Goal: Transaction & Acquisition: Download file/media

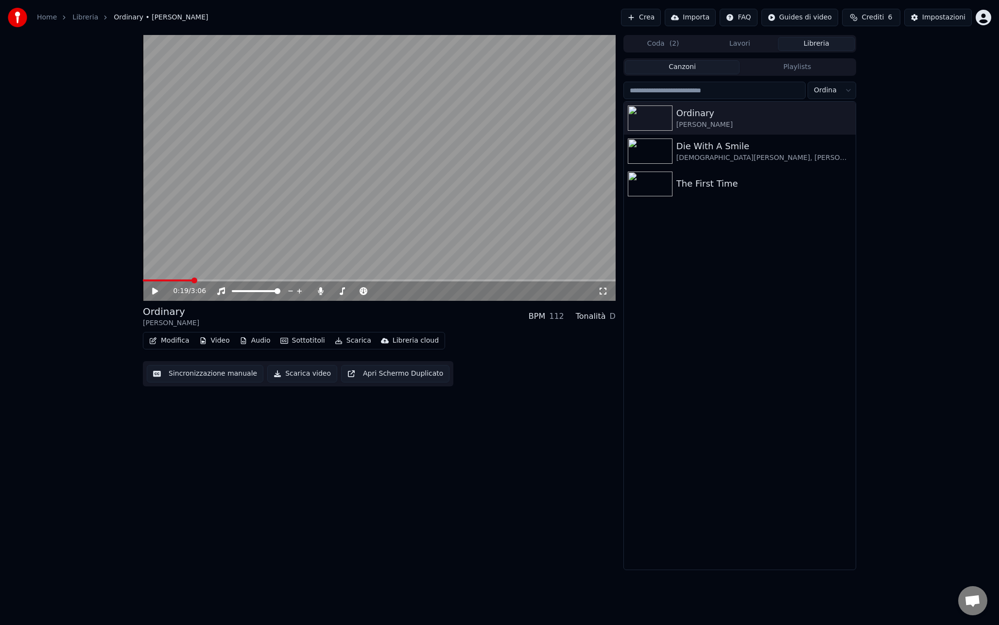
drag, startPoint x: 757, startPoint y: 324, endPoint x: 697, endPoint y: 117, distance: 216.0
click at [757, 323] on div "Ordinary [PERSON_NAME] Die With A Smile [DEMOGRAPHIC_DATA][PERSON_NAME], [PERSO…" at bounding box center [740, 336] width 232 height 468
click at [640, 24] on button "Crea" at bounding box center [641, 17] width 40 height 17
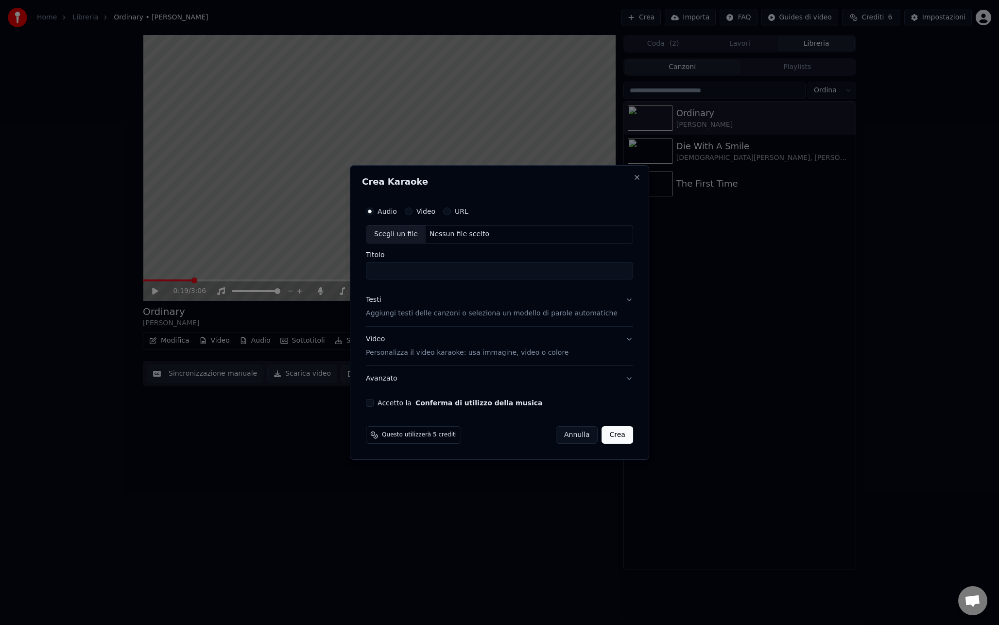
click at [410, 236] on div "Scegli un file" at bounding box center [395, 233] width 59 height 17
type input "**********"
click at [415, 380] on button "Avanzato" at bounding box center [499, 378] width 267 height 25
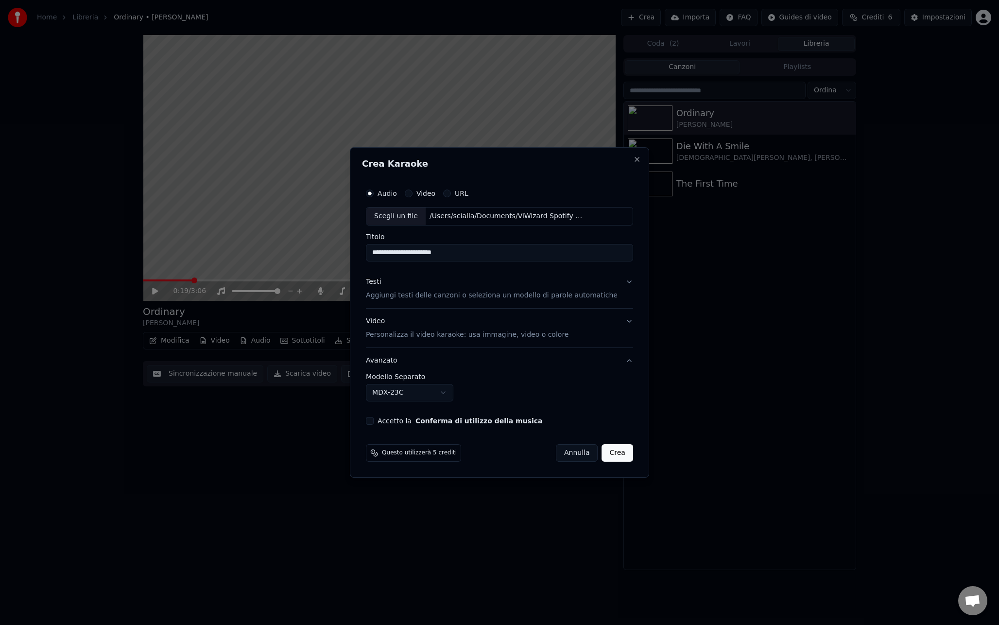
click at [412, 388] on body "**********" at bounding box center [499, 312] width 999 height 625
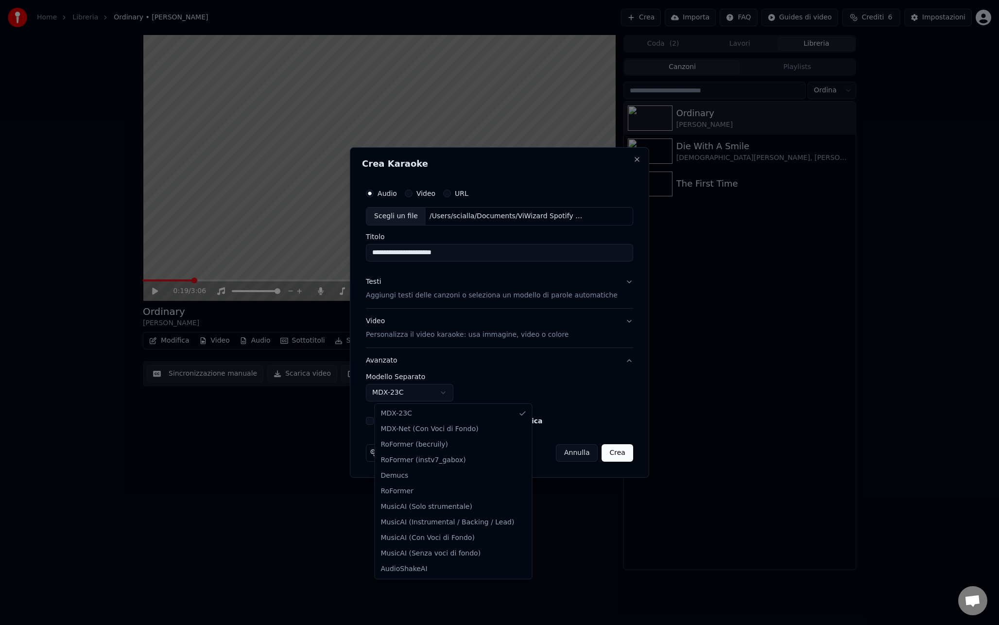
click at [464, 381] on body "**********" at bounding box center [499, 312] width 999 height 625
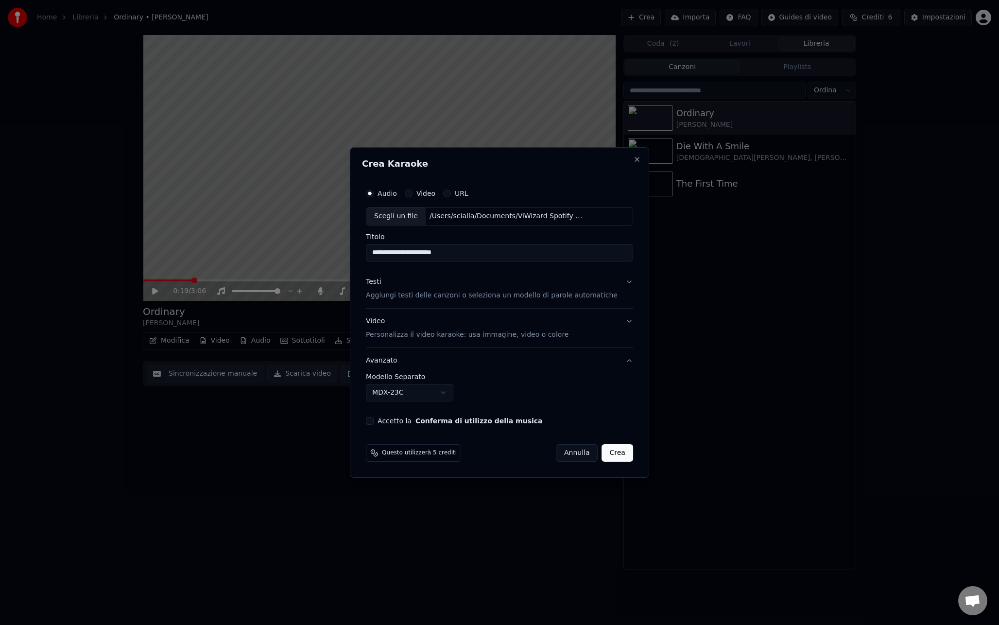
click at [593, 290] on div "Testi Aggiungi testi delle canzoni o seleziona un modello di parole automatiche" at bounding box center [492, 288] width 252 height 23
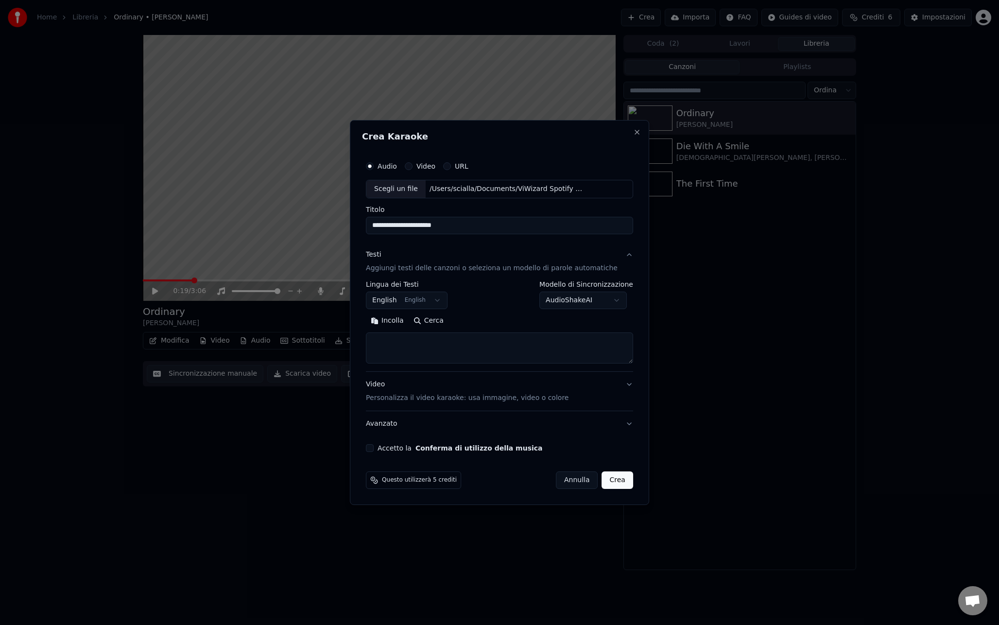
click at [582, 299] on body "**********" at bounding box center [499, 312] width 999 height 625
click at [518, 300] on body "**********" at bounding box center [499, 312] width 999 height 625
click at [437, 299] on body "**********" at bounding box center [499, 312] width 999 height 625
select select "**"
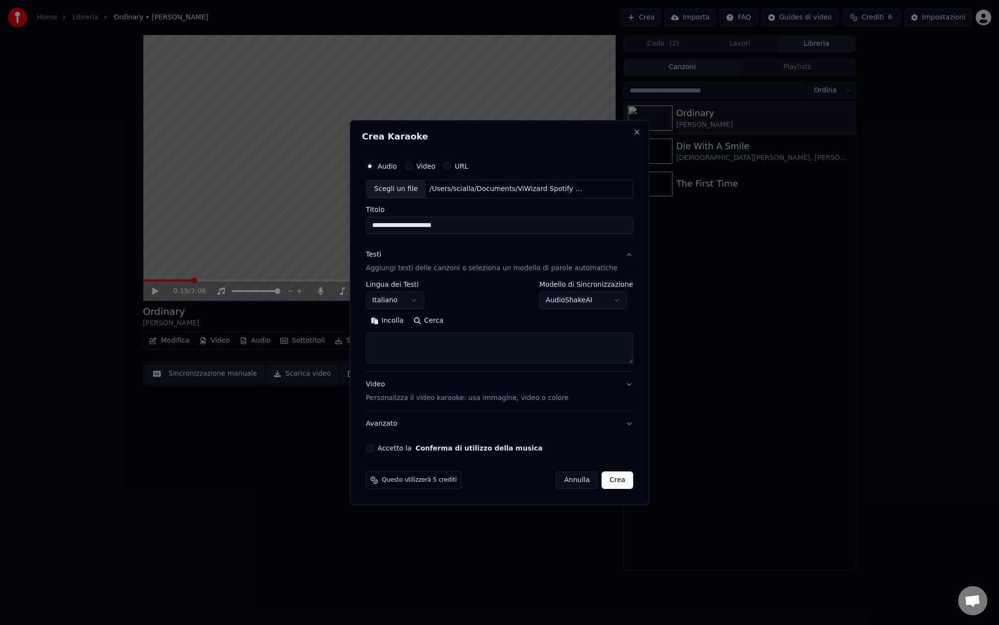
click at [493, 300] on div "**********" at bounding box center [499, 295] width 267 height 28
click at [428, 341] on textarea at bounding box center [499, 347] width 267 height 31
click at [399, 325] on button "Incolla" at bounding box center [387, 321] width 43 height 16
type textarea "**********"
click at [480, 287] on div "**********" at bounding box center [499, 295] width 267 height 28
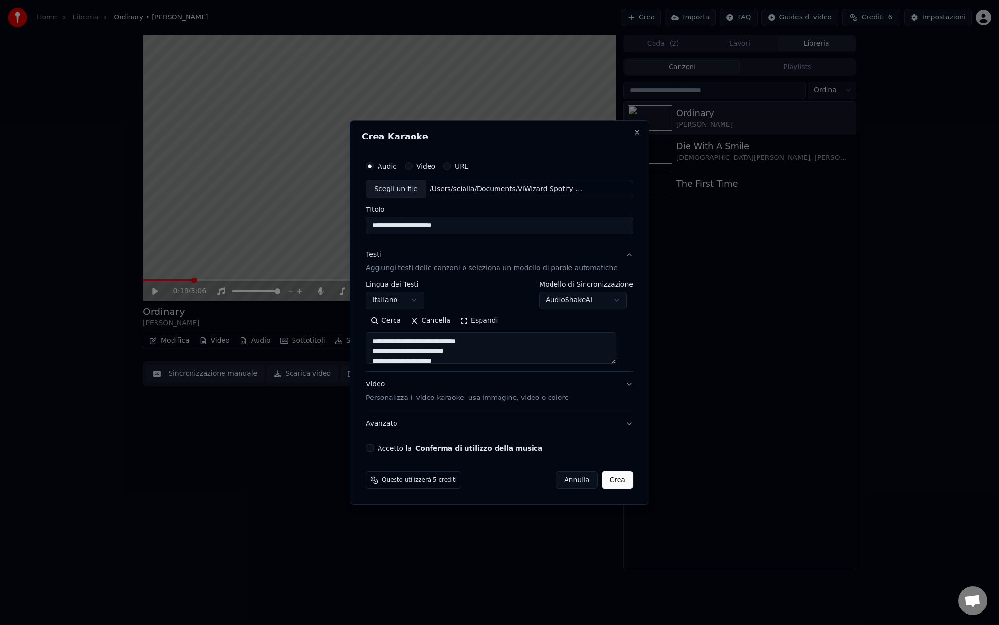
click at [618, 386] on button "Video Personalizza il video karaoke: usa immagine, video o colore" at bounding box center [499, 391] width 267 height 39
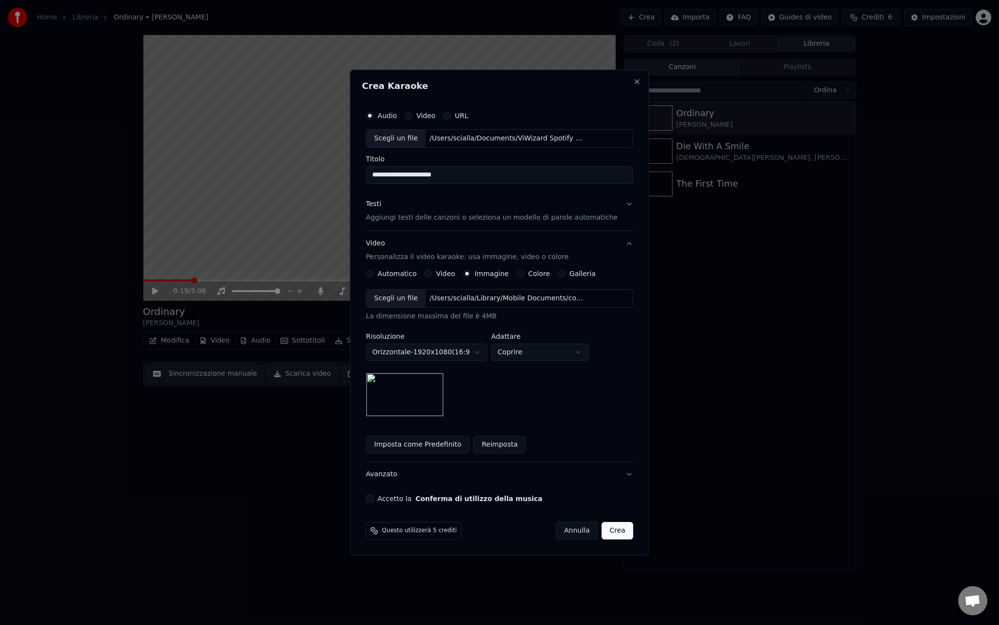
click at [620, 245] on button "Video Personalizza il video karaoke: usa immagine, video o colore" at bounding box center [499, 250] width 267 height 39
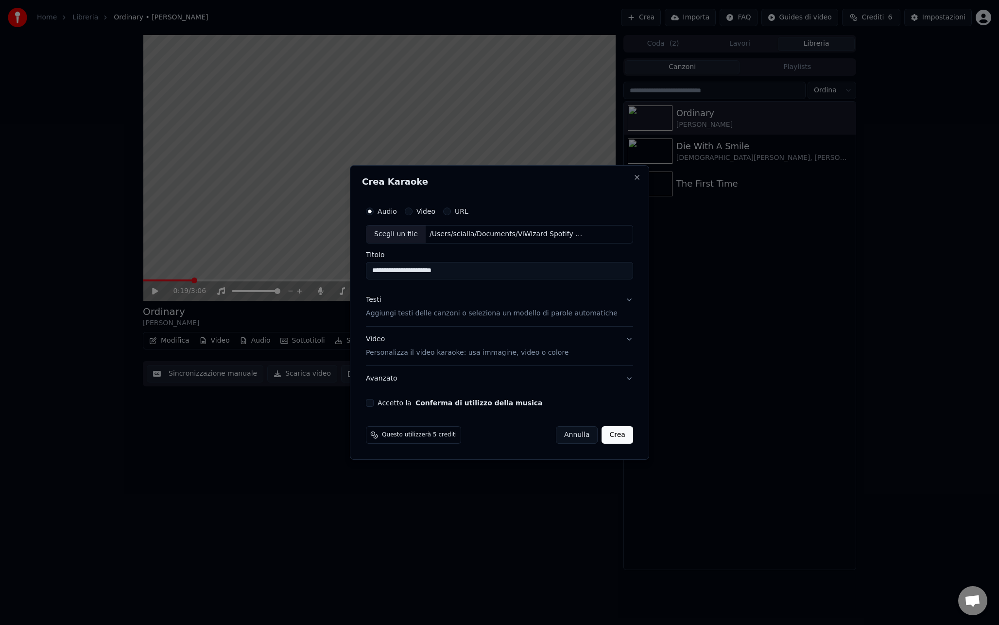
click at [374, 402] on button "Accetto la Conferma di utilizzo della musica" at bounding box center [370, 403] width 8 height 8
click at [460, 314] on p "Aggiungi testi delle canzoni o seleziona un modello di parole automatiche" at bounding box center [492, 313] width 252 height 10
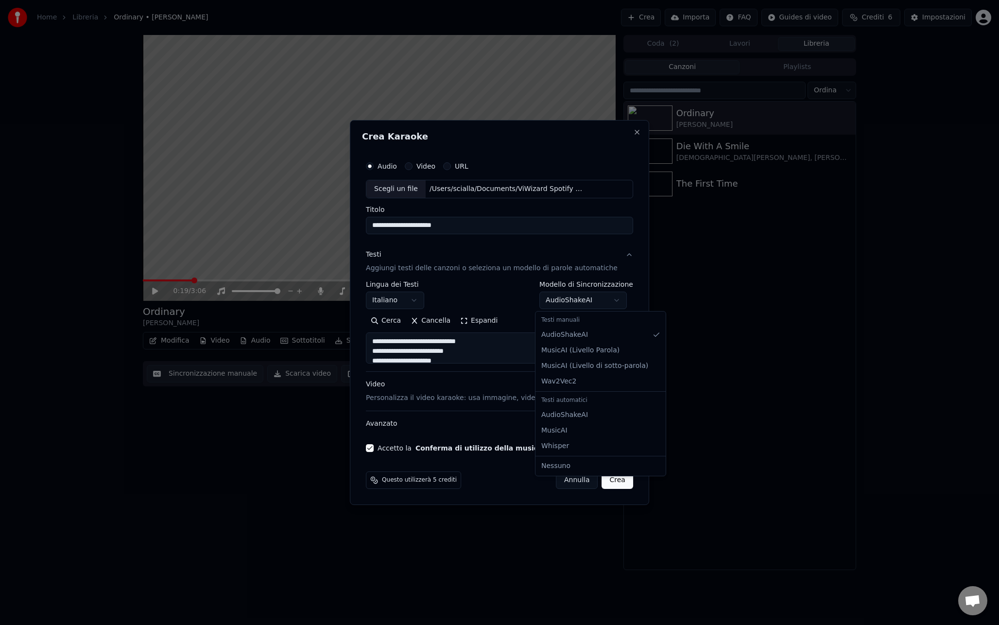
click at [595, 302] on body "**********" at bounding box center [499, 312] width 999 height 625
click at [491, 287] on body "**********" at bounding box center [499, 312] width 999 height 625
click at [534, 262] on div "Testi Aggiungi testi delle canzoni o seleziona un modello di parole automatiche" at bounding box center [492, 261] width 252 height 23
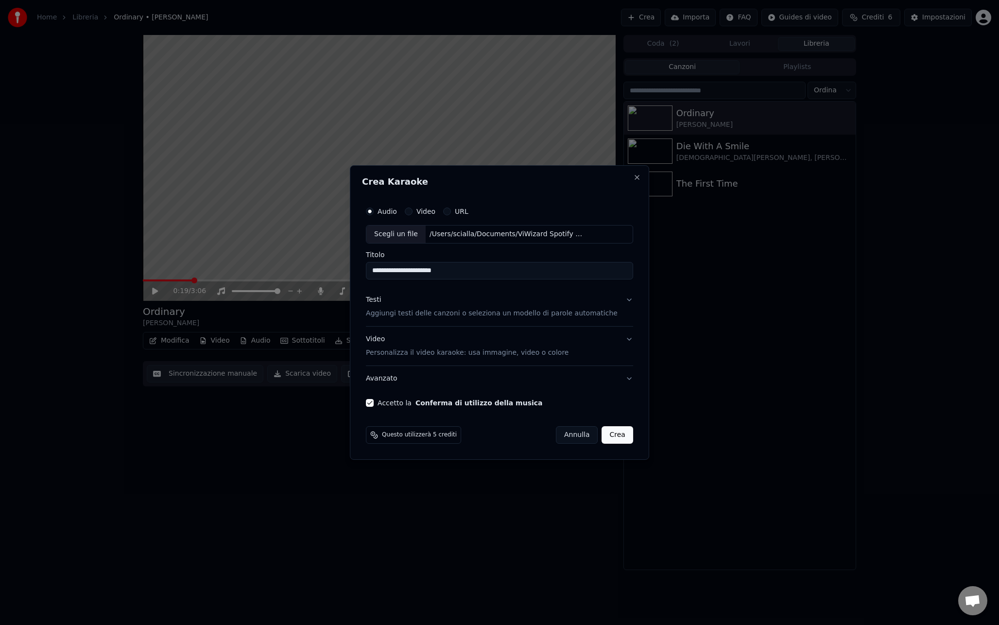
click at [586, 345] on button "Video Personalizza il video karaoke: usa immagine, video o colore" at bounding box center [499, 345] width 267 height 39
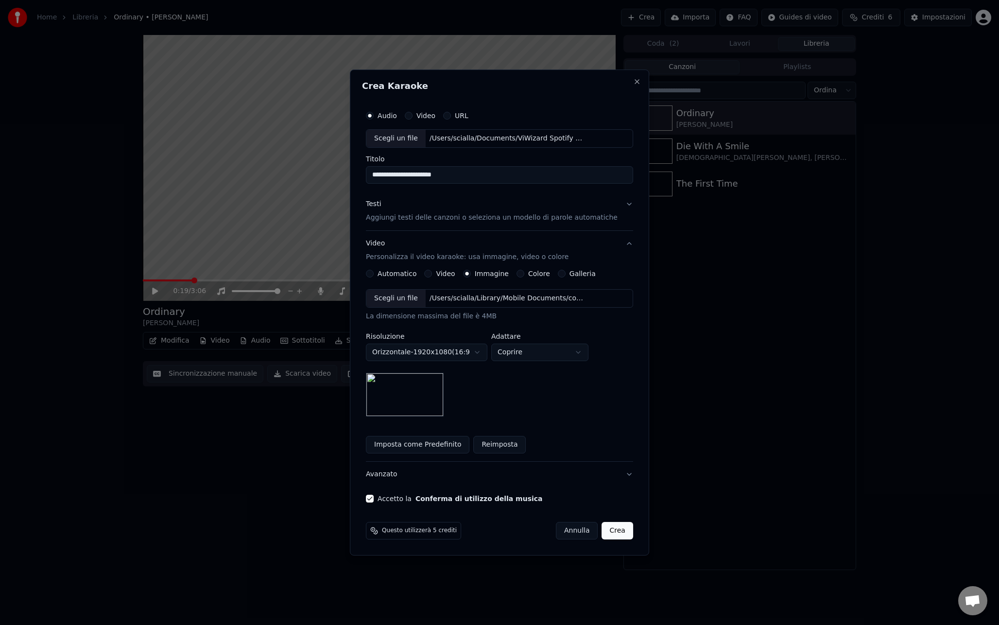
click at [621, 244] on button "Video Personalizza il video karaoke: usa immagine, video o colore" at bounding box center [499, 250] width 267 height 39
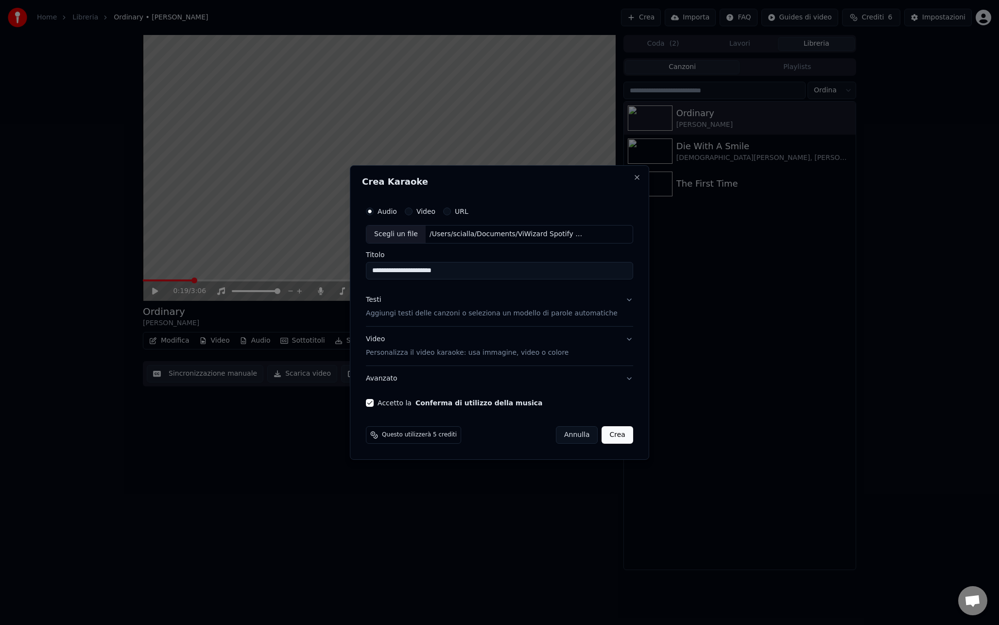
click at [614, 437] on button "Crea" at bounding box center [617, 434] width 31 height 17
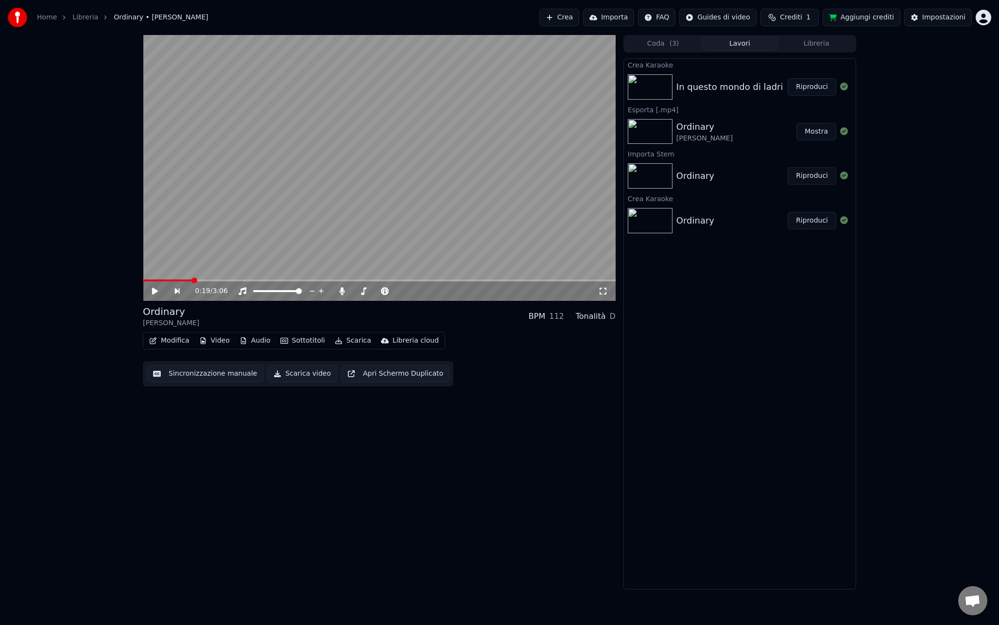
click at [737, 79] on div "In questo mondo di ladri Riproduci" at bounding box center [740, 86] width 232 height 33
click at [805, 89] on button "Riproduci" at bounding box center [811, 86] width 49 height 17
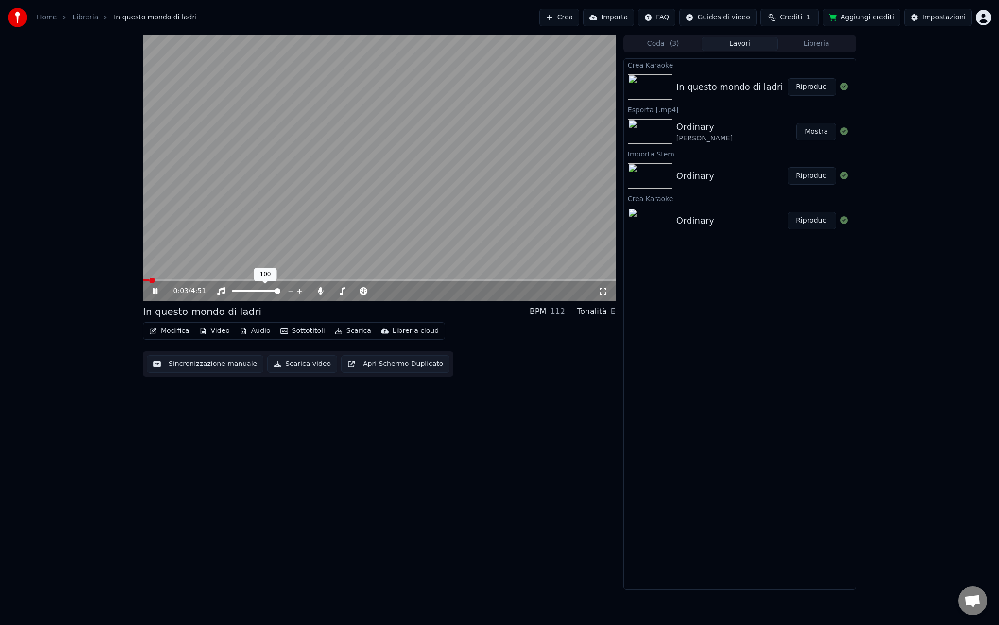
click at [309, 228] on video at bounding box center [379, 168] width 473 height 266
click at [259, 332] on button "Audio" at bounding box center [255, 331] width 39 height 14
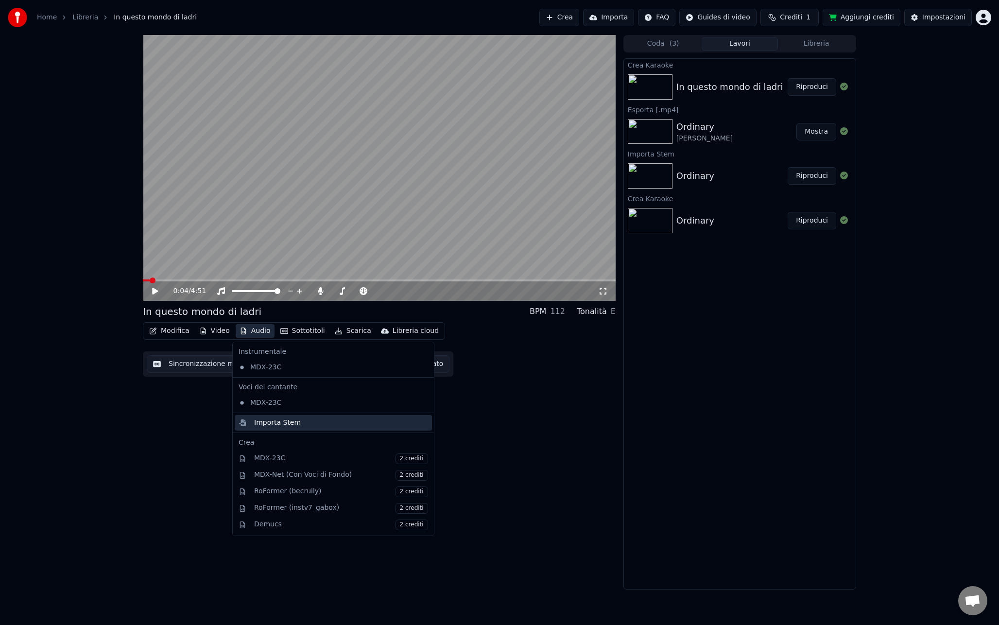
click at [257, 423] on div "Importa Stem" at bounding box center [277, 423] width 47 height 10
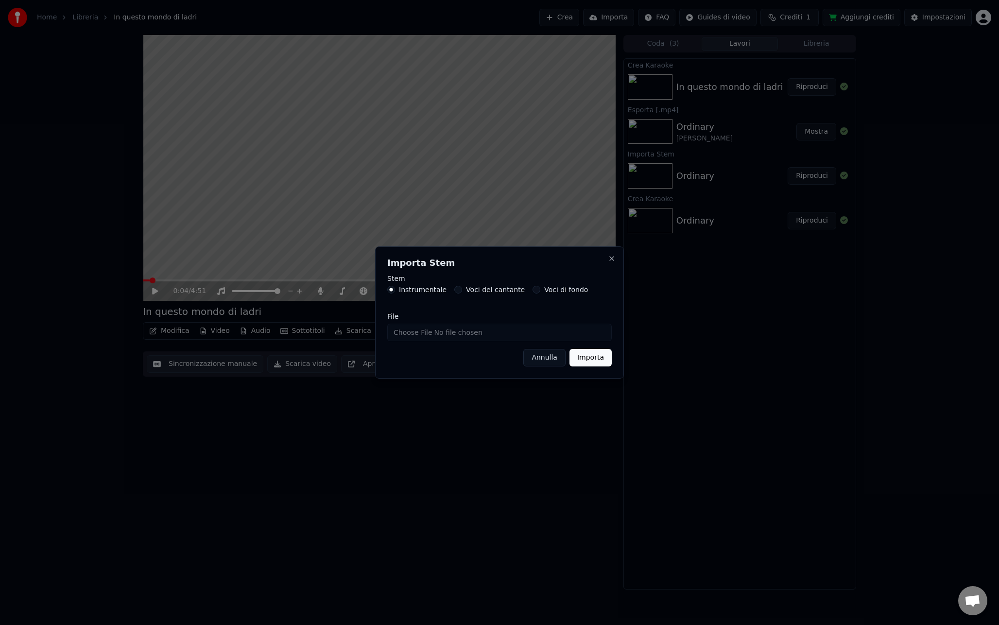
click at [452, 325] on input "File" at bounding box center [499, 332] width 224 height 17
type input "**********"
click at [589, 356] on button "Importa" at bounding box center [590, 357] width 42 height 17
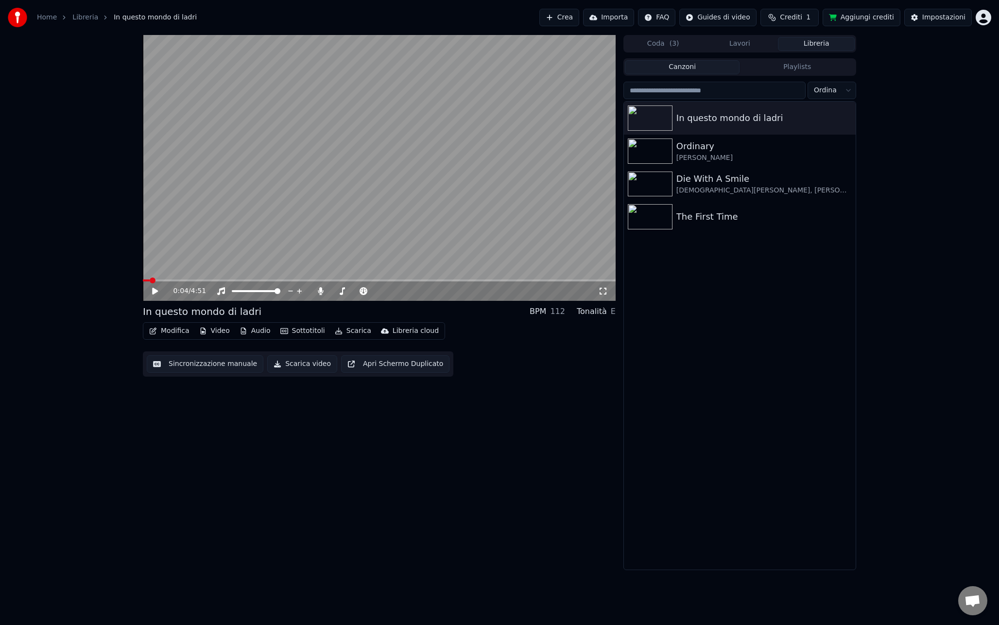
click at [820, 48] on button "Libreria" at bounding box center [816, 44] width 77 height 14
click at [762, 256] on div "In questo mondo di ladri Ordinary Alex Warren Die With A Smile Lady Gaga, Bruno…" at bounding box center [740, 336] width 232 height 468
click at [711, 113] on div "In questo mondo di ladri" at bounding box center [759, 118] width 166 height 14
click at [261, 292] on div at bounding box center [265, 291] width 78 height 10
click at [280, 292] on span at bounding box center [256, 291] width 49 height 2
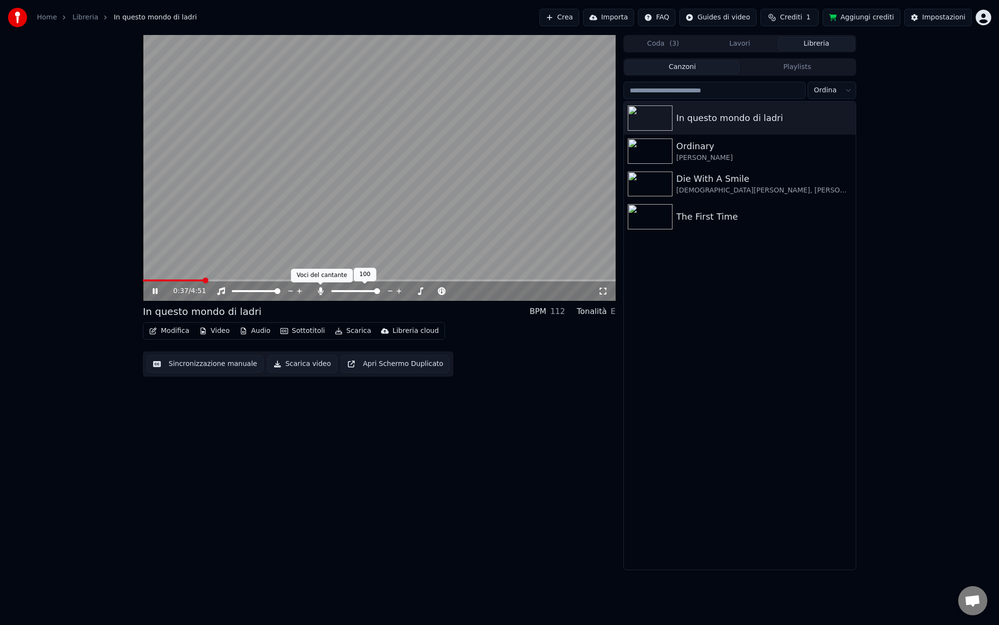
click at [321, 291] on icon at bounding box center [320, 291] width 5 height 8
click at [322, 293] on icon at bounding box center [321, 291] width 10 height 8
click at [328, 205] on video at bounding box center [379, 168] width 473 height 266
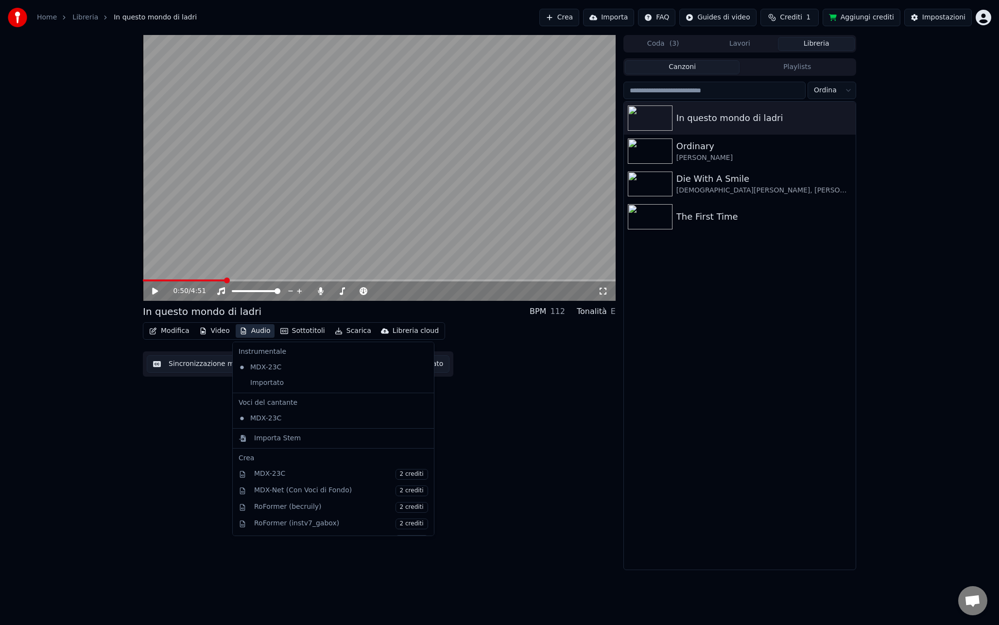
click at [255, 330] on button "Audio" at bounding box center [255, 331] width 39 height 14
click at [264, 380] on div "Importato" at bounding box center [326, 383] width 183 height 16
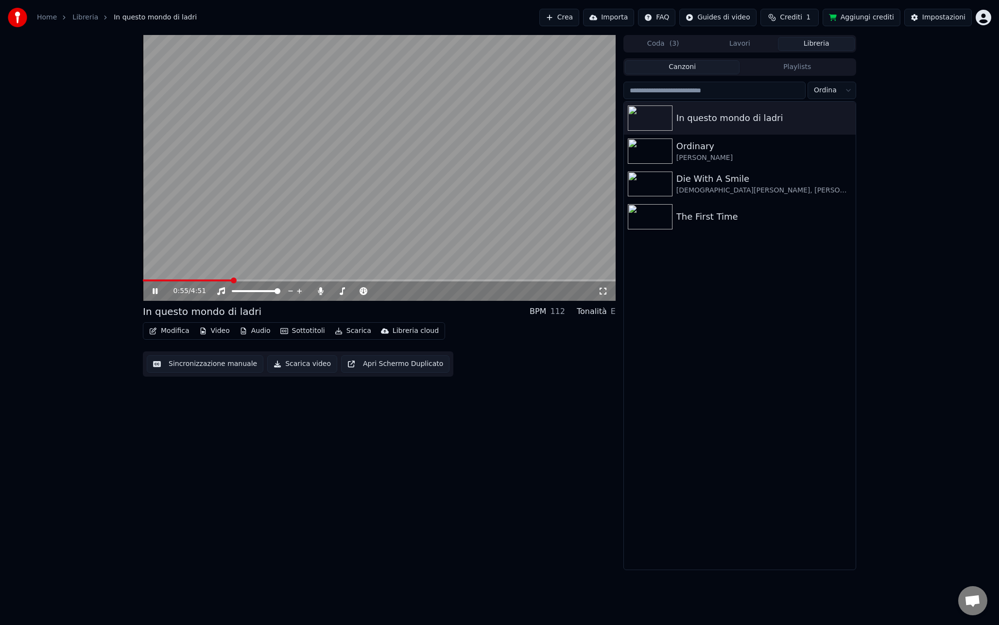
click at [213, 280] on span at bounding box center [187, 280] width 89 height 2
click at [211, 280] on span at bounding box center [180, 280] width 75 height 2
click at [323, 293] on icon at bounding box center [321, 291] width 10 height 8
click at [353, 290] on span at bounding box center [342, 291] width 22 height 2
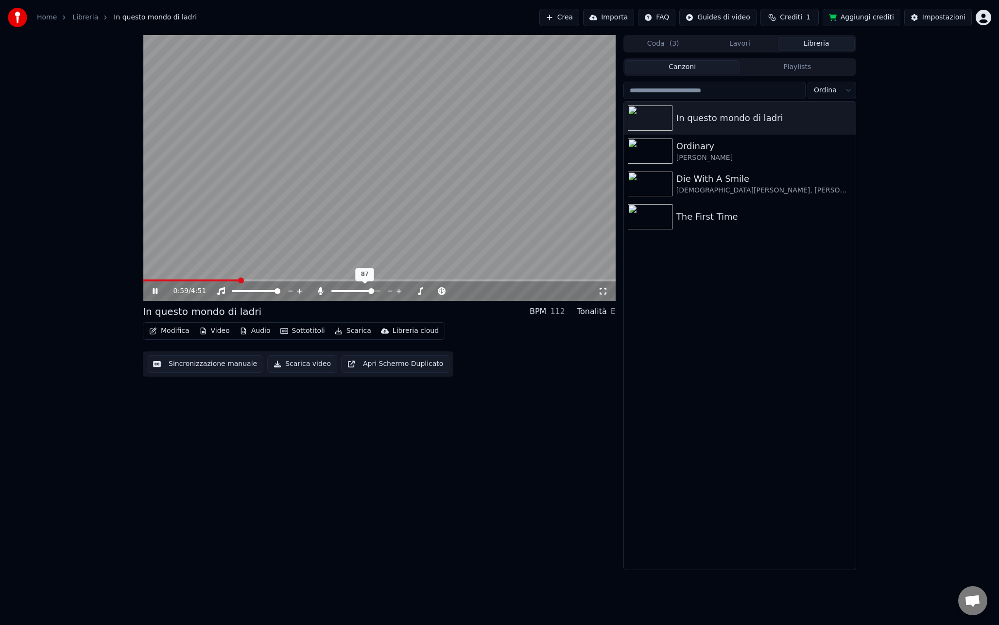
click at [373, 290] on span at bounding box center [371, 291] width 6 height 6
click at [274, 279] on span at bounding box center [209, 280] width 132 height 2
click at [274, 279] on span at bounding box center [276, 280] width 6 height 6
click at [272, 279] on span at bounding box center [209, 280] width 133 height 2
click at [317, 290] on icon at bounding box center [321, 291] width 10 height 8
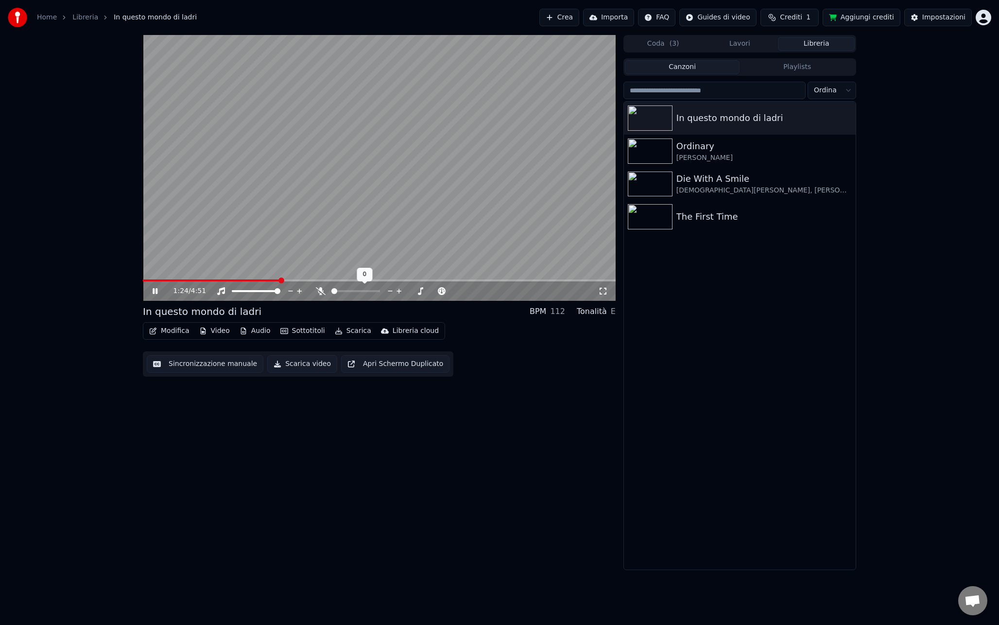
click at [317, 290] on icon at bounding box center [321, 291] width 10 height 8
click at [366, 194] on video at bounding box center [379, 168] width 473 height 266
click at [938, 23] on button "Impostazioni" at bounding box center [938, 17] width 68 height 17
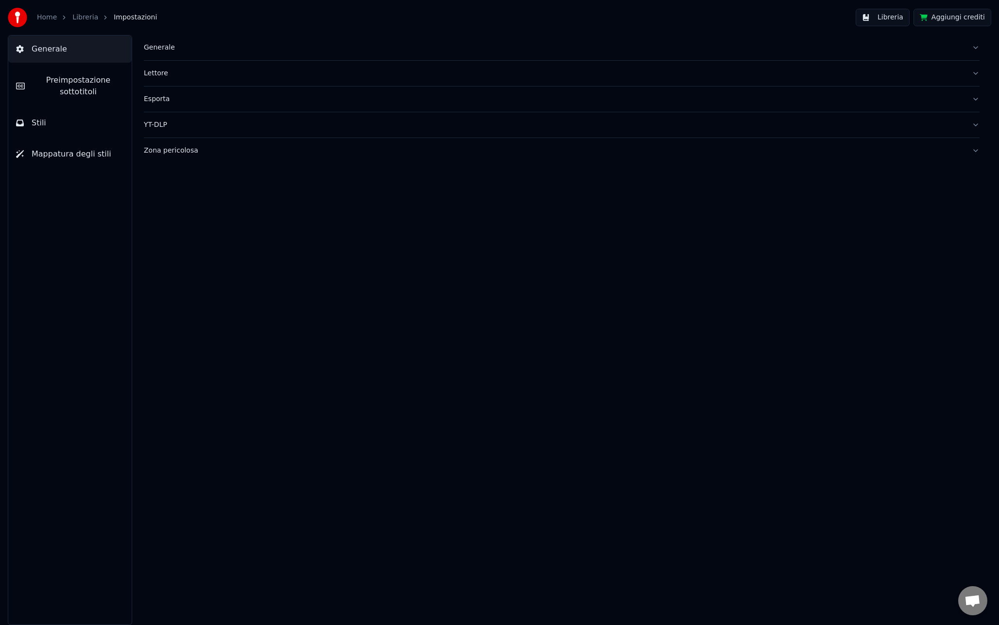
click at [64, 91] on span "Preimpostazione sottotitoli" at bounding box center [78, 85] width 91 height 23
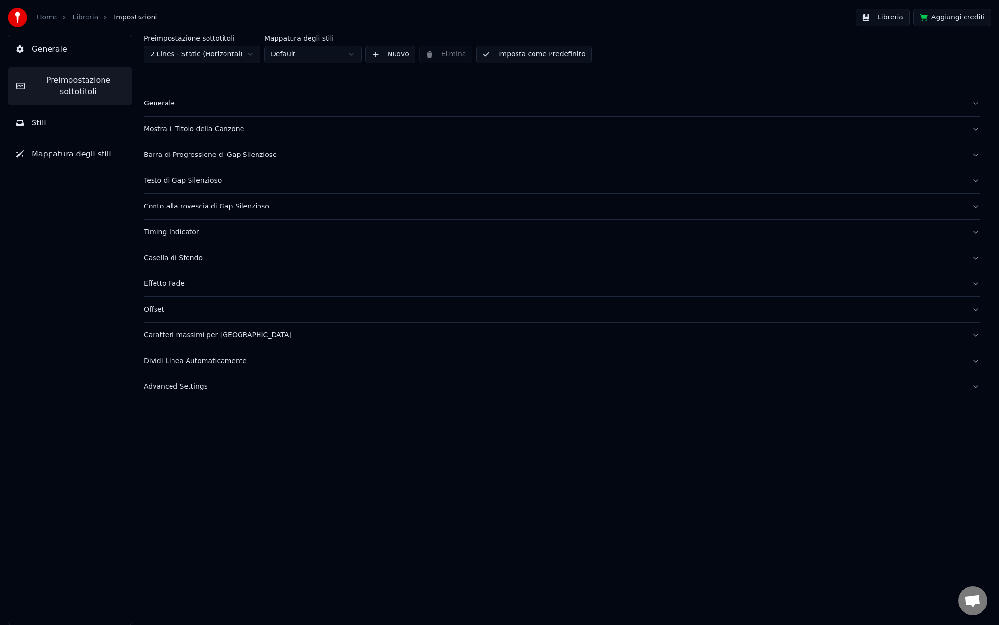
click at [164, 209] on div "Conto alla rovescia di Gap Silenzioso" at bounding box center [554, 207] width 820 height 10
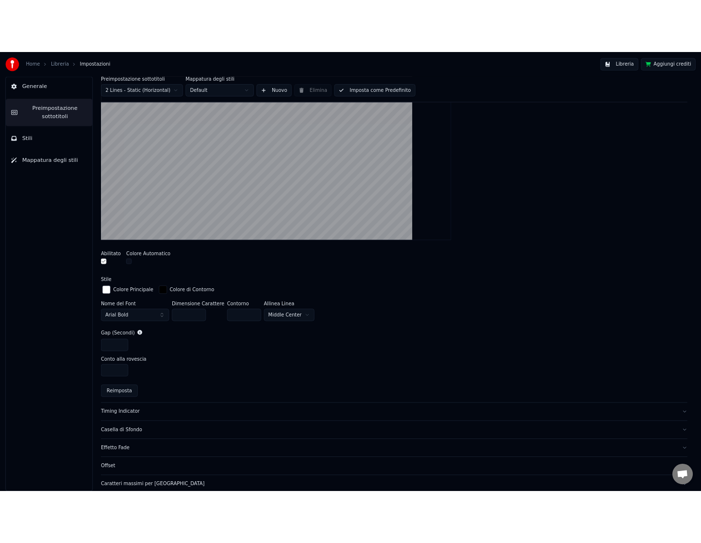
scroll to position [230, 0]
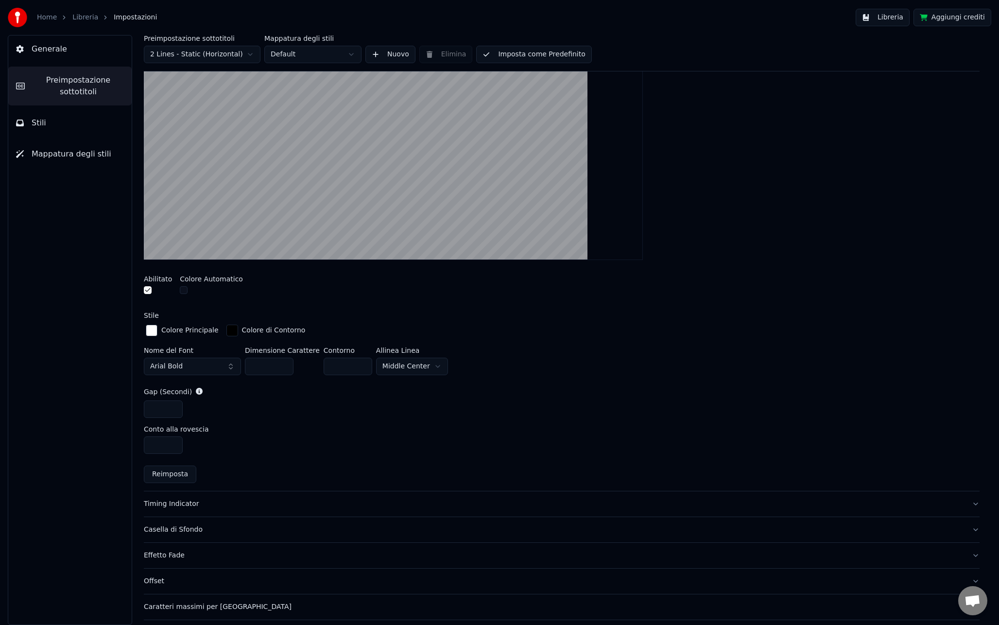
click at [151, 410] on input "*" at bounding box center [163, 408] width 39 height 17
type input "**"
click at [208, 407] on div "**" at bounding box center [562, 408] width 836 height 17
click at [883, 18] on button "Libreria" at bounding box center [882, 17] width 54 height 17
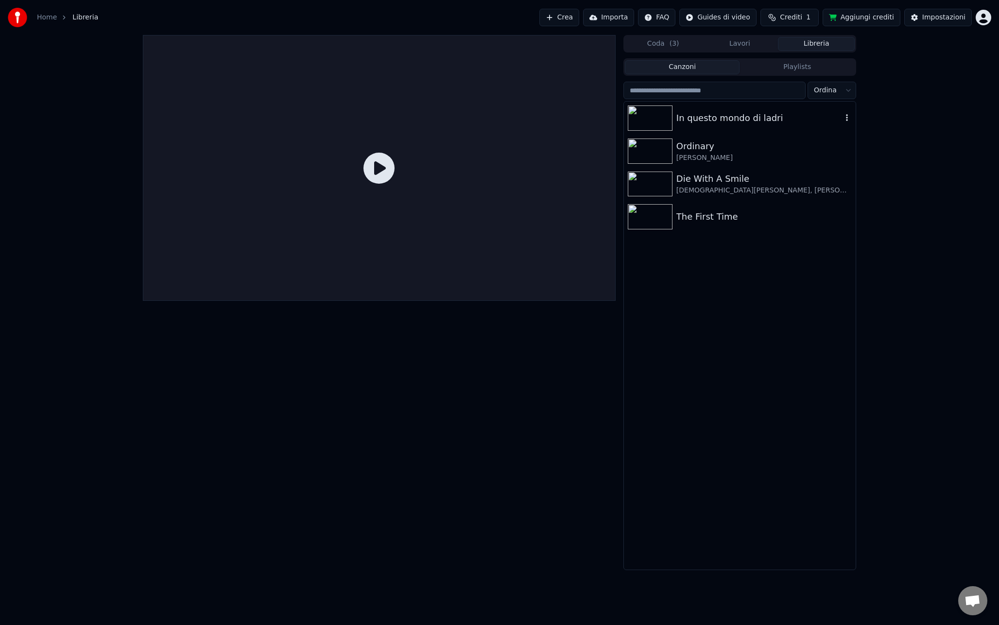
click at [703, 126] on div "In questo mondo di ladri" at bounding box center [740, 118] width 232 height 33
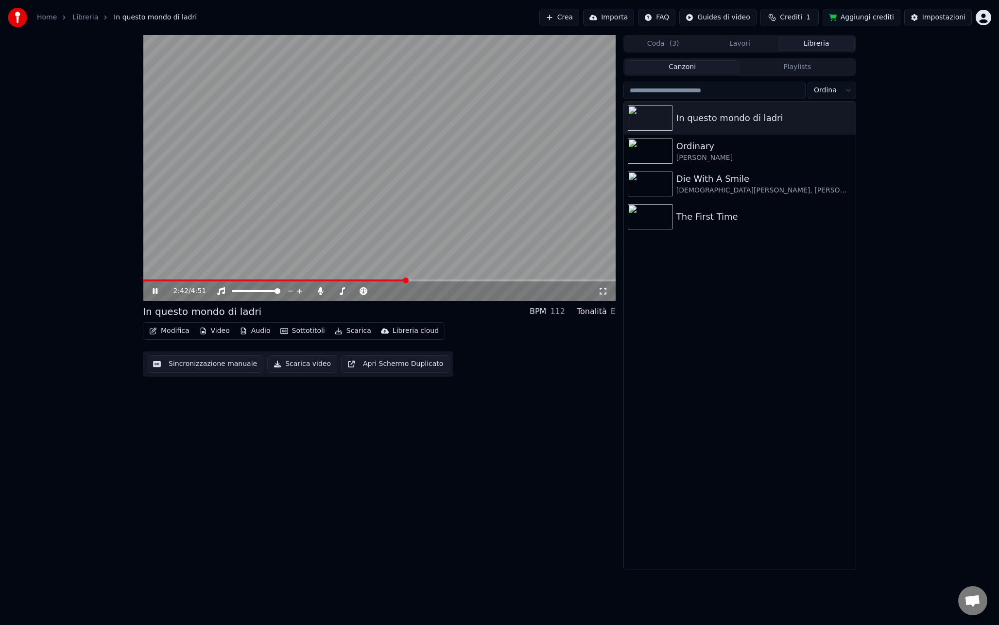
click at [406, 279] on span at bounding box center [379, 280] width 473 height 2
click at [424, 279] on span at bounding box center [379, 280] width 473 height 2
click at [321, 292] on icon at bounding box center [320, 291] width 5 height 8
click at [561, 279] on video at bounding box center [379, 168] width 473 height 266
click at [555, 281] on span at bounding box center [379, 280] width 473 height 2
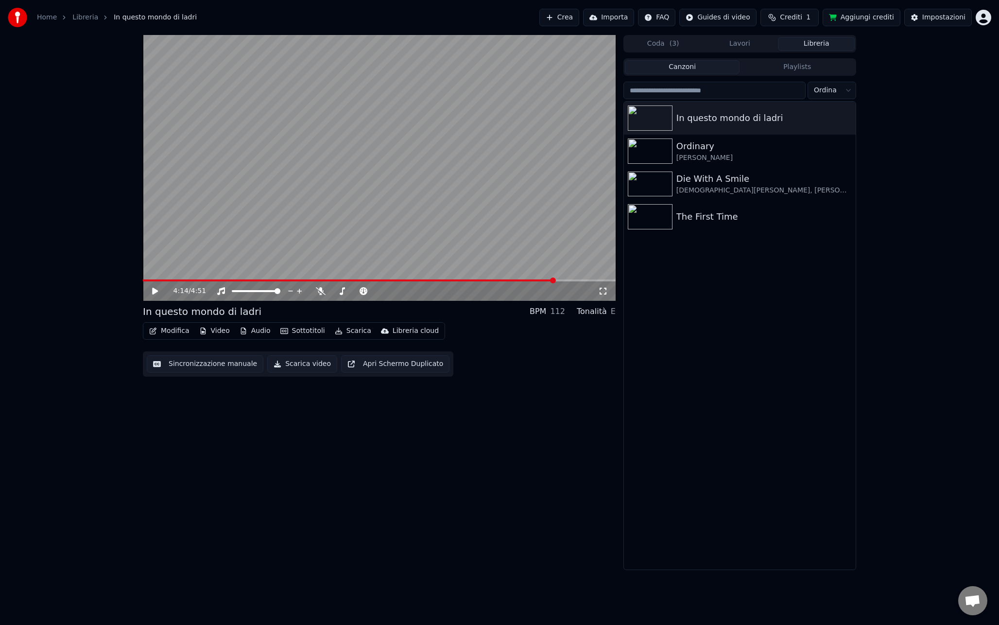
click at [488, 219] on video at bounding box center [379, 168] width 473 height 266
click at [320, 294] on icon at bounding box center [321, 291] width 10 height 8
click at [320, 294] on icon at bounding box center [320, 291] width 5 height 8
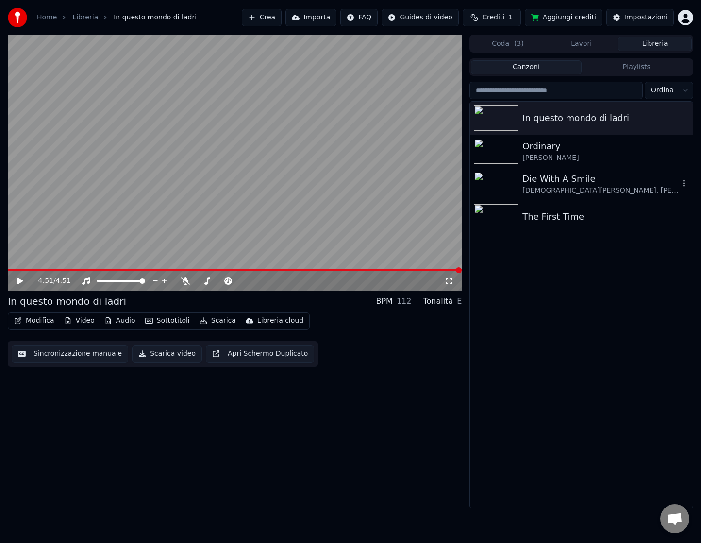
click at [557, 187] on div "[DEMOGRAPHIC_DATA][PERSON_NAME], [PERSON_NAME]" at bounding box center [601, 191] width 157 height 10
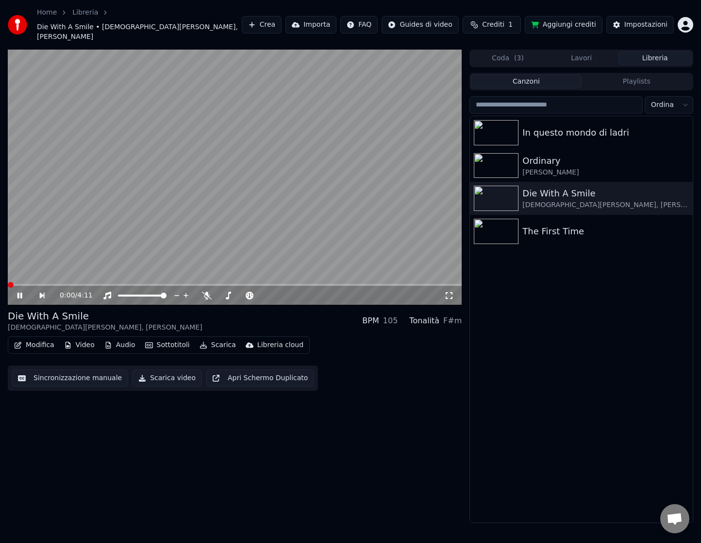
click at [35, 338] on button "Modifica" at bounding box center [34, 345] width 48 height 14
click at [82, 234] on video at bounding box center [235, 178] width 454 height 256
click at [31, 338] on button "Modifica" at bounding box center [34, 345] width 48 height 14
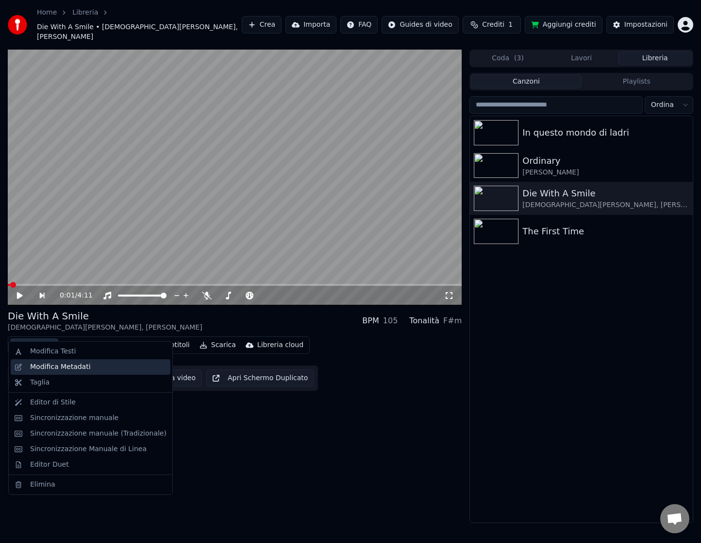
click at [46, 369] on div "Modifica Metadati" at bounding box center [60, 367] width 61 height 10
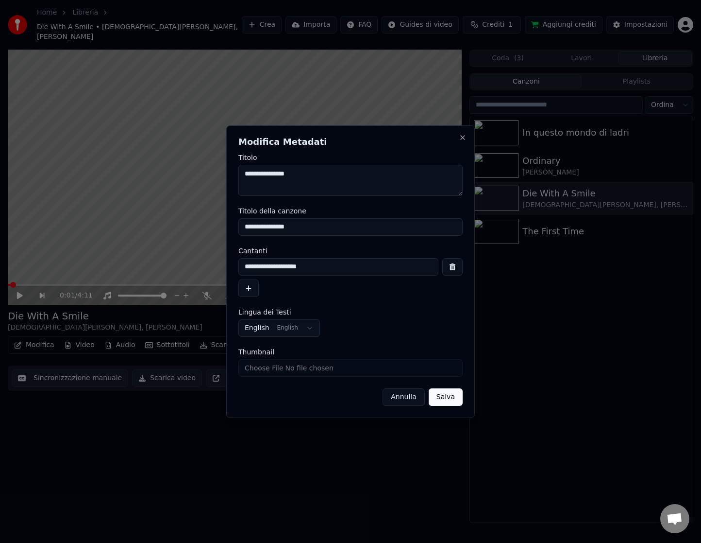
click at [308, 371] on input "Thumbnail" at bounding box center [351, 367] width 224 height 17
type input "**********"
click at [453, 397] on button "Salva" at bounding box center [446, 396] width 34 height 17
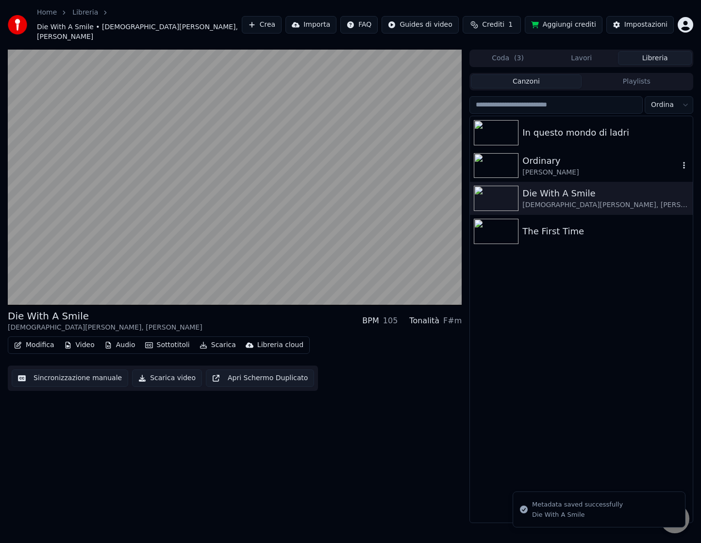
click at [571, 168] on div "[PERSON_NAME]" at bounding box center [601, 173] width 157 height 10
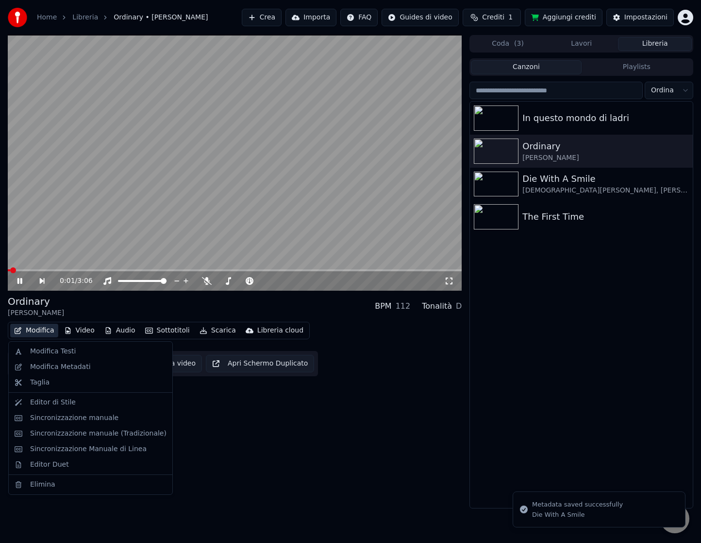
click at [34, 329] on button "Modifica" at bounding box center [34, 331] width 48 height 14
click at [62, 369] on div "Modifica Metadati" at bounding box center [60, 367] width 61 height 10
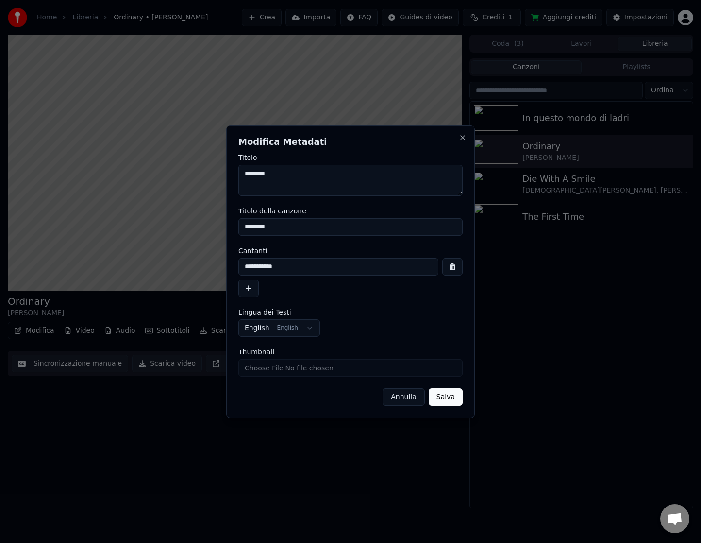
click at [335, 373] on input "Thumbnail" at bounding box center [351, 367] width 224 height 17
type input "**********"
click at [443, 395] on button "Salva" at bounding box center [446, 396] width 34 height 17
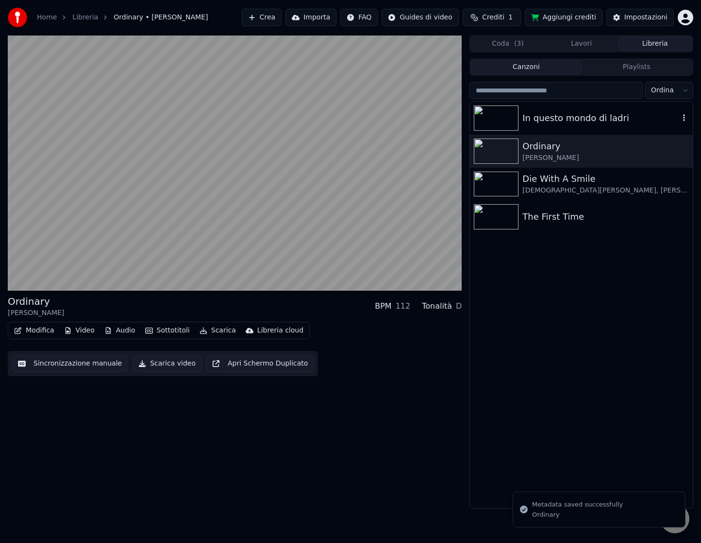
click at [573, 108] on div "In questo mondo di ladri" at bounding box center [581, 118] width 223 height 33
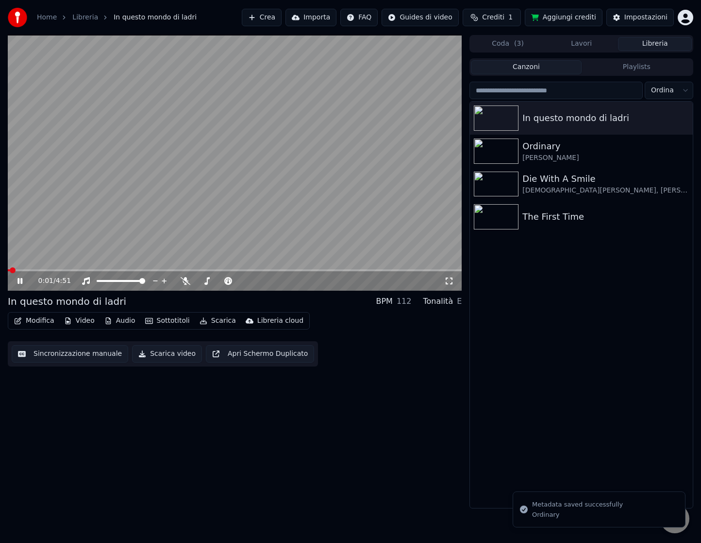
click at [29, 323] on button "Modifica" at bounding box center [34, 321] width 48 height 14
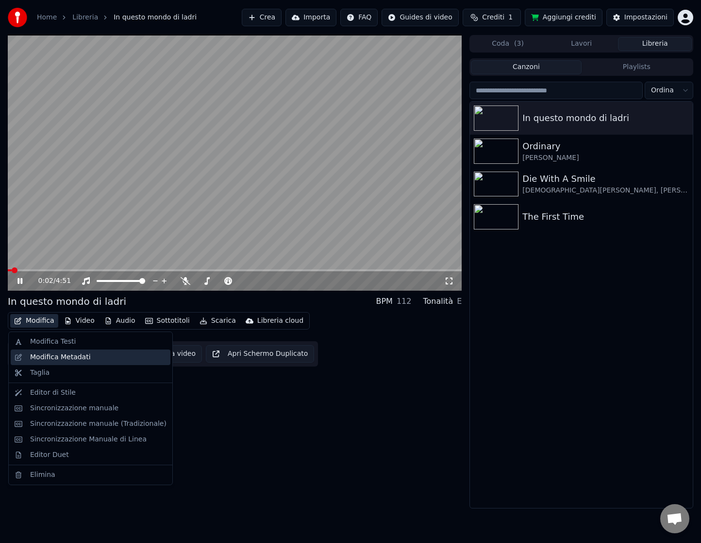
click at [68, 357] on div "Modifica Metadati" at bounding box center [60, 357] width 61 height 10
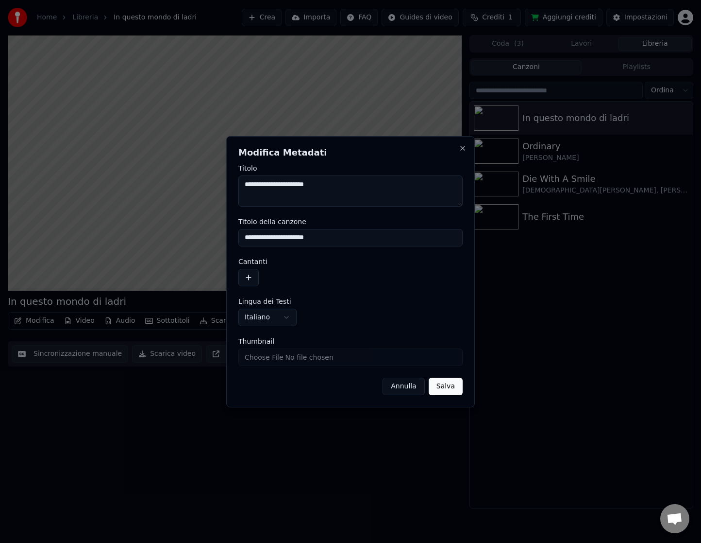
click at [350, 354] on input "Thumbnail" at bounding box center [351, 356] width 224 height 17
type input "**********"
click at [450, 382] on button "Salva" at bounding box center [446, 385] width 34 height 17
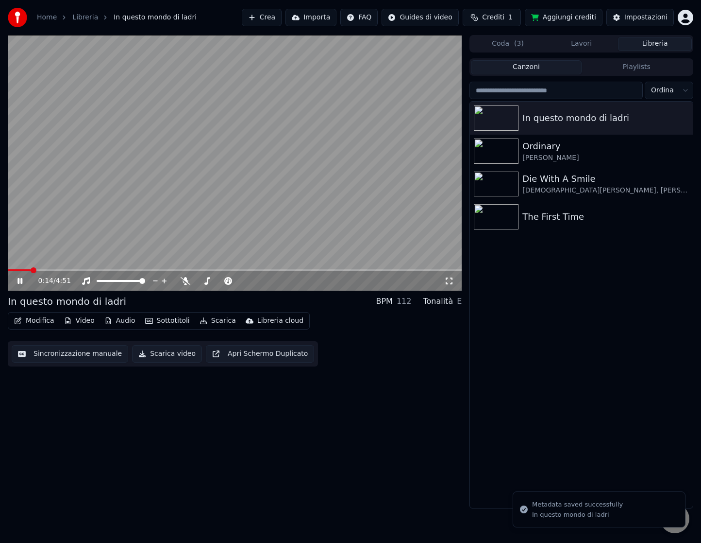
click at [257, 206] on video at bounding box center [235, 163] width 454 height 256
click at [640, 14] on div "Impostazioni" at bounding box center [646, 18] width 43 height 10
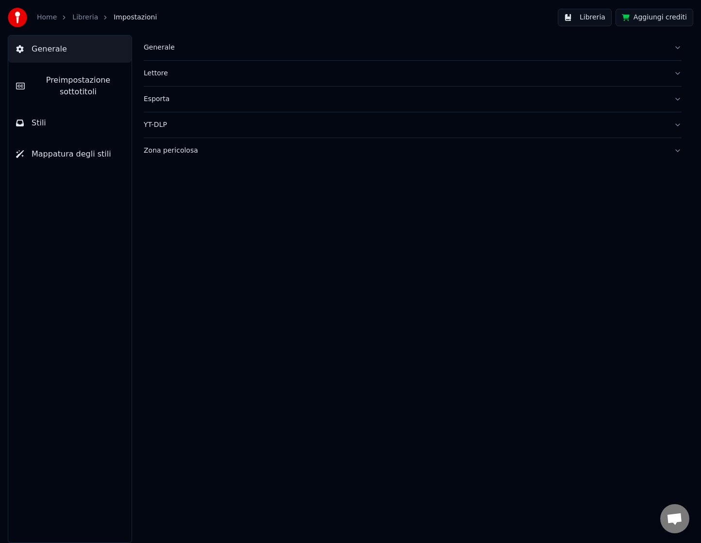
click at [92, 84] on span "Preimpostazione sottotitoli" at bounding box center [78, 85] width 91 height 23
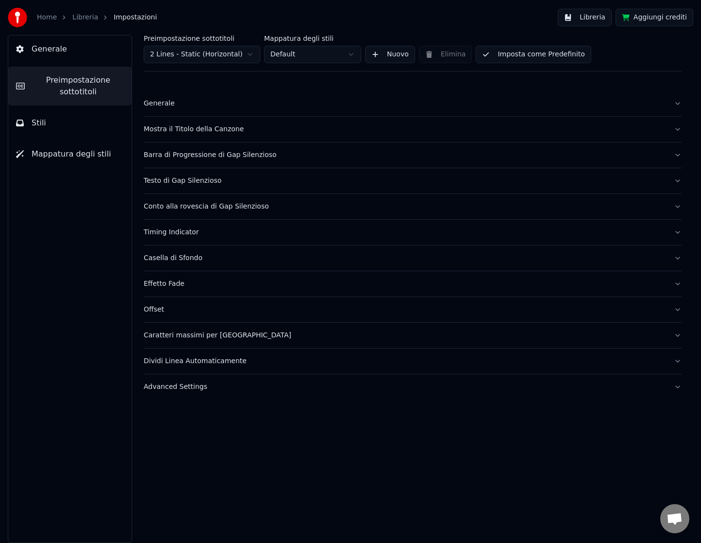
click at [188, 125] on div "Mostra il Titolo della Canzone" at bounding box center [405, 129] width 523 height 10
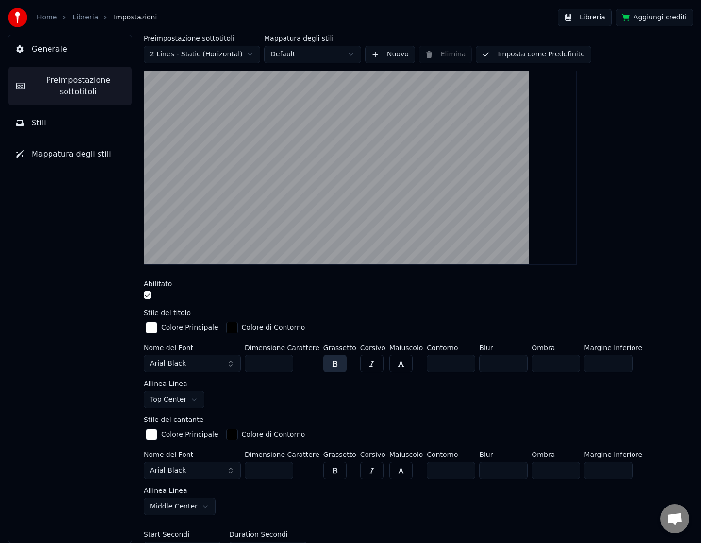
scroll to position [113, 0]
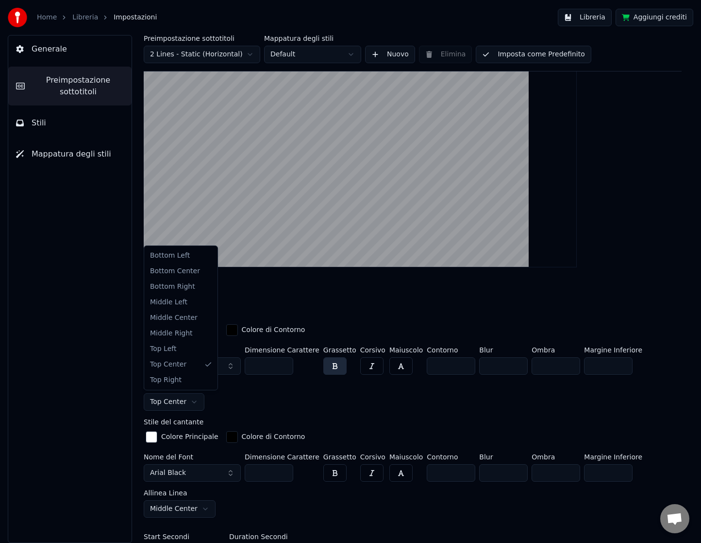
click at [184, 400] on html "Home Libreria Impostazioni Libreria Aggiungi crediti Generale Preimpostazione s…" at bounding box center [350, 271] width 701 height 543
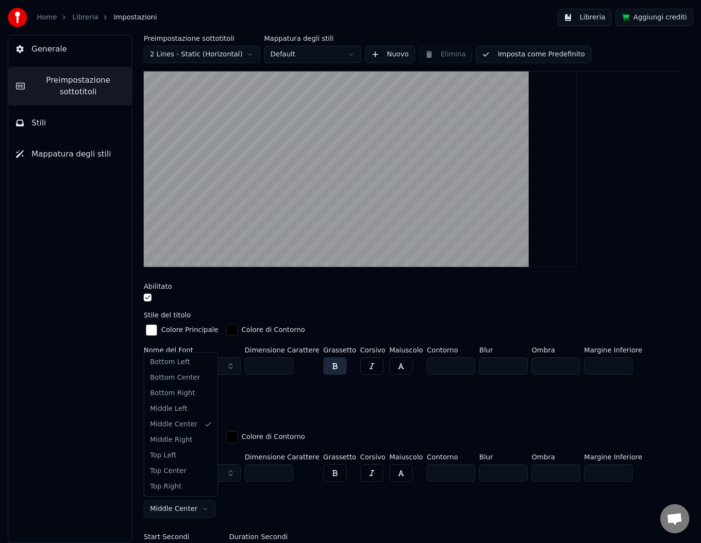
click at [184, 501] on html "Home Libreria Impostazioni Libreria Aggiungi crediti Generale Preimpostazione s…" at bounding box center [350, 271] width 701 height 543
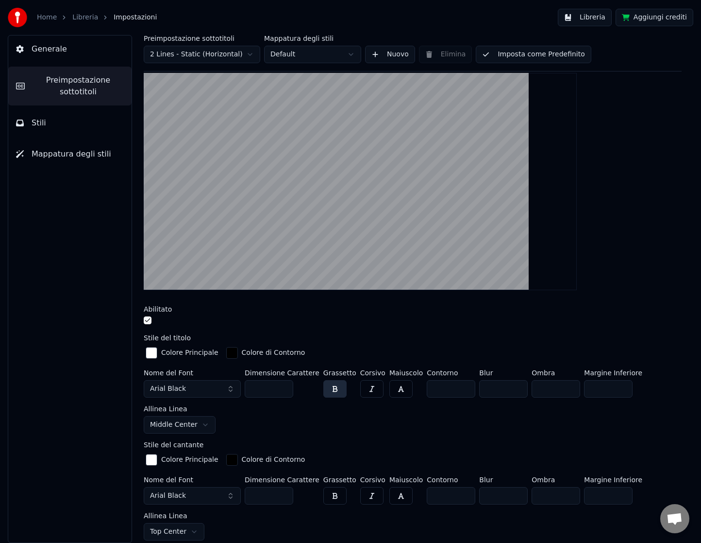
scroll to position [73, 0]
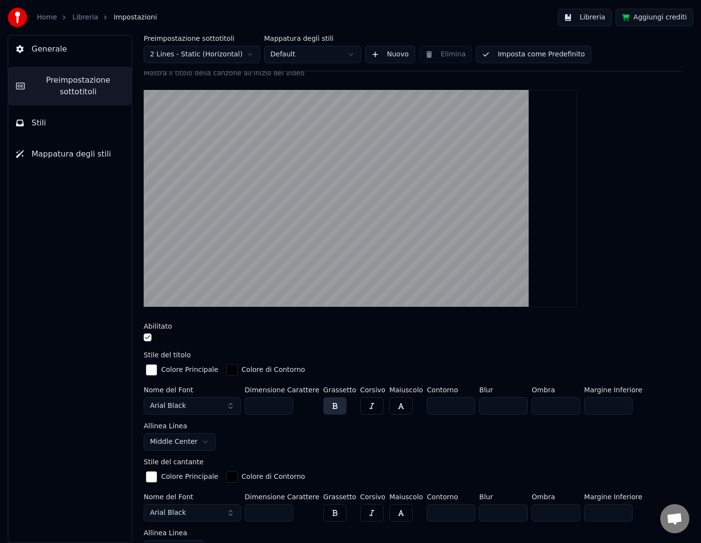
click at [397, 402] on button "button" at bounding box center [401, 405] width 23 height 17
click at [598, 20] on button "Libreria" at bounding box center [585, 17] width 54 height 17
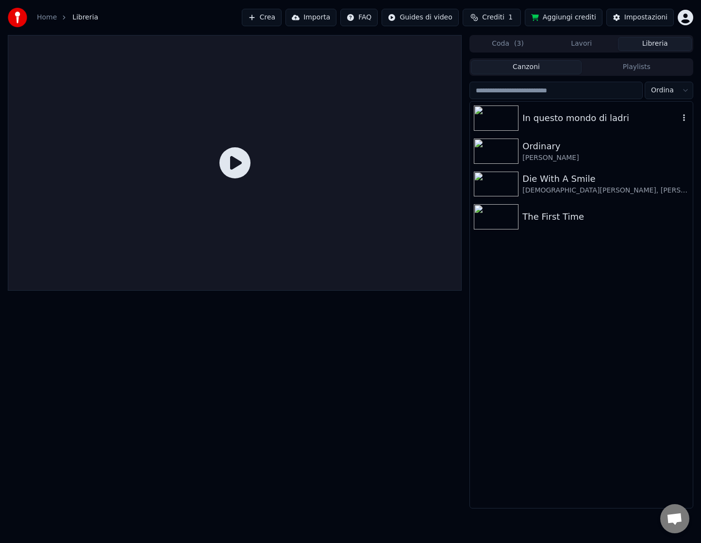
click at [569, 129] on div "In questo mondo di ladri" at bounding box center [581, 118] width 223 height 33
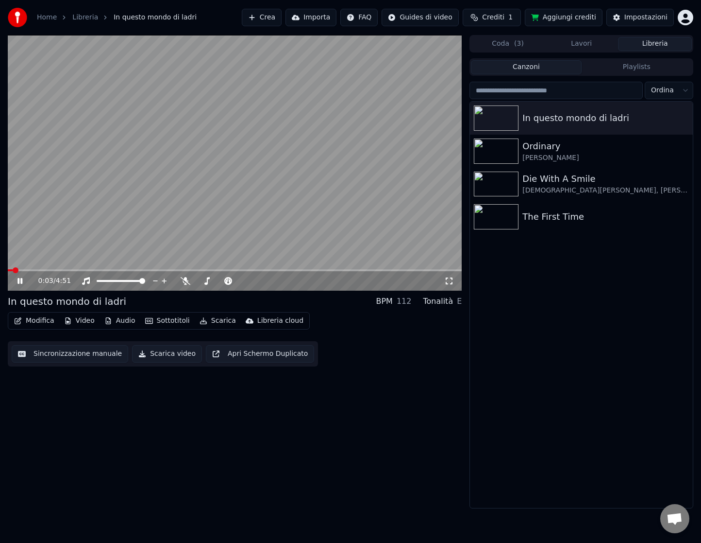
click at [216, 177] on video at bounding box center [235, 163] width 454 height 256
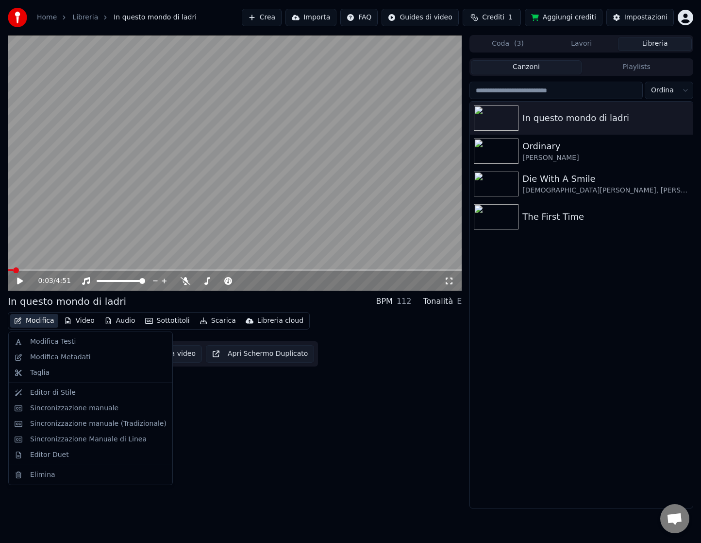
click at [28, 319] on button "Modifica" at bounding box center [34, 321] width 48 height 14
click at [42, 359] on div "Modifica Metadati" at bounding box center [60, 357] width 61 height 10
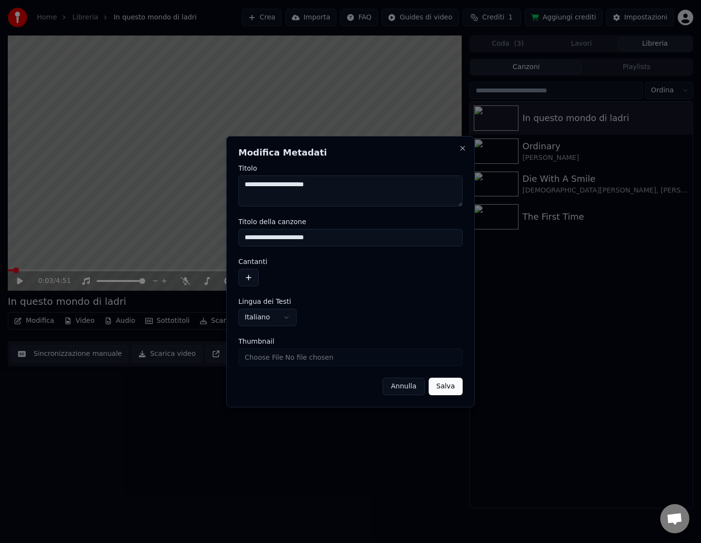
click at [247, 279] on button "button" at bounding box center [249, 277] width 20 height 17
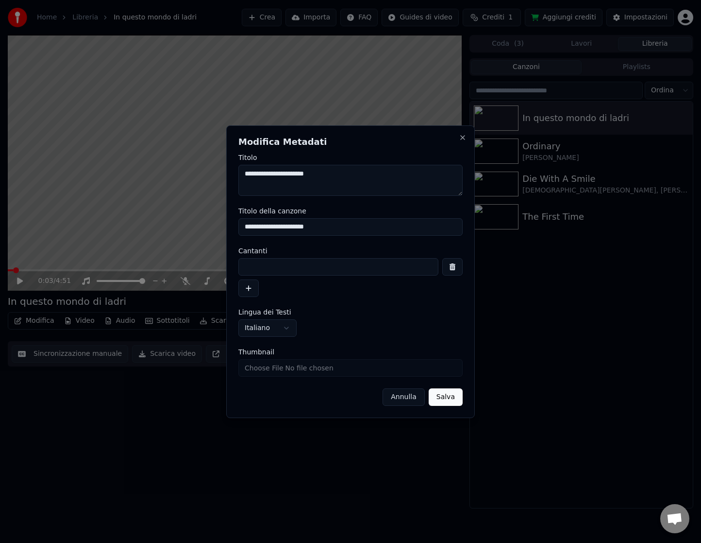
click at [285, 263] on input at bounding box center [339, 266] width 200 height 17
type input "**********"
click at [447, 392] on button "Salva" at bounding box center [446, 396] width 34 height 17
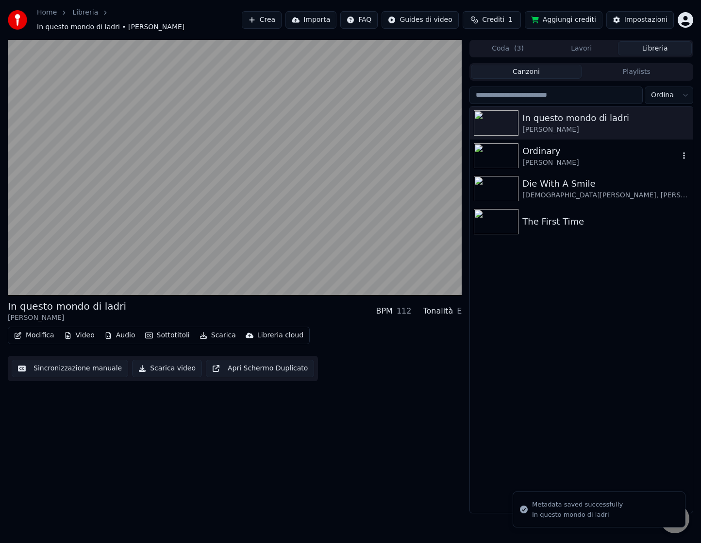
click at [560, 144] on div "Ordinary" at bounding box center [601, 151] width 157 height 14
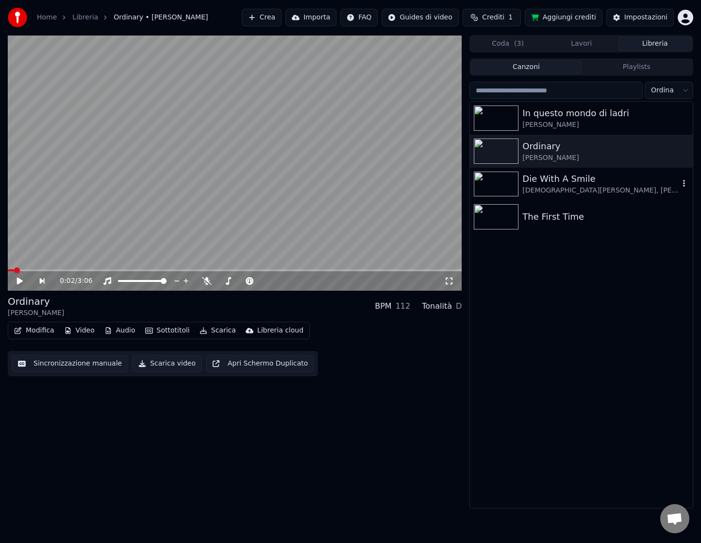
click at [562, 175] on div "Die With A Smile" at bounding box center [601, 179] width 157 height 14
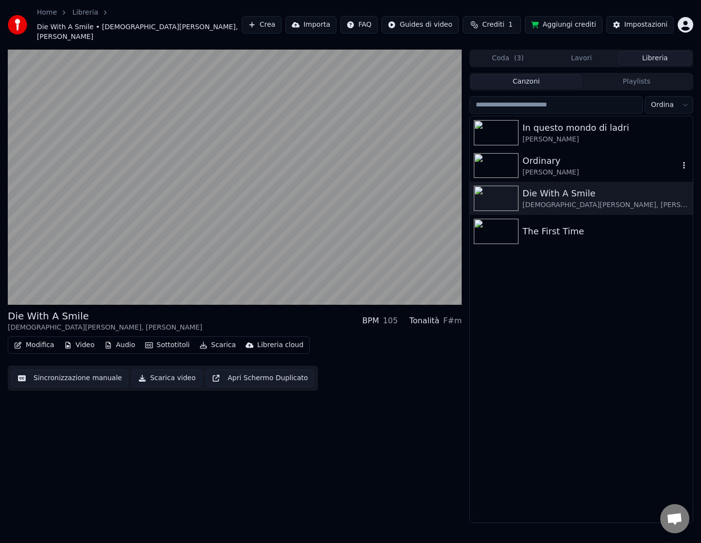
click at [576, 168] on div "[PERSON_NAME]" at bounding box center [601, 173] width 157 height 10
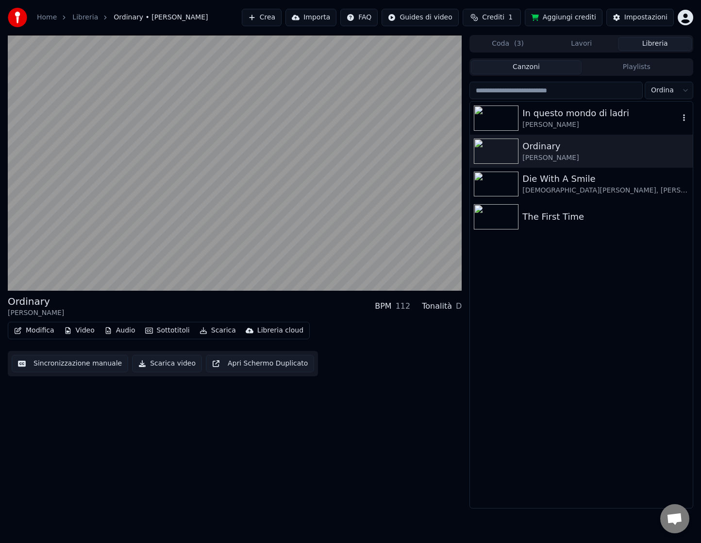
click at [580, 122] on div "[PERSON_NAME]" at bounding box center [601, 125] width 157 height 10
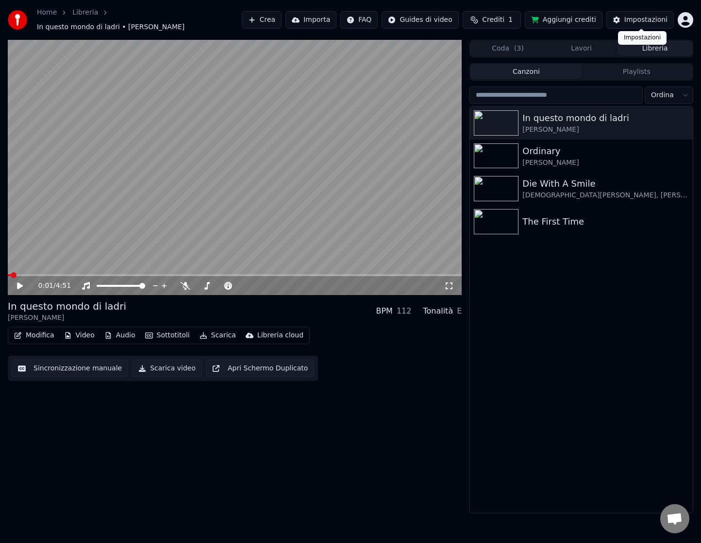
click at [645, 23] on button "Impostazioni" at bounding box center [641, 19] width 68 height 17
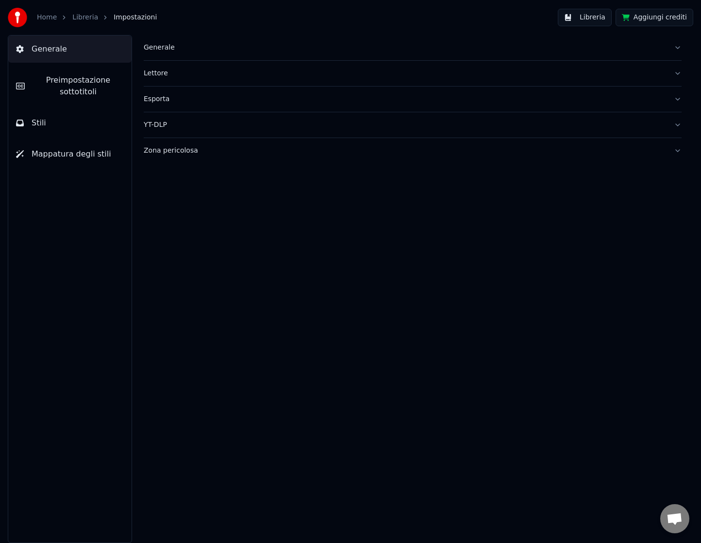
click at [161, 44] on div "Generale" at bounding box center [405, 48] width 523 height 10
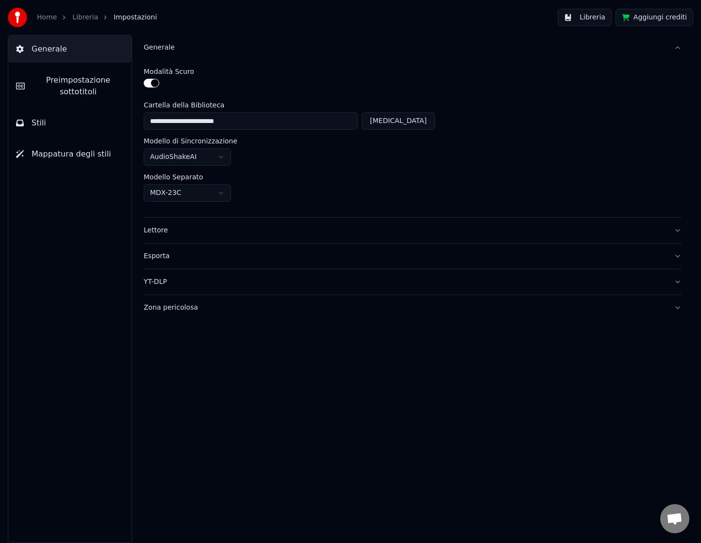
click at [161, 45] on div "Generale" at bounding box center [405, 48] width 523 height 10
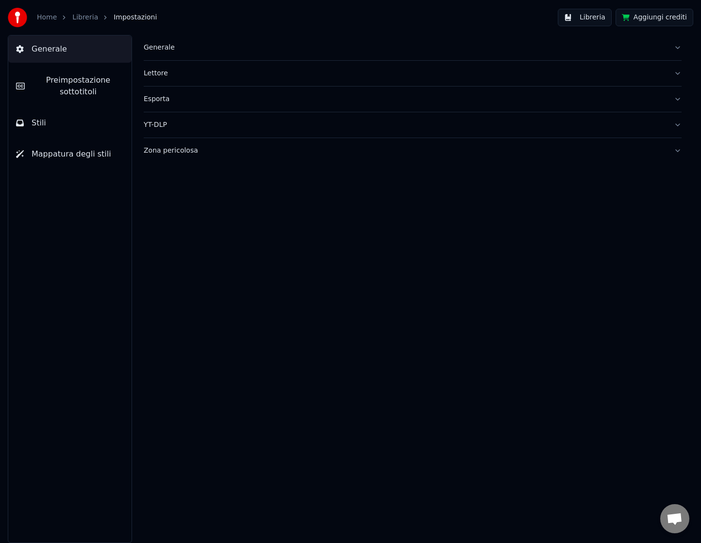
click at [87, 89] on span "Preimpostazione sottotitoli" at bounding box center [78, 85] width 91 height 23
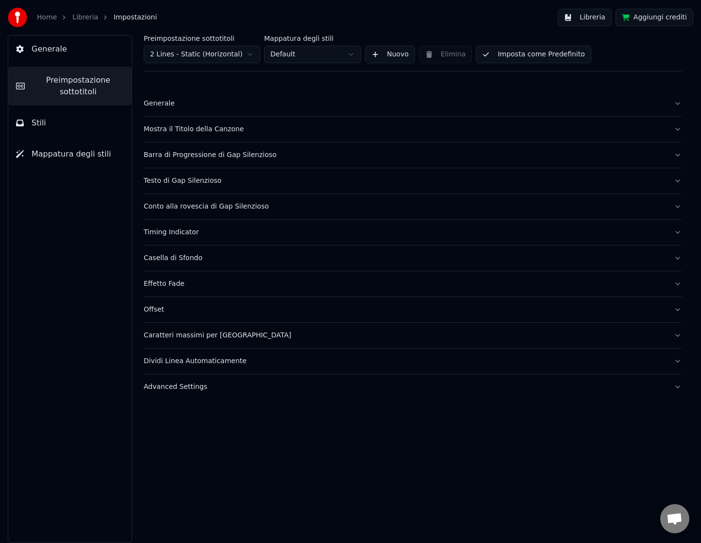
click at [175, 123] on button "Mostra il Titolo della Canzone" at bounding box center [413, 129] width 538 height 25
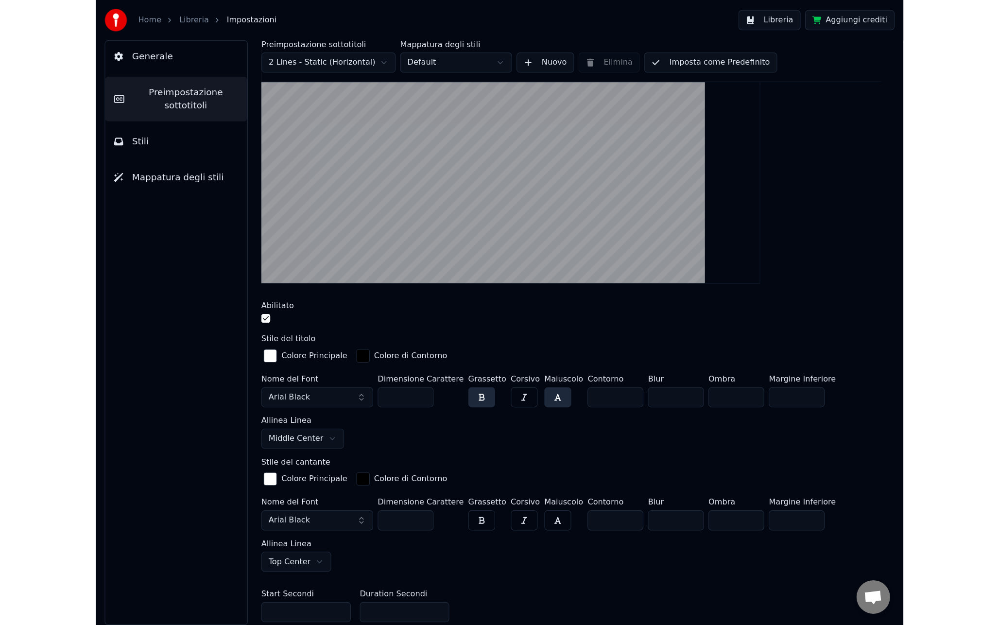
scroll to position [140, 0]
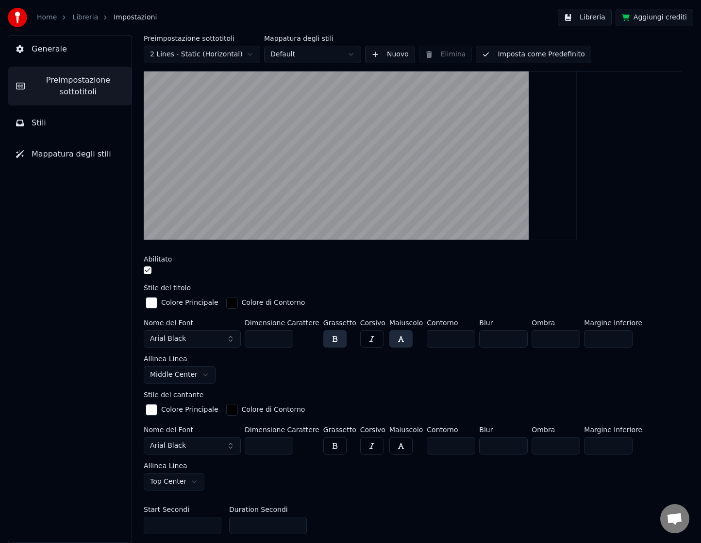
click at [194, 339] on button "Arial Black" at bounding box center [192, 338] width 97 height 17
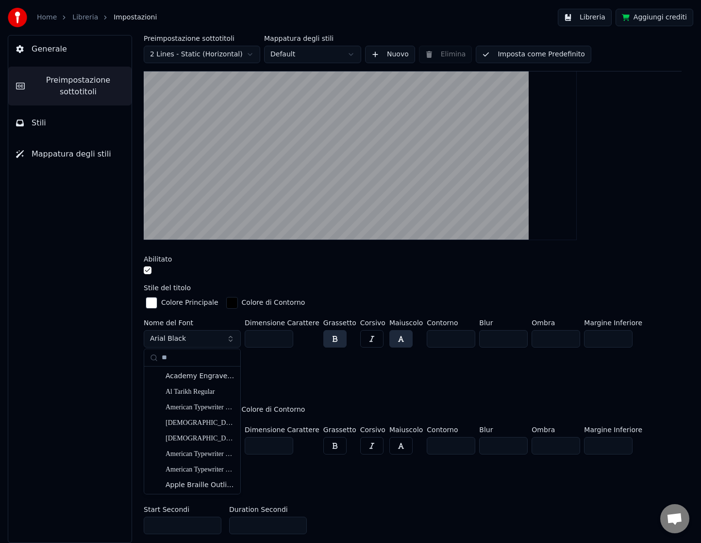
type input "*"
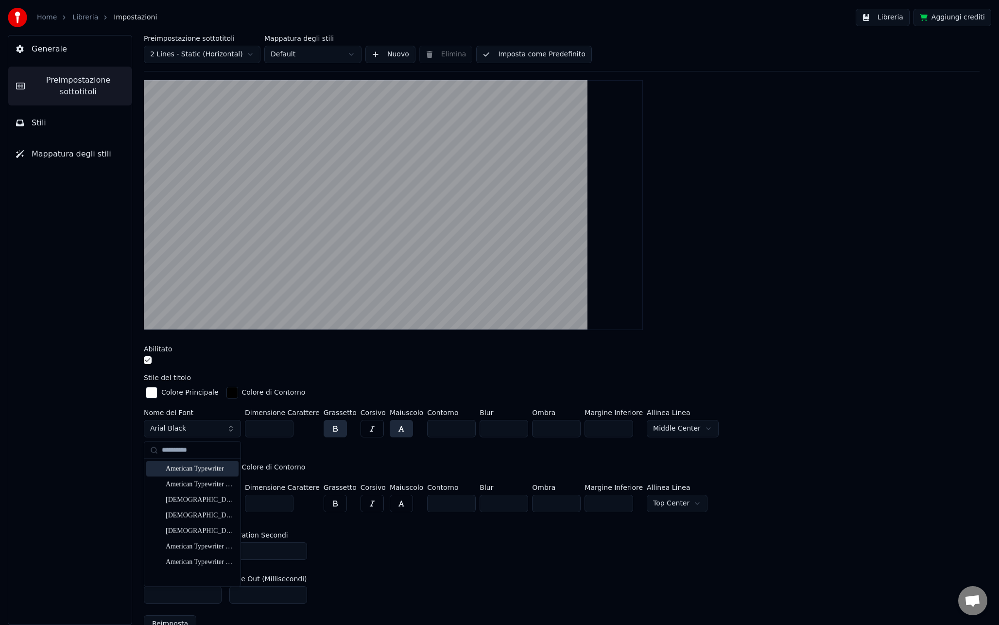
scroll to position [80, 0]
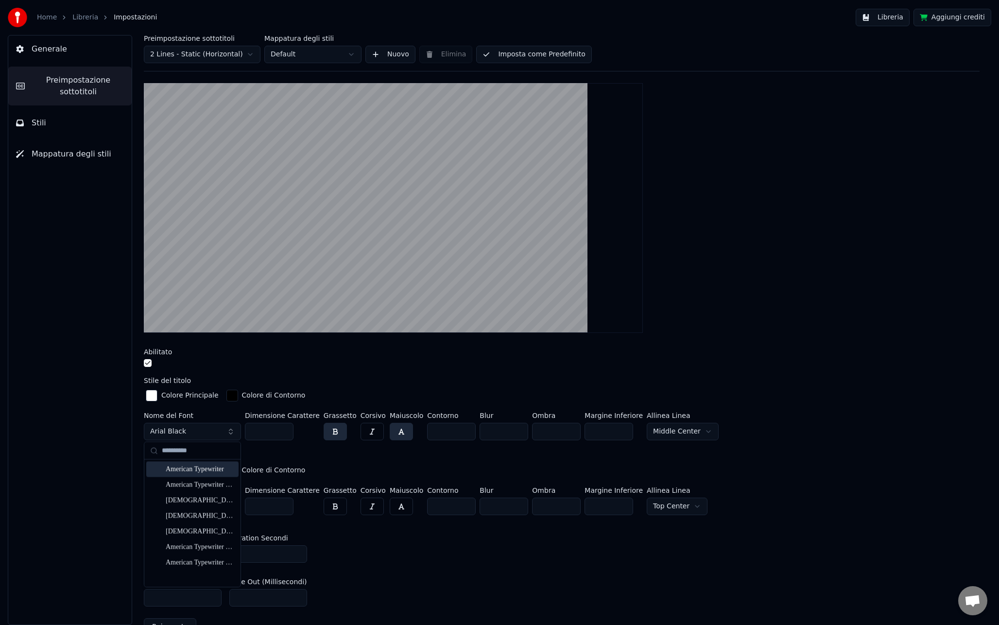
type input "**********"
click at [197, 472] on div "American Typewriter" at bounding box center [200, 469] width 69 height 10
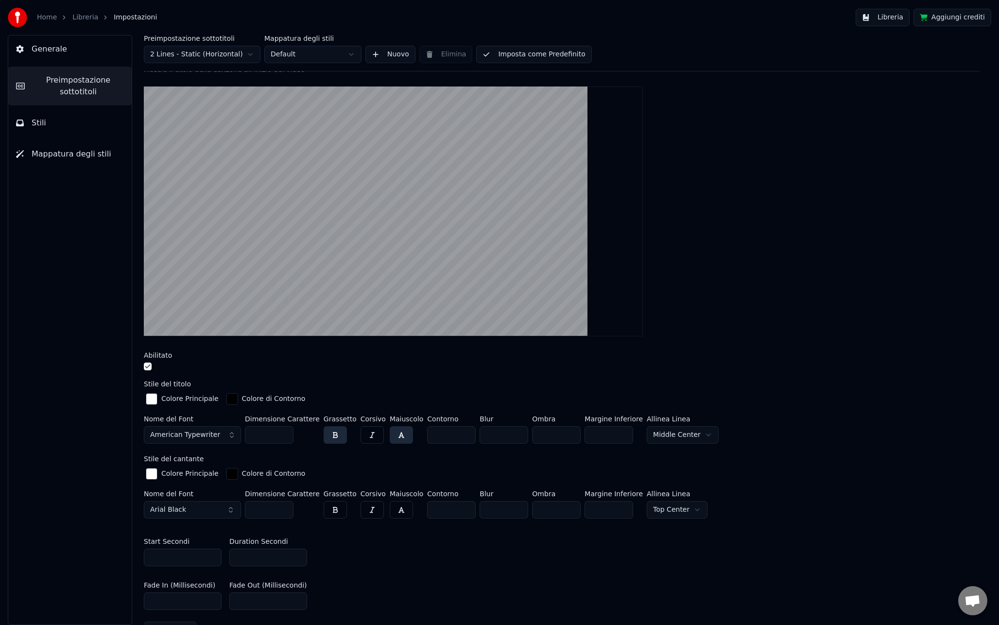
scroll to position [78, 0]
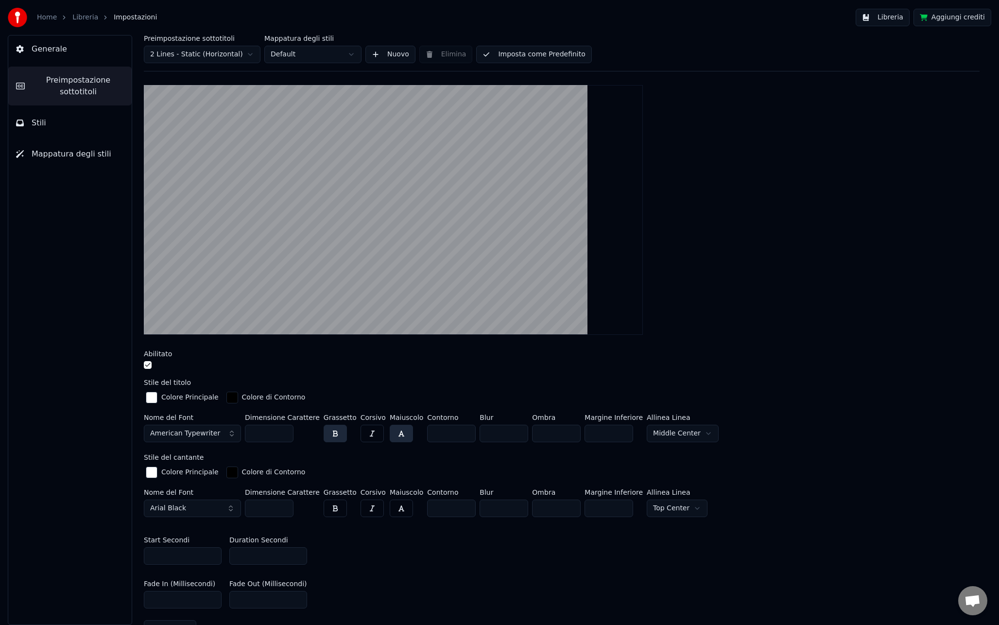
click at [213, 440] on button "American Typewriter" at bounding box center [192, 433] width 97 height 17
click at [201, 574] on div "American Typewriter Bold" at bounding box center [192, 580] width 92 height 16
click at [211, 436] on span "American Typewriter Bold" at bounding box center [193, 433] width 87 height 10
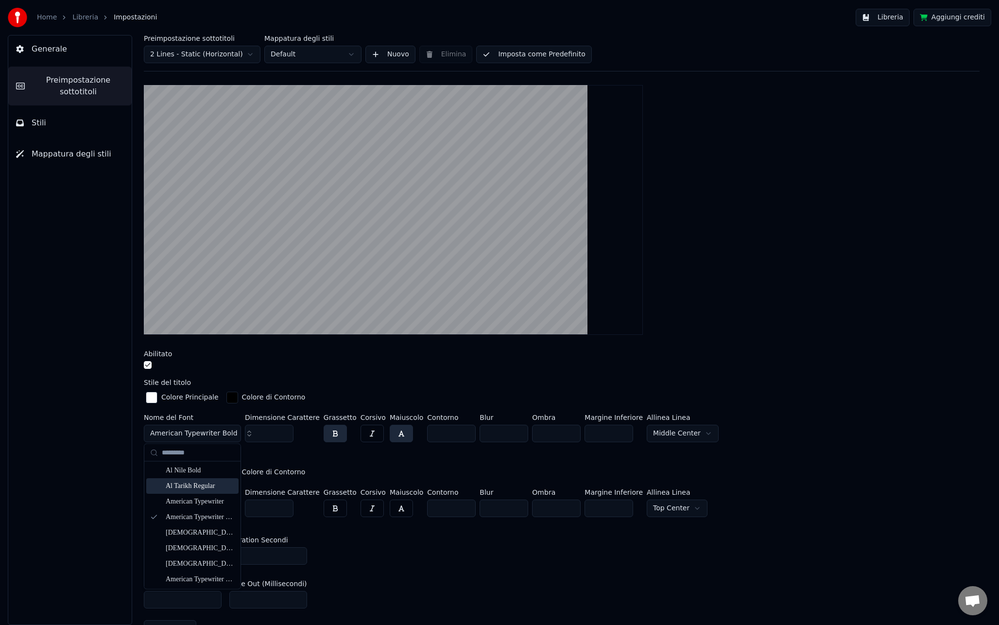
scroll to position [66, 0]
click at [201, 525] on div "[DEMOGRAPHIC_DATA] Typewriter Condensed" at bounding box center [200, 529] width 69 height 10
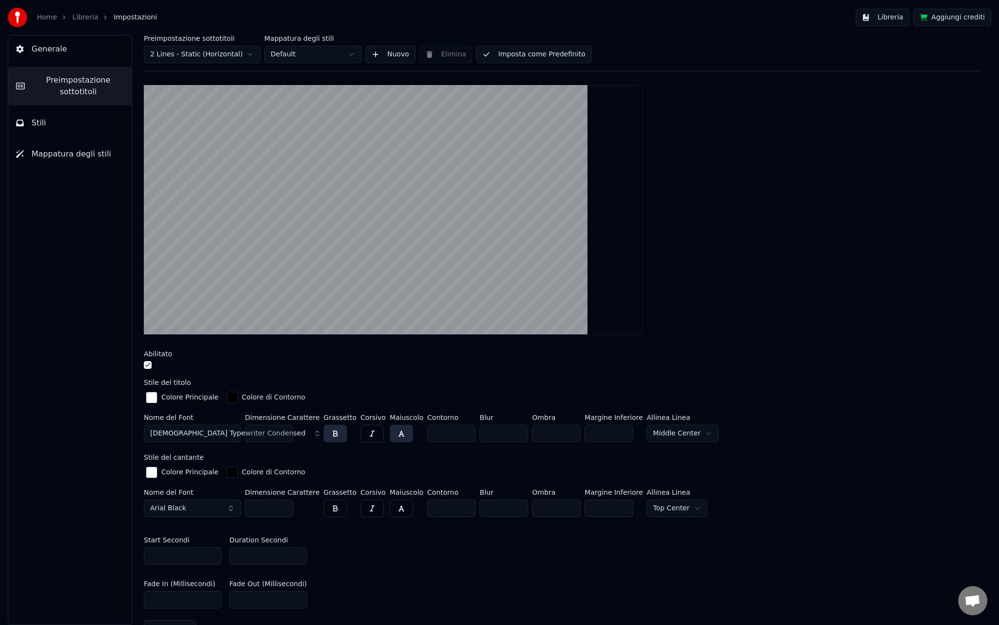
click at [205, 438] on button "[DEMOGRAPHIC_DATA] Typewriter Condensed" at bounding box center [192, 433] width 97 height 17
click at [189, 542] on div "[DEMOGRAPHIC_DATA] Typewriter Condensed Bold" at bounding box center [200, 546] width 69 height 10
click at [209, 436] on span "[DEMOGRAPHIC_DATA] Typewriter Condensed Bold" at bounding box center [236, 433] width 172 height 10
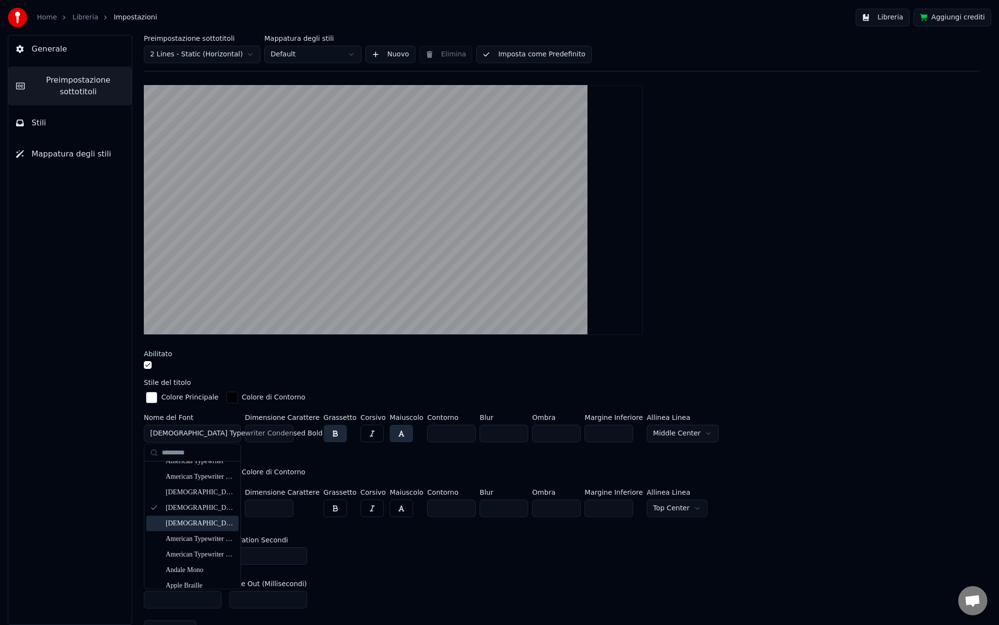
click at [181, 526] on div "[DEMOGRAPHIC_DATA] Typewriter Condensed Light" at bounding box center [200, 523] width 69 height 10
click at [221, 432] on span "[DEMOGRAPHIC_DATA] Typewriter Condensed Light" at bounding box center [237, 433] width 174 height 10
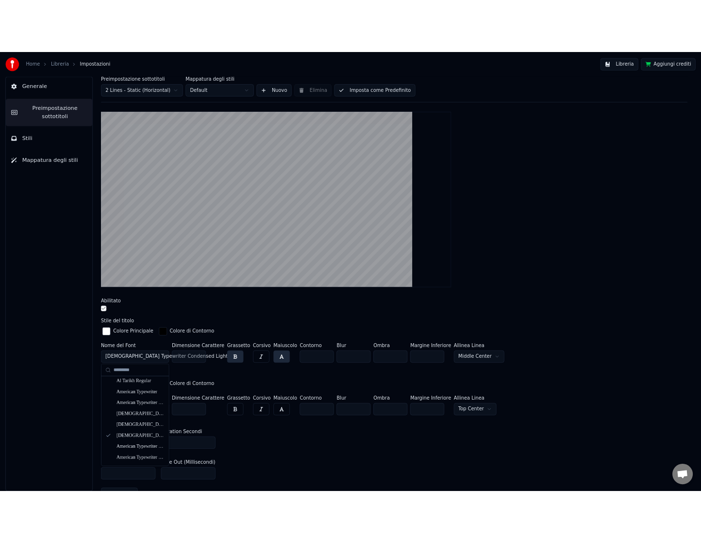
scroll to position [94, 0]
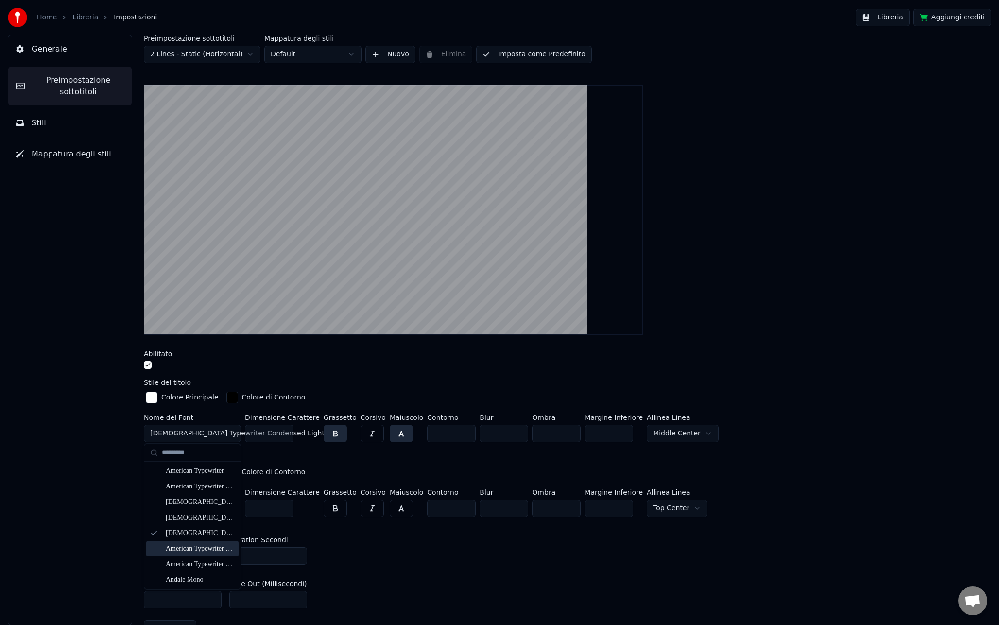
click at [186, 550] on div "American Typewriter Light" at bounding box center [200, 548] width 69 height 10
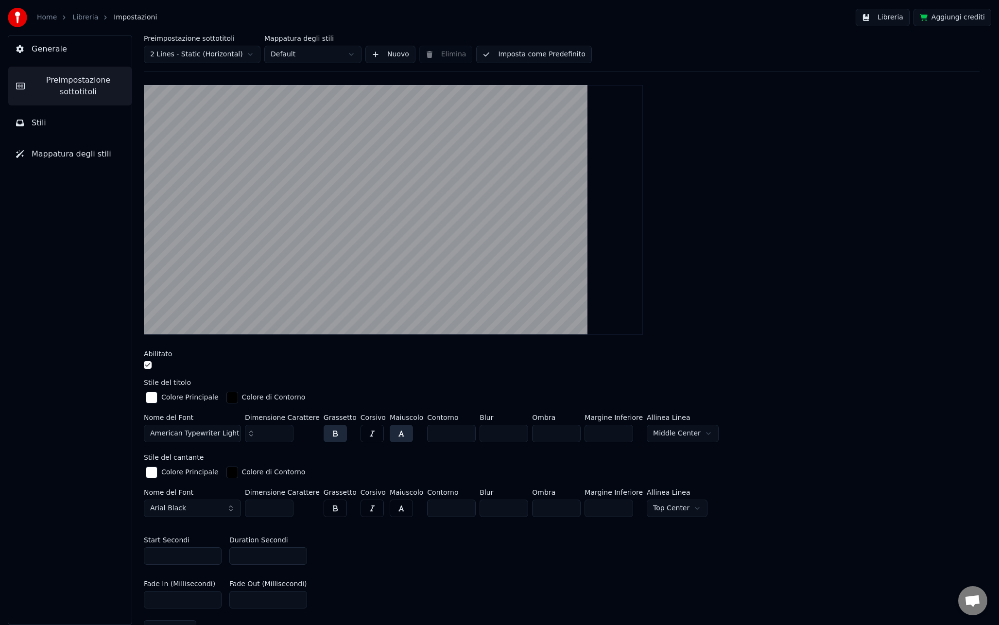
click at [333, 438] on button "button" at bounding box center [335, 433] width 23 height 17
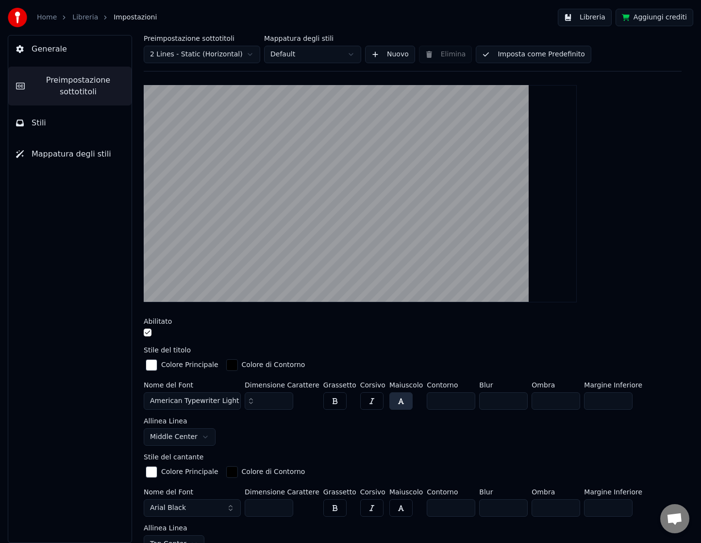
click at [196, 404] on span "American Typewriter Light" at bounding box center [194, 401] width 89 height 10
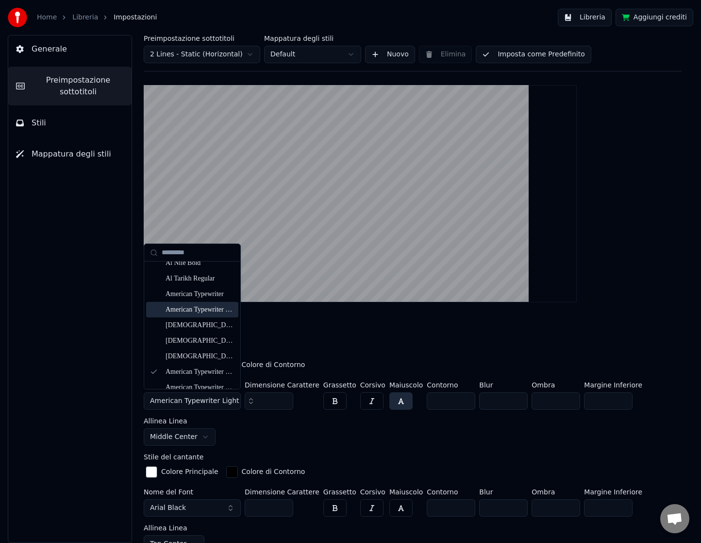
scroll to position [82, 0]
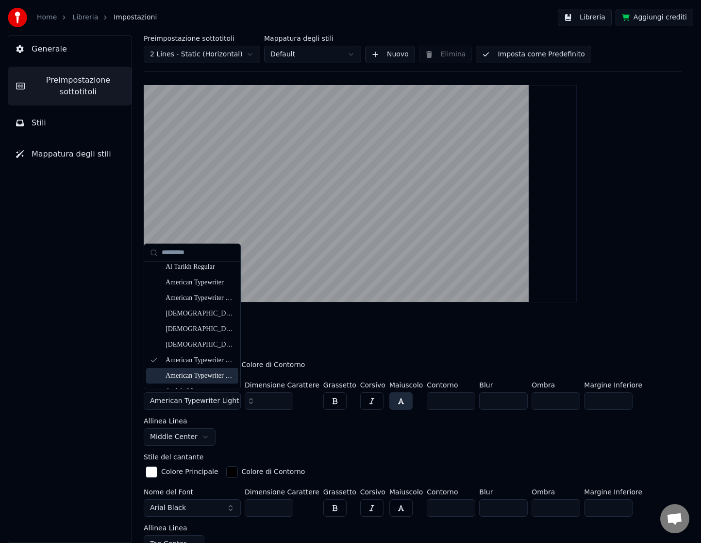
click at [191, 372] on div "American Typewriter Semibold" at bounding box center [200, 376] width 69 height 10
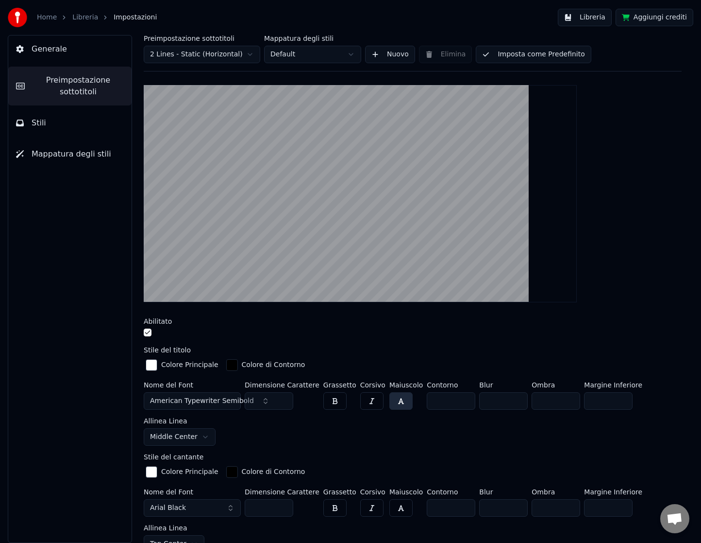
click at [192, 403] on span "American Typewriter Semibold" at bounding box center [202, 401] width 104 height 10
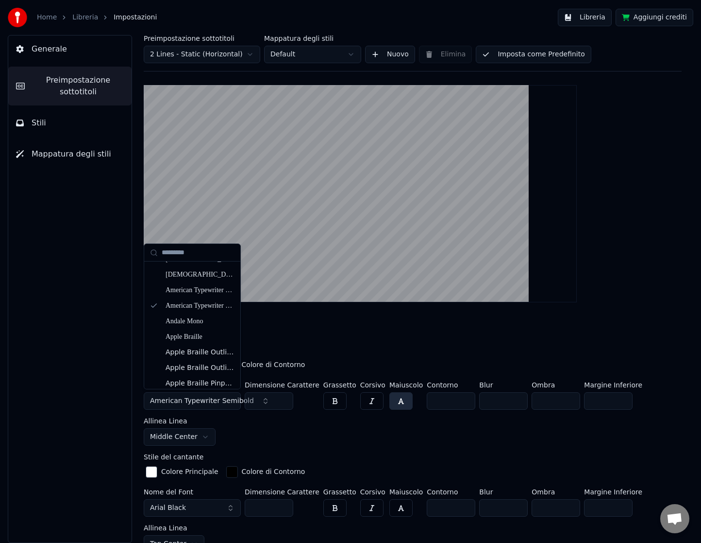
scroll to position [153, 0]
click at [205, 323] on div "Andale Mono" at bounding box center [200, 320] width 69 height 10
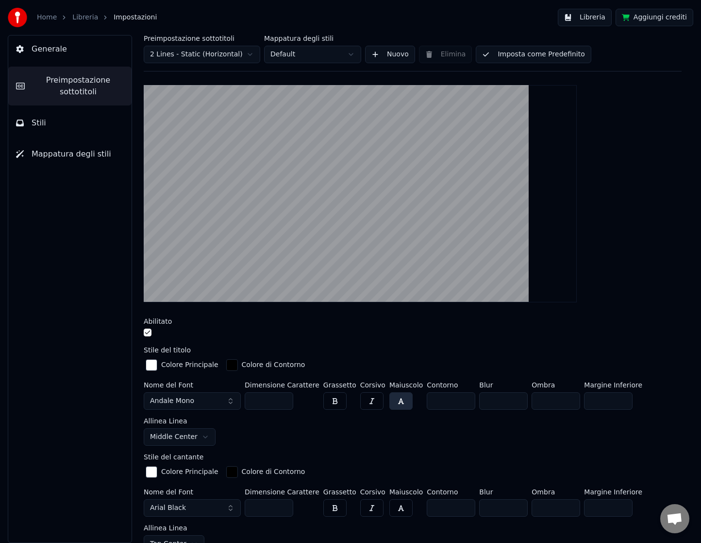
click at [194, 405] on button "Andale Mono" at bounding box center [192, 400] width 97 height 17
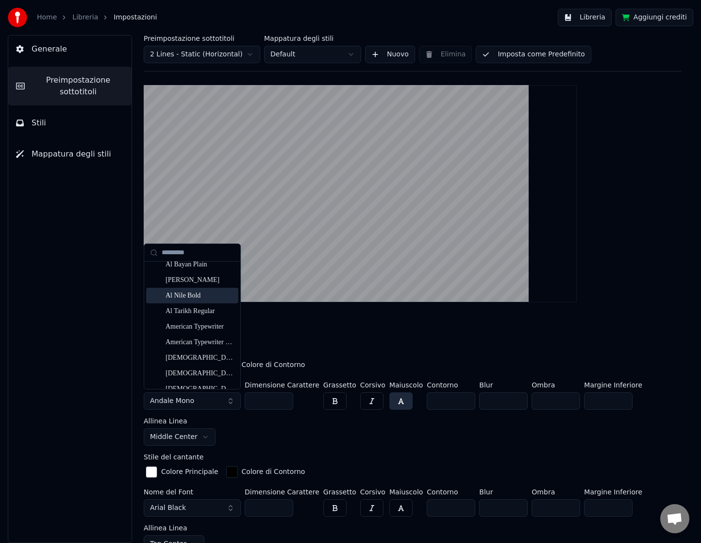
scroll to position [42, 0]
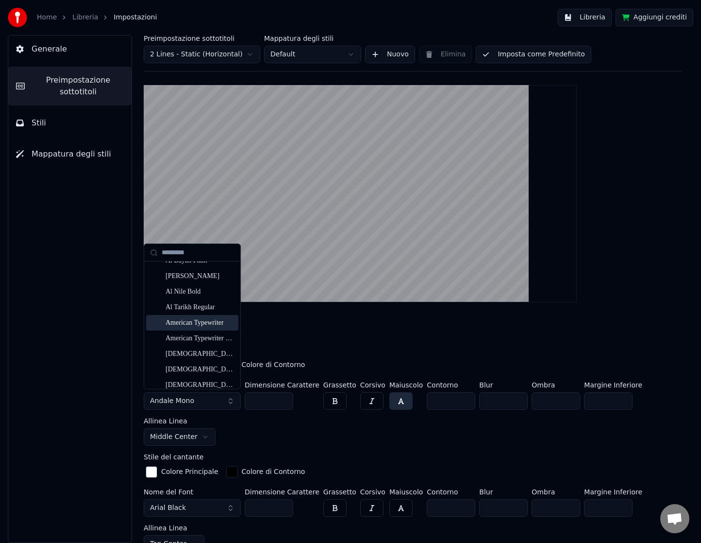
click at [204, 325] on div "American Typewriter" at bounding box center [200, 323] width 69 height 10
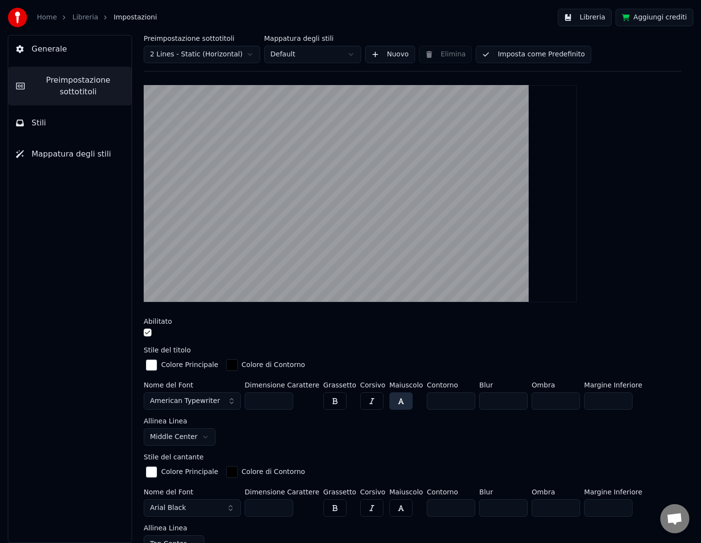
click at [188, 400] on span "American Typewriter" at bounding box center [185, 401] width 70 height 10
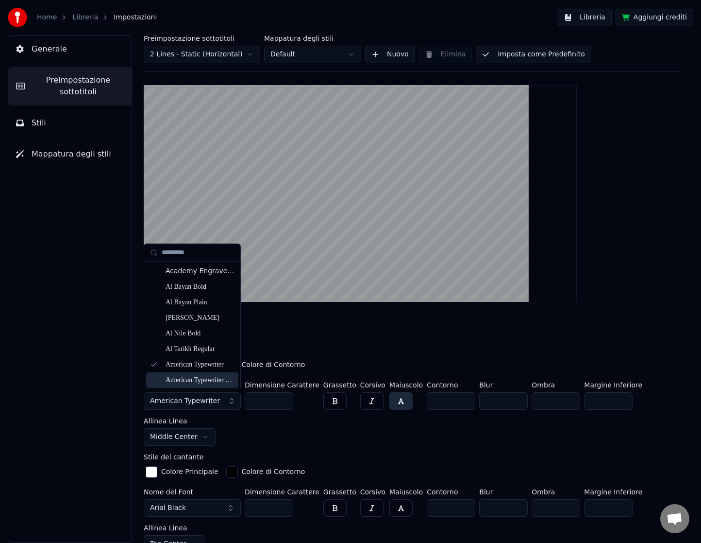
click at [180, 381] on div "American Typewriter Bold" at bounding box center [200, 380] width 69 height 10
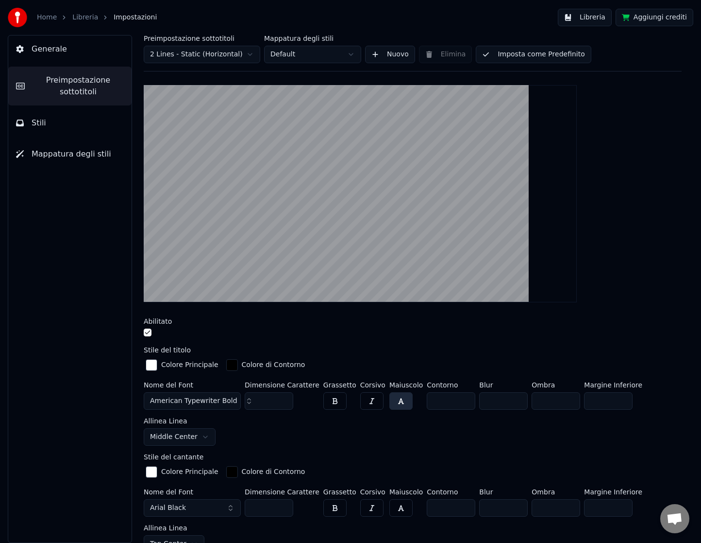
click at [209, 397] on span "American Typewriter Bold" at bounding box center [193, 401] width 87 height 10
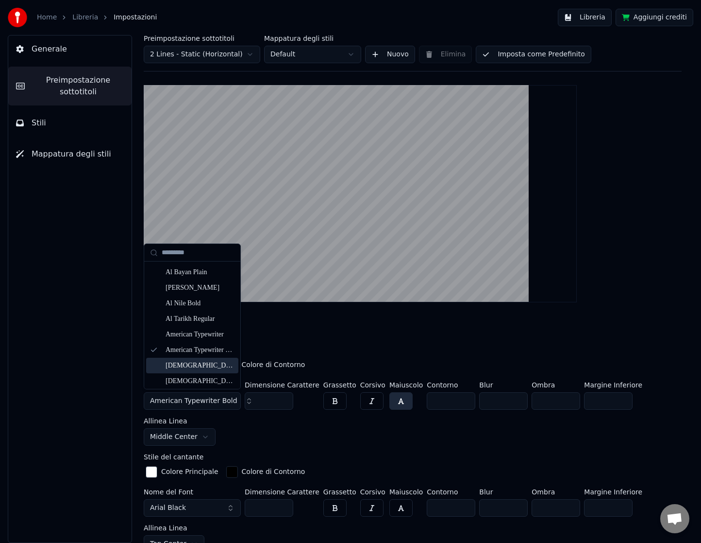
scroll to position [31, 0]
click at [187, 360] on div "[DEMOGRAPHIC_DATA] Typewriter Condensed" at bounding box center [200, 365] width 69 height 10
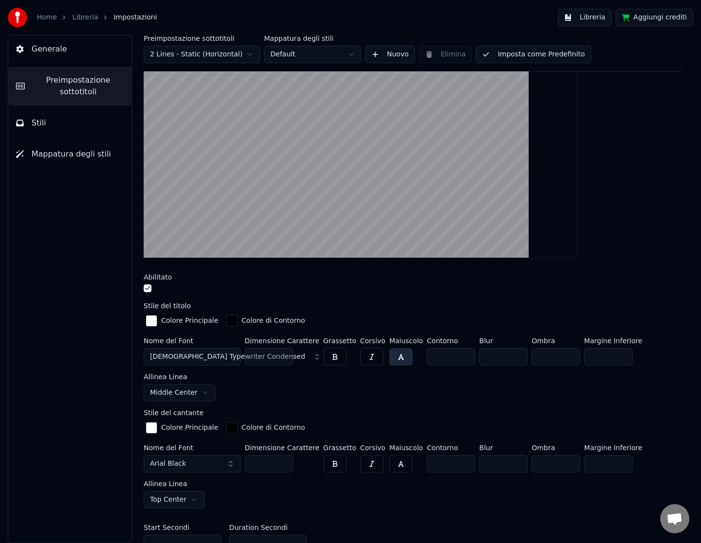
scroll to position [127, 0]
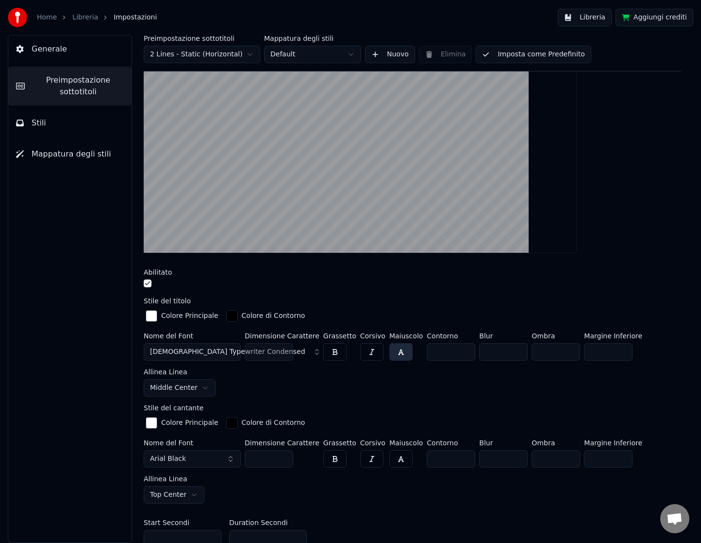
click at [190, 357] on button "[DEMOGRAPHIC_DATA] Typewriter Condensed" at bounding box center [192, 351] width 97 height 17
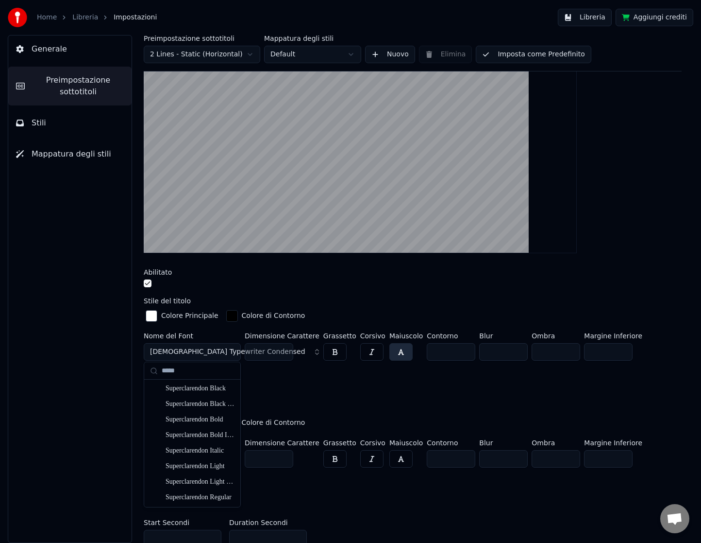
scroll to position [110, 0]
type input "*****"
click at [275, 376] on div "Nome del Font American Typewriter Condensed Dimensione Carattere *** Grassetto …" at bounding box center [413, 364] width 538 height 64
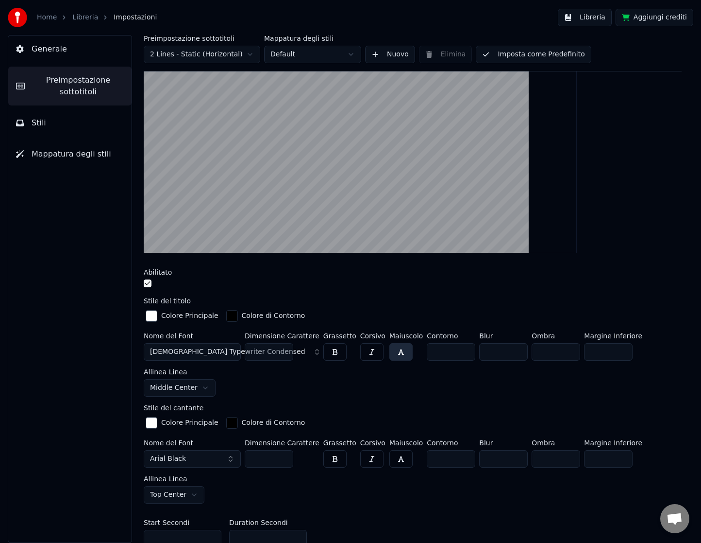
click at [200, 354] on span "[DEMOGRAPHIC_DATA] Typewriter Condensed" at bounding box center [227, 352] width 155 height 10
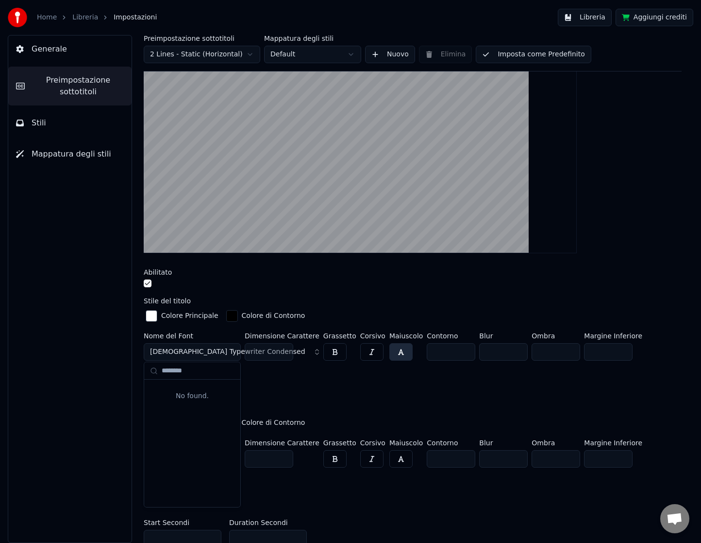
type input "******"
drag, startPoint x: 186, startPoint y: 369, endPoint x: 161, endPoint y: 367, distance: 24.9
click at [161, 367] on div "******" at bounding box center [192, 370] width 96 height 17
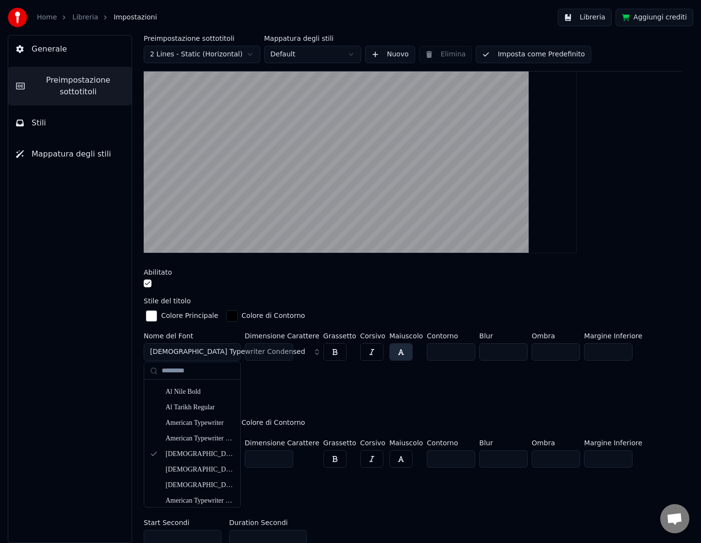
scroll to position [65, 0]
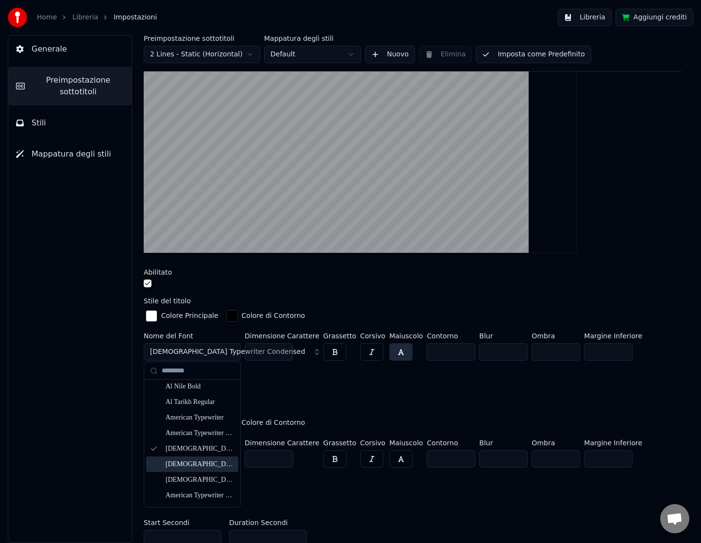
click at [188, 462] on div "[DEMOGRAPHIC_DATA] Typewriter Condensed Bold" at bounding box center [200, 464] width 69 height 10
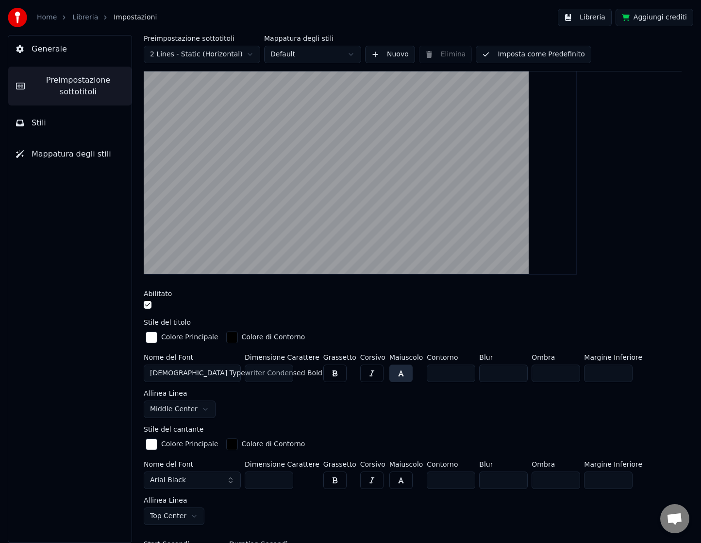
scroll to position [101, 0]
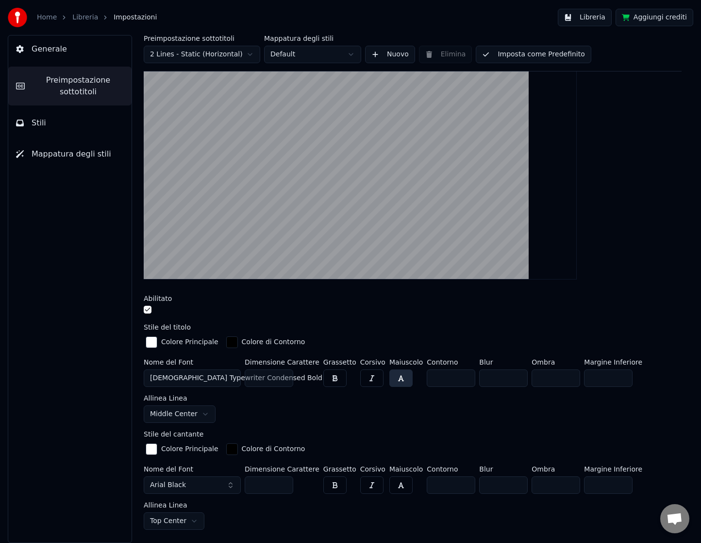
click at [223, 376] on span "[DEMOGRAPHIC_DATA] Typewriter Condensed Bold" at bounding box center [236, 378] width 172 height 10
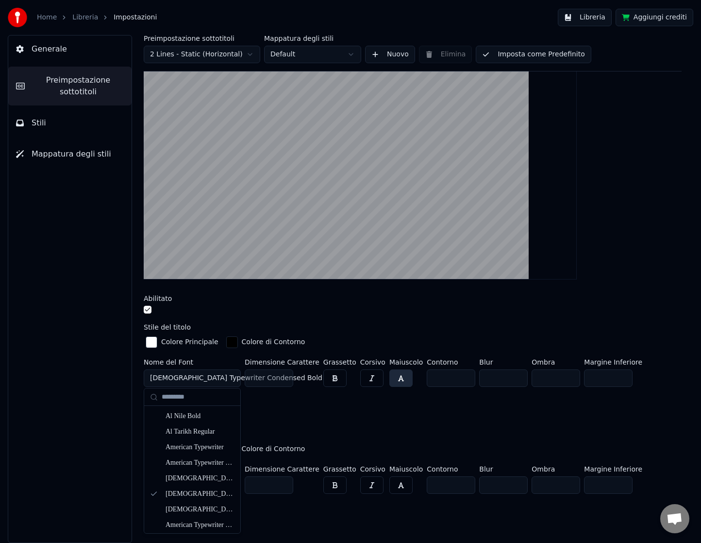
scroll to position [64, 0]
click at [193, 503] on div "[DEMOGRAPHIC_DATA] Typewriter Condensed Light" at bounding box center [200, 507] width 69 height 10
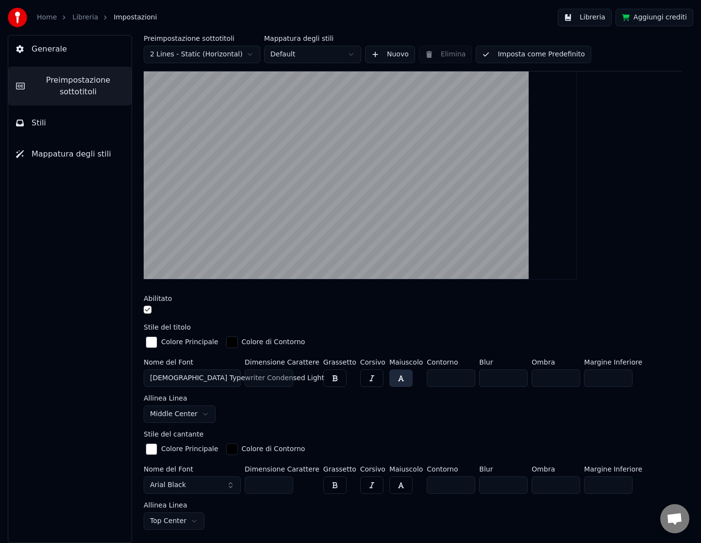
click at [334, 374] on button "button" at bounding box center [335, 377] width 23 height 17
click at [334, 375] on button "button" at bounding box center [335, 377] width 23 height 17
click at [200, 374] on span "[DEMOGRAPHIC_DATA] Typewriter Condensed Light" at bounding box center [237, 378] width 174 height 10
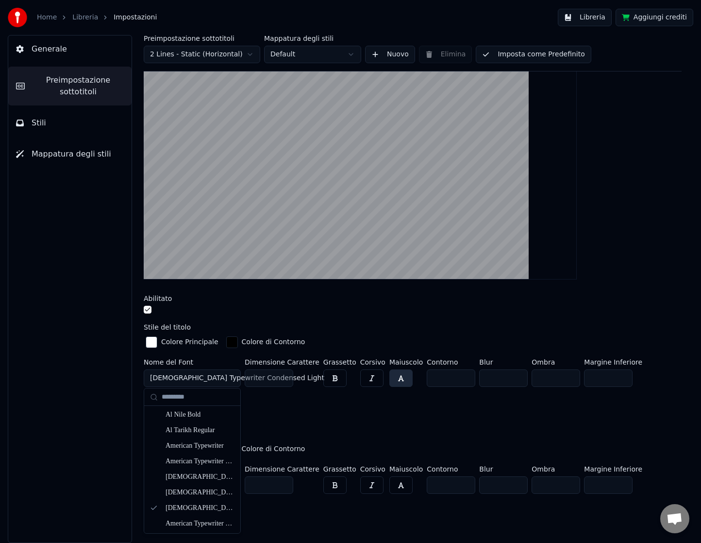
scroll to position [66, 0]
click at [195, 523] on div "American Typewriter Light" at bounding box center [200, 520] width 69 height 10
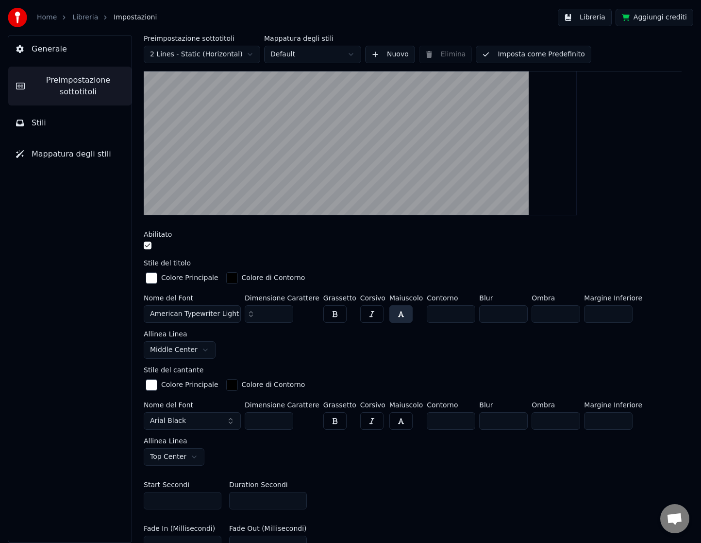
scroll to position [180, 0]
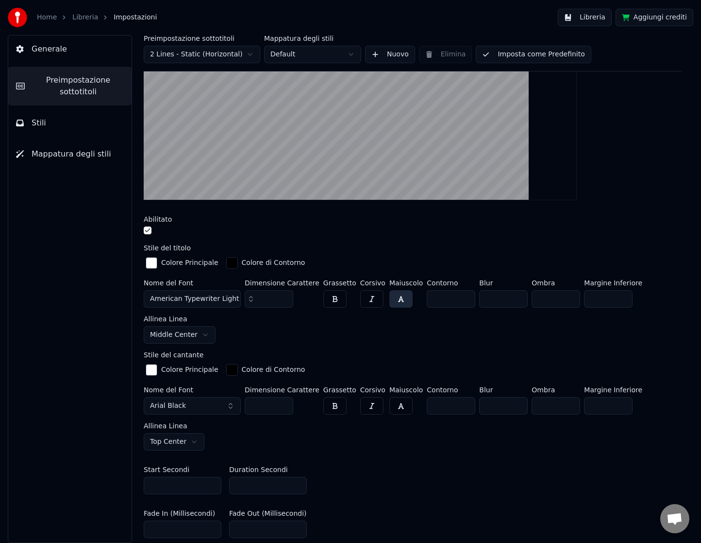
click at [204, 303] on button "American Typewriter Light" at bounding box center [192, 298] width 97 height 17
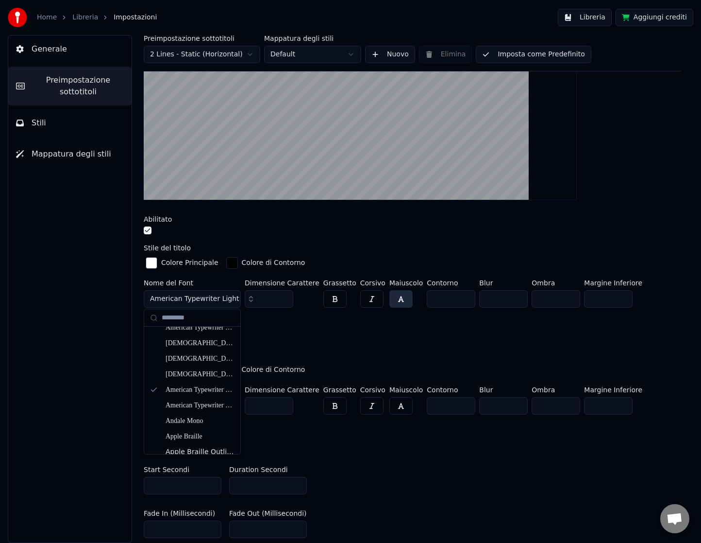
scroll to position [120, 0]
click at [201, 399] on div "American Typewriter Semibold" at bounding box center [200, 403] width 69 height 10
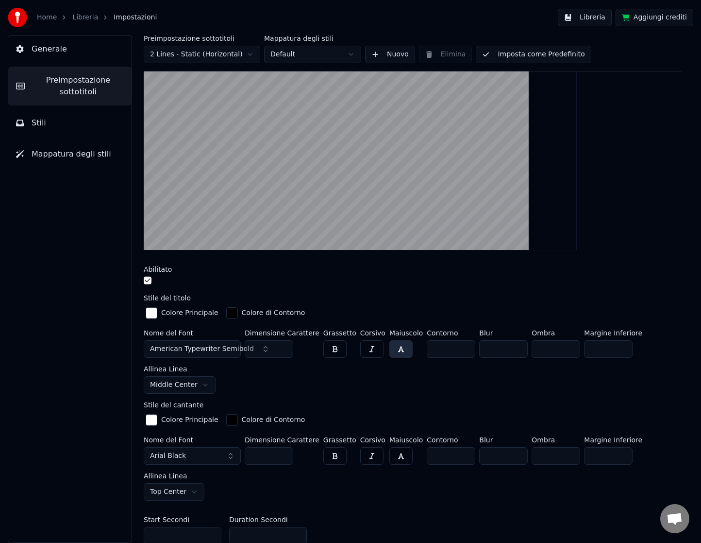
scroll to position [125, 0]
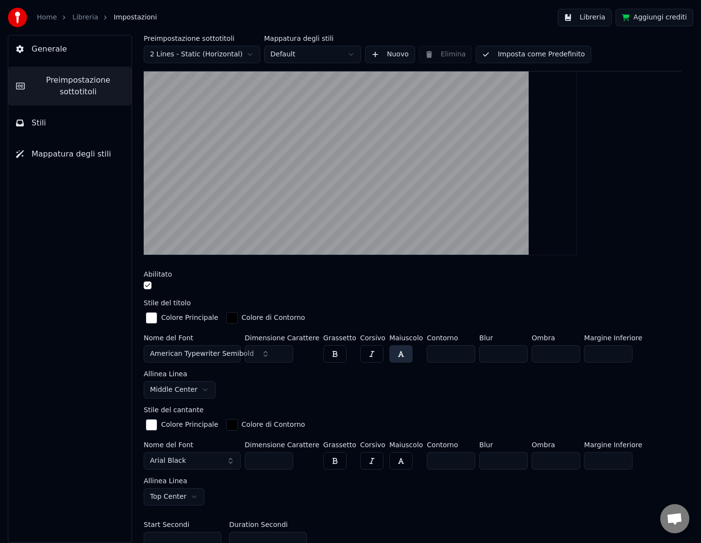
click at [203, 354] on span "American Typewriter Semibold" at bounding box center [202, 354] width 104 height 10
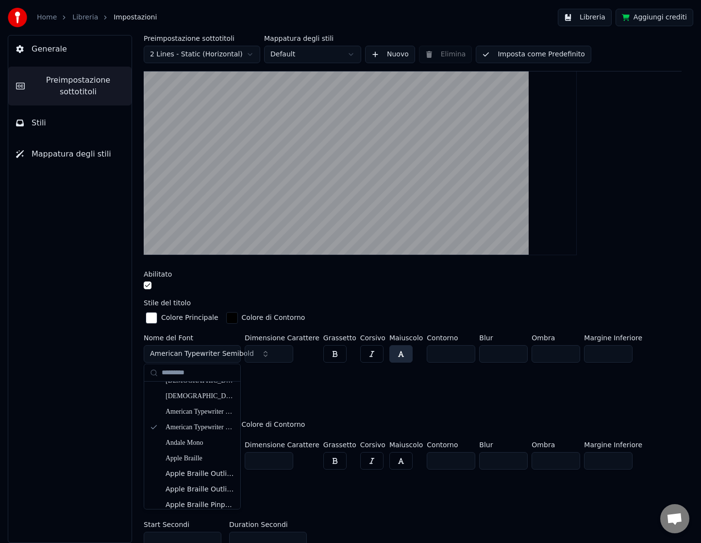
scroll to position [152, 0]
click at [317, 396] on div "Nome del Font American Typewriter Semibold Dimensione Carattere *** Grassetto C…" at bounding box center [413, 366] width 538 height 64
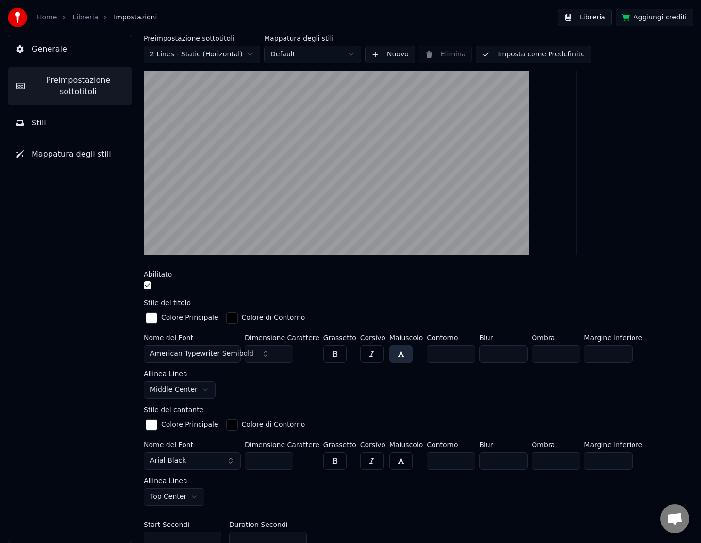
click at [188, 463] on button "Arial Black" at bounding box center [192, 460] width 97 height 17
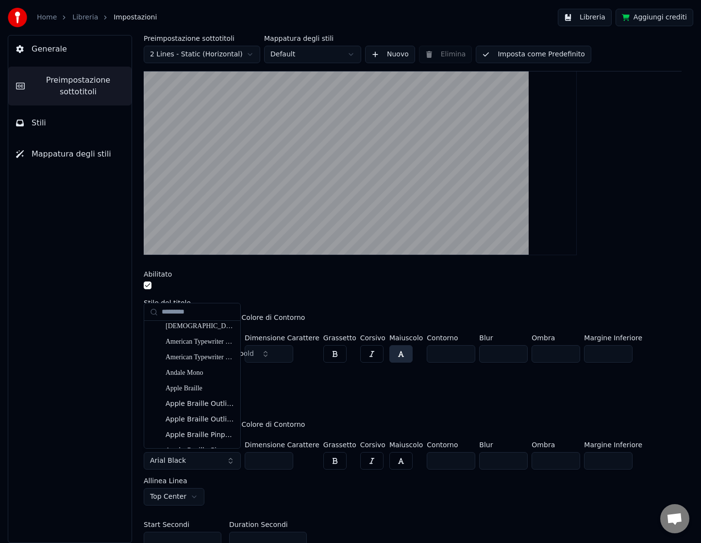
scroll to position [164, 0]
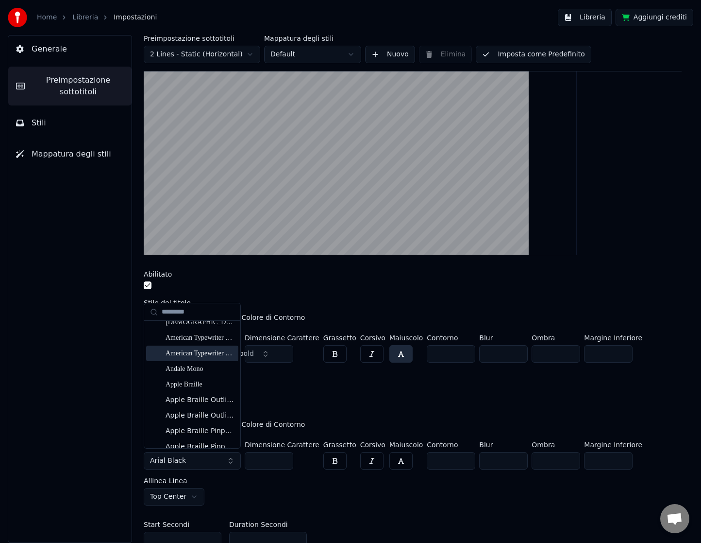
click at [202, 353] on div "American Typewriter Semibold" at bounding box center [200, 353] width 69 height 10
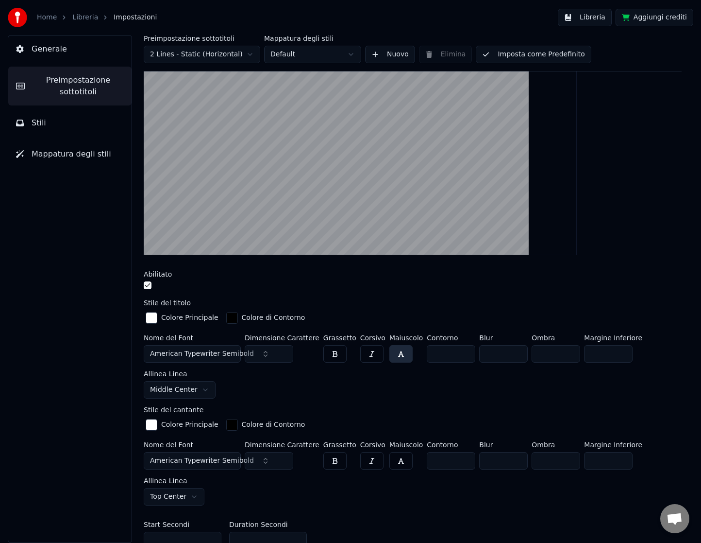
click at [293, 397] on div "Mostra il titolo della canzone all'inizio del video Abilitato Stile del titolo …" at bounding box center [413, 323] width 538 height 613
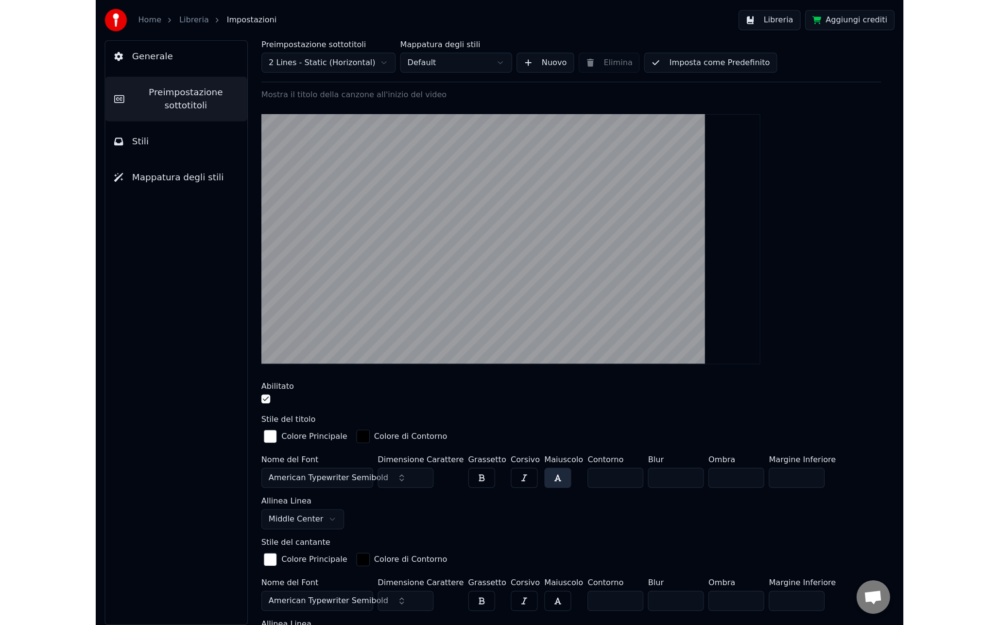
scroll to position [52, 0]
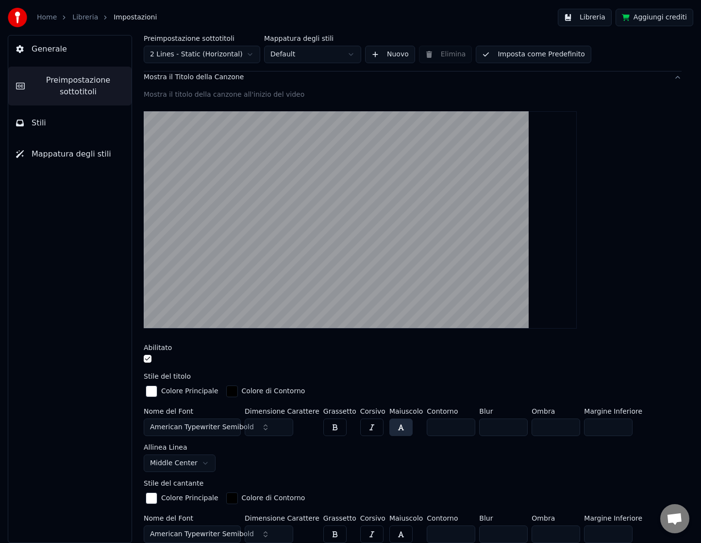
click at [613, 298] on div at bounding box center [413, 219] width 538 height 233
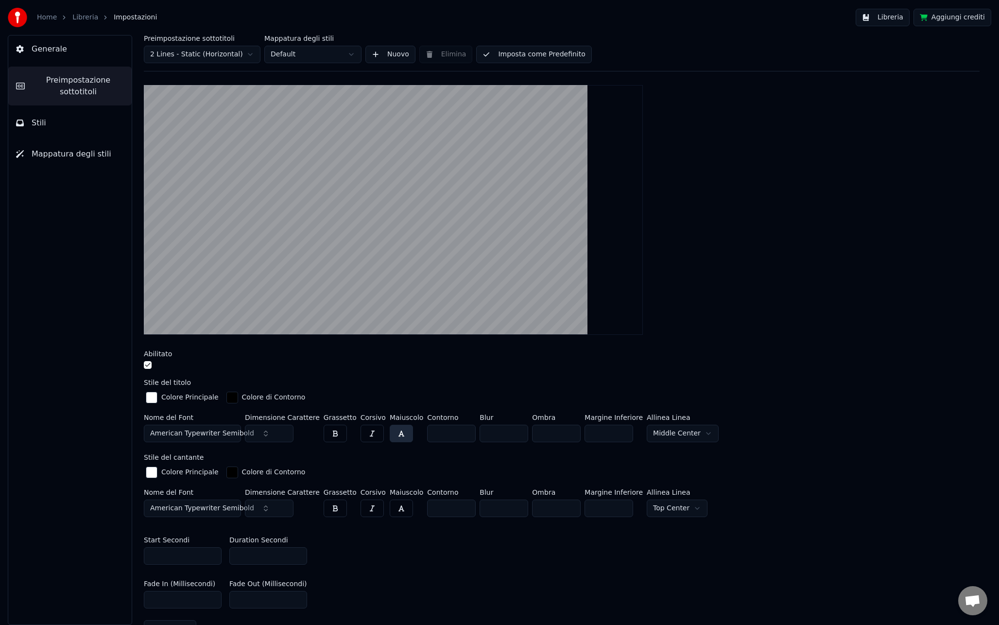
scroll to position [79, 0]
click at [649, 318] on div at bounding box center [562, 208] width 836 height 265
click at [343, 355] on div "Abilitato" at bounding box center [562, 352] width 836 height 7
click at [148, 363] on button "button" at bounding box center [148, 364] width 8 height 8
click at [147, 366] on button "button" at bounding box center [148, 364] width 8 height 8
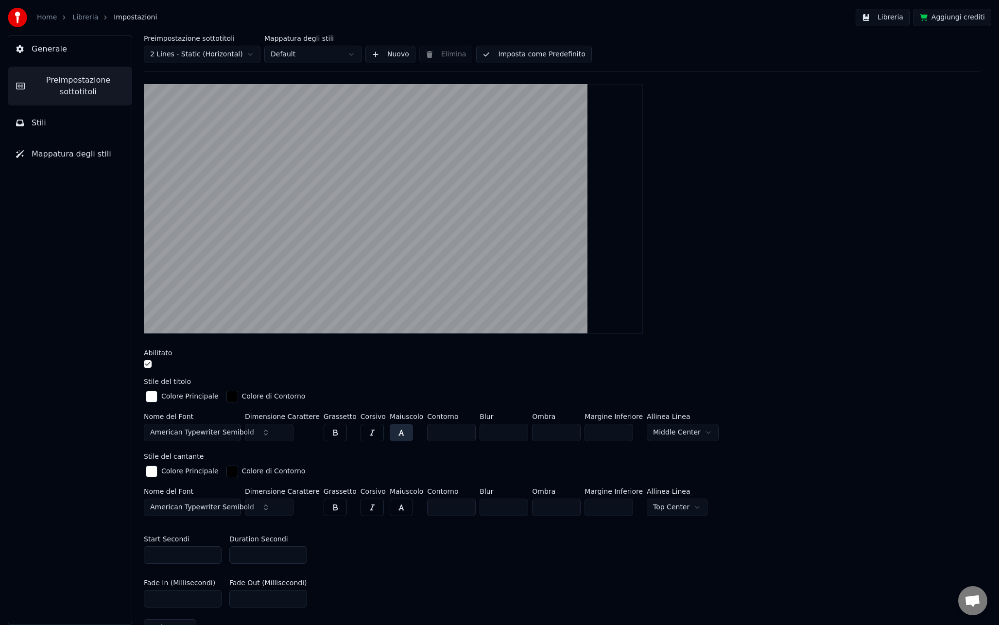
click at [265, 362] on div at bounding box center [562, 365] width 836 height 10
click at [889, 16] on button "Libreria" at bounding box center [882, 17] width 54 height 17
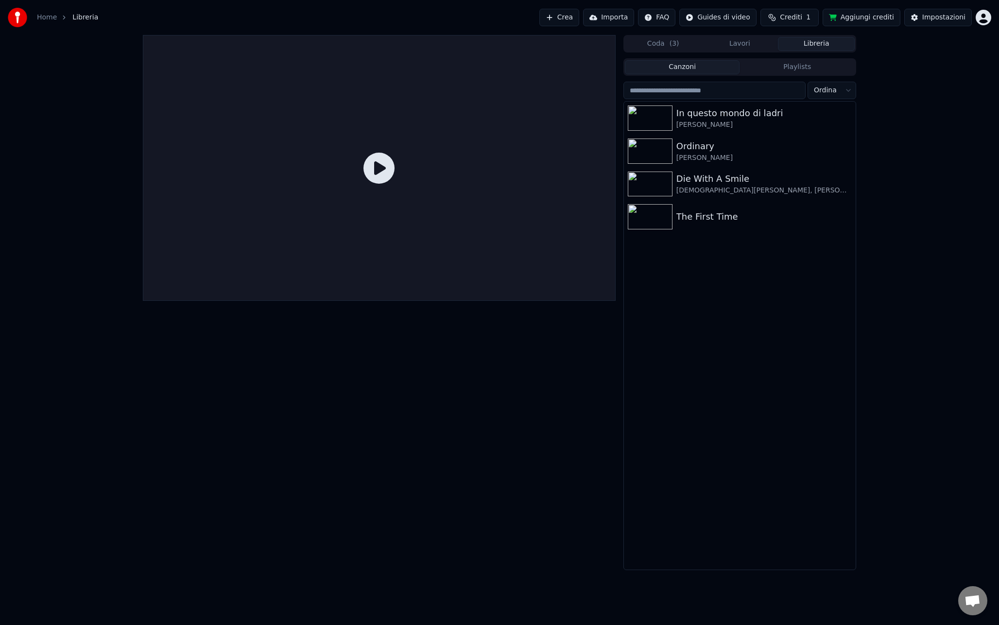
drag, startPoint x: 756, startPoint y: 46, endPoint x: 750, endPoint y: 46, distance: 6.8
click at [756, 46] on button "Lavori" at bounding box center [739, 44] width 77 height 14
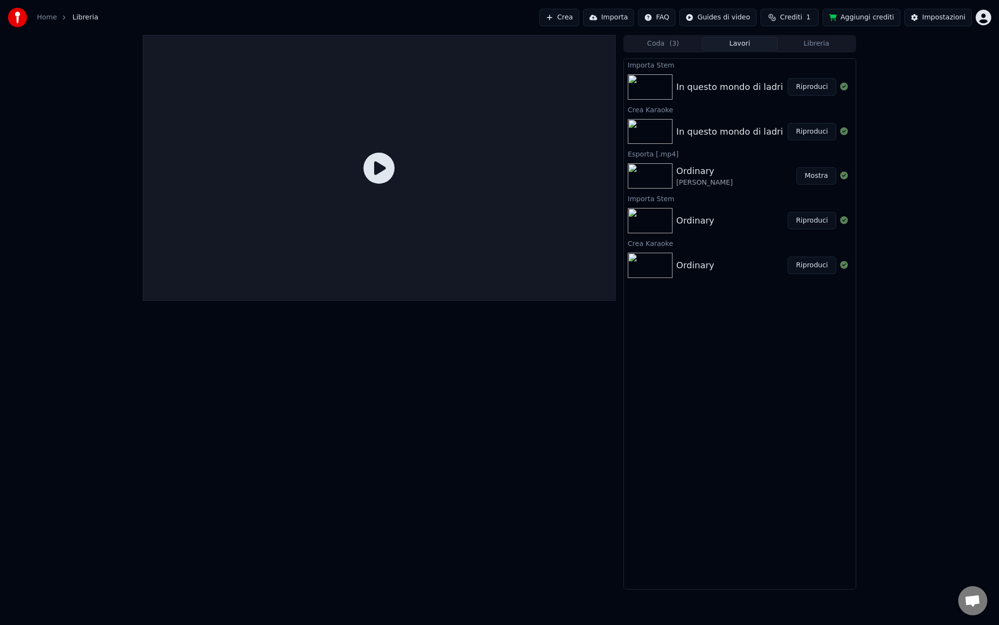
click at [677, 46] on span "( 3 )" at bounding box center [674, 44] width 10 height 10
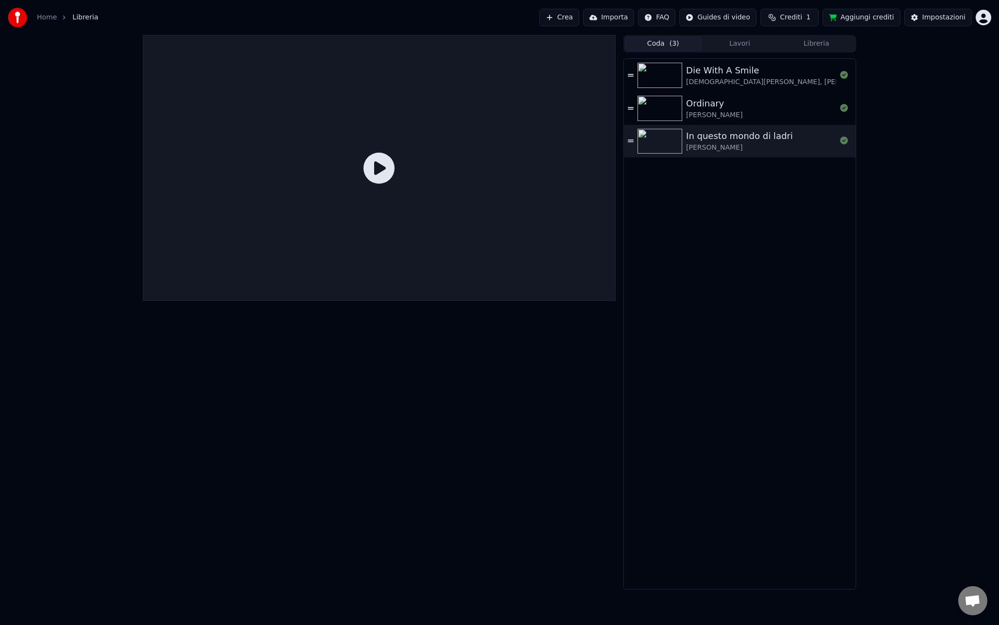
click at [820, 41] on button "Libreria" at bounding box center [816, 44] width 77 height 14
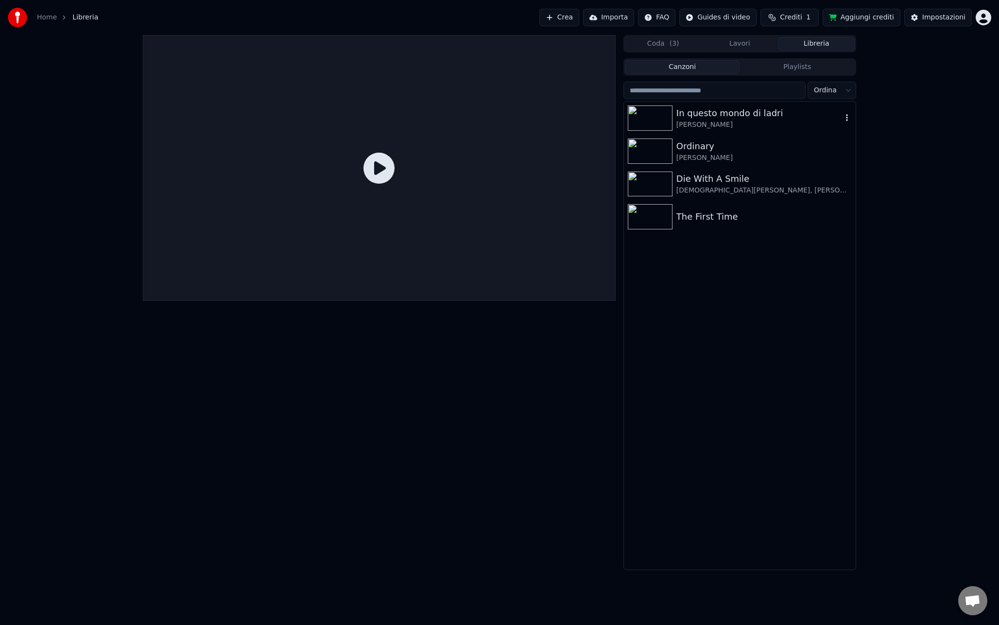
click at [733, 108] on div "In questo mondo di ladri" at bounding box center [759, 113] width 166 height 14
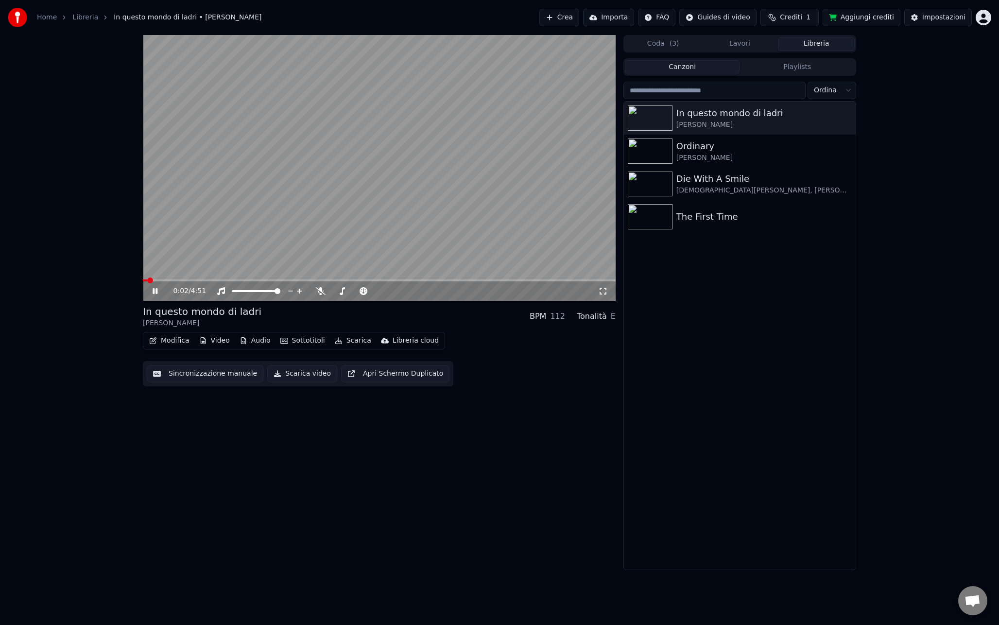
click at [362, 150] on video at bounding box center [379, 168] width 473 height 266
click at [929, 22] on div "Impostazioni" at bounding box center [943, 18] width 43 height 10
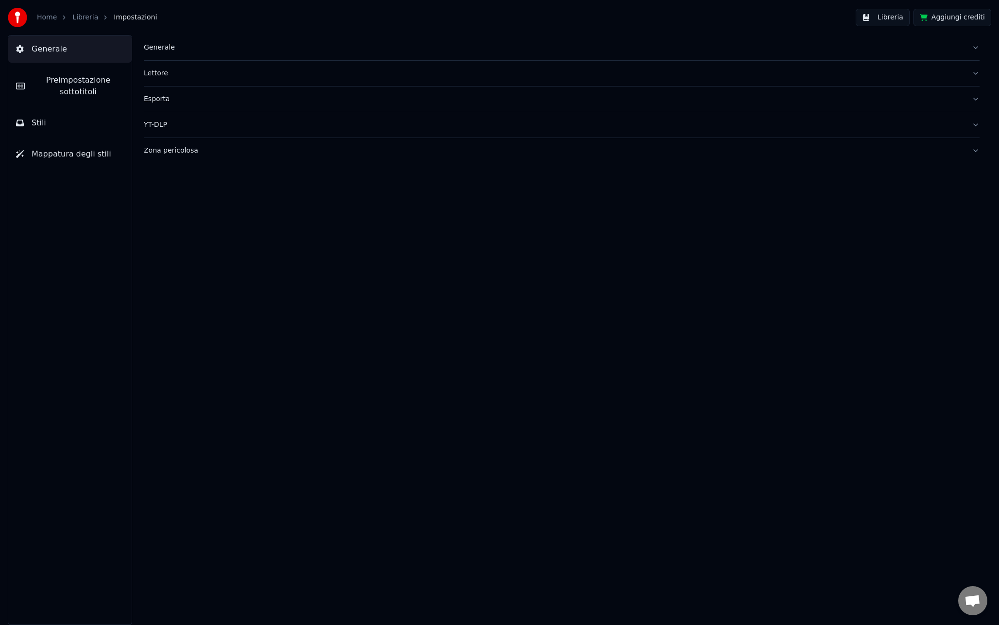
click at [85, 88] on span "Preimpostazione sottotitoli" at bounding box center [78, 85] width 91 height 23
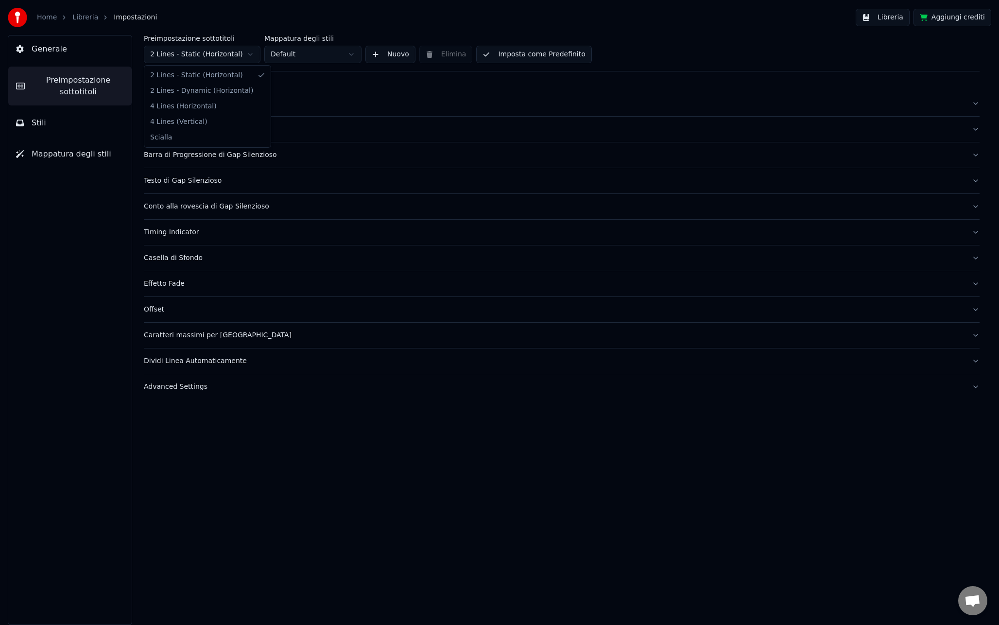
click at [232, 56] on html "Home Libreria Impostazioni Libreria Aggiungi crediti Generale Preimpostazione s…" at bounding box center [499, 312] width 999 height 625
click at [182, 132] on div "Mostra il Titolo della Canzone" at bounding box center [554, 129] width 820 height 10
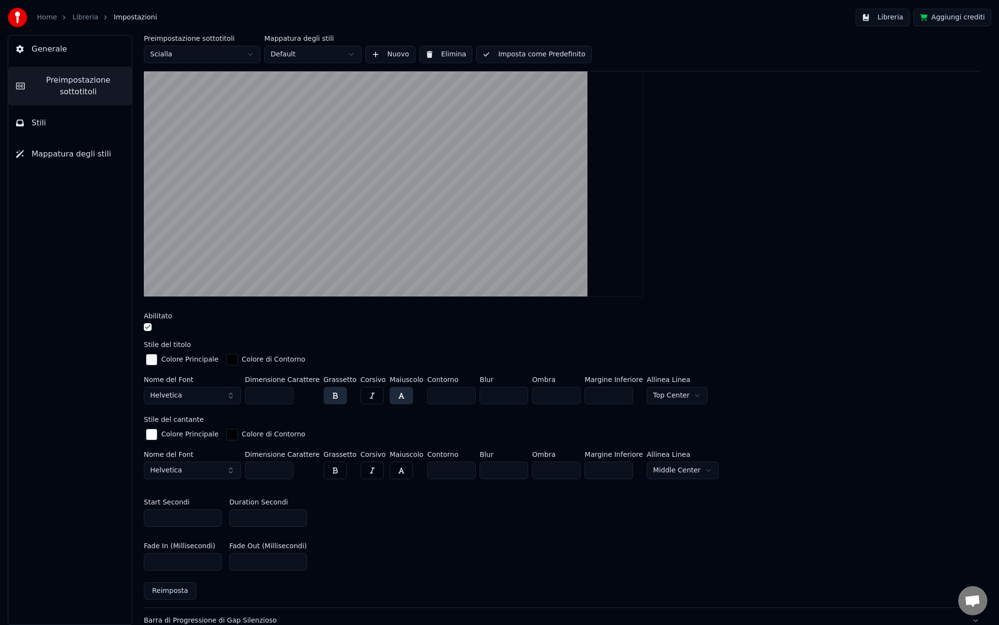
scroll to position [121, 0]
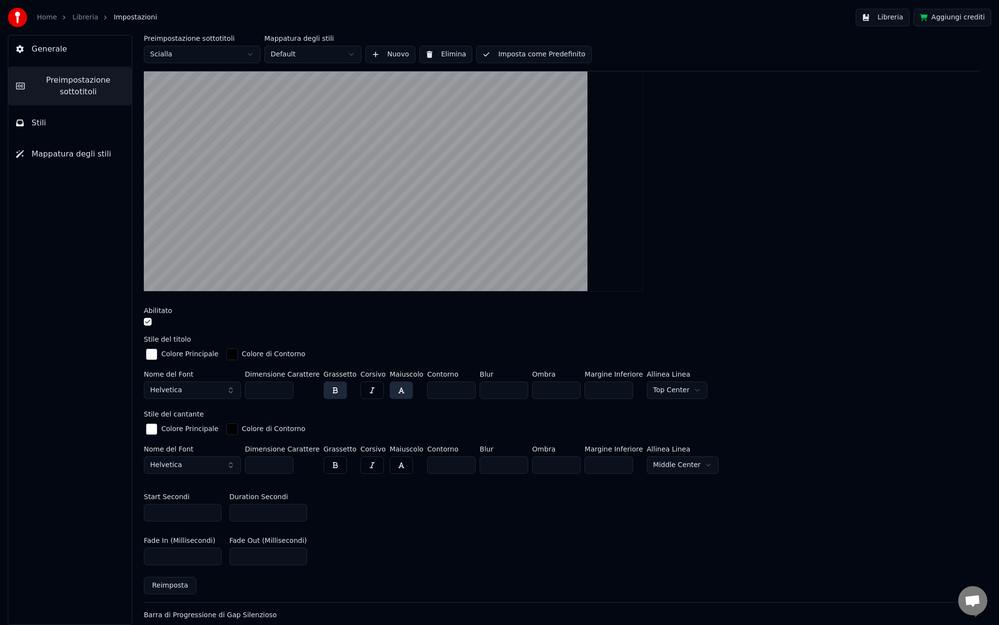
click at [205, 390] on button "Helvetica" at bounding box center [192, 389] width 97 height 17
click at [190, 489] on div "American Typewriter Semibold" at bounding box center [200, 487] width 69 height 10
click at [183, 463] on button "Helvetica" at bounding box center [192, 464] width 97 height 17
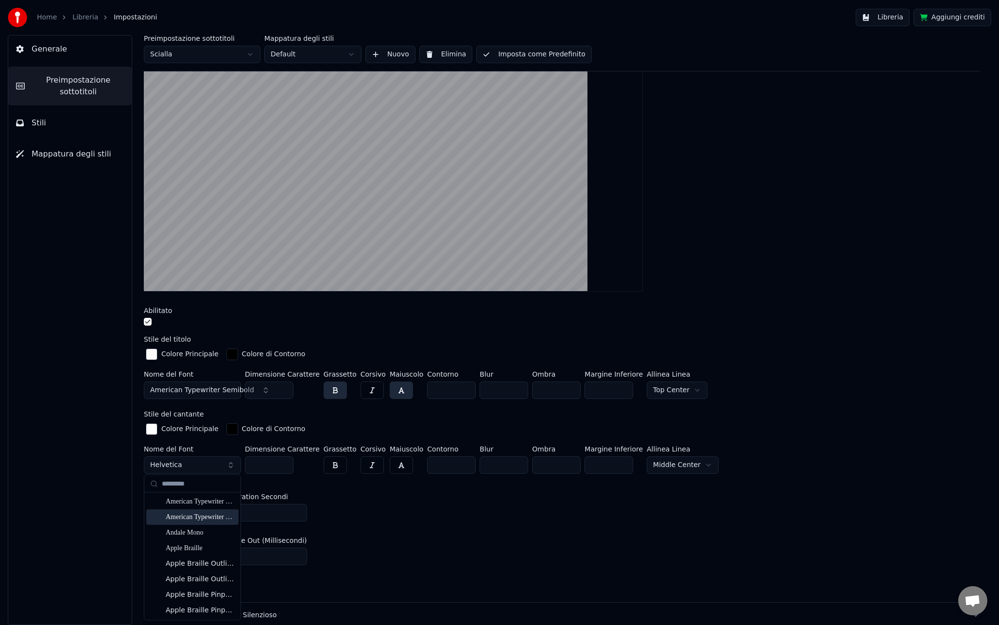
click at [188, 513] on div "American Typewriter Semibold" at bounding box center [200, 517] width 69 height 10
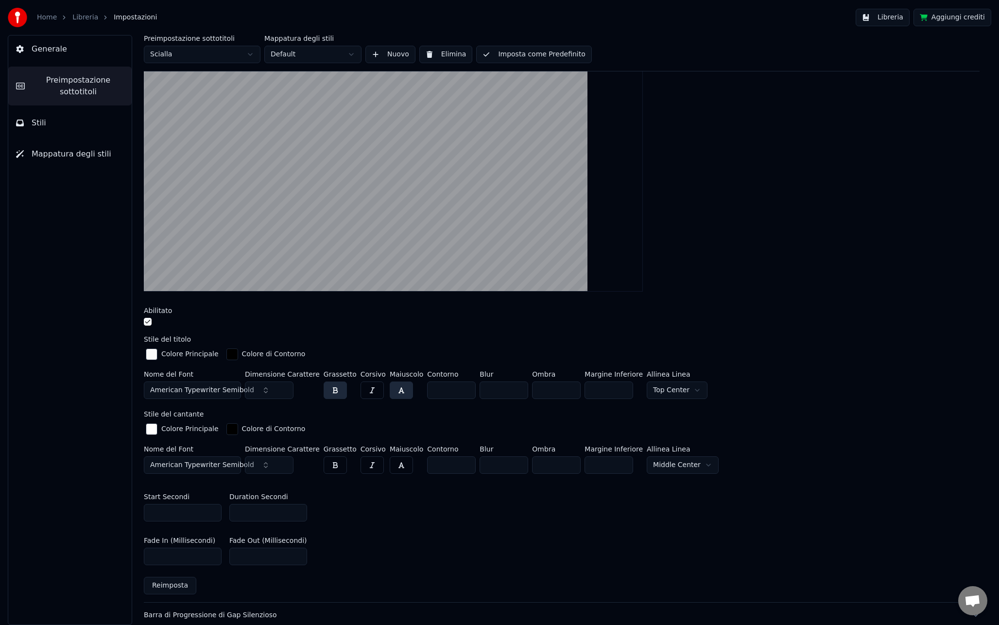
click at [660, 388] on html "Home Libreria Impostazioni Libreria Aggiungi crediti Generale Preimpostazione s…" at bounding box center [499, 312] width 999 height 625
click at [663, 462] on html "Home Libreria Impostazioni Libreria Aggiungi crediti Generale Preimpostazione s…" at bounding box center [499, 312] width 999 height 625
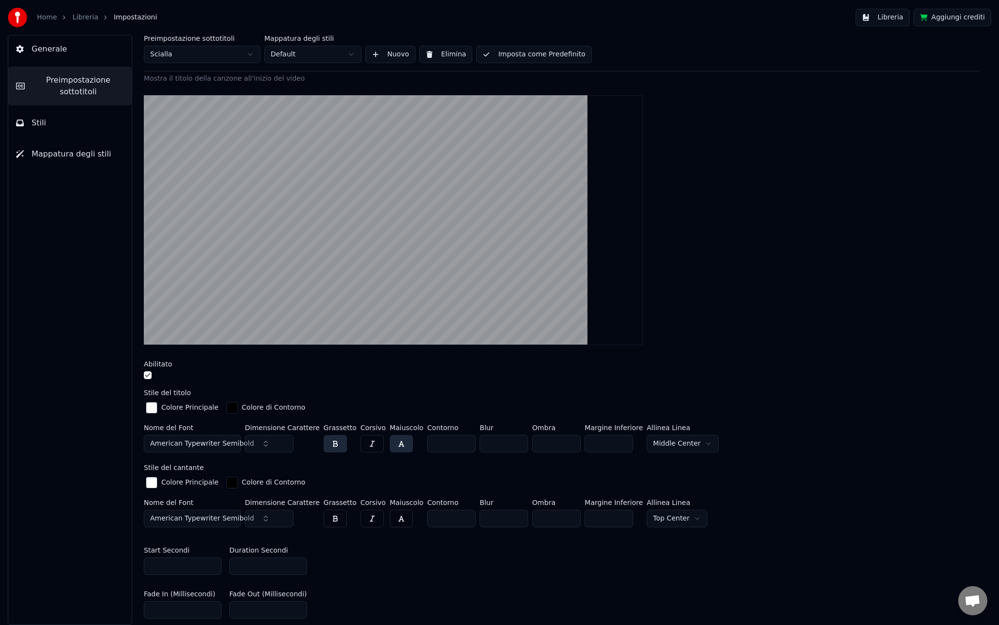
scroll to position [69, 0]
click at [645, 307] on div at bounding box center [562, 218] width 836 height 265
click at [874, 21] on button "Libreria" at bounding box center [882, 17] width 54 height 17
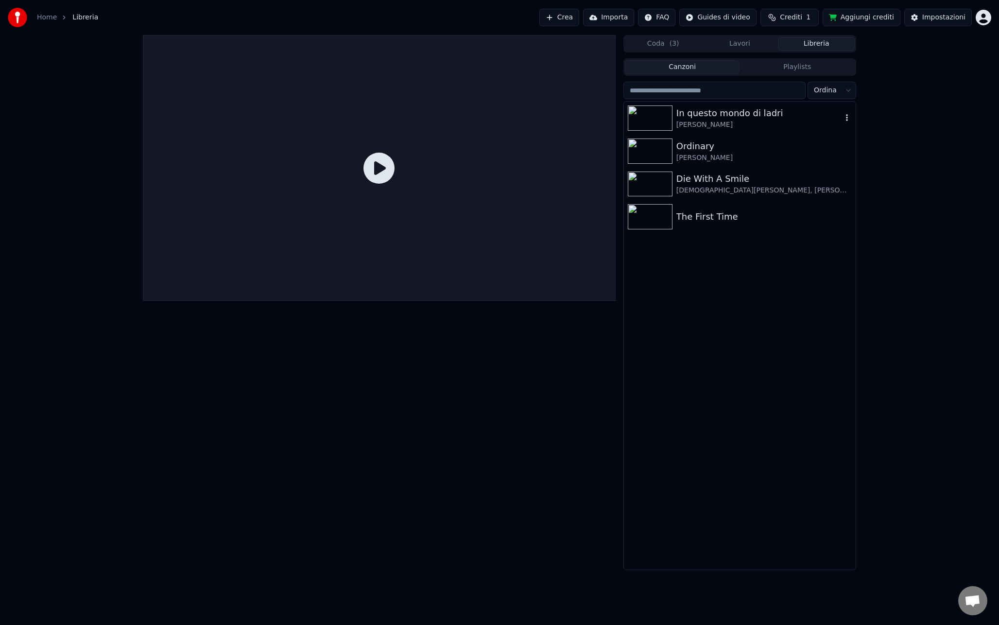
click at [718, 117] on div "In questo mondo di ladri" at bounding box center [759, 113] width 166 height 14
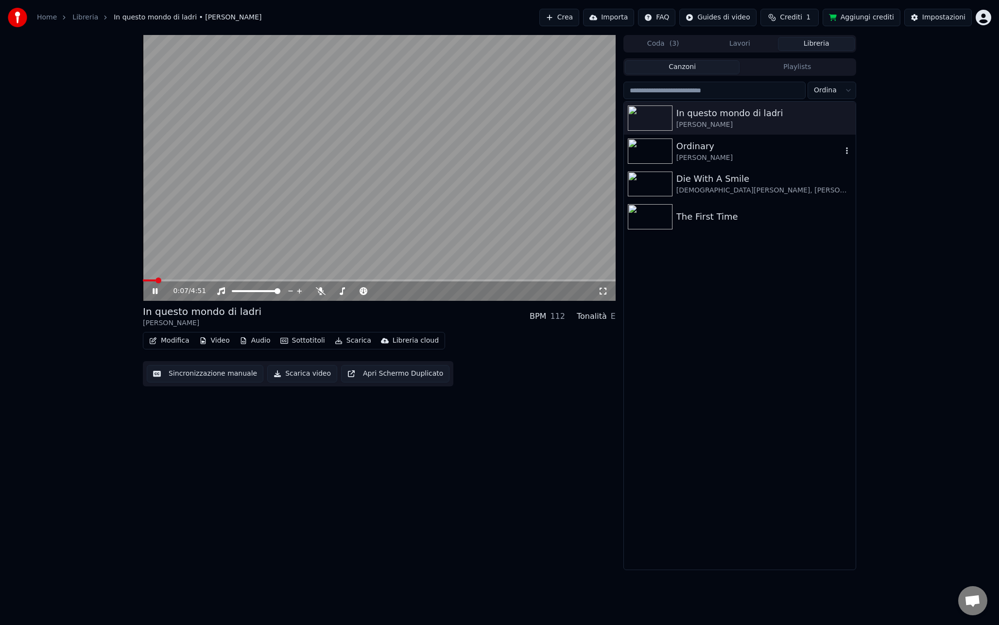
click at [748, 151] on div "Ordinary" at bounding box center [759, 146] width 166 height 14
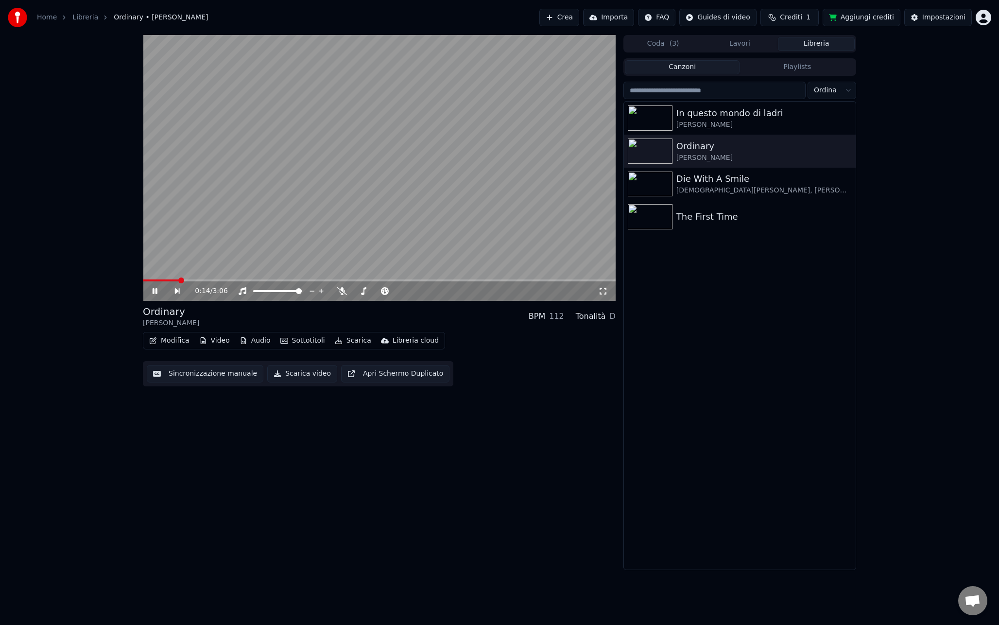
click at [328, 186] on video at bounding box center [379, 168] width 473 height 266
click at [149, 282] on span at bounding box center [151, 280] width 6 height 6
click at [143, 282] on span at bounding box center [146, 280] width 6 height 6
click at [784, 109] on div "In questo mondo di ladri" at bounding box center [759, 113] width 166 height 14
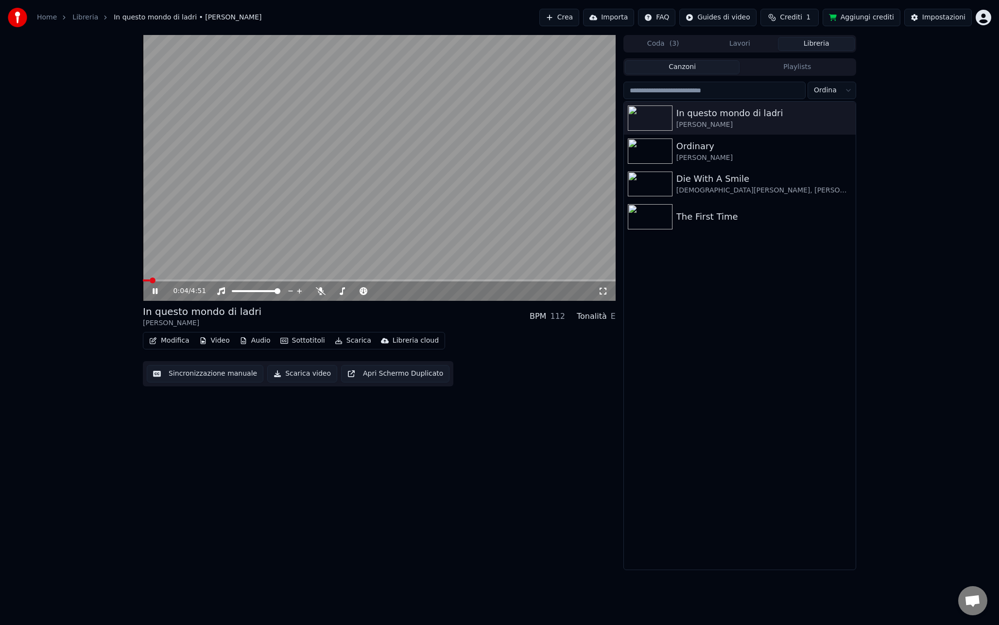
click at [415, 172] on video at bounding box center [379, 168] width 473 height 266
click at [939, 23] on button "Impostazioni" at bounding box center [938, 17] width 68 height 17
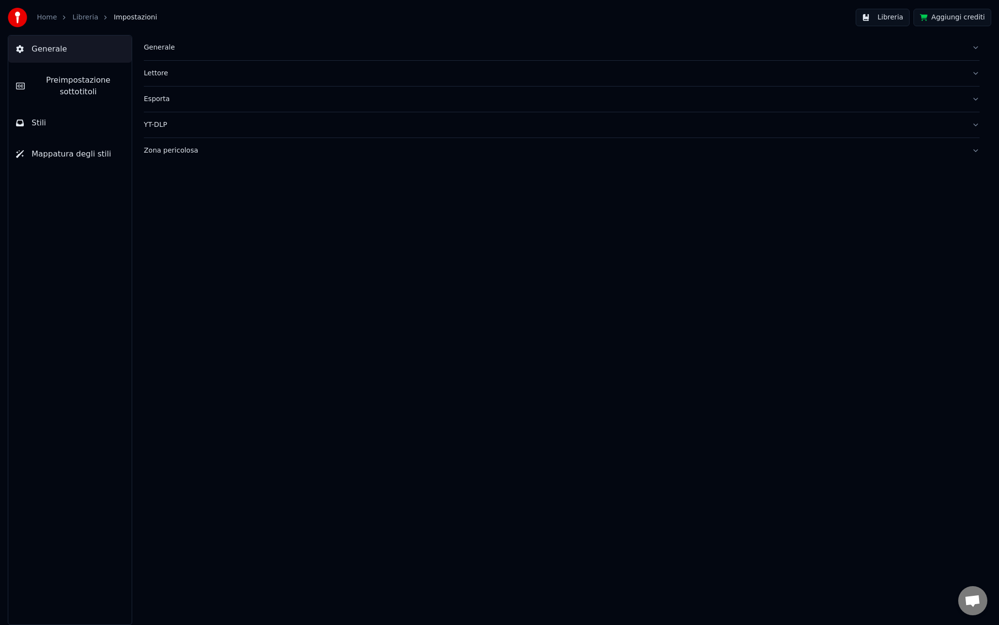
click at [107, 84] on span "Preimpostazione sottotitoli" at bounding box center [78, 85] width 91 height 23
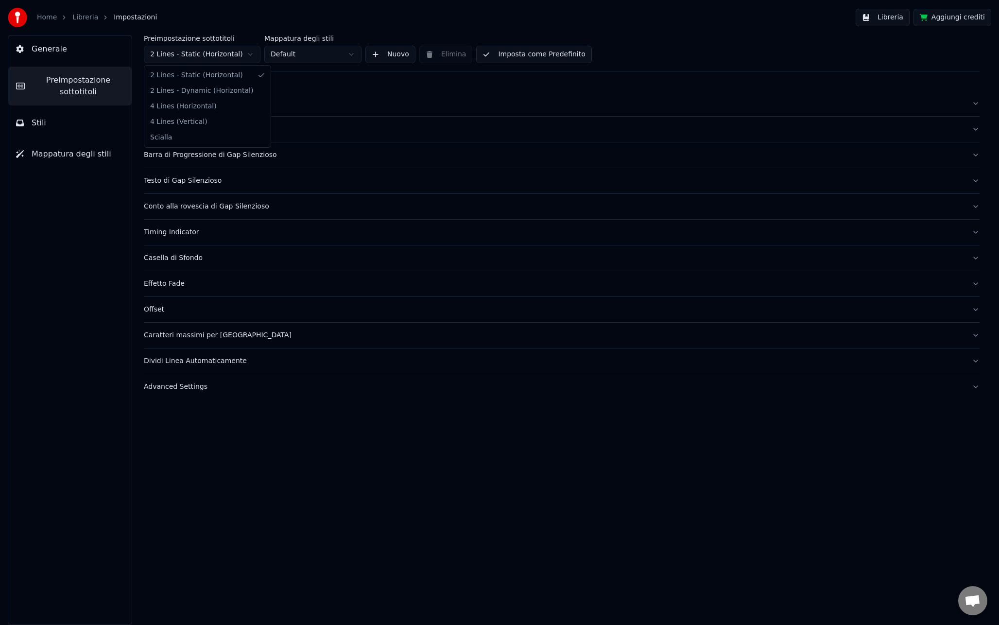
click at [190, 52] on html "Home Libreria Impostazioni Libreria Aggiungi crediti Generale Preimpostazione s…" at bounding box center [499, 312] width 999 height 625
click at [194, 137] on button "Mostra il Titolo della Canzone" at bounding box center [562, 129] width 836 height 25
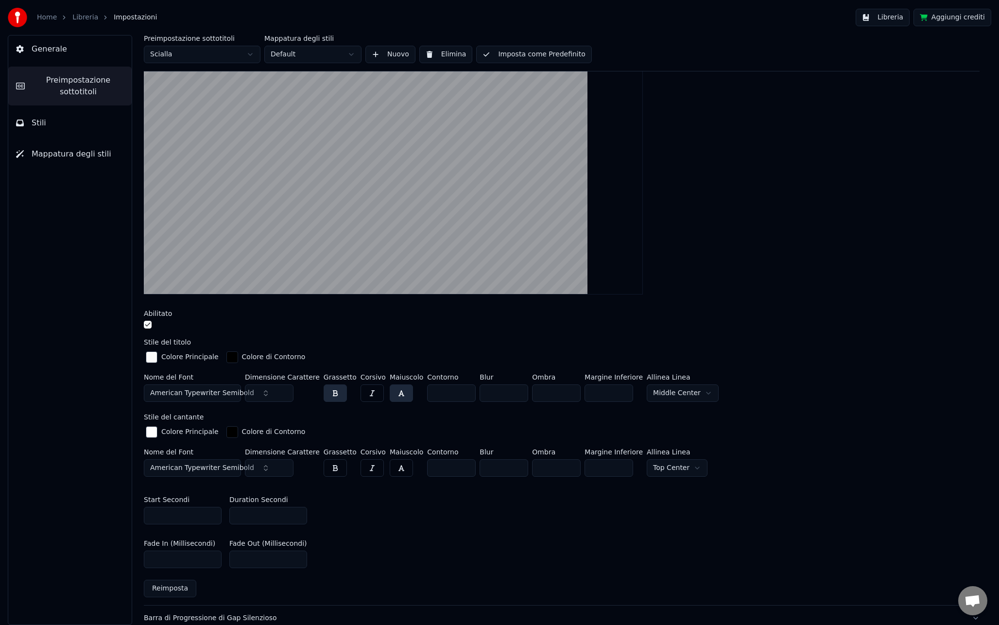
scroll to position [119, 0]
drag, startPoint x: 270, startPoint y: 394, endPoint x: 249, endPoint y: 394, distance: 20.9
click at [249, 394] on input "***" at bounding box center [269, 392] width 49 height 17
drag, startPoint x: 273, startPoint y: 392, endPoint x: 230, endPoint y: 389, distance: 42.3
click at [230, 389] on div "Nome del Font American Typewriter Semibold Dimensione Carattere ***** Grassetto…" at bounding box center [562, 389] width 836 height 32
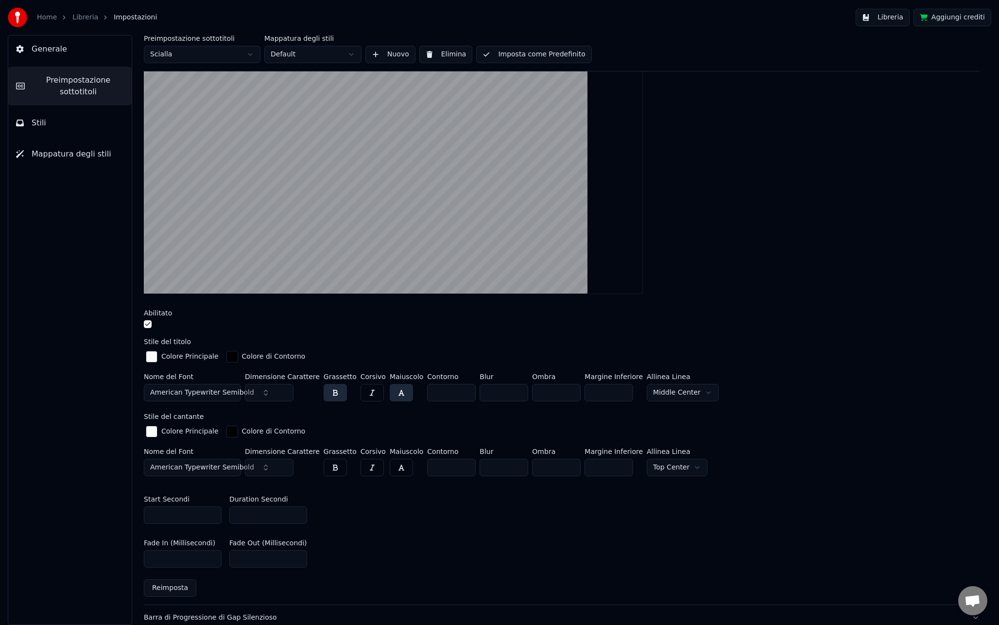
type input "**"
drag, startPoint x: 266, startPoint y: 468, endPoint x: 232, endPoint y: 465, distance: 34.2
click at [232, 465] on div "Nome del Font American Typewriter Semibold Dimensione Carattere *** Grassetto C…" at bounding box center [562, 464] width 836 height 32
type input "**"
click at [320, 429] on div "Colore Principale Colore di Contorno" at bounding box center [562, 432] width 836 height 17
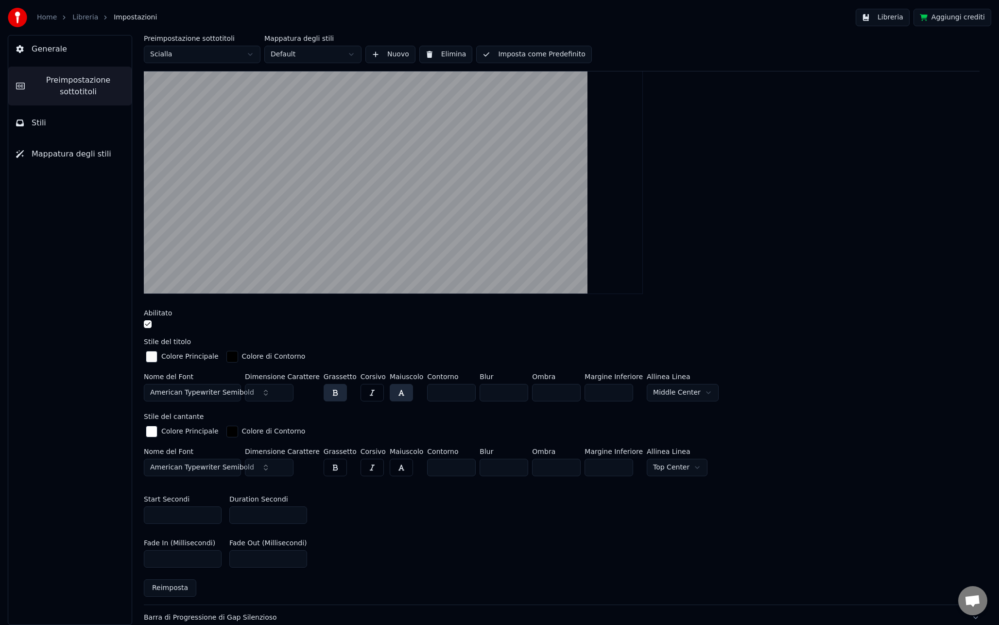
click at [392, 505] on div "Start Secondi * Duration Secondi *" at bounding box center [562, 510] width 836 height 44
click at [885, 22] on button "Libreria" at bounding box center [882, 17] width 54 height 17
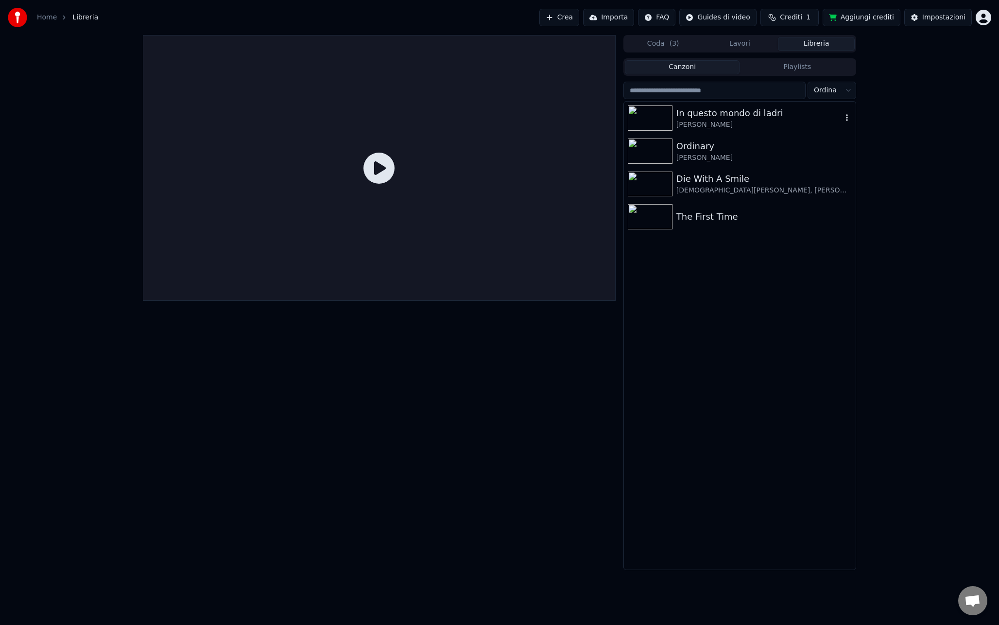
click at [704, 112] on div "In questo mondo di ladri" at bounding box center [759, 113] width 166 height 14
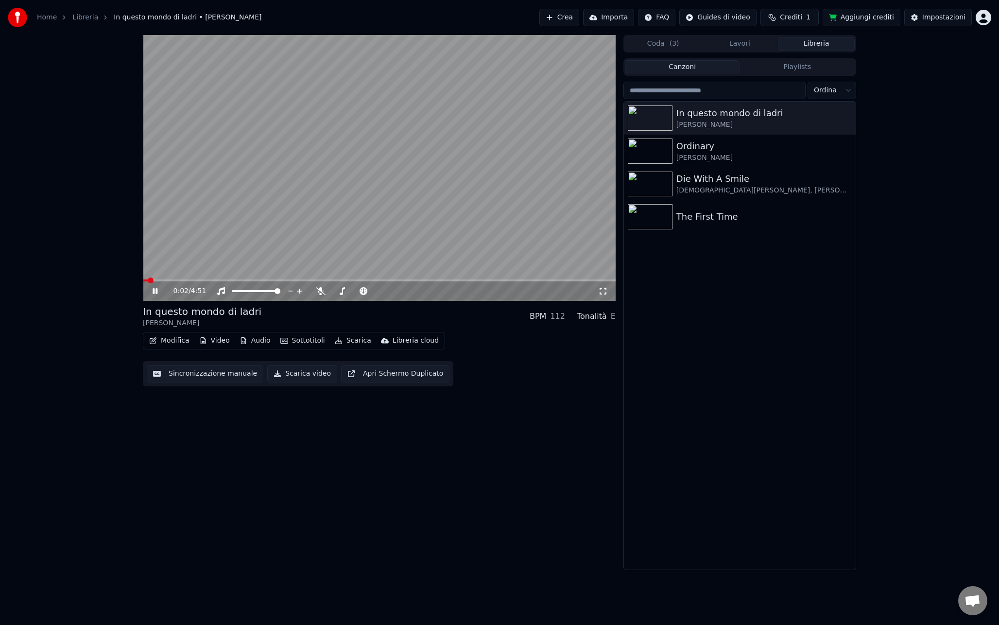
click at [466, 216] on video at bounding box center [379, 168] width 473 height 266
click at [929, 17] on div "Impostazioni" at bounding box center [943, 18] width 43 height 10
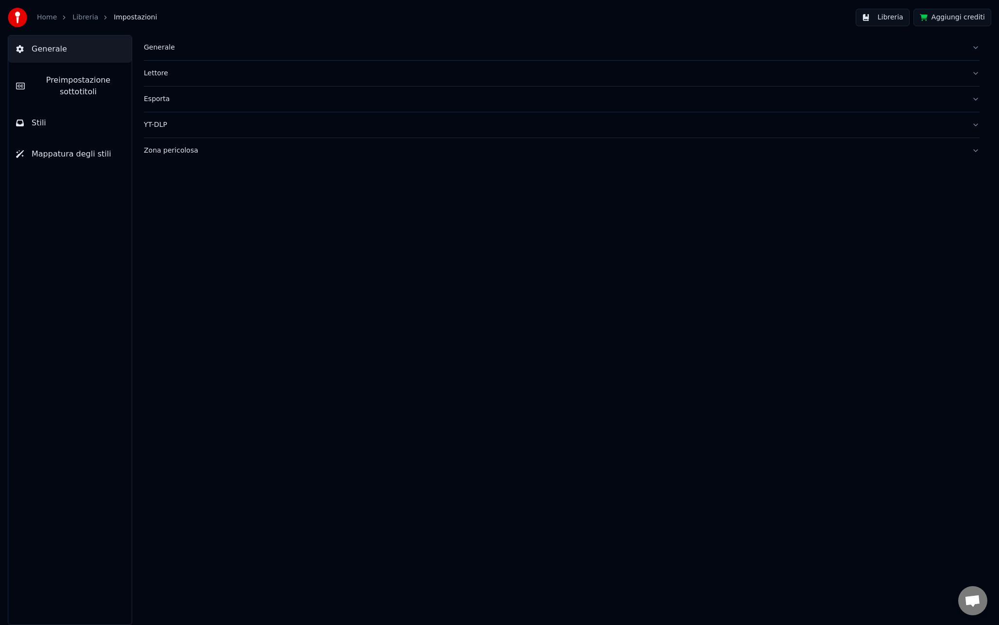
click at [84, 86] on span "Preimpostazione sottotitoli" at bounding box center [78, 85] width 91 height 23
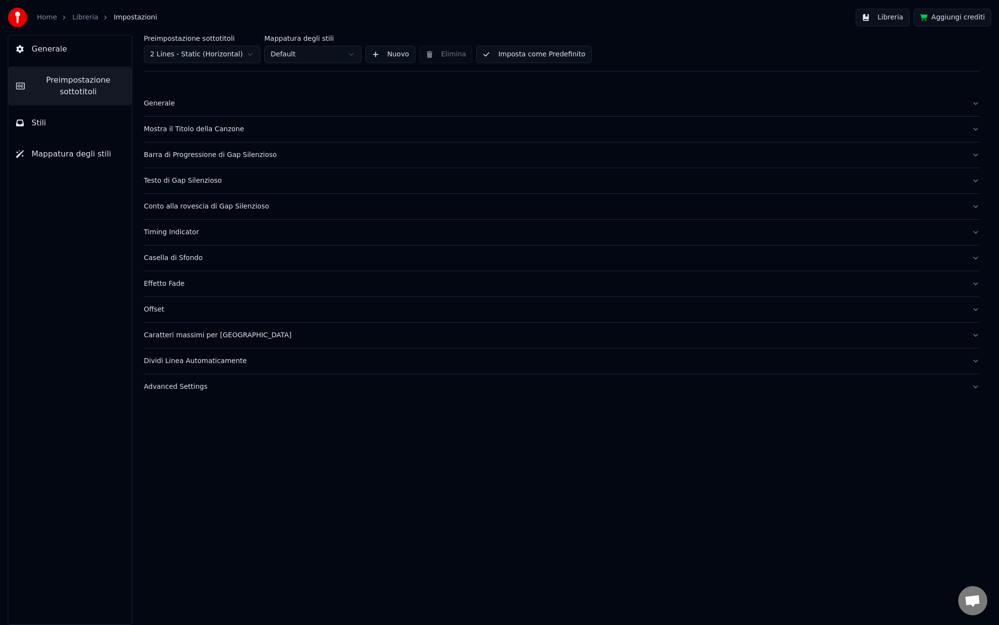
click at [166, 54] on html "Home Libreria Impostazioni Libreria Aggiungi crediti Generale Preimpostazione s…" at bounding box center [499, 312] width 999 height 625
click at [199, 132] on div "Mostra il Titolo della Canzone" at bounding box center [554, 129] width 820 height 10
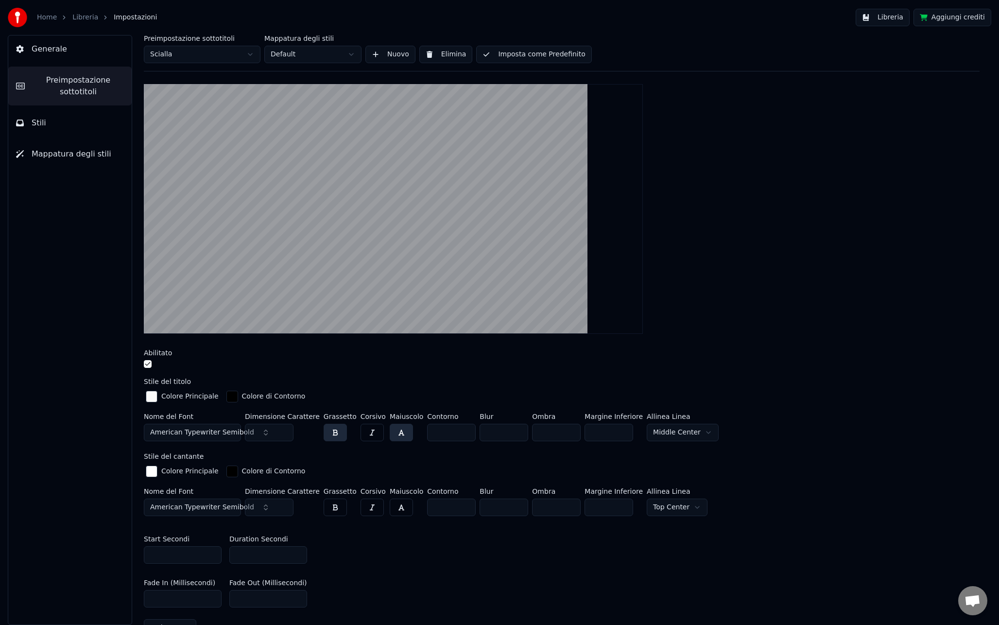
scroll to position [81, 0]
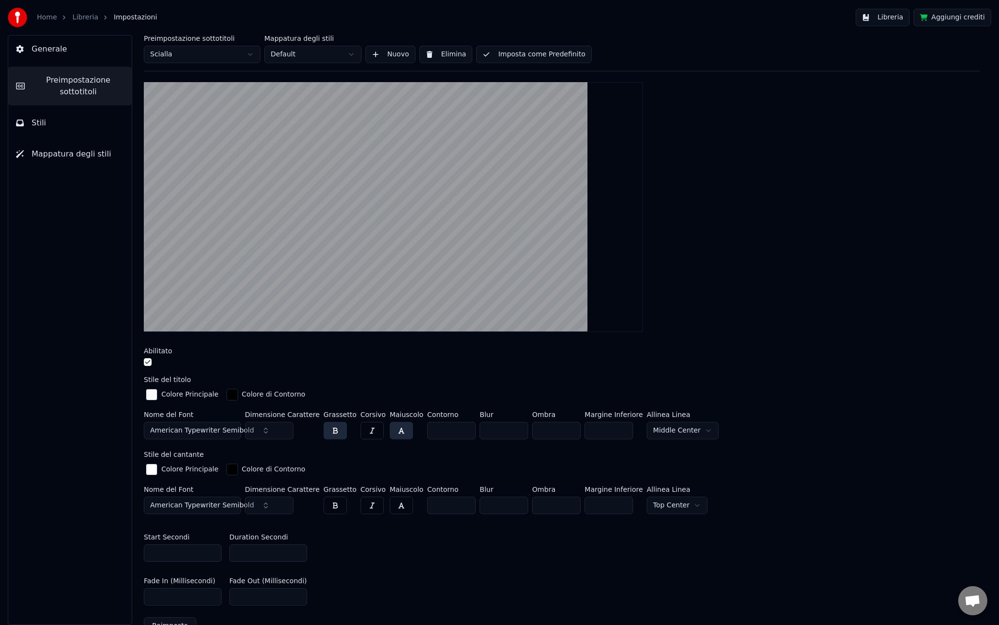
drag, startPoint x: 260, startPoint y: 431, endPoint x: 249, endPoint y: 432, distance: 11.2
click at [249, 432] on input "**" at bounding box center [269, 430] width 49 height 17
type input "***"
drag, startPoint x: 264, startPoint y: 503, endPoint x: 222, endPoint y: 502, distance: 42.8
click at [222, 502] on div "Nome del Font American Typewriter Semibold Dimensione Carattere ** Grassetto Co…" at bounding box center [562, 502] width 836 height 32
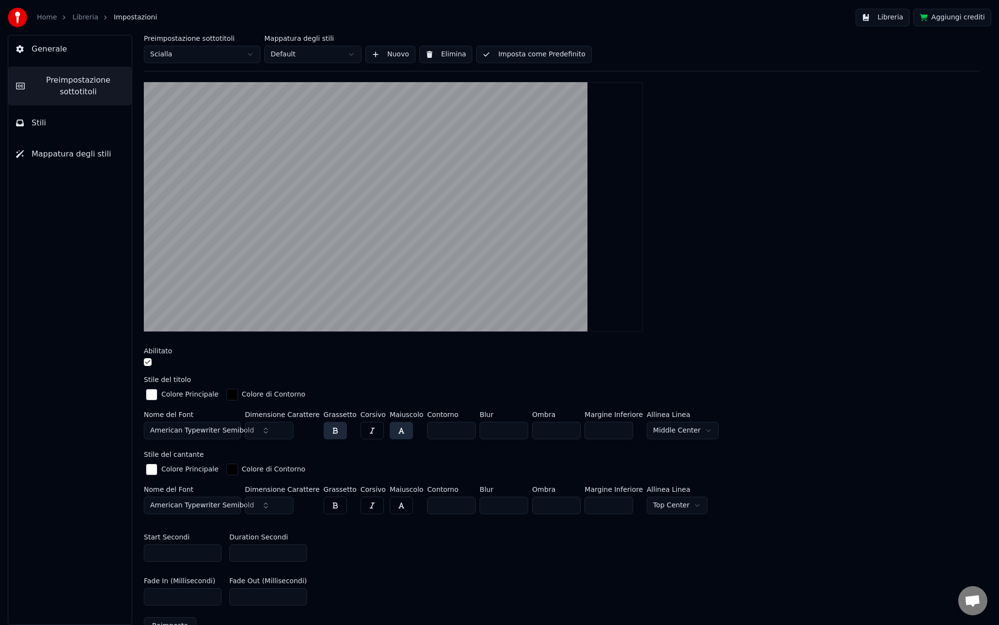
click at [355, 543] on div "Start Secondi * Duration Secondi *" at bounding box center [562, 548] width 836 height 44
click at [263, 504] on input "***" at bounding box center [269, 504] width 49 height 17
type input "***"
click at [334, 531] on div "Start Secondi * Duration Secondi *" at bounding box center [562, 548] width 836 height 44
click at [876, 22] on button "Libreria" at bounding box center [882, 17] width 54 height 17
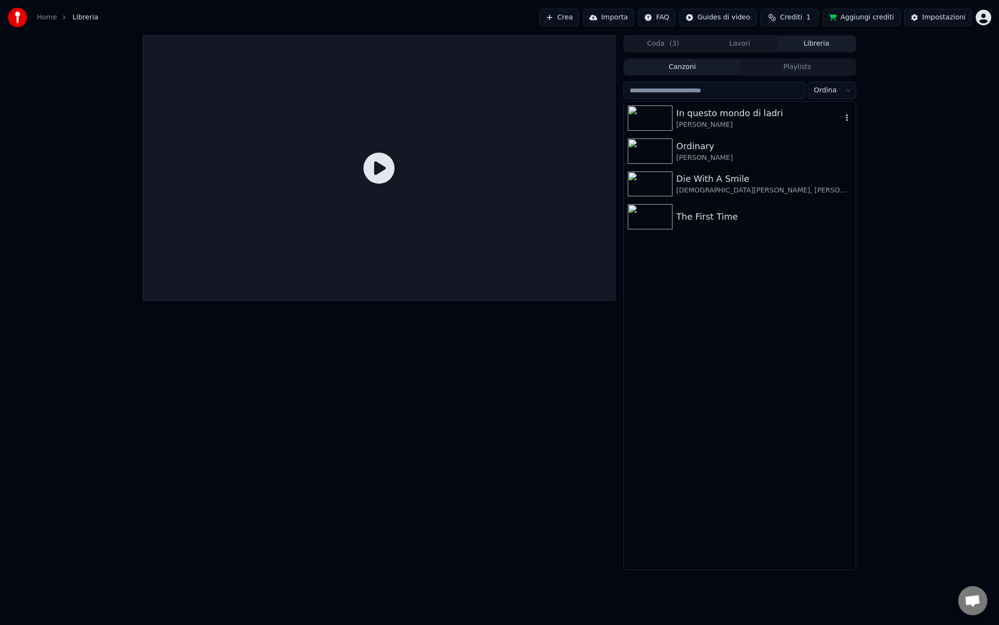
click at [698, 116] on div "In questo mondo di ladri" at bounding box center [759, 113] width 166 height 14
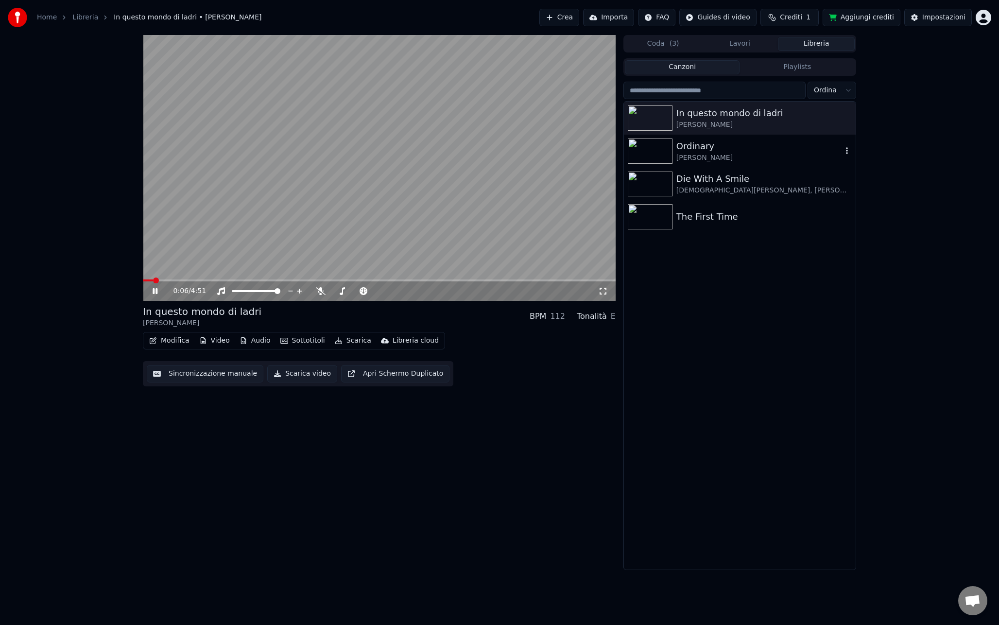
click at [693, 161] on div "[PERSON_NAME]" at bounding box center [759, 158] width 166 height 10
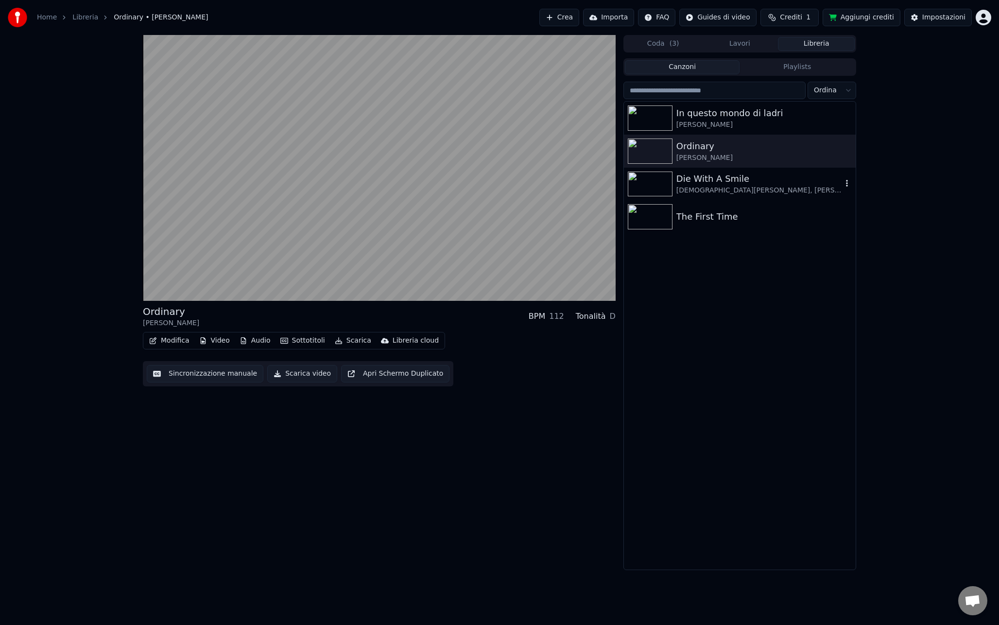
click at [717, 181] on div "Die With A Smile" at bounding box center [759, 179] width 166 height 14
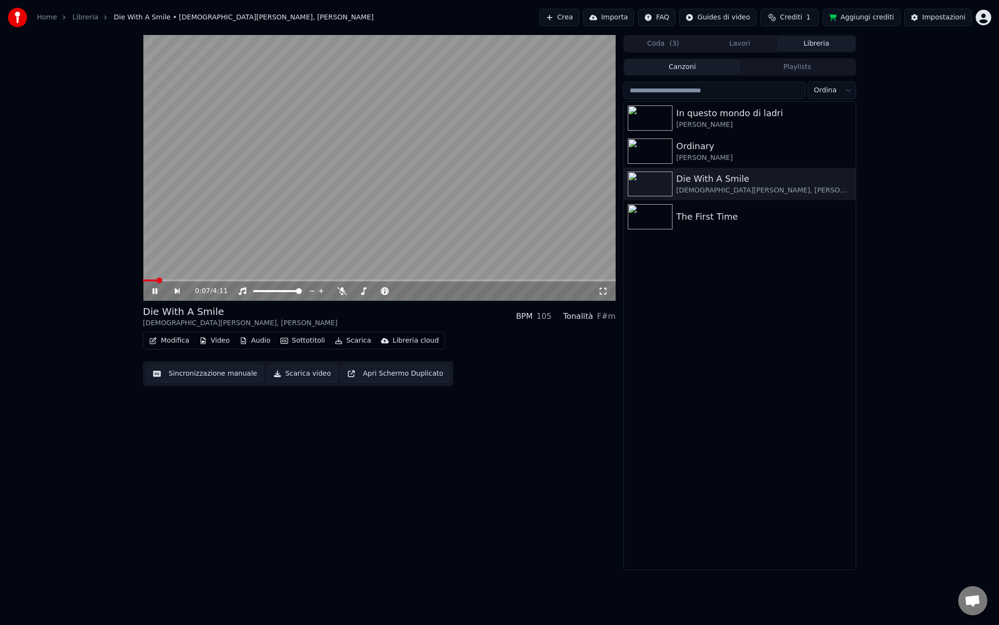
click at [150, 281] on div "0:07 / 4:11" at bounding box center [379, 290] width 473 height 19
click at [148, 280] on span at bounding box center [146, 280] width 6 height 2
click at [437, 205] on video at bounding box center [379, 168] width 473 height 266
click at [924, 21] on div "Impostazioni" at bounding box center [943, 18] width 43 height 10
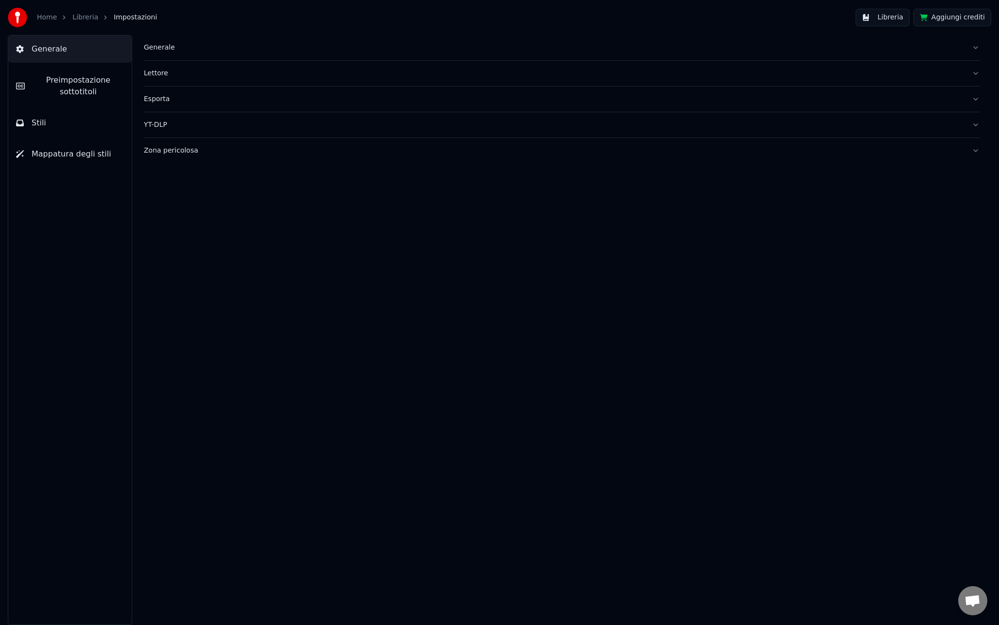
click at [46, 80] on span "Preimpostazione sottotitoli" at bounding box center [78, 85] width 91 height 23
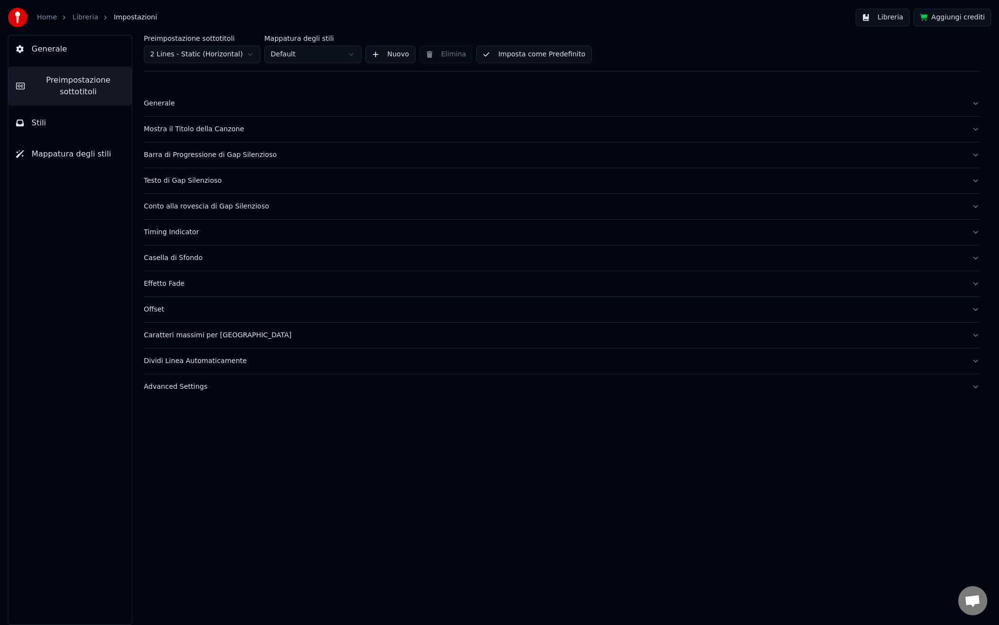
click at [203, 130] on div "Mostra il Titolo della Canzone" at bounding box center [554, 129] width 820 height 10
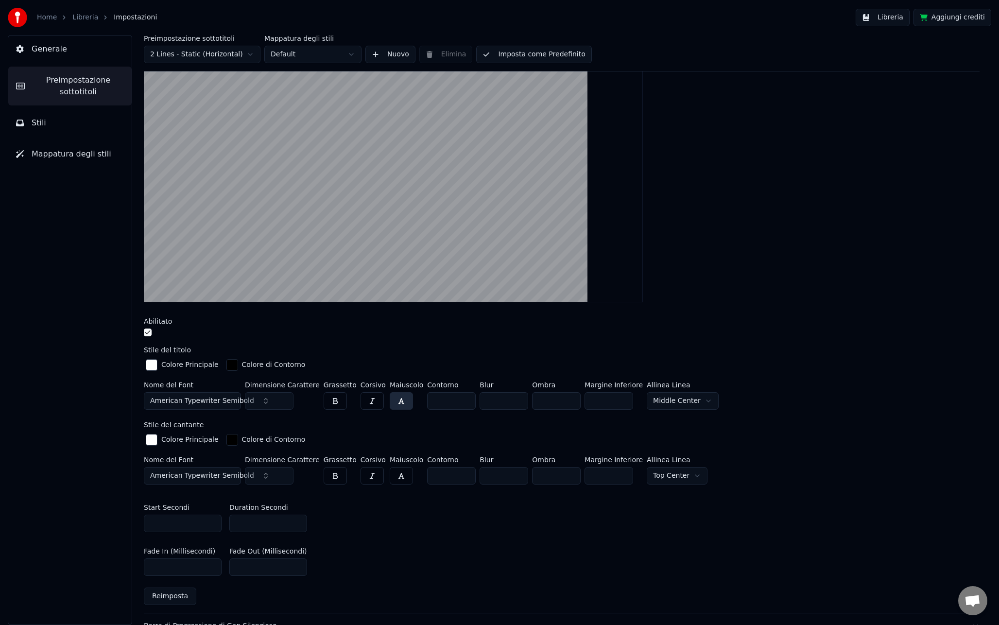
scroll to position [112, 0]
click at [201, 57] on html "Home Libreria Impostazioni Libreria Aggiungi crediti Generale Preimpostazione s…" at bounding box center [499, 312] width 999 height 625
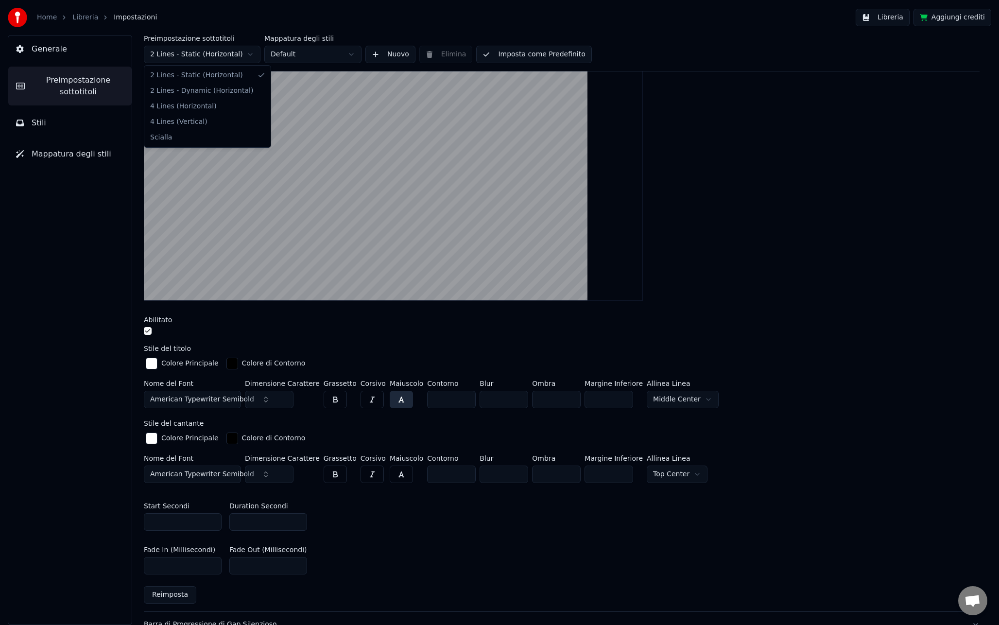
type input "***"
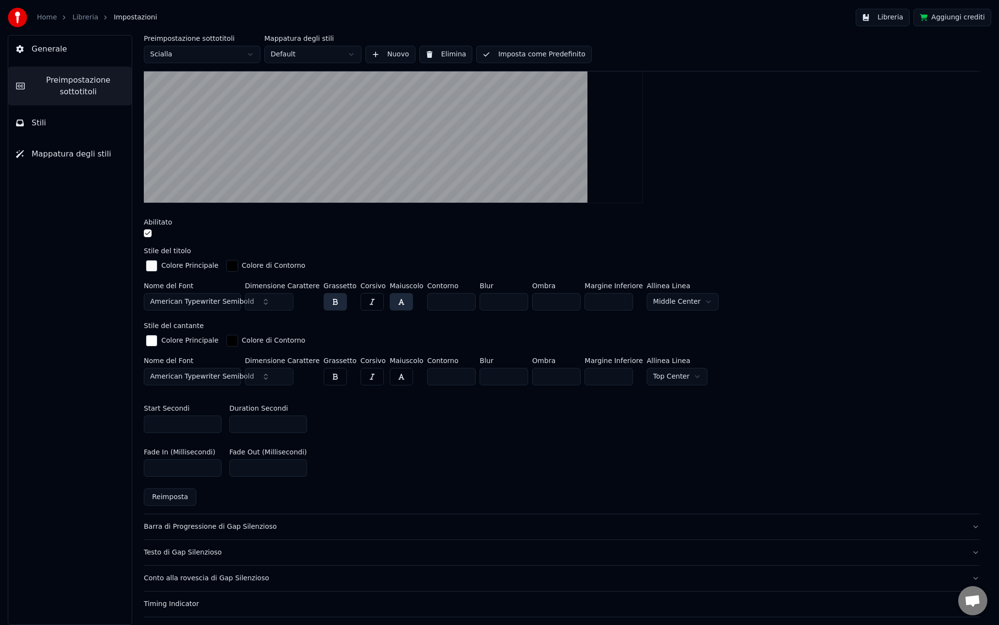
scroll to position [210, 0]
click at [197, 299] on span "American Typewriter Semibold" at bounding box center [202, 301] width 104 height 10
click at [197, 397] on div "American Typewriter Bold" at bounding box center [200, 401] width 69 height 10
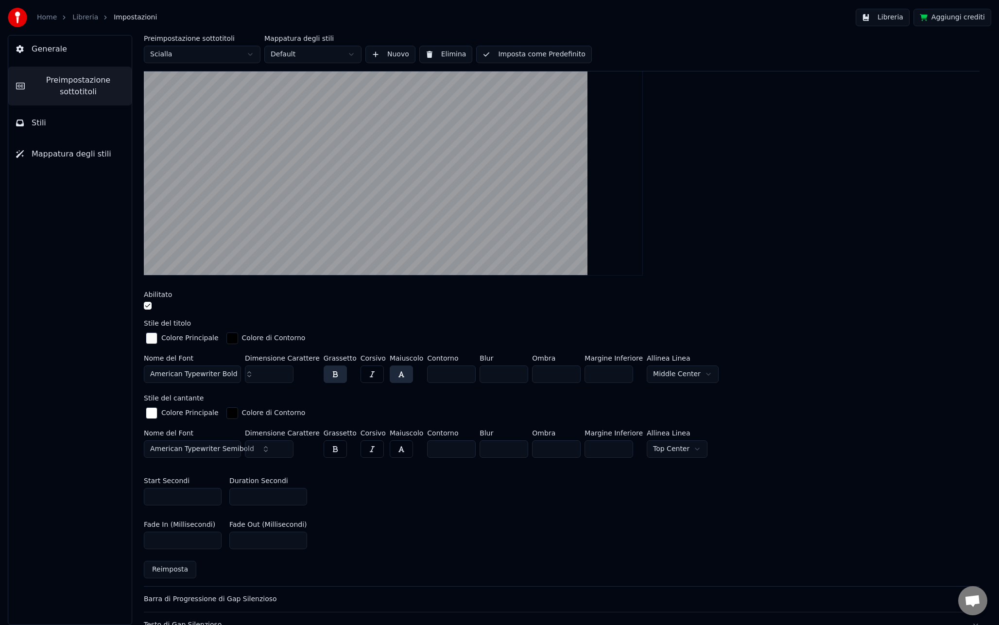
scroll to position [138, 0]
click at [222, 447] on span "American Typewriter Semibold" at bounding box center [202, 448] width 104 height 10
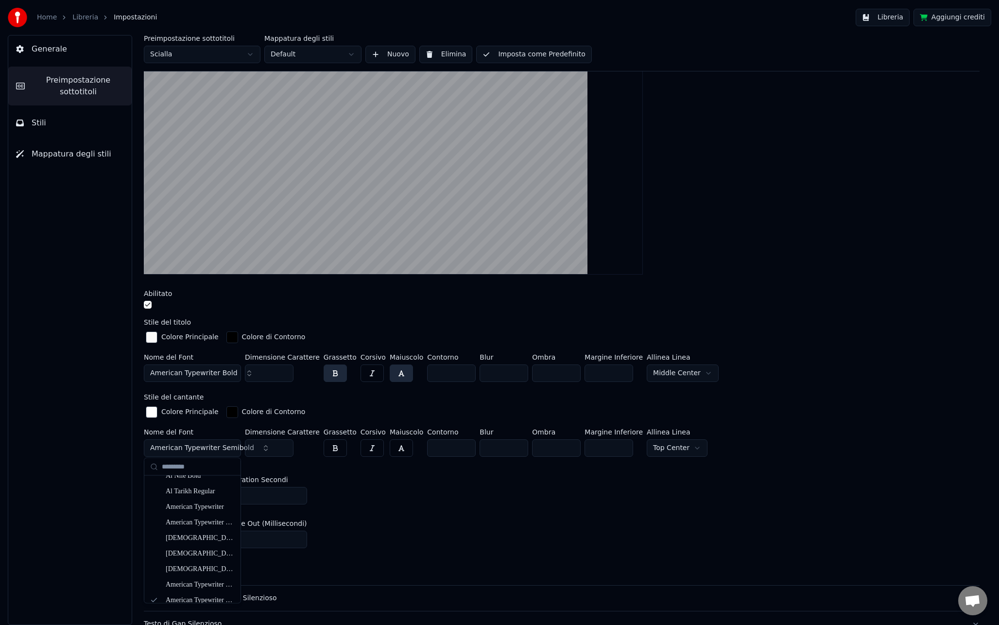
scroll to position [83, 0]
drag, startPoint x: 379, startPoint y: 482, endPoint x: 252, endPoint y: 400, distance: 151.2
click at [378, 482] on div "Start Secondi * Duration Secondi *" at bounding box center [562, 490] width 836 height 44
click at [206, 372] on span "American Typewriter Bold" at bounding box center [193, 373] width 87 height 10
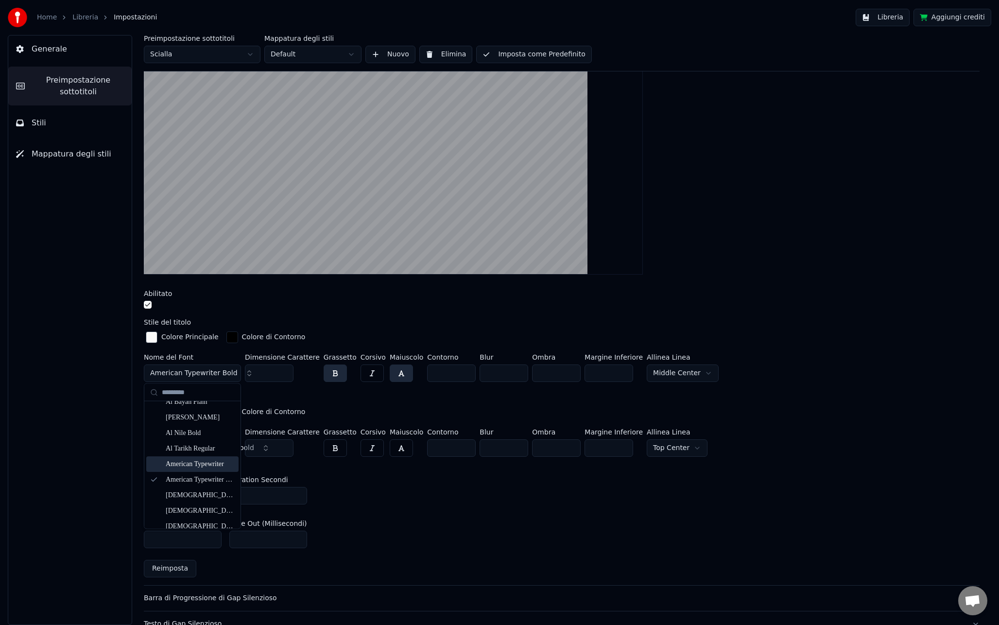
scroll to position [42, 0]
click at [184, 489] on div "[DEMOGRAPHIC_DATA] Typewriter Condensed" at bounding box center [200, 493] width 69 height 10
click at [195, 374] on span "[DEMOGRAPHIC_DATA] Typewriter Condensed" at bounding box center [227, 373] width 155 height 10
click at [192, 486] on div "[DEMOGRAPHIC_DATA] Typewriter Condensed Bold" at bounding box center [200, 489] width 69 height 10
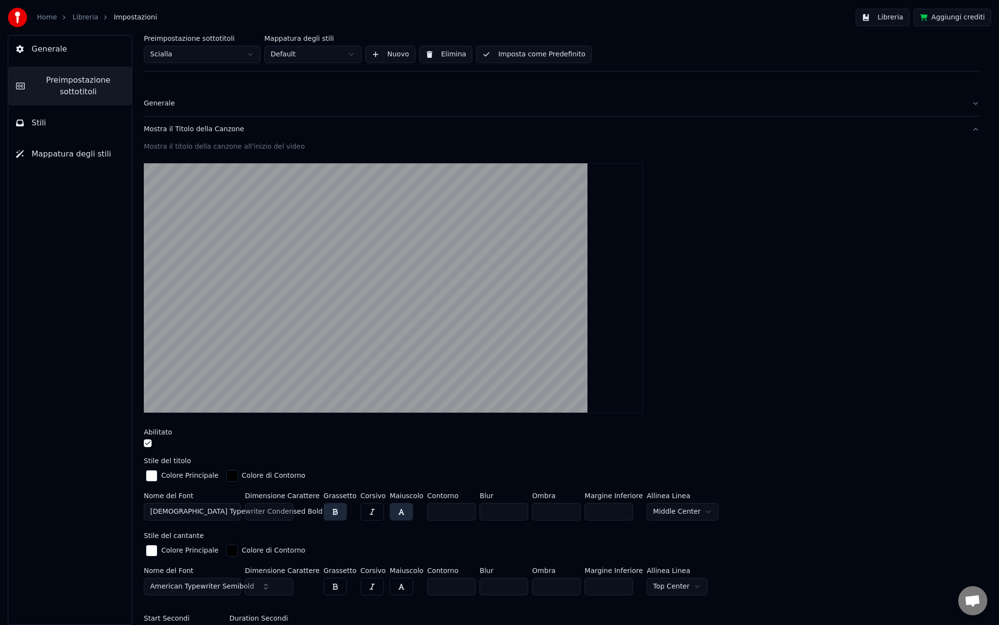
scroll to position [138, 0]
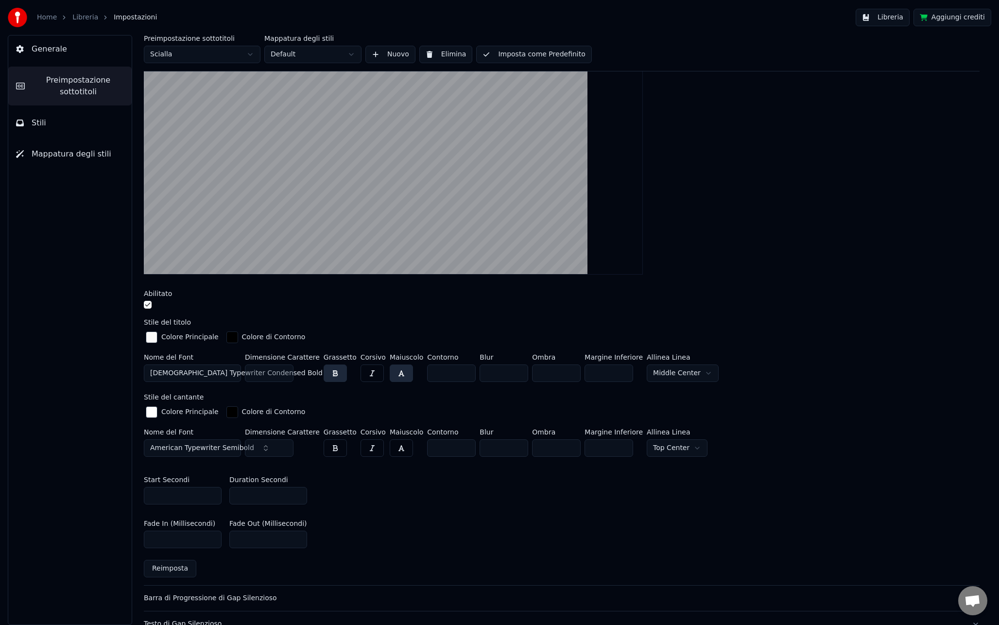
click at [337, 375] on button "button" at bounding box center [335, 372] width 23 height 17
click at [332, 375] on button "button" at bounding box center [335, 372] width 23 height 17
click at [328, 377] on button "button" at bounding box center [335, 372] width 23 height 17
click at [302, 380] on div "Dimensione Carattere ***" at bounding box center [282, 370] width 75 height 32
click at [324, 379] on button "button" at bounding box center [335, 372] width 23 height 17
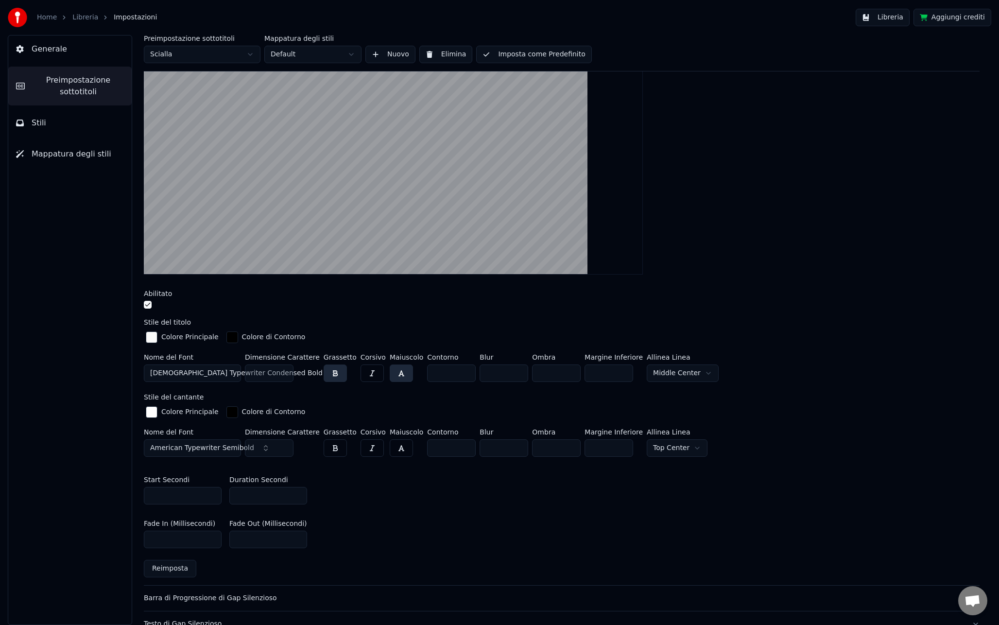
click at [331, 376] on button "button" at bounding box center [335, 372] width 23 height 17
click at [197, 374] on span "[DEMOGRAPHIC_DATA] Typewriter Condensed Bold" at bounding box center [236, 373] width 172 height 10
click at [203, 490] on div "[DEMOGRAPHIC_DATA] Typewriter Condensed Light" at bounding box center [200, 494] width 69 height 10
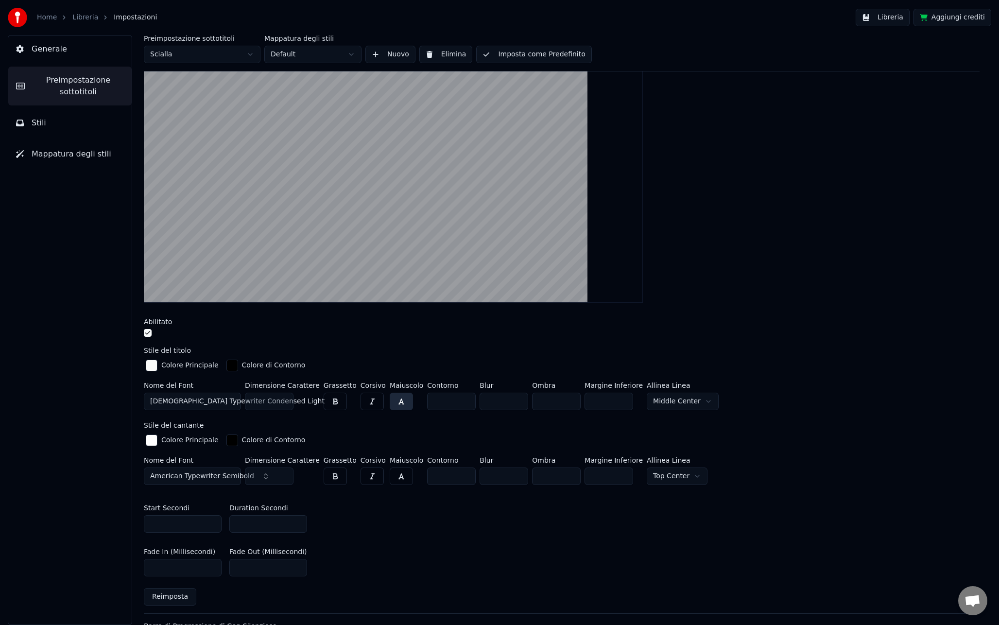
scroll to position [111, 0]
click at [232, 400] on span "[DEMOGRAPHIC_DATA] Typewriter Condensed Light" at bounding box center [237, 400] width 174 height 10
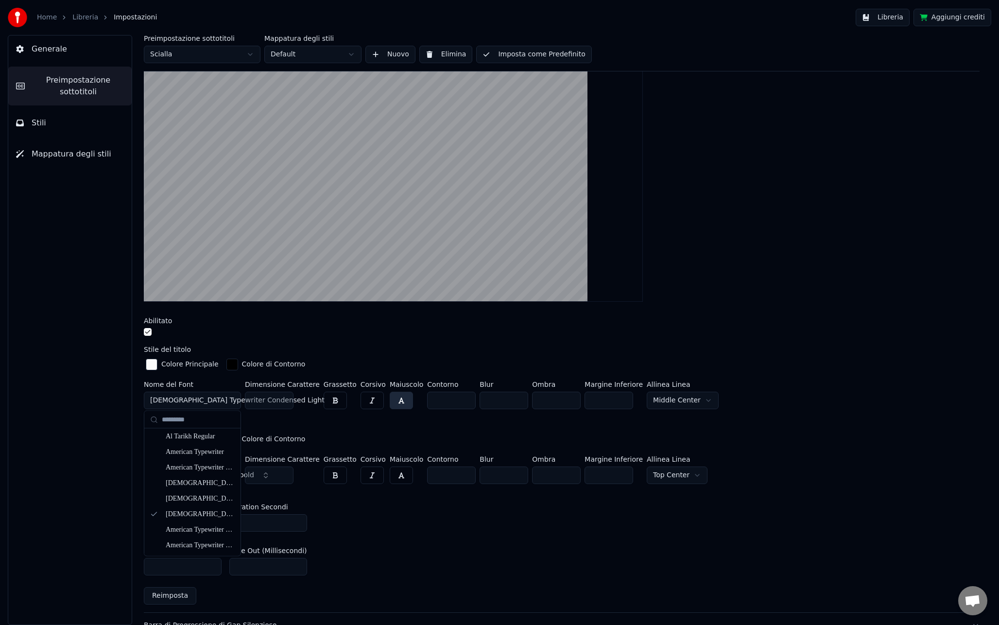
scroll to position [80, 0]
click at [188, 524] on div "American Typewriter Light" at bounding box center [200, 529] width 69 height 10
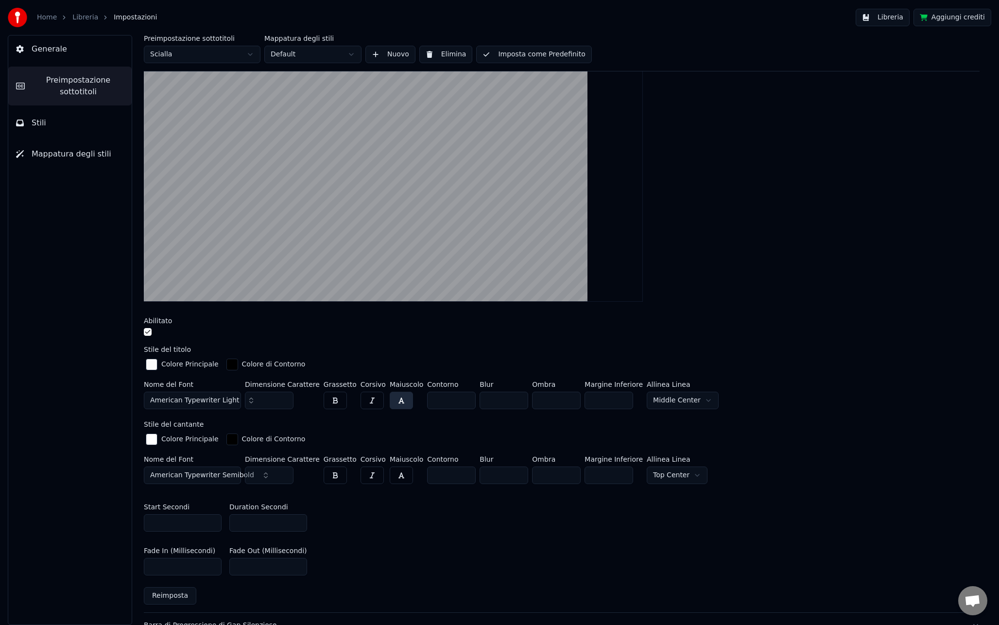
click at [216, 407] on button "American Typewriter Light" at bounding box center [192, 400] width 97 height 17
click at [195, 490] on div "American Typewriter Semibold" at bounding box center [200, 489] width 69 height 10
click at [230, 404] on button "American Typewriter Semibold" at bounding box center [192, 400] width 97 height 17
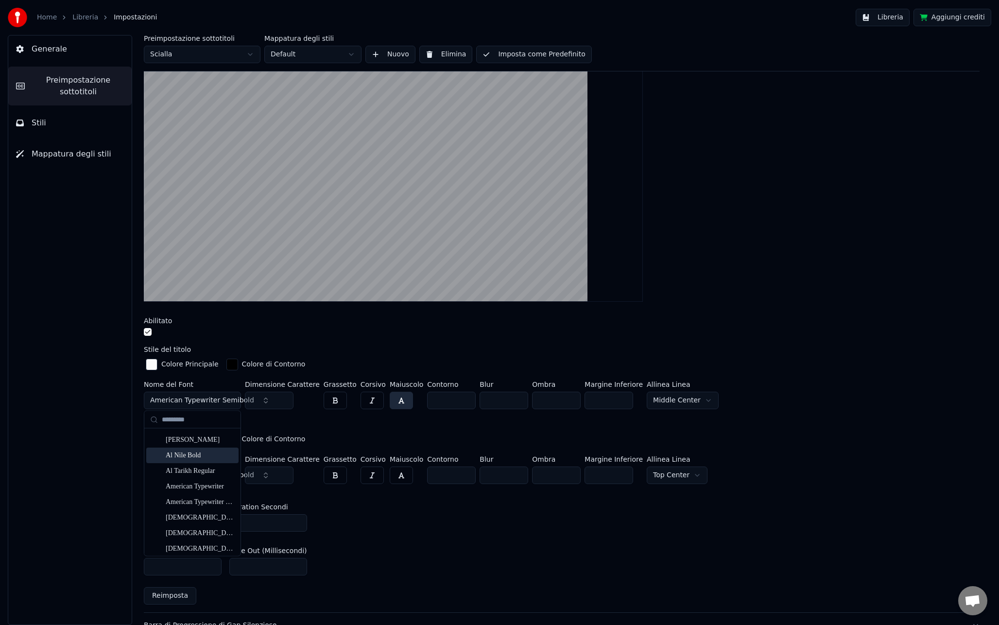
click at [354, 434] on div "Colore Principale Colore di Contorno" at bounding box center [562, 439] width 836 height 17
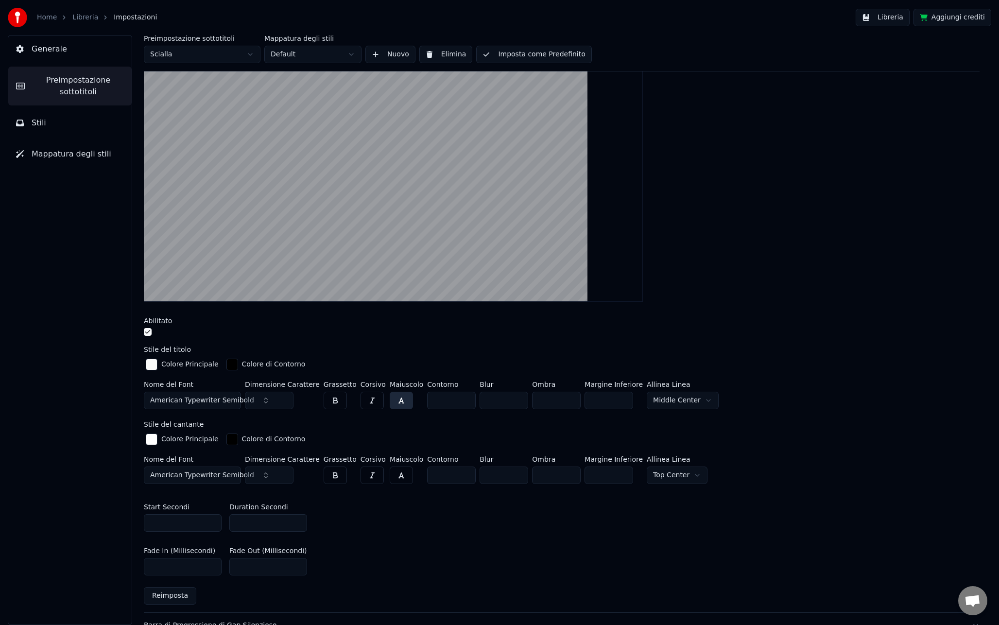
click at [234, 401] on span "American Typewriter Semibold" at bounding box center [202, 400] width 104 height 10
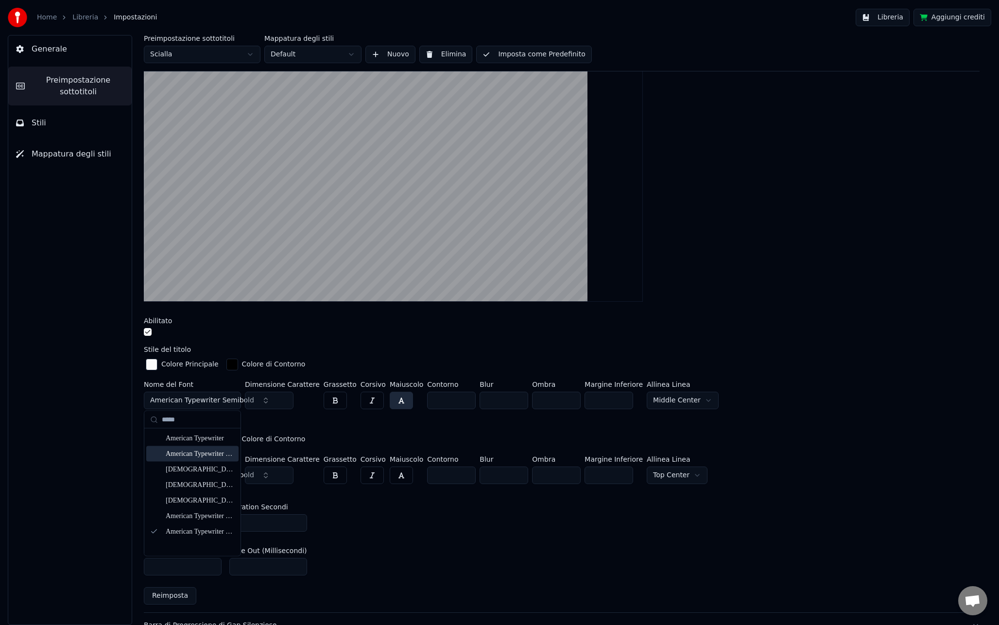
type input "*****"
click at [298, 421] on div "Stile del cantante" at bounding box center [562, 424] width 836 height 7
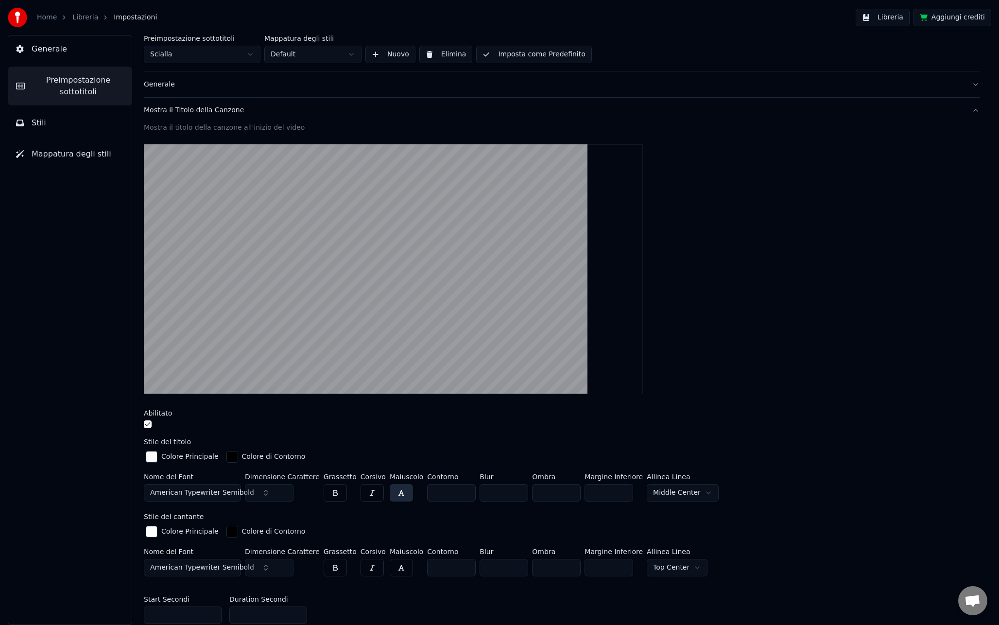
scroll to position [21, 0]
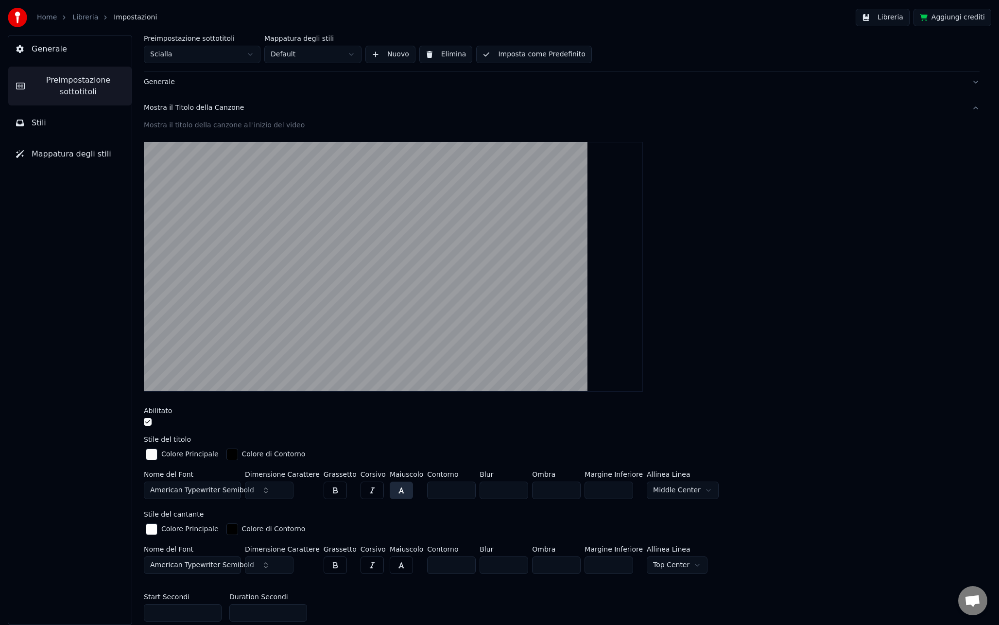
click at [880, 15] on button "Libreria" at bounding box center [882, 17] width 54 height 17
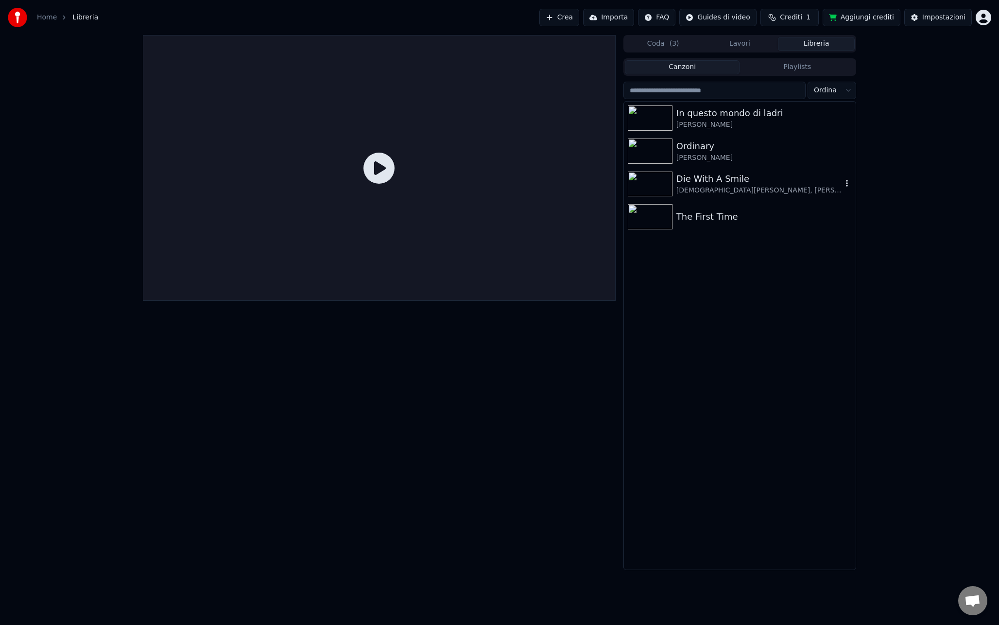
click at [714, 193] on div "[DEMOGRAPHIC_DATA][PERSON_NAME], [PERSON_NAME]" at bounding box center [759, 191] width 166 height 10
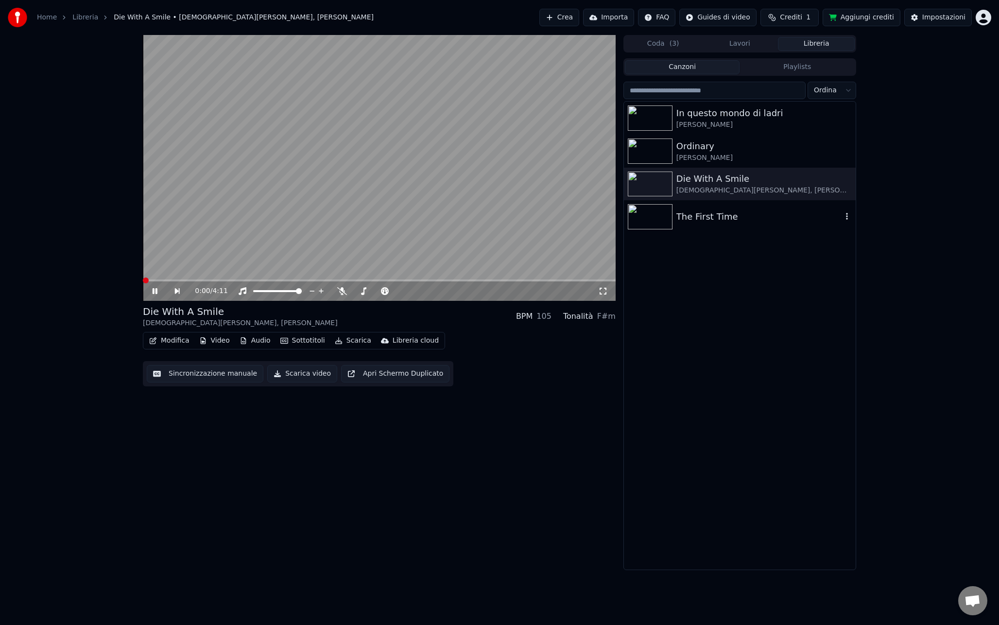
click at [704, 221] on div "The First Time" at bounding box center [759, 217] width 166 height 14
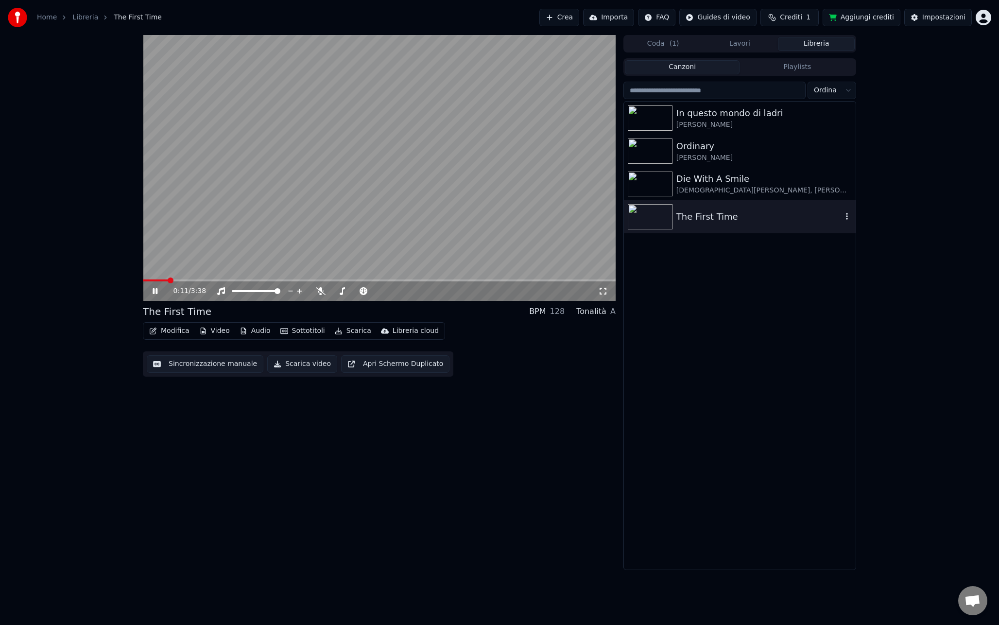
click at [849, 217] on icon "button" at bounding box center [847, 216] width 10 height 8
click at [713, 286] on div "In questo mondo di ladri [PERSON_NAME] Ordinary [PERSON_NAME] Die With A Smile …" at bounding box center [740, 336] width 232 height 468
click at [603, 289] on icon at bounding box center [603, 291] width 10 height 8
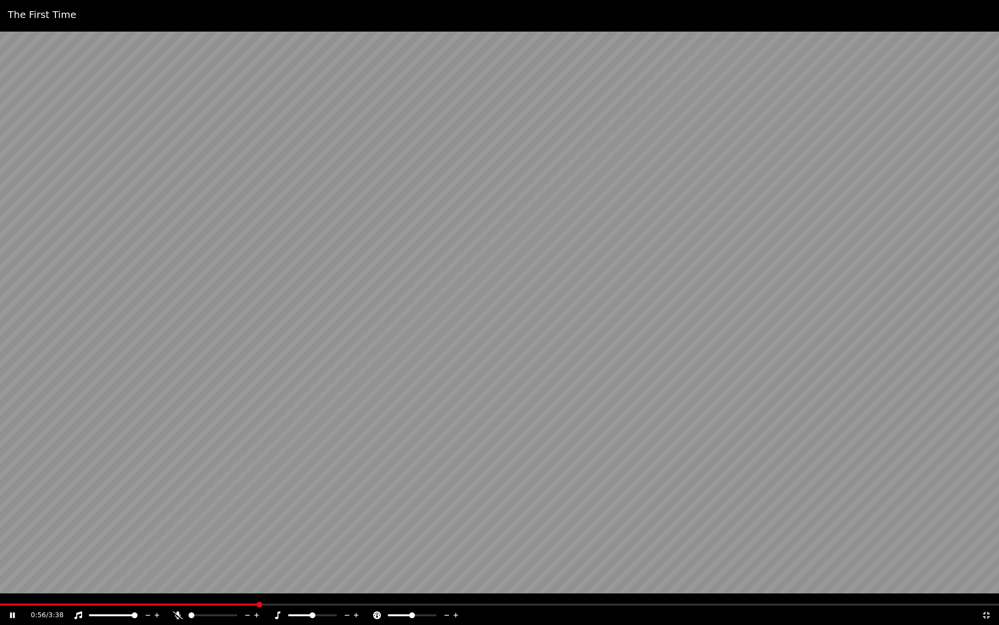
click at [626, 359] on video at bounding box center [499, 312] width 999 height 625
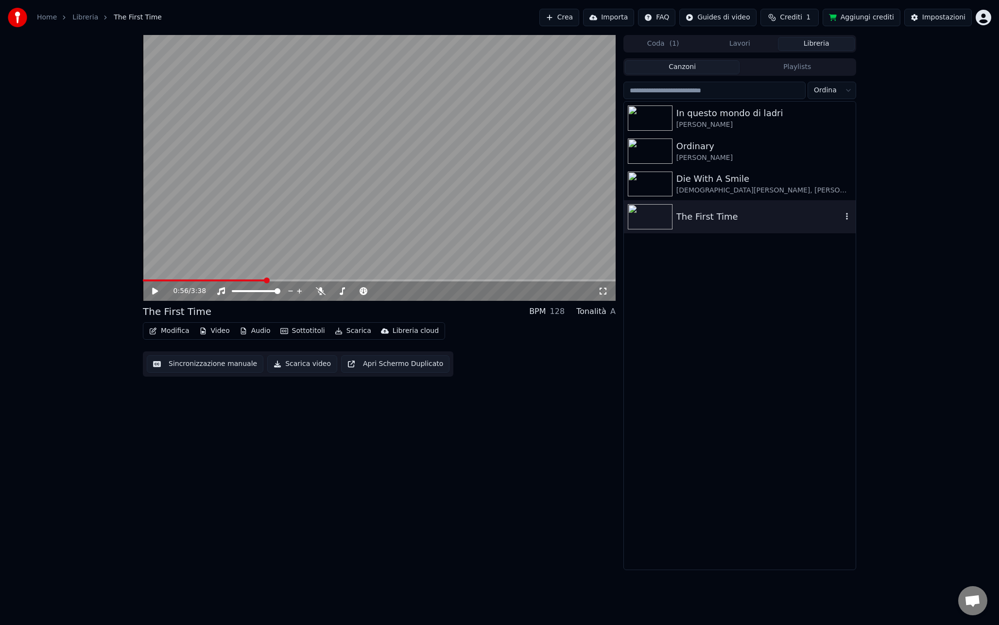
click at [798, 219] on div "The First Time" at bounding box center [759, 217] width 166 height 14
click at [848, 217] on icon "button" at bounding box center [847, 216] width 10 height 8
click at [278, 412] on div "0:56 / 3:38 The First Time BPM 128 Tonalità A Modifica Video Audio Sottotitoli …" at bounding box center [379, 302] width 473 height 535
click at [174, 329] on button "Modifica" at bounding box center [169, 331] width 48 height 14
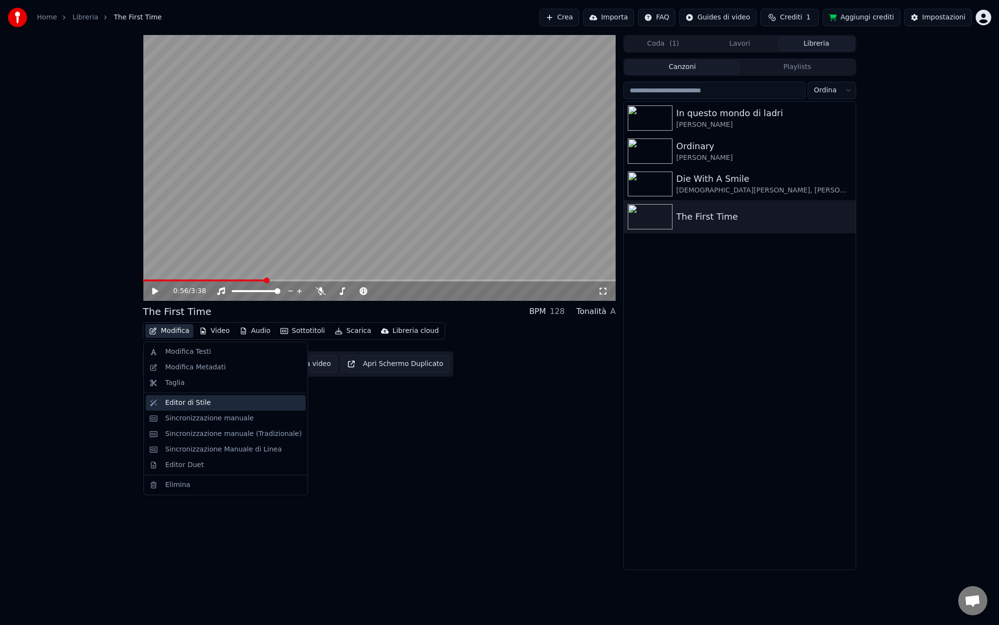
click at [204, 402] on div "Editor di Stile" at bounding box center [188, 403] width 46 height 10
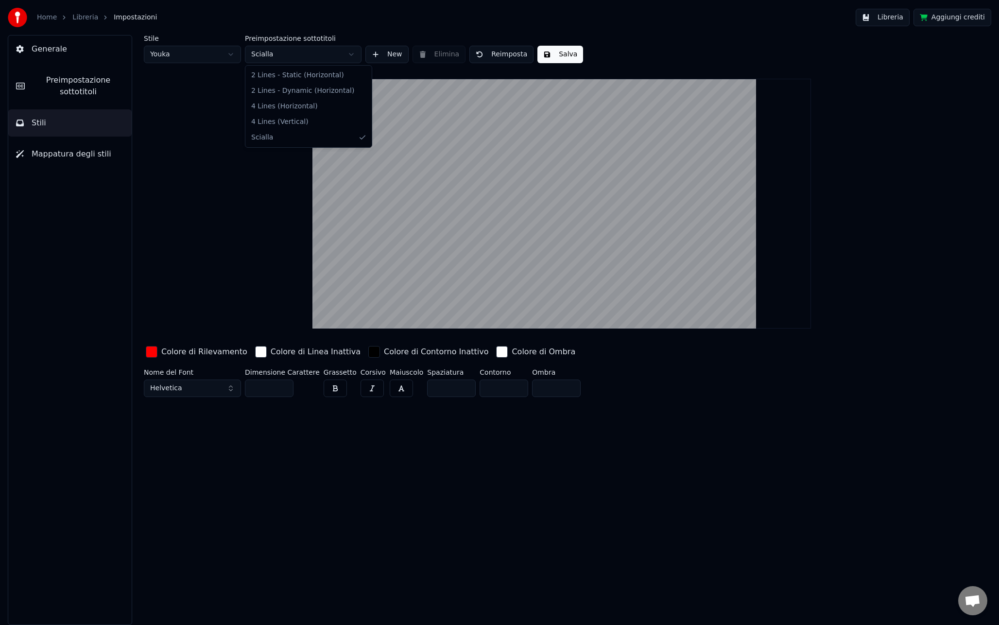
click at [319, 59] on html "Home Libreria Impostazioni Libreria Aggiungi crediti Generale Preimpostazione s…" at bounding box center [499, 312] width 999 height 625
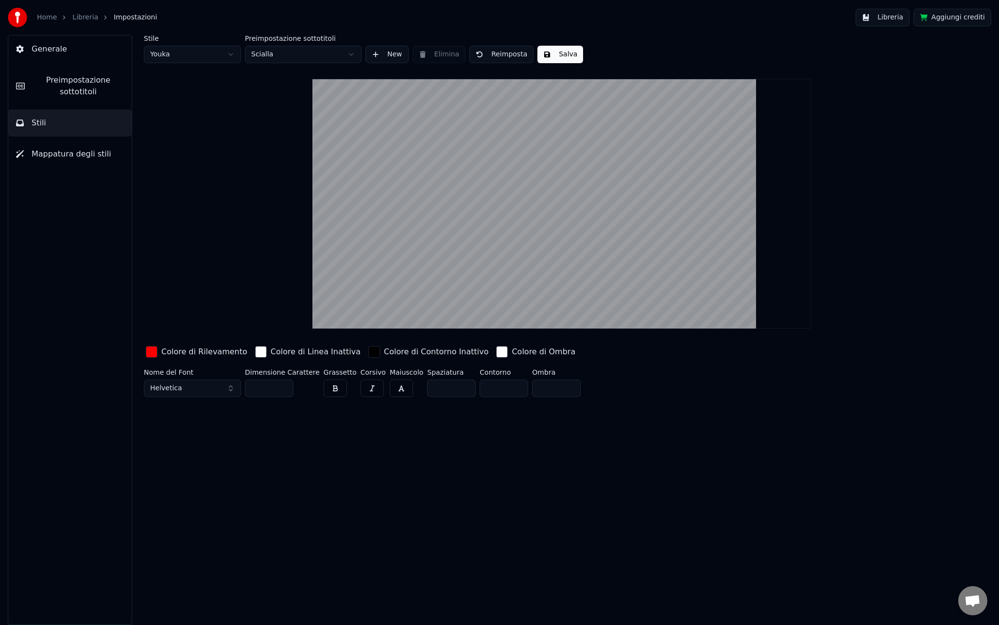
click at [63, 88] on span "Preimpostazione sottotitoli" at bounding box center [78, 85] width 91 height 23
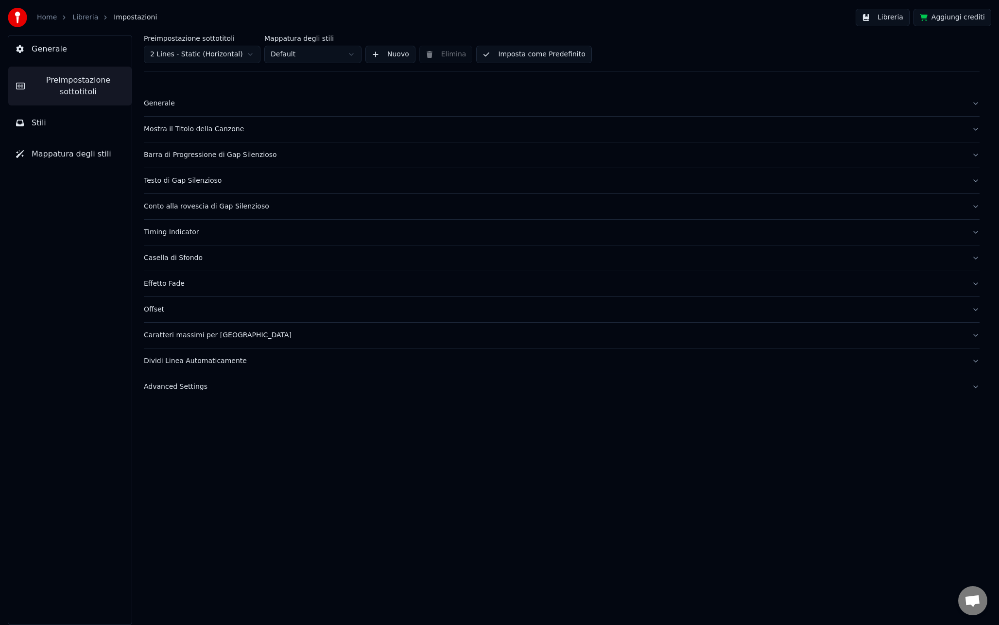
click at [179, 53] on html "Home Libreria Impostazioni Libreria Aggiungi crediti Generale Preimpostazione s…" at bounding box center [499, 312] width 999 height 625
click at [550, 58] on button "Imposta come Predefinito" at bounding box center [533, 54] width 115 height 17
click at [894, 18] on button "Libreria" at bounding box center [882, 17] width 54 height 17
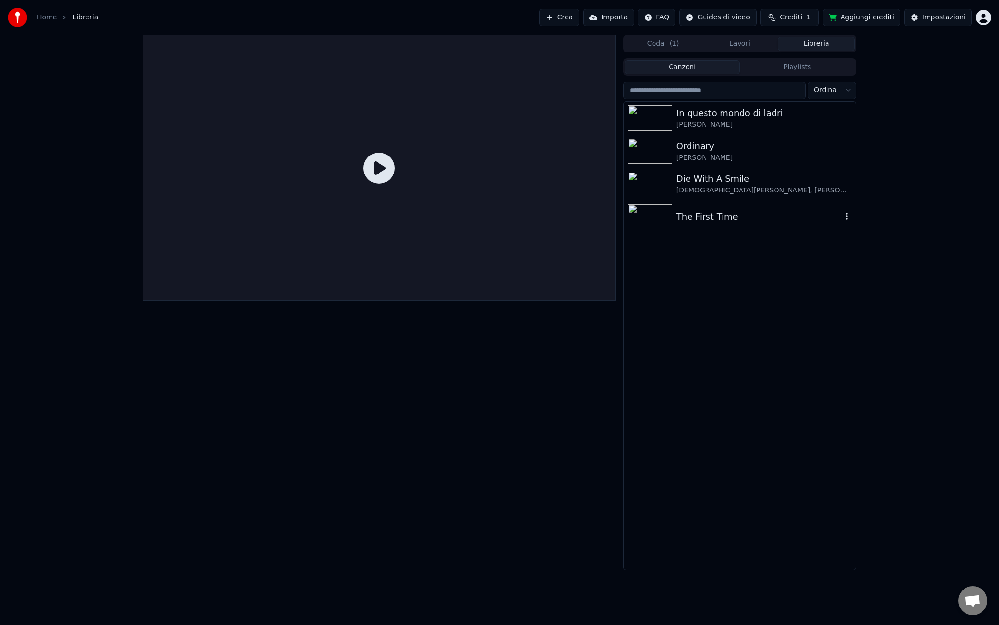
click at [705, 216] on div "The First Time" at bounding box center [759, 217] width 166 height 14
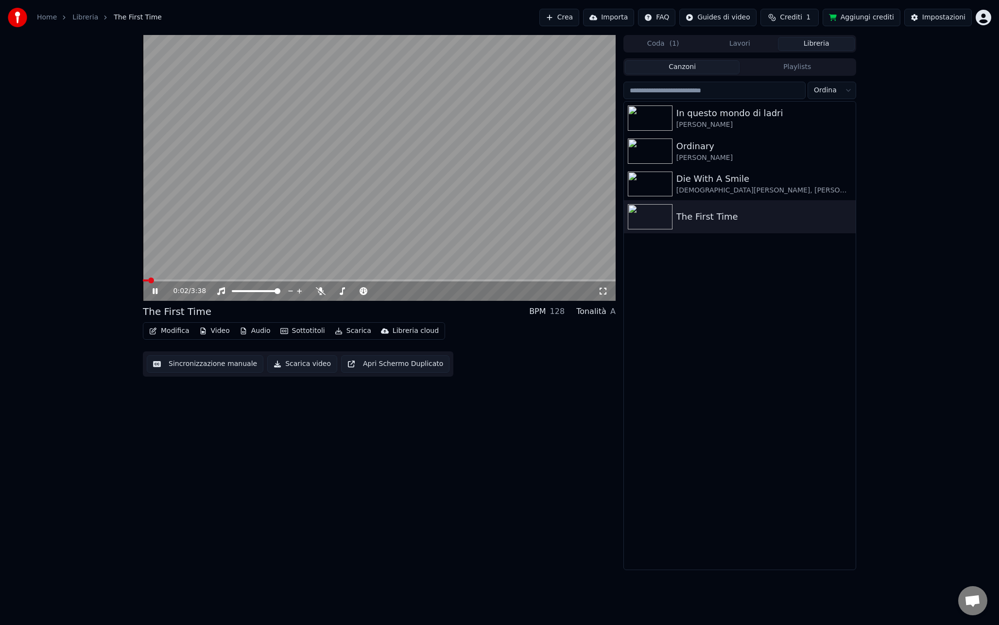
click at [253, 282] on div "0:02 / 3:38" at bounding box center [379, 290] width 473 height 19
click at [257, 279] on video at bounding box center [379, 168] width 473 height 266
click at [256, 280] on span at bounding box center [379, 280] width 473 height 2
click at [401, 224] on video at bounding box center [379, 168] width 473 height 266
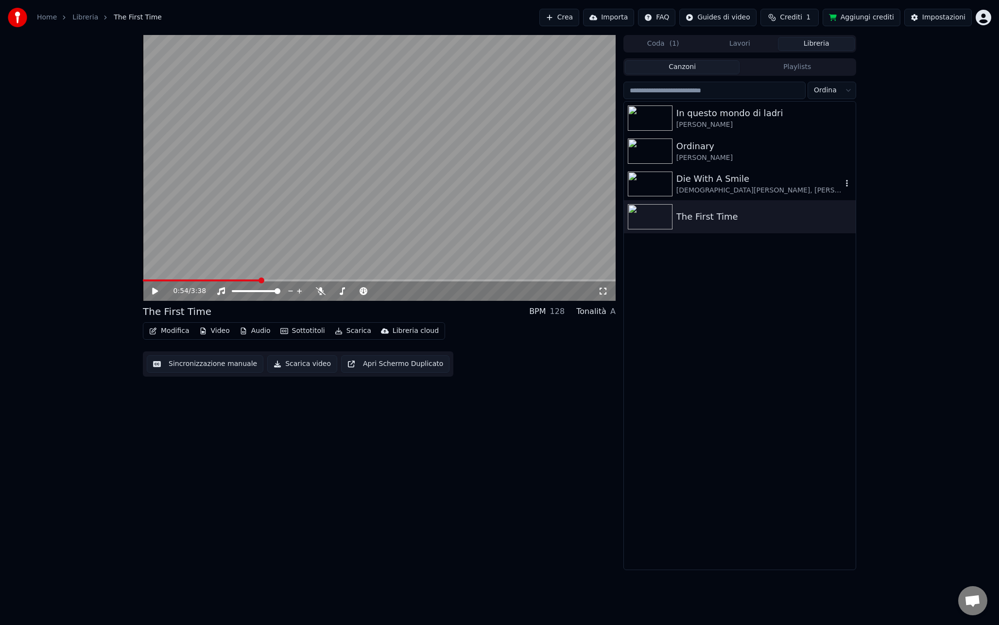
click at [752, 181] on div "Die With A Smile" at bounding box center [759, 179] width 166 height 14
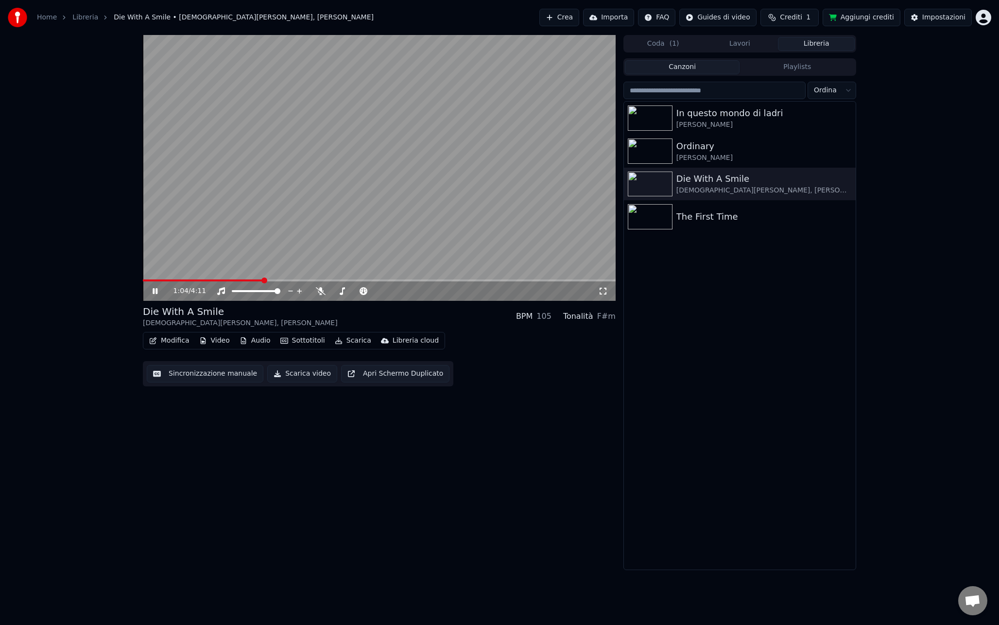
click at [262, 279] on span at bounding box center [379, 280] width 473 height 2
click at [324, 292] on icon at bounding box center [321, 291] width 10 height 8
click at [270, 188] on video at bounding box center [379, 168] width 473 height 266
click at [168, 337] on button "Modifica" at bounding box center [169, 341] width 48 height 14
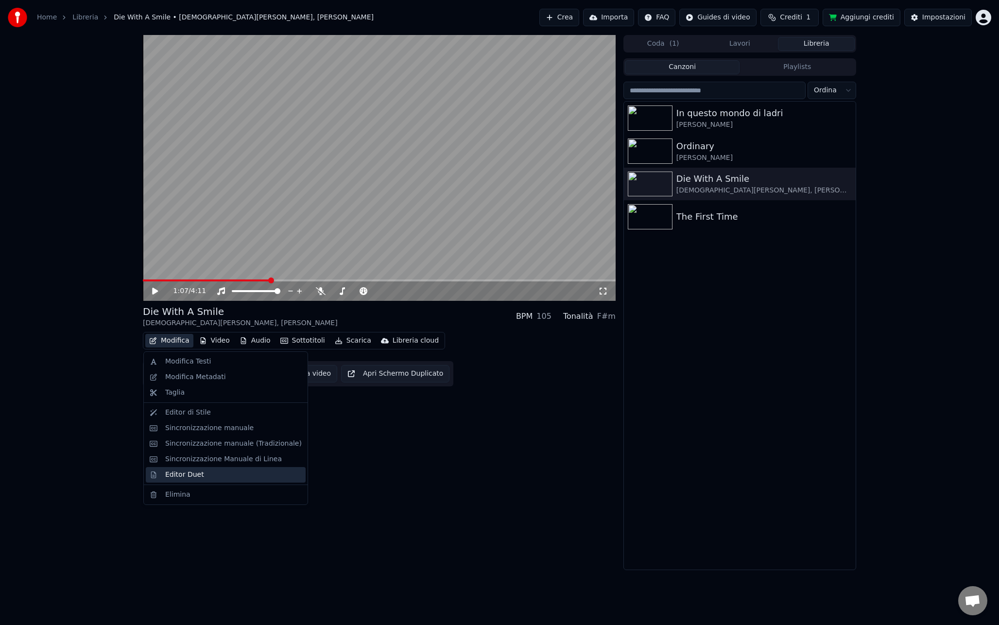
click at [195, 473] on div "Editor Duet" at bounding box center [184, 475] width 39 height 10
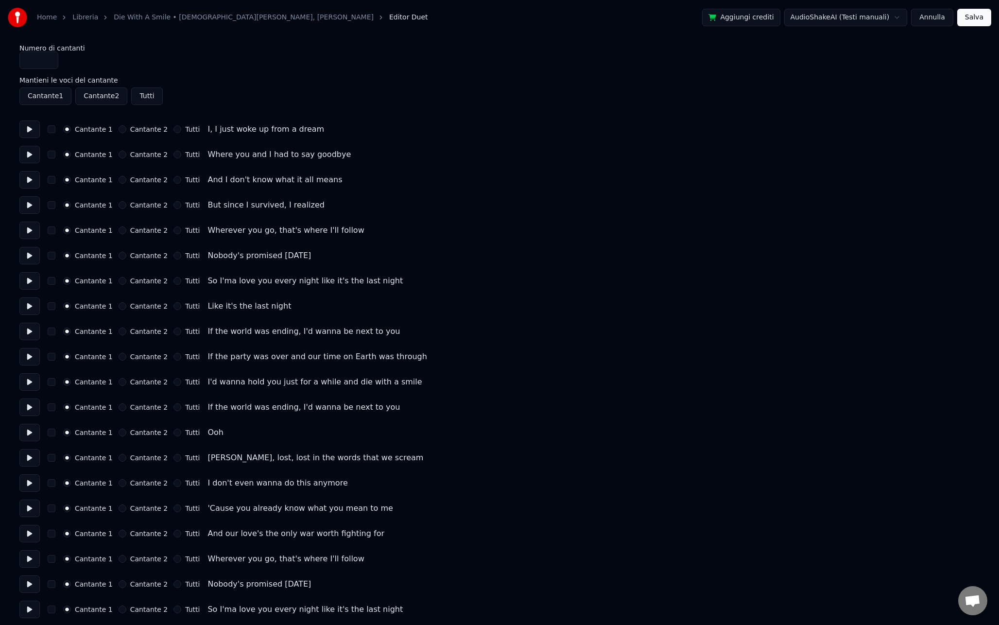
click at [27, 130] on button at bounding box center [29, 128] width 20 height 17
click at [33, 156] on button at bounding box center [29, 154] width 20 height 17
click at [30, 183] on button at bounding box center [29, 179] width 20 height 17
click at [33, 205] on button at bounding box center [29, 204] width 20 height 17
click at [36, 235] on button at bounding box center [29, 230] width 20 height 17
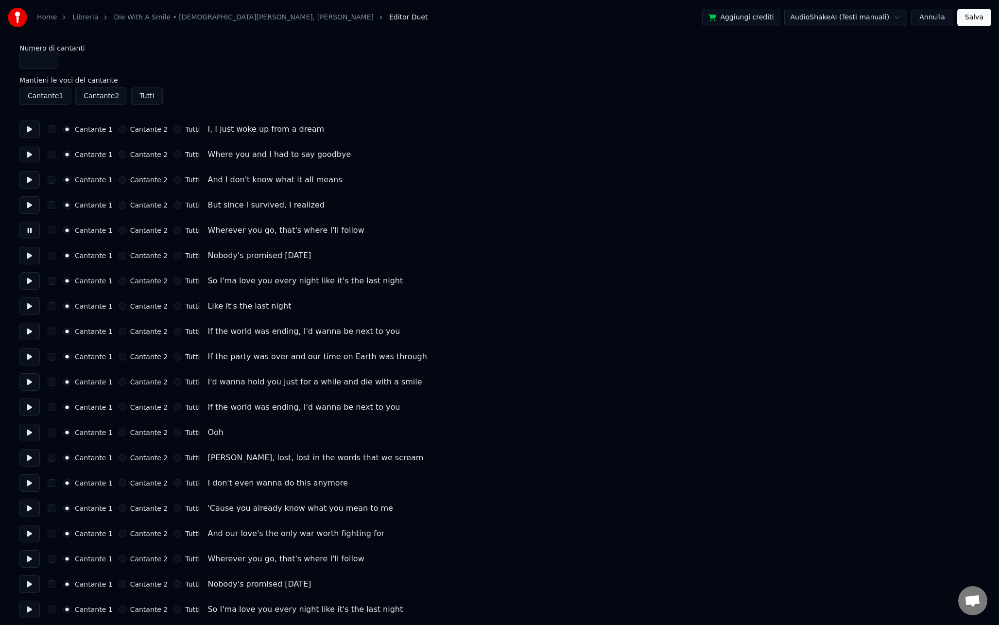
click at [32, 259] on button at bounding box center [29, 255] width 20 height 17
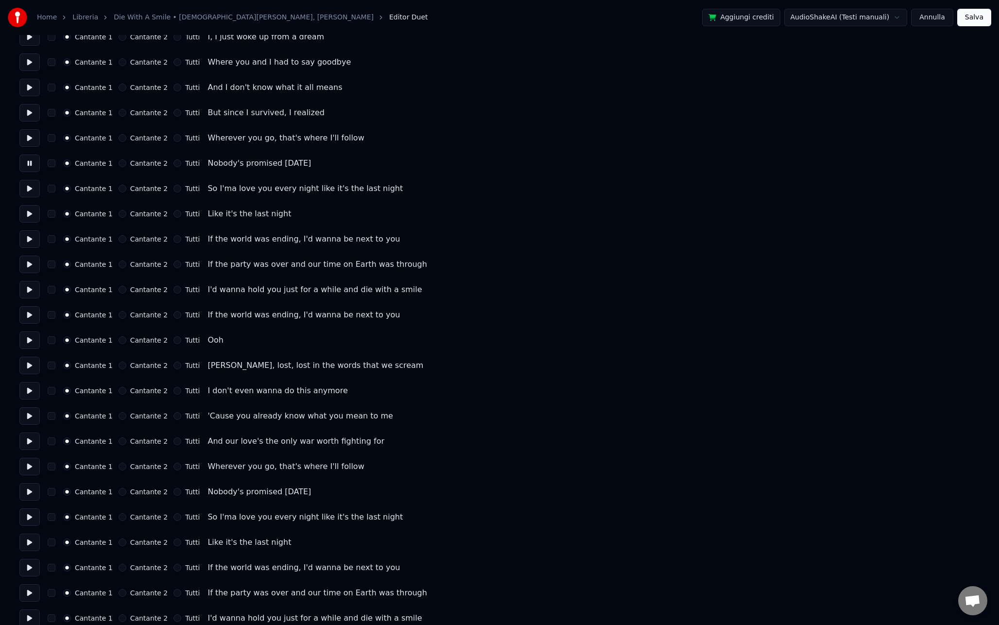
scroll to position [96, 0]
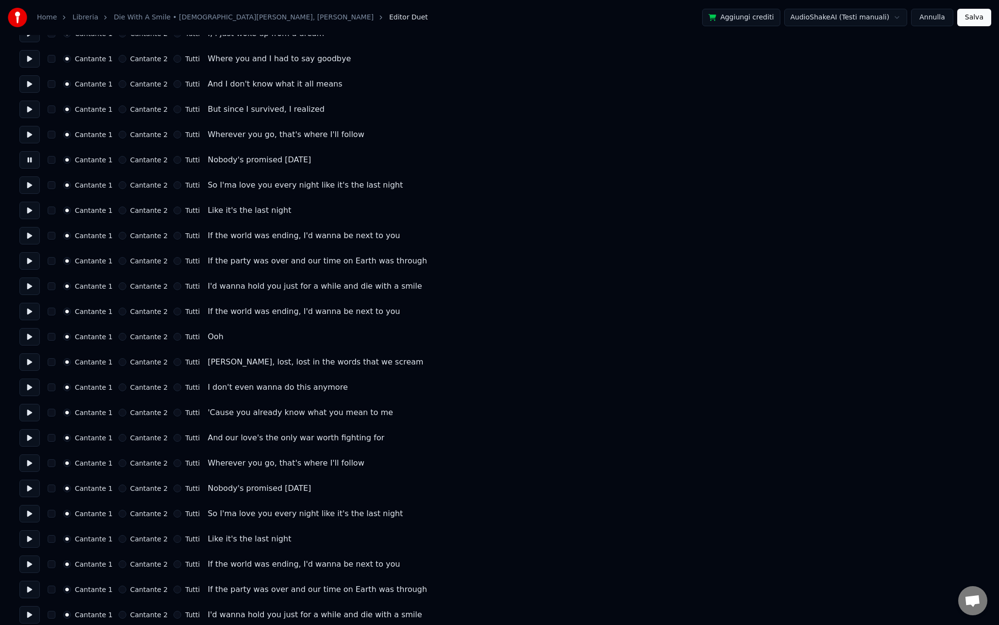
click at [31, 189] on button at bounding box center [29, 184] width 20 height 17
click at [31, 211] on button at bounding box center [29, 210] width 20 height 17
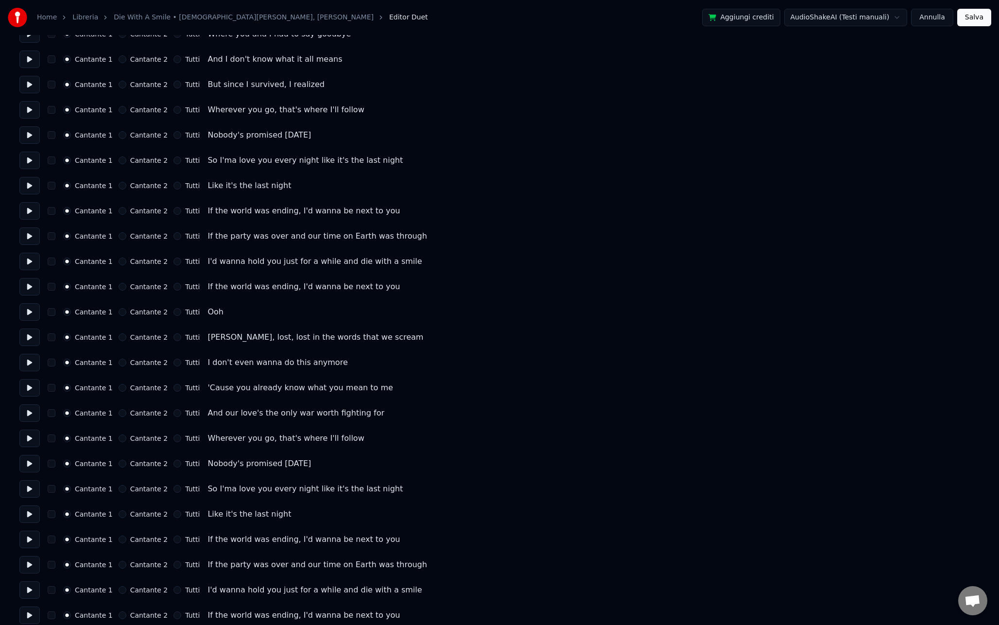
scroll to position [122, 0]
click at [27, 206] on button at bounding box center [29, 208] width 20 height 17
click at [32, 237] on button at bounding box center [29, 233] width 20 height 17
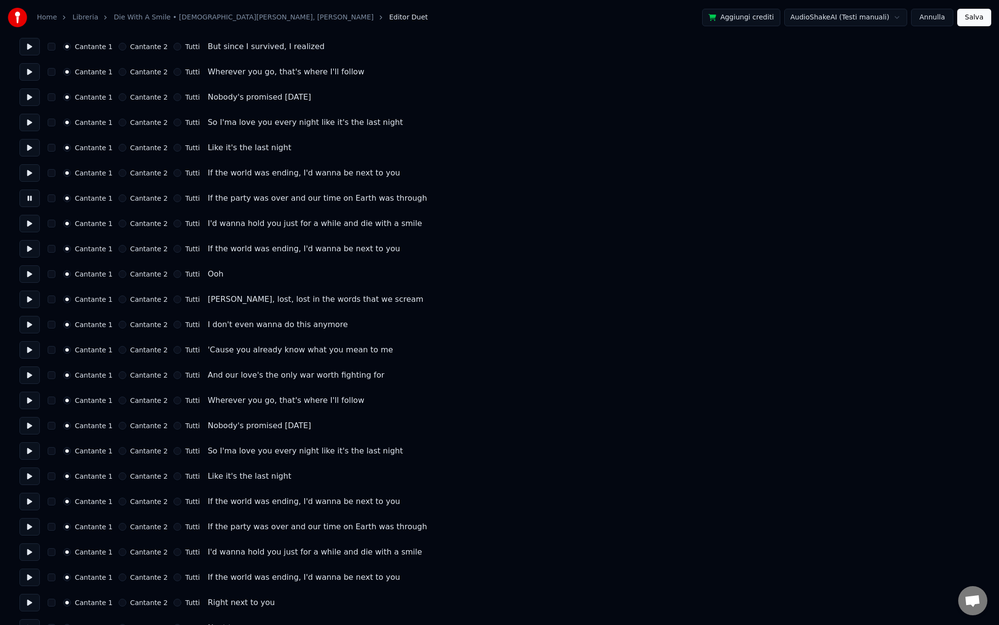
scroll to position [161, 0]
click at [32, 224] on button at bounding box center [29, 220] width 20 height 17
click at [32, 246] on button at bounding box center [29, 246] width 20 height 17
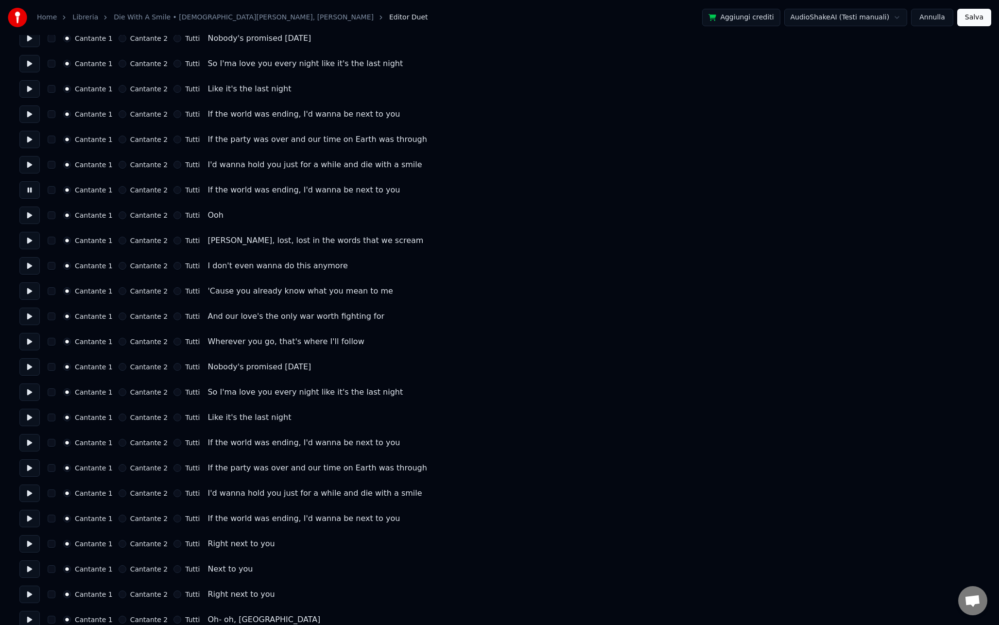
scroll to position [225, 0]
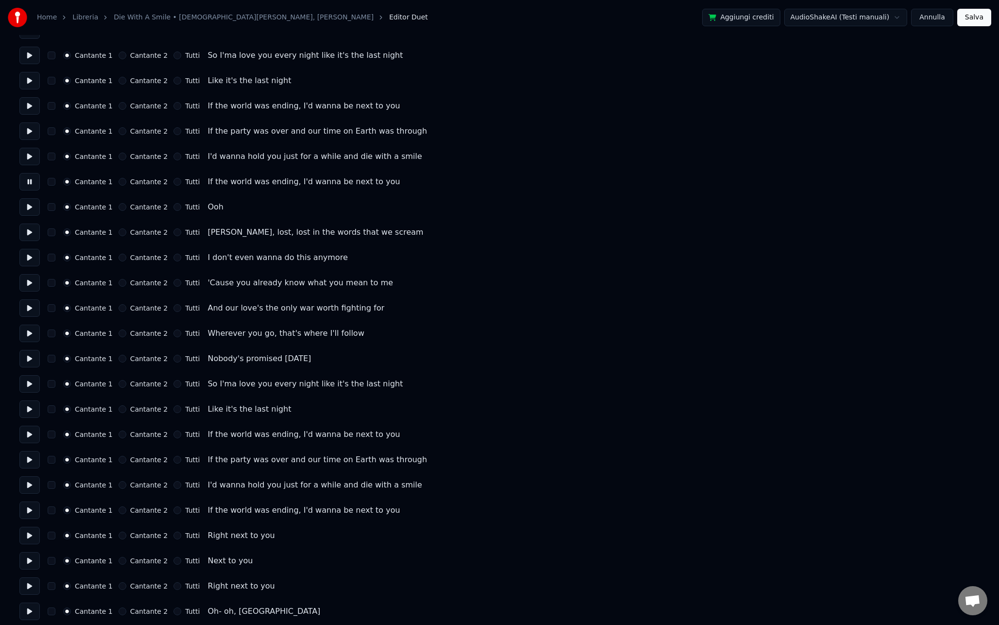
click at [29, 209] on button at bounding box center [29, 206] width 20 height 17
click at [31, 233] on button at bounding box center [29, 231] width 20 height 17
click at [119, 233] on button "Cantante 2" at bounding box center [123, 230] width 8 height 8
click at [32, 258] on button at bounding box center [29, 255] width 20 height 17
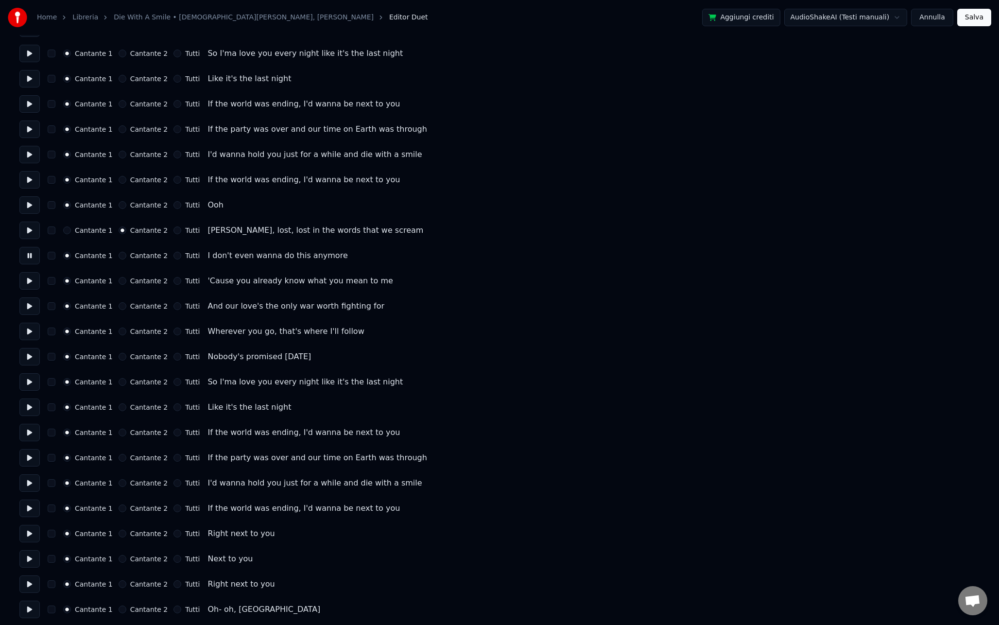
drag, startPoint x: 120, startPoint y: 258, endPoint x: 106, endPoint y: 265, distance: 14.8
click at [119, 258] on button "Cantante 2" at bounding box center [123, 256] width 8 height 8
click at [34, 285] on button at bounding box center [29, 280] width 20 height 17
click at [173, 279] on button "Tutti" at bounding box center [177, 281] width 8 height 8
click at [32, 307] on button at bounding box center [29, 305] width 20 height 17
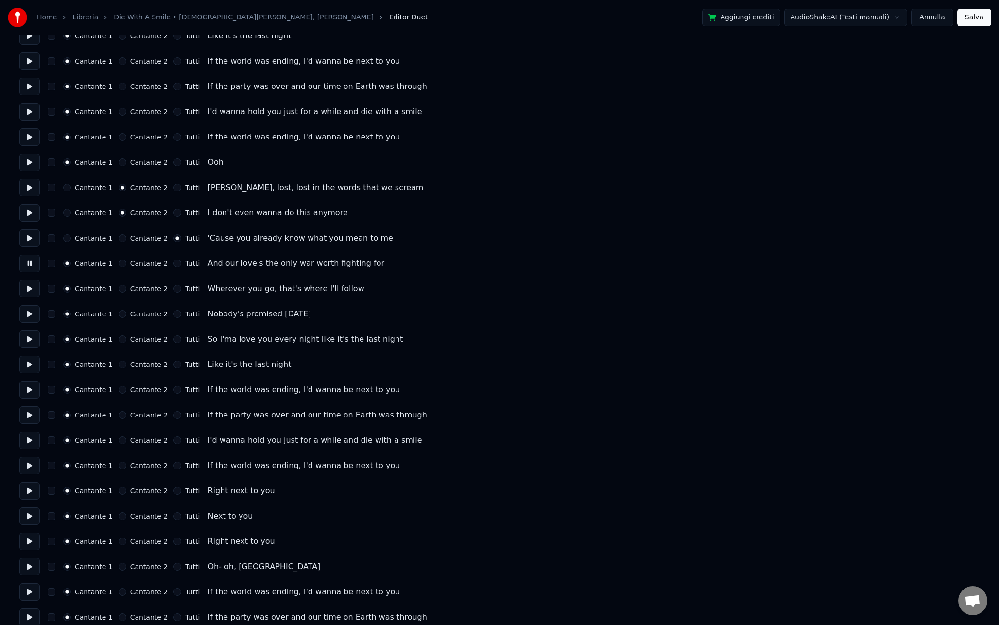
scroll to position [274, 0]
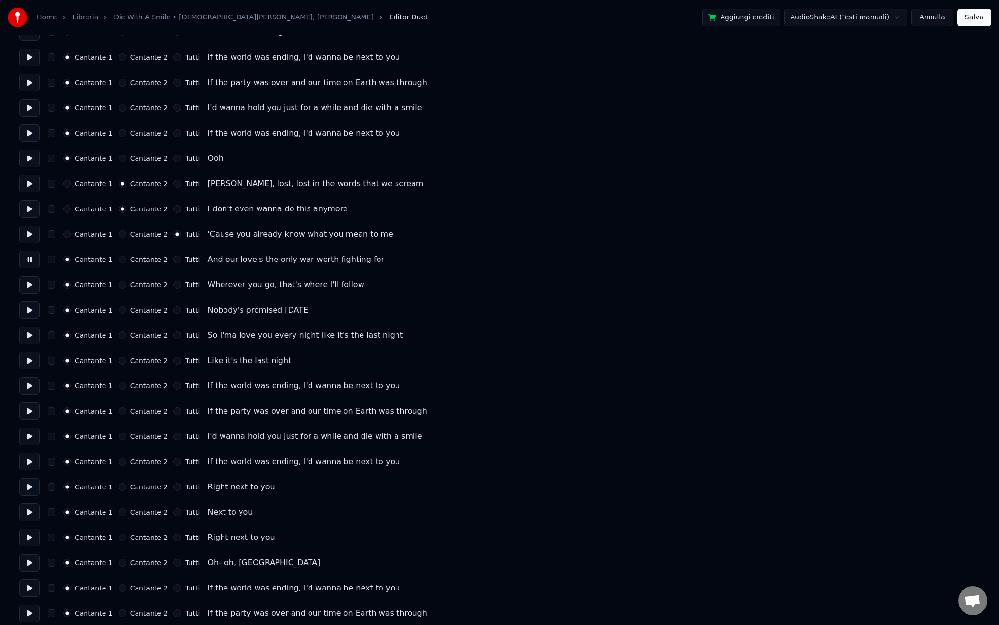
click at [120, 259] on button "Cantante 2" at bounding box center [123, 260] width 8 height 8
click at [33, 286] on button at bounding box center [29, 284] width 20 height 17
click at [173, 286] on button "Tutti" at bounding box center [177, 285] width 8 height 8
click at [34, 311] on button at bounding box center [29, 309] width 20 height 17
click at [174, 311] on button "Tutti" at bounding box center [177, 310] width 8 height 8
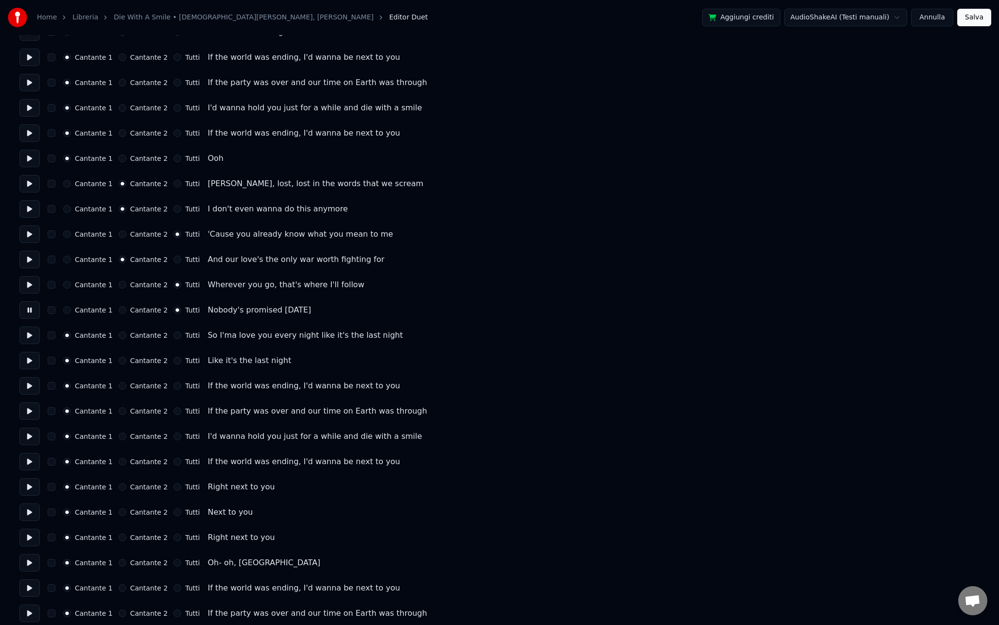
click at [32, 335] on button at bounding box center [29, 334] width 20 height 17
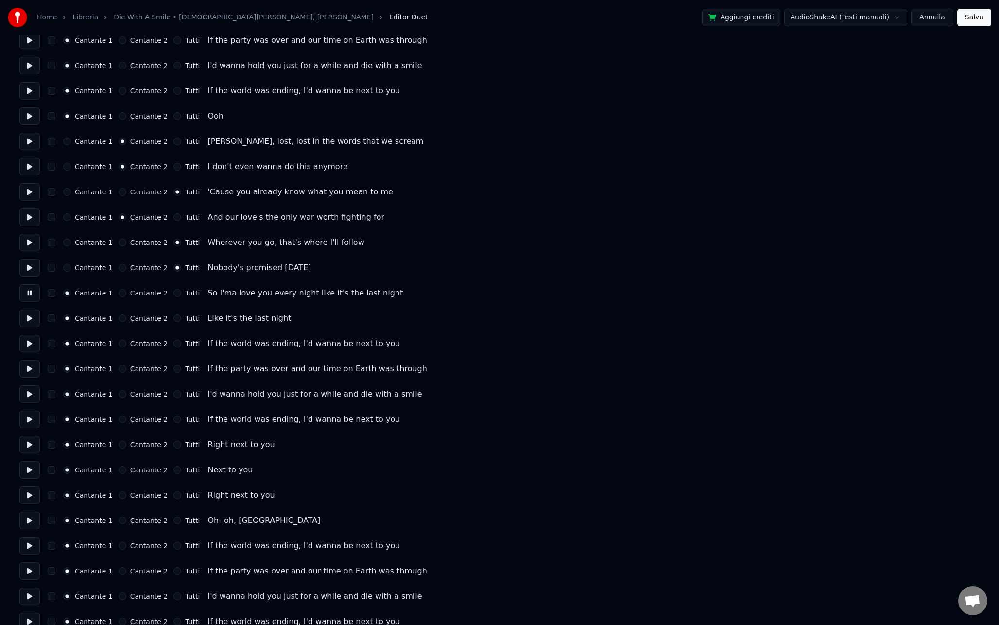
scroll to position [320, 0]
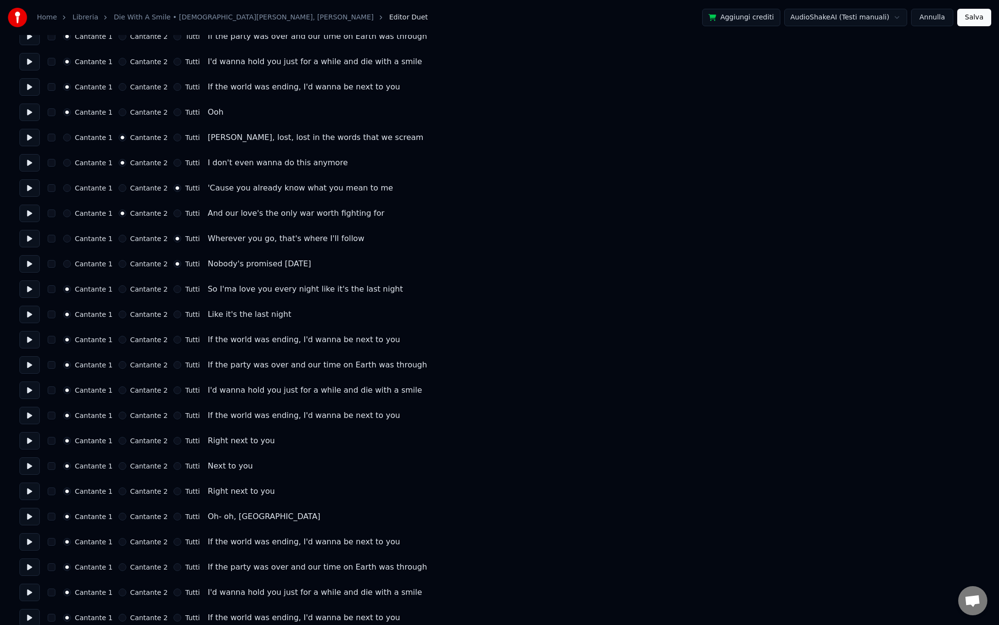
click at [173, 290] on button "Tutti" at bounding box center [177, 289] width 8 height 8
click at [30, 312] on button at bounding box center [29, 314] width 20 height 17
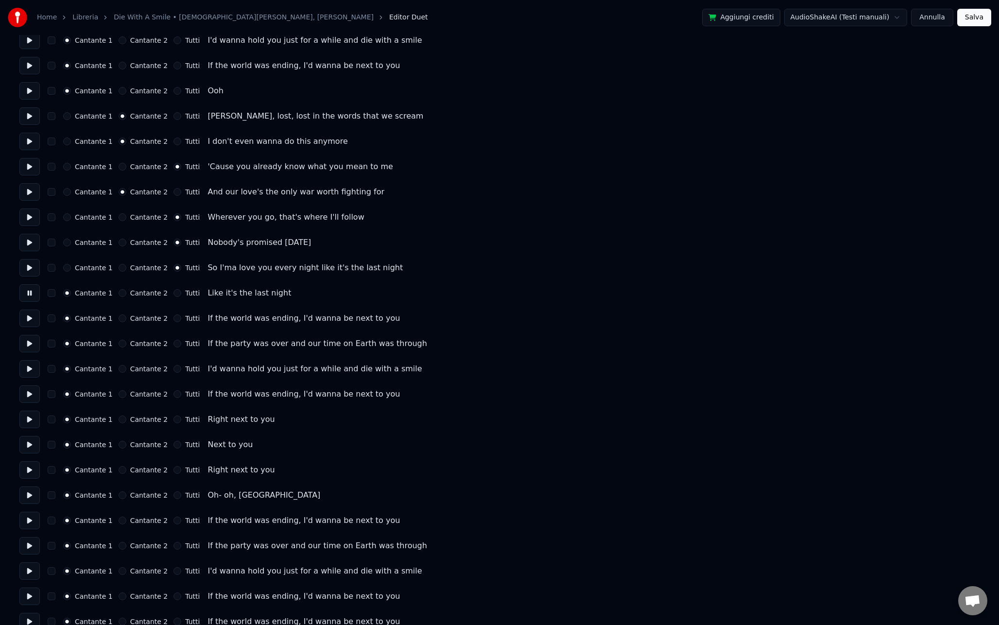
click at [173, 296] on div "Tutti" at bounding box center [186, 293] width 26 height 8
click at [173, 294] on button "Tutti" at bounding box center [177, 293] width 8 height 8
click at [31, 316] on button at bounding box center [29, 317] width 20 height 17
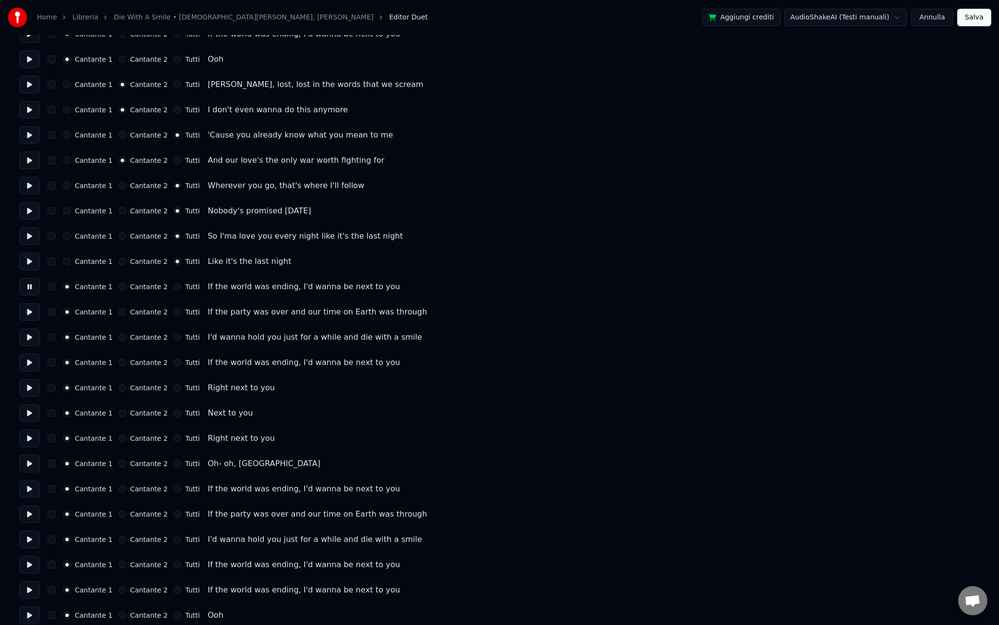
scroll to position [374, 0]
click at [174, 286] on button "Tutti" at bounding box center [177, 286] width 8 height 8
click at [34, 312] on button at bounding box center [29, 310] width 20 height 17
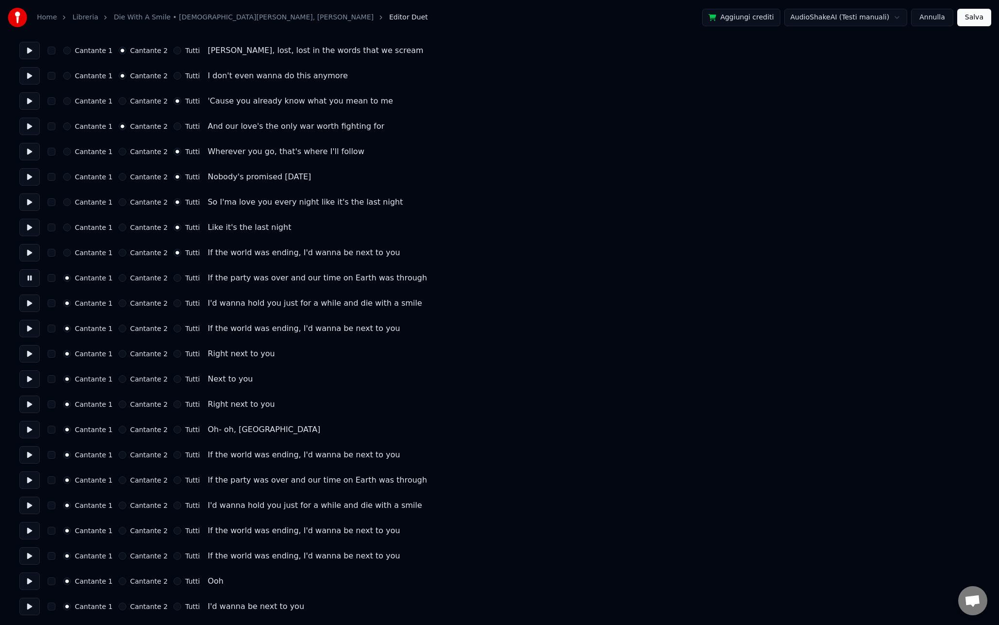
click at [174, 279] on button "Tutti" at bounding box center [177, 278] width 8 height 8
click at [33, 306] on button at bounding box center [29, 302] width 20 height 17
click at [173, 306] on button "Tutti" at bounding box center [177, 303] width 8 height 8
click at [34, 329] on button at bounding box center [29, 328] width 20 height 17
click at [122, 329] on div "Cantante 2" at bounding box center [144, 328] width 50 height 8
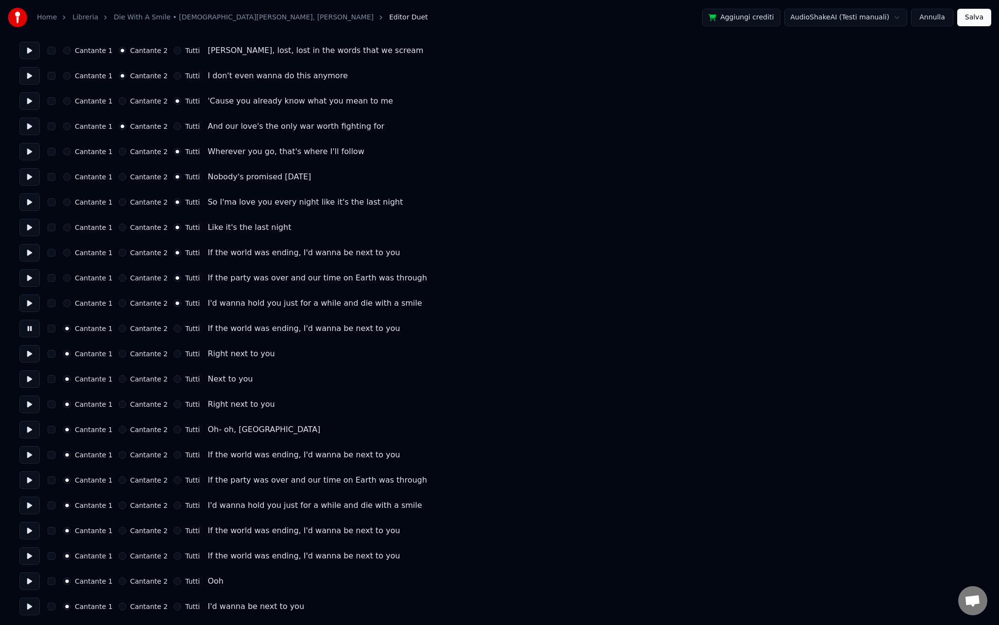
click at [119, 329] on button "Cantante 2" at bounding box center [123, 328] width 8 height 8
click at [31, 355] on button at bounding box center [29, 353] width 20 height 17
click at [31, 376] on button at bounding box center [29, 378] width 20 height 17
click at [119, 380] on button "Cantante 2" at bounding box center [123, 379] width 8 height 8
click at [32, 405] on button at bounding box center [29, 403] width 20 height 17
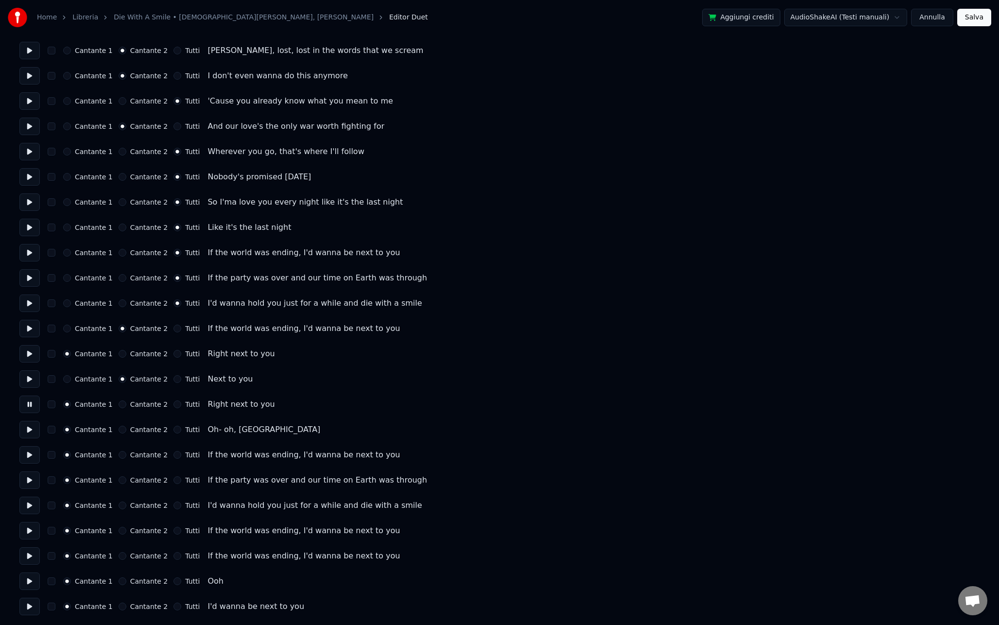
click at [173, 407] on button "Tutti" at bounding box center [177, 404] width 8 height 8
click at [29, 430] on button at bounding box center [29, 429] width 20 height 17
click at [31, 457] on button at bounding box center [29, 454] width 20 height 17
click at [120, 454] on button "Cantante 2" at bounding box center [123, 455] width 8 height 8
click at [32, 481] on button at bounding box center [29, 479] width 20 height 17
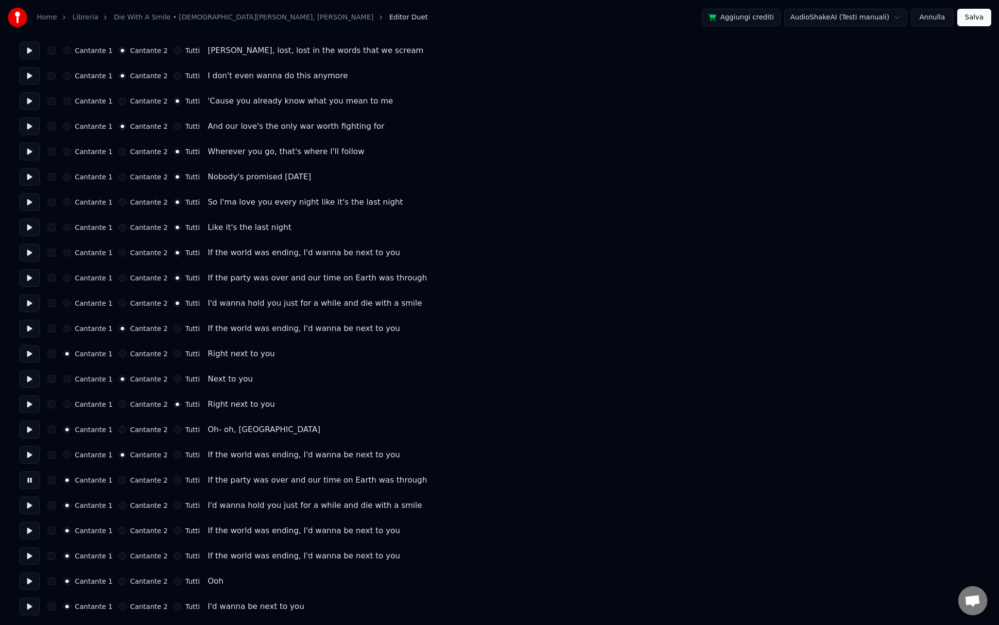
click at [120, 481] on button "Cantante 2" at bounding box center [123, 480] width 8 height 8
click at [35, 510] on button at bounding box center [29, 504] width 20 height 17
click at [173, 505] on button "Tutti" at bounding box center [177, 505] width 8 height 8
click at [34, 532] on button at bounding box center [29, 530] width 20 height 17
click at [26, 554] on button at bounding box center [29, 555] width 20 height 17
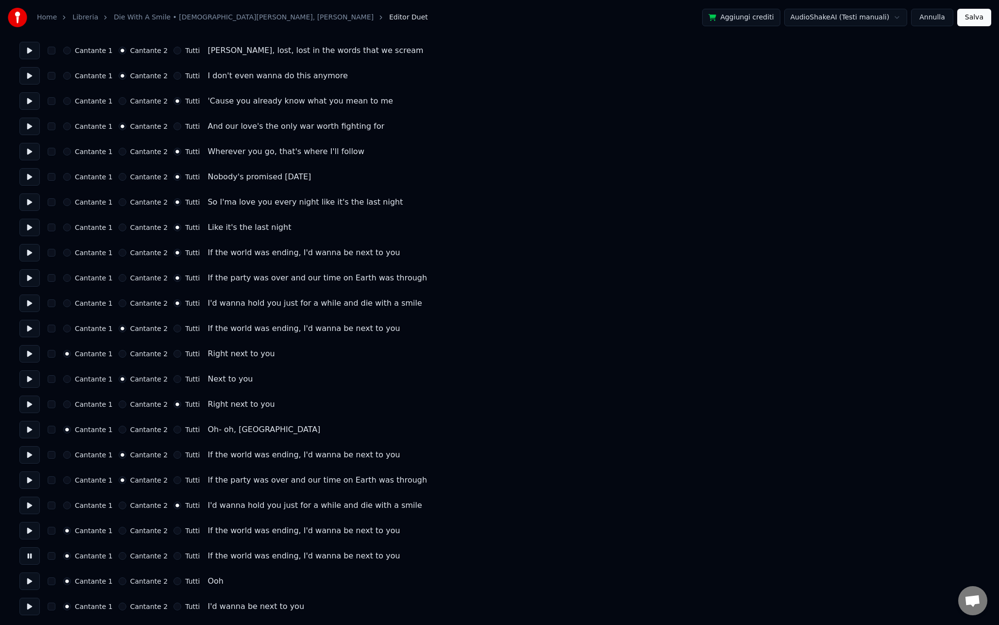
click at [119, 557] on button "Cantante 2" at bounding box center [123, 556] width 8 height 8
click at [174, 556] on button "Tutti" at bounding box center [177, 556] width 8 height 8
click at [32, 582] on button at bounding box center [29, 580] width 20 height 17
click at [34, 609] on button at bounding box center [29, 606] width 20 height 17
click at [174, 605] on button "Tutti" at bounding box center [177, 606] width 8 height 8
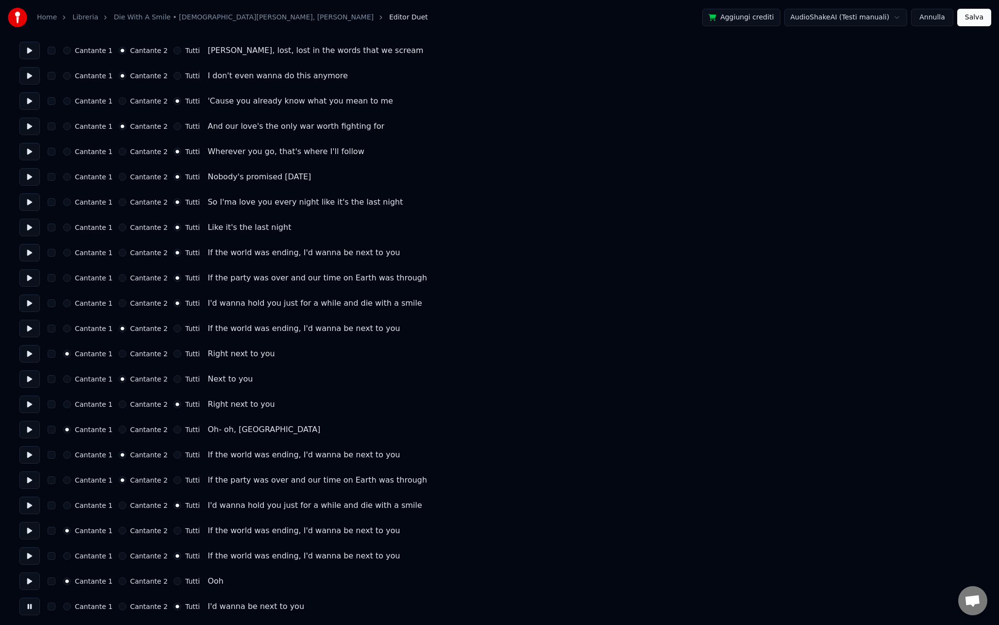
click at [173, 577] on button "Tutti" at bounding box center [177, 581] width 8 height 8
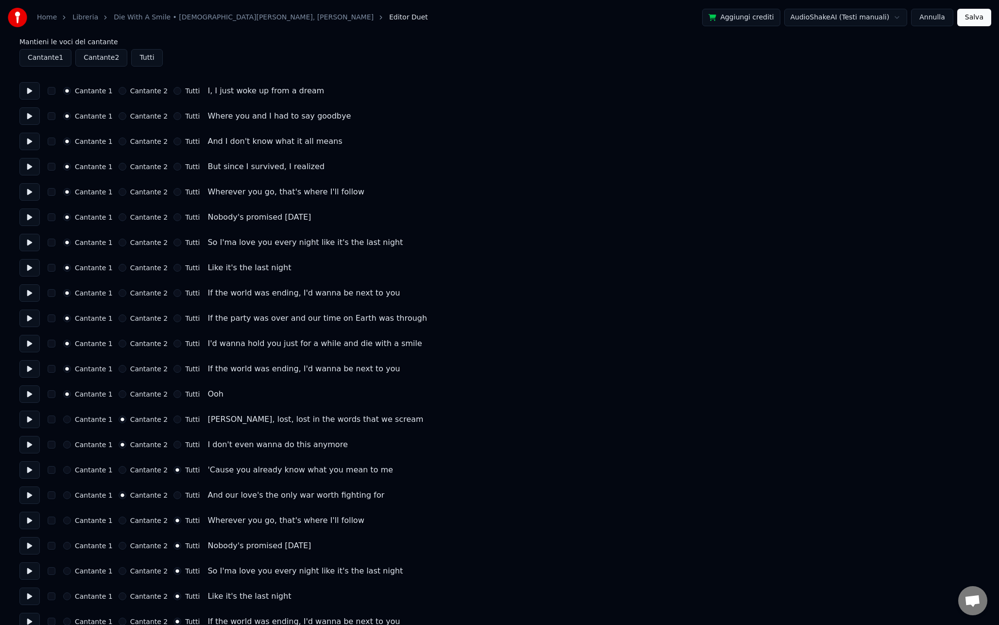
scroll to position [0, 0]
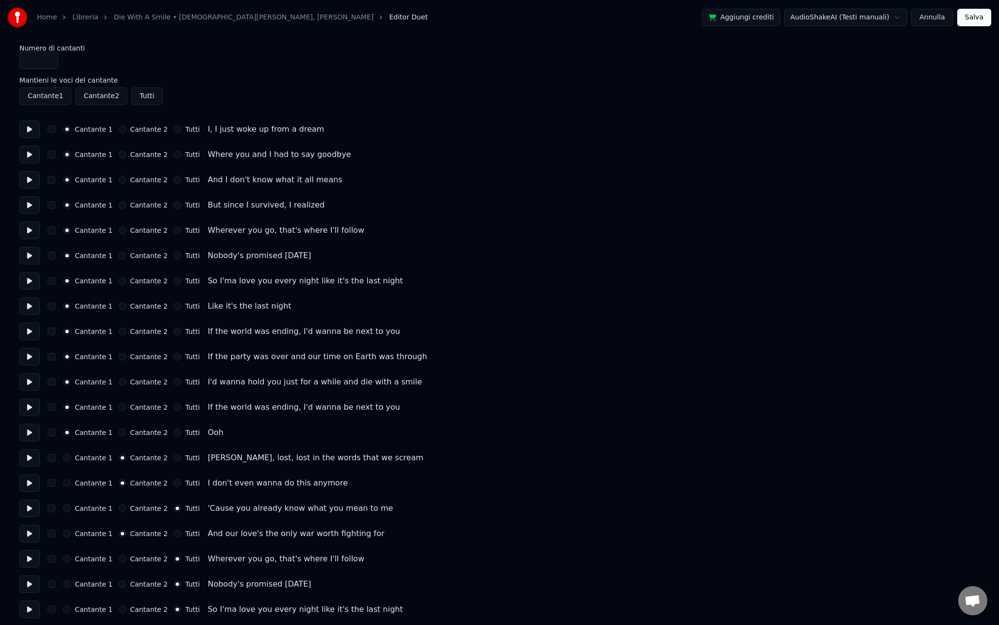
click at [971, 20] on button "Salva" at bounding box center [974, 17] width 34 height 17
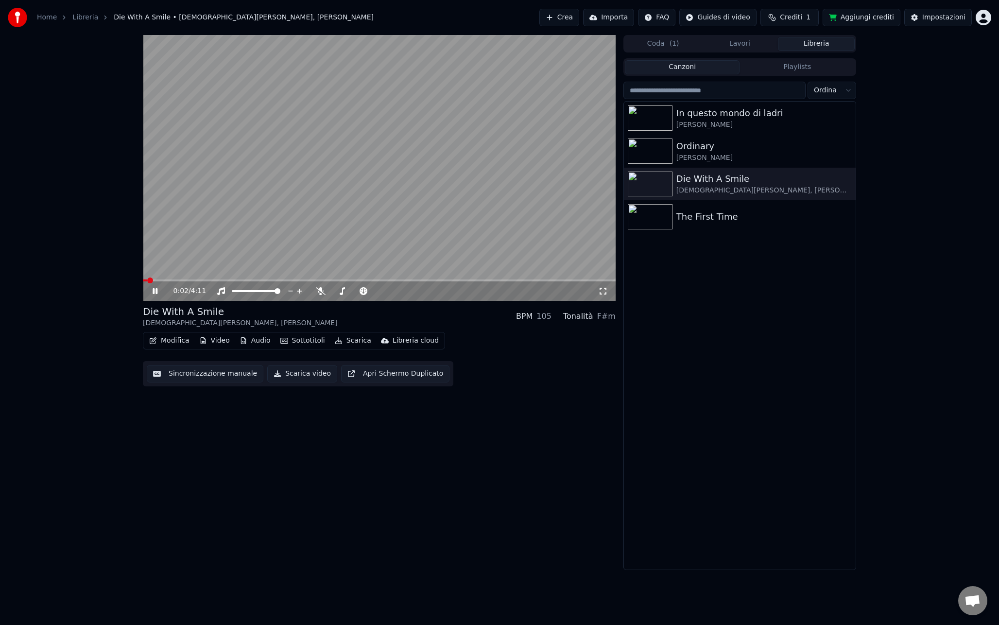
click at [176, 278] on video at bounding box center [379, 168] width 473 height 266
click at [181, 279] on span at bounding box center [379, 280] width 473 height 2
click at [223, 245] on video at bounding box center [379, 168] width 473 height 266
click at [321, 291] on icon at bounding box center [321, 291] width 10 height 8
click at [324, 227] on video at bounding box center [379, 168] width 473 height 266
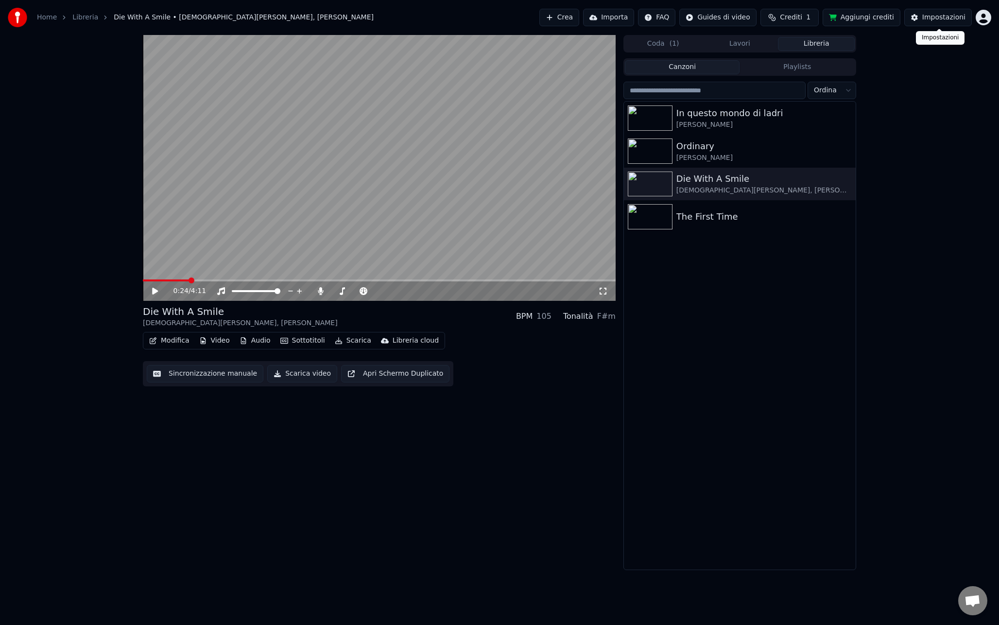
click at [930, 18] on div "Impostazioni" at bounding box center [943, 18] width 43 height 10
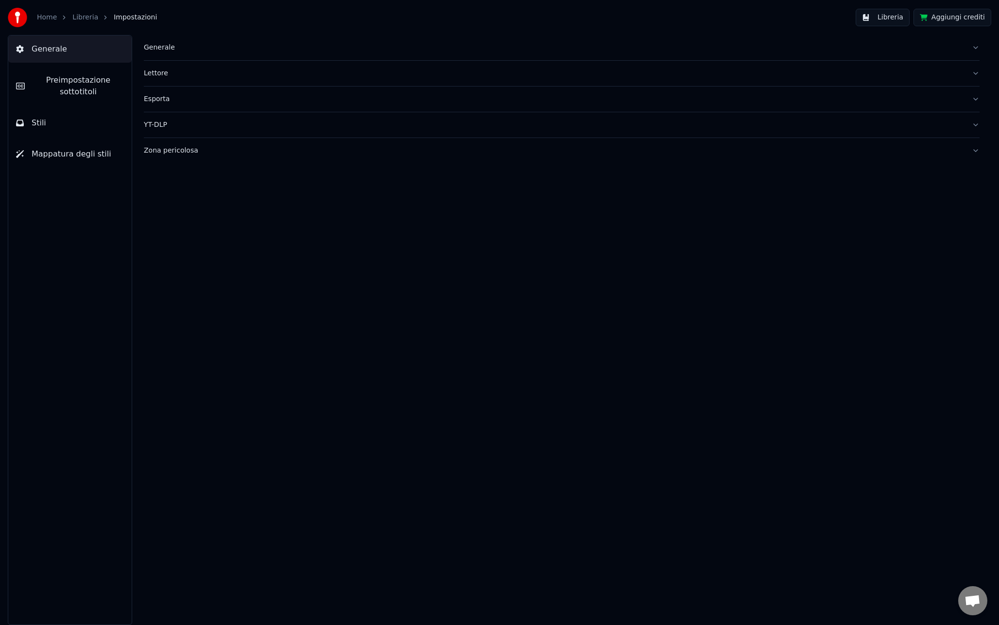
click at [87, 87] on span "Preimpostazione sottotitoli" at bounding box center [78, 85] width 91 height 23
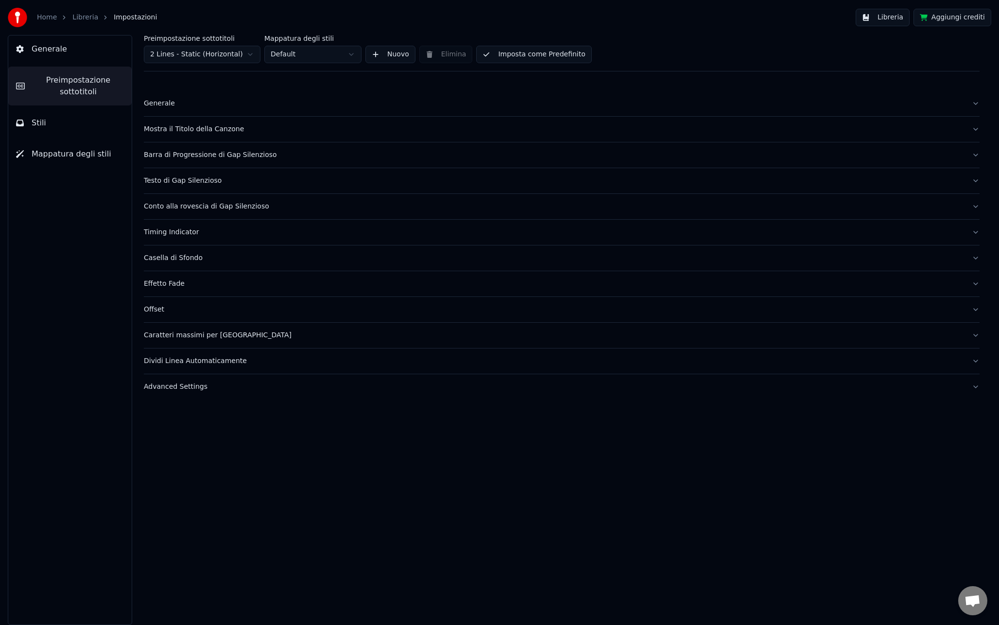
click at [154, 107] on div "Generale" at bounding box center [554, 104] width 820 height 10
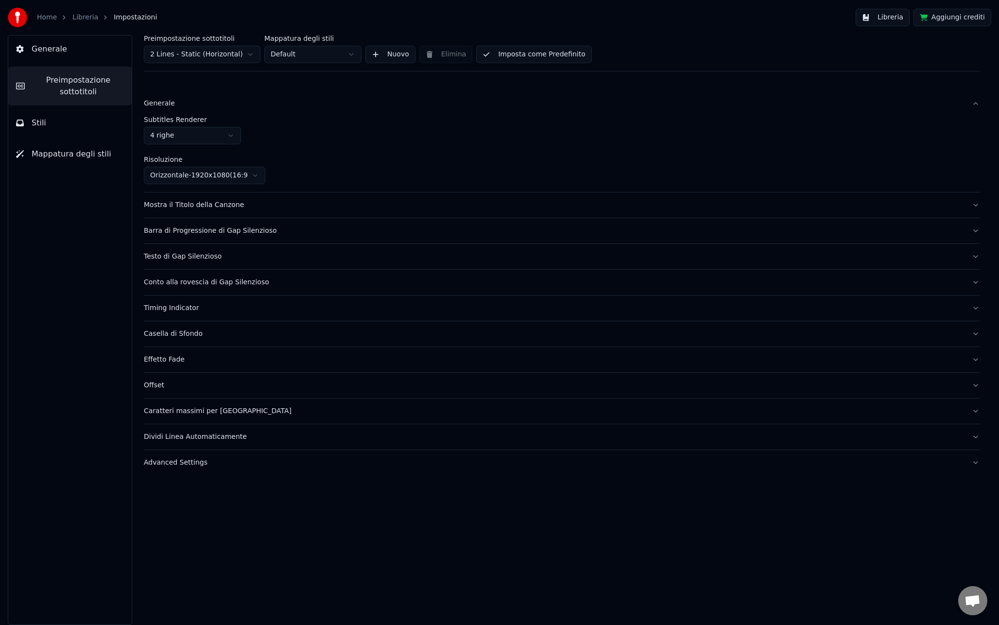
click at [154, 107] on div "Generale" at bounding box center [554, 104] width 820 height 10
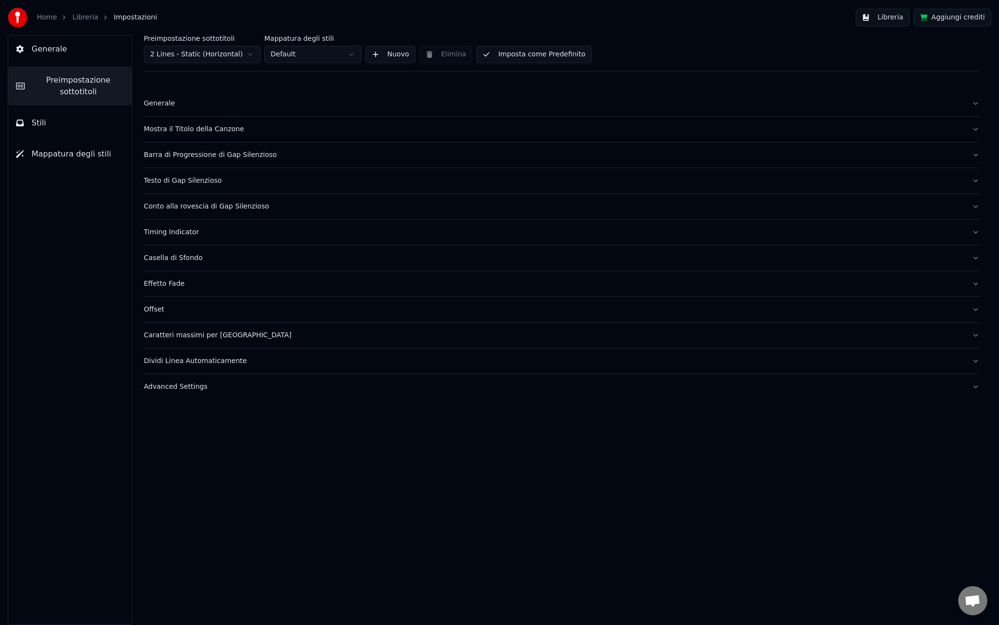
click at [87, 61] on button "Generale" at bounding box center [69, 48] width 123 height 27
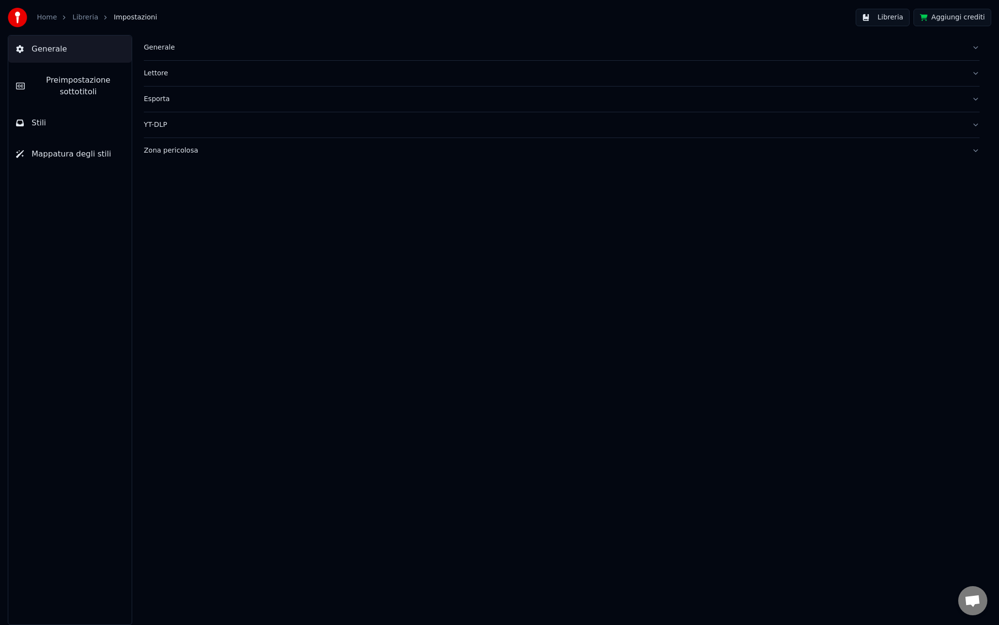
click at [99, 78] on span "Preimpostazione sottotitoli" at bounding box center [78, 85] width 91 height 23
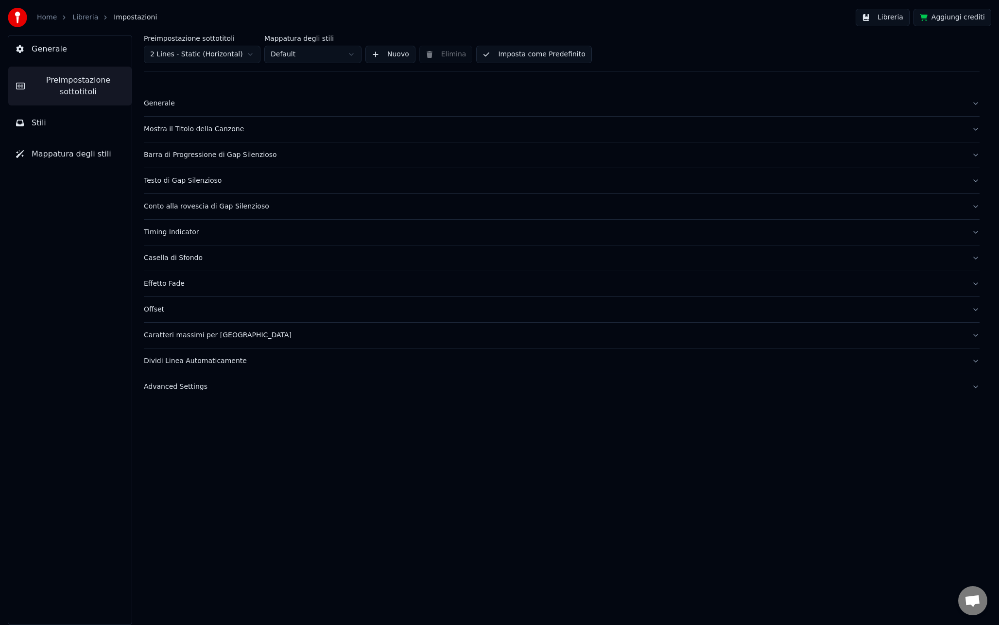
click at [88, 115] on button "Stili" at bounding box center [69, 122] width 123 height 27
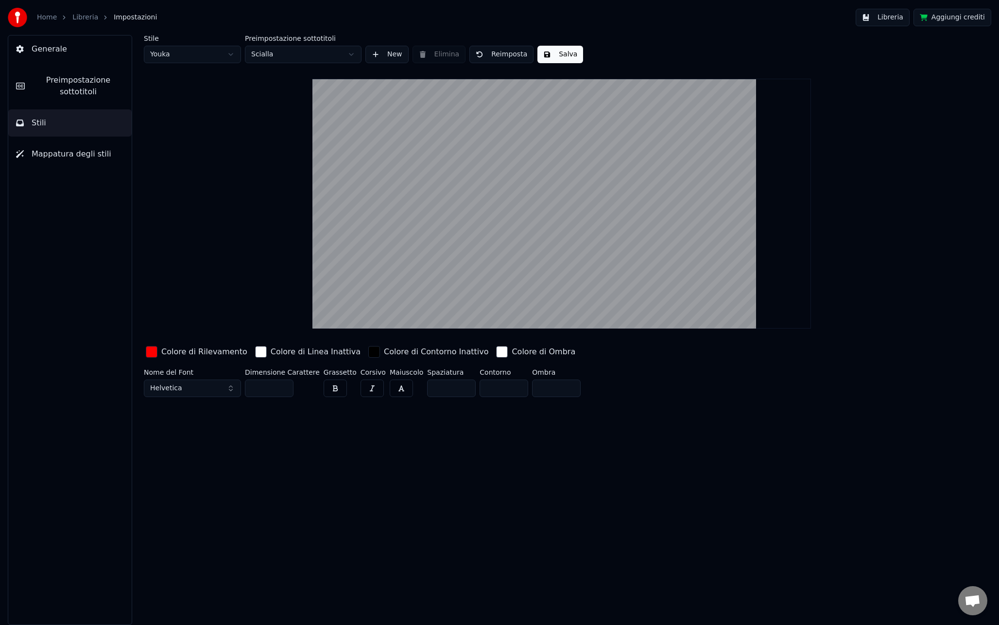
click at [80, 159] on span "Mappatura degli stili" at bounding box center [72, 154] width 80 height 12
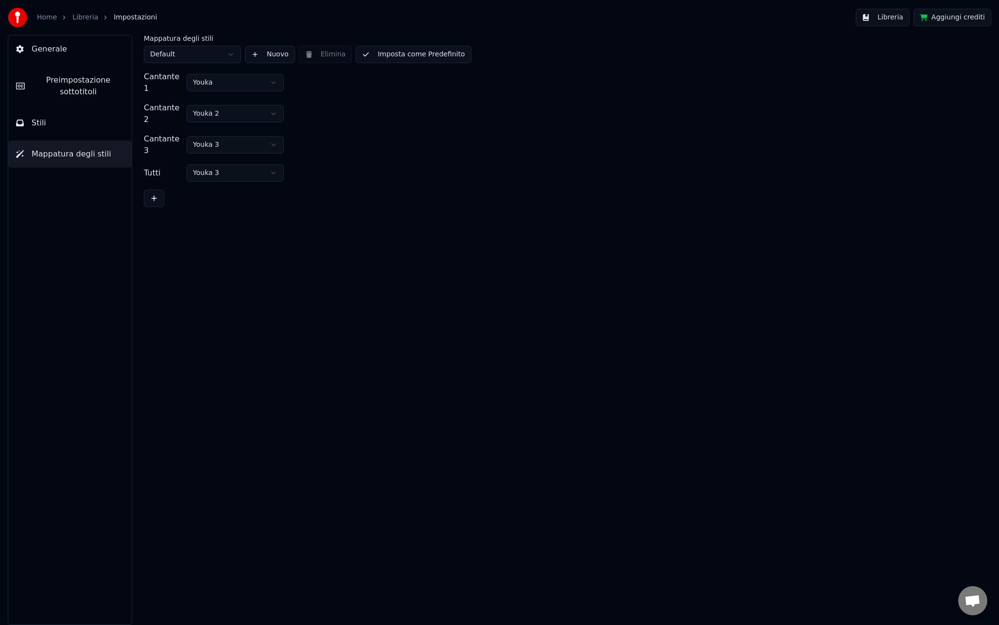
click at [232, 103] on html "Home Libreria Impostazioni Libreria Aggiungi crediti Generale Preimpostazione s…" at bounding box center [499, 312] width 999 height 625
click at [326, 108] on html "Home Libreria Impostazioni Libreria Aggiungi crediti Generale Preimpostazione s…" at bounding box center [499, 312] width 999 height 625
click at [189, 56] on html "Home Libreria Impostazioni Libreria Aggiungi crediti Generale Preimpostazione s…" at bounding box center [499, 312] width 999 height 625
click at [121, 81] on span "Preimpostazione sottotitoli" at bounding box center [78, 85] width 91 height 23
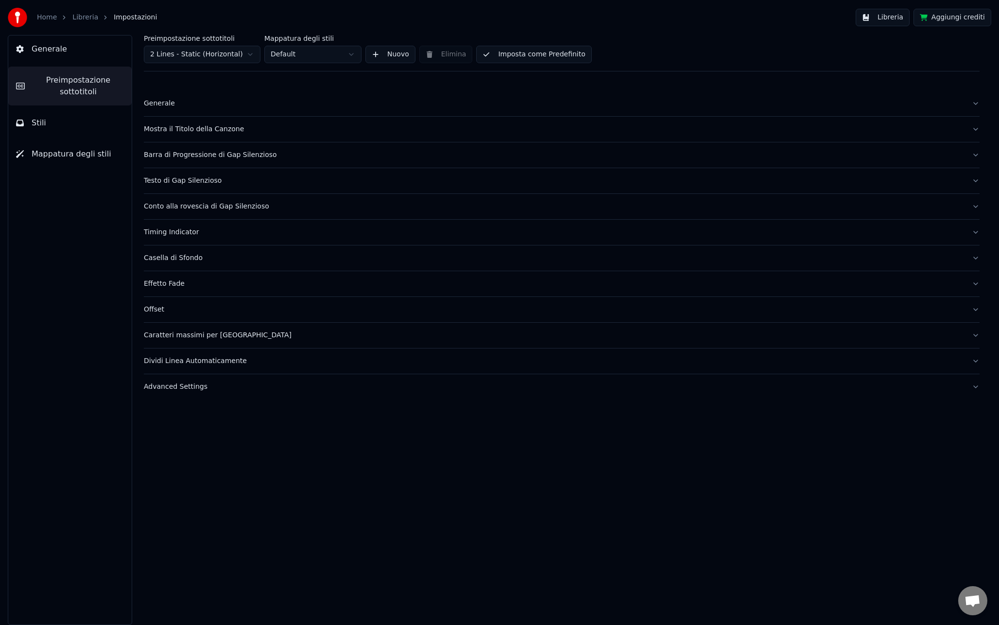
click at [201, 51] on html "Home Libreria Impostazioni Libreria Aggiungi crediti Generale Preimpostazione s…" at bounding box center [499, 312] width 999 height 625
click at [202, 51] on html "Home Libreria Impostazioni Libreria Aggiungi crediti Generale Preimpostazione s…" at bounding box center [499, 312] width 999 height 625
click at [186, 259] on div "Casella di Sfondo" at bounding box center [554, 258] width 820 height 10
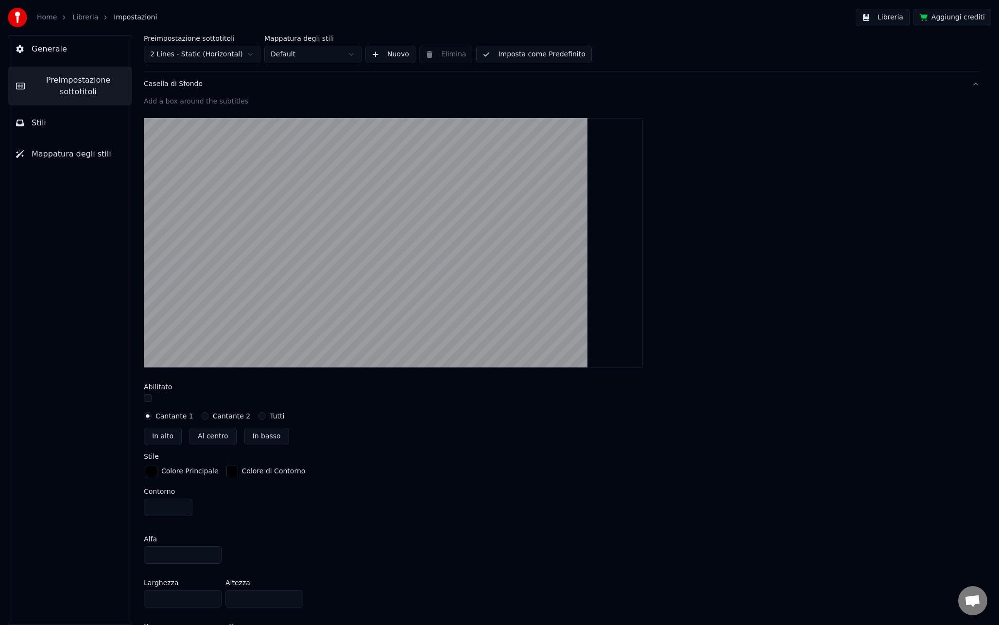
scroll to position [156, 0]
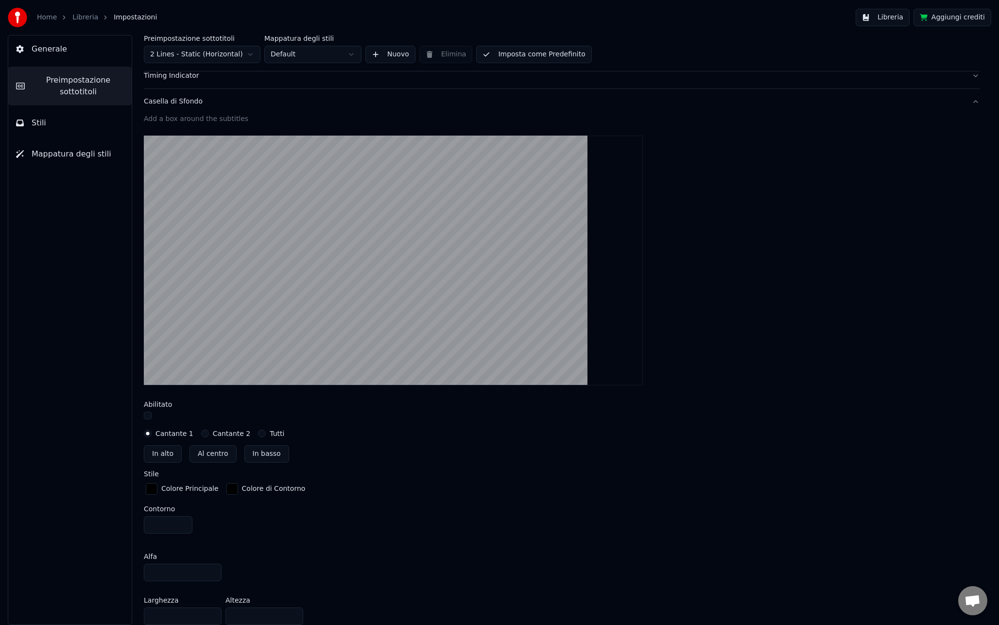
click at [147, 417] on button "button" at bounding box center [148, 415] width 8 height 8
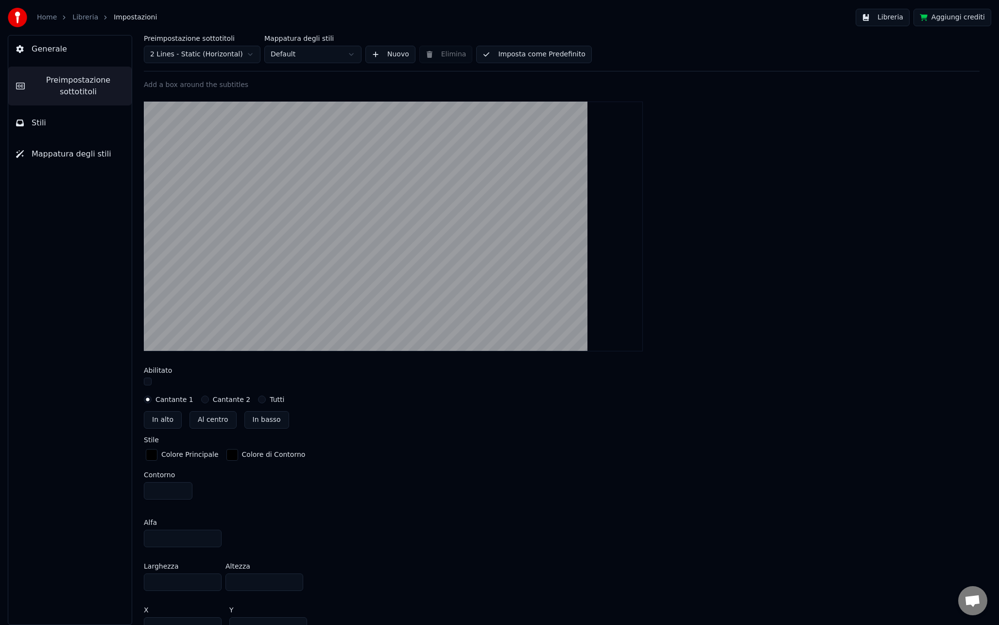
scroll to position [197, 0]
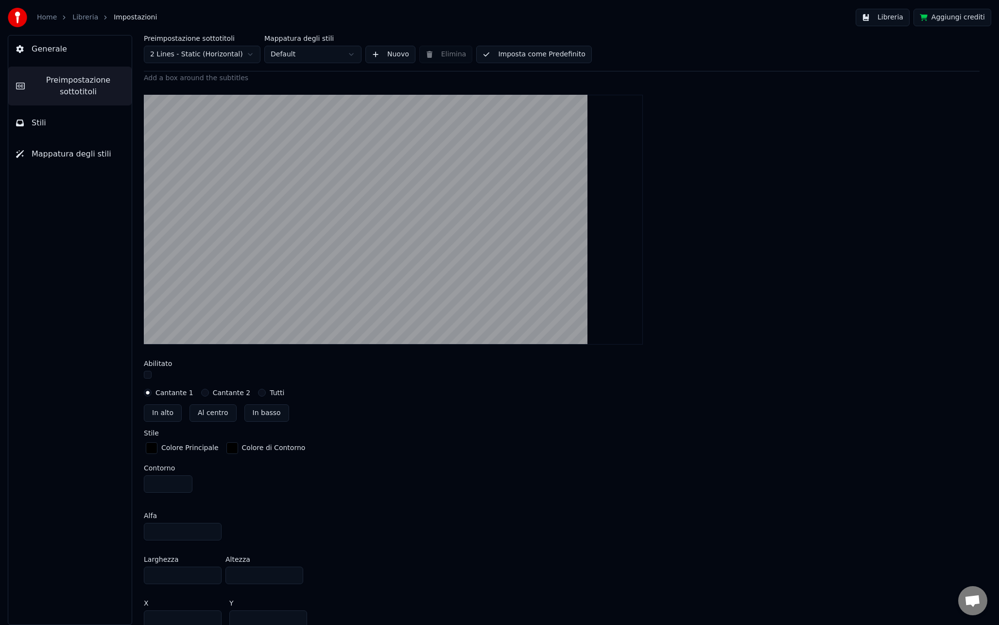
click at [89, 16] on link "Libreria" at bounding box center [85, 18] width 26 height 10
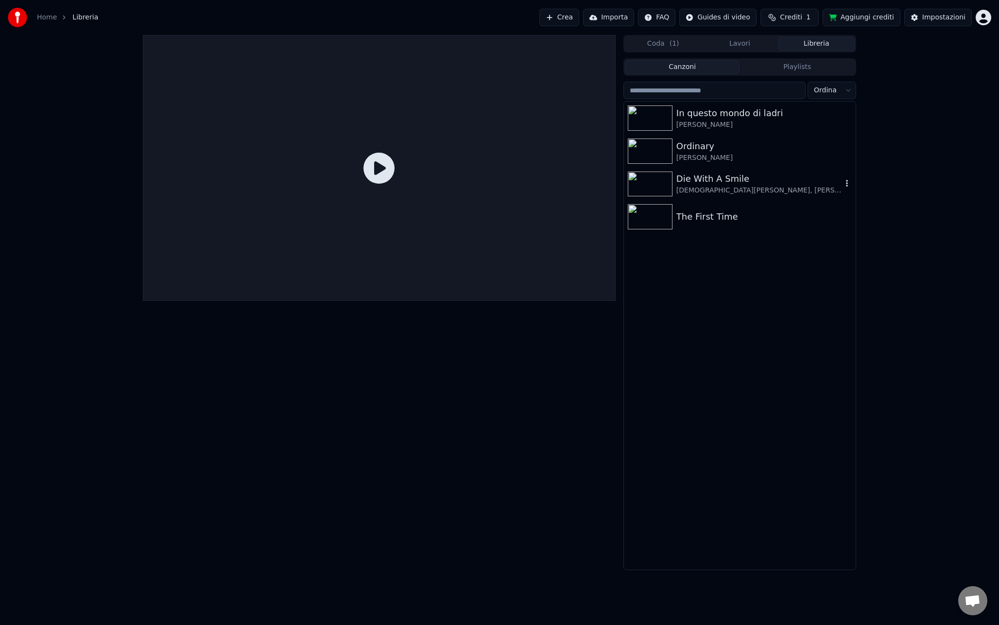
click at [714, 173] on div "Die With A Smile" at bounding box center [759, 179] width 166 height 14
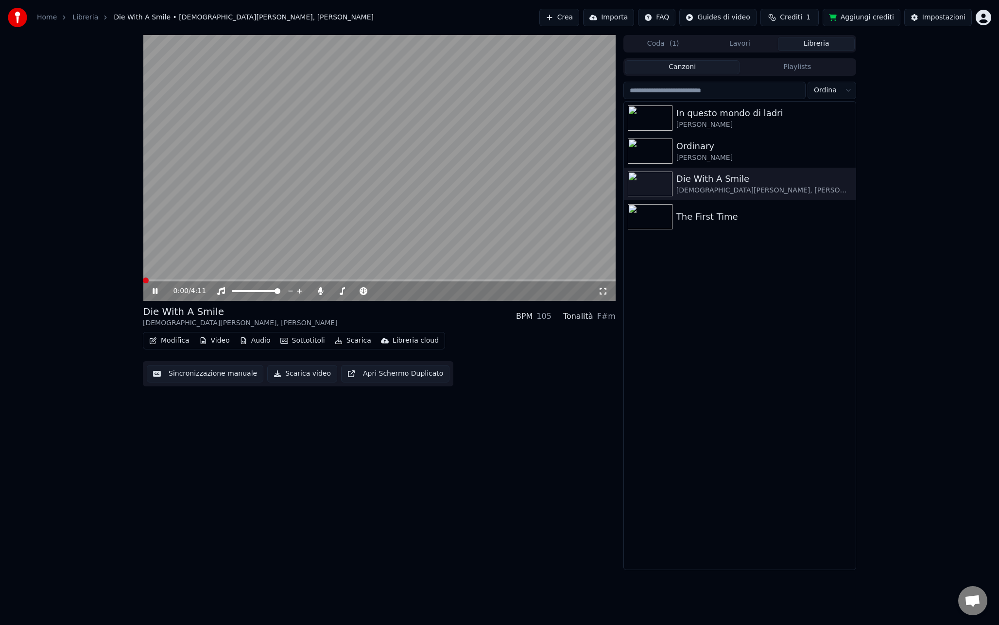
click at [231, 280] on span at bounding box center [379, 280] width 473 height 2
click at [264, 279] on span at bounding box center [379, 280] width 473 height 2
click at [281, 281] on span at bounding box center [379, 280] width 473 height 2
click at [227, 208] on video at bounding box center [379, 168] width 473 height 266
click at [157, 340] on button "Modifica" at bounding box center [169, 341] width 48 height 14
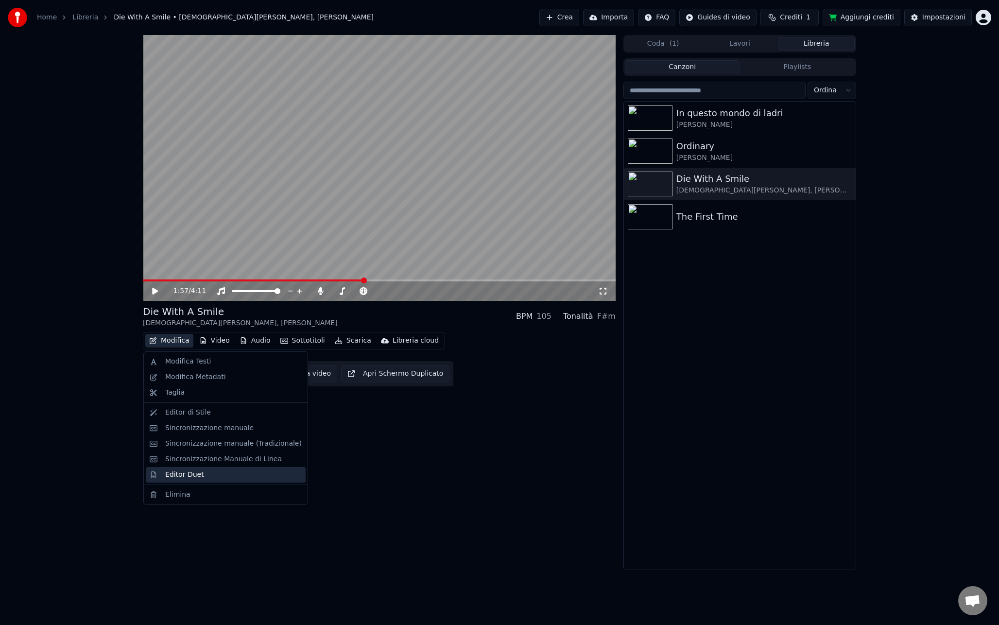
click at [183, 475] on div "Editor Duet" at bounding box center [184, 475] width 39 height 10
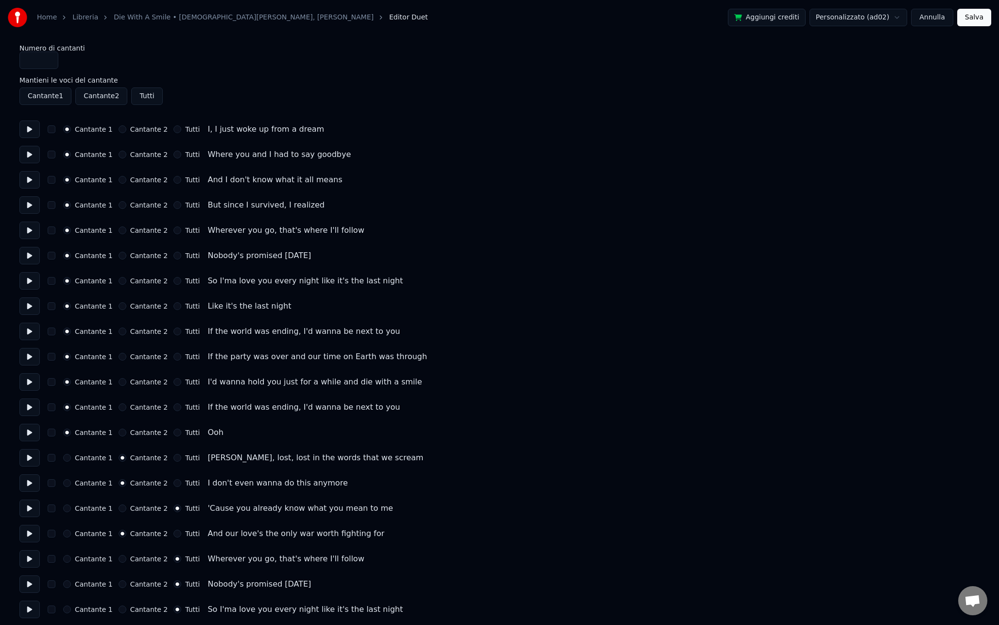
click at [878, 22] on html "Home Libreria Die With A Smile • [DEMOGRAPHIC_DATA][PERSON_NAME], [PERSON_NAME]…" at bounding box center [499, 516] width 999 height 1032
click at [875, 22] on html "Home Libreria Die With A Smile • [DEMOGRAPHIC_DATA][PERSON_NAME], [PERSON_NAME]…" at bounding box center [499, 516] width 999 height 1032
click at [934, 21] on button "Annulla" at bounding box center [932, 17] width 42 height 17
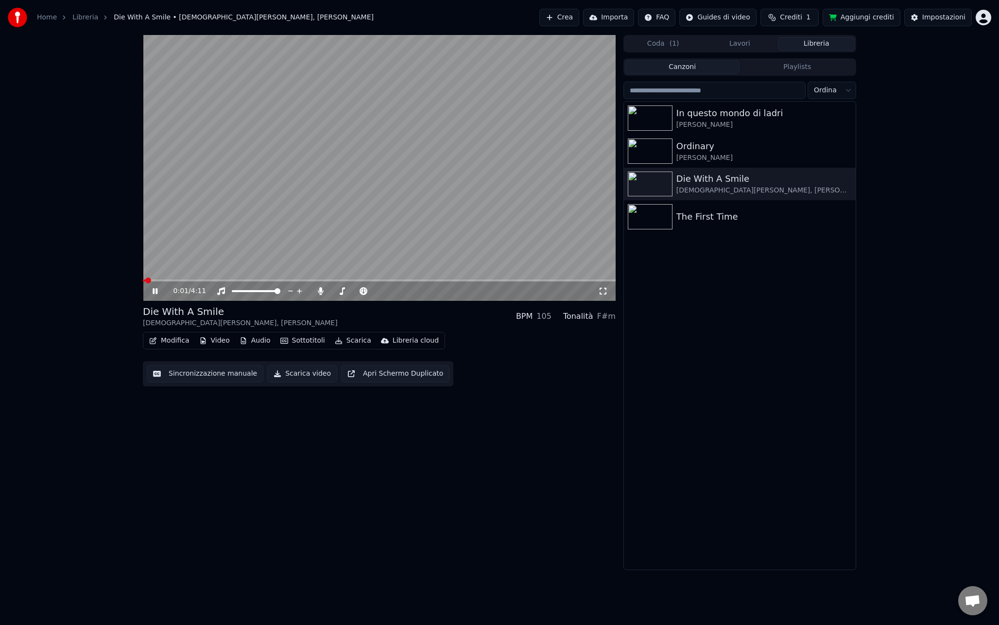
click at [438, 210] on video at bounding box center [379, 168] width 473 height 266
click at [987, 10] on html "Home Libreria Die With A Smile • [DEMOGRAPHIC_DATA][PERSON_NAME], [PERSON_NAME]…" at bounding box center [499, 312] width 999 height 625
click at [975, 17] on html "Home Libreria Die With A Smile • [DEMOGRAPHIC_DATA][PERSON_NAME], [PERSON_NAME]…" at bounding box center [499, 312] width 999 height 625
click at [942, 19] on div "Impostazioni" at bounding box center [943, 18] width 43 height 10
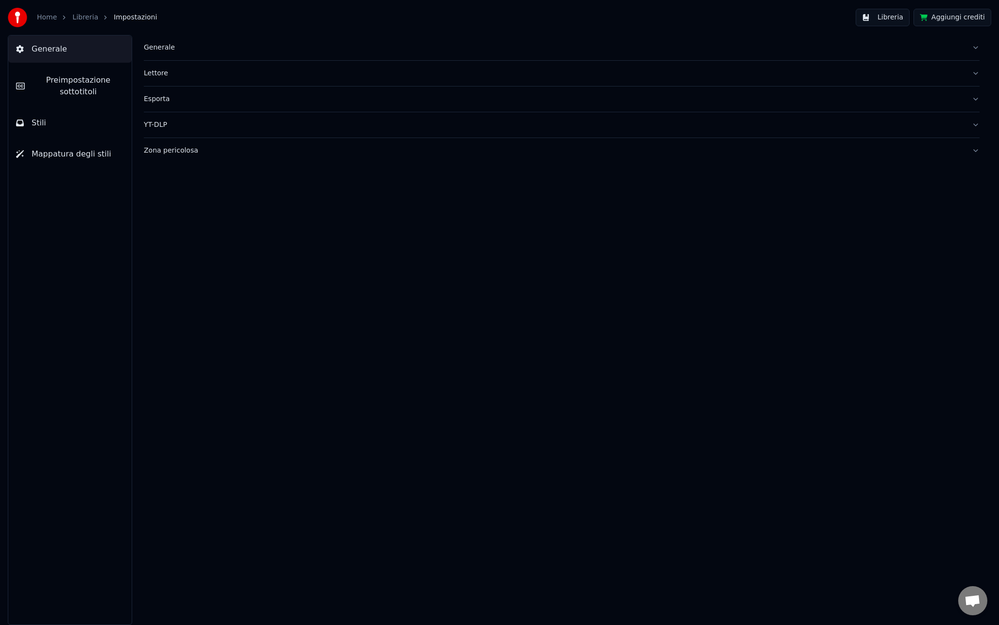
click at [171, 102] on div "Esporta" at bounding box center [554, 99] width 820 height 10
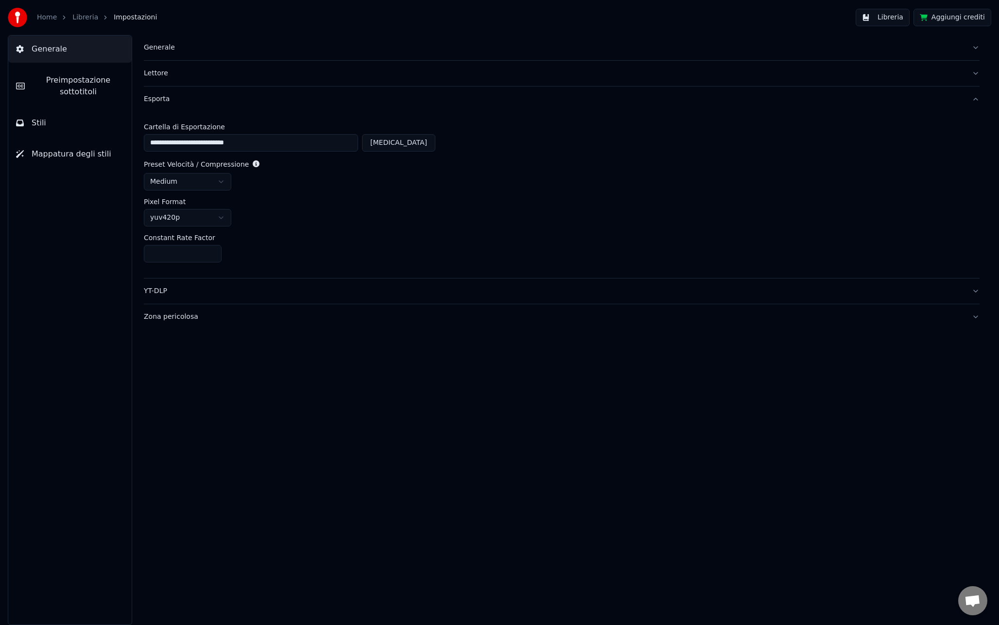
click at [160, 76] on div "Lettore" at bounding box center [554, 73] width 820 height 10
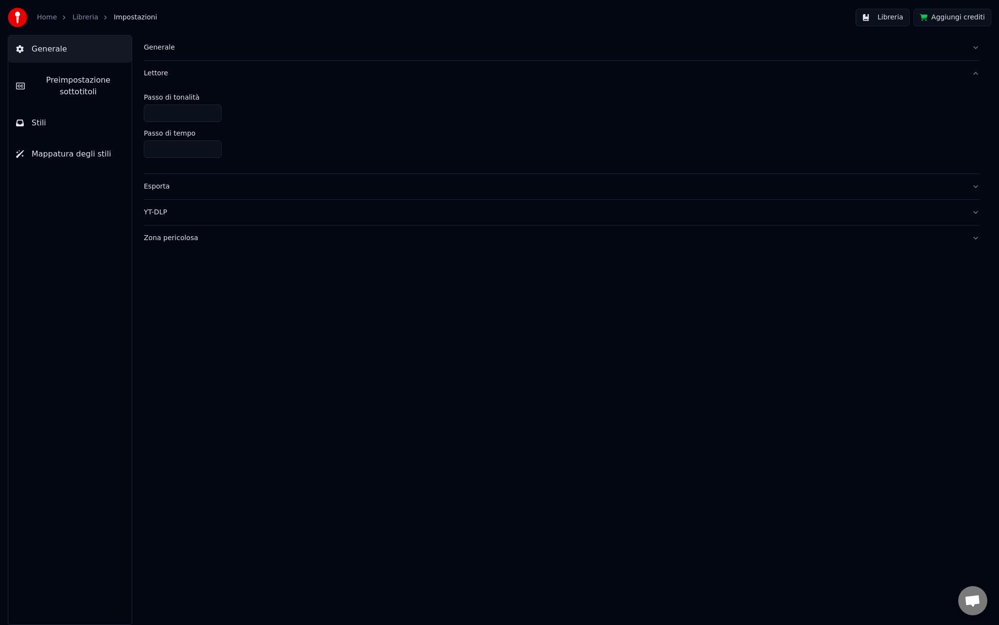
click at [161, 51] on div "Generale" at bounding box center [554, 48] width 820 height 10
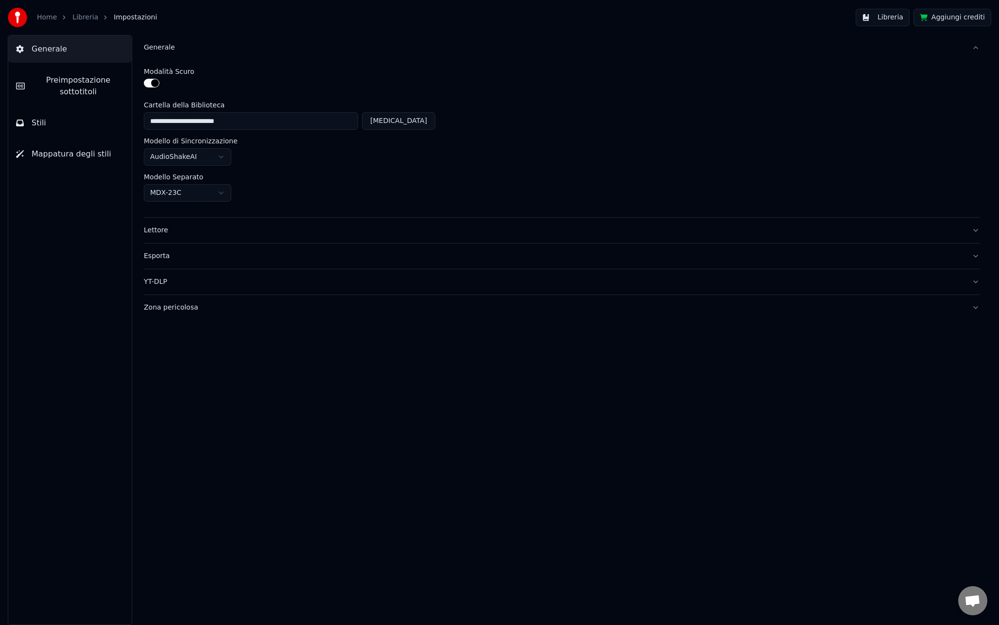
click at [72, 93] on span "Preimpostazione sottotitoli" at bounding box center [78, 85] width 91 height 23
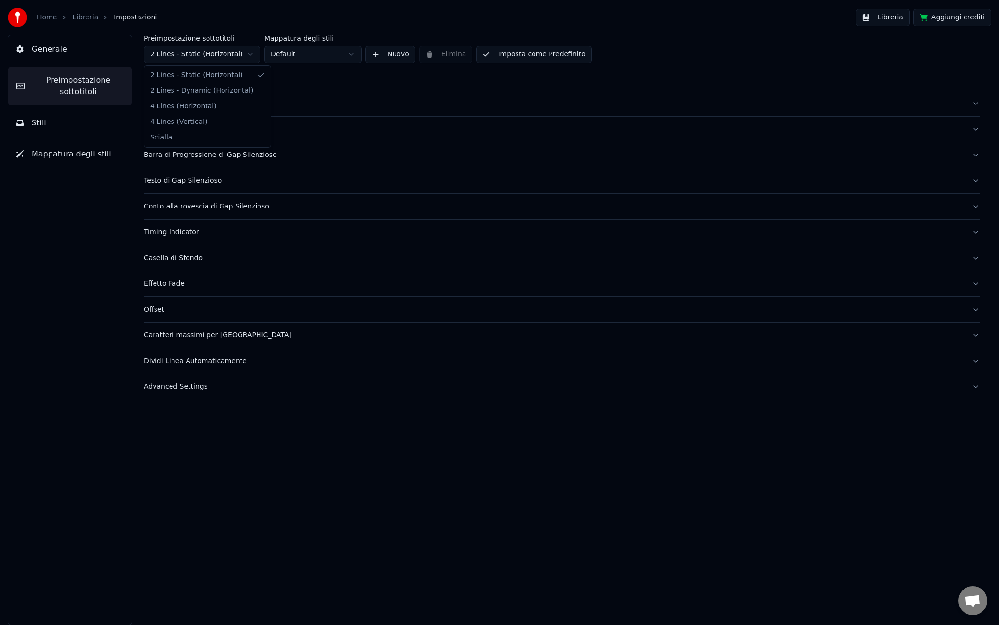
click at [251, 49] on html "Home Libreria Impostazioni Libreria Aggiungi crediti Generale Preimpostazione s…" at bounding box center [499, 312] width 999 height 625
click at [179, 105] on div "Generale" at bounding box center [554, 104] width 820 height 10
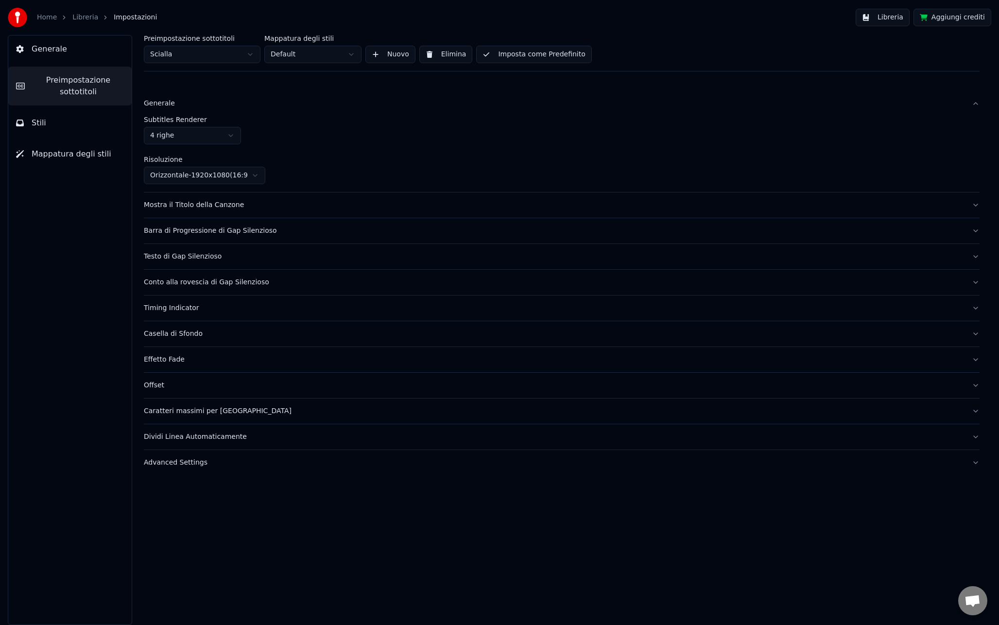
click at [195, 207] on div "Mostra il Titolo della Canzone" at bounding box center [554, 205] width 820 height 10
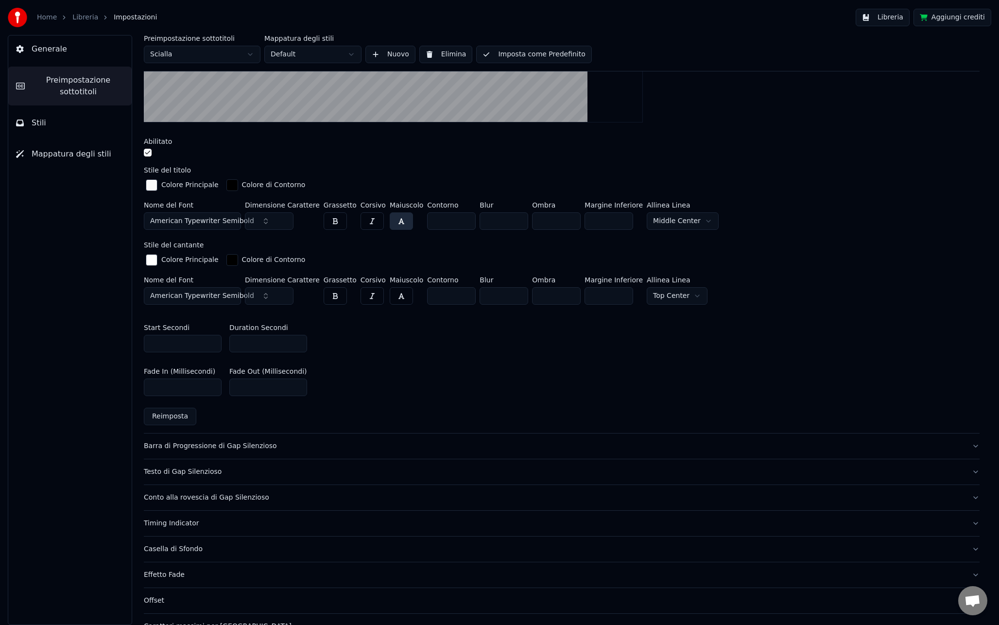
scroll to position [362, 0]
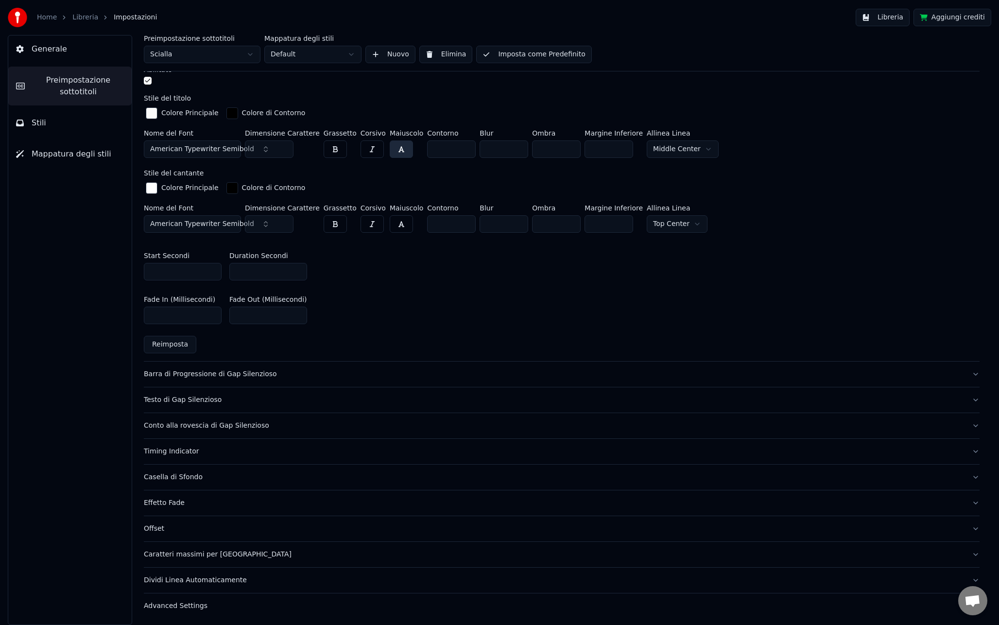
click at [211, 374] on div "Barra di Progressione di Gap Silenzioso" at bounding box center [554, 374] width 820 height 10
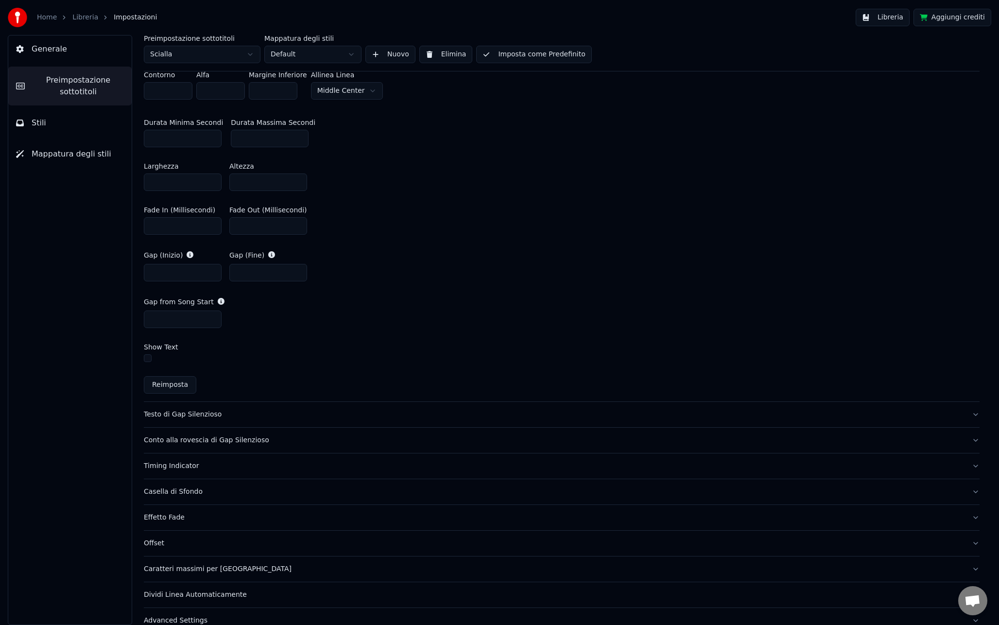
scroll to position [453, 0]
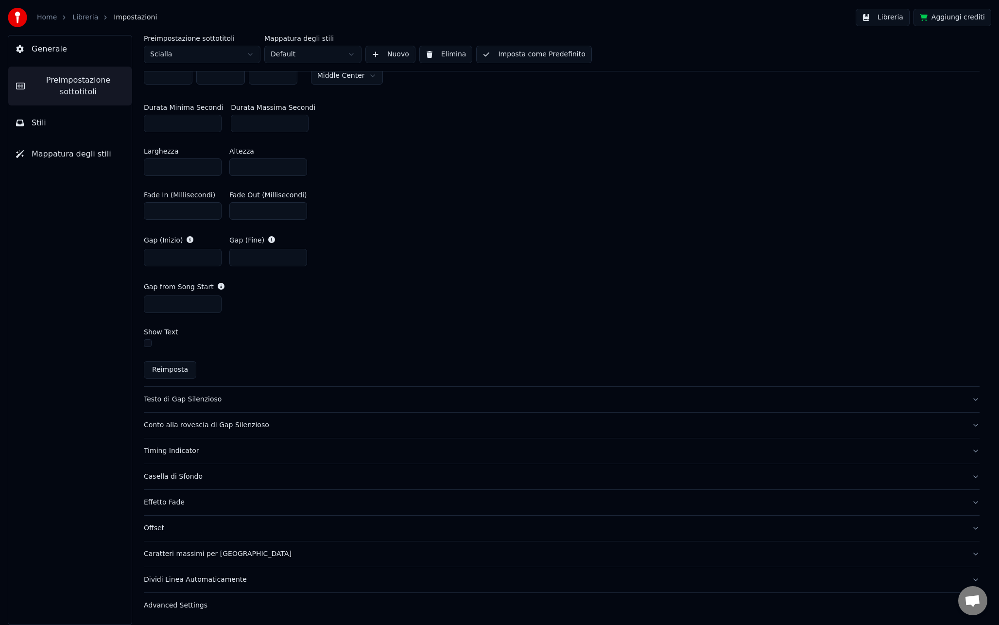
click at [200, 398] on div "Testo di Gap Silenzioso" at bounding box center [554, 399] width 820 height 10
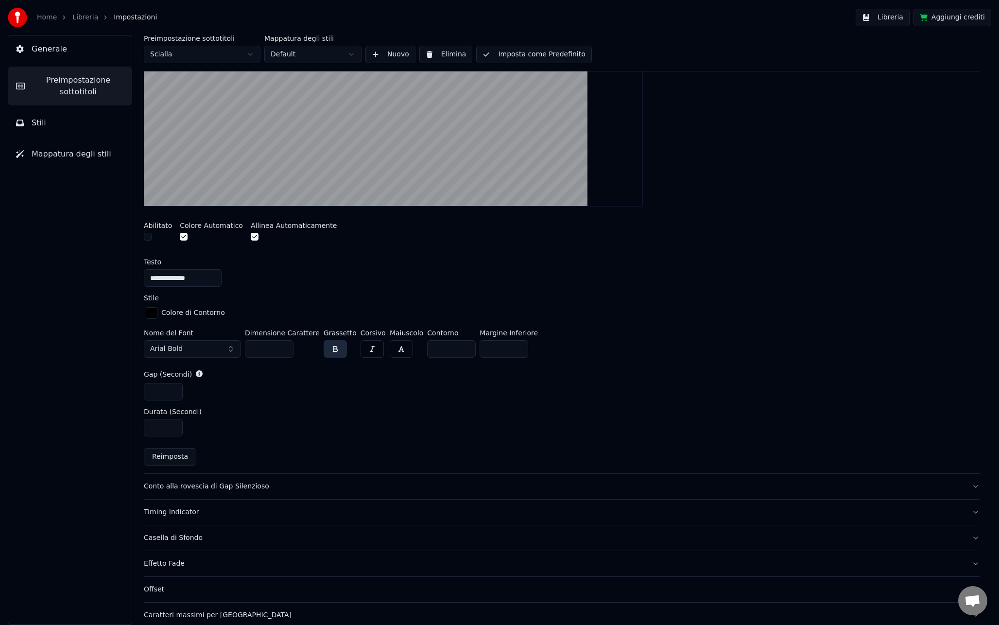
scroll to position [319, 0]
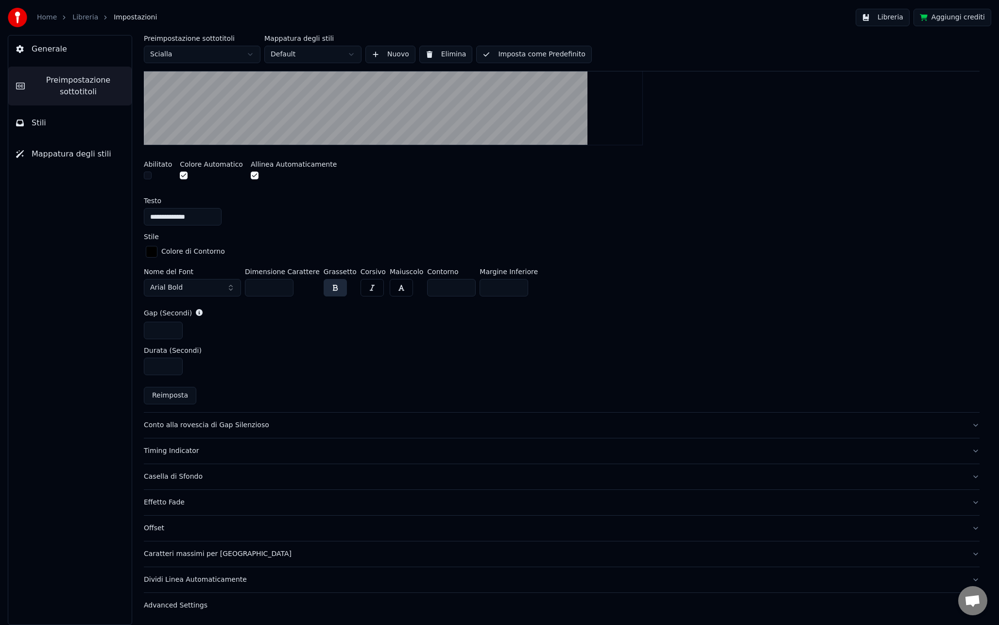
click at [211, 426] on div "Conto alla rovescia di Gap Silenzioso" at bounding box center [554, 425] width 820 height 10
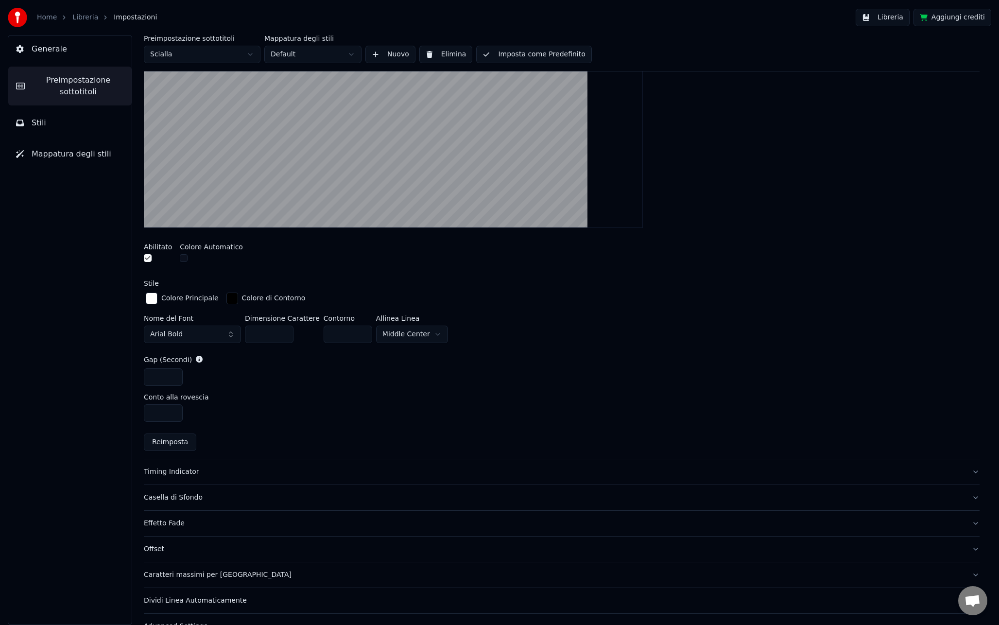
scroll to position [283, 0]
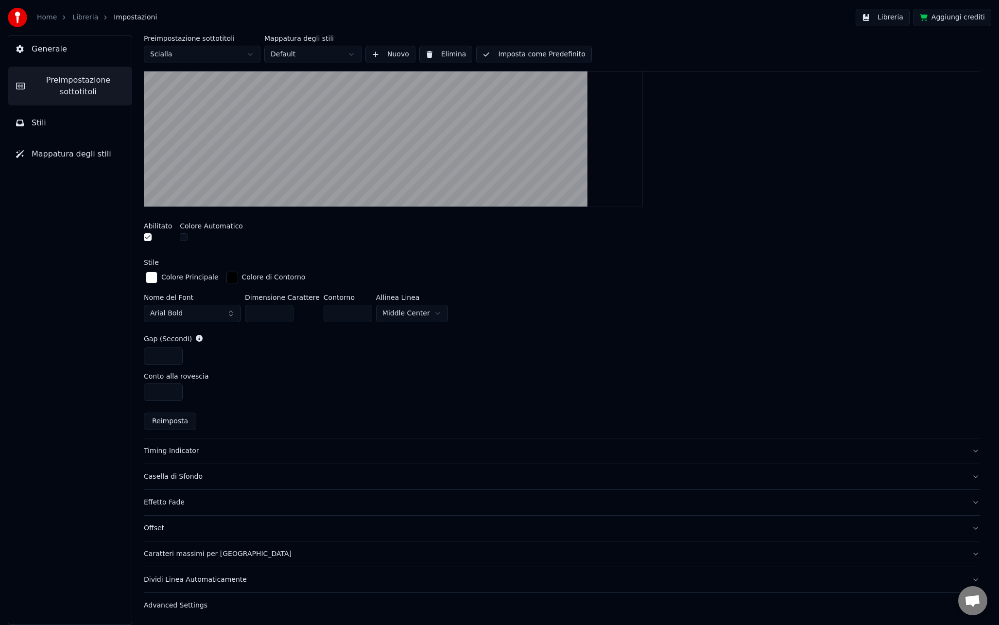
click at [204, 454] on button "Timing Indicator" at bounding box center [562, 450] width 836 height 25
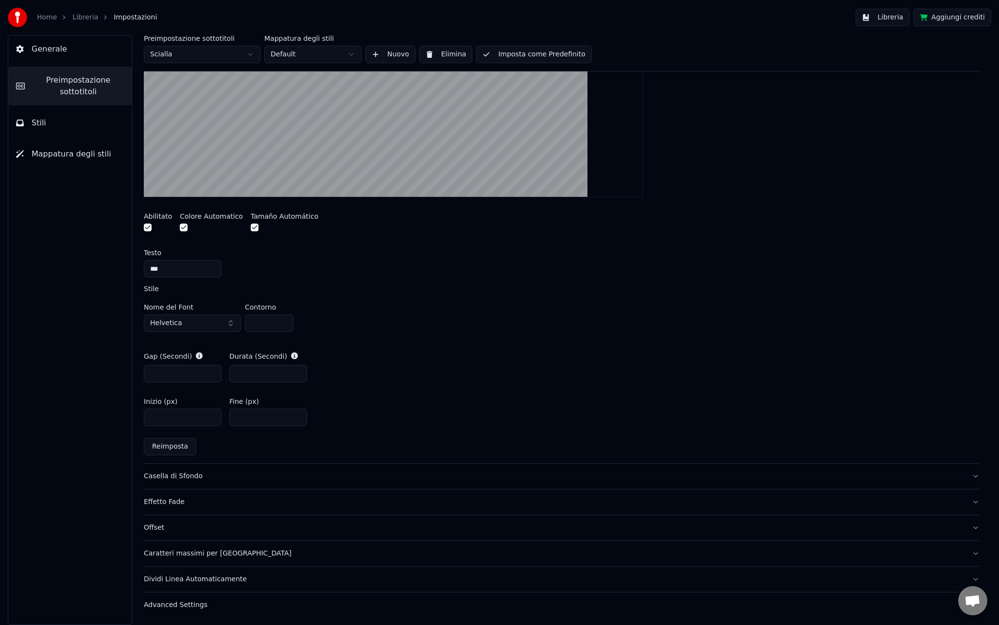
click at [184, 466] on button "Casella di Sfondo" at bounding box center [562, 475] width 836 height 25
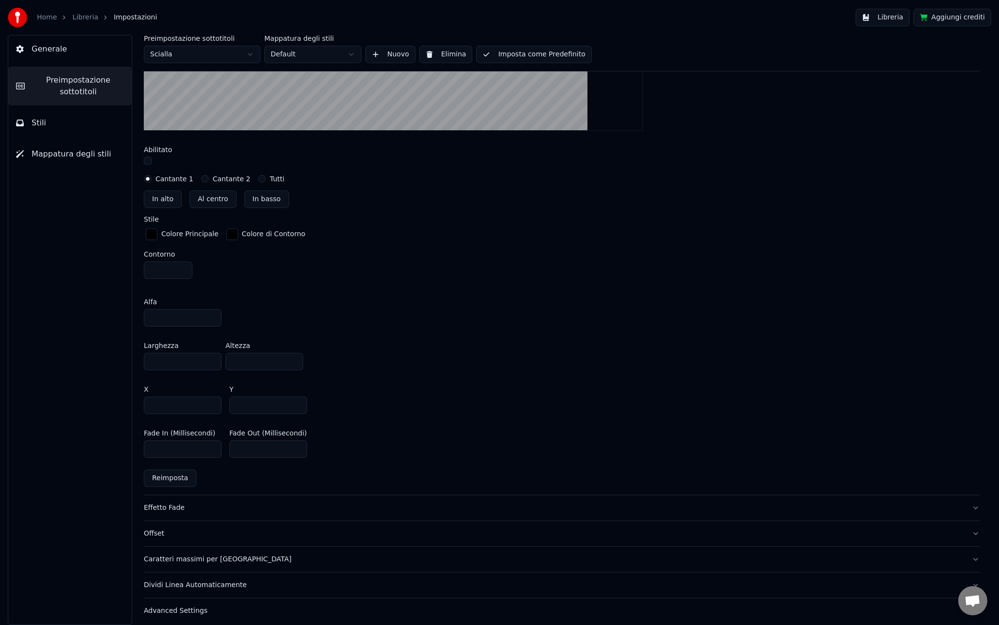
scroll to position [416, 0]
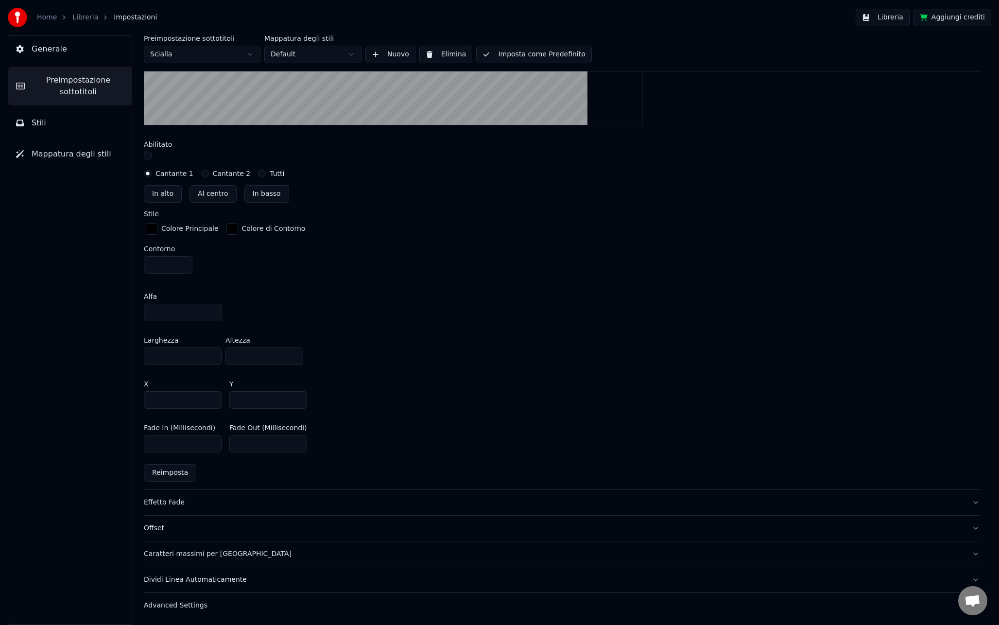
click at [165, 502] on div "Effetto Fade" at bounding box center [554, 502] width 820 height 10
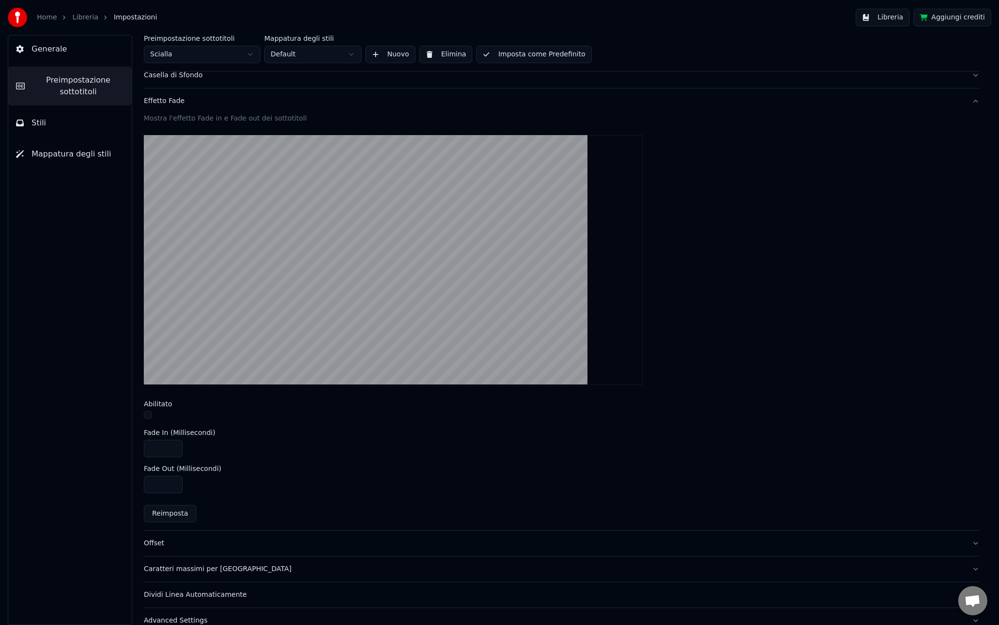
scroll to position [198, 0]
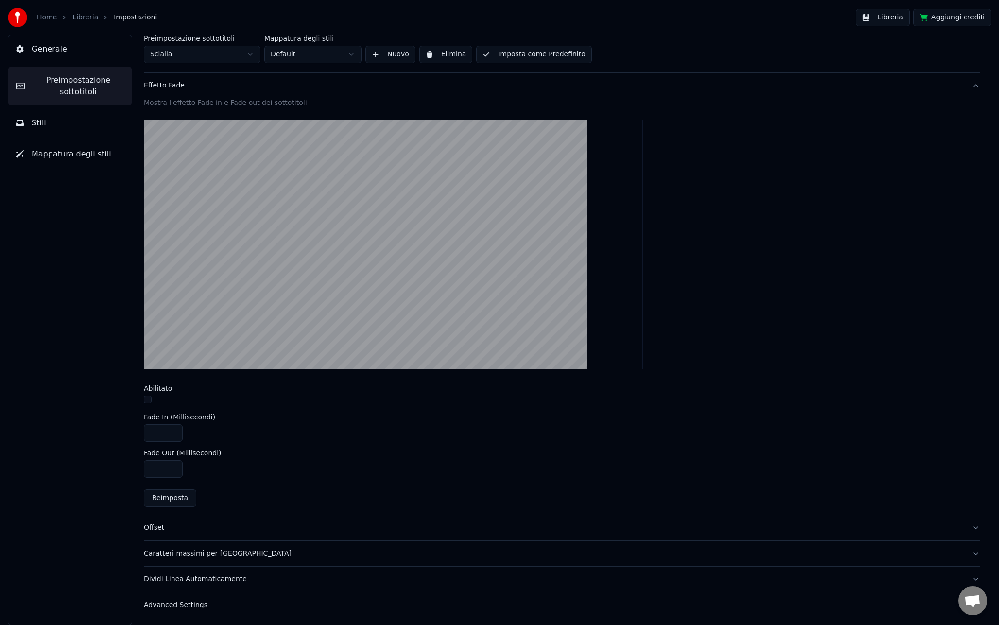
click at [180, 527] on div "Offset" at bounding box center [554, 528] width 820 height 10
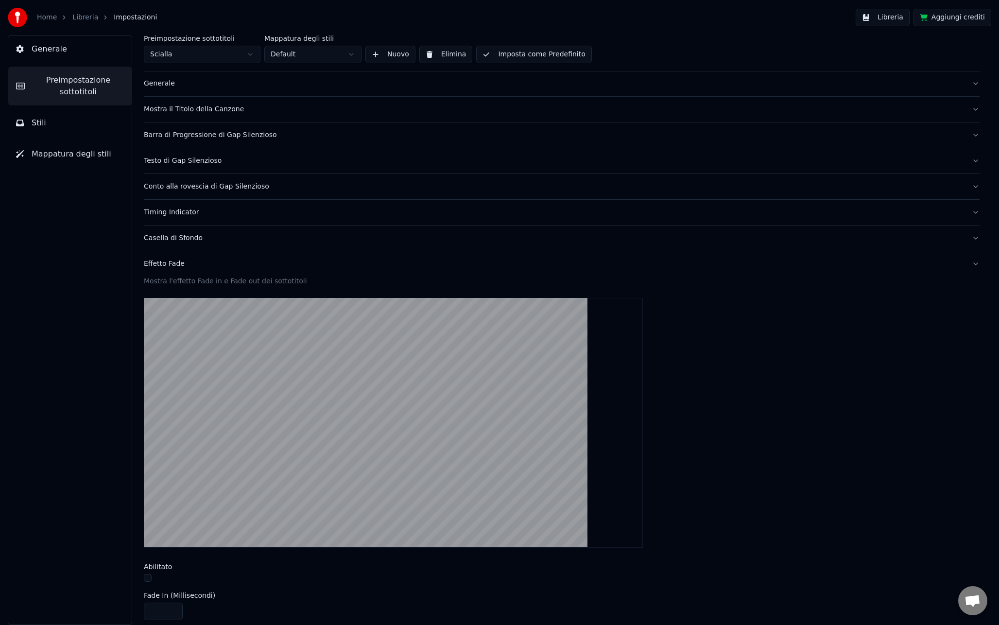
scroll to position [0, 0]
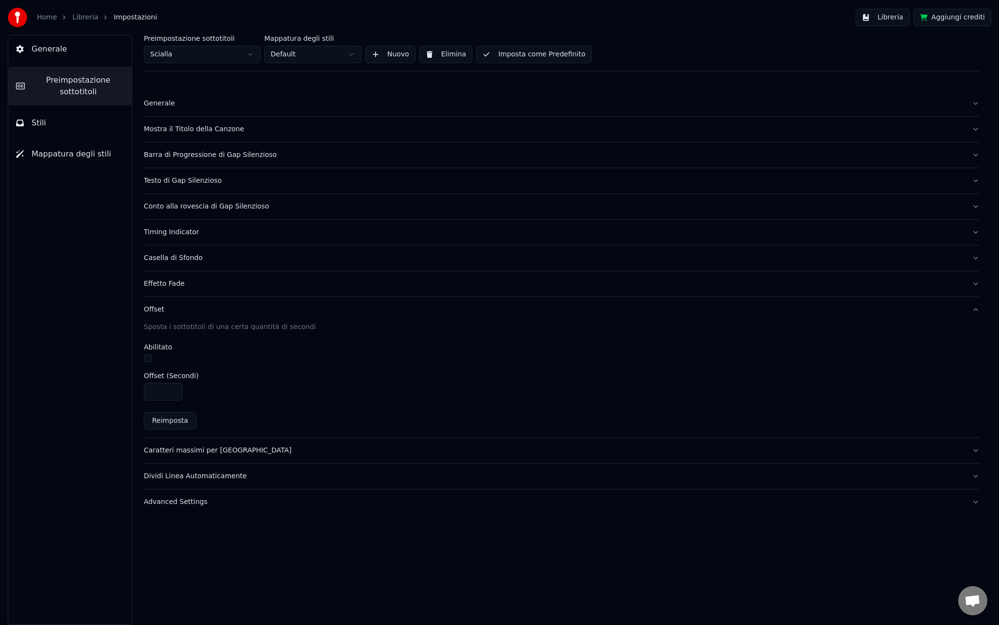
click at [175, 442] on button "Caratteri massimi per [GEOGRAPHIC_DATA]" at bounding box center [562, 450] width 836 height 25
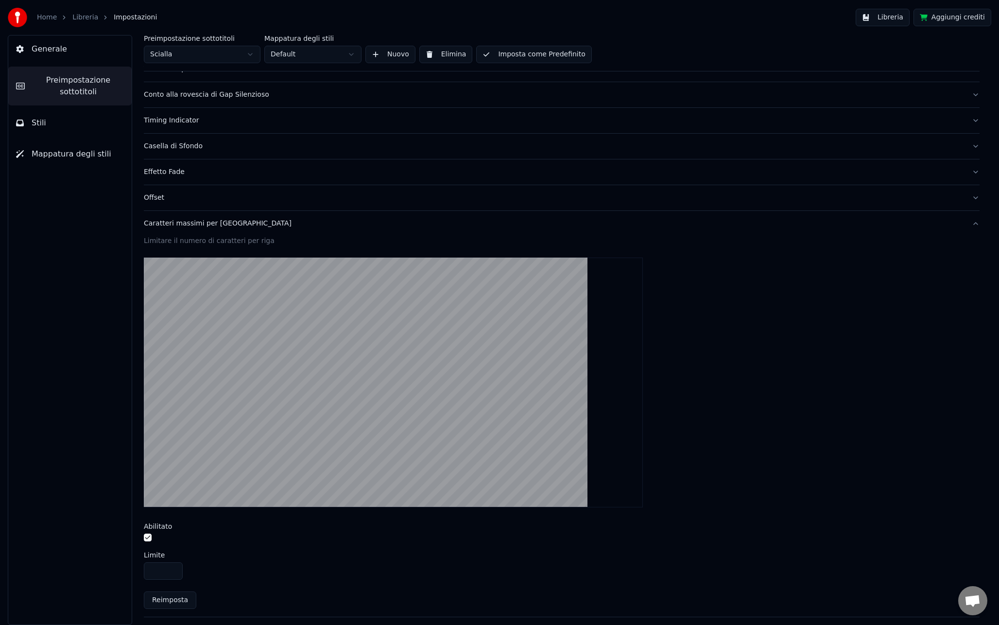
scroll to position [162, 0]
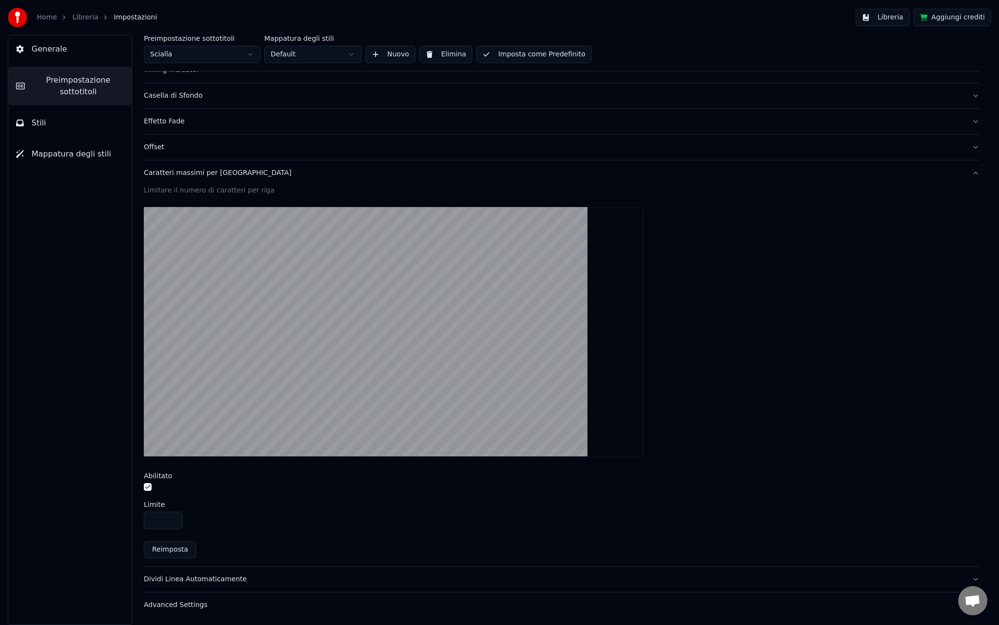
click at [156, 582] on div "Dividi Linea Automaticamente" at bounding box center [554, 579] width 820 height 10
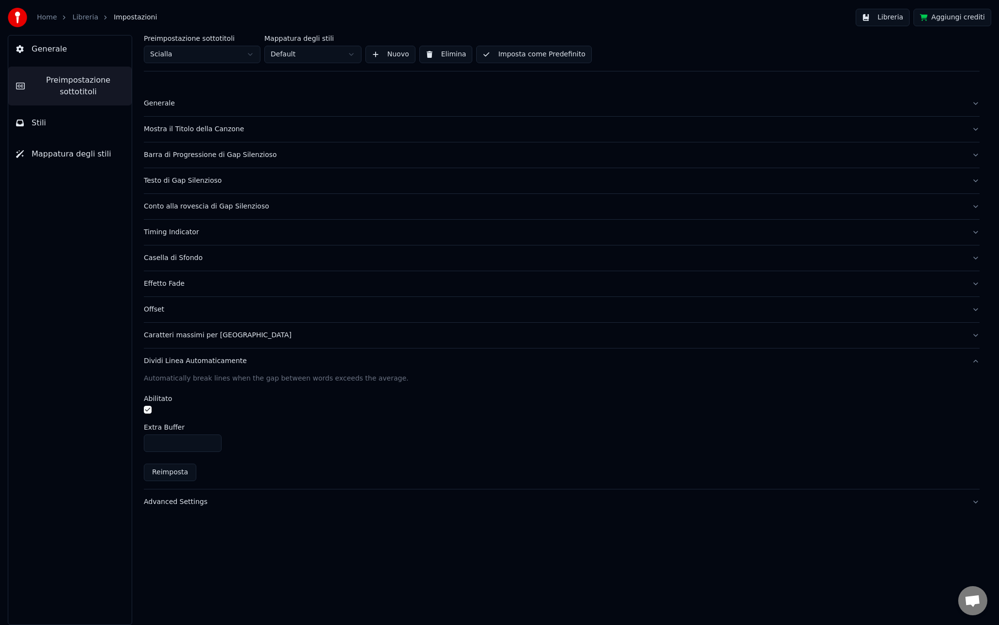
click at [188, 506] on button "Advanced Settings" at bounding box center [562, 501] width 836 height 25
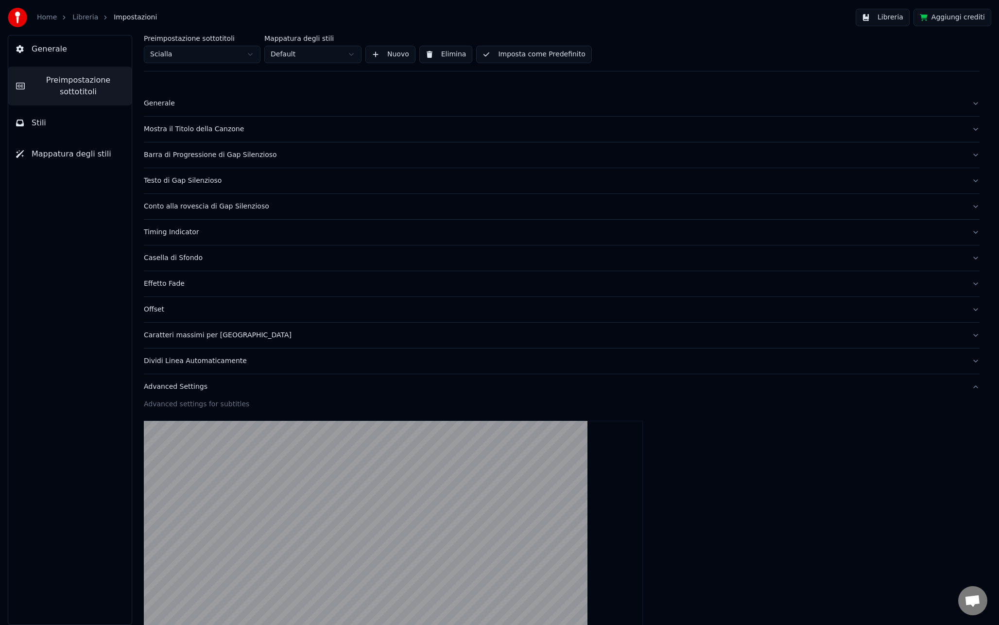
click at [169, 387] on div "Advanced Settings" at bounding box center [554, 387] width 820 height 10
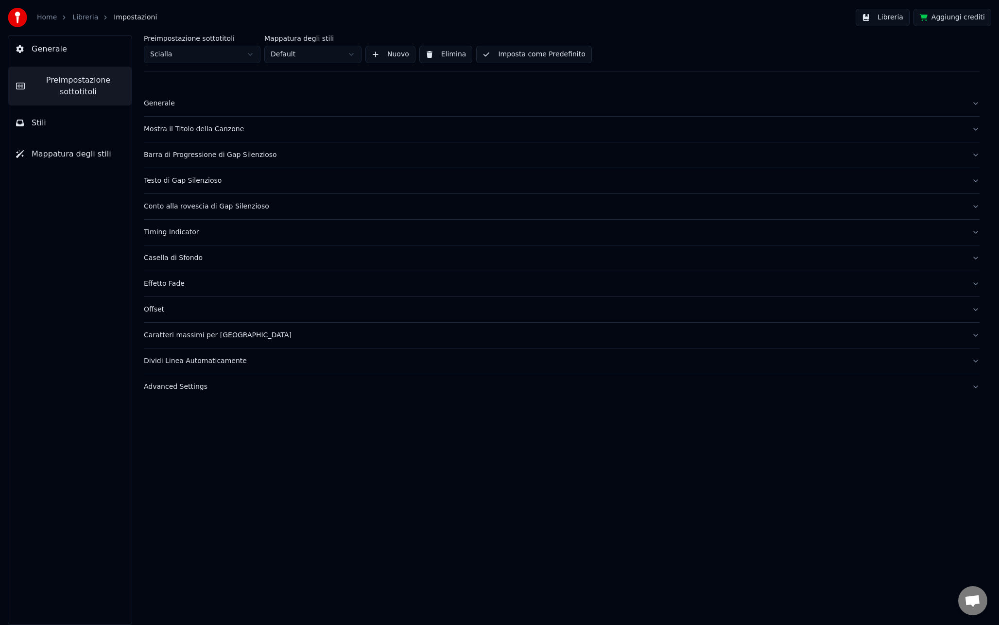
click at [54, 126] on button "Stili" at bounding box center [69, 122] width 123 height 27
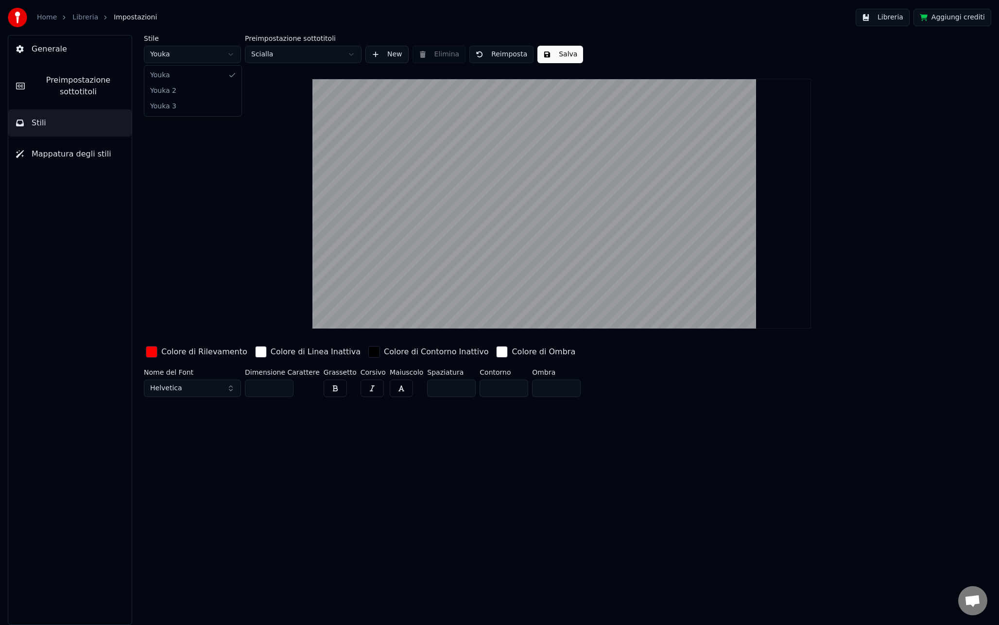
click at [224, 58] on html "Home Libreria Impostazioni Libreria Aggiungi crediti Generale Preimpostazione s…" at bounding box center [499, 312] width 999 height 625
type input "**"
type input "*"
click at [213, 57] on html "Home Libreria Impostazioni Libreria Aggiungi crediti Generale Preimpostazione s…" at bounding box center [499, 312] width 999 height 625
click at [226, 56] on html "Home Libreria Impostazioni Libreria Aggiungi crediti Generale Preimpostazione s…" at bounding box center [499, 312] width 999 height 625
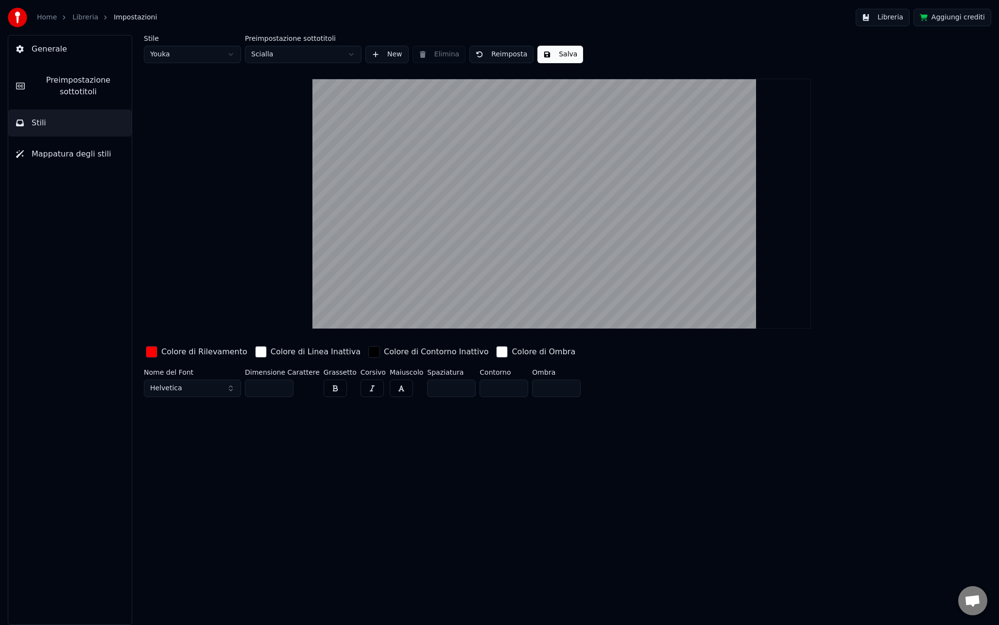
click at [226, 56] on html "Home Libreria Impostazioni Libreria Aggiungi crediti Generale Preimpostazione s…" at bounding box center [499, 312] width 999 height 625
click at [231, 56] on html "Home Libreria Impostazioni Libreria Aggiungi crediti Generale Preimpostazione s…" at bounding box center [499, 312] width 999 height 625
type input "**"
click at [196, 53] on html "Home Libreria Impostazioni Libreria Aggiungi crediti Generale Preimpostazione s…" at bounding box center [499, 312] width 999 height 625
click at [244, 144] on html "Home Libreria Impostazioni Libreria Aggiungi crediti Generale Preimpostazione s…" at bounding box center [499, 312] width 999 height 625
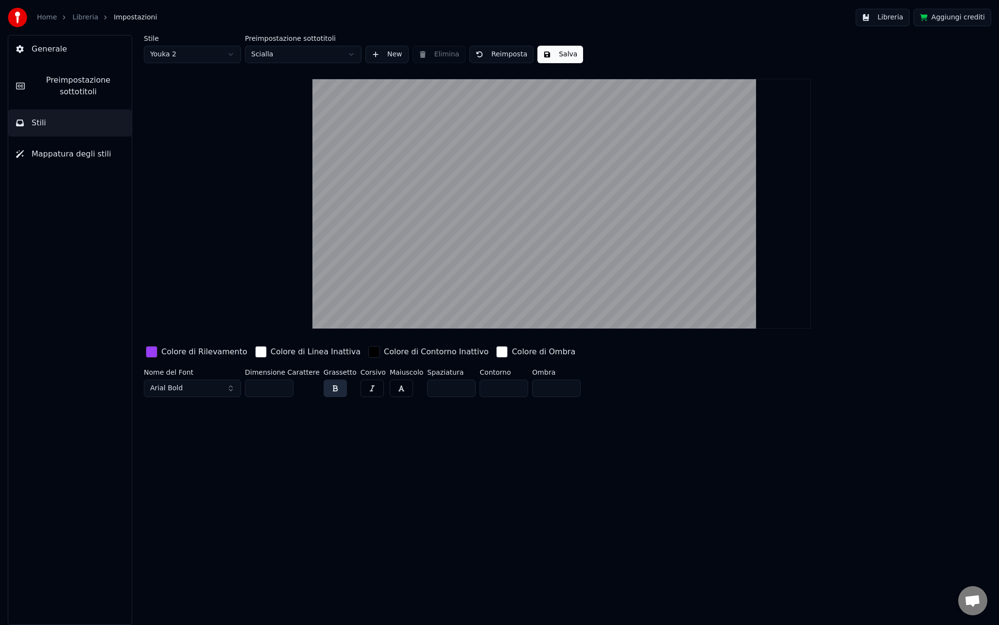
click at [433, 55] on div "Stile Youka 2 Preimpostazione sottotitoli Scialla New [PERSON_NAME]" at bounding box center [562, 49] width 836 height 28
click at [214, 56] on html "Home Libreria Impostazioni Libreria Aggiungi crediti Generale Preimpostazione s…" at bounding box center [499, 312] width 999 height 625
click at [379, 52] on button "New" at bounding box center [386, 54] width 43 height 17
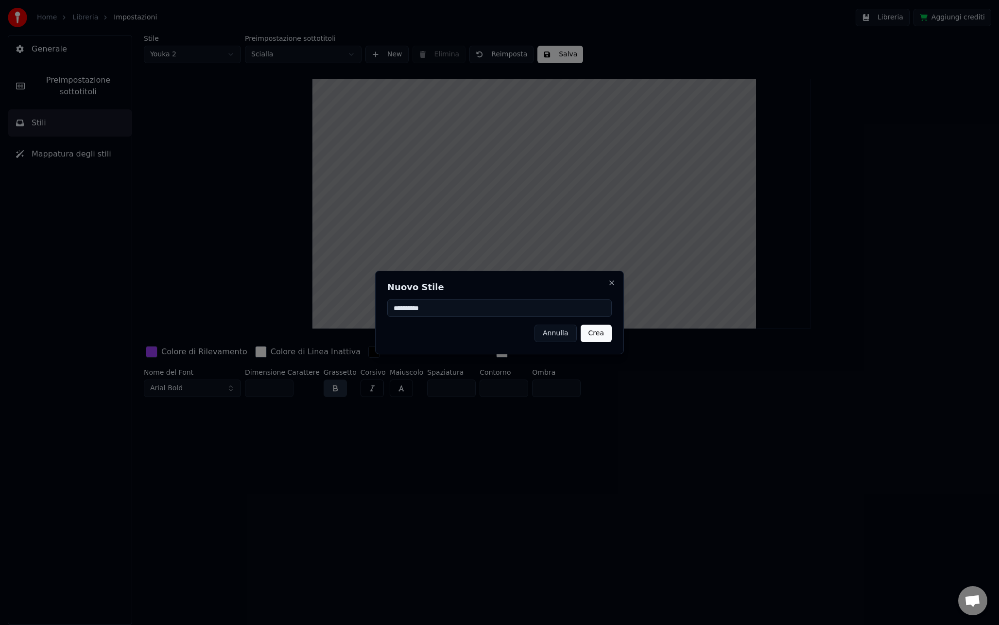
type input "**********"
click at [599, 333] on button "Crea" at bounding box center [595, 332] width 31 height 17
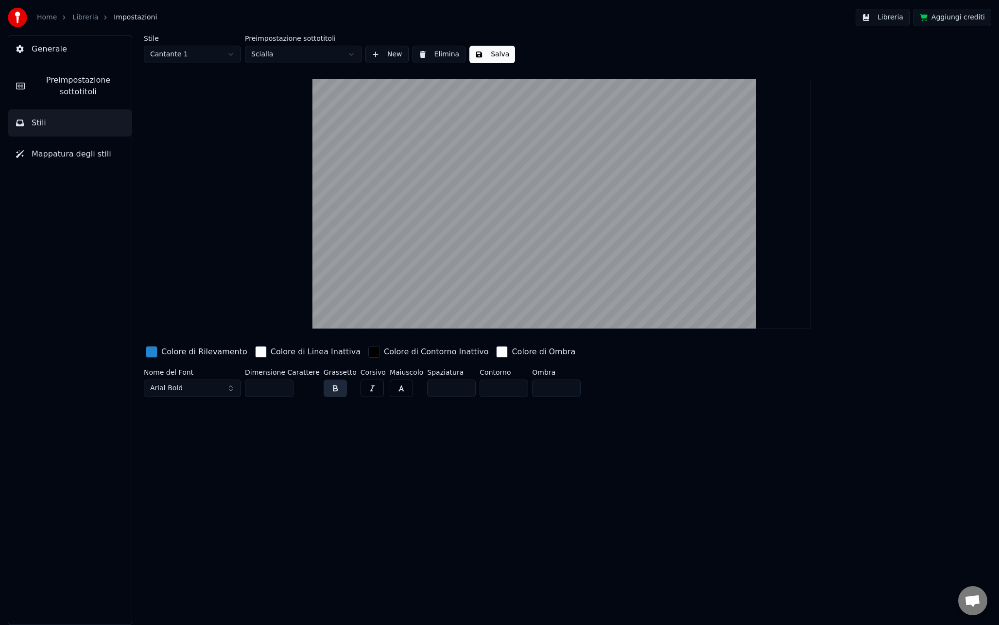
click at [402, 57] on button "New" at bounding box center [386, 54] width 43 height 17
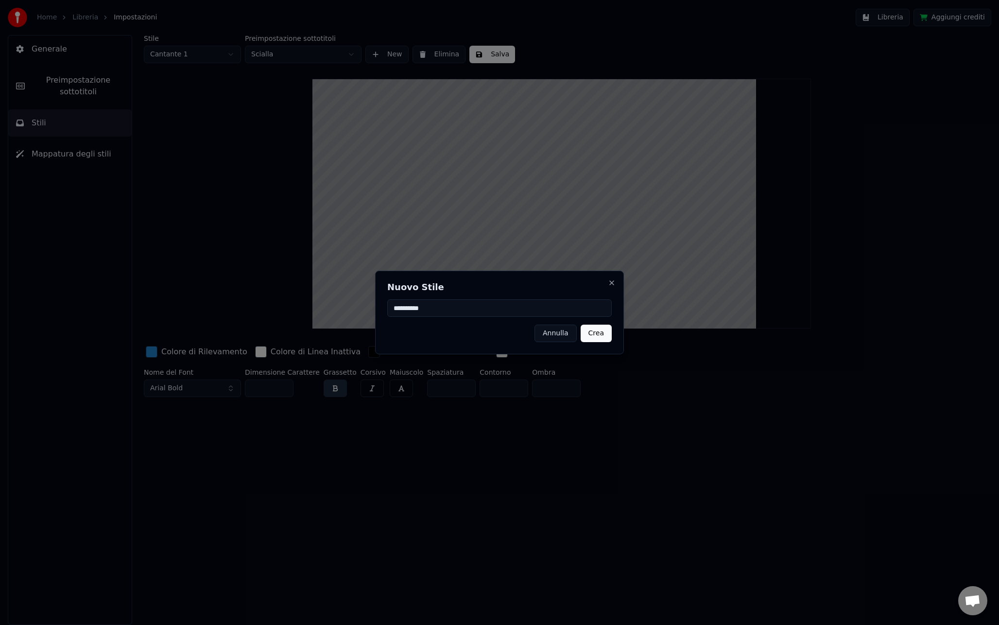
type input "**********"
click at [602, 334] on button "Crea" at bounding box center [595, 332] width 31 height 17
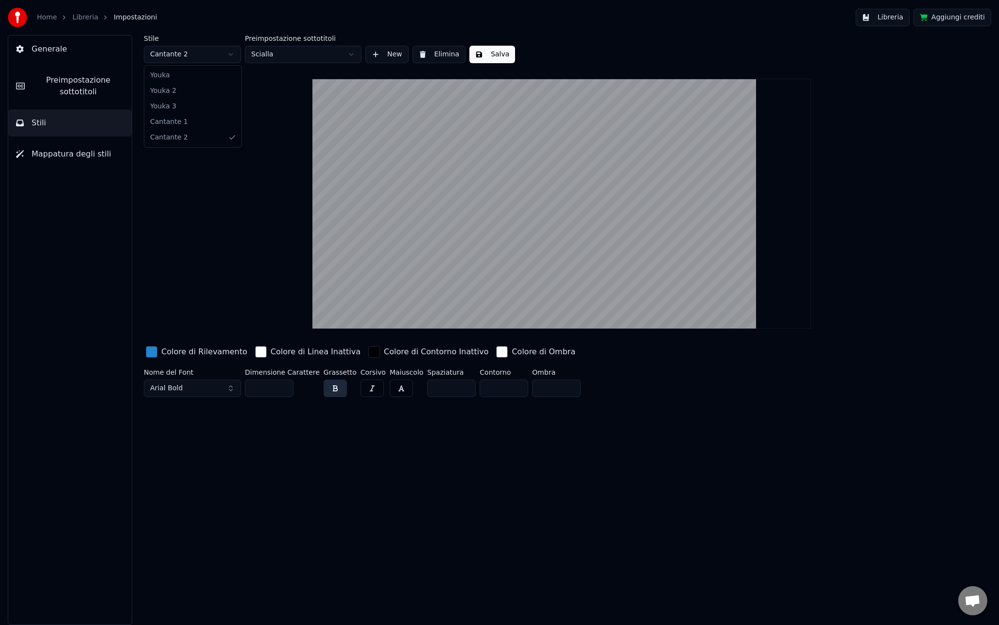
click at [196, 53] on html "Home Libreria Impostazioni Libreria Aggiungi crediti Generale Preimpostazione s…" at bounding box center [499, 312] width 999 height 625
click at [220, 56] on html "Home Libreria Impostazioni Libreria Aggiungi crediti Generale Preimpostazione s…" at bounding box center [499, 312] width 999 height 625
click at [152, 349] on div "button" at bounding box center [152, 352] width 12 height 12
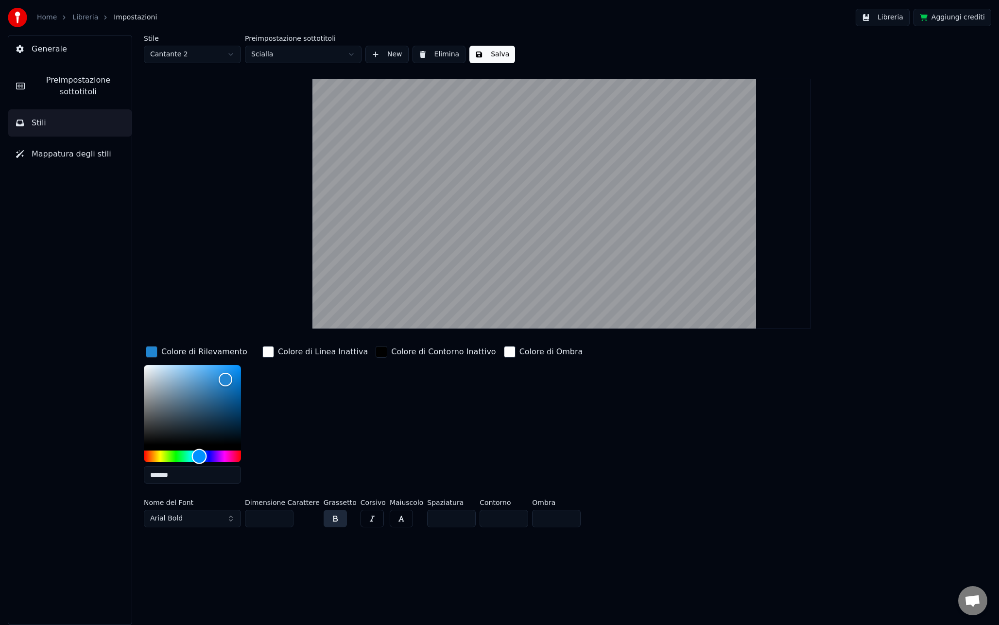
type input "*******"
click at [224, 455] on div "Hue" at bounding box center [192, 456] width 97 height 12
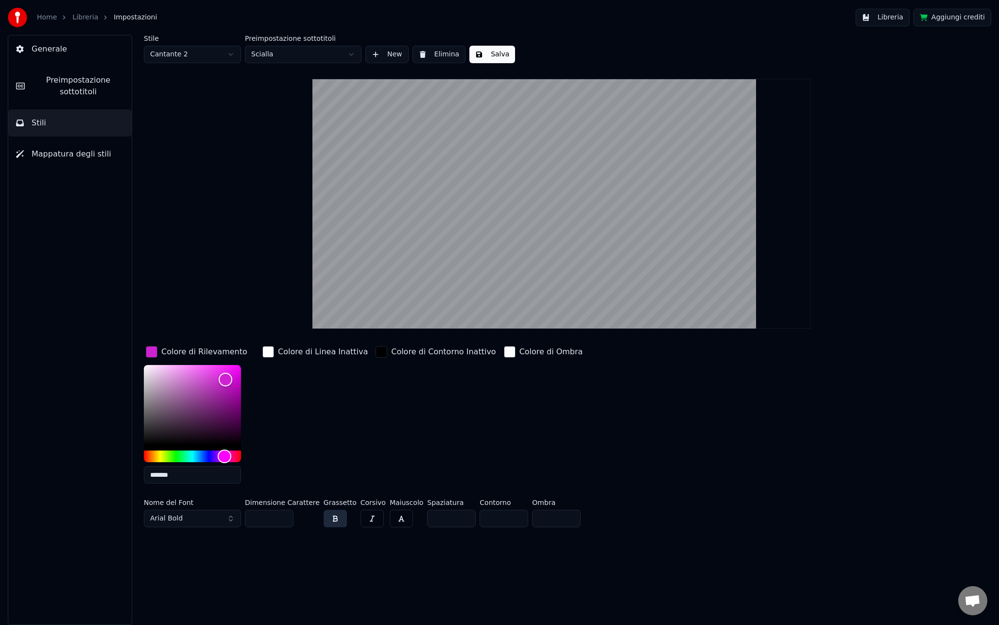
click at [328, 393] on div "Colore di Linea Inattiva" at bounding box center [314, 417] width 109 height 147
click at [204, 50] on html "Home Libreria Impostazioni Libreria Aggiungi crediti Generale Preimpostazione s…" at bounding box center [499, 312] width 999 height 625
type input "***"
type input "*******"
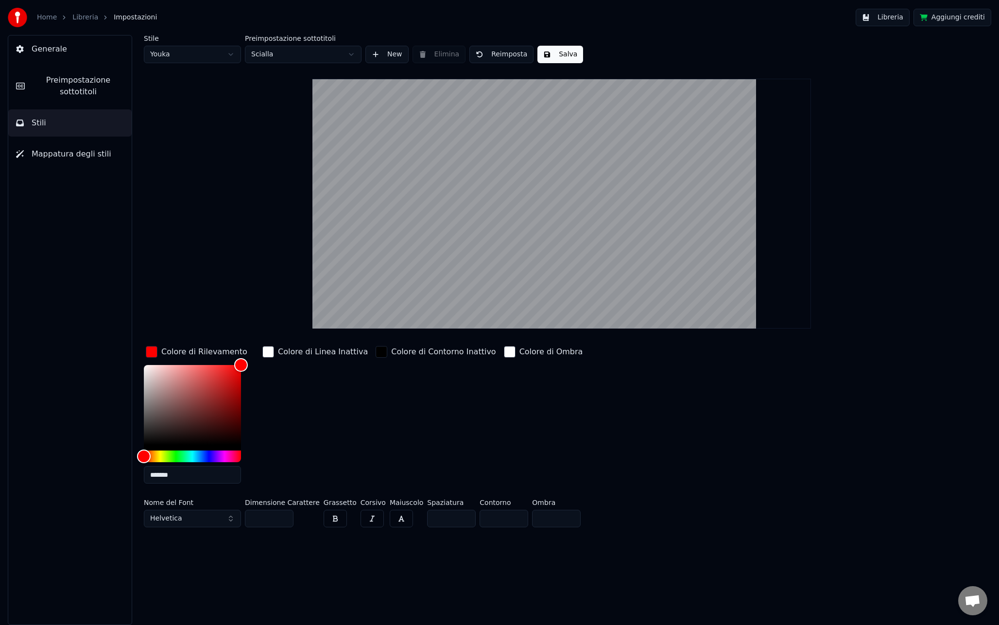
click at [214, 62] on html "Home Libreria Impostazioni Libreria Aggiungi crediti Generale Preimpostazione s…" at bounding box center [499, 312] width 999 height 625
type input "**"
type input "*******"
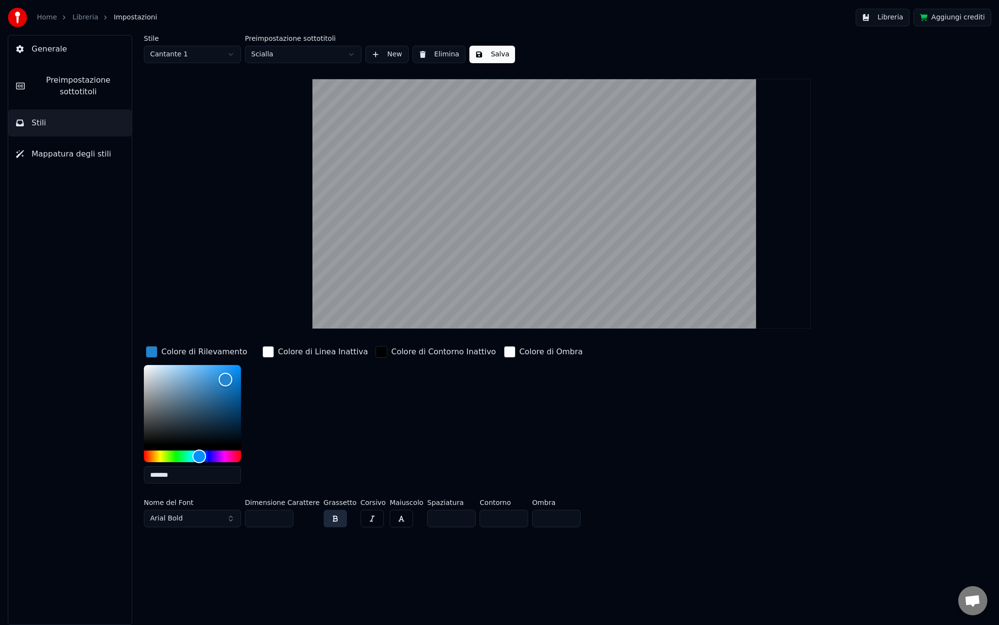
click at [187, 527] on div "Nome del Font Arial Bold" at bounding box center [192, 515] width 97 height 32
click at [190, 516] on button "Arial Bold" at bounding box center [192, 518] width 97 height 17
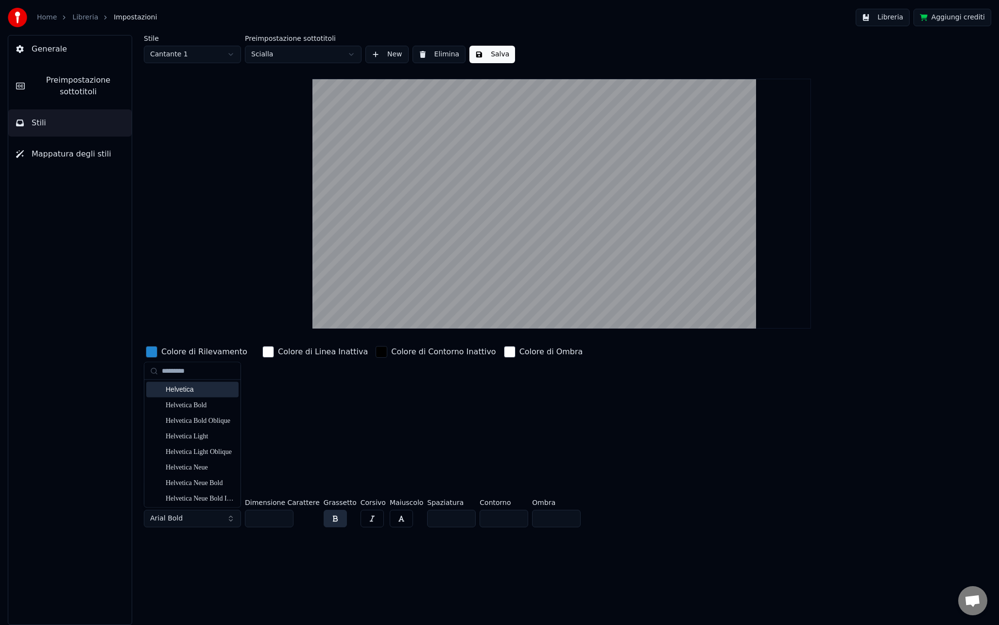
type input "*********"
click at [195, 389] on div "Helvetica" at bounding box center [200, 390] width 69 height 10
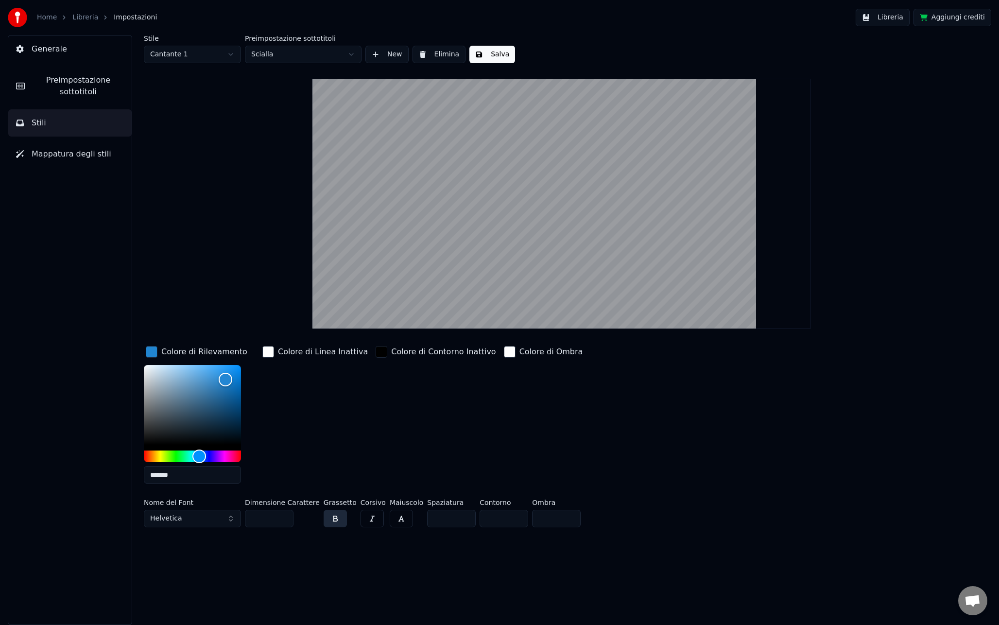
click at [297, 420] on div "Colore di Linea Inattiva" at bounding box center [314, 417] width 109 height 147
click at [333, 518] on button "button" at bounding box center [335, 518] width 23 height 17
click at [205, 56] on html "Home Libreria Impostazioni Libreria Aggiungi crediti Generale Preimpostazione s…" at bounding box center [499, 312] width 999 height 625
type input "*******"
click at [390, 517] on button "button" at bounding box center [401, 518] width 23 height 17
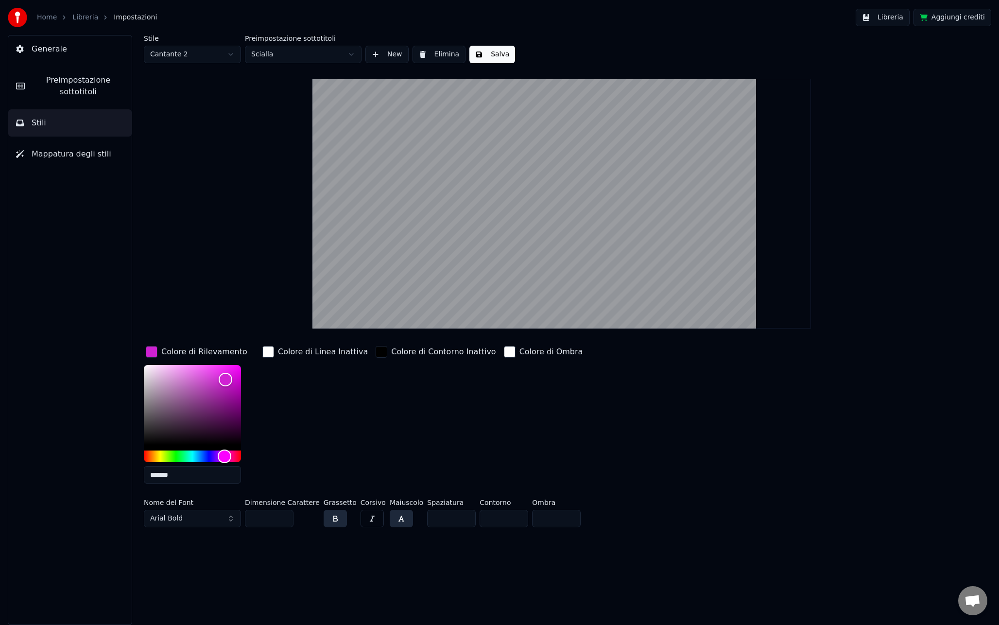
click at [330, 518] on button "button" at bounding box center [335, 518] width 23 height 17
click at [192, 519] on button "Arial Bold" at bounding box center [192, 518] width 97 height 17
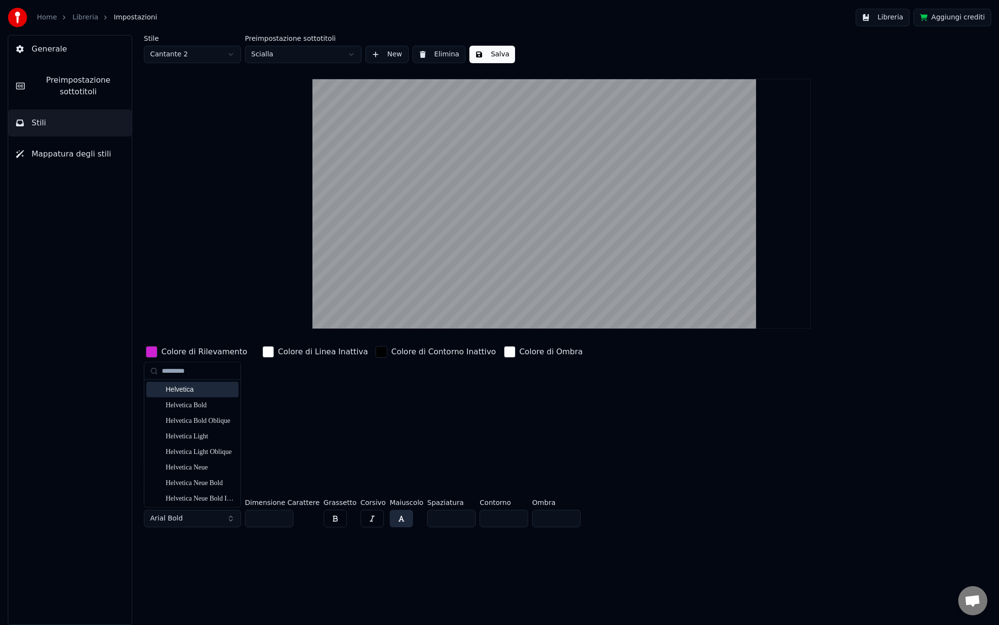
type input "*********"
click at [196, 384] on div "Helvetica" at bounding box center [192, 390] width 92 height 16
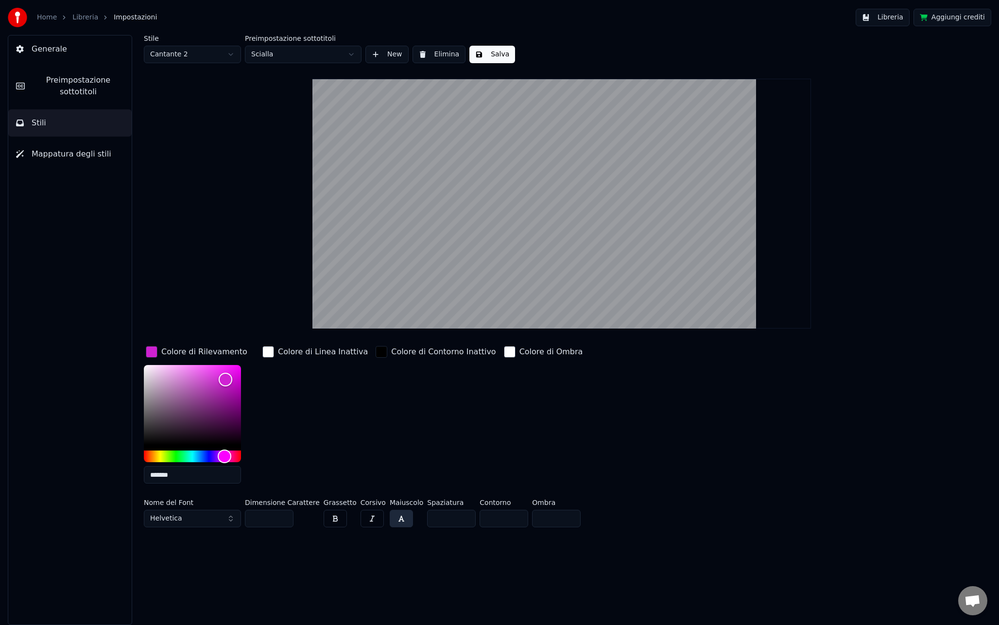
click at [274, 397] on div "Colore di Linea Inattiva" at bounding box center [314, 417] width 109 height 147
click at [395, 520] on button "button" at bounding box center [401, 518] width 23 height 17
drag, startPoint x: 225, startPoint y: 379, endPoint x: 249, endPoint y: 362, distance: 29.3
click at [248, 362] on div "Color" at bounding box center [241, 365] width 15 height 15
click at [214, 57] on html "Home Libreria Impostazioni Libreria Aggiungi crediti Generale Preimpostazione s…" at bounding box center [499, 312] width 999 height 625
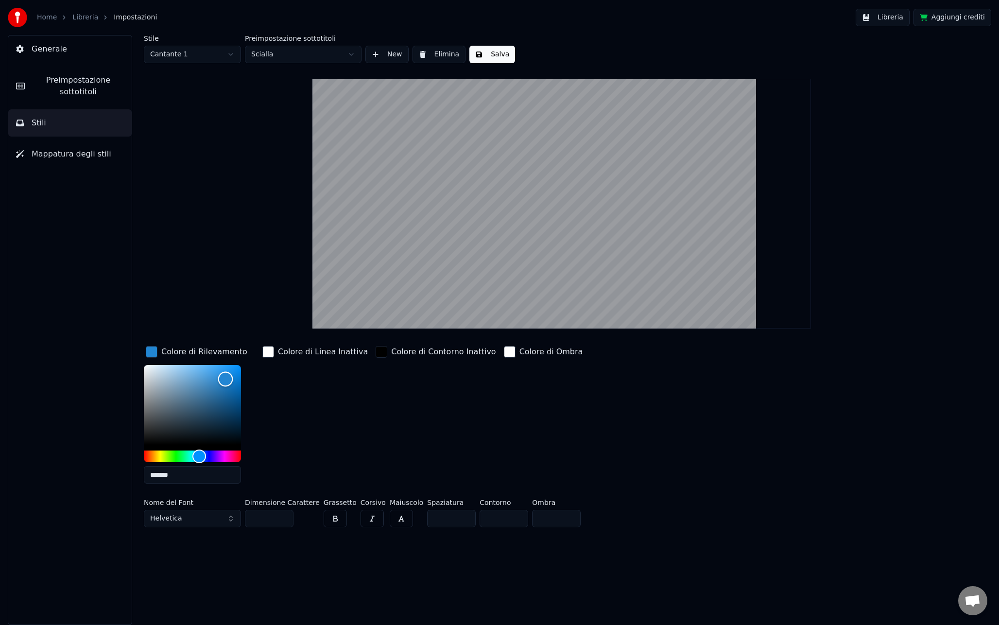
drag, startPoint x: 224, startPoint y: 379, endPoint x: 272, endPoint y: 355, distance: 53.7
click at [271, 355] on div "Colore di Rilevamento ******* Colore di Linea Inattiva Colore di Contorno Inatt…" at bounding box center [493, 417] width 699 height 147
drag, startPoint x: 242, startPoint y: 365, endPoint x: 227, endPoint y: 364, distance: 15.1
click at [227, 364] on div "Color" at bounding box center [227, 365] width 15 height 15
type input "*******"
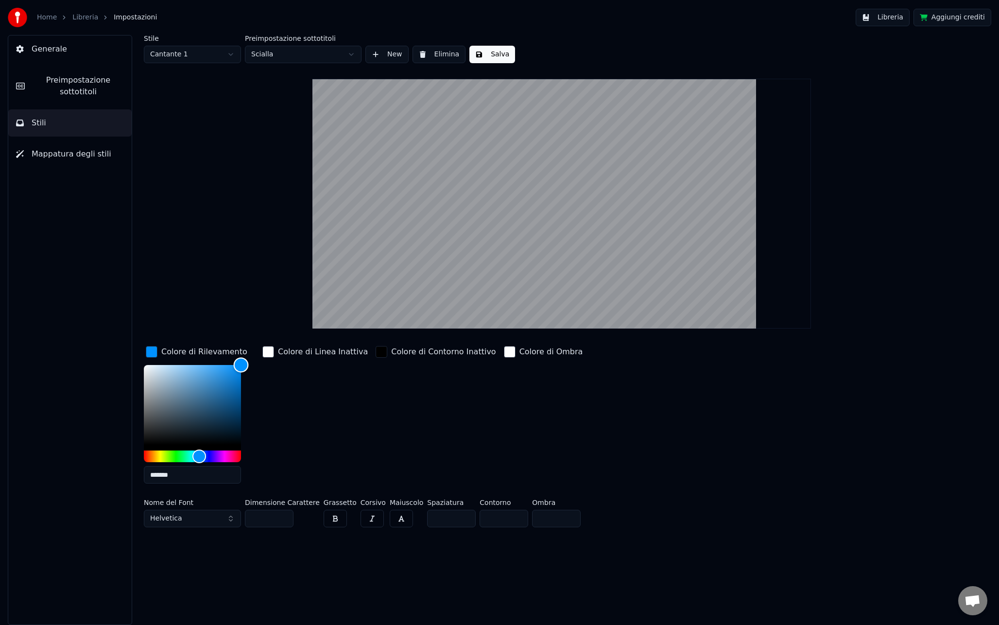
drag, startPoint x: 227, startPoint y: 364, endPoint x: 246, endPoint y: 363, distance: 19.5
click at [245, 363] on div "Color" at bounding box center [241, 365] width 15 height 15
click at [210, 53] on html "Home Libreria Impostazioni Libreria Aggiungi crediti Generale Preimpostazione s…" at bounding box center [499, 312] width 999 height 625
click at [212, 53] on html "Home Libreria Impostazioni Libreria Aggiungi crediti Generale Preimpostazione s…" at bounding box center [499, 312] width 999 height 625
click at [98, 155] on span "Mappatura degli stili" at bounding box center [72, 154] width 80 height 12
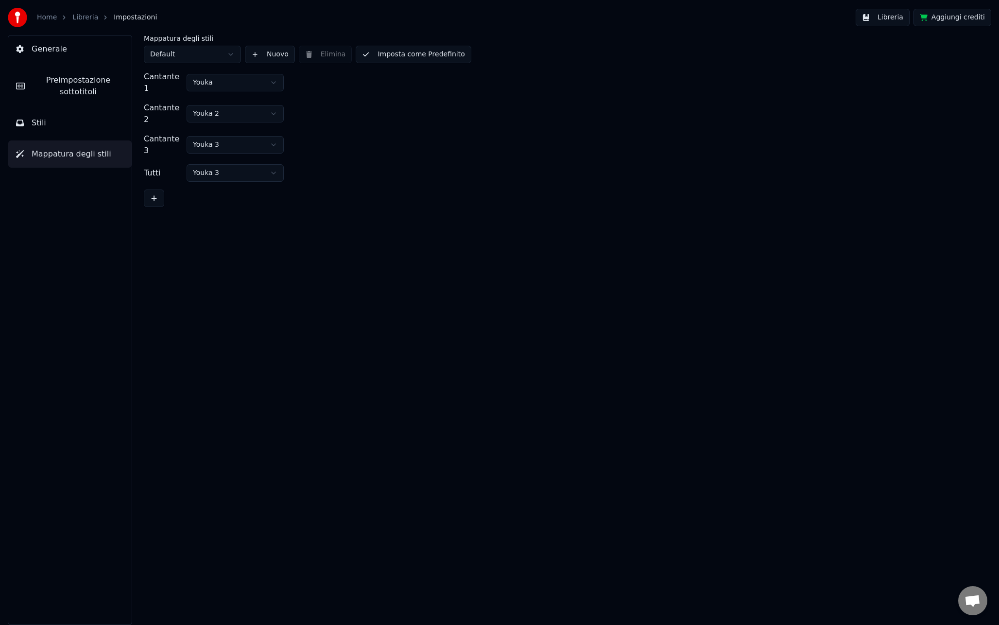
click at [219, 81] on html "Home Libreria Impostazioni Libreria Aggiungi crediti Generale Preimpostazione s…" at bounding box center [499, 312] width 999 height 625
click at [381, 144] on html "Home Libreria Impostazioni Libreria Aggiungi crediti Generale Preimpostazione s…" at bounding box center [499, 312] width 999 height 625
click at [229, 108] on html "Home Libreria Impostazioni Libreria Aggiungi crediti Generale Preimpostazione s…" at bounding box center [499, 312] width 999 height 625
click at [197, 126] on html "Home Libreria Impostazioni Libreria Aggiungi crediti Generale Preimpostazione s…" at bounding box center [499, 312] width 999 height 625
click at [73, 133] on button "Stili" at bounding box center [69, 122] width 123 height 27
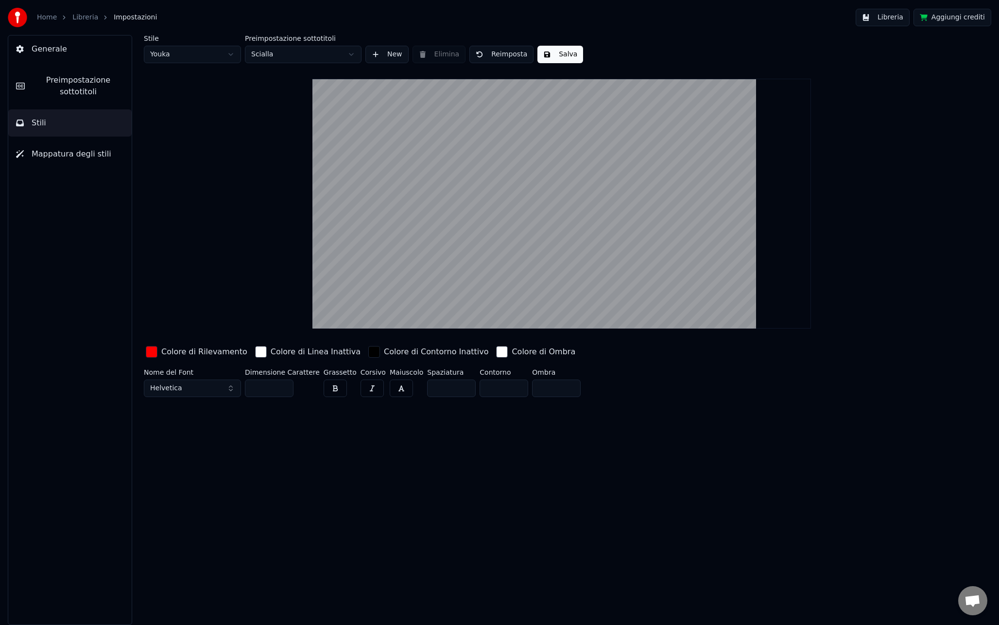
click at [404, 52] on button "New" at bounding box center [386, 54] width 43 height 17
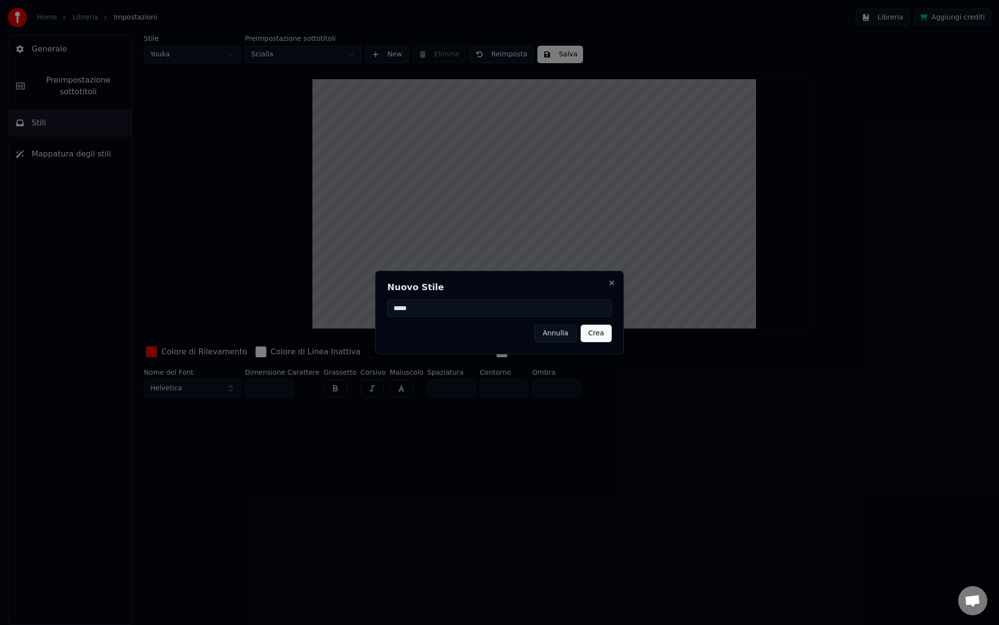
type input "*****"
click at [598, 333] on button "Crea" at bounding box center [595, 332] width 31 height 17
type input "**"
type input "*"
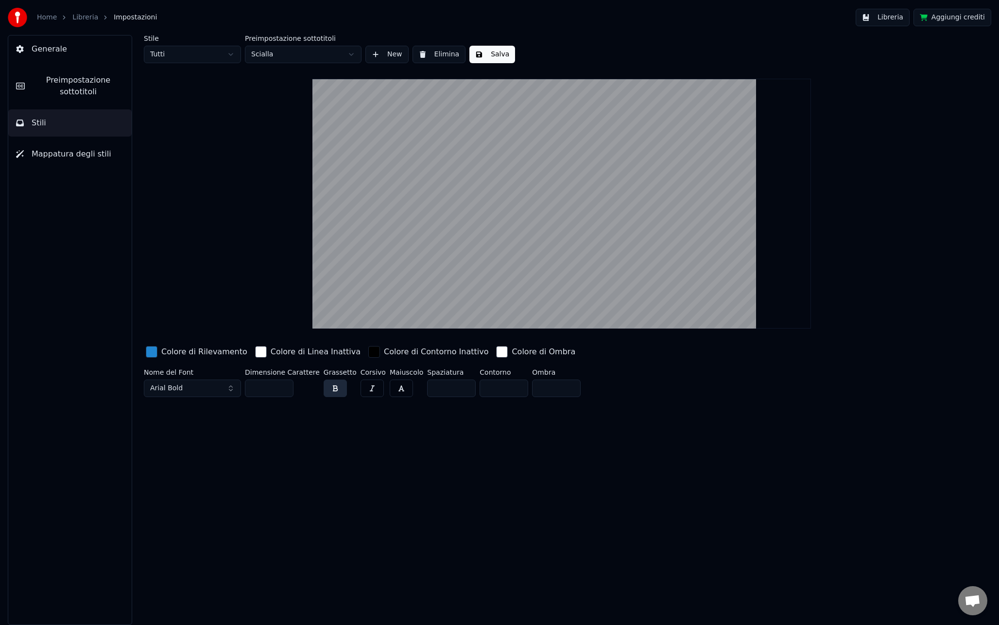
click at [185, 44] on div "Stile Tutti" at bounding box center [192, 49] width 97 height 28
click at [182, 50] on html "Home Libreria Impostazioni Libreria Aggiungi crediti Generale Preimpostazione s…" at bounding box center [499, 312] width 999 height 625
click at [191, 52] on html "Home Libreria Impostazioni Libreria Aggiungi crediti Generale Preimpostazione s…" at bounding box center [499, 312] width 999 height 625
click at [152, 353] on div "button" at bounding box center [152, 352] width 12 height 12
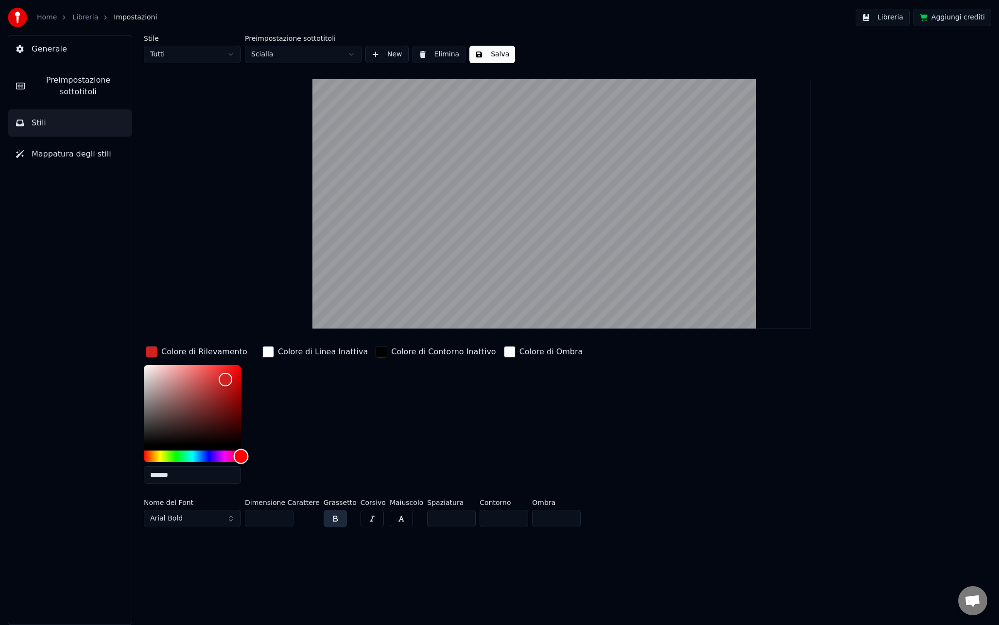
drag, startPoint x: 233, startPoint y: 457, endPoint x: 240, endPoint y: 427, distance: 30.0
click at [241, 457] on div "Hue" at bounding box center [192, 456] width 97 height 12
type input "*******"
drag, startPoint x: 227, startPoint y: 384, endPoint x: 255, endPoint y: 357, distance: 39.5
click at [255, 357] on div "Colore di Rilevamento *******" at bounding box center [200, 417] width 113 height 147
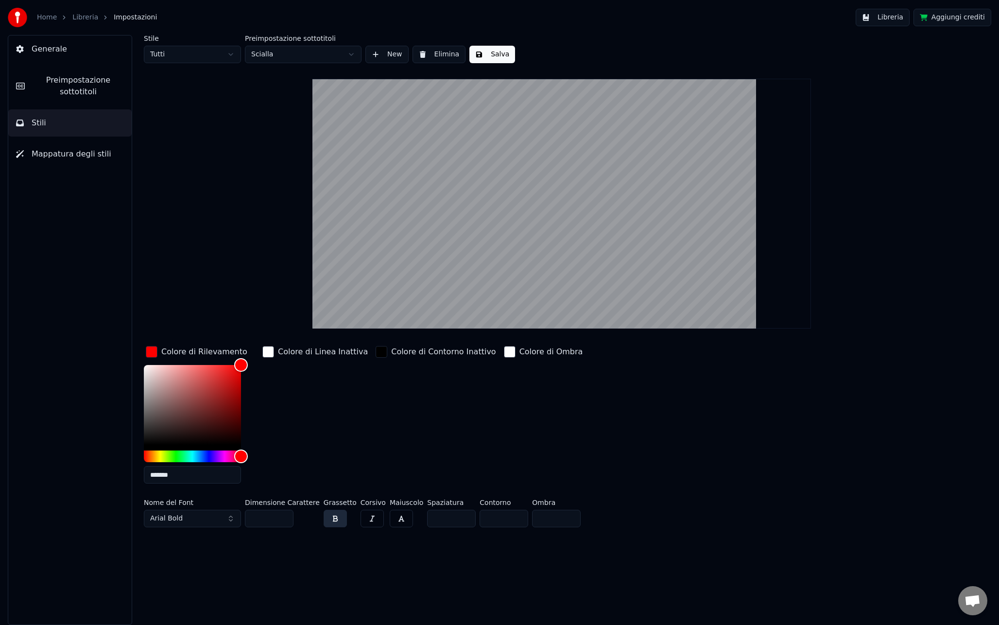
click at [283, 408] on div "Colore di Linea Inattiva" at bounding box center [314, 417] width 109 height 147
click at [403, 518] on button "button" at bounding box center [401, 518] width 23 height 17
click at [338, 521] on button "button" at bounding box center [335, 518] width 23 height 17
click at [208, 521] on button "Arial Bold" at bounding box center [192, 518] width 97 height 17
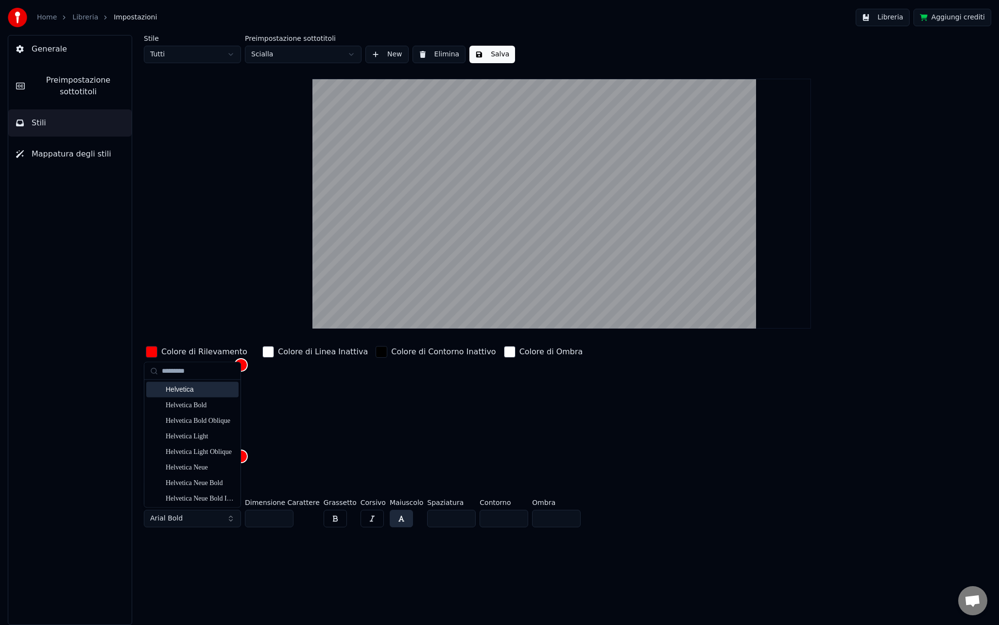
type input "*********"
click at [200, 395] on div "Helvetica" at bounding box center [192, 390] width 92 height 16
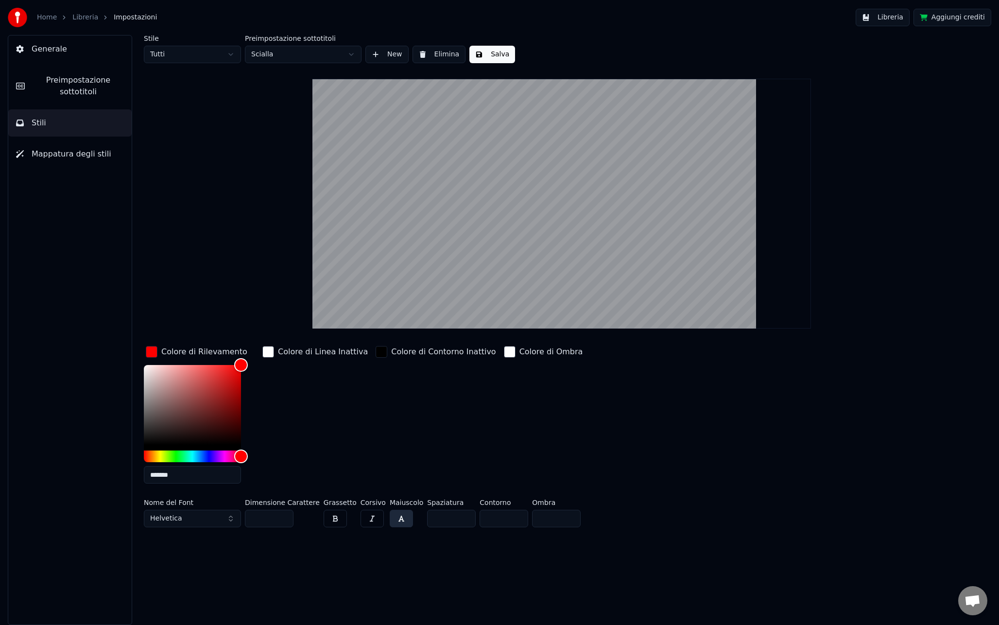
click at [340, 420] on div "Colore di Linea Inattiva" at bounding box center [314, 417] width 109 height 147
click at [378, 359] on div "Colore di Contorno Inattivo" at bounding box center [436, 352] width 124 height 16
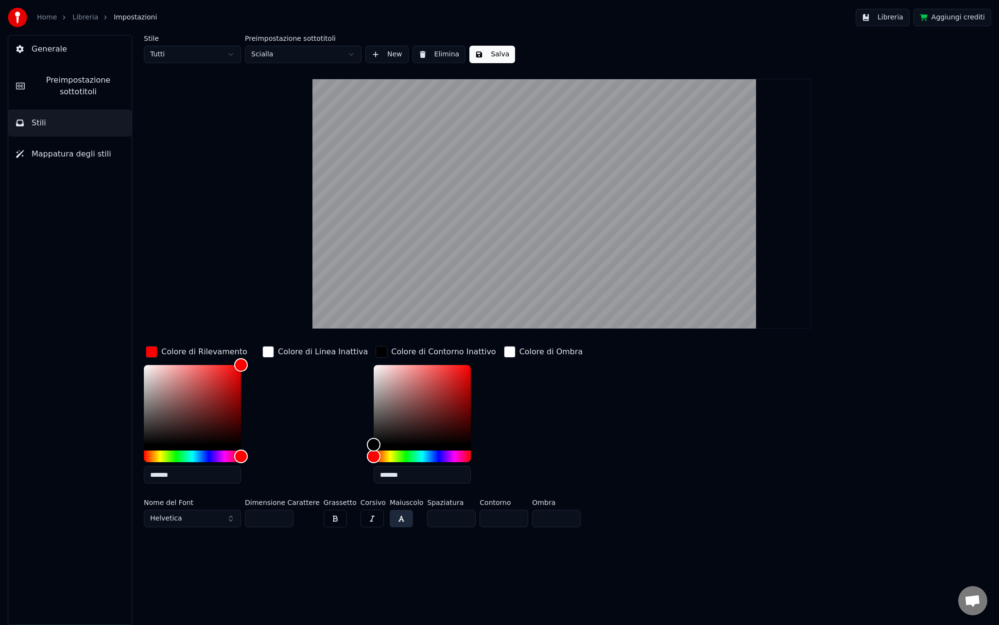
click at [315, 389] on div "Colore di Linea Inattiva" at bounding box center [314, 417] width 109 height 147
click at [376, 353] on div "button" at bounding box center [382, 352] width 12 height 12
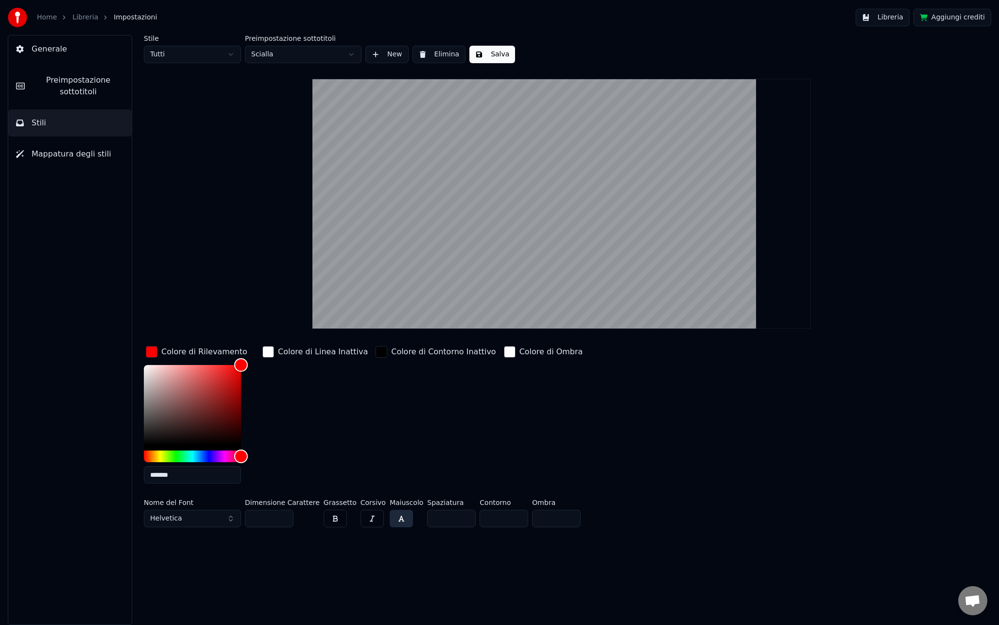
click at [305, 437] on div "Colore di Linea Inattiva" at bounding box center [314, 417] width 109 height 147
click at [198, 49] on html "Home Libreria Impostazioni Libreria Aggiungi crediti Generale Preimpostazione s…" at bounding box center [499, 312] width 999 height 625
type input "*******"
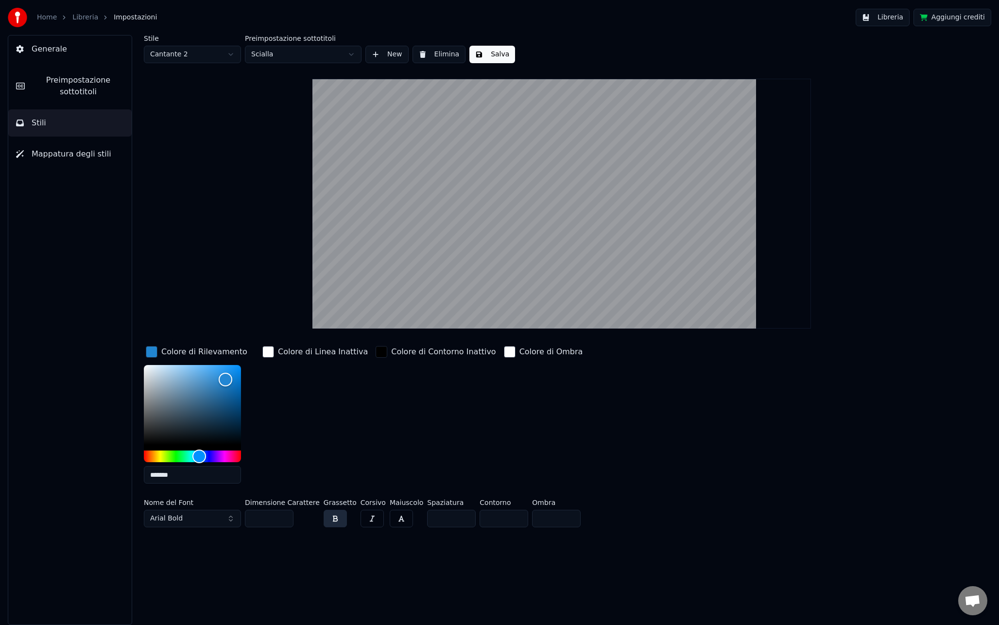
click at [201, 517] on button "Arial Bold" at bounding box center [192, 518] width 97 height 17
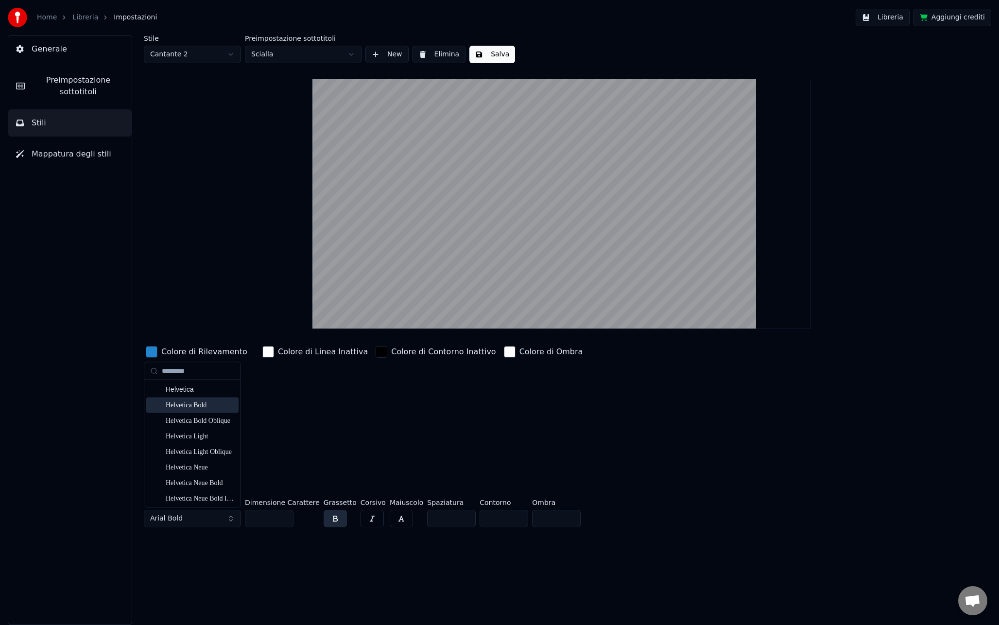
type input "*********"
click at [211, 406] on div "Helvetica Bold" at bounding box center [200, 405] width 69 height 10
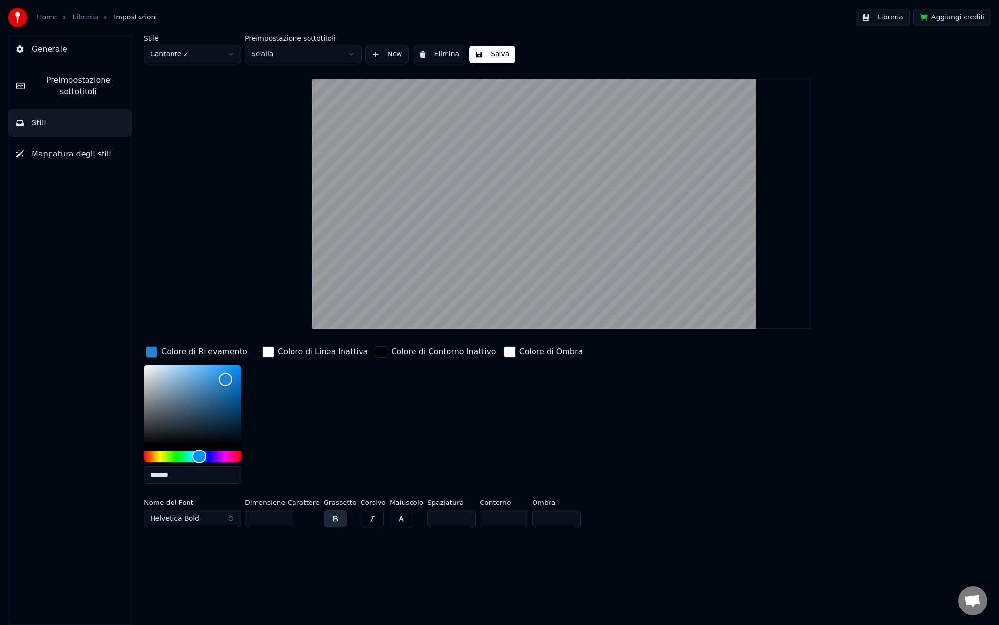
click at [332, 517] on button "button" at bounding box center [335, 518] width 23 height 17
click at [188, 516] on span "Helvetica Bold" at bounding box center [174, 518] width 49 height 10
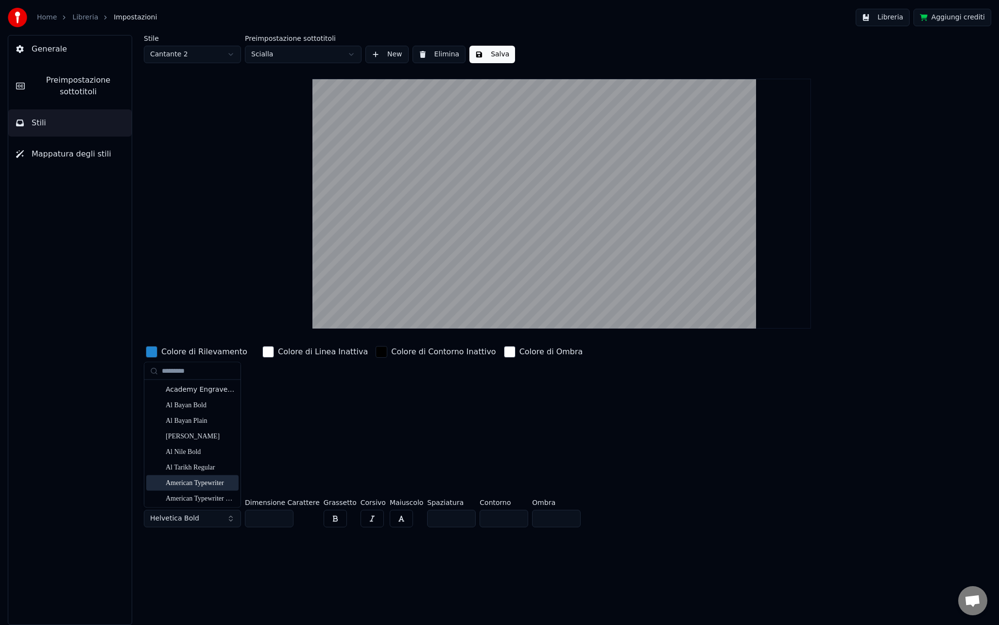
click at [200, 482] on div "American Typewriter" at bounding box center [200, 483] width 69 height 10
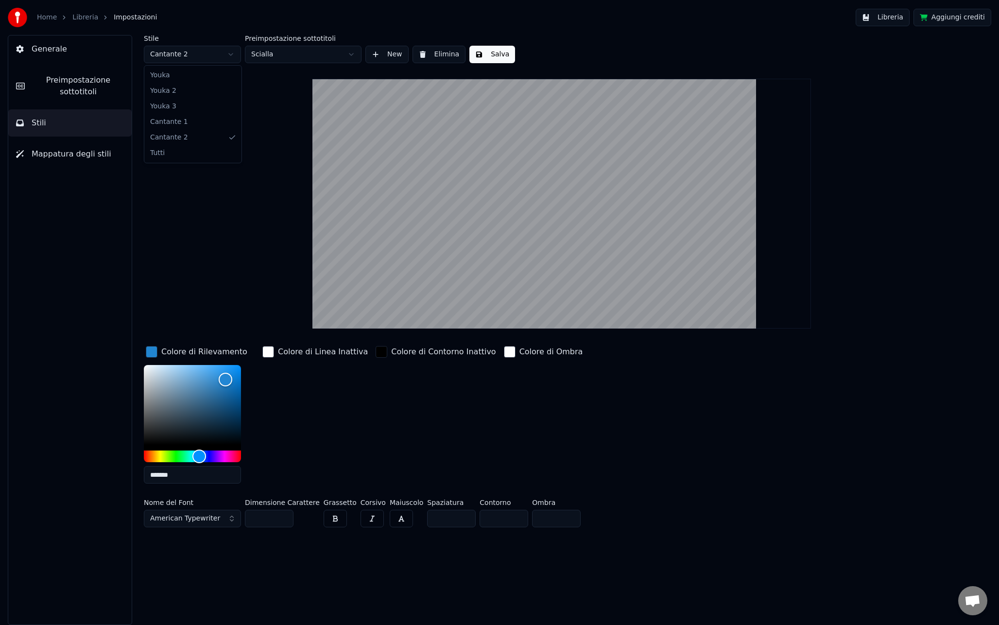
click at [192, 61] on html "Home Libreria Impostazioni Libreria Aggiungi crediti Generale Preimpostazione s…" at bounding box center [499, 312] width 999 height 625
click at [208, 44] on div "Stile Cantante 1" at bounding box center [192, 49] width 97 height 28
click at [206, 48] on html "Home Libreria Impostazioni Libreria Aggiungi crediti Generale Preimpostazione s…" at bounding box center [499, 312] width 999 height 625
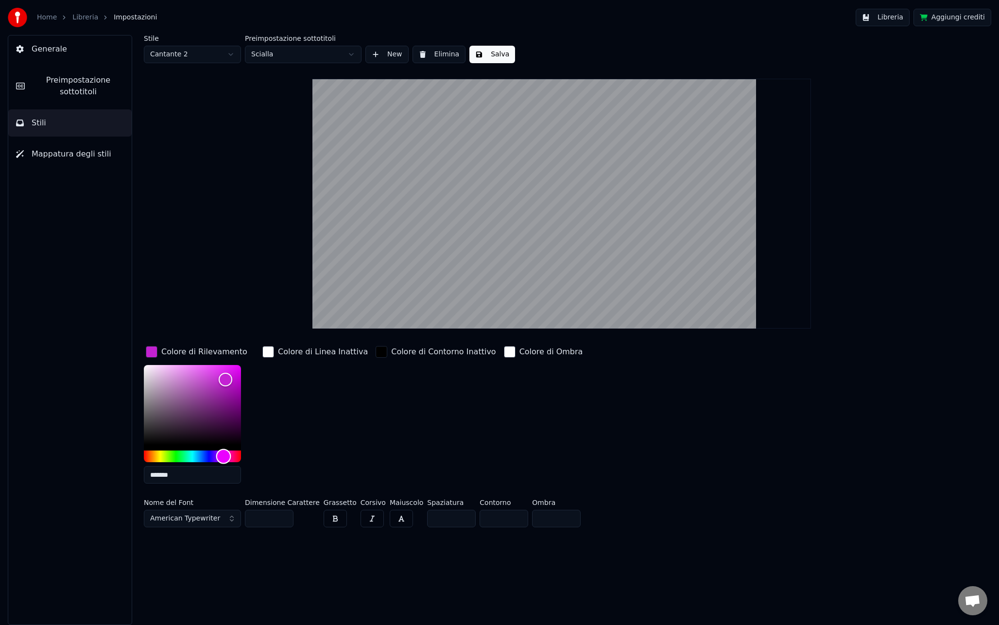
drag, startPoint x: 200, startPoint y: 458, endPoint x: 223, endPoint y: 459, distance: 23.4
click at [223, 459] on div "Hue" at bounding box center [223, 456] width 15 height 15
drag, startPoint x: 243, startPoint y: 362, endPoint x: 257, endPoint y: 351, distance: 18.0
click at [257, 351] on div "Colore di Rilevamento ******* Colore di Linea Inattiva Colore di Contorno Inatt…" at bounding box center [493, 417] width 699 height 147
click at [328, 396] on div "Colore di Linea Inattiva" at bounding box center [314, 417] width 109 height 147
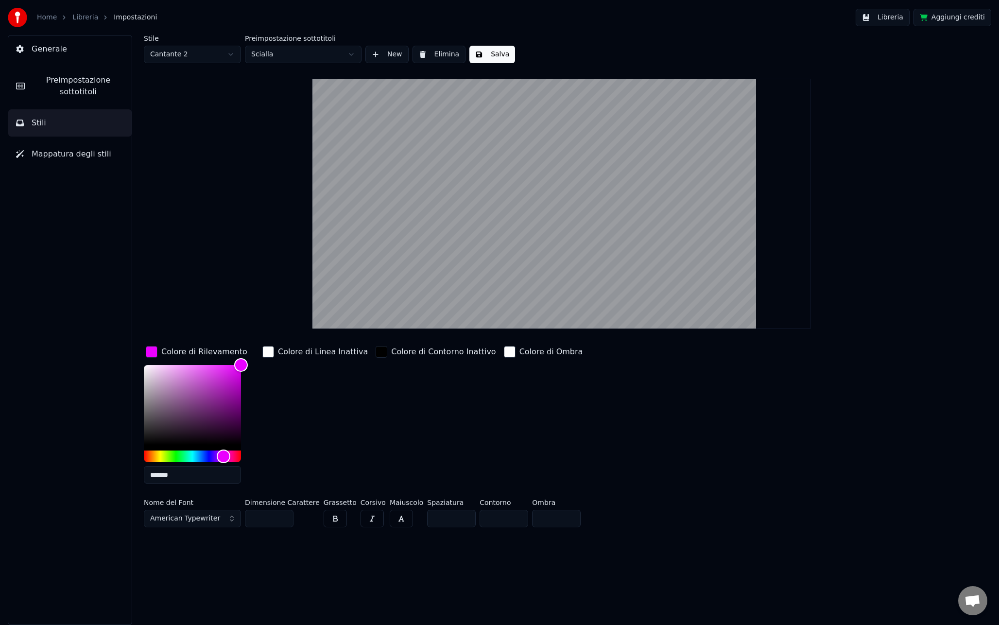
click at [192, 61] on html "Home Libreria Impostazioni Libreria Aggiungi crediti Generale Preimpostazione s…" at bounding box center [499, 312] width 999 height 625
type input "*******"
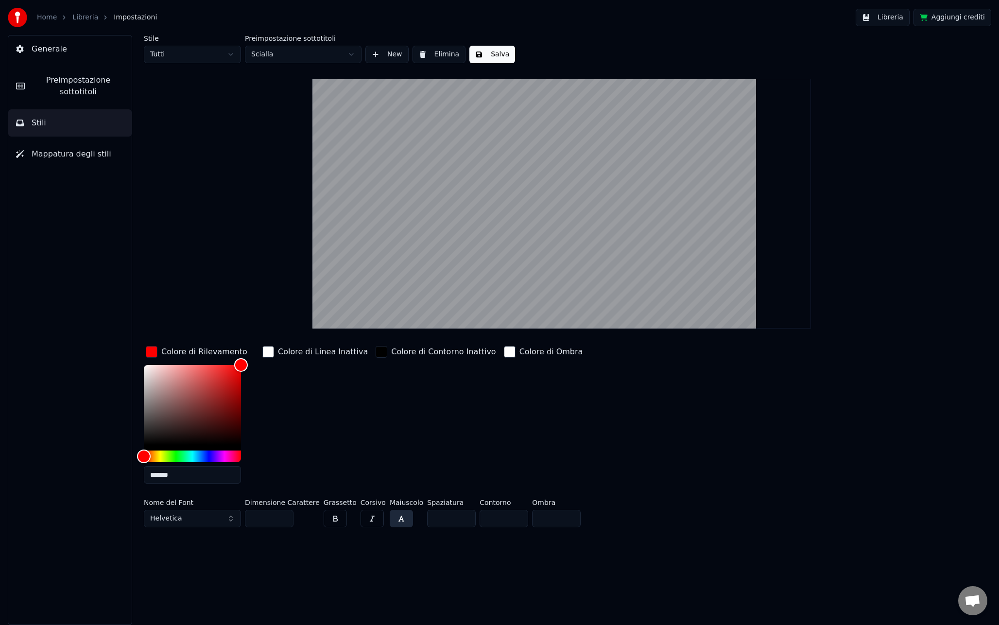
click at [362, 426] on div "Colore di Rilevamento ******* Colore di Linea Inattiva Colore di Contorno Inatt…" at bounding box center [493, 417] width 699 height 147
click at [495, 52] on button "Salva" at bounding box center [492, 54] width 46 height 17
click at [210, 47] on html "Home Libreria Impostazioni Libreria Aggiungi crediti Generale Preimpostazione s…" at bounding box center [499, 312] width 999 height 625
click at [878, 18] on button "Libreria" at bounding box center [882, 17] width 54 height 17
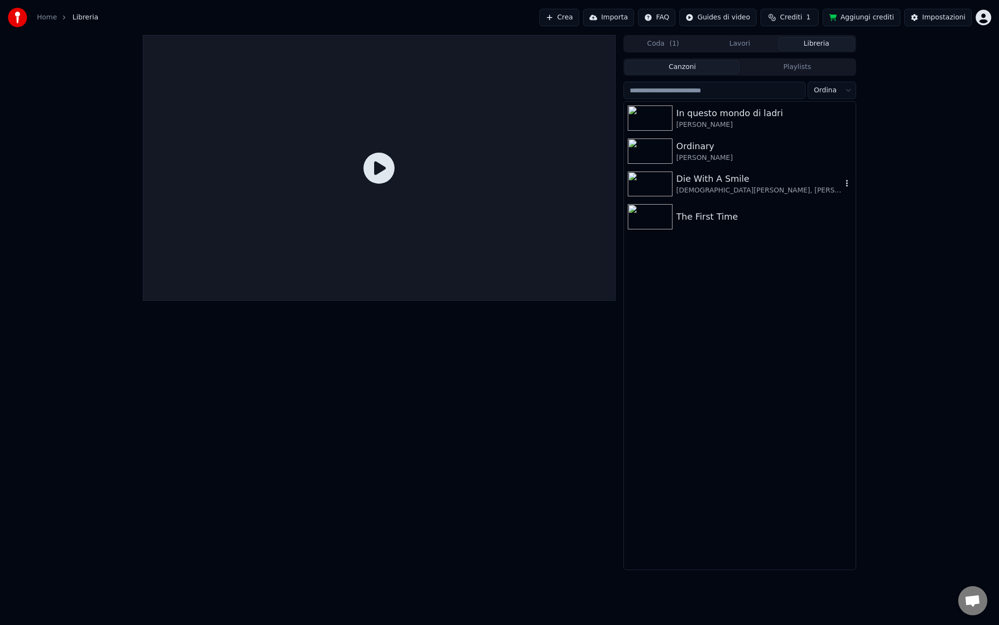
click at [727, 188] on div "[DEMOGRAPHIC_DATA][PERSON_NAME], [PERSON_NAME]" at bounding box center [759, 191] width 166 height 10
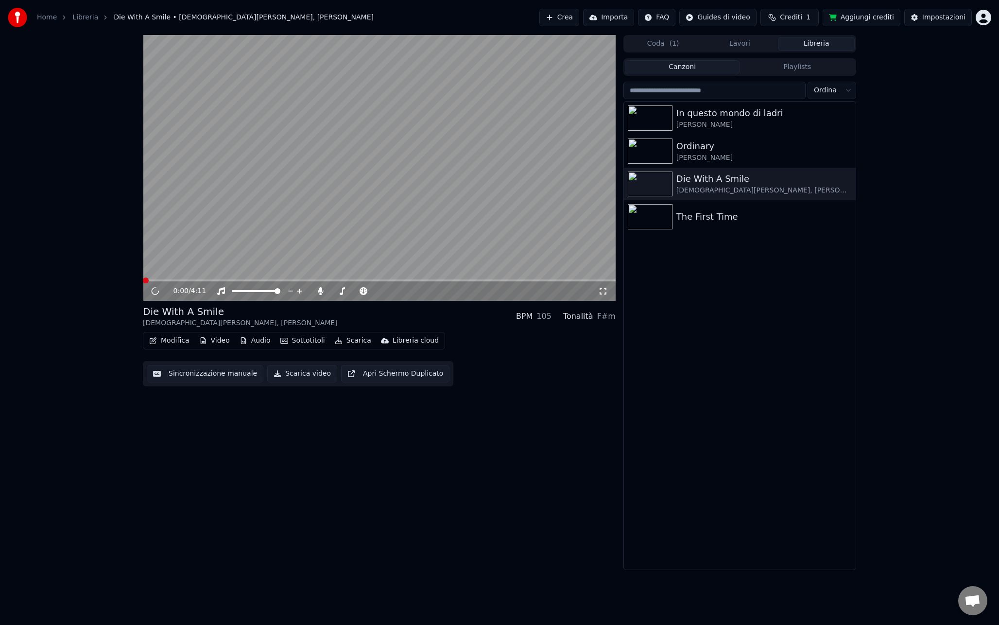
click at [421, 172] on video at bounding box center [379, 168] width 473 height 266
click at [409, 177] on video at bounding box center [379, 168] width 473 height 266
click at [169, 339] on button "Modifica" at bounding box center [169, 341] width 48 height 14
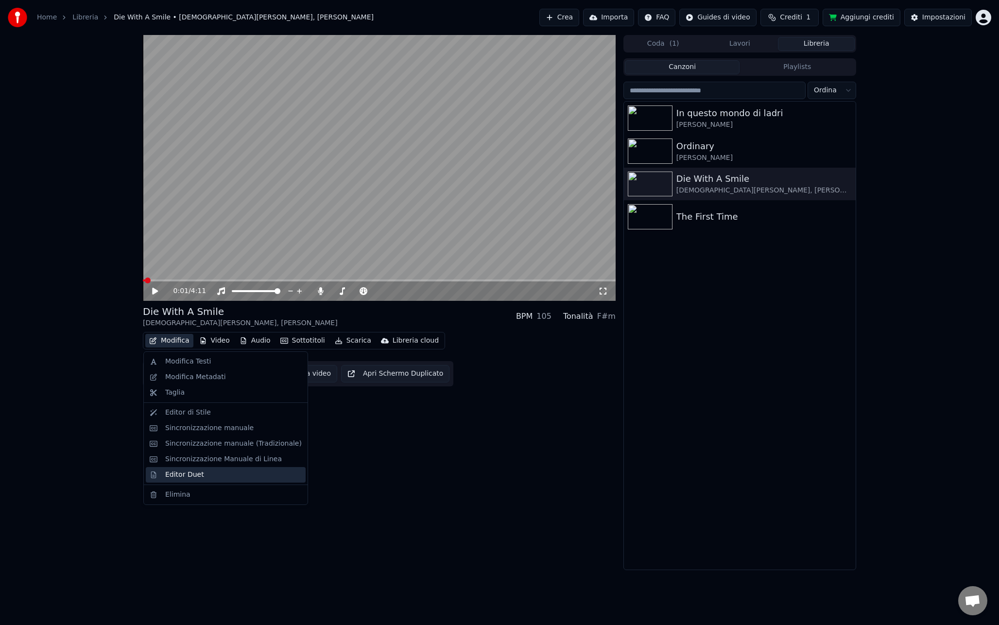
click at [178, 472] on div "Editor Duet" at bounding box center [184, 475] width 39 height 10
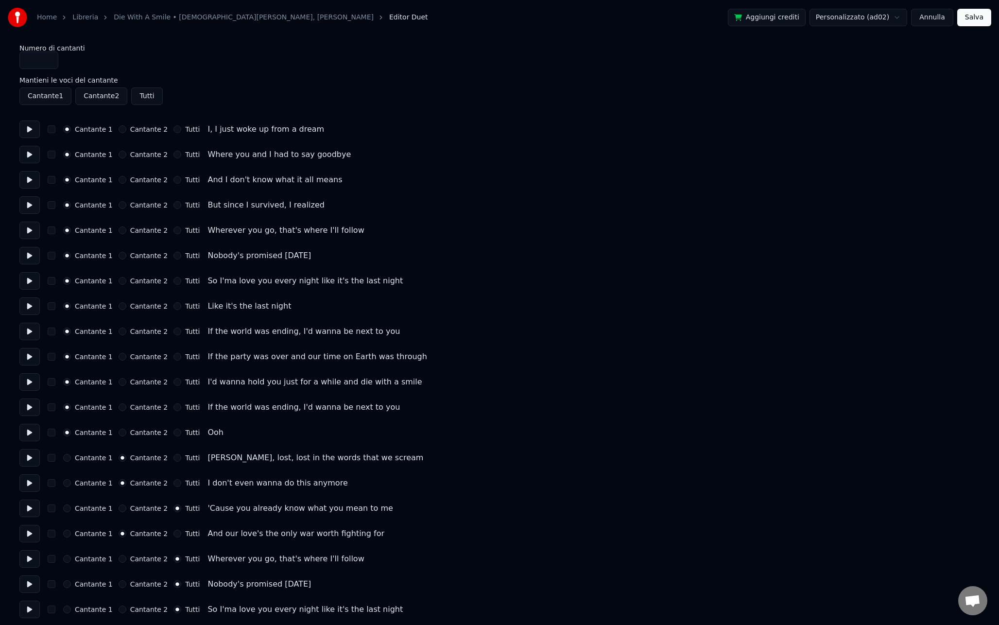
click at [56, 99] on button "Cantante 1" at bounding box center [45, 95] width 52 height 17
click at [89, 96] on button "Cantante 2" at bounding box center [101, 95] width 52 height 17
click at [95, 96] on button "Cantante 2" at bounding box center [101, 95] width 52 height 17
drag, startPoint x: 39, startPoint y: 62, endPoint x: 21, endPoint y: 63, distance: 17.5
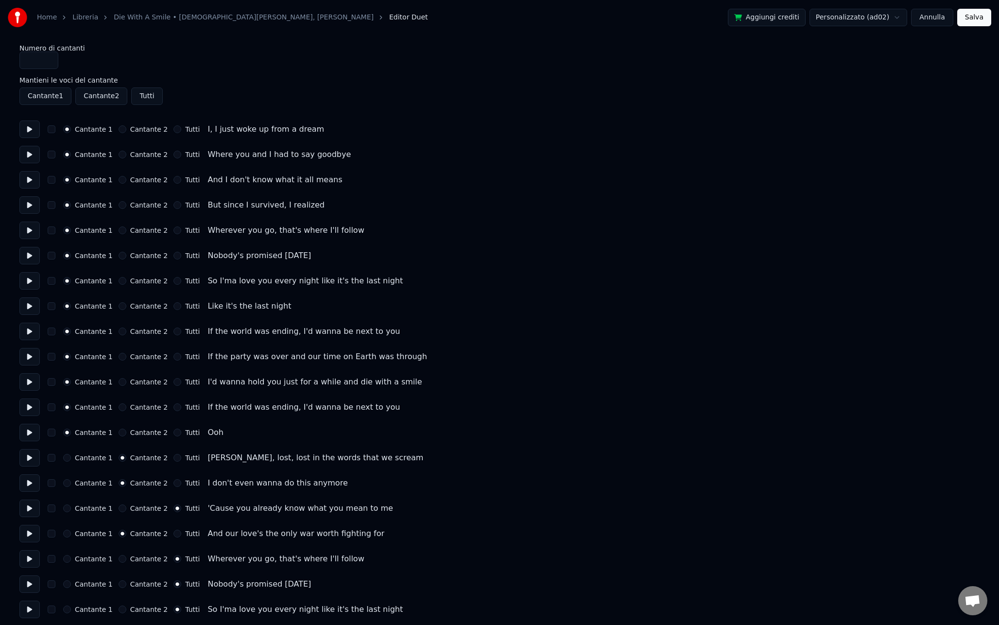
click at [21, 63] on input "*" at bounding box center [38, 59] width 39 height 17
type input "*"
click at [50, 60] on input "*" at bounding box center [38, 59] width 39 height 17
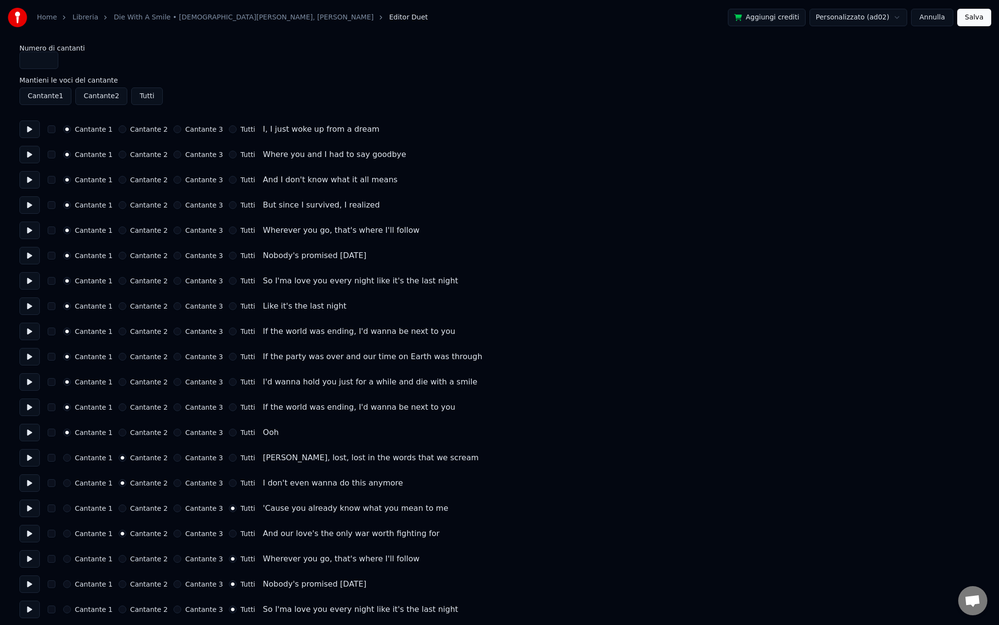
click at [154, 68] on div "Numero di cantanti *" at bounding box center [499, 57] width 960 height 24
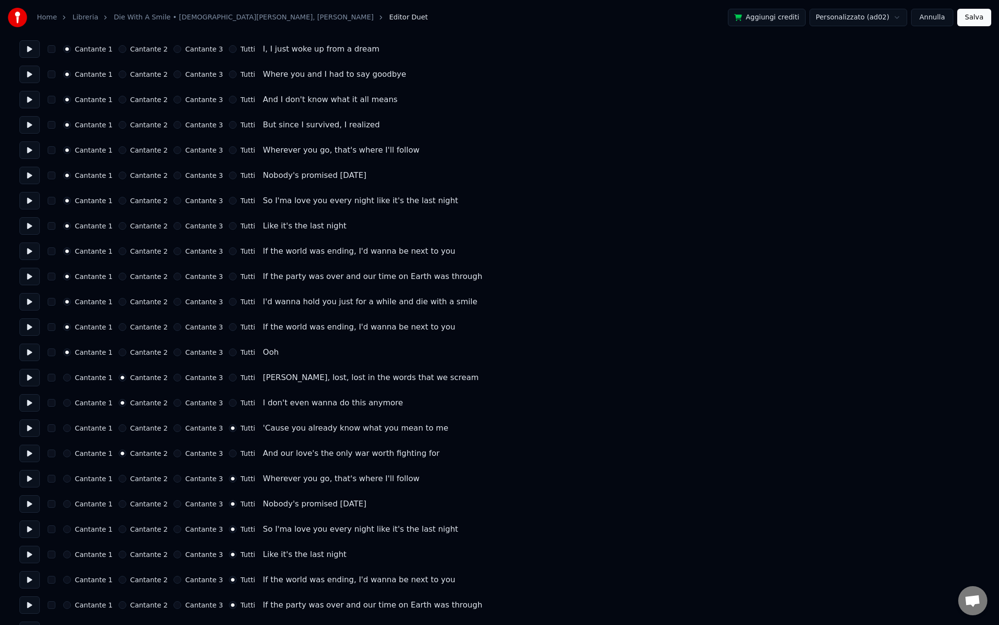
scroll to position [80, 0]
click at [173, 378] on button "Cantante 3" at bounding box center [177, 378] width 8 height 8
click at [173, 404] on button "Cantante 3" at bounding box center [177, 403] width 8 height 8
click at [173, 454] on button "Cantante 3" at bounding box center [177, 454] width 8 height 8
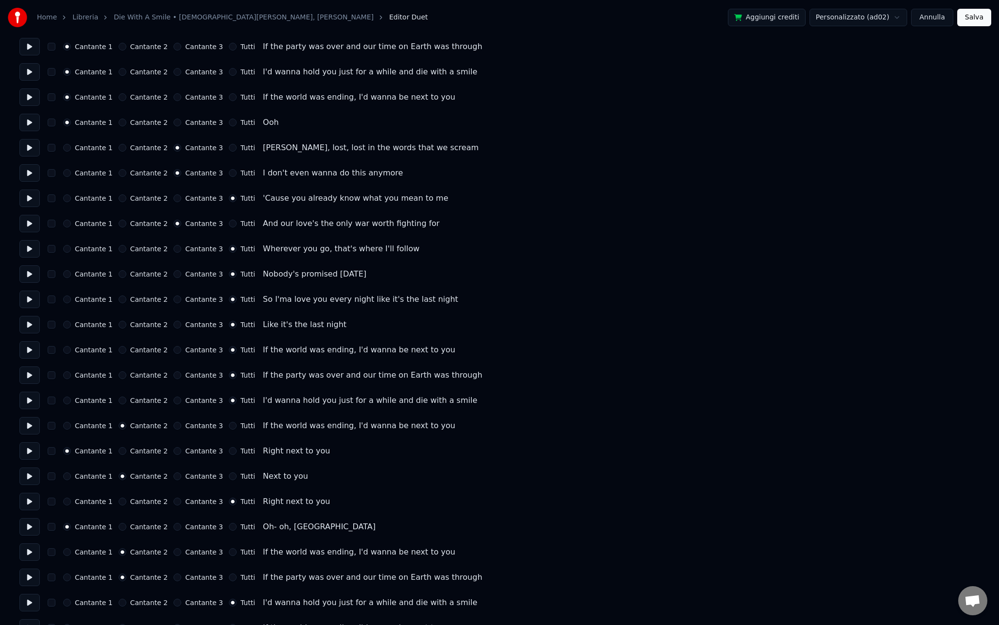
scroll to position [315, 0]
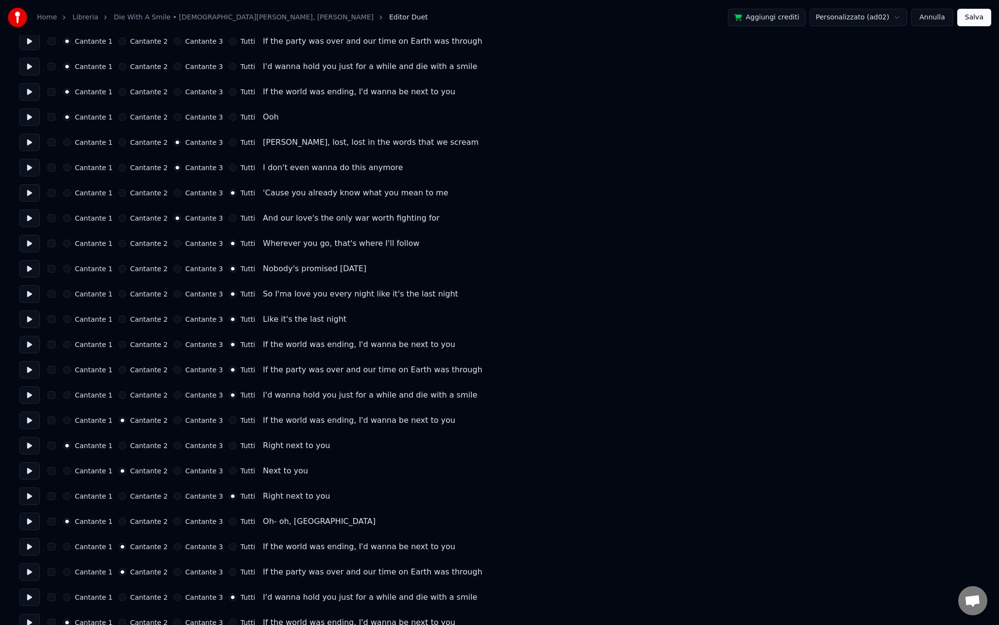
click at [174, 424] on div "Cantante 3" at bounding box center [198, 420] width 50 height 8
click at [173, 473] on button "Cantante 3" at bounding box center [177, 471] width 8 height 8
click at [173, 422] on button "Cantante 3" at bounding box center [177, 420] width 8 height 8
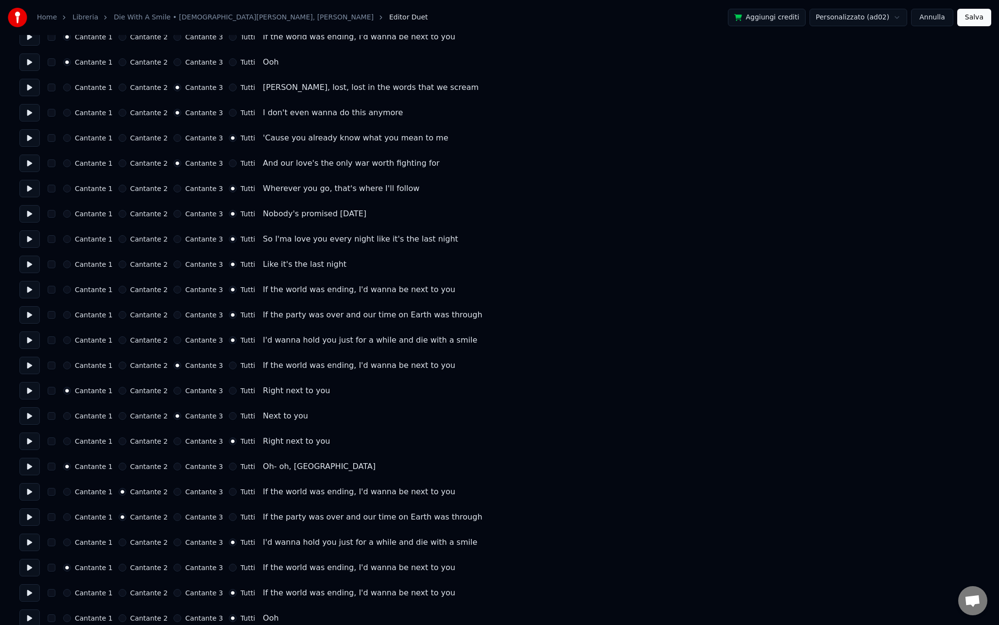
scroll to position [407, 0]
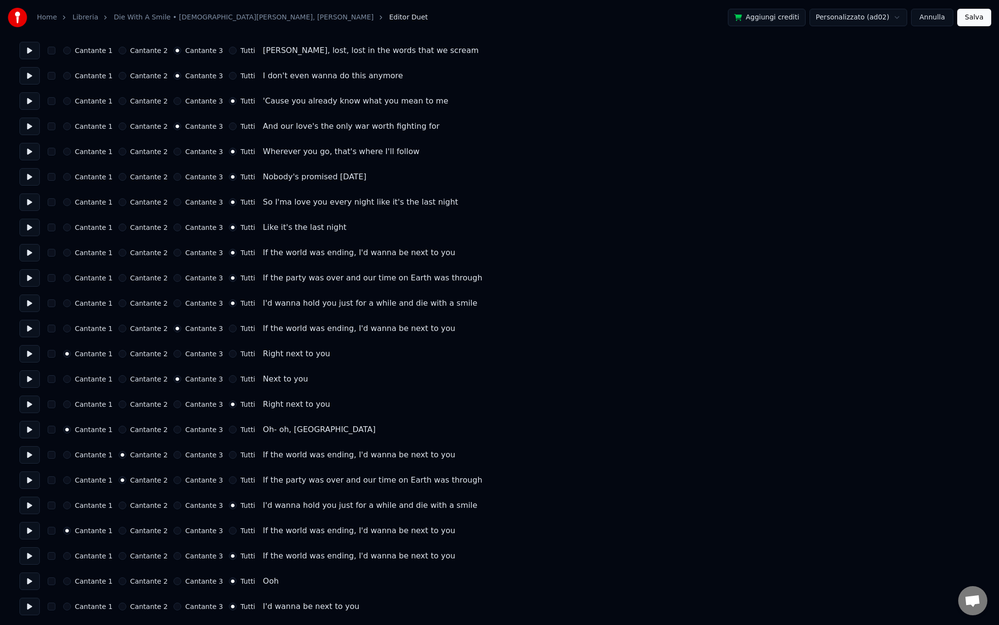
click at [170, 459] on div "Cantante 1 Cantante 2 Cantante 3 Tutti If the world was ending, I'd wanna be ne…" at bounding box center [499, 454] width 960 height 17
drag, startPoint x: 172, startPoint y: 456, endPoint x: 176, endPoint y: 478, distance: 22.7
click at [173, 459] on button "Cantante 3" at bounding box center [177, 456] width 8 height 8
click at [175, 482] on button "Cantante 3" at bounding box center [177, 481] width 8 height 8
click at [120, 531] on button "Cantante 2" at bounding box center [123, 531] width 8 height 8
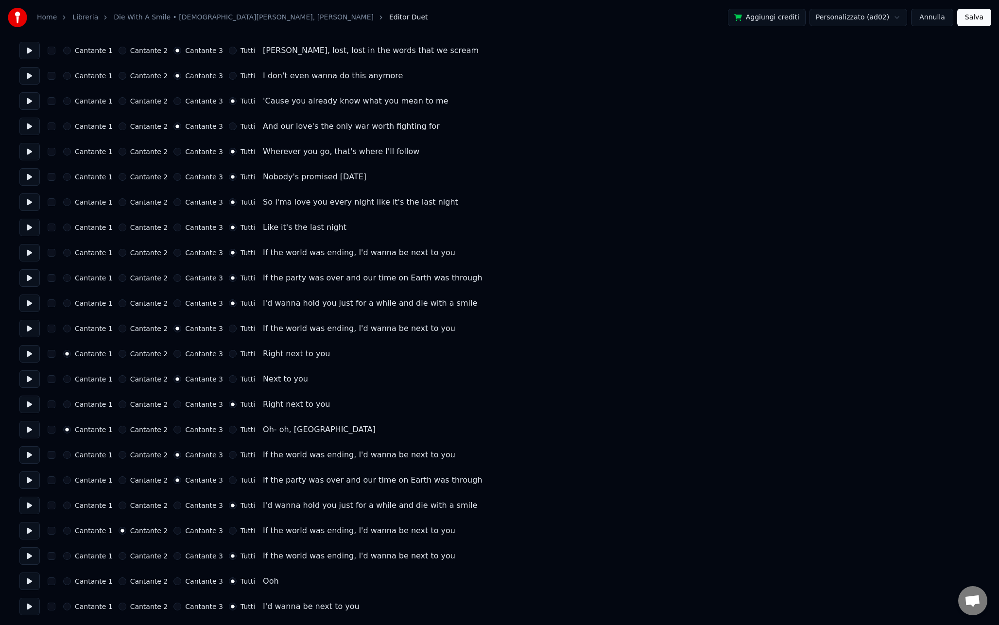
click at [121, 430] on button "Cantante 2" at bounding box center [123, 430] width 8 height 8
click at [119, 352] on button "Cantante 2" at bounding box center [123, 354] width 8 height 8
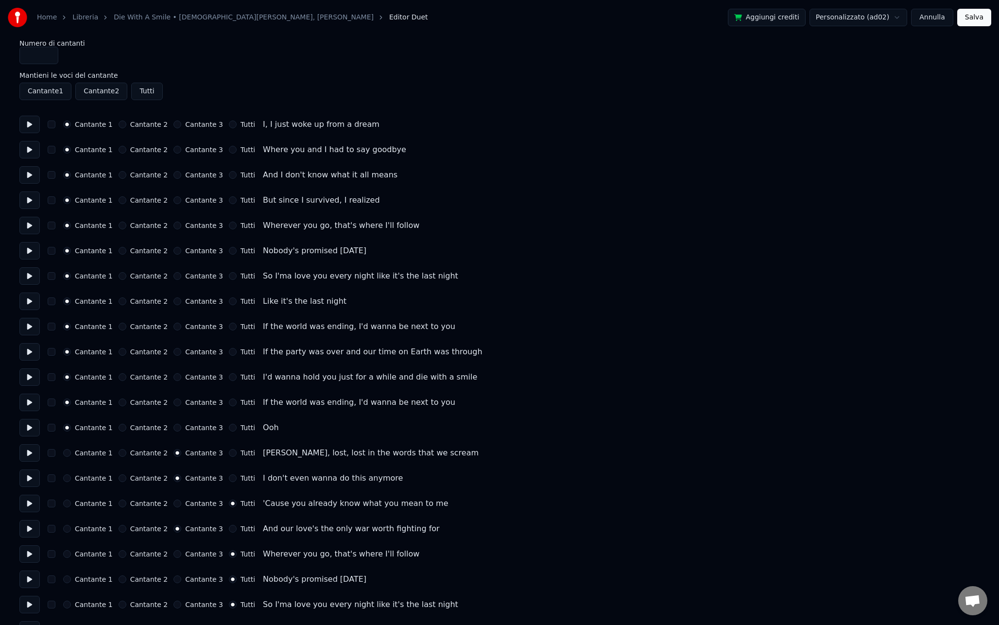
scroll to position [0, 0]
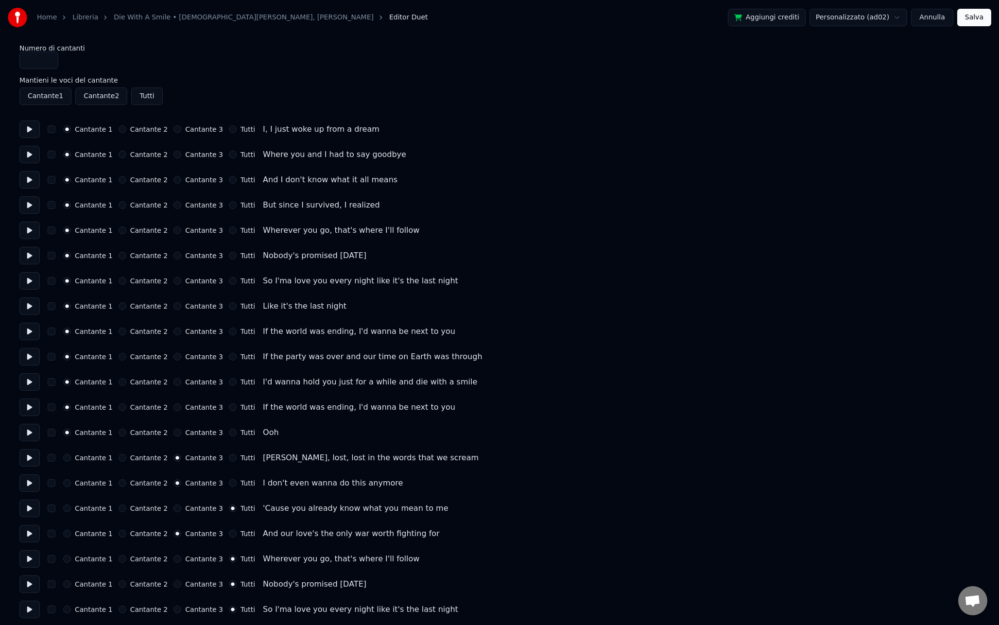
drag, startPoint x: 118, startPoint y: 435, endPoint x: 118, endPoint y: 423, distance: 12.2
click at [119, 435] on button "Cantante 2" at bounding box center [123, 432] width 8 height 8
click at [119, 408] on button "Cantante 2" at bounding box center [123, 407] width 8 height 8
click at [119, 381] on button "Cantante 2" at bounding box center [123, 382] width 8 height 8
click at [119, 356] on button "Cantante 2" at bounding box center [123, 357] width 8 height 8
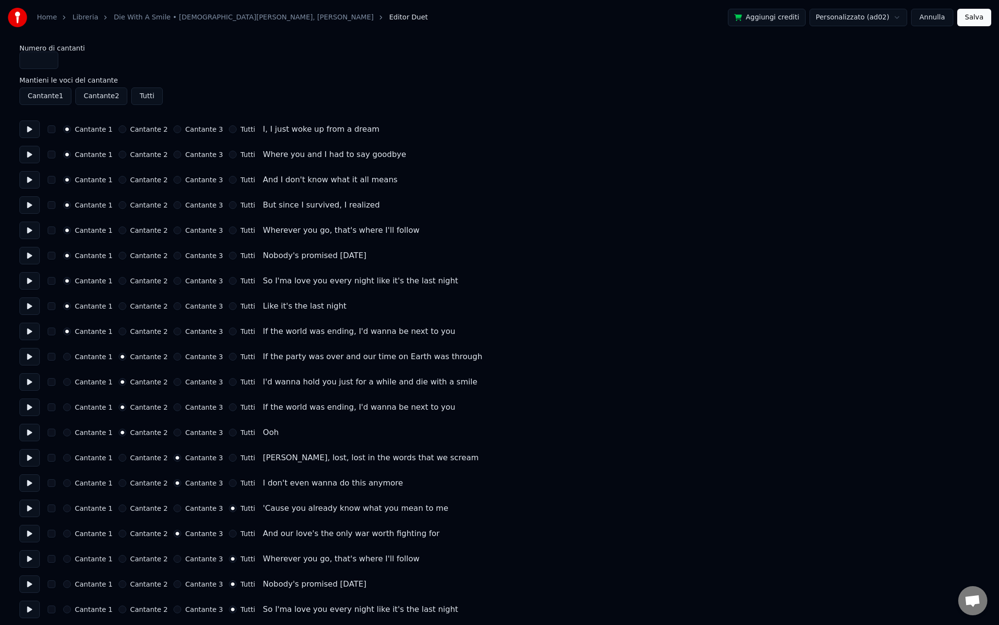
click at [120, 331] on button "Cantante 2" at bounding box center [123, 331] width 8 height 8
drag, startPoint x: 120, startPoint y: 307, endPoint x: 123, endPoint y: 303, distance: 5.2
click at [120, 307] on button "Cantante 2" at bounding box center [123, 306] width 8 height 8
click at [129, 285] on div "Cantante 1 Cantante 2 Cantante 3 Tutti So I'ma love you every night like it's t…" at bounding box center [499, 280] width 960 height 17
click at [139, 278] on label "Cantante 2" at bounding box center [149, 280] width 38 height 7
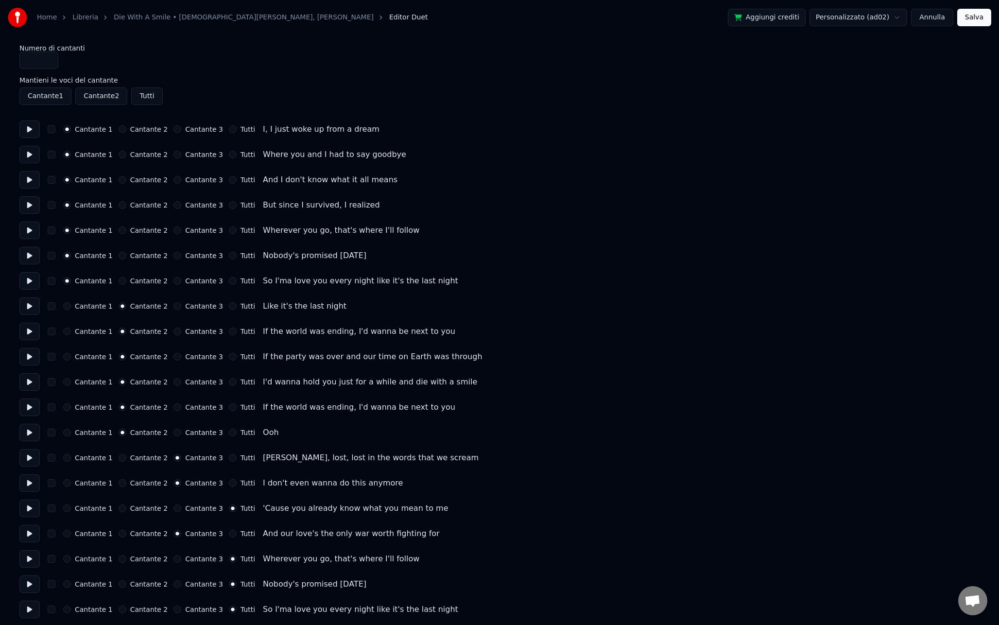
click at [126, 278] on button "Cantante 2" at bounding box center [123, 281] width 8 height 8
click at [147, 254] on label "Cantante 2" at bounding box center [149, 255] width 38 height 7
click at [126, 254] on button "Cantante 2" at bounding box center [123, 256] width 8 height 8
click at [147, 224] on div "Cantante 1 Cantante 2 Cantante 3 Tutti Wherever you go, that's where I'll follow" at bounding box center [499, 230] width 960 height 17
drag, startPoint x: 145, startPoint y: 210, endPoint x: 141, endPoint y: 223, distance: 13.7
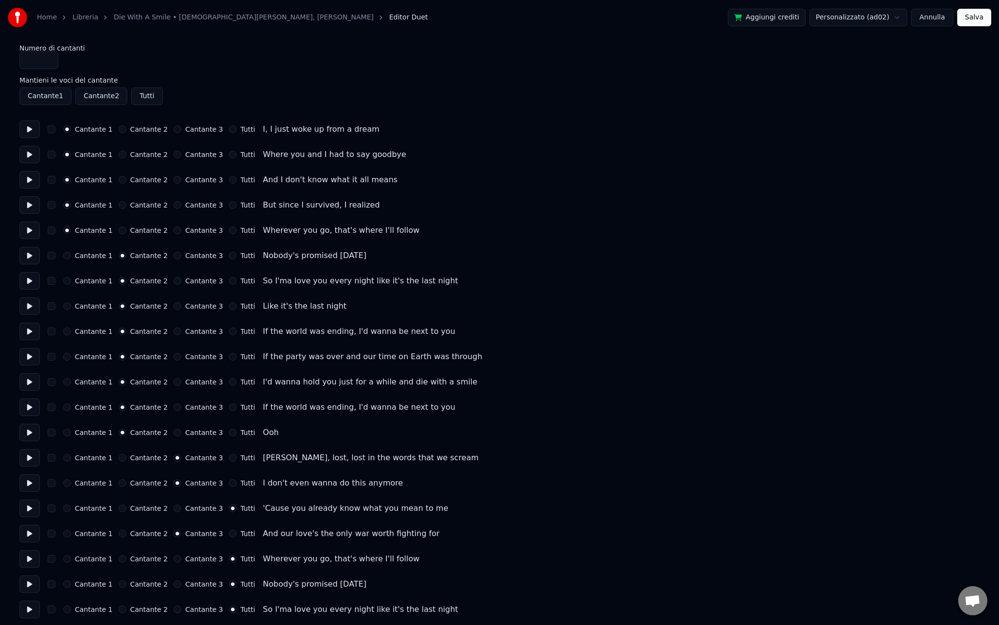
click at [145, 210] on div "Cantante 1 Cantante 2 Cantante 3 Tutti But since I survived, I realized" at bounding box center [499, 204] width 960 height 17
click at [139, 229] on label "Cantante 2" at bounding box center [149, 230] width 38 height 7
click at [126, 229] on button "Cantante 2" at bounding box center [123, 230] width 8 height 8
click at [148, 204] on label "Cantante 2" at bounding box center [149, 205] width 38 height 7
click at [126, 204] on button "Cantante 2" at bounding box center [123, 205] width 8 height 8
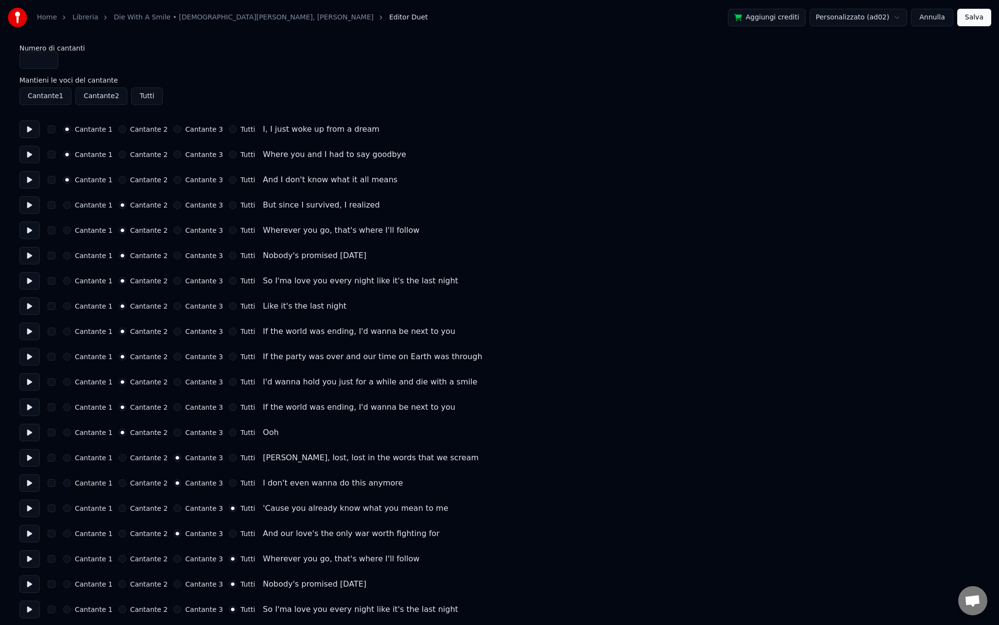
drag, startPoint x: 143, startPoint y: 180, endPoint x: 142, endPoint y: 175, distance: 5.0
click at [143, 180] on label "Cantante 2" at bounding box center [149, 179] width 38 height 7
click at [126, 180] on button "Cantante 2" at bounding box center [123, 180] width 8 height 8
drag, startPoint x: 143, startPoint y: 156, endPoint x: 145, endPoint y: 149, distance: 7.7
click at [144, 152] on label "Cantante 2" at bounding box center [149, 154] width 38 height 7
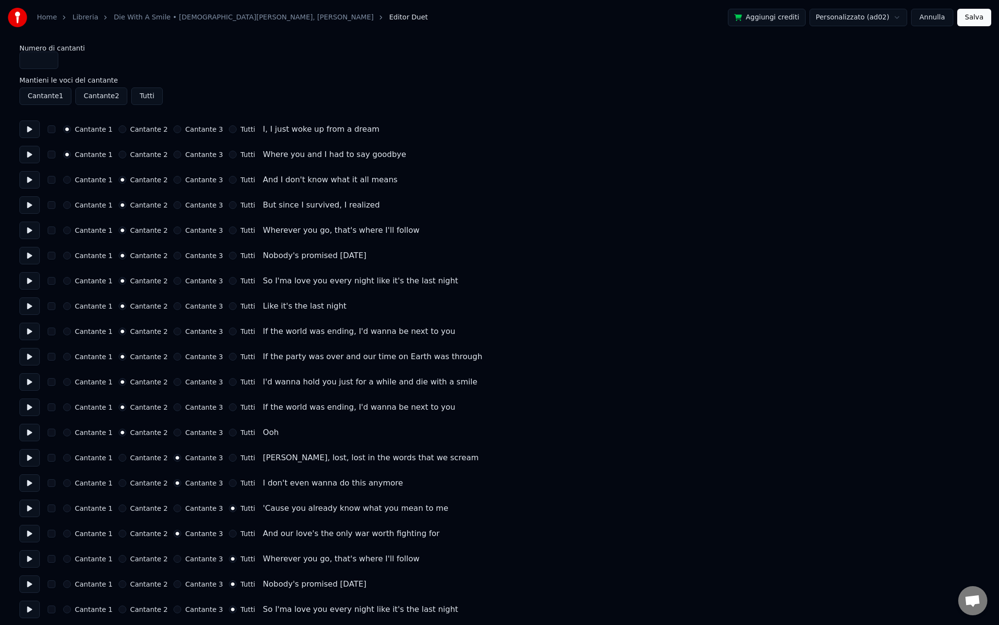
click at [126, 152] on button "Cantante 2" at bounding box center [123, 155] width 8 height 8
click at [146, 135] on div "Cantante 1 Cantante 2 Cantante 3 Tutti I, I just woke up from a dream" at bounding box center [499, 128] width 960 height 17
click at [146, 132] on label "Cantante 2" at bounding box center [149, 129] width 38 height 7
click at [126, 132] on button "Cantante 2" at bounding box center [123, 129] width 8 height 8
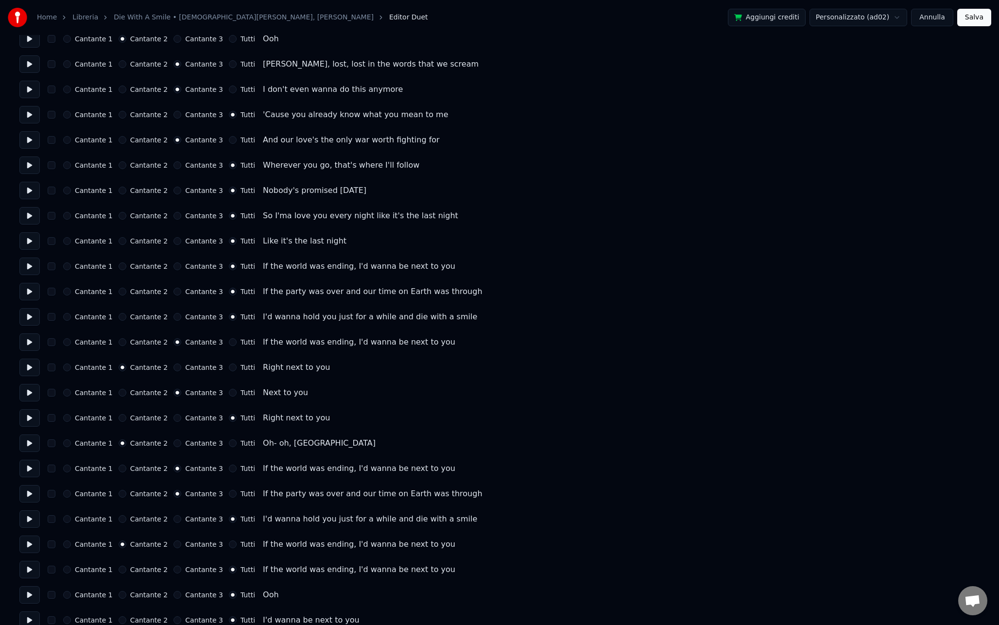
scroll to position [407, 0]
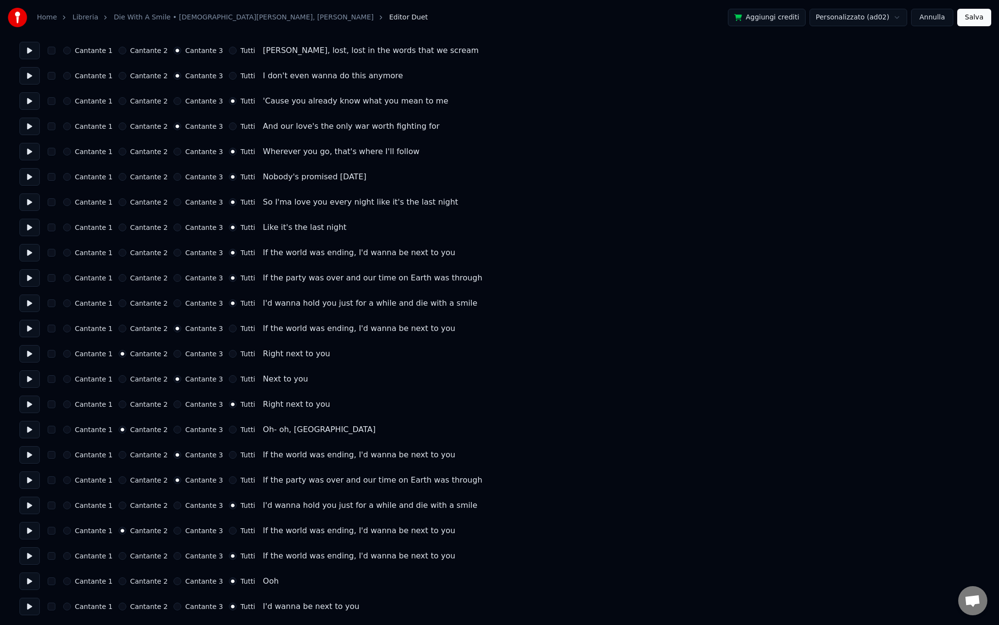
click at [977, 19] on button "Salva" at bounding box center [974, 17] width 34 height 17
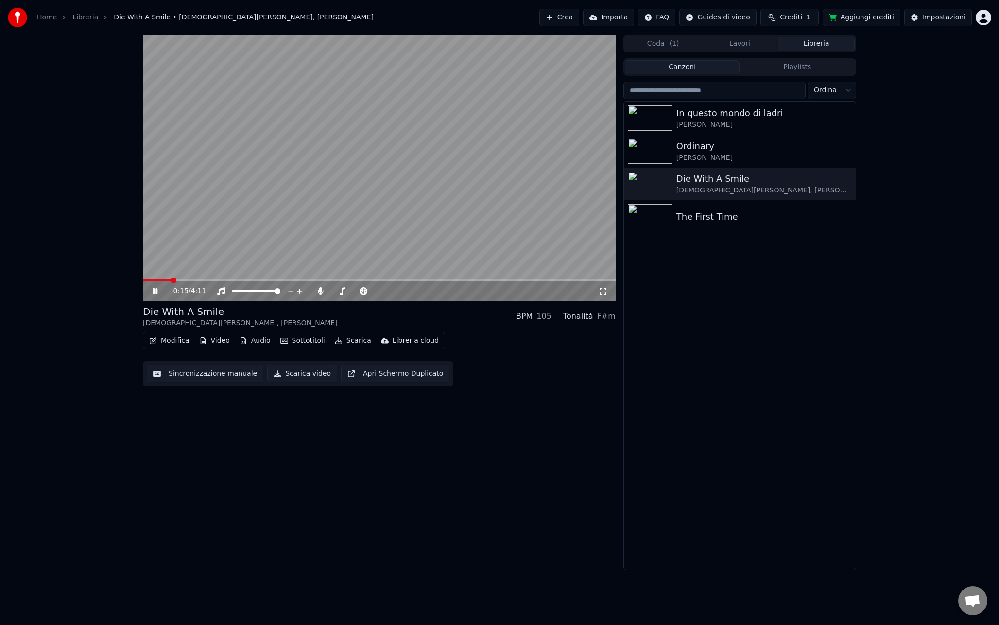
click at [307, 202] on video at bounding box center [379, 168] width 473 height 266
click at [933, 23] on button "Impostazioni" at bounding box center [938, 17] width 68 height 17
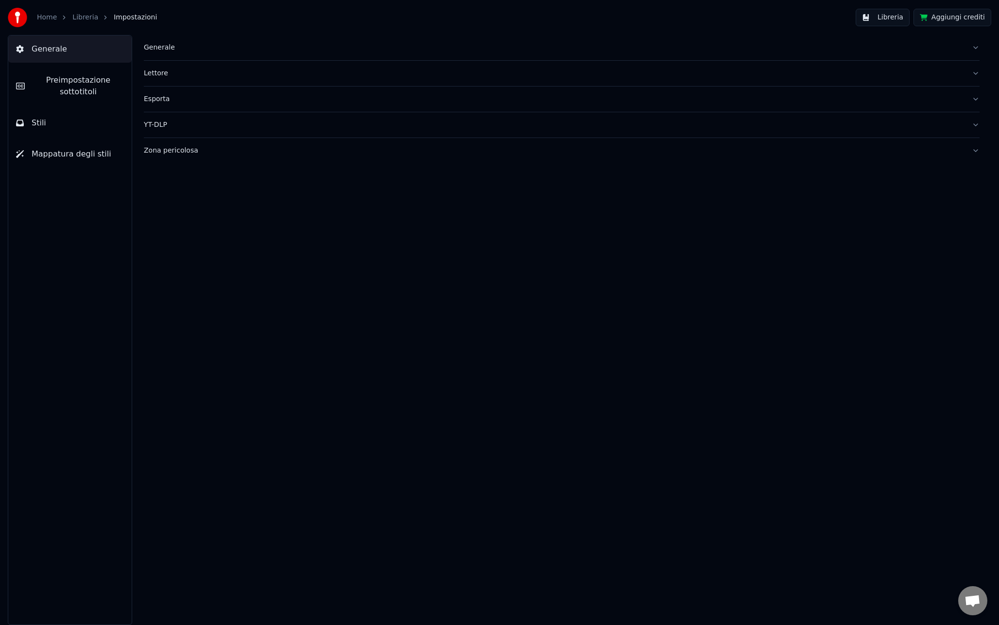
click at [75, 120] on button "Stili" at bounding box center [69, 122] width 123 height 27
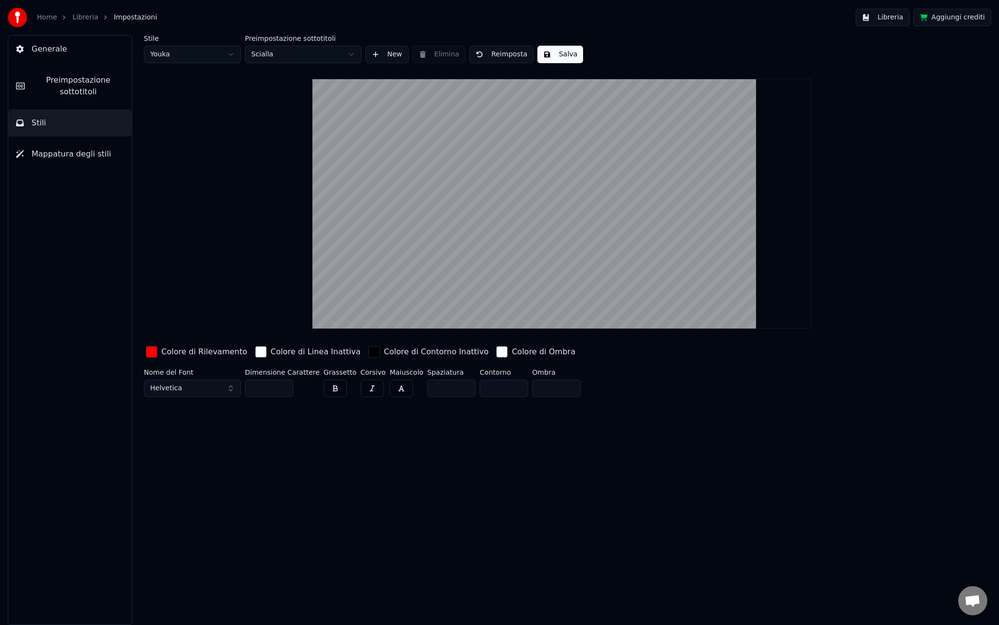
click at [185, 55] on html "Home Libreria Impostazioni Libreria Aggiungi crediti Generale Preimpostazione s…" at bounding box center [499, 312] width 999 height 625
type input "**"
type input "*"
click at [184, 387] on button "Arial Bold" at bounding box center [192, 387] width 97 height 17
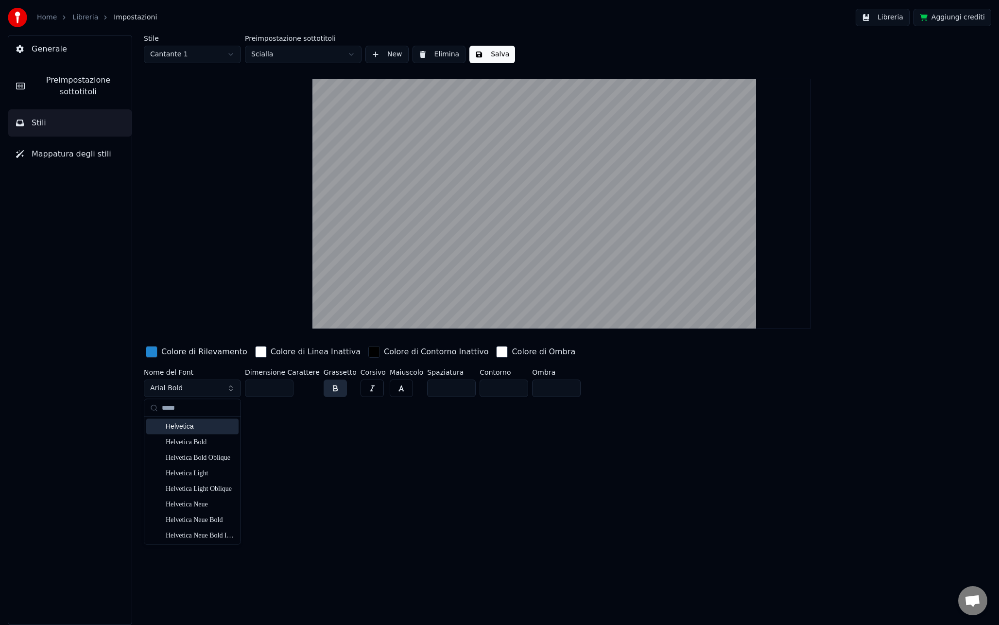
type input "*****"
click at [192, 428] on div "Helvetica" at bounding box center [200, 427] width 69 height 10
click at [227, 431] on div "Stile Cantante 1 Preimpostazione sottotitoli Scialla New Elimina Salva Colore d…" at bounding box center [561, 330] width 874 height 590
click at [176, 55] on html "Home Libreria Impostazioni Libreria Aggiungi crediti Generale Preimpostazione s…" at bounding box center [499, 312] width 999 height 625
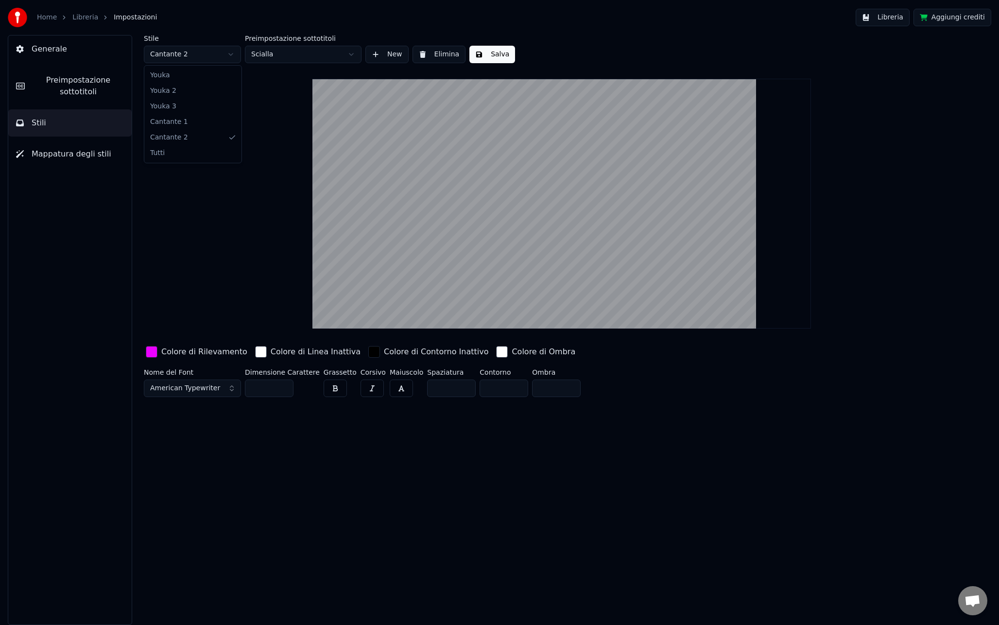
click at [195, 58] on html "Home Libreria Impostazioni Libreria Aggiungi crediti Generale Preimpostazione s…" at bounding box center [499, 312] width 999 height 625
click at [176, 55] on html "Home Libreria Impostazioni Libreria Aggiungi crediti Generale Preimpostazione s…" at bounding box center [499, 312] width 999 height 625
click at [325, 391] on button "button" at bounding box center [335, 387] width 23 height 17
click at [194, 392] on button "Helvetica" at bounding box center [192, 387] width 97 height 17
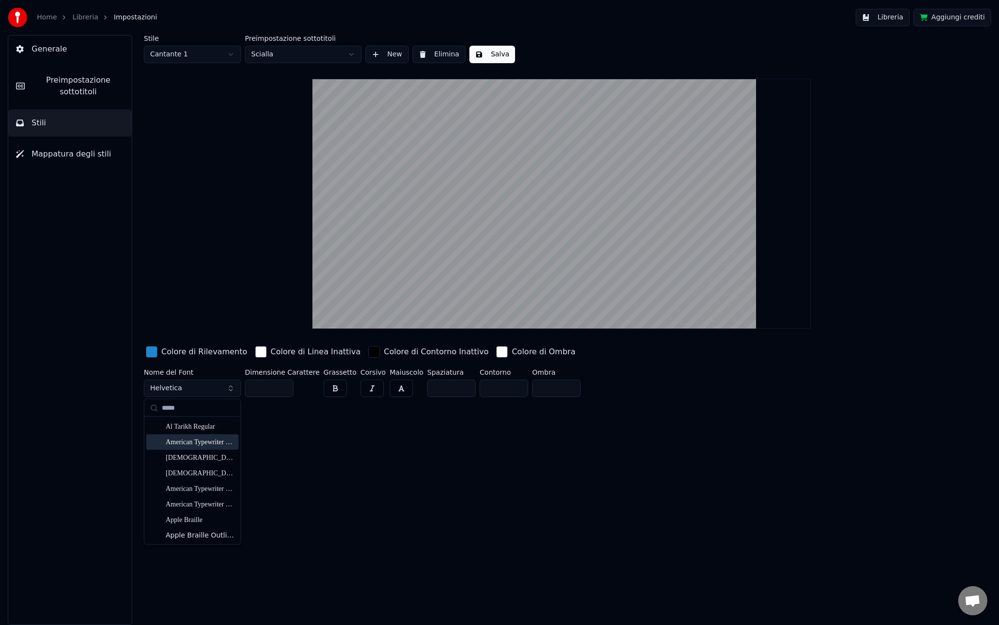
type input "*****"
click at [264, 443] on div "Stile Cantante 1 Preimpostazione sottotitoli Scialla New Elimina Salva Colore d…" at bounding box center [561, 330] width 874 height 590
click at [199, 57] on html "Home Libreria Impostazioni Libreria Aggiungi crediti Generale Preimpostazione s…" at bounding box center [499, 312] width 999 height 625
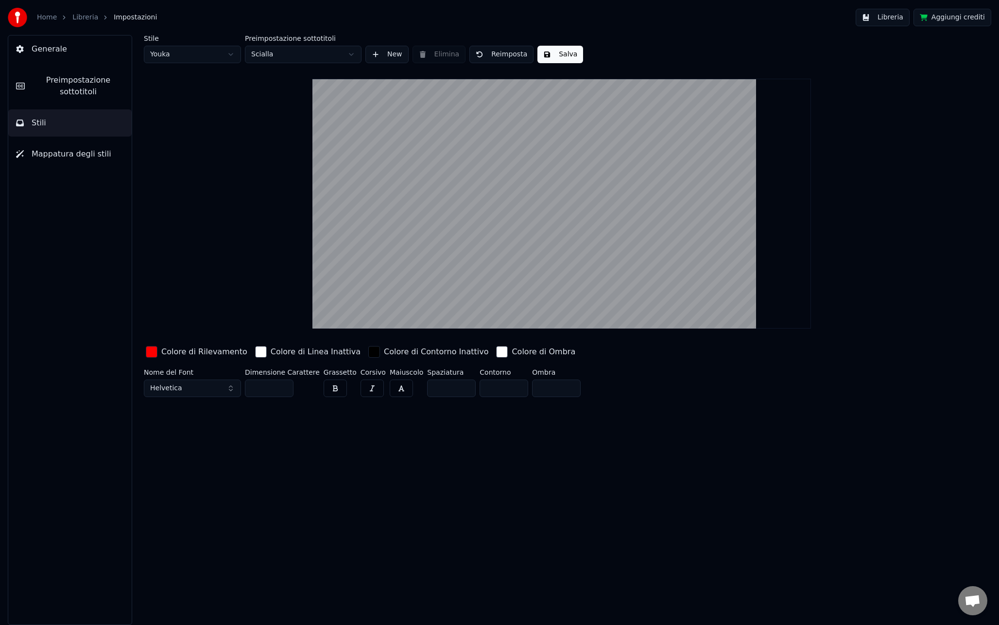
click at [183, 59] on html "Home Libreria Impostazioni Libreria Aggiungi crediti Generale Preimpostazione s…" at bounding box center [499, 312] width 999 height 625
type input "**"
click at [193, 58] on html "Home Libreria Impostazioni Libreria Aggiungi crediti Generale Preimpostazione s…" at bounding box center [499, 312] width 999 height 625
click at [176, 380] on button "Helvetica" at bounding box center [192, 387] width 97 height 17
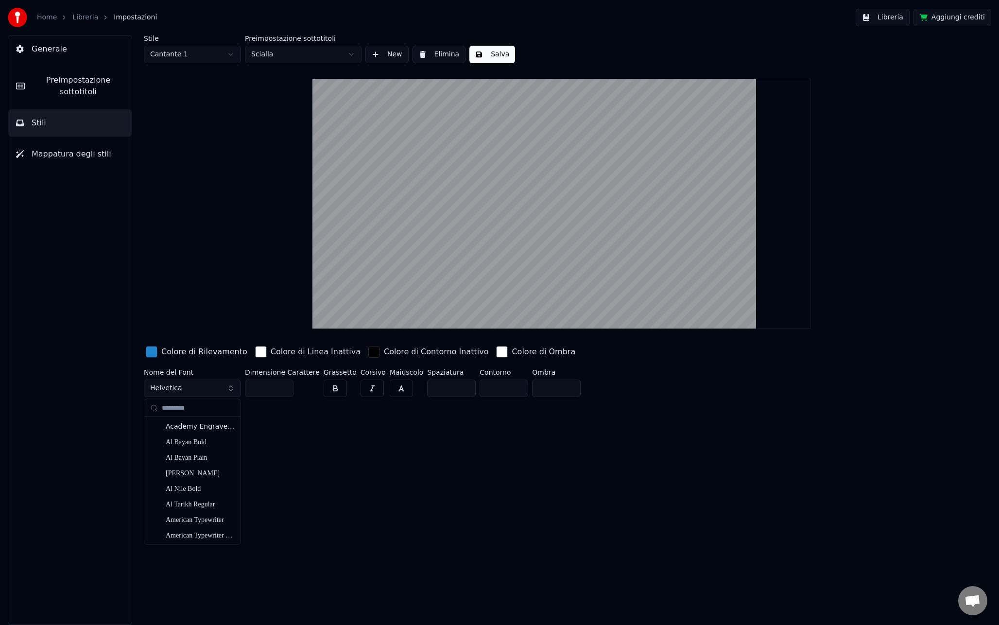
click at [178, 387] on span "Helvetica" at bounding box center [166, 388] width 32 height 10
type input "**********"
click at [186, 424] on div "Arial Bold" at bounding box center [200, 427] width 69 height 10
click at [205, 389] on button "Arial Bold" at bounding box center [192, 387] width 97 height 17
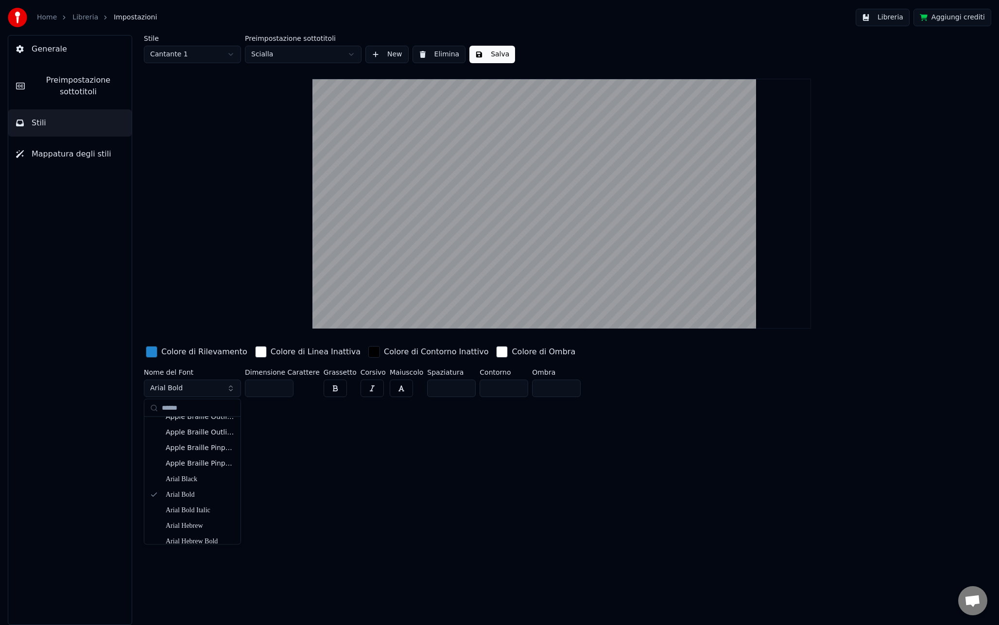
scroll to position [42, 0]
type input "*****"
click at [192, 506] on div "Arial Bold Italic" at bounding box center [200, 509] width 69 height 10
click at [184, 387] on span "Arial Bold Italic" at bounding box center [175, 388] width 51 height 10
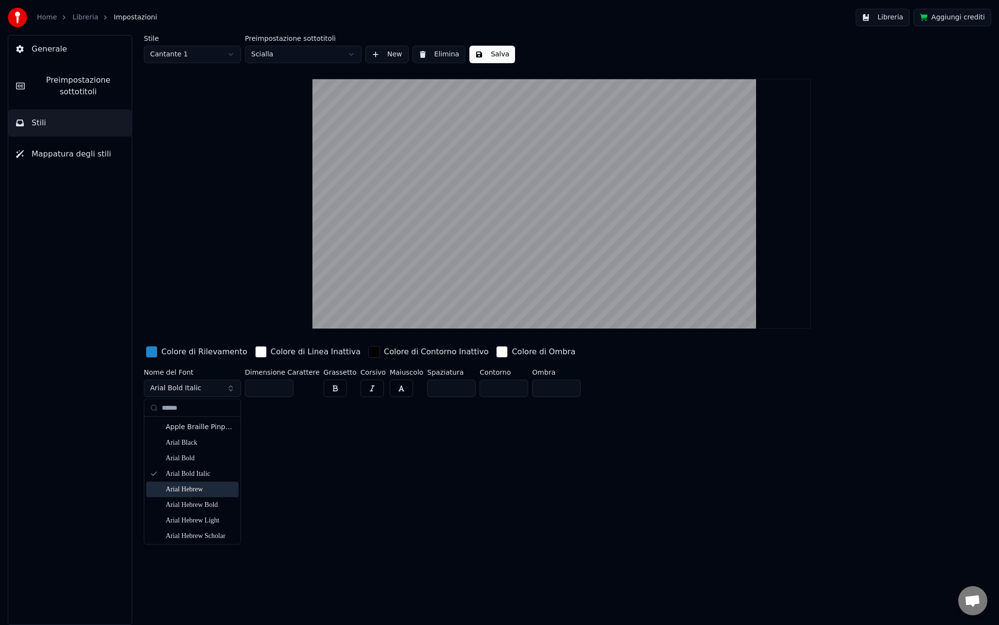
type input "*****"
click at [191, 485] on div "Arial Hebrew" at bounding box center [200, 489] width 69 height 10
click at [182, 384] on span "Arial Hebrew" at bounding box center [172, 388] width 44 height 10
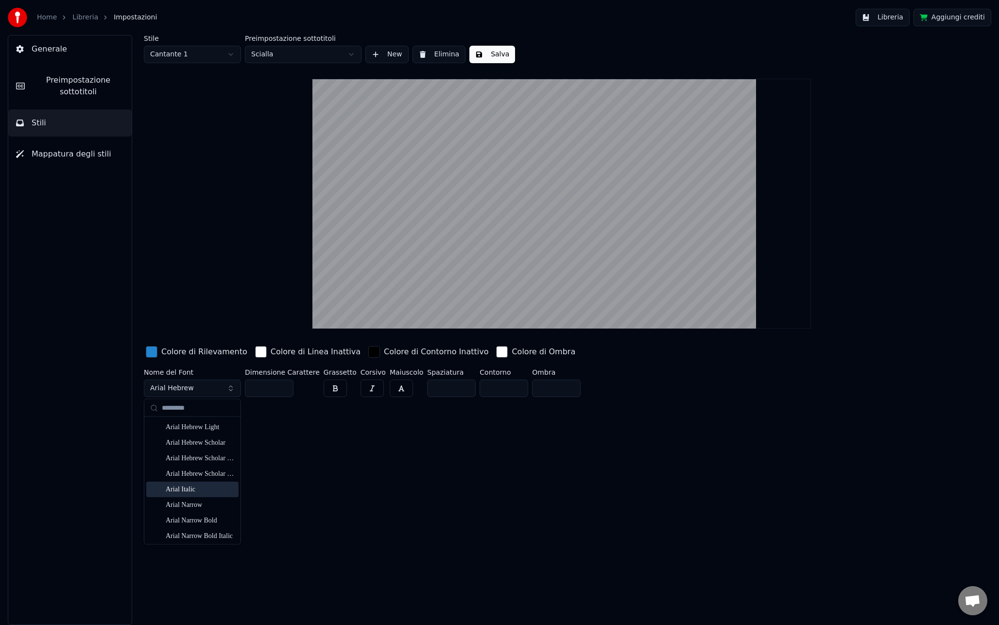
click at [192, 488] on div "Arial Italic" at bounding box center [200, 490] width 69 height 10
click at [186, 387] on button "Arial Italic" at bounding box center [192, 387] width 97 height 17
click at [193, 475] on div "Arial Narrow" at bounding box center [200, 474] width 69 height 10
click at [191, 391] on button "Arial Narrow" at bounding box center [192, 387] width 97 height 17
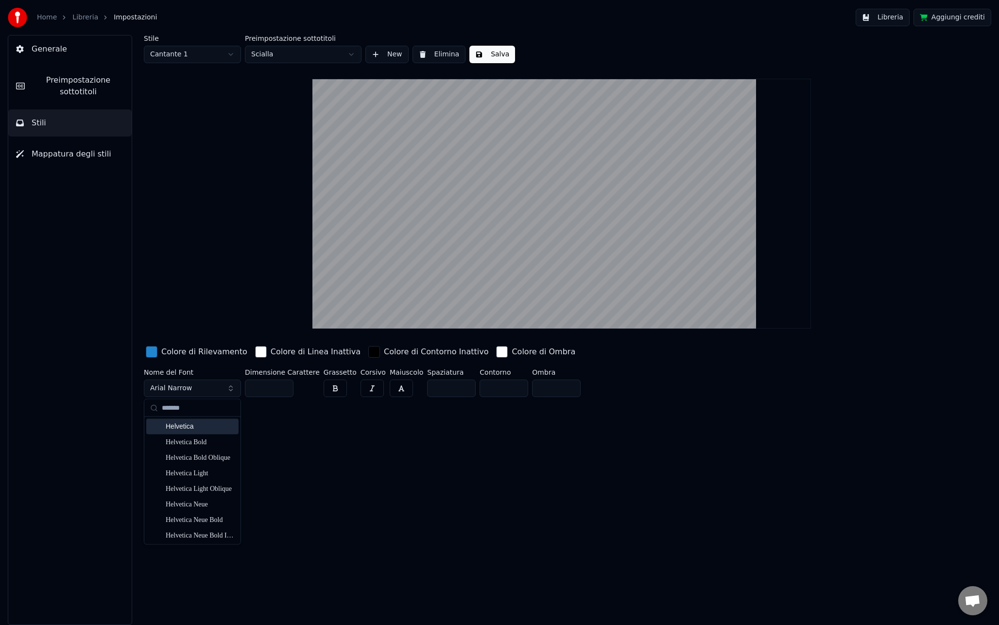
type input "*******"
click at [198, 423] on div "Helvetica" at bounding box center [200, 427] width 69 height 10
click at [348, 431] on div "Stile Cantante 1 Preimpostazione sottotitoli Scialla New Elimina Salva Colore d…" at bounding box center [561, 330] width 874 height 590
click at [887, 22] on button "Libreria" at bounding box center [882, 17] width 54 height 17
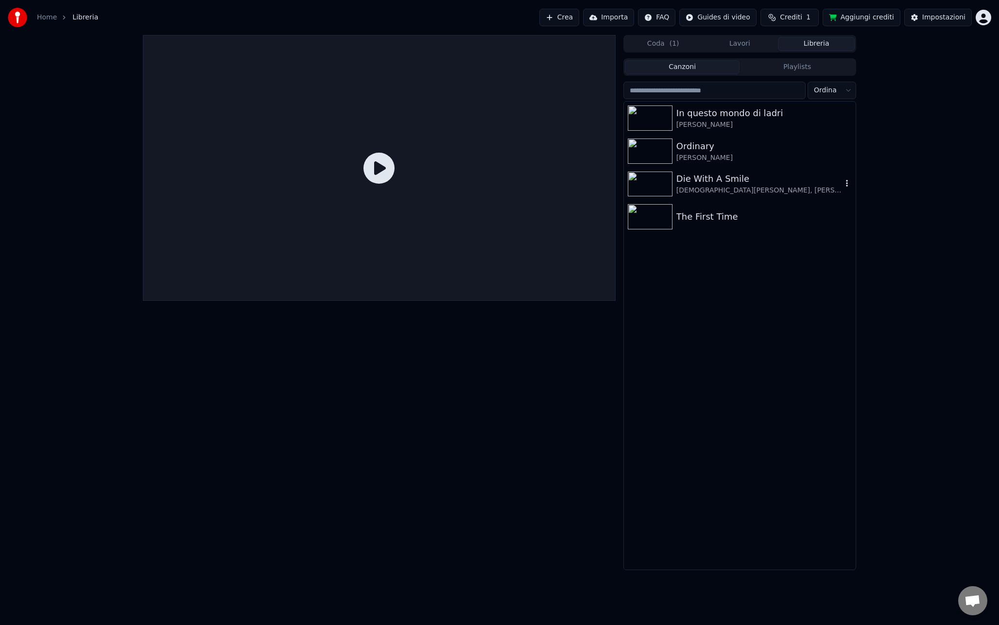
click at [711, 181] on div "Die With A Smile" at bounding box center [759, 179] width 166 height 14
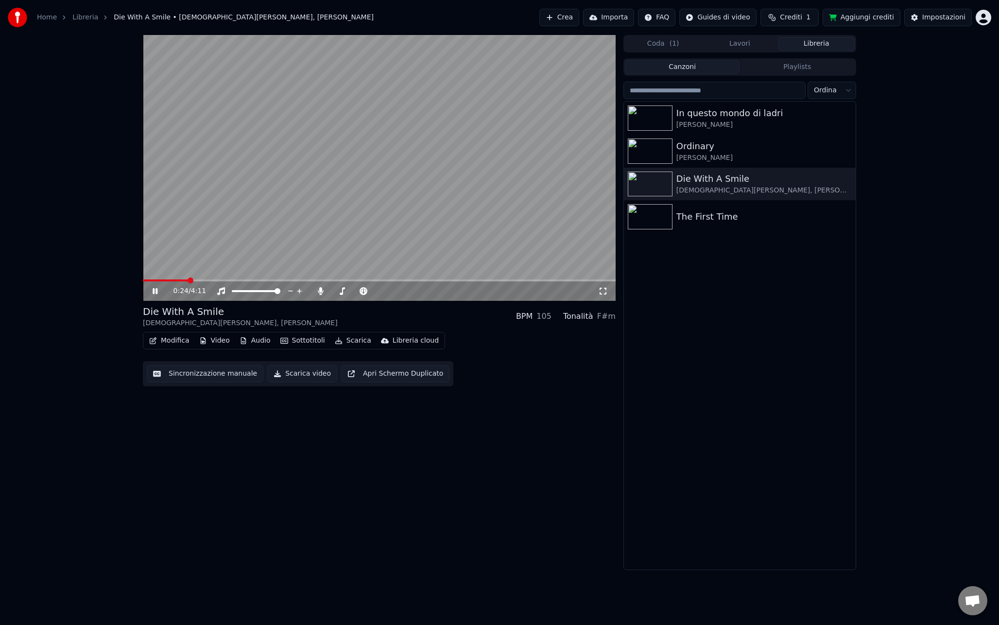
click at [188, 280] on span at bounding box center [379, 280] width 473 height 2
click at [291, 180] on video at bounding box center [379, 168] width 473 height 266
click at [933, 19] on div "Impostazioni" at bounding box center [943, 18] width 43 height 10
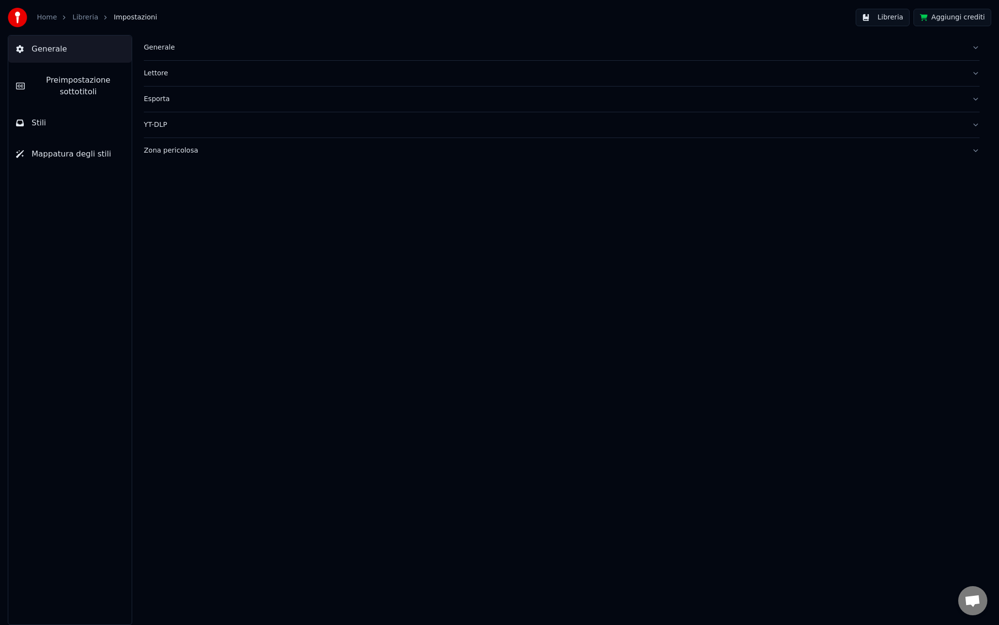
click at [87, 128] on button "Stili" at bounding box center [69, 122] width 123 height 27
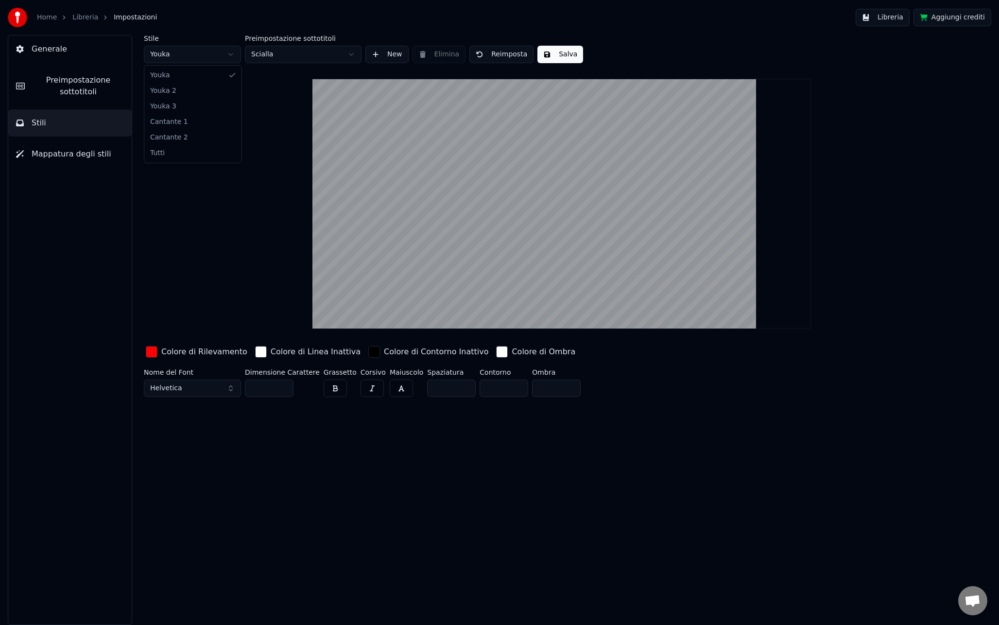
click at [181, 56] on html "Home Libreria Impostazioni Libreria Aggiungi crediti Generale Preimpostazione s…" at bounding box center [499, 312] width 999 height 625
click at [87, 152] on html "Home Libreria Impostazioni Libreria Aggiungi crediti Generale Preimpostazione s…" at bounding box center [499, 312] width 999 height 625
click at [85, 157] on span "Mappatura degli stili" at bounding box center [72, 154] width 80 height 12
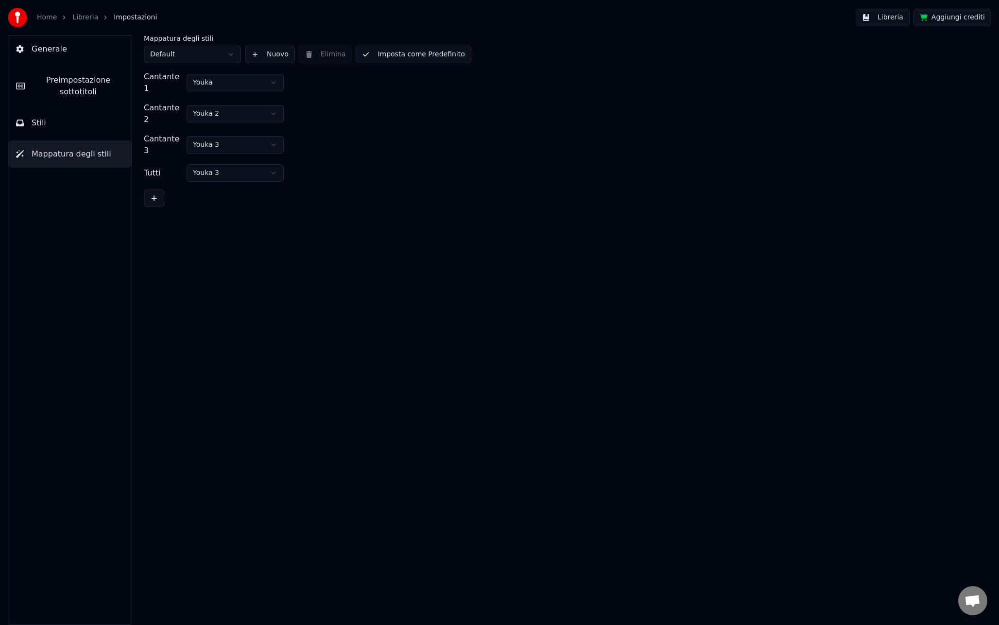
click at [222, 106] on html "Home Libreria Impostazioni Libreria Aggiungi crediti Generale Preimpostazione s…" at bounding box center [499, 312] width 999 height 625
click at [352, 91] on html "Home Libreria Impostazioni Libreria Aggiungi crediti Generale Preimpostazione s…" at bounding box center [499, 312] width 999 height 625
click at [191, 53] on html "Home Libreria Impostazioni Libreria Aggiungi crediti Generale Preimpostazione s…" at bounding box center [499, 312] width 999 height 625
click at [207, 132] on html "Home Libreria Impostazioni Libreria Aggiungi crediti Generale Preimpostazione s…" at bounding box center [499, 312] width 999 height 625
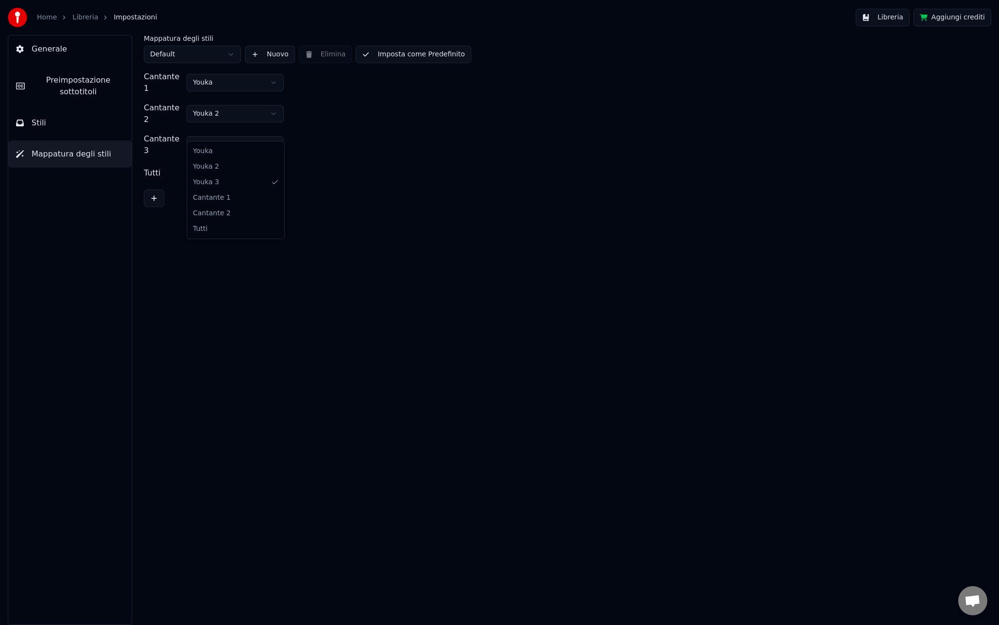
drag, startPoint x: 227, startPoint y: 213, endPoint x: 218, endPoint y: 152, distance: 61.5
click at [216, 107] on html "Home Libreria Impostazioni Libreria Aggiungi crediti Generale Preimpostazione s…" at bounding box center [499, 312] width 999 height 625
click at [218, 158] on html "Home Libreria Impostazioni Libreria Aggiungi crediti Generale Preimpostazione s…" at bounding box center [499, 312] width 999 height 625
click at [254, 203] on div "Mappatura degli stili Default Nuovo Elimina Imposta come Predefinito Cantante 1…" at bounding box center [561, 330] width 874 height 590
click at [887, 16] on button "Libreria" at bounding box center [882, 17] width 54 height 17
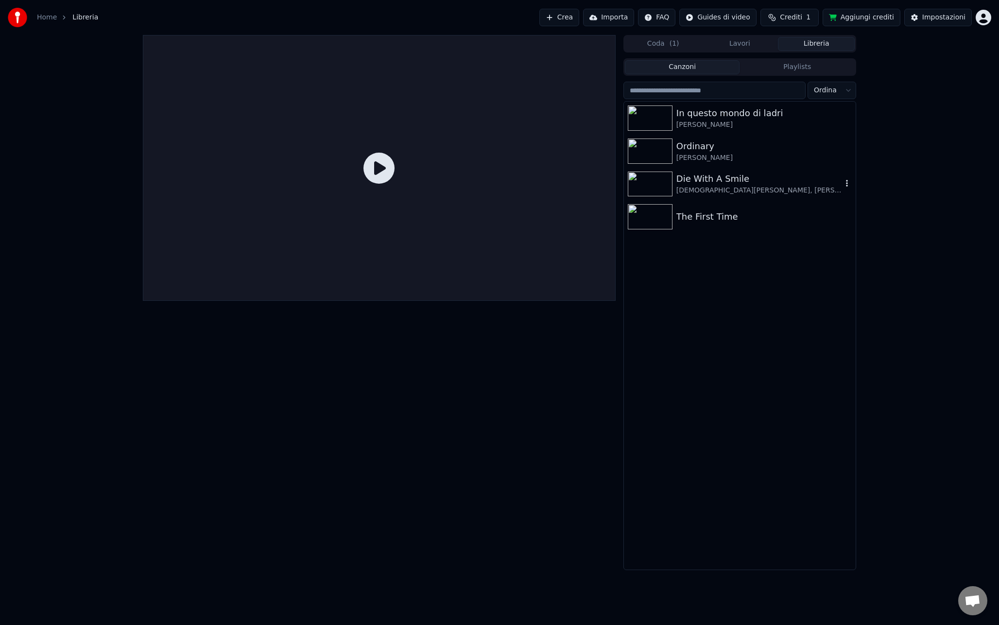
click at [704, 191] on div "[DEMOGRAPHIC_DATA][PERSON_NAME], [PERSON_NAME]" at bounding box center [759, 191] width 166 height 10
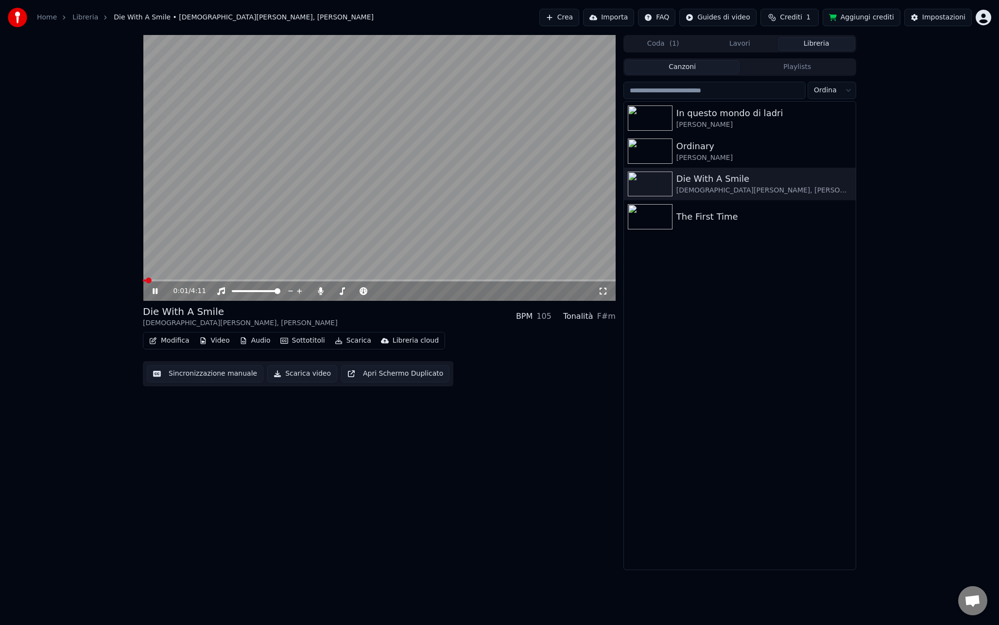
click at [180, 279] on span at bounding box center [379, 280] width 473 height 2
click at [343, 199] on video at bounding box center [379, 168] width 473 height 266
click at [950, 18] on div "Impostazioni" at bounding box center [943, 18] width 43 height 10
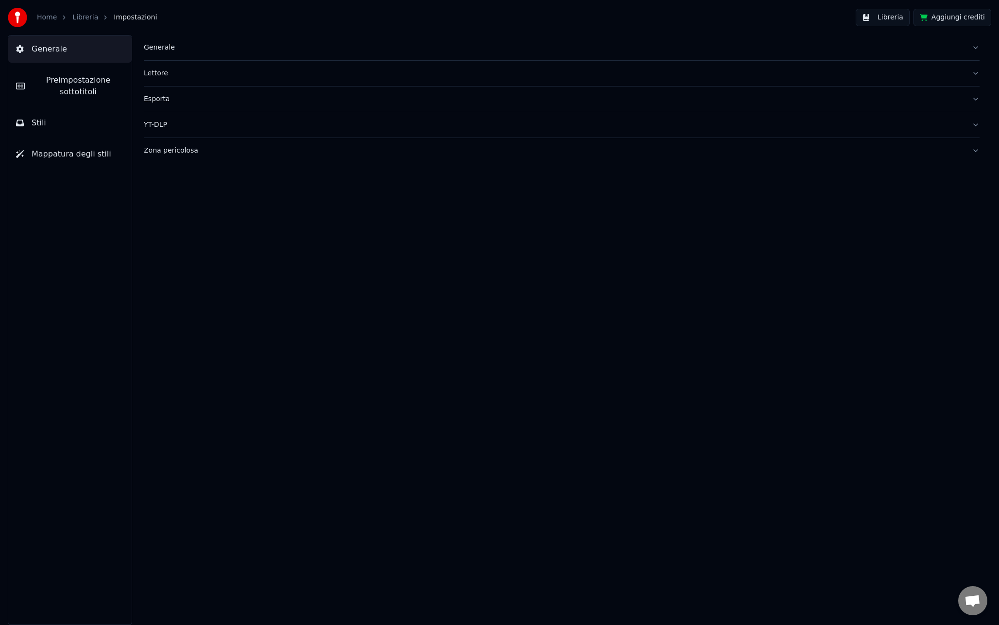
click at [55, 149] on span "Mappatura degli stili" at bounding box center [72, 154] width 80 height 12
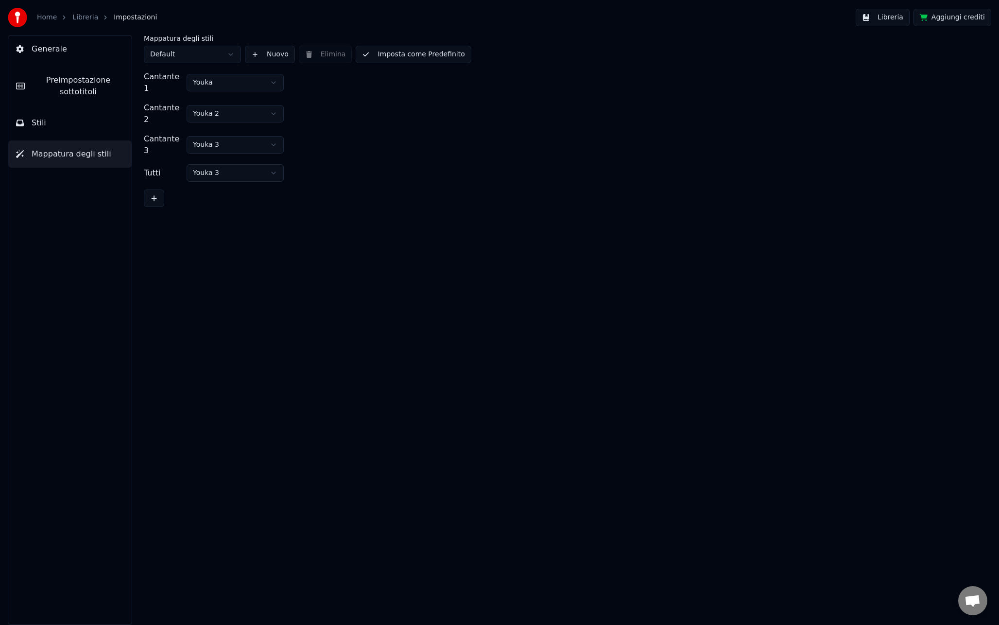
click at [211, 57] on html "Home Libreria Impostazioni Libreria Aggiungi crediti Generale Preimpostazione s…" at bounding box center [499, 312] width 999 height 625
click at [218, 56] on html "Home Libreria Impostazioni Libreria Aggiungi crediti Generale Preimpostazione s…" at bounding box center [499, 312] width 999 height 625
click at [262, 57] on button "Nuovo" at bounding box center [270, 54] width 50 height 17
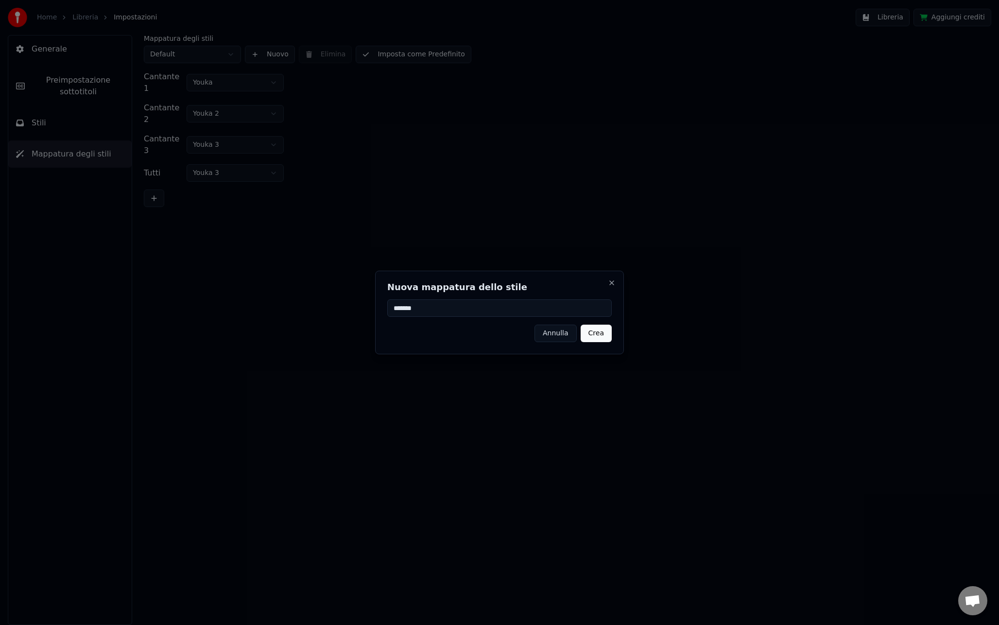
type input "*******"
click at [601, 333] on button "Crea" at bounding box center [595, 332] width 31 height 17
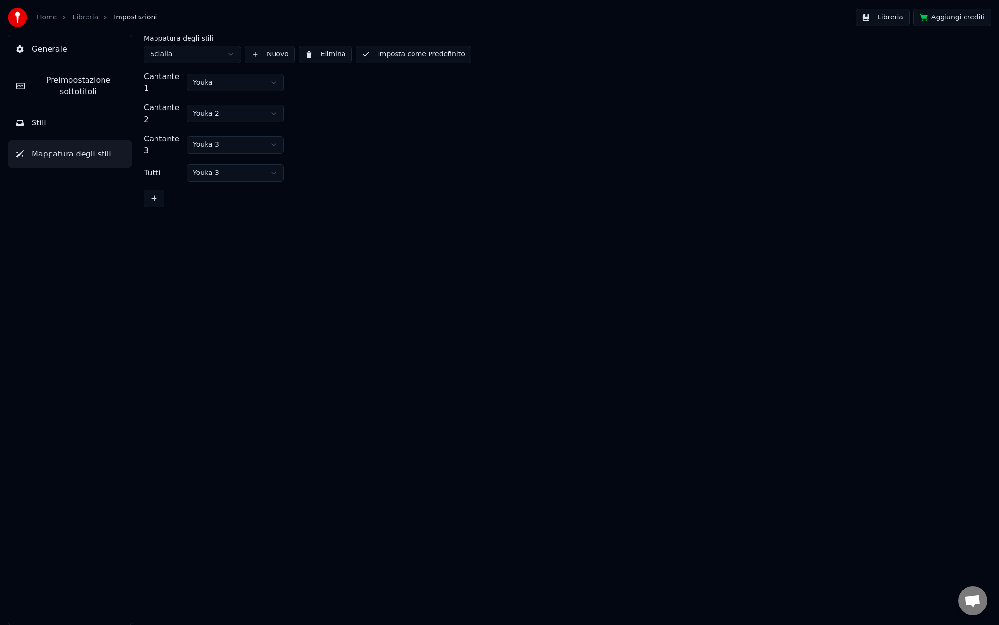
click at [212, 107] on html "Home Libreria Impostazioni Libreria Aggiungi crediti Generale Preimpostazione s…" at bounding box center [499, 312] width 999 height 625
click at [211, 132] on html "Home Libreria Impostazioni Libreria Aggiungi crediti Generale Preimpostazione s…" at bounding box center [499, 312] width 999 height 625
click at [210, 165] on div "Cantante 1 Youka Cantante 2 Cantante 1 Cantante 3 Cantante 2 Tutti Youka 3" at bounding box center [562, 139] width 836 height 136
click at [214, 159] on html "Home Libreria Impostazioni Libreria Aggiungi crediti Generale Preimpostazione s…" at bounding box center [499, 312] width 999 height 625
click at [392, 58] on button "Imposta come Predefinito" at bounding box center [413, 54] width 115 height 17
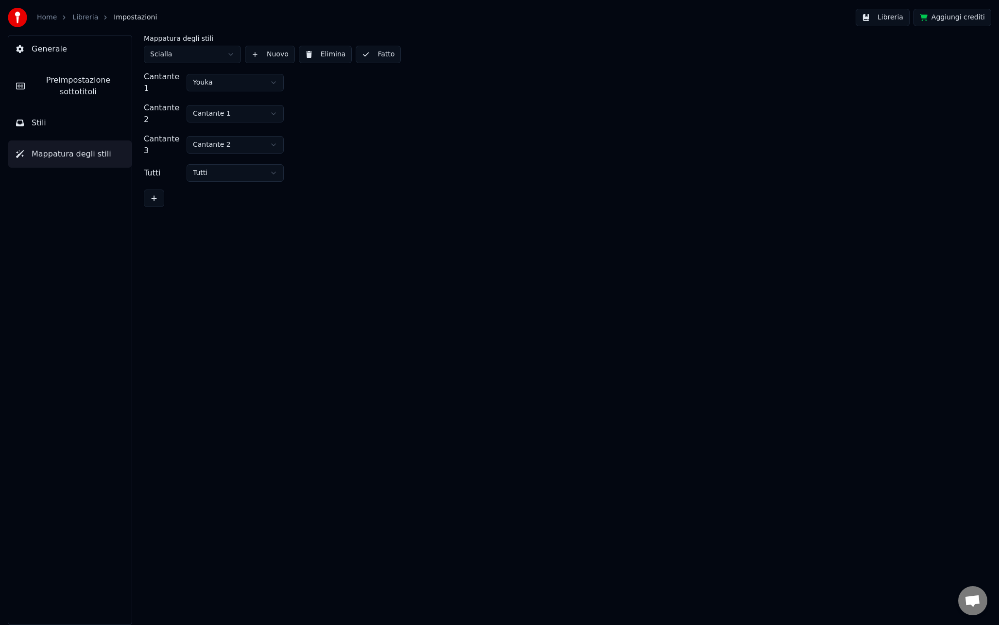
click at [370, 95] on div "Cantante 1 Youka Cantante 2 Cantante 1 Cantante 3 Cantante 2 Tutti Tutti" at bounding box center [562, 139] width 836 height 136
click at [45, 128] on button "Stili" at bounding box center [69, 122] width 123 height 27
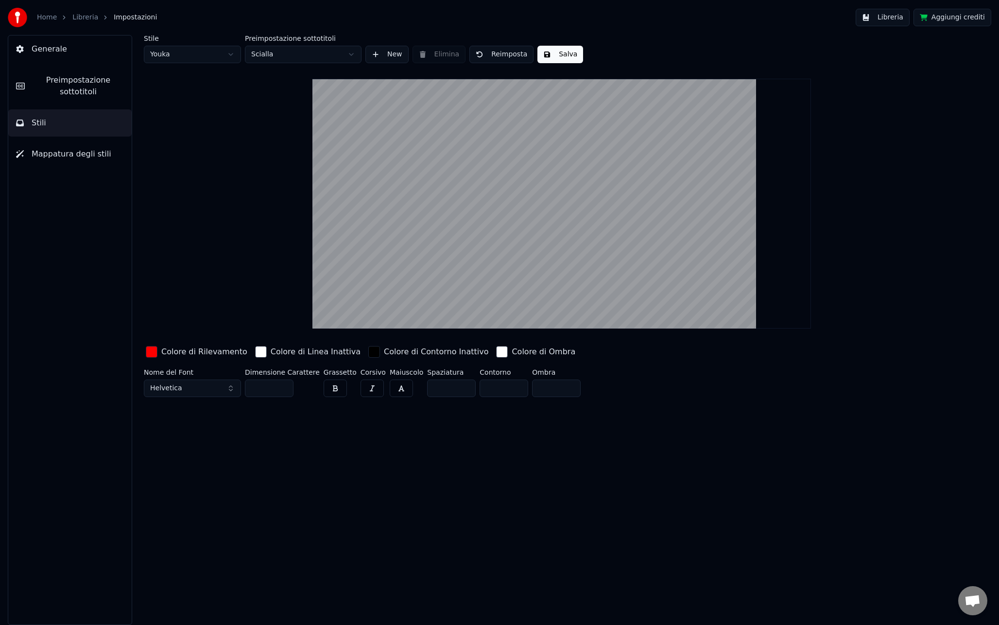
click at [56, 150] on span "Mappatura degli stili" at bounding box center [72, 154] width 80 height 12
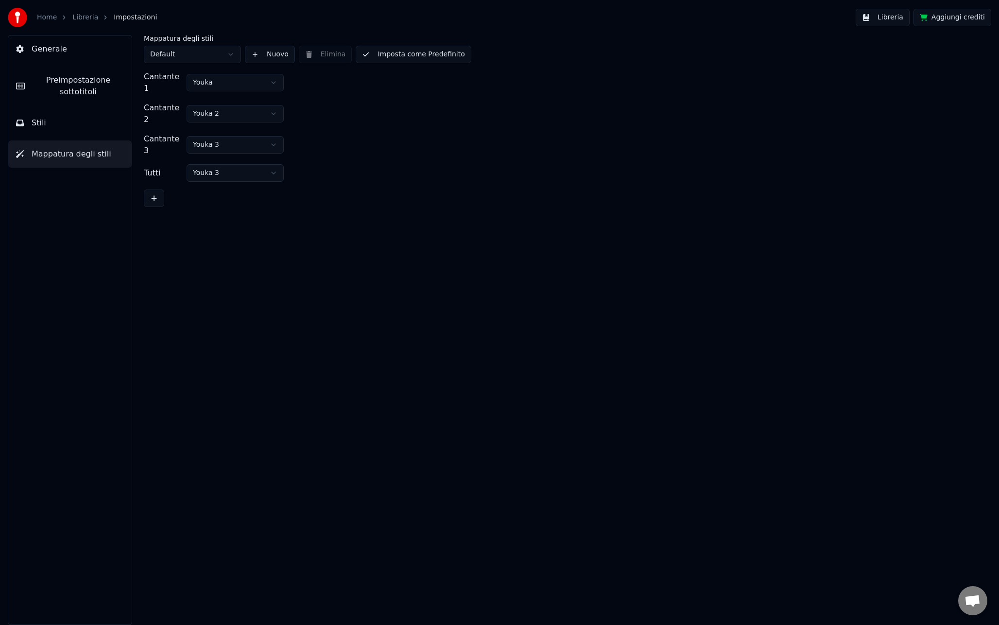
click at [224, 51] on html "Home Libreria Impostazioni Libreria Aggiungi crediti Generale Preimpostazione s…" at bounding box center [499, 312] width 999 height 625
click at [384, 56] on button "Imposta come Predefinito" at bounding box center [413, 54] width 115 height 17
click at [53, 126] on button "Stili" at bounding box center [69, 122] width 123 height 27
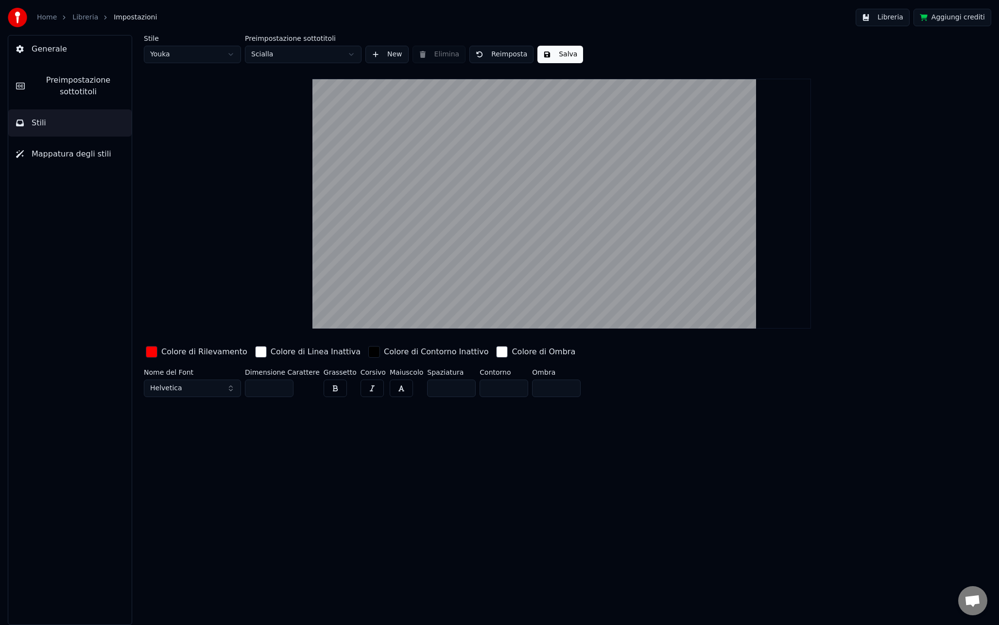
click at [48, 151] on span "Mappatura degli stili" at bounding box center [72, 154] width 80 height 12
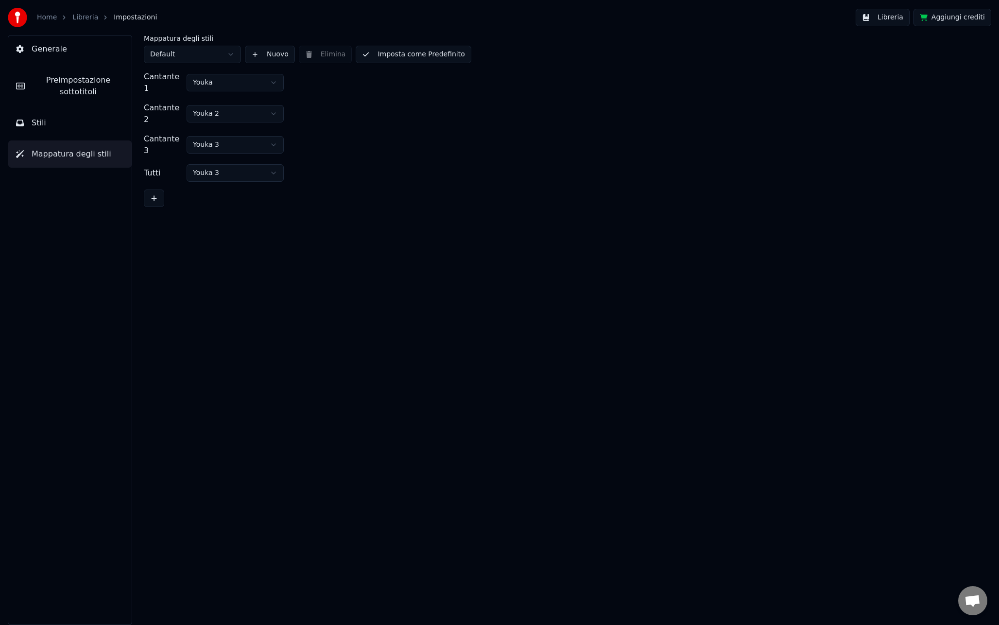
click at [176, 66] on div "Mappatura degli stili Default Nuovo Elimina Imposta come Predefinito Cantante 1…" at bounding box center [562, 121] width 836 height 172
click at [176, 57] on html "Home Libreria Impostazioni Libreria Aggiungi crediti Generale Preimpostazione s…" at bounding box center [499, 312] width 999 height 625
click at [378, 55] on button "Imposta come Predefinito" at bounding box center [413, 54] width 115 height 17
click at [373, 49] on button "Fatto" at bounding box center [378, 54] width 45 height 17
click at [381, 55] on button "Fatto" at bounding box center [378, 54] width 45 height 17
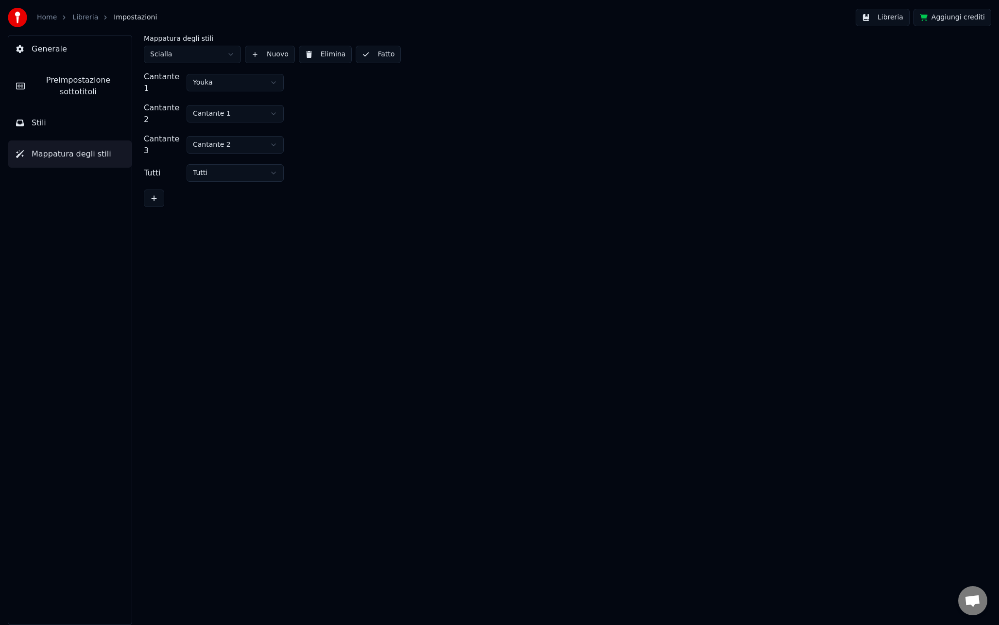
click at [363, 57] on button "Fatto" at bounding box center [378, 54] width 45 height 17
click at [892, 24] on button "Libreria" at bounding box center [882, 17] width 54 height 17
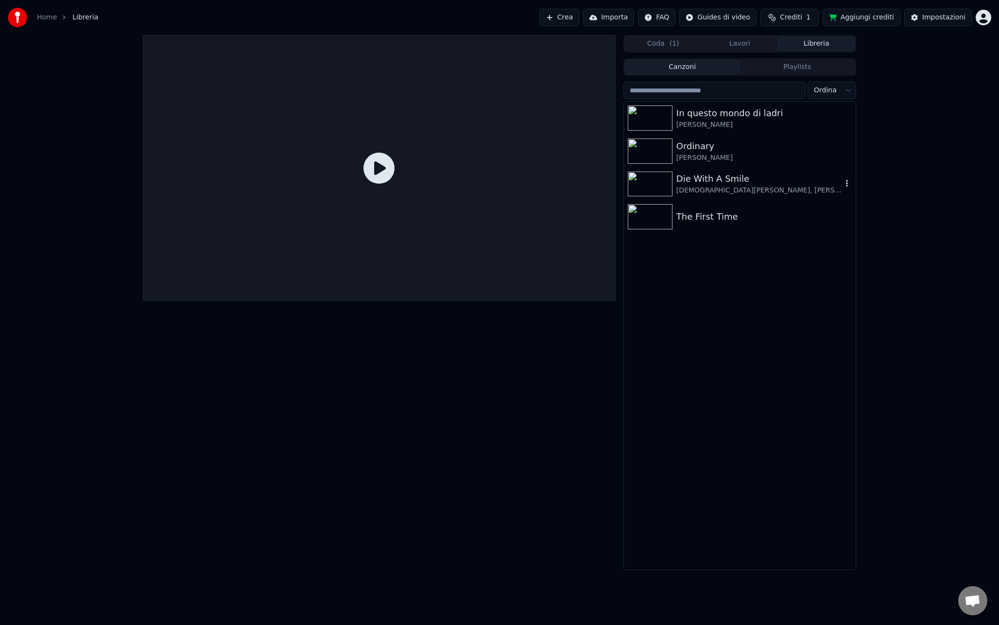
click at [729, 174] on div "Die With A Smile" at bounding box center [759, 179] width 166 height 14
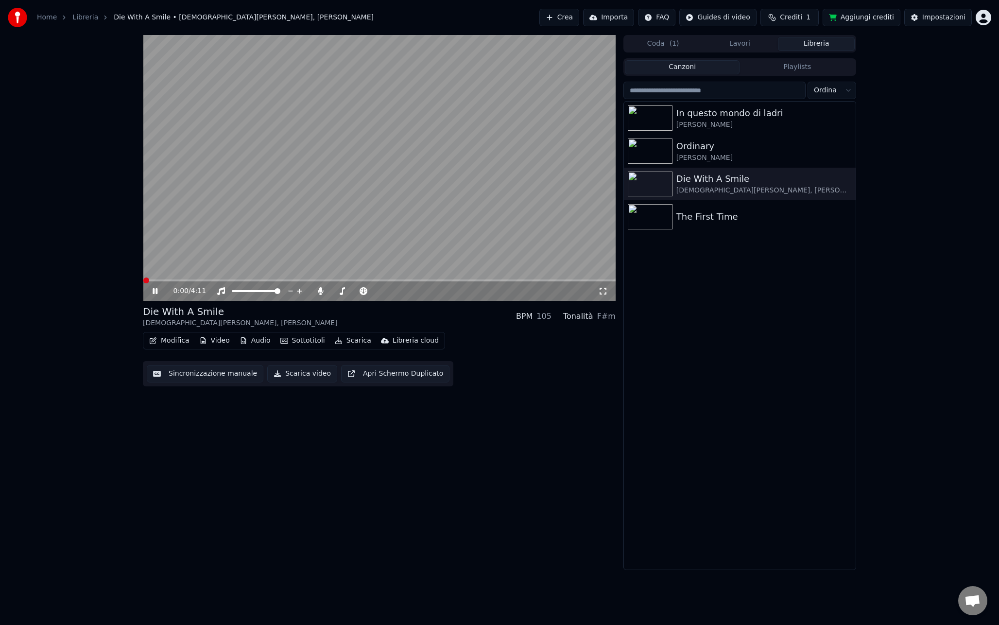
click at [192, 279] on span at bounding box center [379, 280] width 473 height 2
click at [350, 209] on video at bounding box center [379, 168] width 473 height 266
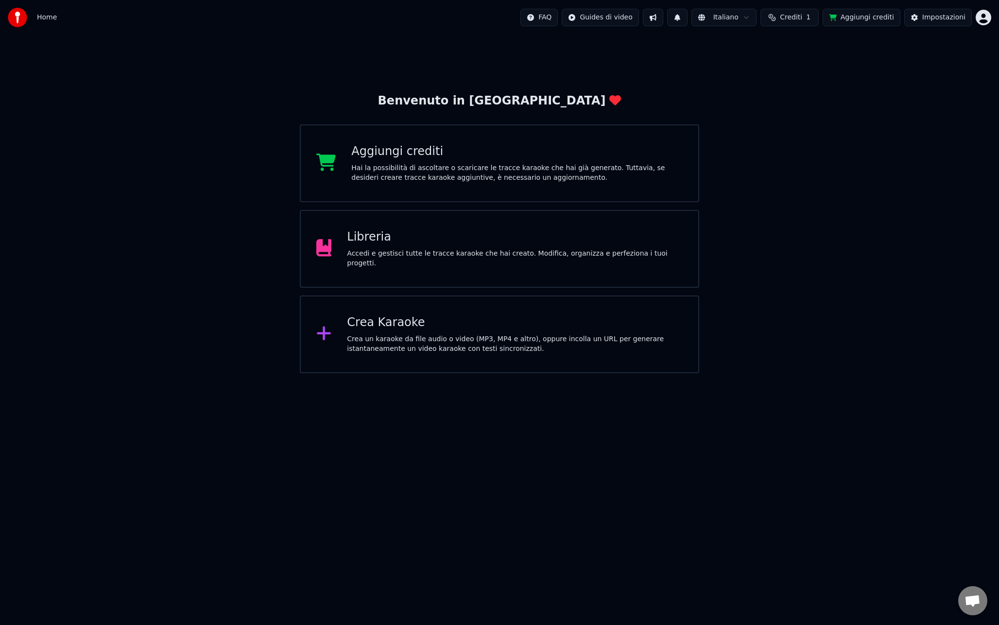
click at [440, 257] on div "Accedi e gestisci tutte le tracce karaoke che hai creato. Modifica, organizza e…" at bounding box center [515, 258] width 336 height 19
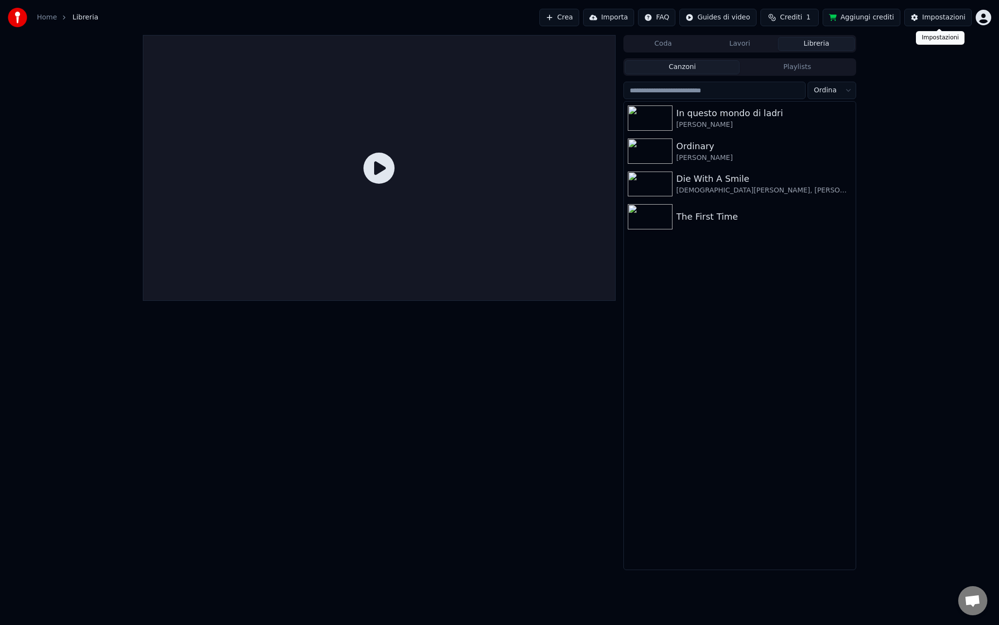
click at [927, 14] on div "Impostazioni" at bounding box center [943, 18] width 43 height 10
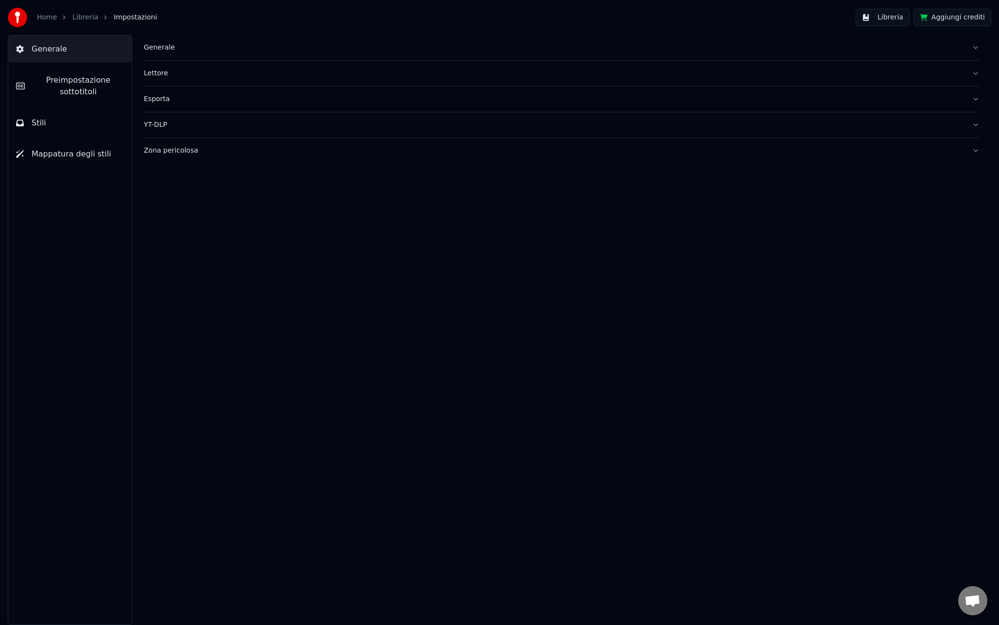
click at [52, 155] on span "Mappatura degli stili" at bounding box center [72, 154] width 80 height 12
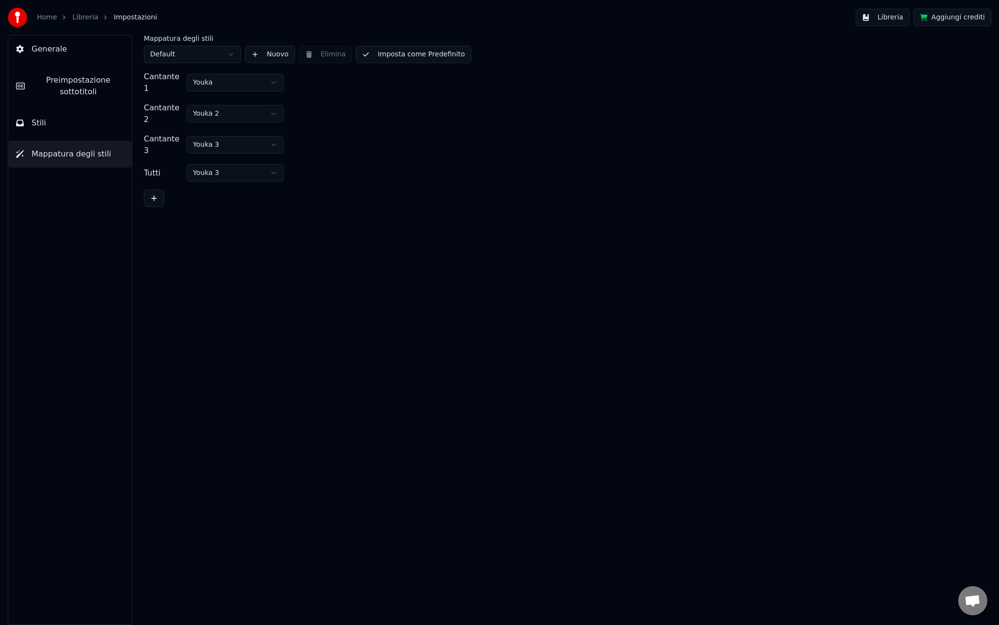
click at [188, 50] on html "Home Libreria Impostazioni Libreria Aggiungi crediti Generale Preimpostazione s…" at bounding box center [499, 312] width 999 height 625
click at [376, 51] on button "Imposta come Predefinito" at bounding box center [413, 54] width 115 height 17
click at [34, 118] on span "Stili" at bounding box center [39, 123] width 15 height 12
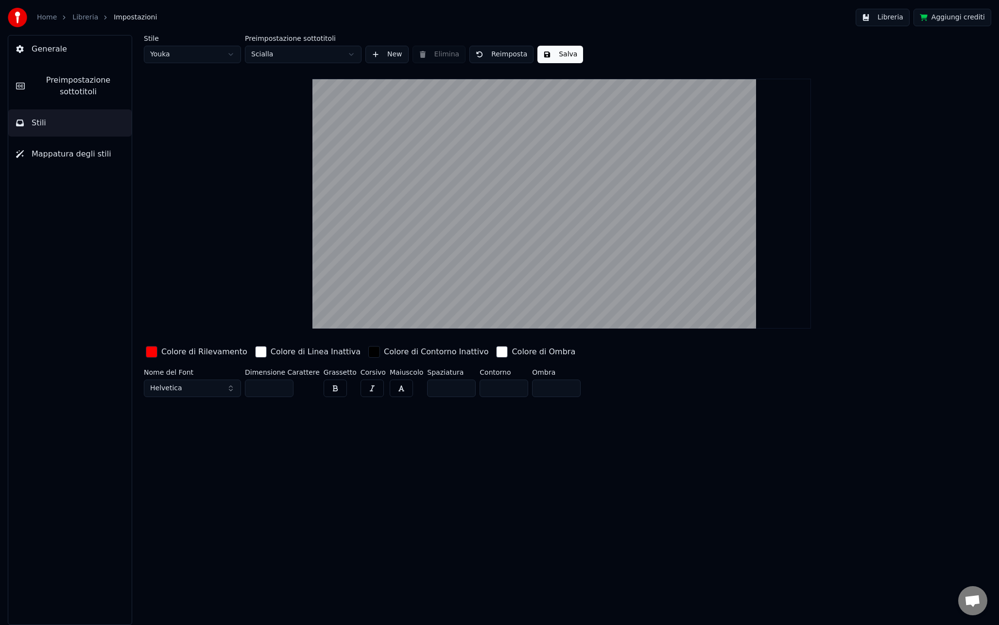
click at [197, 54] on html "Home Libreria Impostazioni Libreria Aggiungi crediti Generale Preimpostazione s…" at bounding box center [499, 312] width 999 height 625
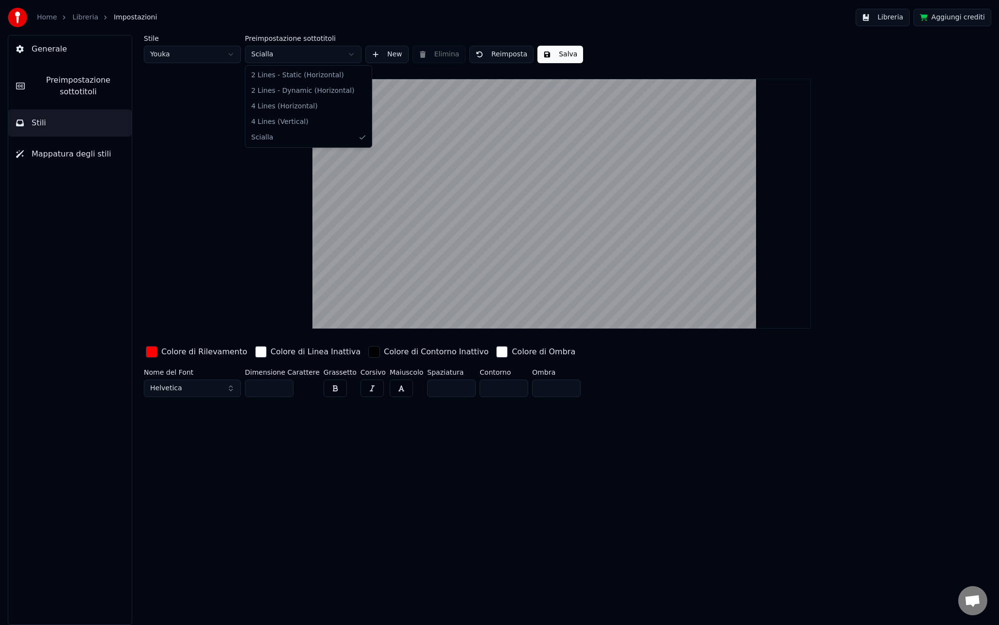
click at [259, 53] on html "Home Libreria Impostazioni Libreria Aggiungi crediti Generale Preimpostazione s…" at bounding box center [499, 312] width 999 height 625
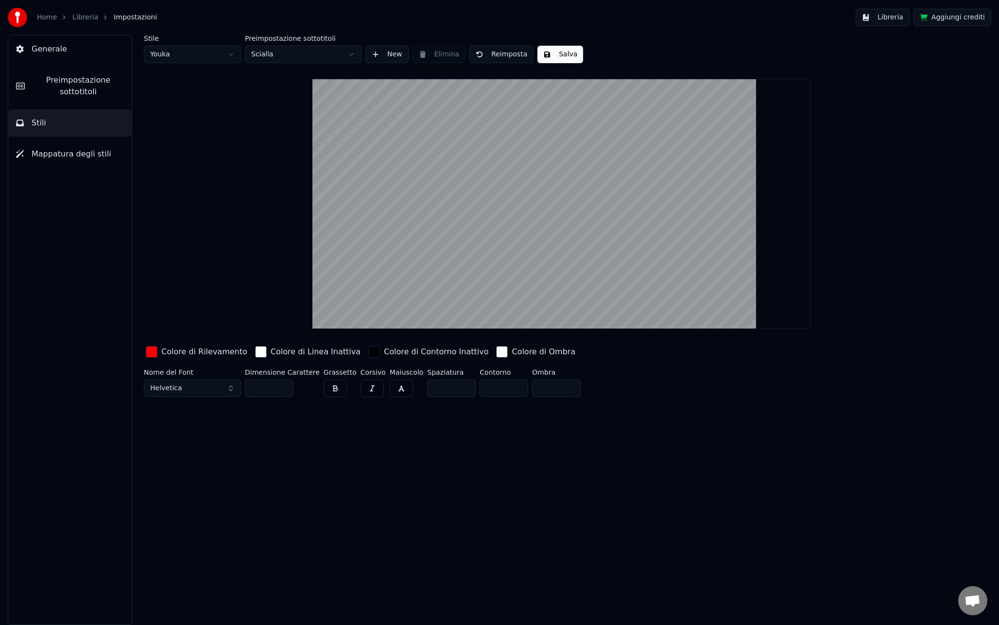
click at [215, 53] on html "Home Libreria Impostazioni Libreria Aggiungi crediti Generale Preimpostazione s…" at bounding box center [499, 312] width 999 height 625
click at [272, 100] on html "Home Libreria Impostazioni Libreria Aggiungi crediti Generale Preimpostazione s…" at bounding box center [499, 312] width 999 height 625
click at [393, 56] on button "New" at bounding box center [386, 54] width 43 height 17
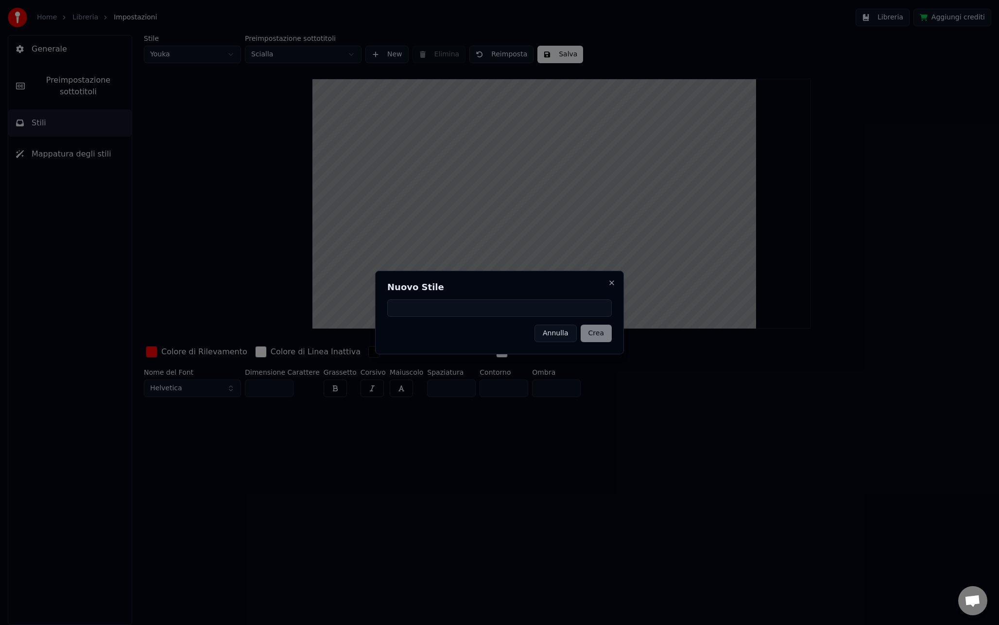
click at [560, 335] on button "Annulla" at bounding box center [555, 332] width 42 height 17
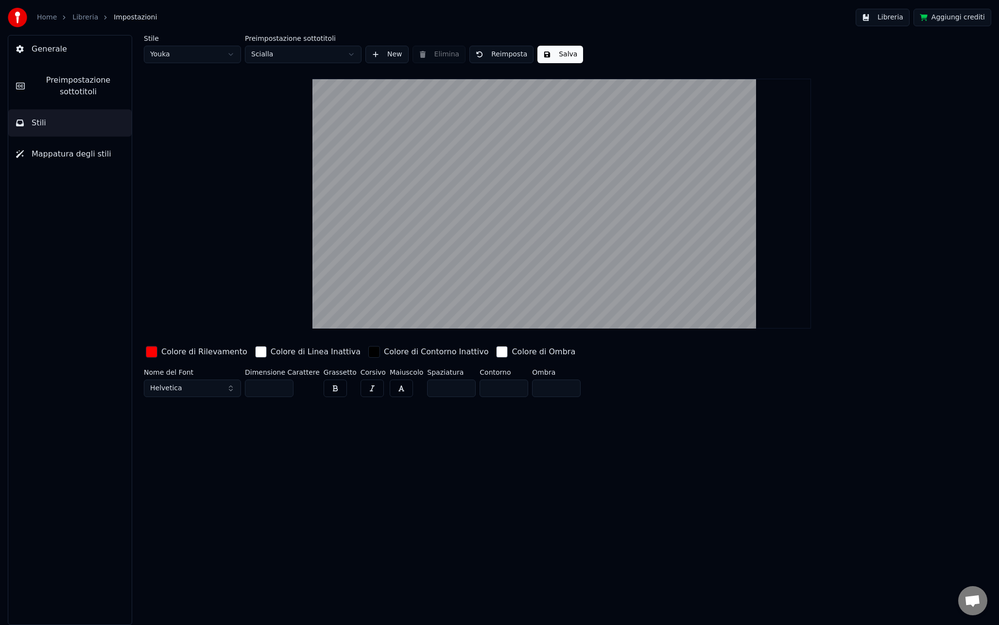
click at [244, 420] on div "Stile Youka Preimpostazione sottotitoli Scialla New Elimina Reimposta Salva Col…" at bounding box center [561, 330] width 874 height 590
click at [42, 144] on button "Mappatura degli stili" at bounding box center [69, 153] width 123 height 27
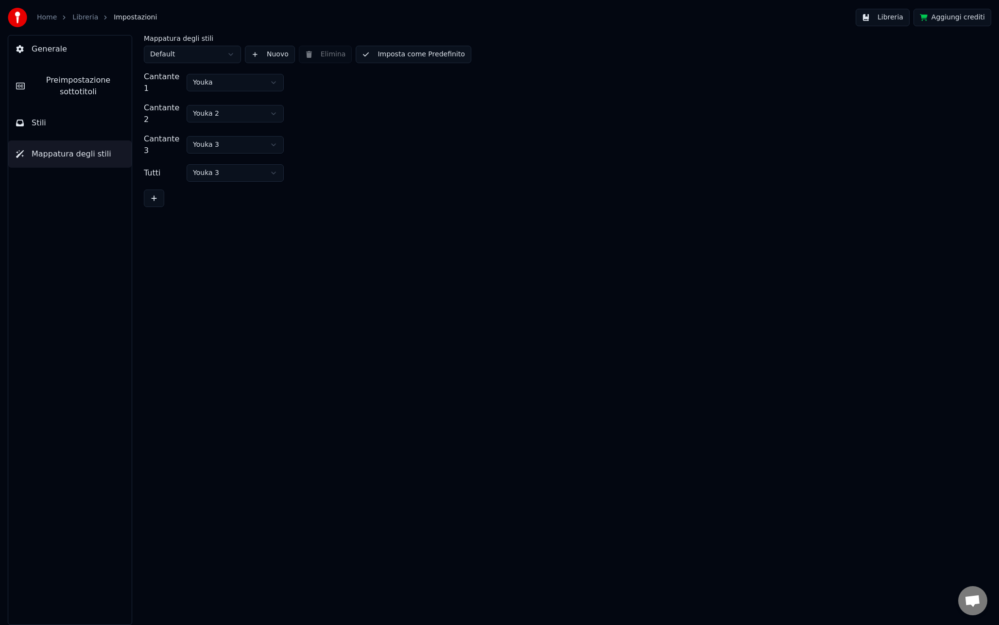
click at [324, 107] on div "Cantante 2 Youka 2" at bounding box center [562, 113] width 836 height 23
click at [193, 58] on html "Home Libreria Impostazioni Libreria Aggiungi crediti Generale Preimpostazione s…" at bounding box center [499, 312] width 999 height 625
click at [76, 117] on button "Stili" at bounding box center [69, 122] width 123 height 27
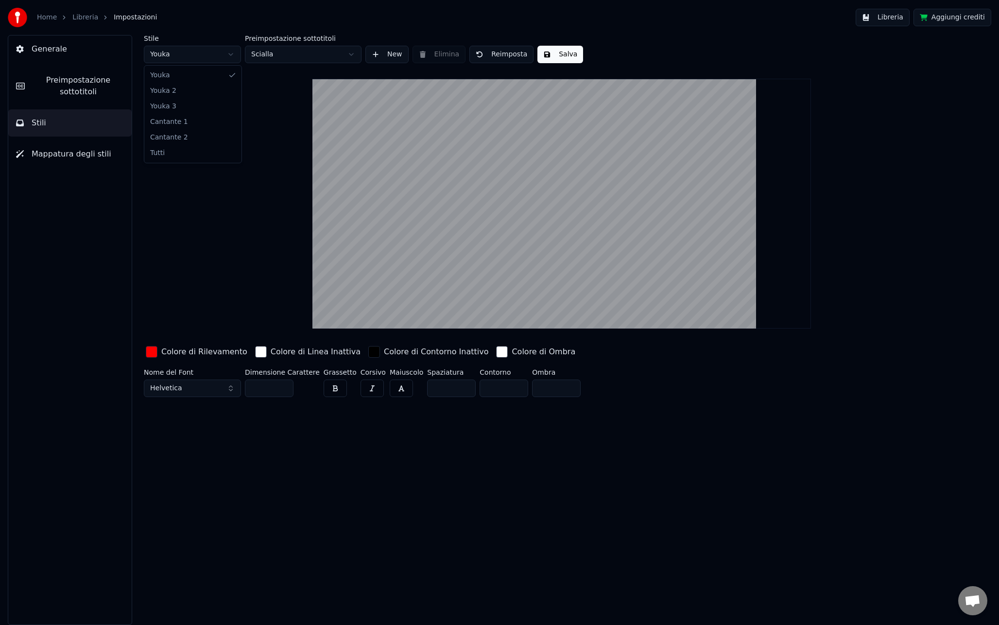
click at [212, 56] on html "Home Libreria Impostazioni Libreria Aggiungi crediti Generale Preimpostazione s…" at bounding box center [499, 312] width 999 height 625
type input "**"
type input "*"
click at [55, 150] on span "Mappatura degli stili" at bounding box center [72, 154] width 80 height 12
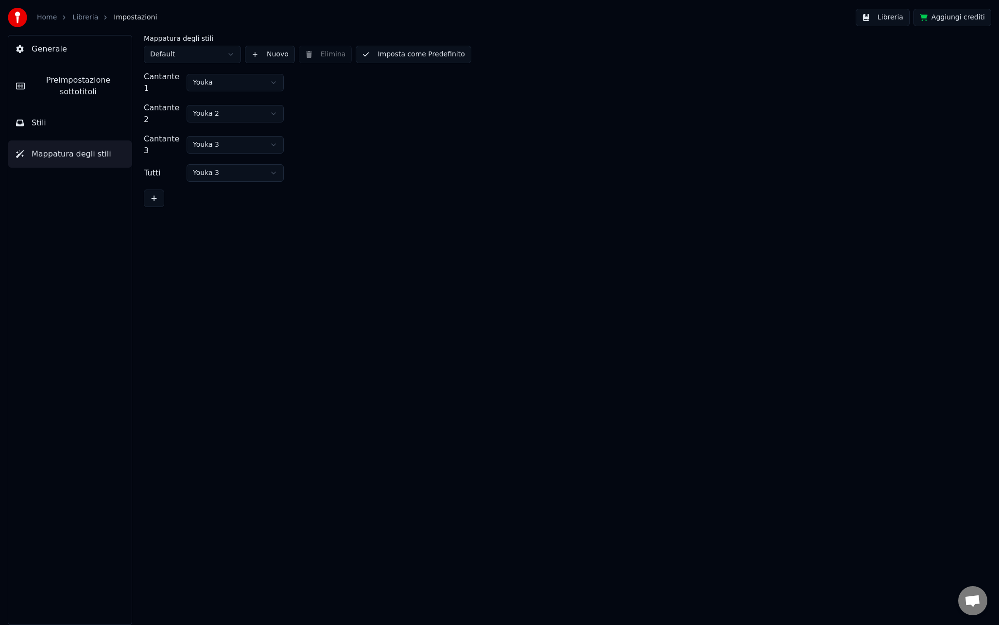
click at [67, 129] on button "Stili" at bounding box center [69, 122] width 123 height 27
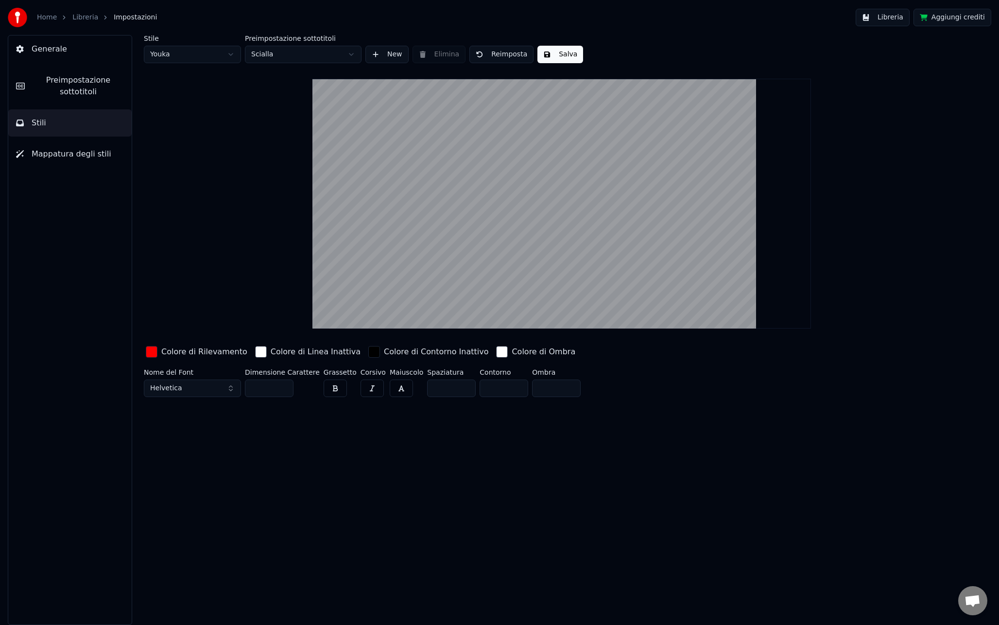
click at [178, 66] on div "Stile Youka Preimpostazione sottotitoli Scialla New Elimina Reimposta Salva Col…" at bounding box center [562, 218] width 836 height 366
click at [181, 58] on html "Home Libreria Impostazioni Libreria Aggiungi crediti Generale Preimpostazione s…" at bounding box center [499, 312] width 999 height 625
type input "**"
type input "*"
click at [151, 351] on div "button" at bounding box center [152, 352] width 12 height 12
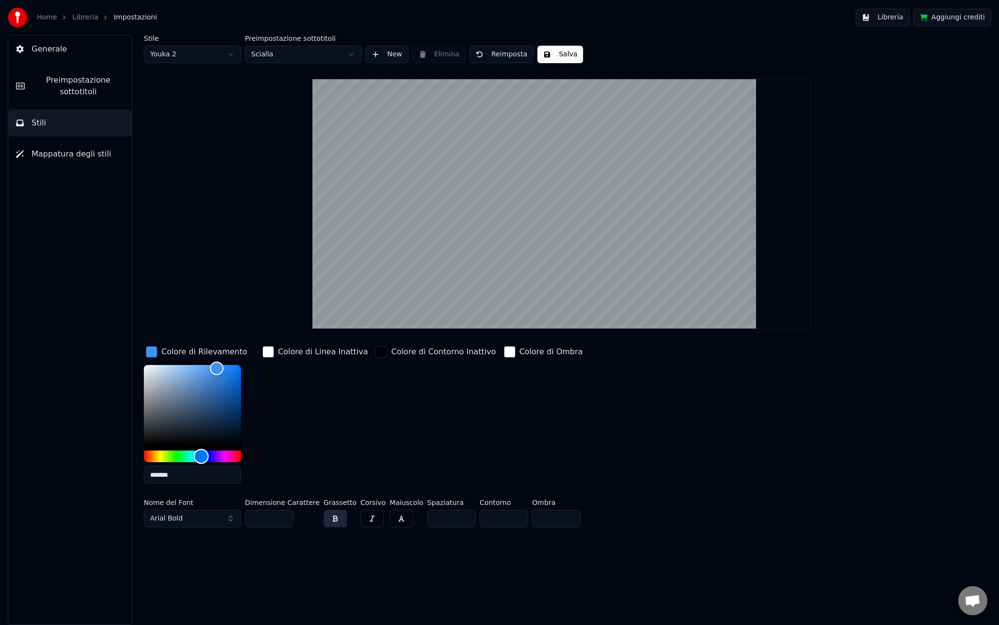
click at [201, 456] on div "Hue" at bounding box center [192, 456] width 97 height 12
type input "*******"
drag, startPoint x: 216, startPoint y: 366, endPoint x: 268, endPoint y: 360, distance: 52.3
click at [268, 360] on div "Colore di Rilevamento ******* Colore di Linea Inattiva Colore di Contorno Inatt…" at bounding box center [493, 417] width 699 height 147
click at [187, 517] on button "Arial Bold" at bounding box center [192, 518] width 97 height 17
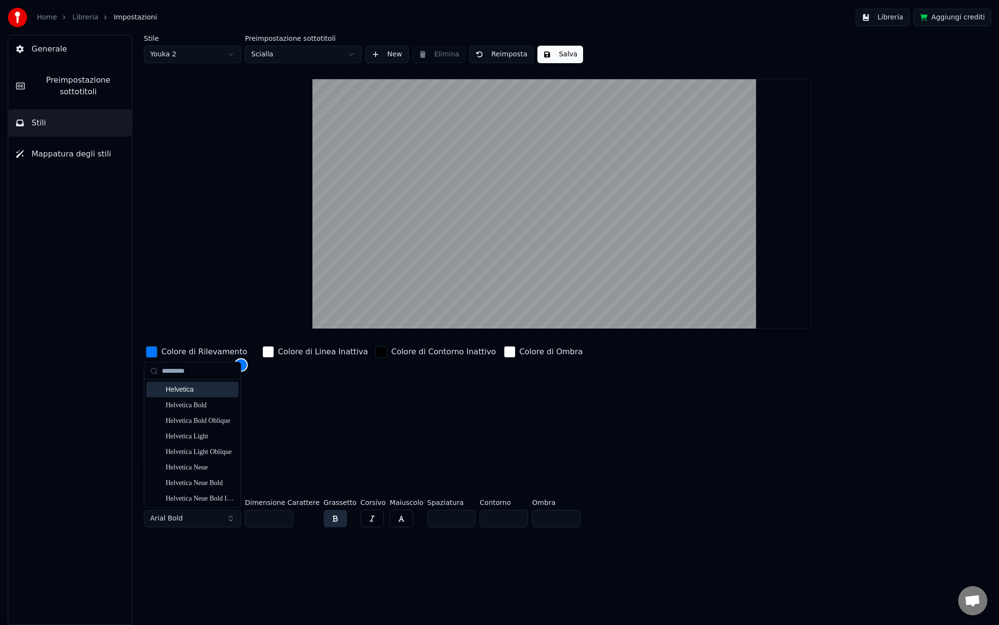
type input "*********"
click at [205, 393] on div "Helvetica" at bounding box center [200, 390] width 69 height 10
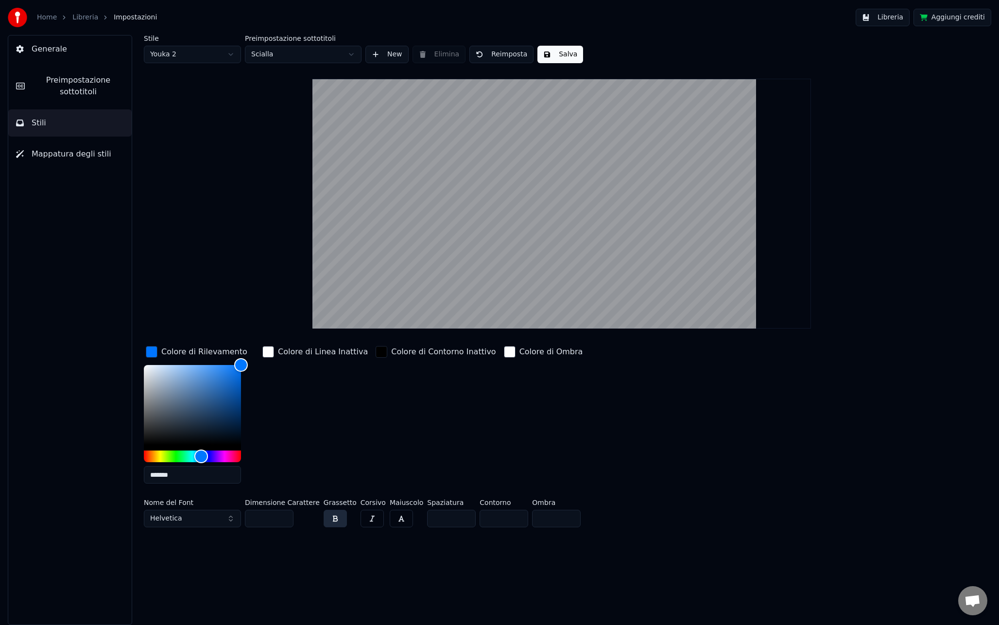
click at [332, 519] on button "button" at bounding box center [335, 518] width 23 height 17
click at [362, 443] on div "Colore di Rilevamento ******* Colore di Linea Inattiva Colore di Contorno Inatt…" at bounding box center [493, 417] width 699 height 147
click at [190, 52] on html "Home Libreria Impostazioni Libreria Aggiungi crediti Generale Preimpostazione s…" at bounding box center [499, 312] width 999 height 625
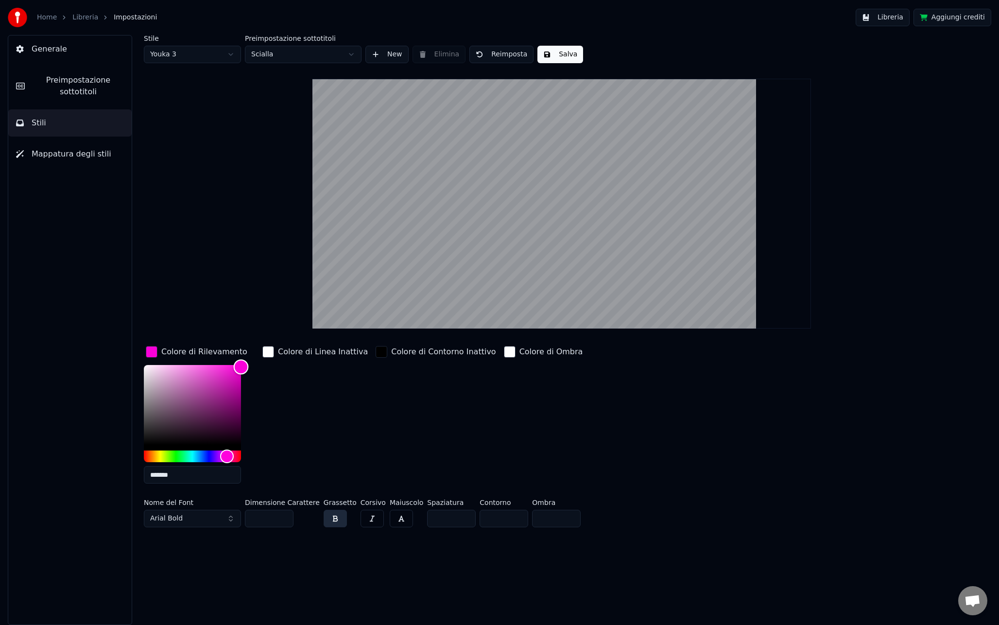
drag, startPoint x: 216, startPoint y: 372, endPoint x: 265, endPoint y: 350, distance: 53.9
click at [264, 351] on div "Colore di Rilevamento ******* Colore di Linea Inattiva Colore di Contorno Inatt…" at bounding box center [493, 417] width 699 height 147
click at [192, 521] on button "Arial Bold" at bounding box center [192, 518] width 97 height 17
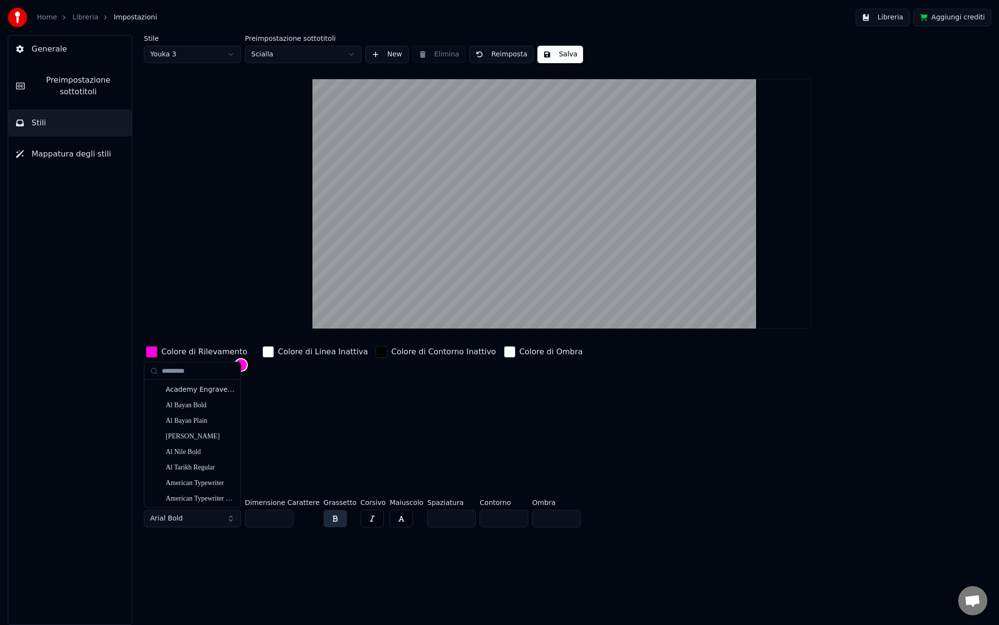
drag, startPoint x: 244, startPoint y: 542, endPoint x: 270, endPoint y: 279, distance: 264.0
click at [244, 543] on div "Stile Youka 3 Preimpostazione sottotitoli Scialla New Elimina Reimposta Salva C…" at bounding box center [561, 330] width 874 height 590
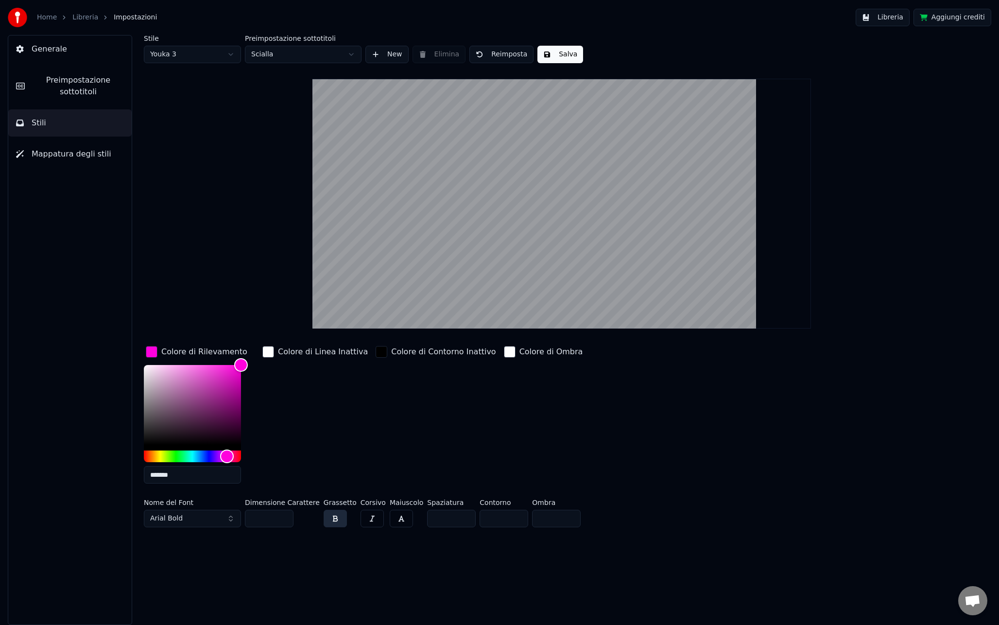
click at [199, 59] on html "Home Libreria Impostazioni Libreria Aggiungi crediti Generale Preimpostazione s…" at bounding box center [499, 312] width 999 height 625
click at [183, 57] on html "Home Libreria Impostazioni Libreria Aggiungi crediti Generale Preimpostazione s…" at bounding box center [499, 312] width 999 height 625
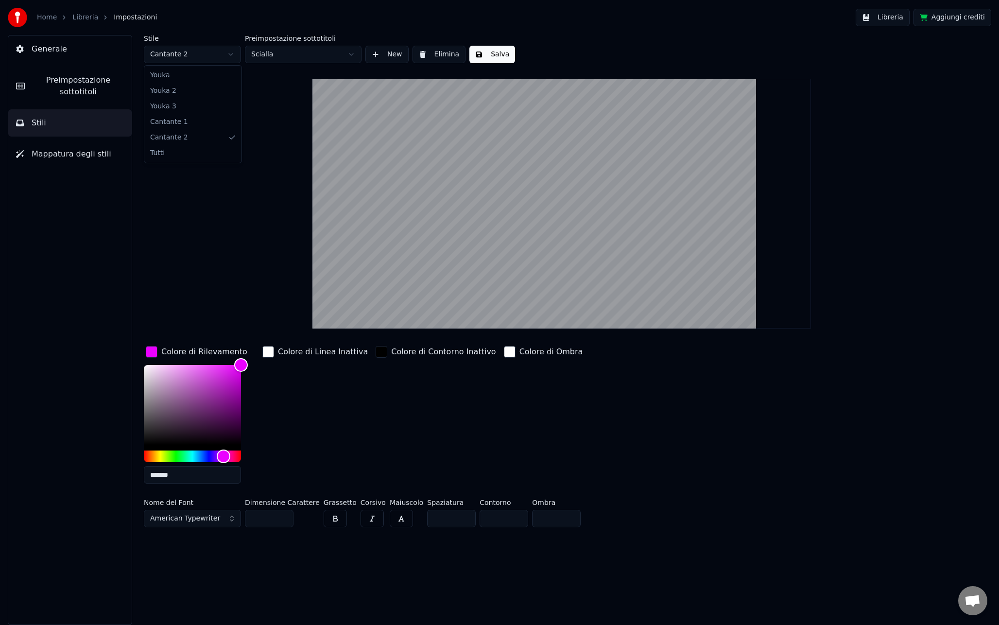
type input "*******"
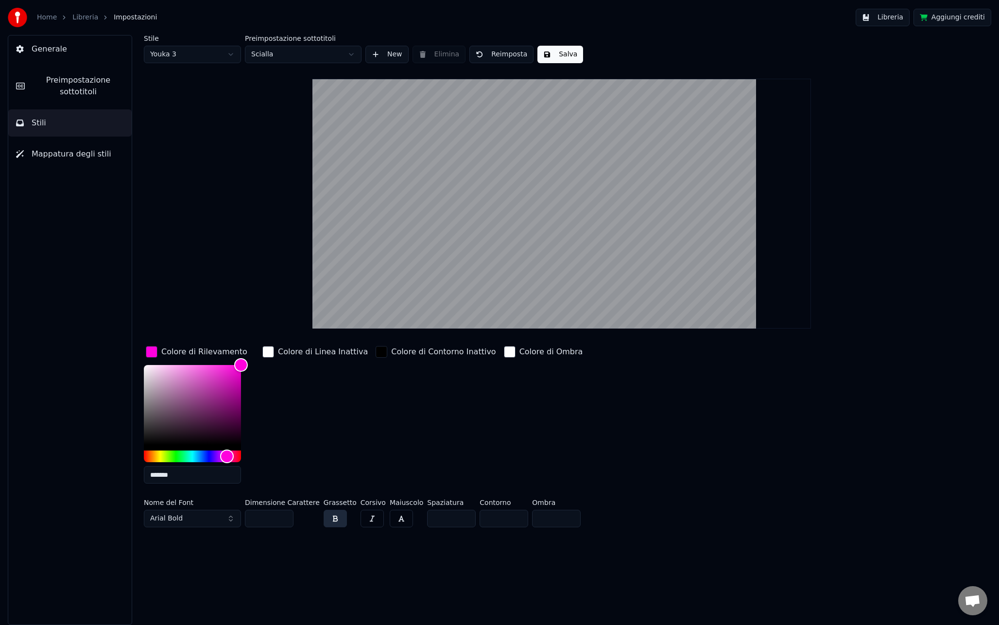
click at [185, 515] on button "Arial Bold" at bounding box center [192, 518] width 97 height 17
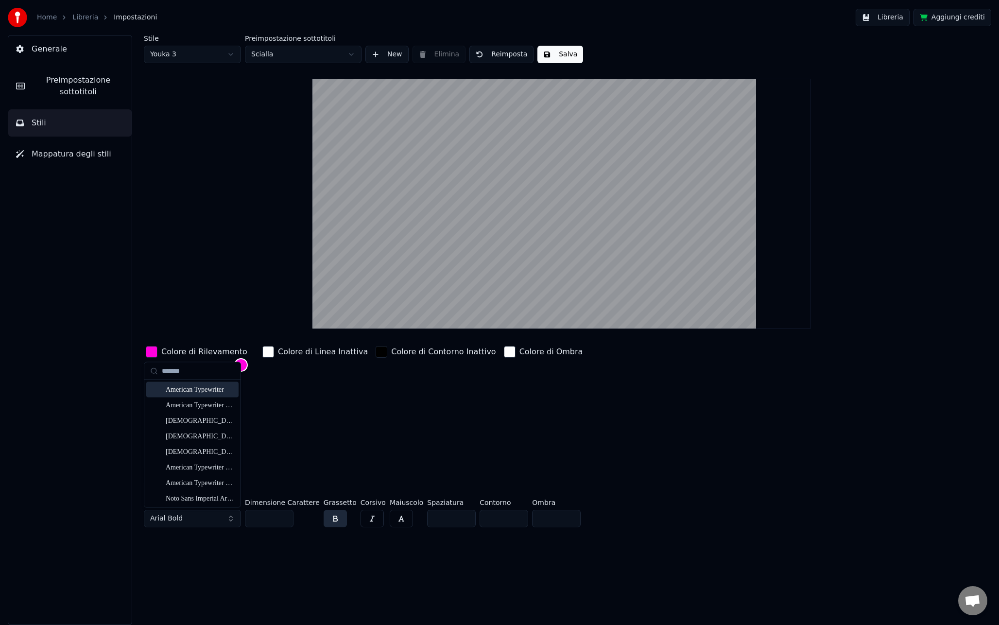
type input "*******"
click at [220, 392] on div "American Typewriter" at bounding box center [200, 390] width 69 height 10
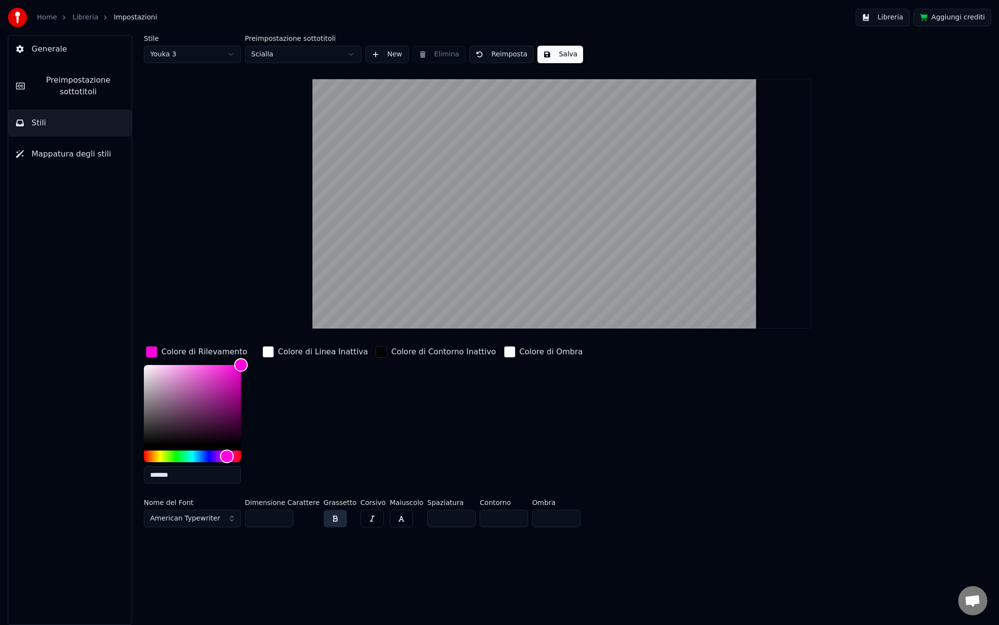
click at [324, 515] on button "button" at bounding box center [335, 518] width 23 height 17
click at [360, 423] on div "Colore di Rilevamento ******* Colore di Linea Inattiva Colore di Contorno Inatt…" at bounding box center [493, 417] width 699 height 147
click at [184, 50] on html "Home Libreria Impostazioni Libreria Aggiungi crediti Generale Preimpostazione s…" at bounding box center [499, 312] width 999 height 625
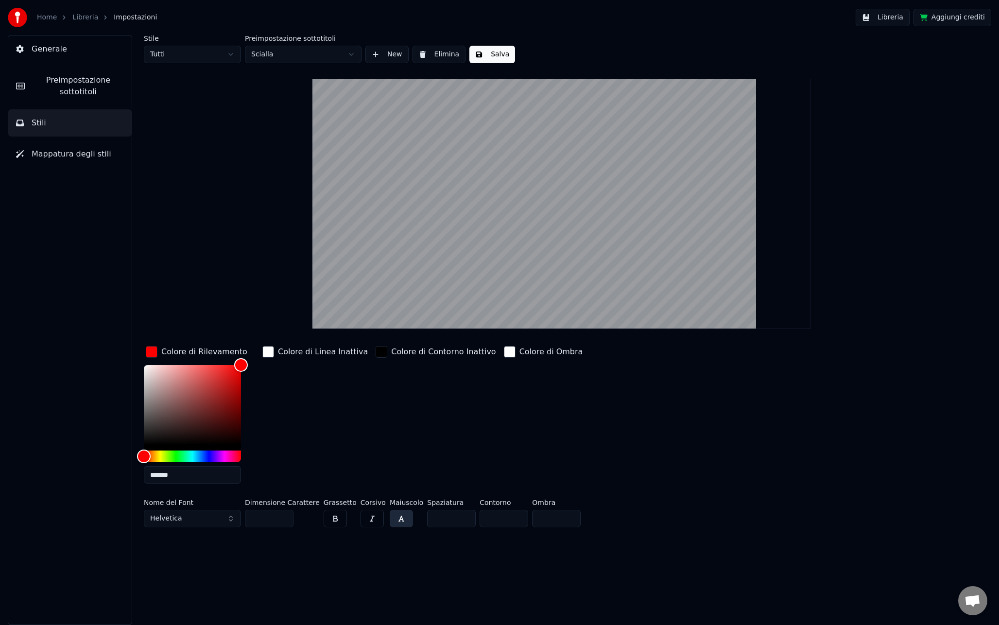
click at [189, 51] on html "Home Libreria Impostazioni Libreria Aggiungi crediti Generale Preimpostazione s…" at bounding box center [499, 312] width 999 height 625
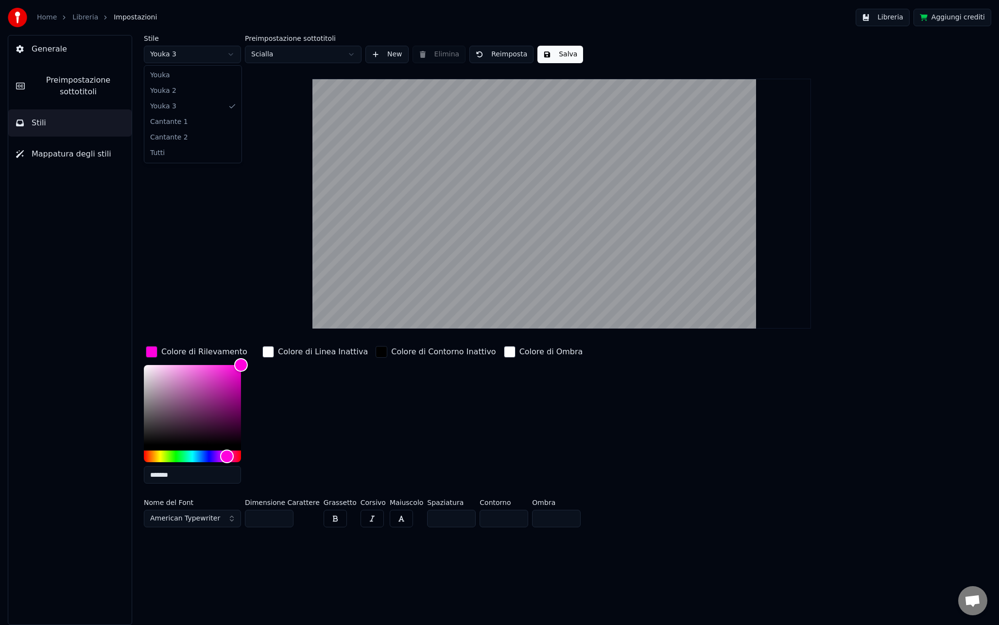
click at [196, 57] on html "Home Libreria Impostazioni Libreria Aggiungi crediti Generale Preimpostazione s…" at bounding box center [499, 312] width 999 height 625
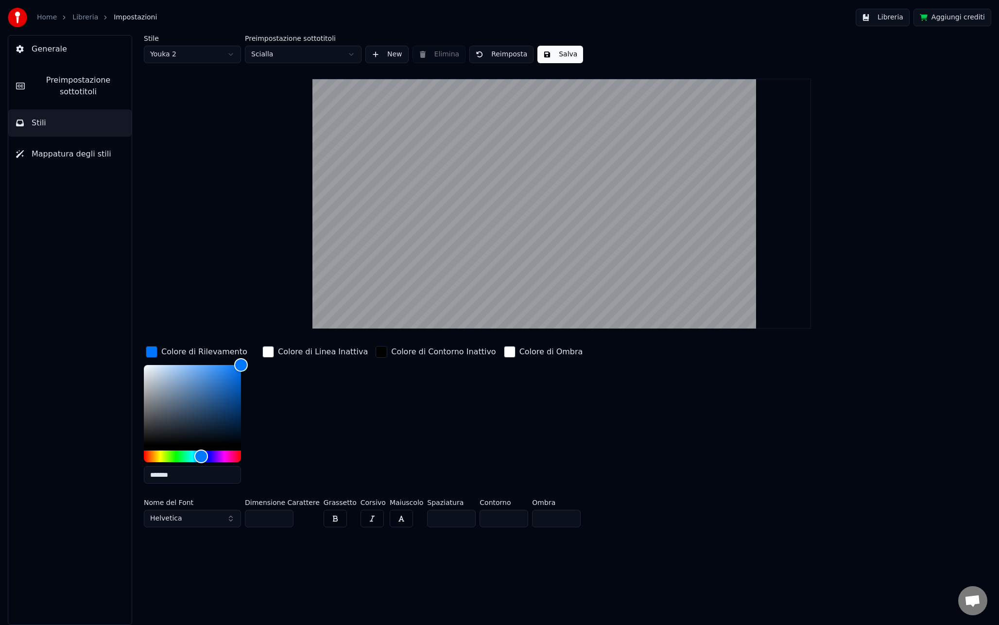
click at [564, 54] on button "Salva" at bounding box center [560, 54] width 46 height 17
click at [212, 57] on html "Home Libreria Impostazioni Libreria Aggiungi crediti Generale Preimpostazione s…" at bounding box center [499, 312] width 999 height 625
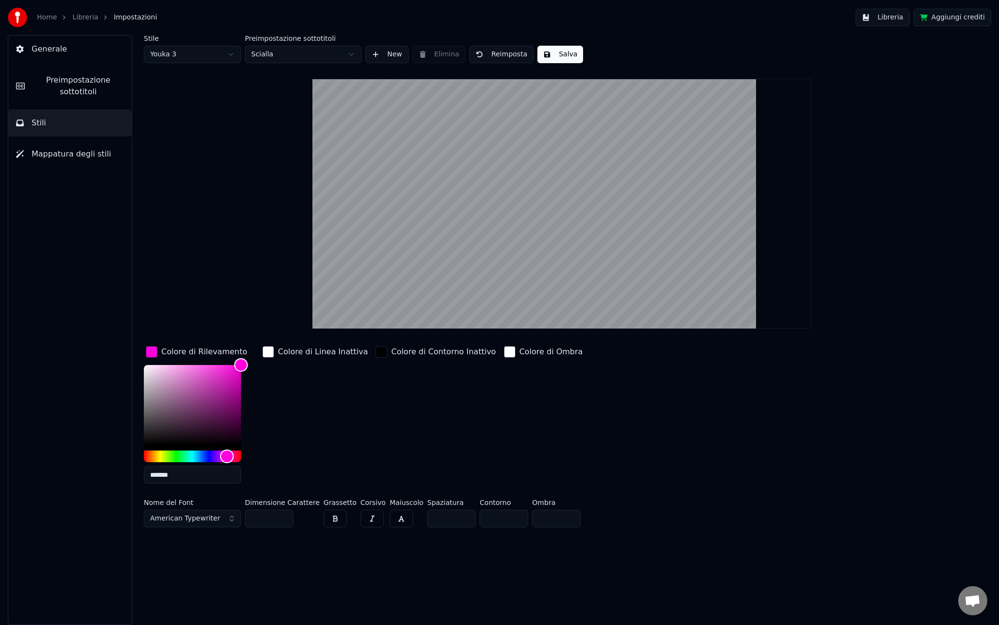
click at [561, 57] on button "Salva" at bounding box center [560, 54] width 46 height 17
click at [204, 58] on html "Home Libreria Impostazioni Libreria Aggiungi crediti Generale Preimpostazione s…" at bounding box center [499, 312] width 999 height 625
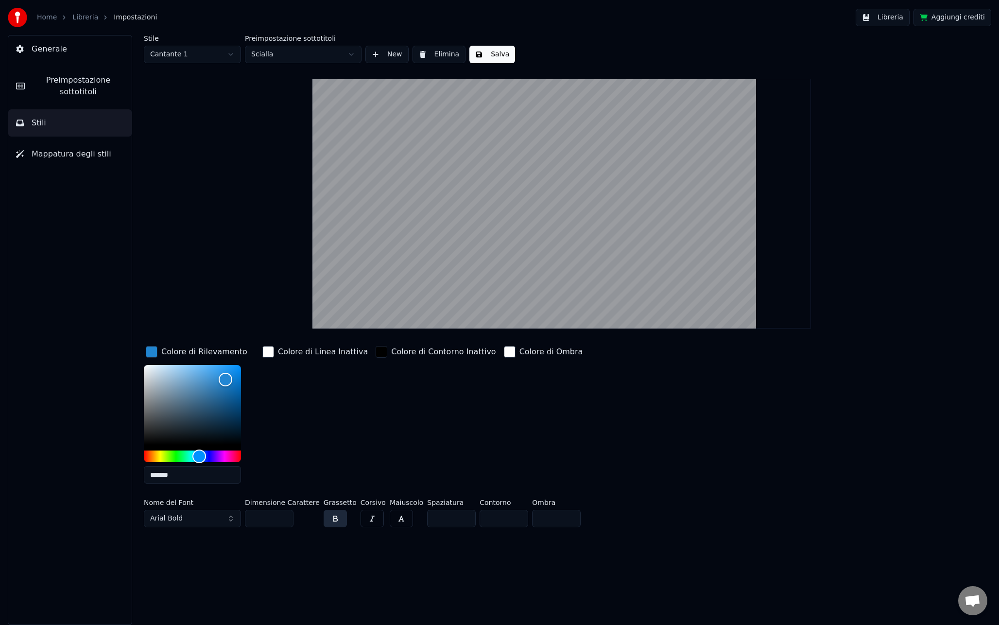
click at [226, 56] on html "Home Libreria Impostazioni Libreria Aggiungi crediti Generale Preimpostazione s…" at bounding box center [499, 312] width 999 height 625
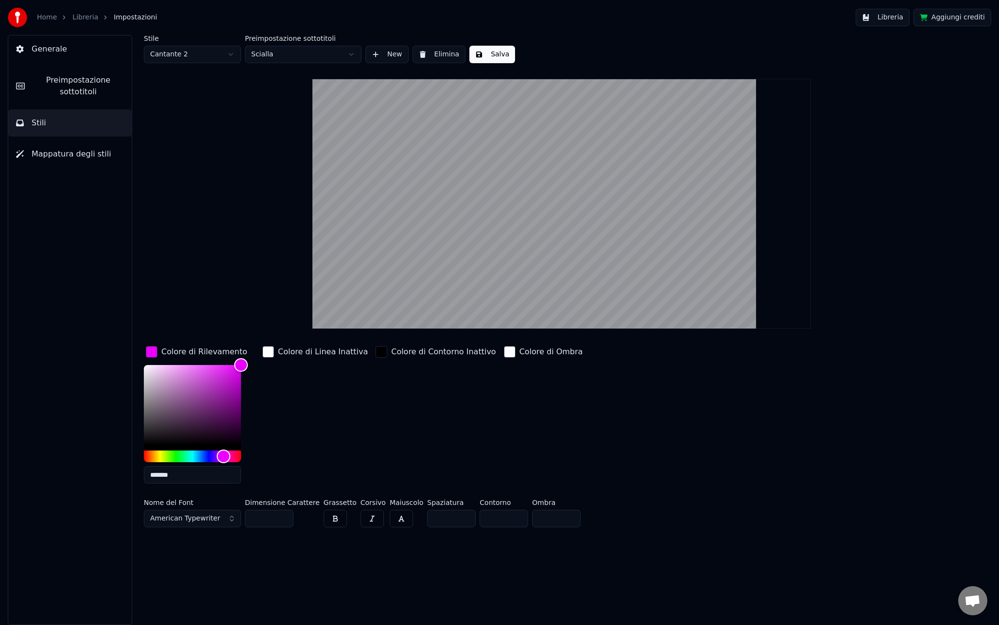
click at [191, 53] on html "Home Libreria Impostazioni Libreria Aggiungi crediti Generale Preimpostazione s…" at bounding box center [499, 312] width 999 height 625
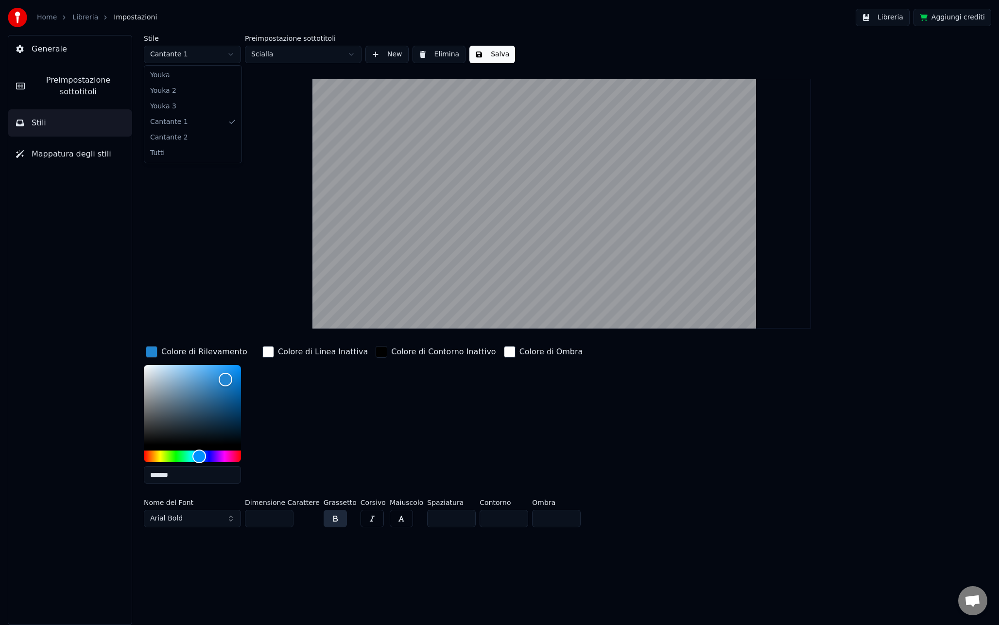
click at [191, 62] on html "Home Libreria Impostazioni Libreria Aggiungi crediti Generale Preimpostazione s…" at bounding box center [499, 312] width 999 height 625
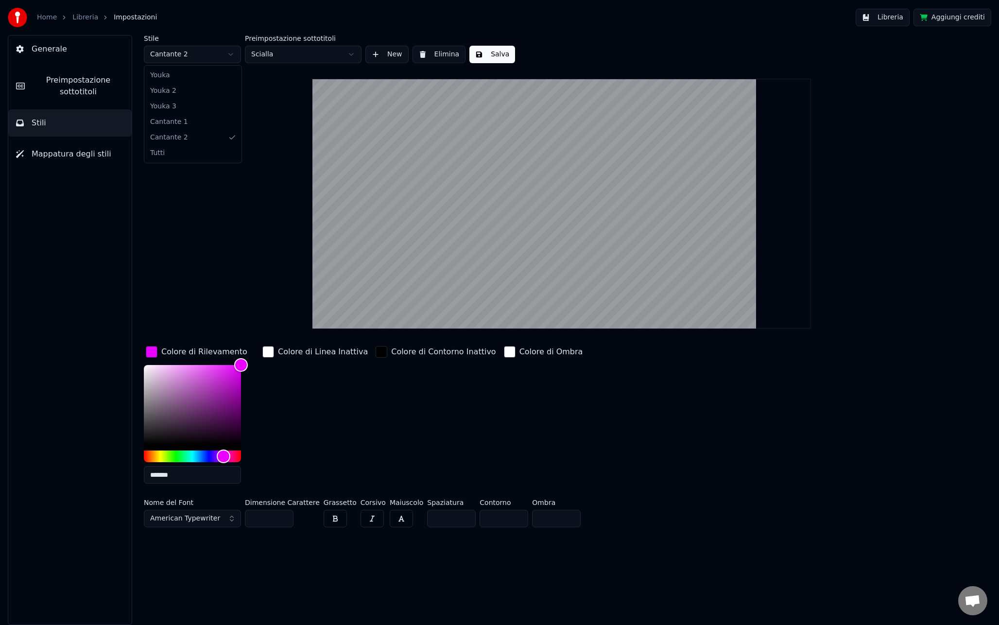
click at [193, 56] on html "Home Libreria Impostazioni Libreria Aggiungi crediti Generale Preimpostazione s…" at bounding box center [499, 312] width 999 height 625
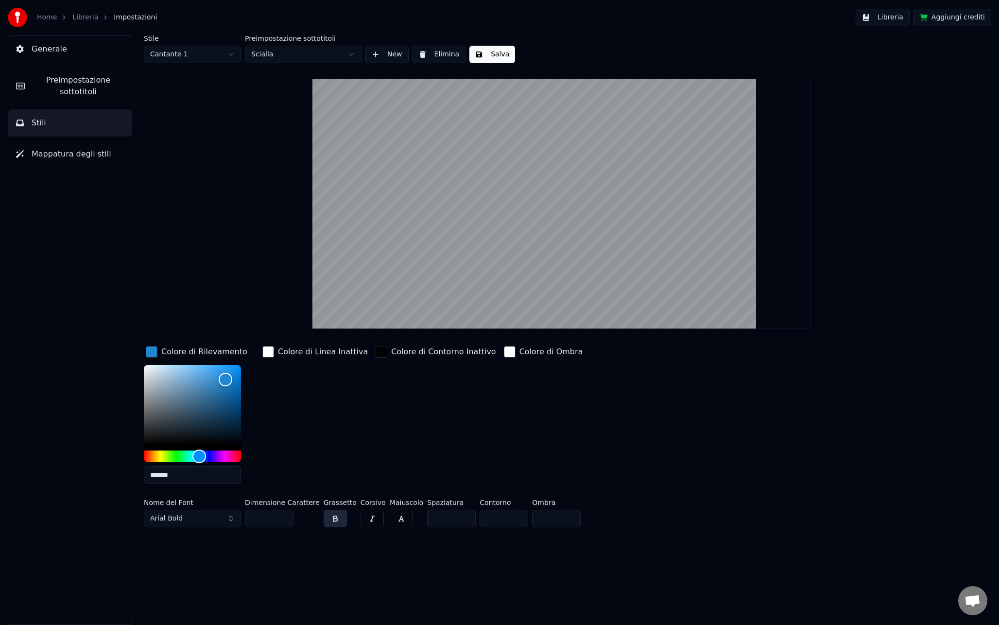
click at [488, 53] on button "Salva" at bounding box center [492, 54] width 46 height 17
click at [212, 54] on html "Home Libreria Impostazioni Libreria Aggiungi crediti Generale Preimpostazione s…" at bounding box center [499, 312] width 999 height 625
type input "*******"
click at [332, 521] on button "button" at bounding box center [335, 518] width 23 height 17
click at [550, 62] on button "Salva" at bounding box center [560, 54] width 46 height 17
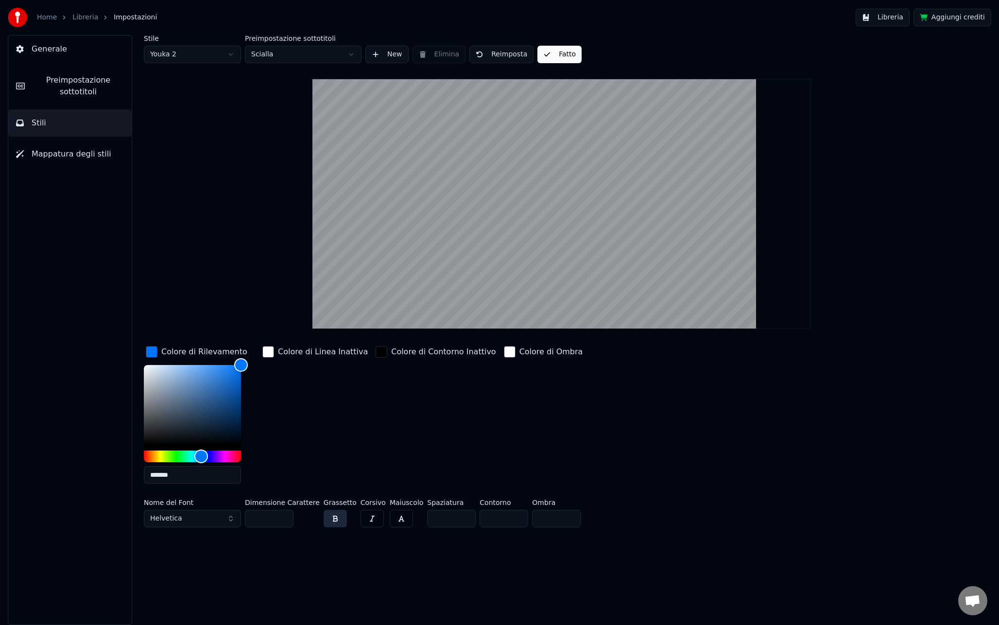
click at [70, 143] on button "Mappatura degli stili" at bounding box center [69, 153] width 123 height 27
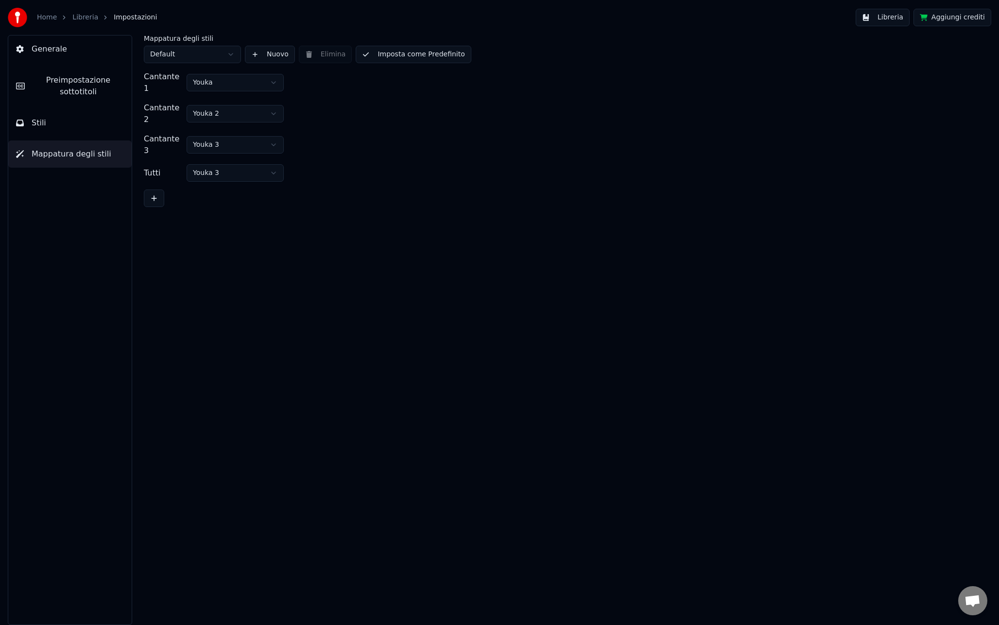
click at [200, 200] on div "Mappatura degli stili Default Nuovo Elimina Imposta come Predefinito Cantante 1…" at bounding box center [561, 330] width 874 height 590
click at [216, 153] on html "Home Libreria Impostazioni Libreria Aggiungi crediti Generale Preimpostazione s…" at bounding box center [499, 312] width 999 height 625
click at [220, 220] on div "Mappatura degli stili Default Nuovo Elimina Imposta come Predefinito Cantante 1…" at bounding box center [561, 330] width 874 height 590
click at [74, 124] on button "Stili" at bounding box center [69, 122] width 123 height 27
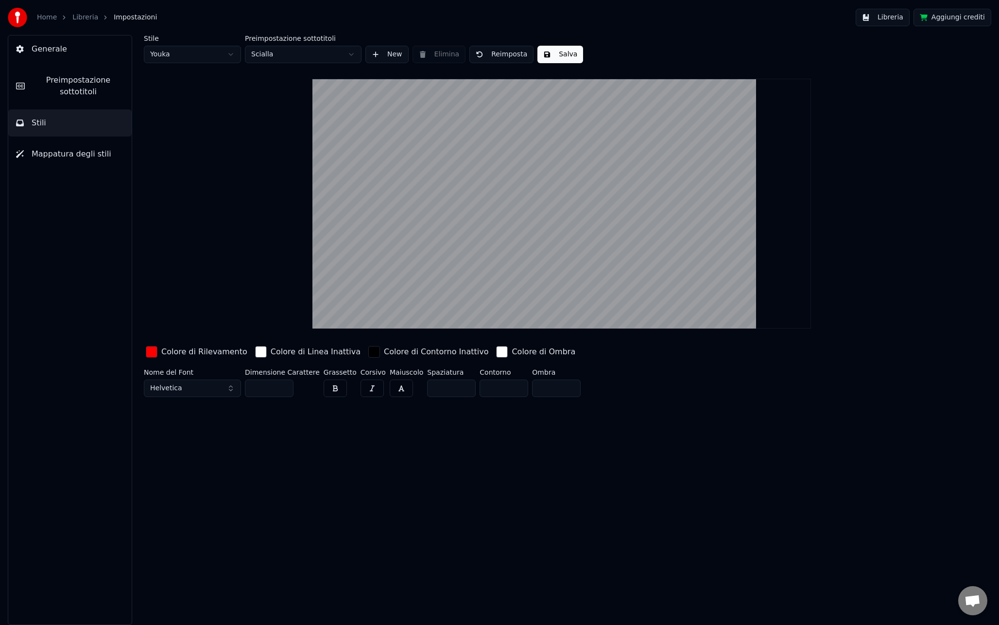
click at [69, 150] on span "Mappatura degli stili" at bounding box center [72, 154] width 80 height 12
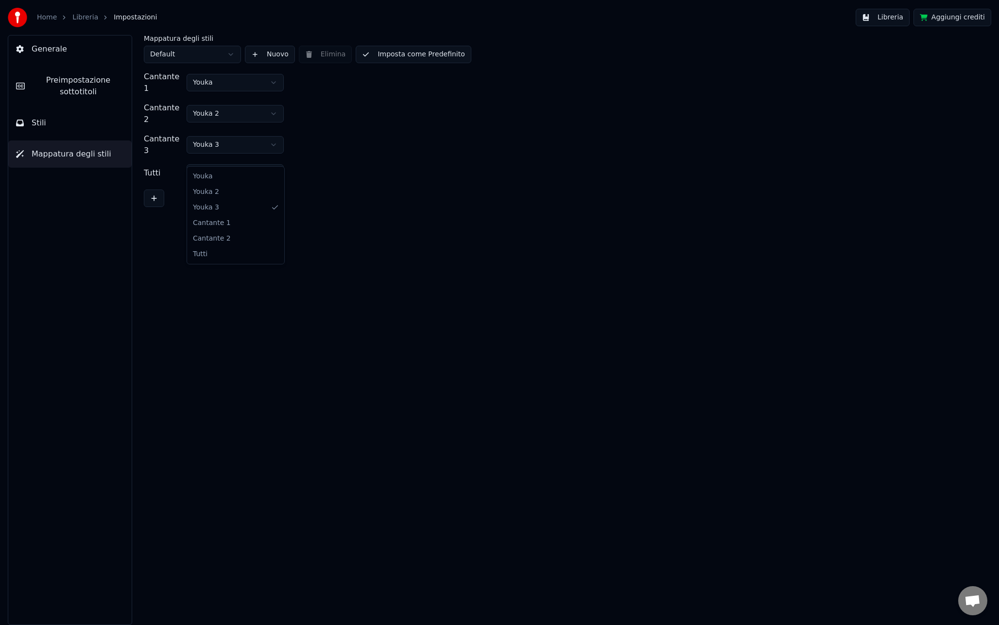
click at [209, 152] on html "Home Libreria Impostazioni Libreria Aggiungi crediti Generale Preimpostazione s…" at bounding box center [499, 312] width 999 height 625
click at [149, 189] on button at bounding box center [154, 197] width 20 height 17
click at [208, 156] on html "Home Libreria Impostazioni Libreria Aggiungi crediti Generale Preimpostazione s…" at bounding box center [499, 312] width 999 height 625
click at [209, 156] on html "Home Libreria Impostazioni Libreria Aggiungi crediti Generale Preimpostazione s…" at bounding box center [499, 312] width 999 height 625
click at [167, 198] on div "Tutti" at bounding box center [163, 204] width 39 height 12
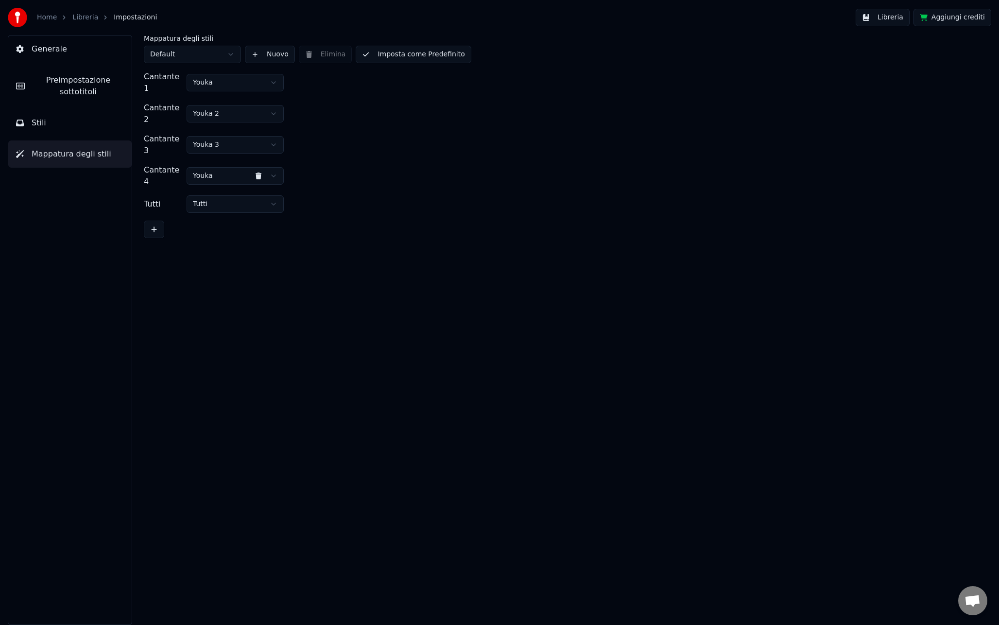
click at [258, 167] on button at bounding box center [258, 175] width 19 height 17
click at [218, 194] on div "Mappatura degli stili Default Nuovo Elimina Imposta come Predefinito Cantante 1…" at bounding box center [561, 330] width 874 height 590
click at [229, 120] on div "Cantante 1 Youka Cantante 2 Youka 2 Cantante 3 Youka 3 Tutti Tutti" at bounding box center [562, 139] width 836 height 136
click at [400, 53] on button "Imposta come Predefinito" at bounding box center [413, 54] width 115 height 17
click at [82, 131] on button "Stili" at bounding box center [69, 122] width 123 height 27
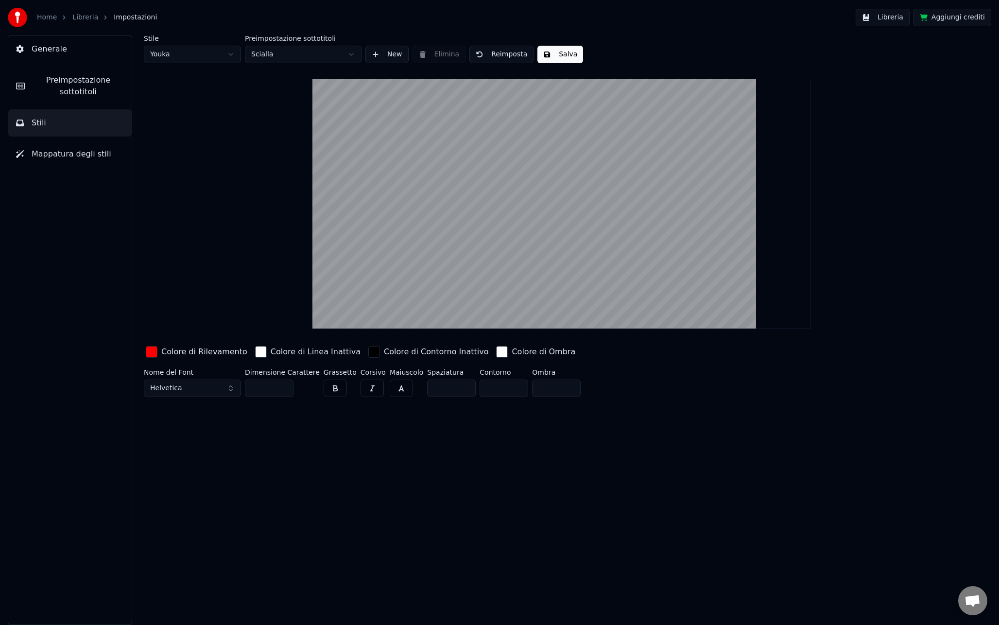
click at [76, 155] on span "Mappatura degli stili" at bounding box center [72, 154] width 80 height 12
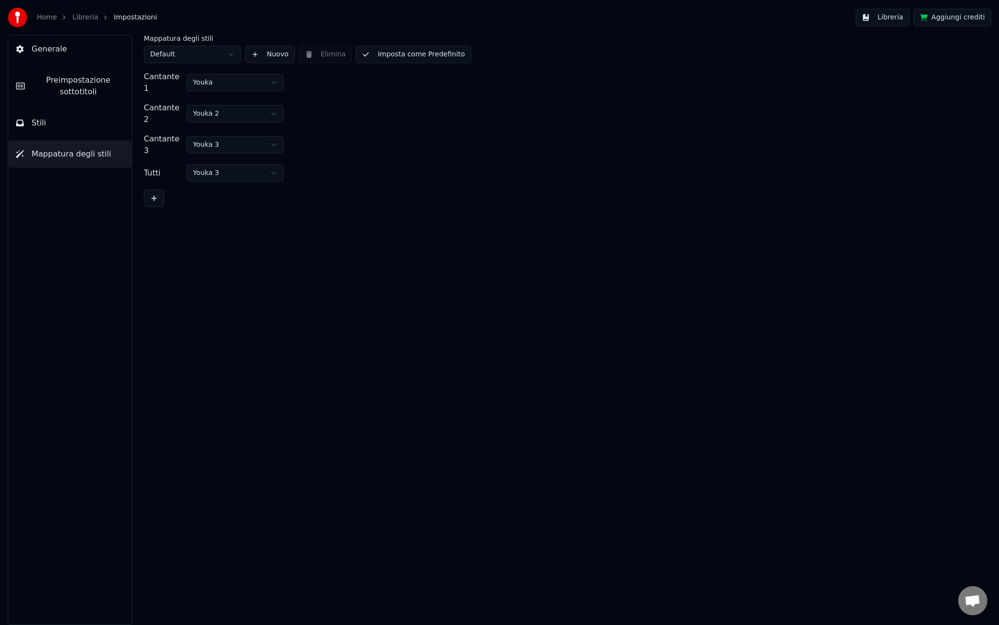
click at [200, 49] on html "Home Libreria Impostazioni Libreria Aggiungi crediti Generale Preimpostazione s…" at bounding box center [499, 312] width 999 height 625
click at [206, 49] on html "Home Libreria Impostazioni Libreria Aggiungi crediti Generale Preimpostazione s…" at bounding box center [499, 312] width 999 height 625
click at [92, 111] on button "Stili" at bounding box center [69, 122] width 123 height 27
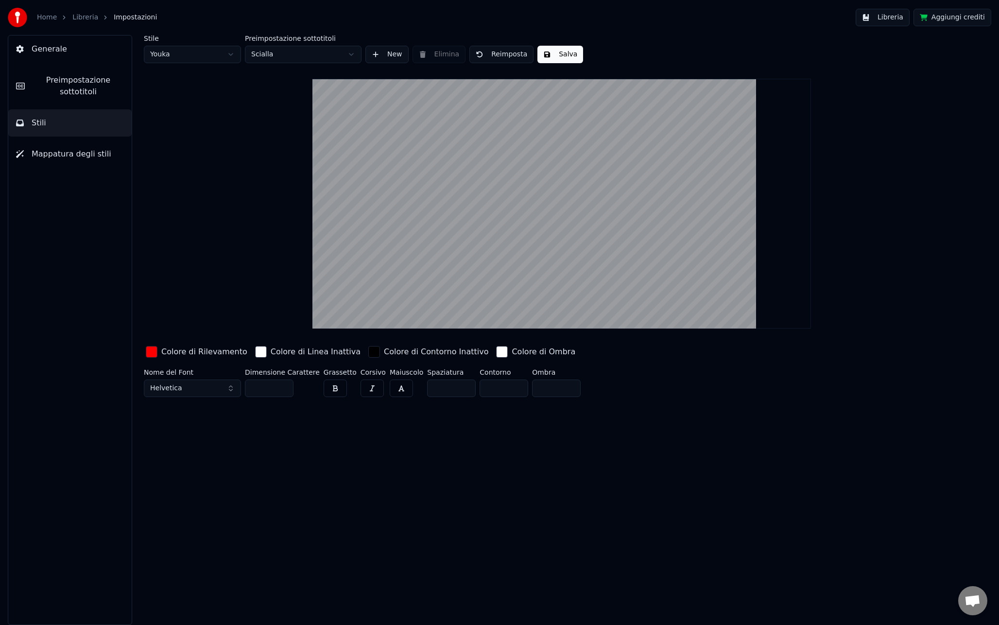
click at [181, 57] on html "Home Libreria Impostazioni Libreria Aggiungi crediti Generale Preimpostazione s…" at bounding box center [499, 312] width 999 height 625
click at [896, 16] on html "Home Libreria Impostazioni Libreria Aggiungi crediti Generale Preimpostazione s…" at bounding box center [499, 312] width 999 height 625
click at [888, 16] on button "Libreria" at bounding box center [882, 17] width 54 height 17
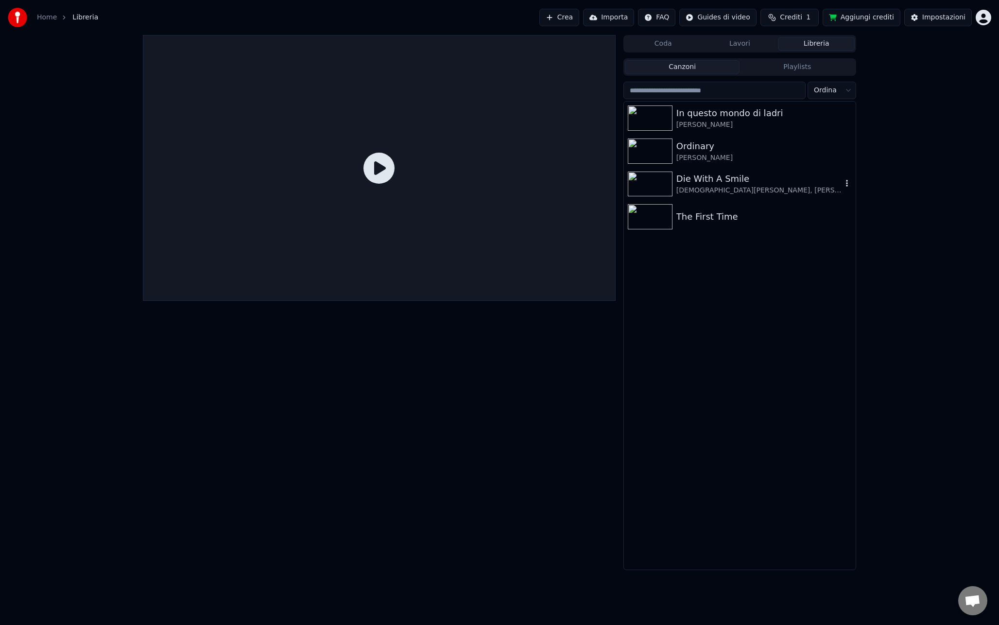
click at [716, 185] on div "Die With A Smile" at bounding box center [759, 179] width 166 height 14
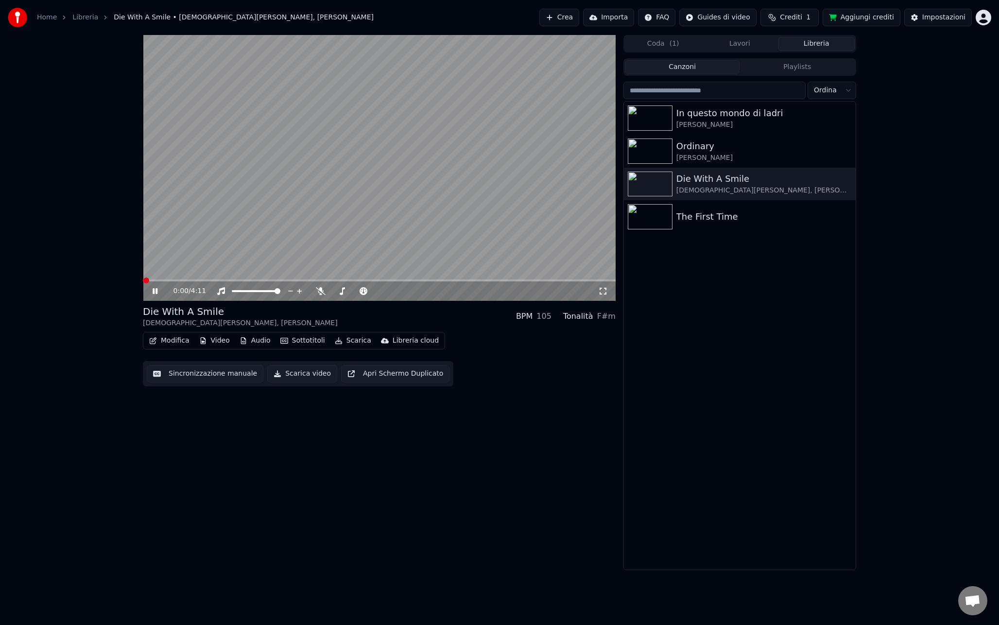
click at [199, 278] on video at bounding box center [379, 168] width 473 height 266
click at [196, 279] on video at bounding box center [379, 168] width 473 height 266
click at [190, 279] on span at bounding box center [379, 280] width 473 height 2
click at [319, 292] on icon at bounding box center [321, 291] width 10 height 8
click at [233, 281] on span at bounding box center [379, 280] width 473 height 2
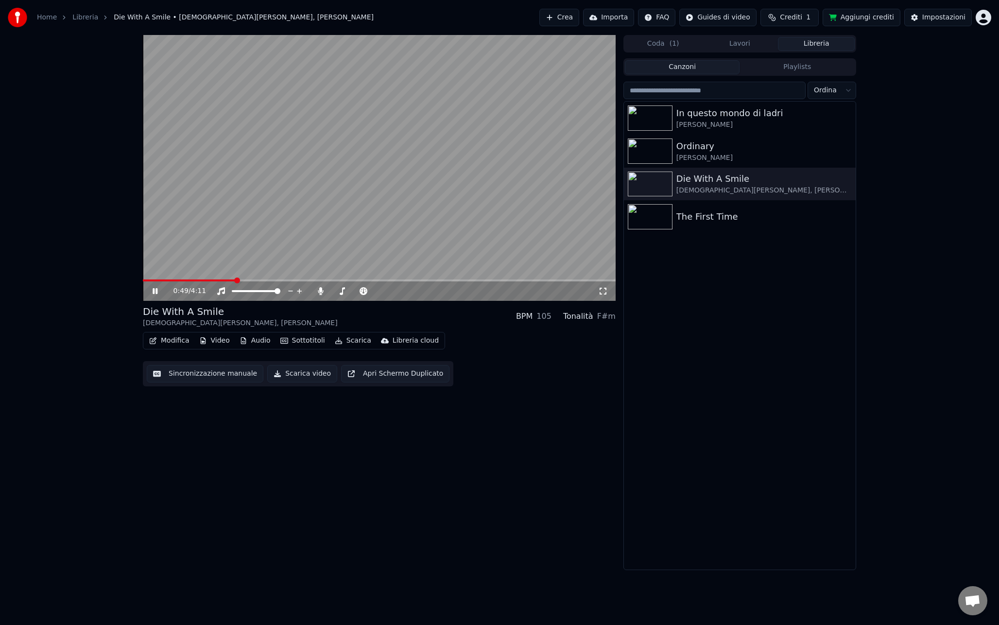
click at [275, 280] on span at bounding box center [379, 280] width 473 height 2
click at [316, 280] on span at bounding box center [379, 280] width 473 height 2
click at [299, 279] on span at bounding box center [230, 280] width 175 height 2
click at [364, 190] on video at bounding box center [379, 168] width 473 height 266
click at [924, 16] on div "Impostazioni" at bounding box center [943, 18] width 43 height 10
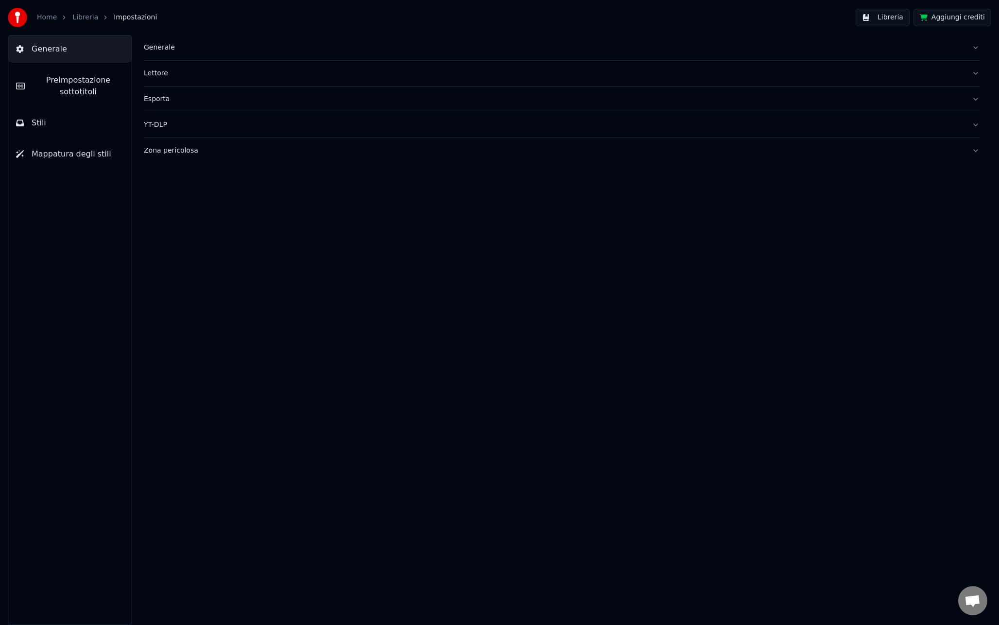
click at [60, 151] on span "Mappatura degli stili" at bounding box center [72, 154] width 80 height 12
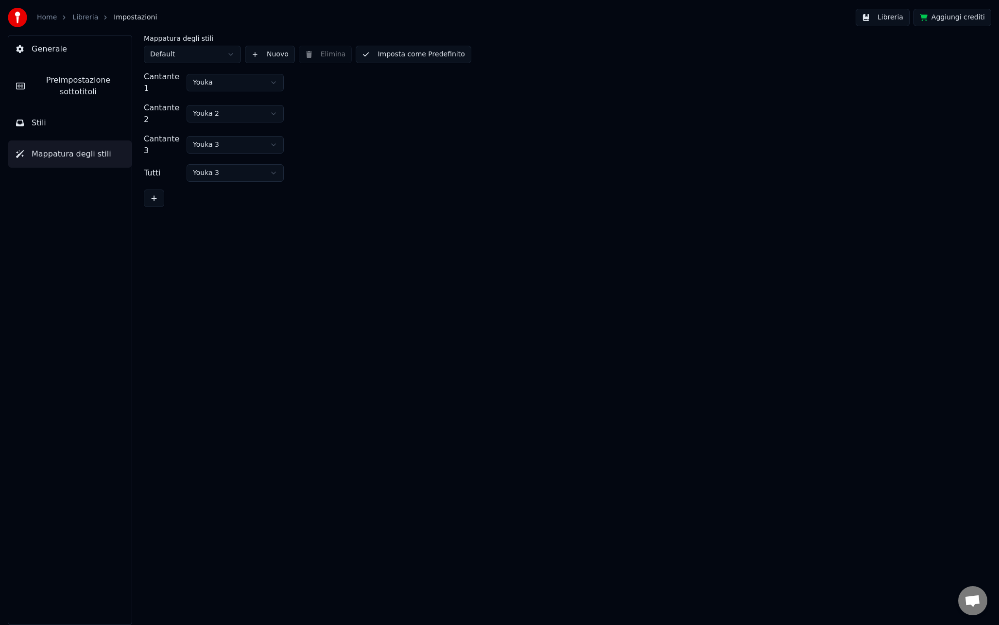
click at [69, 133] on button "Stili" at bounding box center [69, 122] width 123 height 27
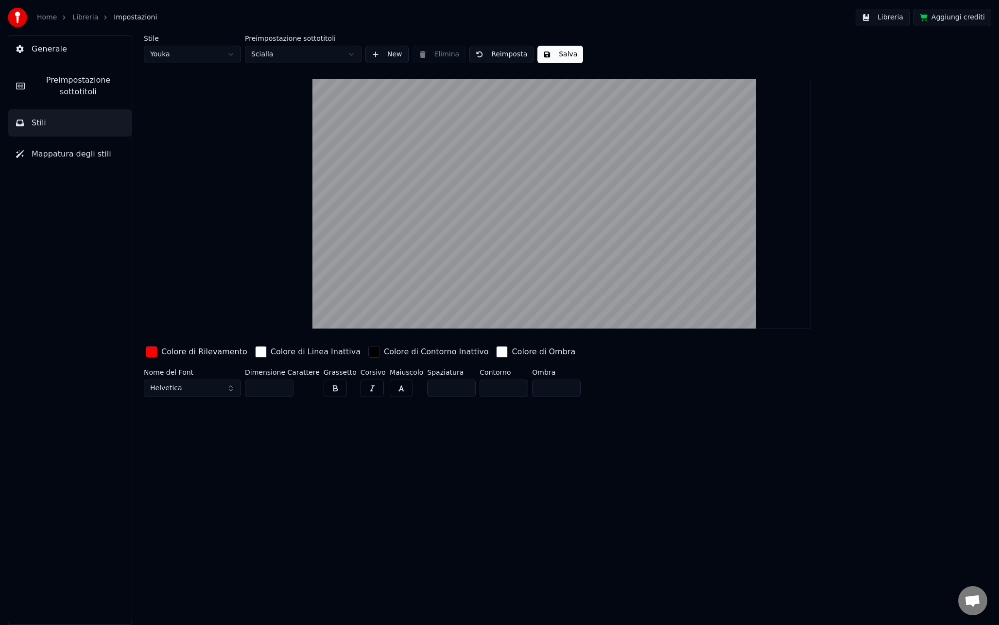
click at [189, 51] on html "Home Libreria Impostazioni Libreria Aggiungi crediti Generale Preimpostazione s…" at bounding box center [499, 312] width 999 height 625
type input "**"
type input "*"
click at [191, 387] on button "Helvetica" at bounding box center [192, 387] width 97 height 17
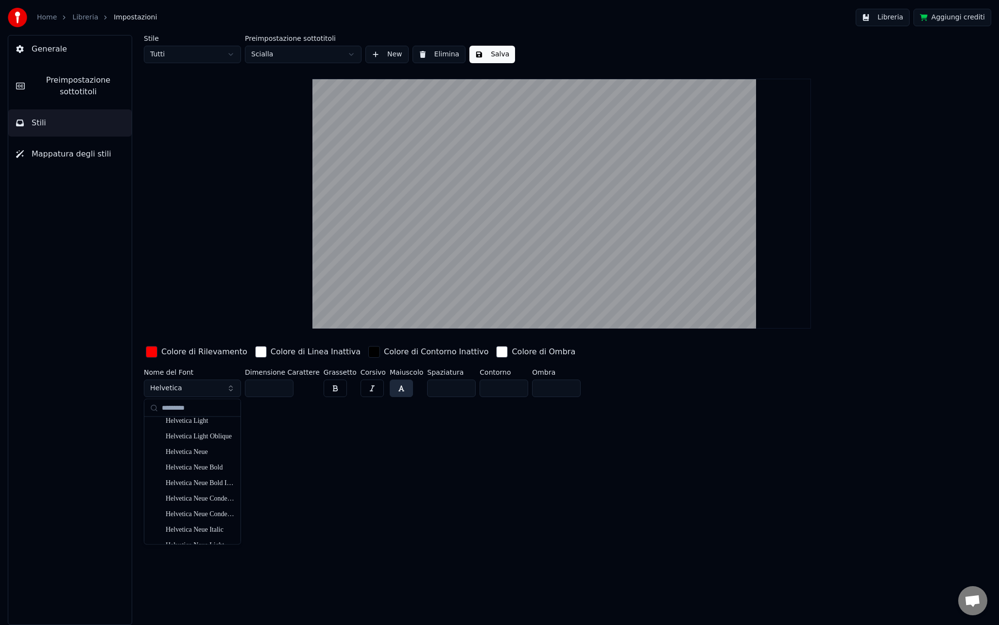
scroll to position [53, 0]
type input "*********"
click at [212, 448] on div "Helvetica Neue" at bounding box center [200, 450] width 69 height 10
click at [390, 385] on button "button" at bounding box center [401, 387] width 23 height 17
click at [393, 389] on button "button" at bounding box center [401, 387] width 23 height 17
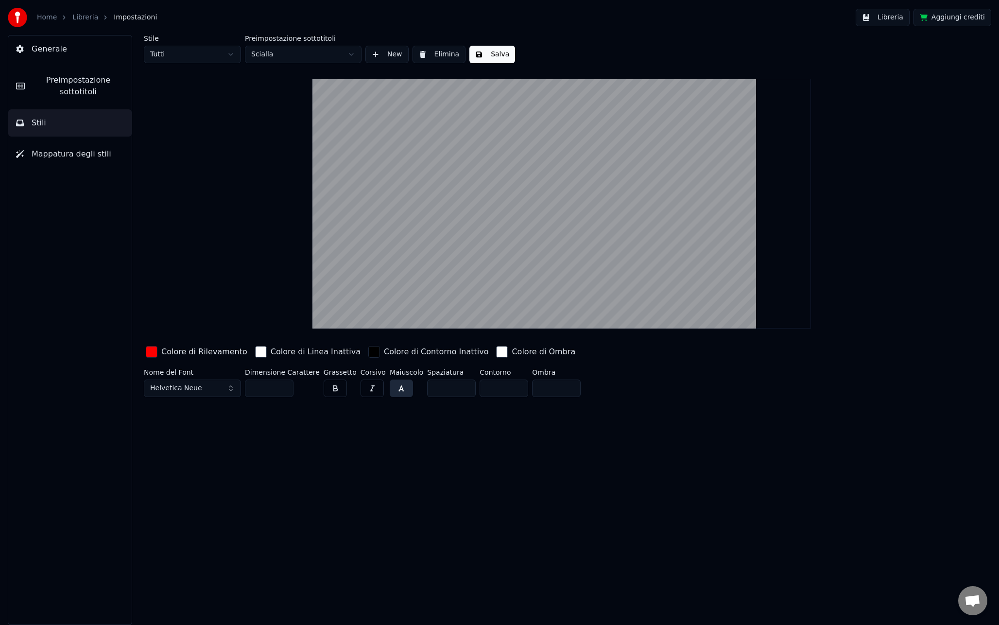
click at [393, 389] on button "button" at bounding box center [401, 387] width 23 height 17
click at [393, 386] on button "button" at bounding box center [401, 387] width 23 height 17
click at [184, 393] on button "Helvetica Neue" at bounding box center [192, 387] width 97 height 17
click at [211, 428] on div "Academy Engraved LET Plain:1.0" at bounding box center [200, 427] width 69 height 10
click at [192, 390] on span "Academy Engraved LET Plain:1.0" at bounding box center [206, 388] width 112 height 10
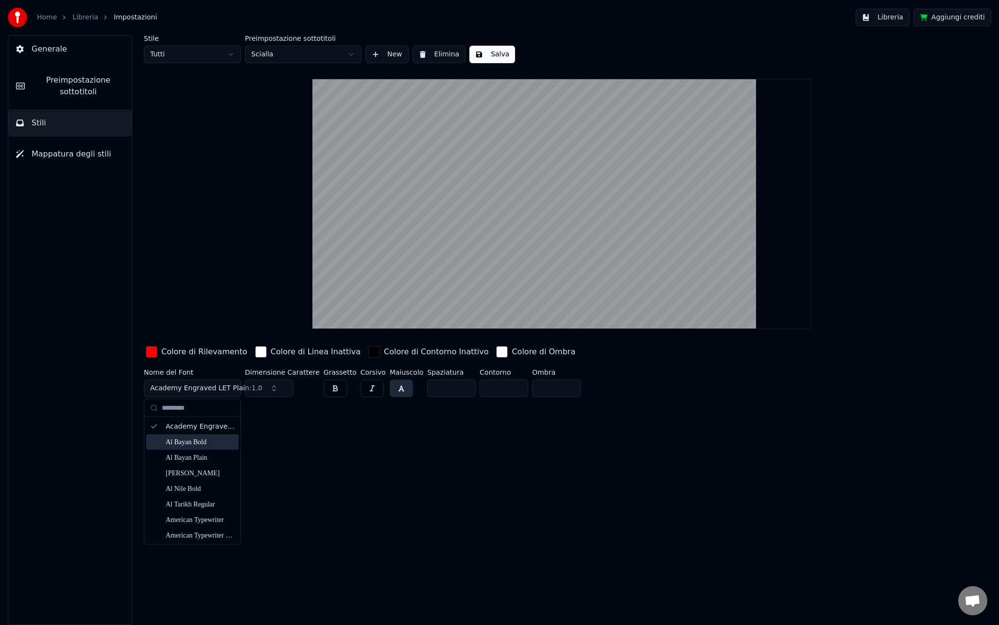
click at [186, 444] on div "Al Bayan Bold" at bounding box center [200, 442] width 69 height 10
click at [186, 391] on span "Al Bayan Bold" at bounding box center [173, 388] width 47 height 10
click at [177, 455] on div "Al Bayan Plain" at bounding box center [200, 457] width 69 height 10
click at [194, 387] on span "Al Bayan Plain" at bounding box center [174, 388] width 49 height 10
click at [181, 471] on div "[PERSON_NAME]" at bounding box center [200, 473] width 69 height 10
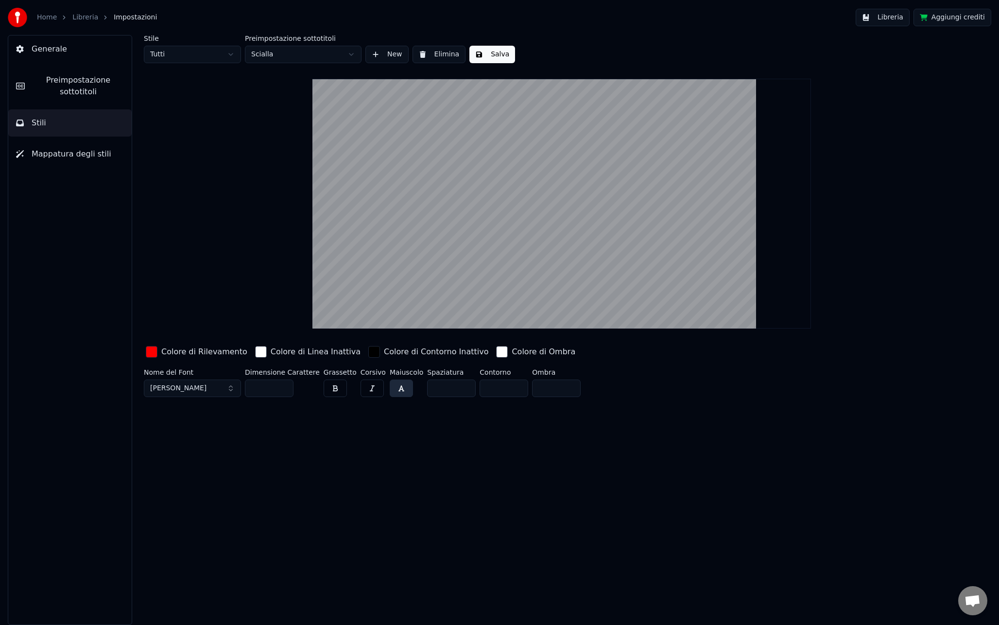
click at [199, 393] on button "[PERSON_NAME]" at bounding box center [192, 387] width 97 height 17
click at [177, 484] on div "Al Nile Bold" at bounding box center [200, 488] width 69 height 10
click at [185, 390] on span "Al Nile Bold" at bounding box center [169, 388] width 39 height 10
click at [187, 476] on div "Apple Braille Pinpoint 8 Dot" at bounding box center [200, 481] width 69 height 10
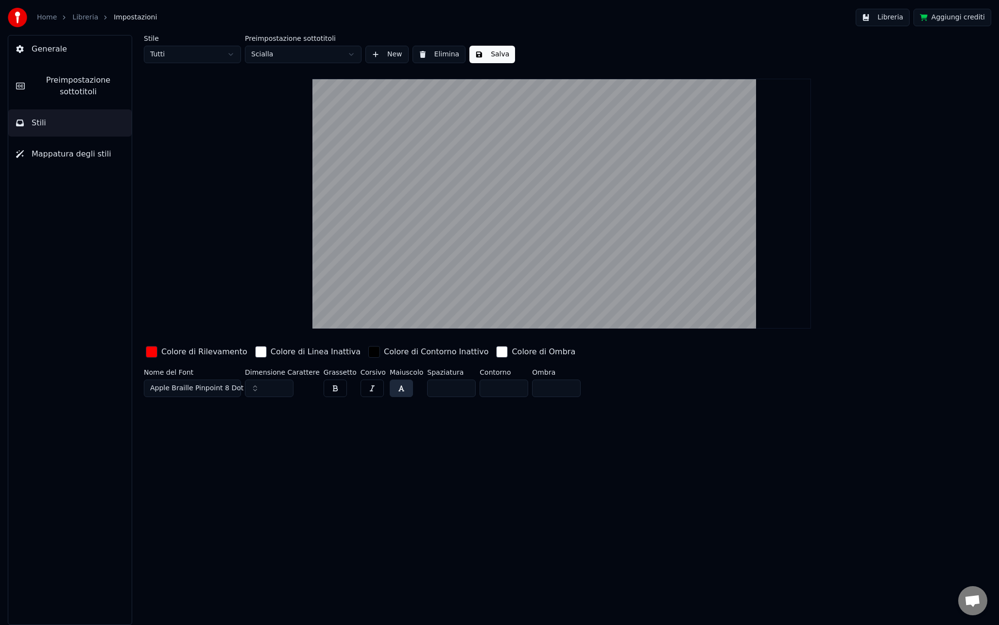
click at [400, 389] on button "button" at bounding box center [401, 387] width 23 height 17
click at [396, 392] on button "button" at bounding box center [401, 387] width 23 height 17
click at [393, 387] on button "button" at bounding box center [401, 387] width 23 height 17
click at [340, 387] on button "button" at bounding box center [335, 387] width 23 height 17
click at [394, 388] on button "button" at bounding box center [401, 387] width 23 height 17
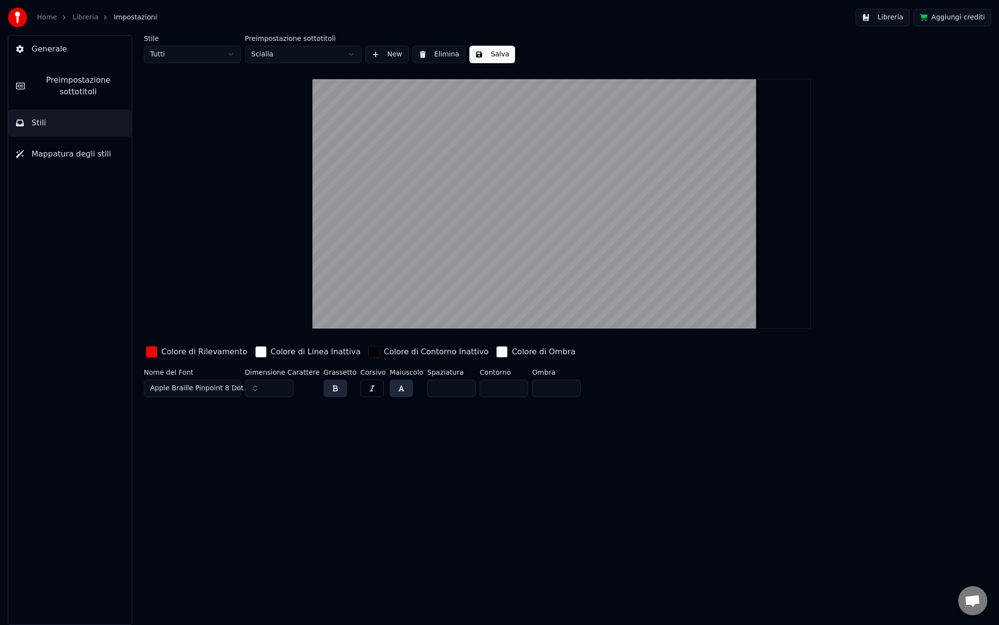
click at [326, 389] on button "button" at bounding box center [335, 387] width 23 height 17
click at [396, 392] on button "button" at bounding box center [401, 387] width 23 height 17
click at [375, 392] on button "button" at bounding box center [371, 387] width 23 height 17
click at [370, 393] on button "button" at bounding box center [371, 387] width 23 height 17
click at [255, 414] on div "Stile Tutti Preimpostazione sottotitoli Scialla New Elimina Salva Colore di Ril…" at bounding box center [561, 330] width 874 height 590
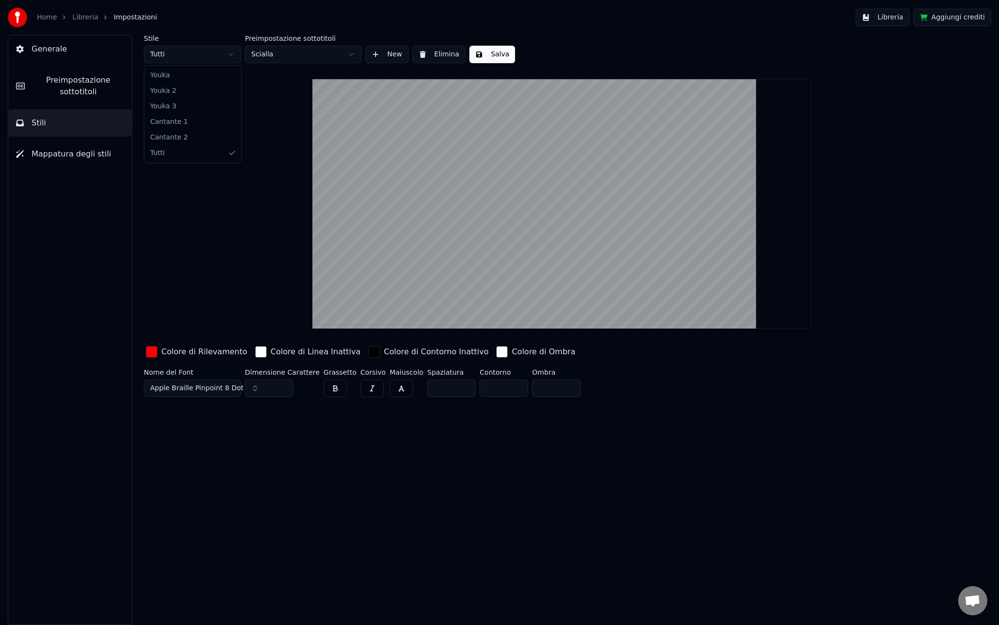
click at [223, 56] on html "Home Libreria Impostazioni Libreria Aggiungi crediti Generale Preimpostazione s…" at bounding box center [499, 312] width 999 height 625
click at [183, 54] on html "Home Libreria Impostazioni Libreria Aggiungi crediti Generale Preimpostazione s…" at bounding box center [499, 312] width 999 height 625
click at [329, 386] on button "button" at bounding box center [335, 387] width 23 height 17
click at [331, 385] on button "button" at bounding box center [335, 387] width 23 height 17
click at [333, 394] on button "button" at bounding box center [335, 387] width 23 height 17
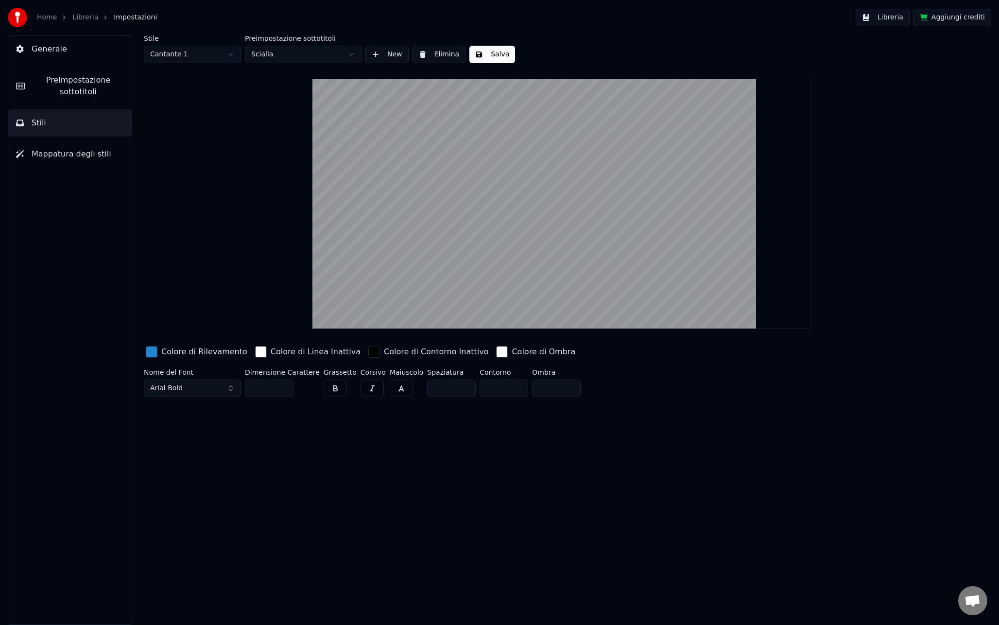
click at [330, 441] on div "Stile Cantante 1 Preimpostazione sottotitoli Scialla New Elimina Salva Colore d…" at bounding box center [561, 330] width 874 height 590
click at [331, 386] on button "button" at bounding box center [335, 387] width 23 height 17
click at [330, 388] on button "button" at bounding box center [335, 387] width 23 height 17
click at [322, 429] on div "Stile Cantante 1 Preimpostazione sottotitoli Scialla New Elimina Salva Colore d…" at bounding box center [561, 330] width 874 height 590
click at [210, 392] on button "Arial Bold" at bounding box center [192, 387] width 97 height 17
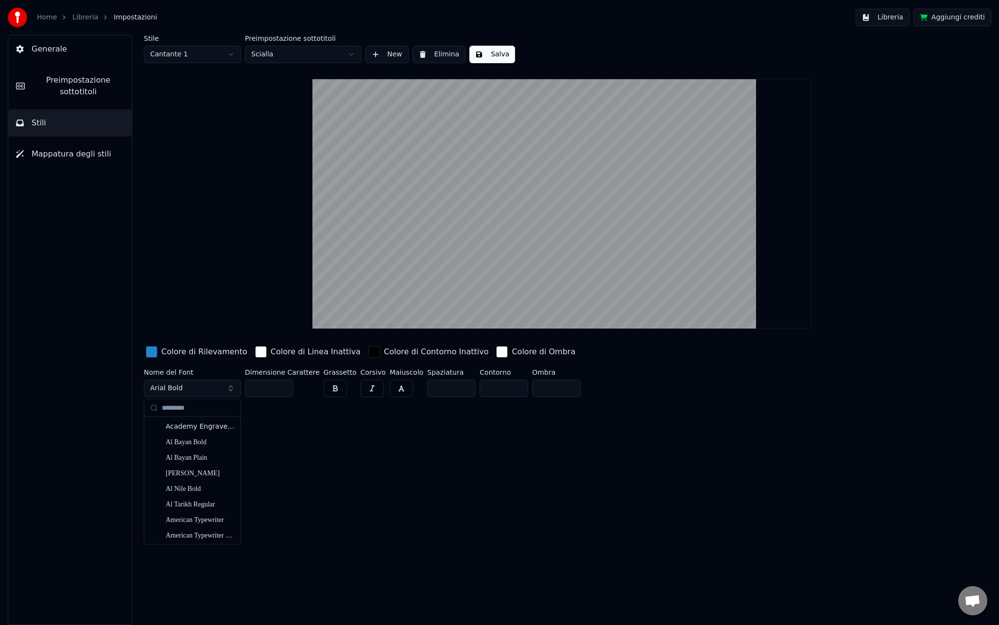
click at [273, 426] on div "Stile Cantante 1 Preimpostazione sottotitoli Scialla New Elimina Salva Colore d…" at bounding box center [561, 330] width 874 height 590
click at [171, 53] on html "Home Libreria Impostazioni Libreria Aggiungi crediti Generale Preimpostazione s…" at bounding box center [499, 312] width 999 height 625
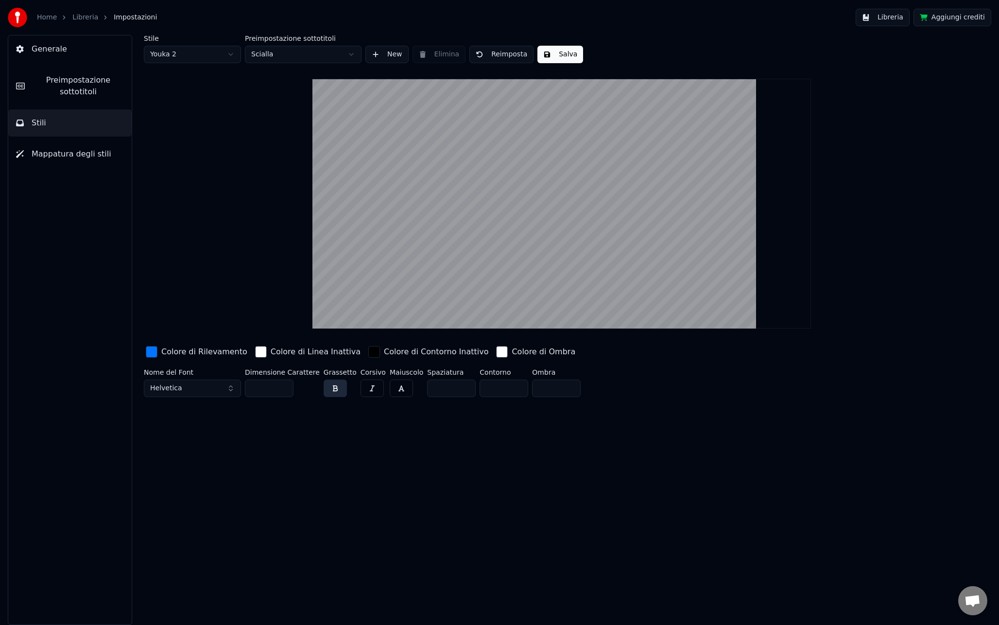
click at [184, 51] on html "Home Libreria Impostazioni Libreria Aggiungi crediti Generale Preimpostazione s…" at bounding box center [499, 312] width 999 height 625
click at [199, 392] on button "Arial Bold" at bounding box center [192, 387] width 97 height 17
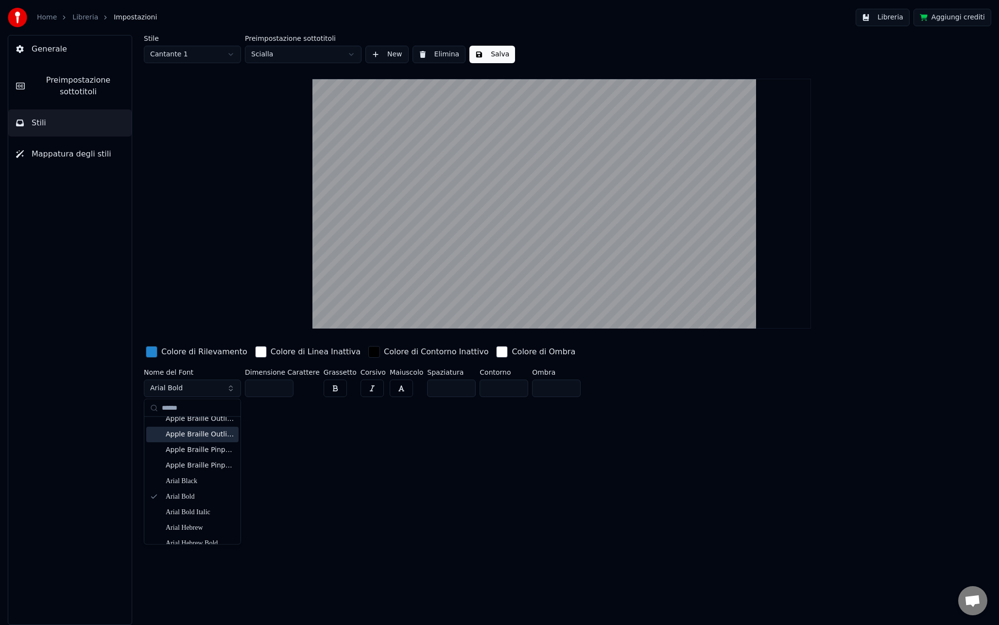
scroll to position [40, 0]
type input "*****"
click at [204, 480] on div "Arial Black" at bounding box center [200, 479] width 69 height 10
click at [185, 389] on button "Arial Black" at bounding box center [192, 387] width 97 height 17
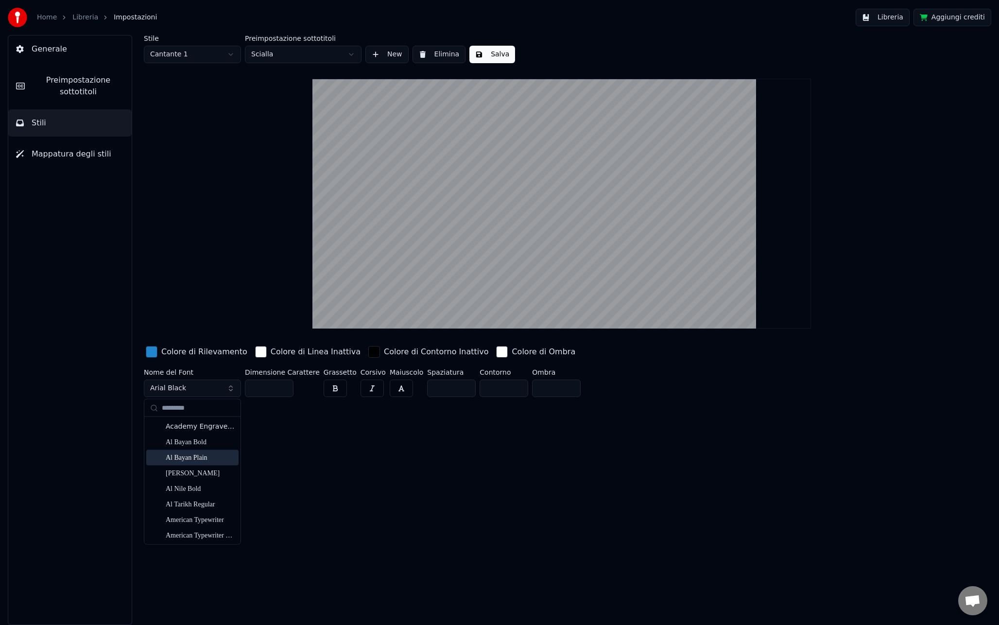
click at [324, 461] on div "Stile Cantante 1 Preimpostazione sottotitoli Scialla New Elimina Salva Colore d…" at bounding box center [561, 330] width 874 height 590
click at [183, 61] on html "Home Libreria Impostazioni Libreria Aggiungi crediti Generale Preimpostazione s…" at bounding box center [499, 312] width 999 height 625
click at [176, 51] on html "Home Libreria Impostazioni Libreria Aggiungi crediti Generale Preimpostazione s…" at bounding box center [499, 312] width 999 height 625
click at [188, 58] on html "Home Libreria Impostazioni Libreria Aggiungi crediti Generale Preimpostazione s…" at bounding box center [499, 312] width 999 height 625
click at [244, 255] on div "Stile Tutti Preimpostazione sottotitoli Scialla New Elimina Salva Colore di Ril…" at bounding box center [562, 218] width 836 height 366
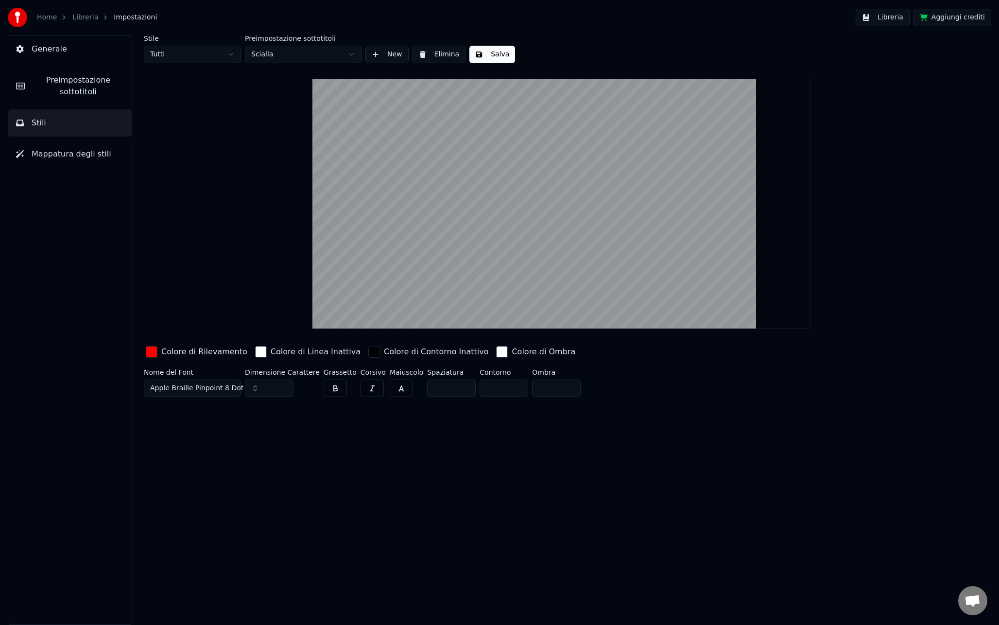
click at [189, 388] on span "Apple Braille Pinpoint 8 Dot" at bounding box center [196, 388] width 93 height 10
type input "****"
click at [201, 426] on div "[DEMOGRAPHIC_DATA] Typewriter Condensed" at bounding box center [200, 427] width 69 height 10
click at [192, 390] on span "[DEMOGRAPHIC_DATA] Typewriter Condensed" at bounding box center [227, 388] width 155 height 10
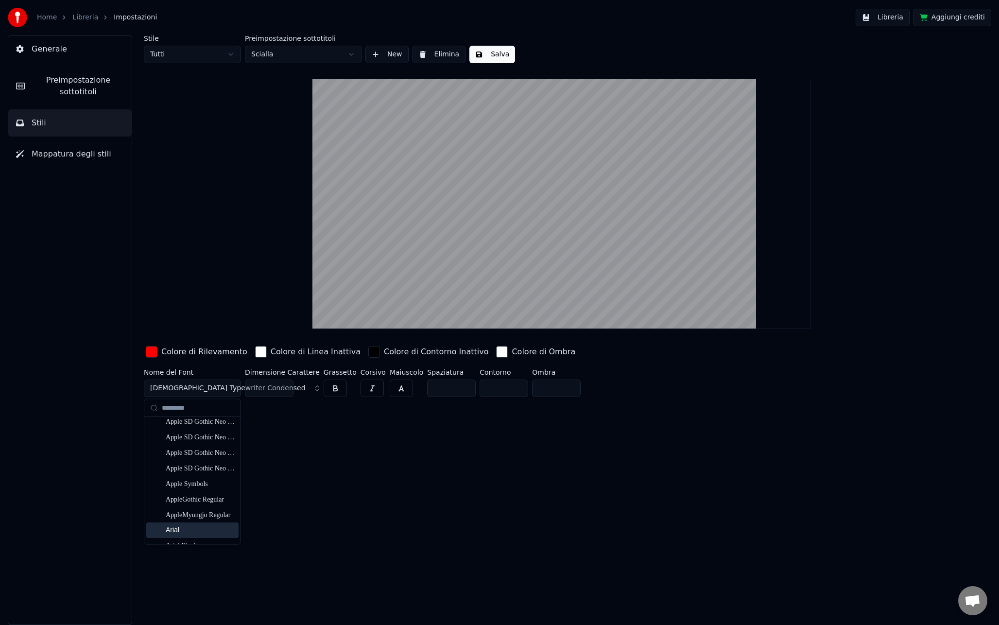
click at [174, 527] on div "Arial" at bounding box center [200, 530] width 69 height 10
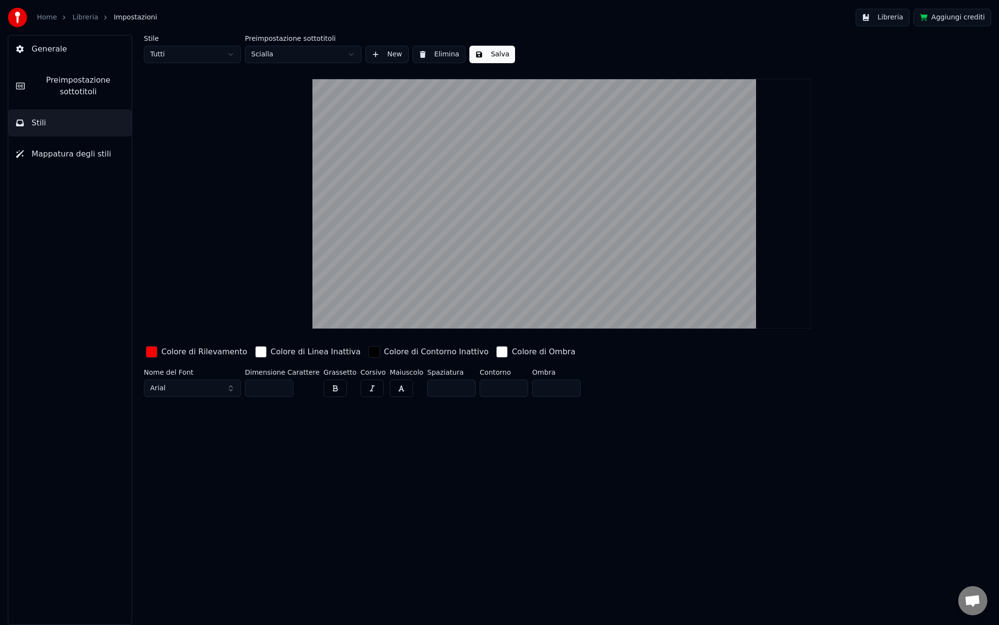
click at [390, 390] on button "button" at bounding box center [401, 387] width 23 height 17
click at [158, 386] on span "Arial" at bounding box center [158, 388] width 16 height 10
click at [192, 473] on div "Hiragino Sans W9" at bounding box center [200, 476] width 69 height 10
click at [200, 392] on span "Hiragino Sans W9" at bounding box center [180, 388] width 60 height 10
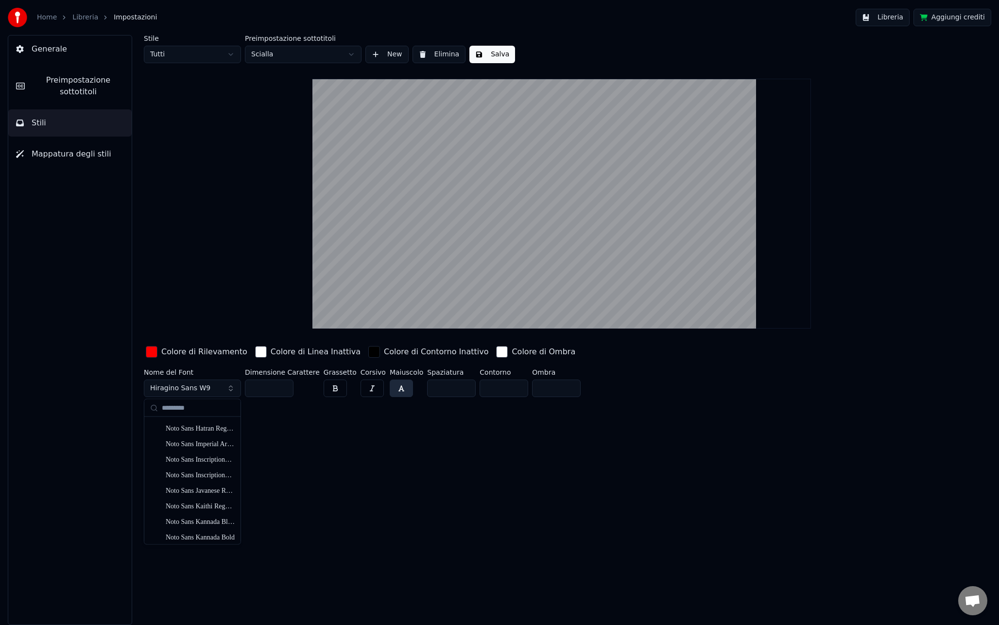
scroll to position [10413, 0]
click at [200, 534] on div "Zapfino" at bounding box center [200, 534] width 69 height 10
click at [194, 394] on button "Zapfino" at bounding box center [192, 387] width 97 height 17
click at [184, 427] on div "[PERSON_NAME]" at bounding box center [200, 426] width 69 height 10
click at [190, 393] on button "[PERSON_NAME]" at bounding box center [192, 387] width 97 height 17
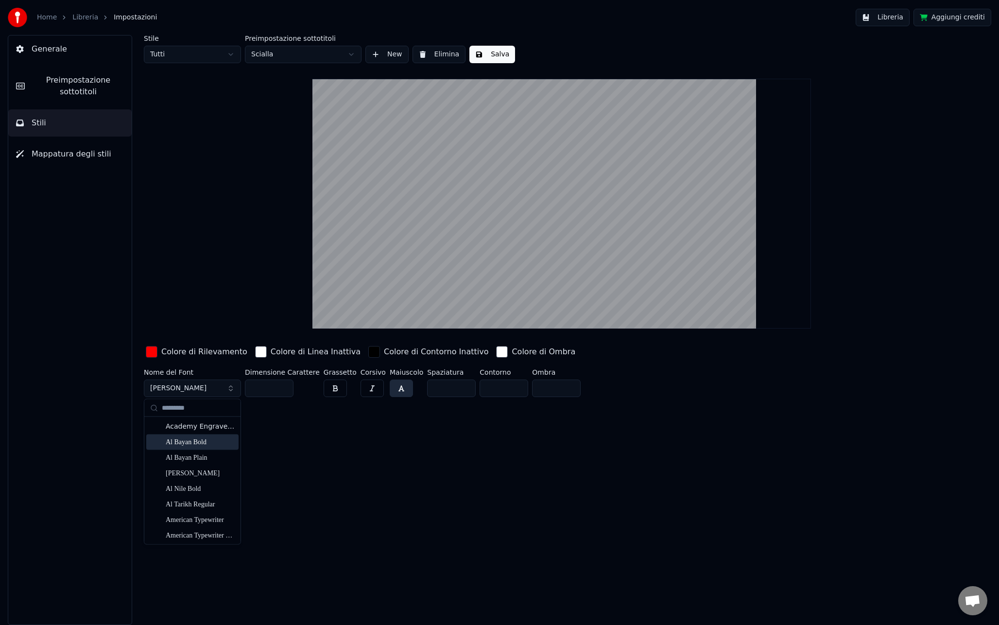
click at [188, 436] on div "Al Bayan Bold" at bounding box center [192, 442] width 92 height 16
click at [187, 391] on span "Al Bayan Bold" at bounding box center [173, 388] width 47 height 10
click at [183, 427] on div "Academy Engraved LET Plain:1.0" at bounding box center [200, 427] width 69 height 10
click at [184, 390] on span "Academy Engraved LET Plain:1.0" at bounding box center [206, 388] width 112 height 10
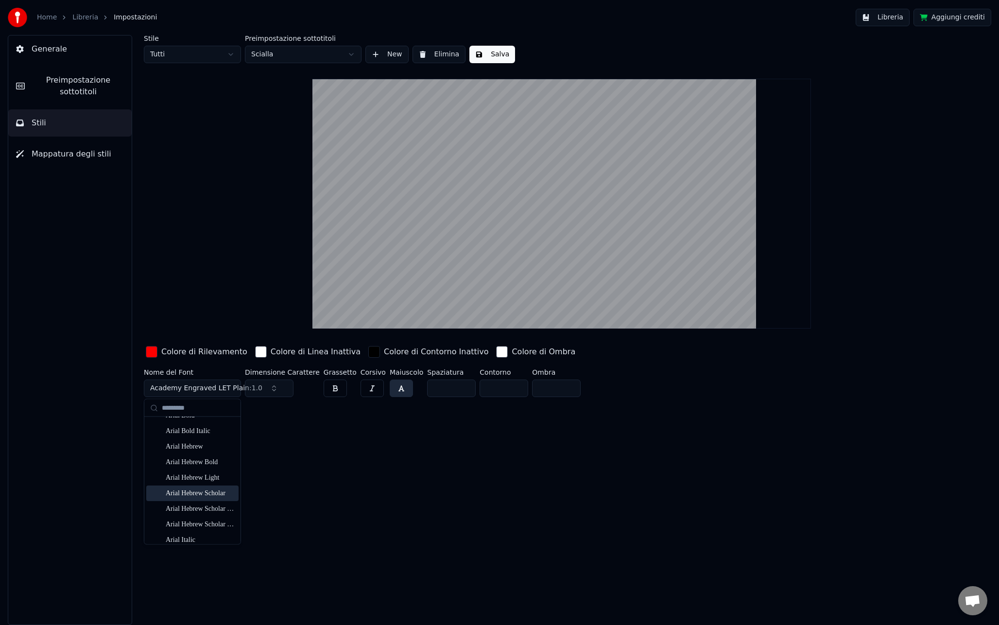
click at [205, 490] on div "Arial Hebrew Scholar" at bounding box center [200, 494] width 69 height 10
click at [193, 392] on span "Arial Hebrew Scholar" at bounding box center [185, 388] width 71 height 10
click at [196, 489] on div "AppleMyungjo Regular" at bounding box center [200, 486] width 69 height 10
click at [190, 388] on span "AppleMyungjo Regular" at bounding box center [188, 388] width 76 height 10
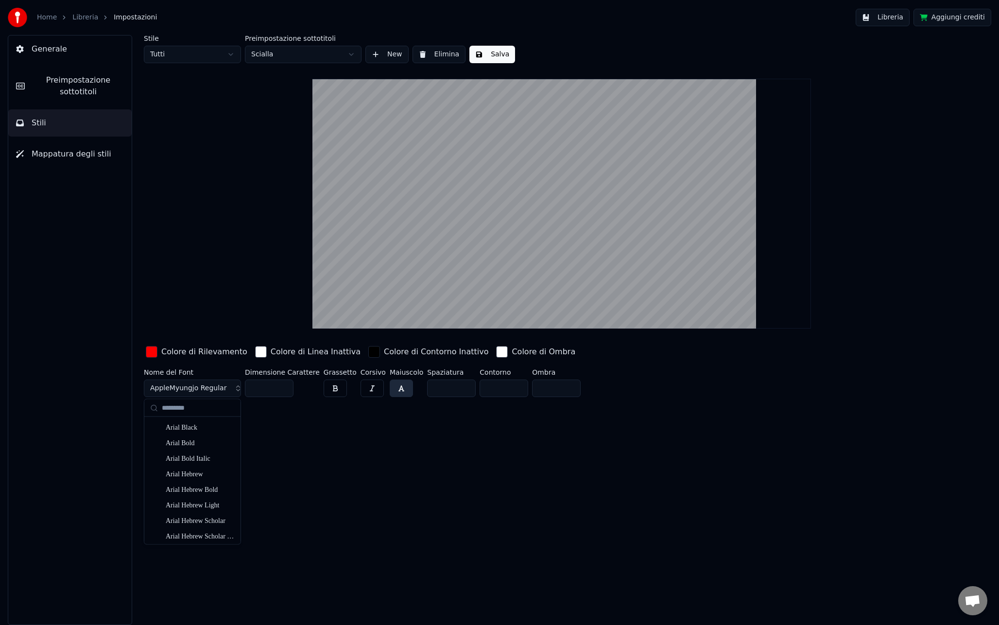
scroll to position [560, 0]
click at [182, 532] on div "Arial Italic" at bounding box center [200, 535] width 69 height 10
click at [194, 389] on button "Arial Italic" at bounding box center [192, 387] width 97 height 17
click at [200, 463] on div "Avenir Book" at bounding box center [200, 466] width 69 height 10
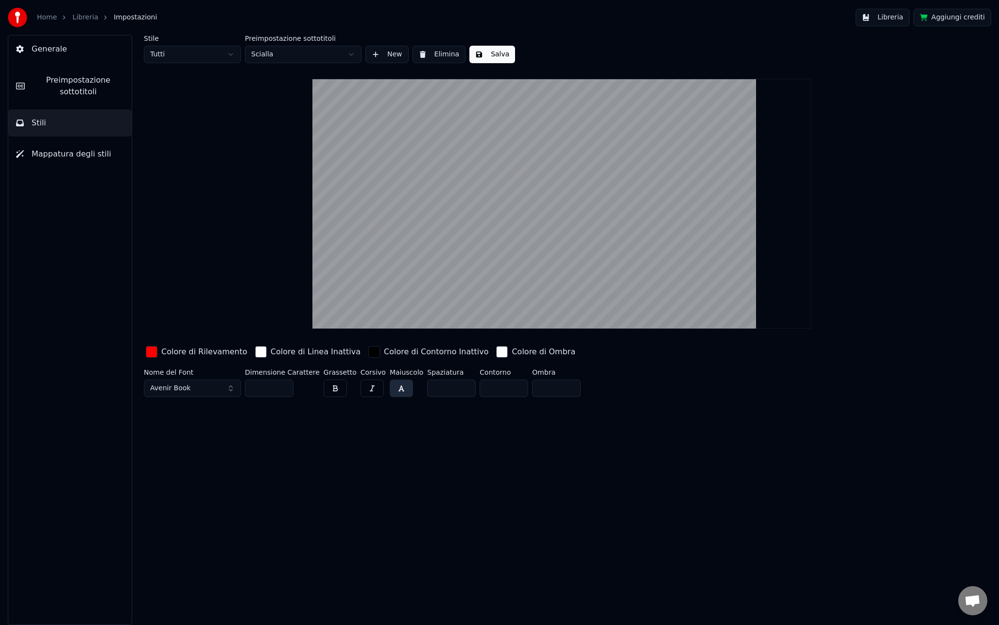
click at [195, 386] on button "Avenir Book" at bounding box center [192, 387] width 97 height 17
click at [194, 461] on div "Bangla [GEOGRAPHIC_DATA]" at bounding box center [200, 462] width 69 height 10
click at [176, 389] on span "Bangla [GEOGRAPHIC_DATA]" at bounding box center [198, 388] width 97 height 10
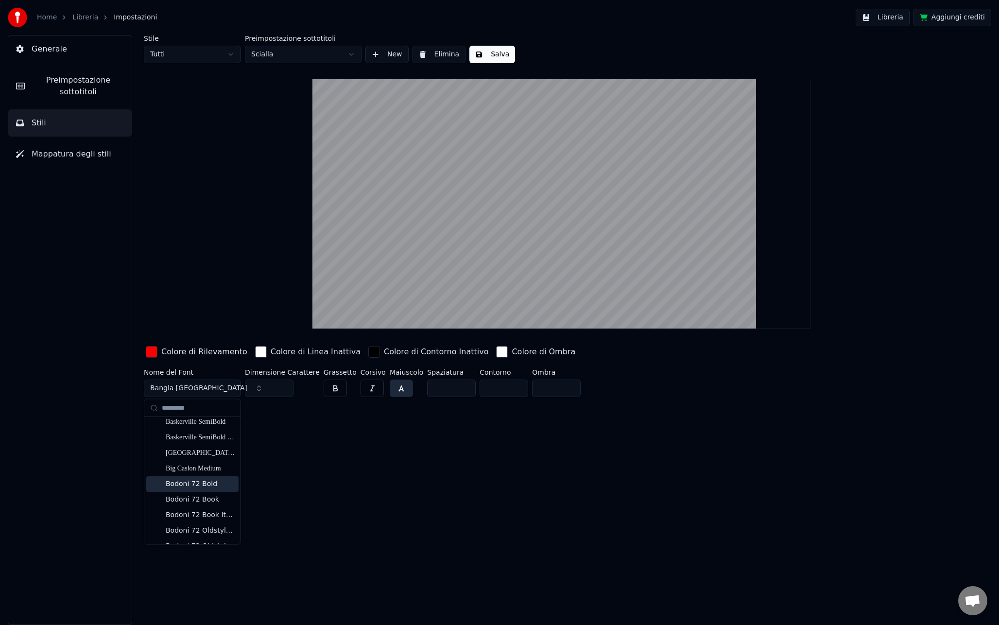
click at [208, 485] on div "Bodoni 72 Bold" at bounding box center [200, 484] width 69 height 10
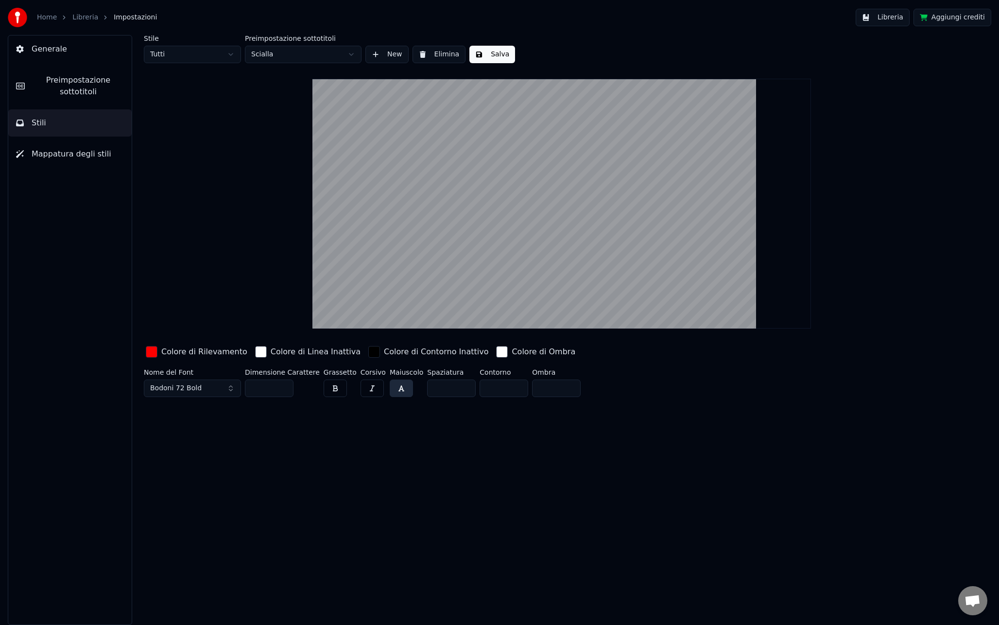
click at [392, 390] on button "button" at bounding box center [401, 387] width 23 height 17
click at [195, 390] on span "Bodoni 72 Bold" at bounding box center [175, 388] width 51 height 10
click at [189, 454] on div "Copperplate" at bounding box center [200, 452] width 69 height 10
click at [393, 388] on button "button" at bounding box center [401, 387] width 23 height 17
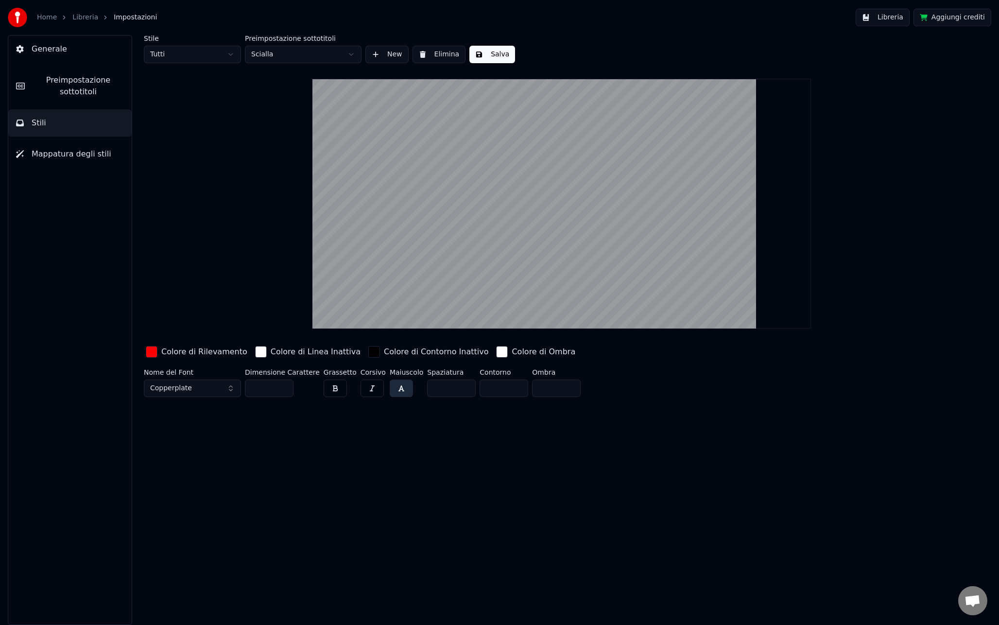
click at [393, 388] on button "button" at bounding box center [401, 387] width 23 height 17
click at [502, 54] on button "Salva" at bounding box center [492, 54] width 46 height 17
click at [876, 16] on button "Libreria" at bounding box center [882, 17] width 54 height 17
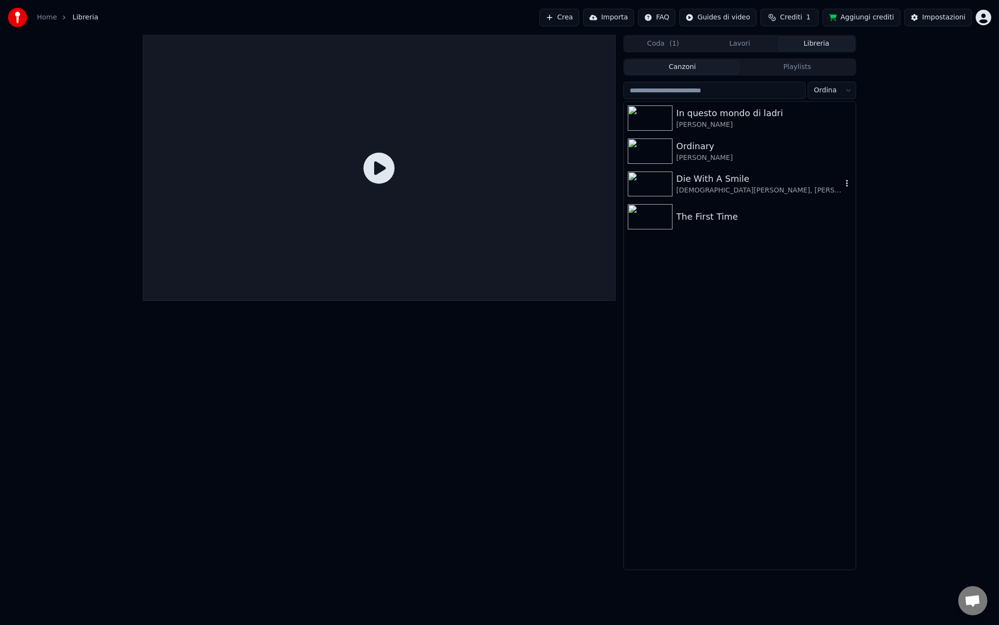
click at [703, 181] on div "Die With A Smile" at bounding box center [759, 179] width 166 height 14
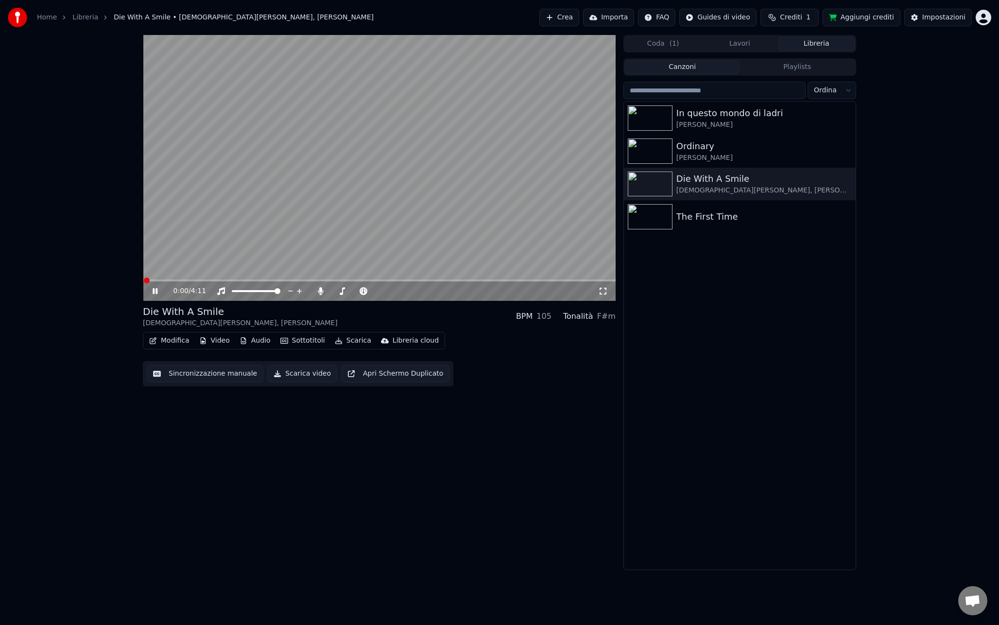
click at [218, 280] on span at bounding box center [379, 280] width 473 height 2
click at [280, 279] on span at bounding box center [379, 280] width 473 height 2
click at [303, 279] on span at bounding box center [379, 280] width 473 height 2
click at [303, 167] on video at bounding box center [379, 168] width 473 height 266
click at [934, 17] on div "Impostazioni" at bounding box center [943, 18] width 43 height 10
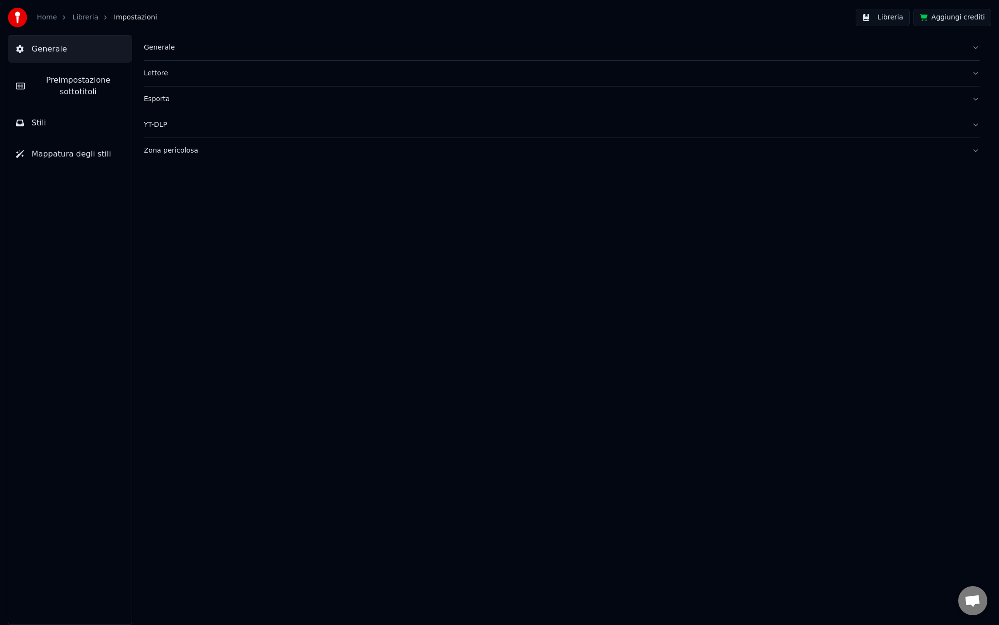
click at [59, 117] on button "Stili" at bounding box center [69, 122] width 123 height 27
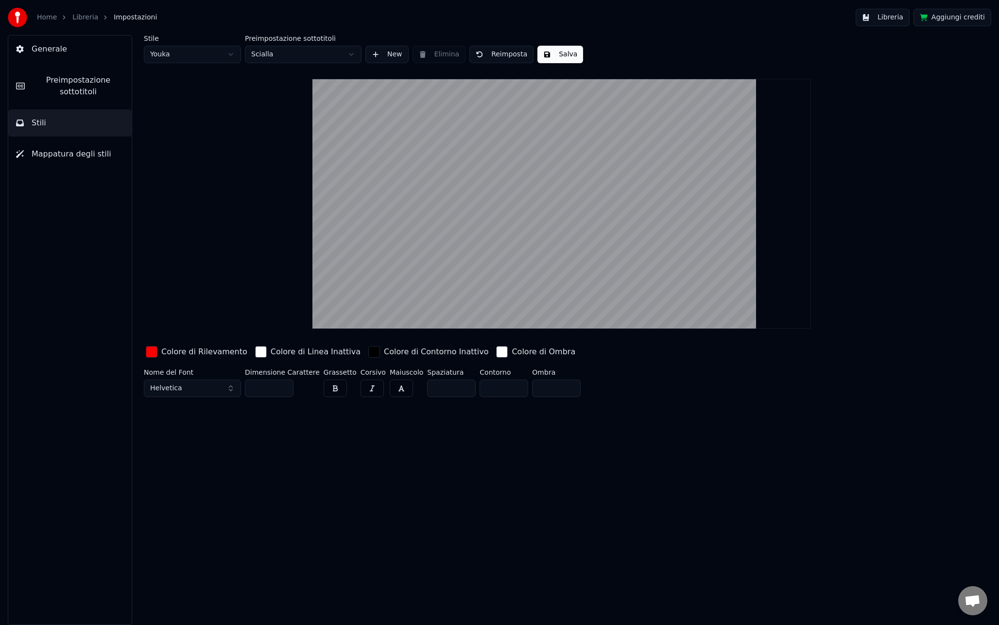
click at [170, 57] on html "Home Libreria Impostazioni Libreria Aggiungi crediti Generale Preimpostazione s…" at bounding box center [499, 312] width 999 height 625
type input "**"
type input "*"
click at [202, 393] on button "Arial Black" at bounding box center [192, 387] width 97 height 17
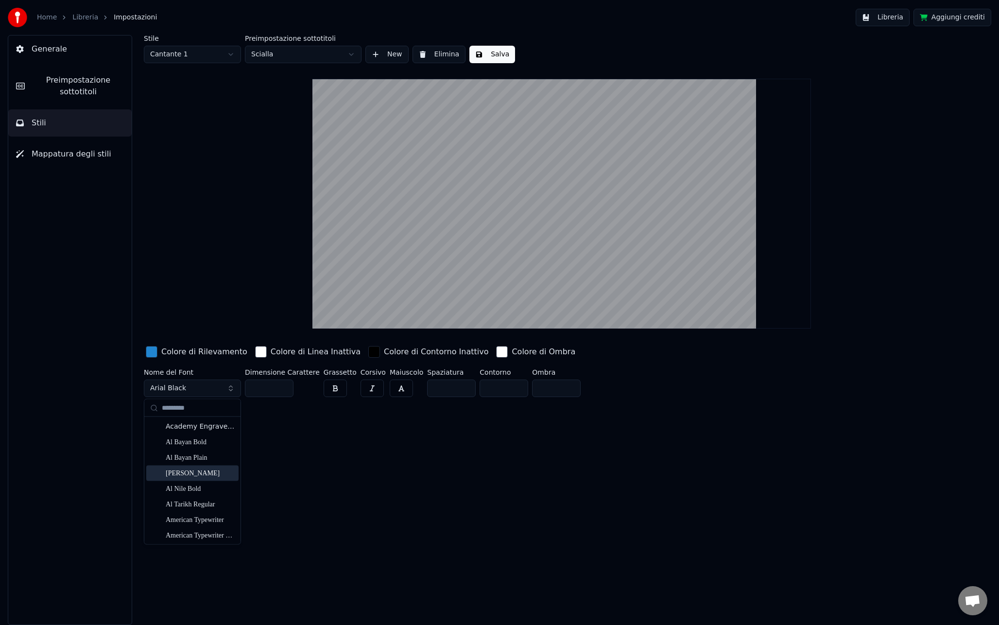
click at [180, 477] on div "[PERSON_NAME]" at bounding box center [200, 473] width 69 height 10
click at [199, 383] on button "[PERSON_NAME]" at bounding box center [192, 387] width 97 height 17
click at [185, 428] on div "Academy Engraved LET Plain:1.0" at bounding box center [200, 427] width 69 height 10
click at [197, 389] on span "Academy Engraved LET Plain:1.0" at bounding box center [206, 388] width 112 height 10
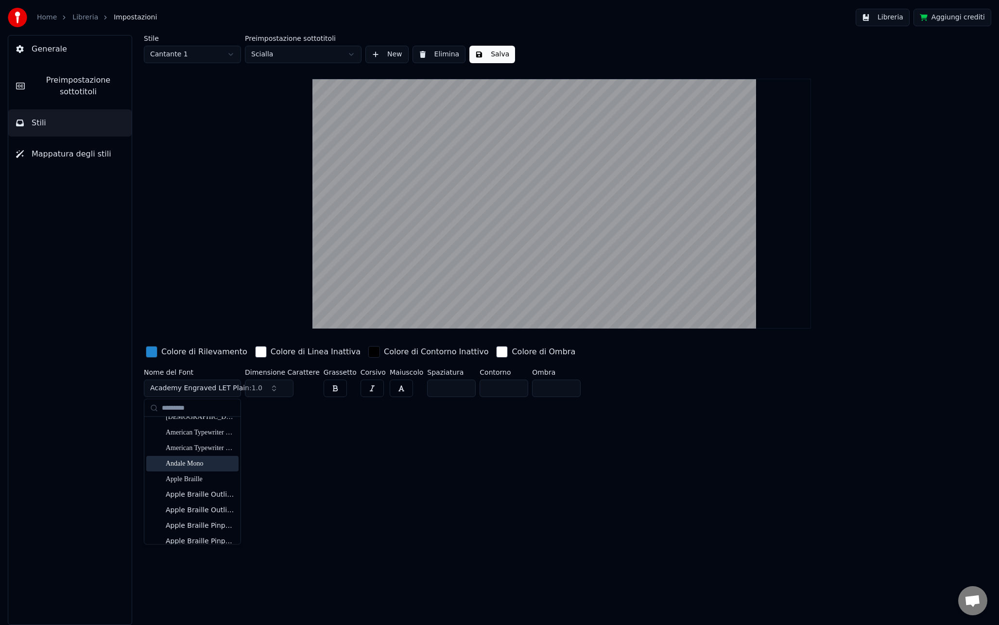
click at [194, 467] on div "Andale Mono" at bounding box center [200, 463] width 69 height 10
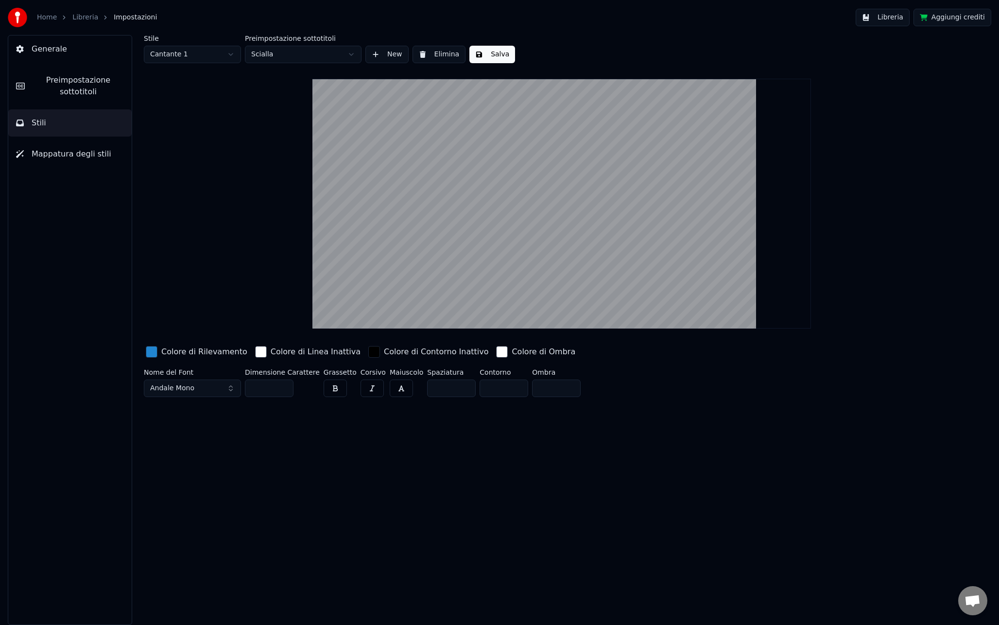
click at [195, 386] on button "Andale Mono" at bounding box center [192, 387] width 97 height 17
click at [202, 454] on div "Apple Braille Pinpoint 8 Dot" at bounding box center [200, 454] width 69 height 10
click at [198, 389] on span "Apple Braille Pinpoint 8 Dot" at bounding box center [196, 388] width 93 height 10
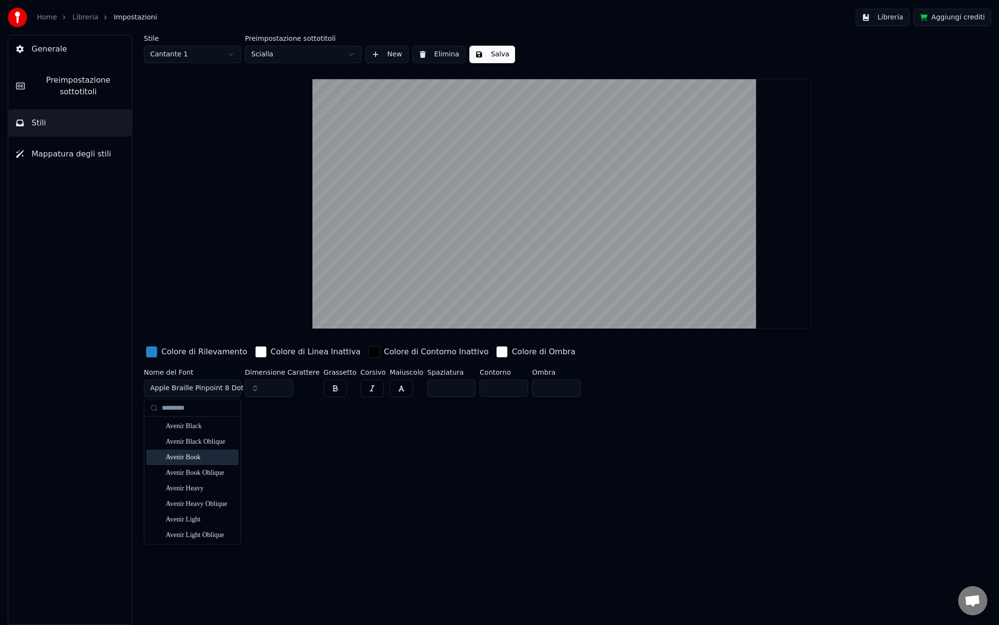
click at [192, 456] on div "Avenir Book" at bounding box center [200, 458] width 69 height 10
click at [496, 54] on button "Salva" at bounding box center [492, 54] width 46 height 17
click at [190, 391] on button "Avenir Book" at bounding box center [192, 387] width 97 height 17
click at [208, 452] on div "Bodoni 72 Bold" at bounding box center [200, 452] width 69 height 10
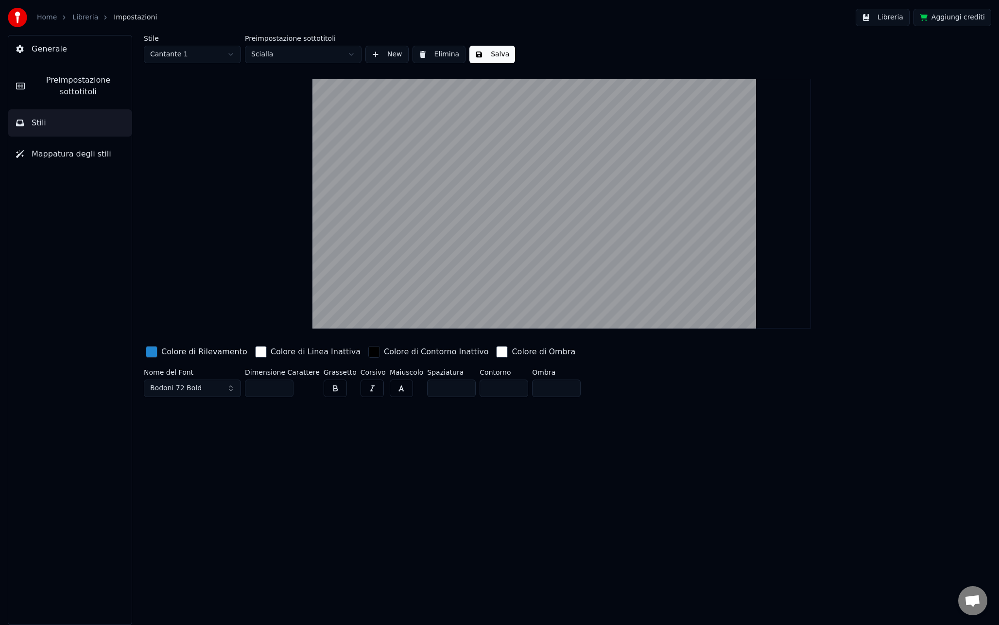
click at [194, 394] on button "Bodoni 72 Bold" at bounding box center [192, 387] width 97 height 17
click at [196, 477] on div "Charter Black Italic" at bounding box center [200, 473] width 69 height 10
click at [189, 395] on button "Charter Black Italic" at bounding box center [192, 387] width 97 height 17
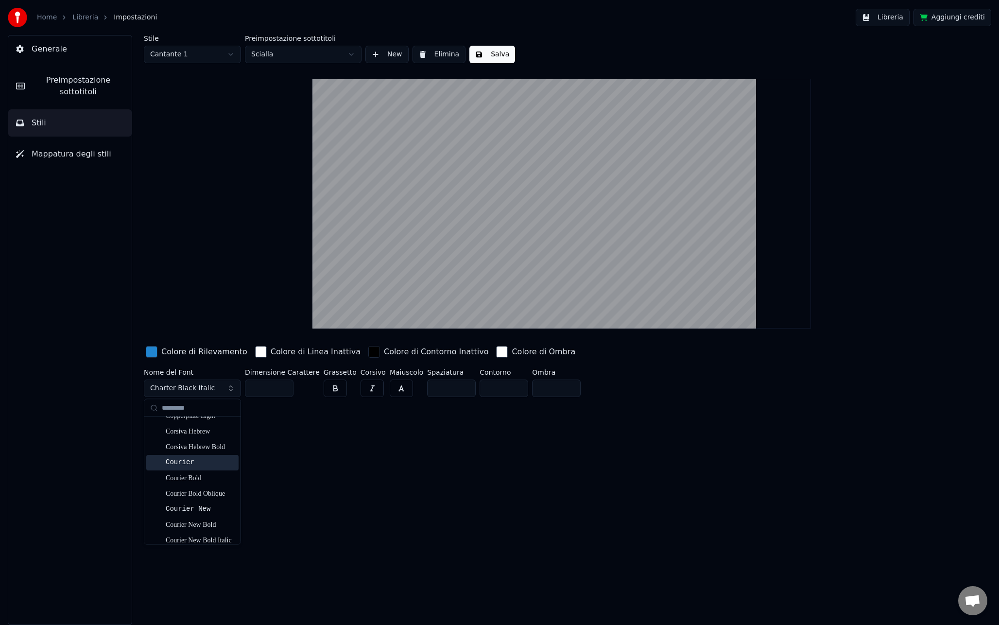
click at [190, 462] on div "Courier" at bounding box center [200, 463] width 69 height 10
click at [186, 387] on button "Courier" at bounding box center [192, 387] width 97 height 17
click at [296, 438] on div "Stile Cantante 1 Preimpostazione sottotitoli Scialla New Elimina Salva Colore d…" at bounding box center [561, 330] width 874 height 590
click at [218, 54] on html "Home Libreria Impostazioni Libreria Aggiungi crediti Generale Preimpostazione s…" at bounding box center [499, 312] width 999 height 625
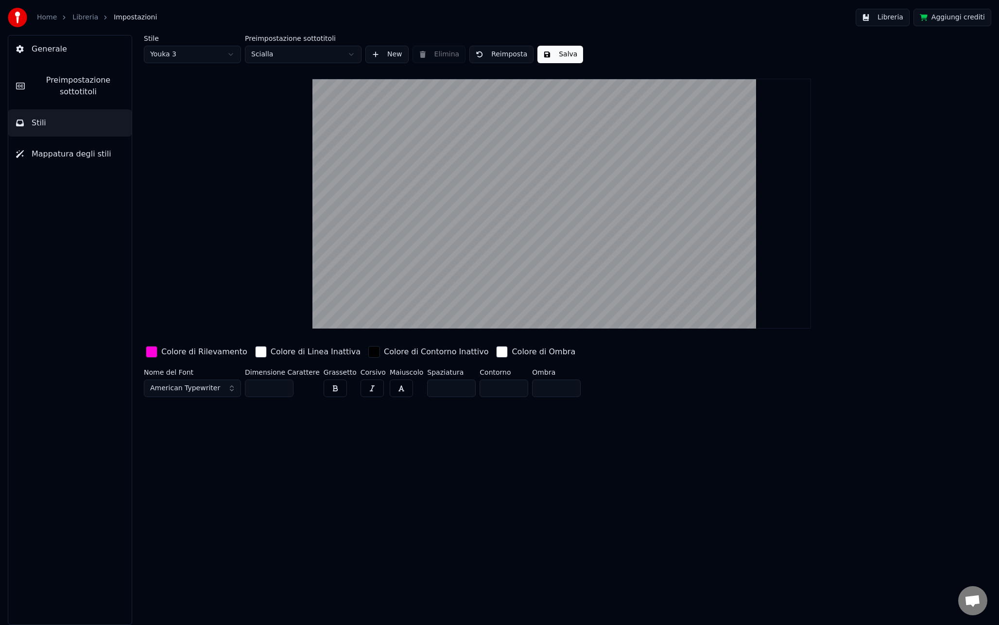
click at [178, 53] on html "Home Libreria Impostazioni Libreria Aggiungi crediti Generale Preimpostazione s…" at bounding box center [499, 312] width 999 height 625
click at [204, 385] on button "Courier" at bounding box center [192, 387] width 97 height 17
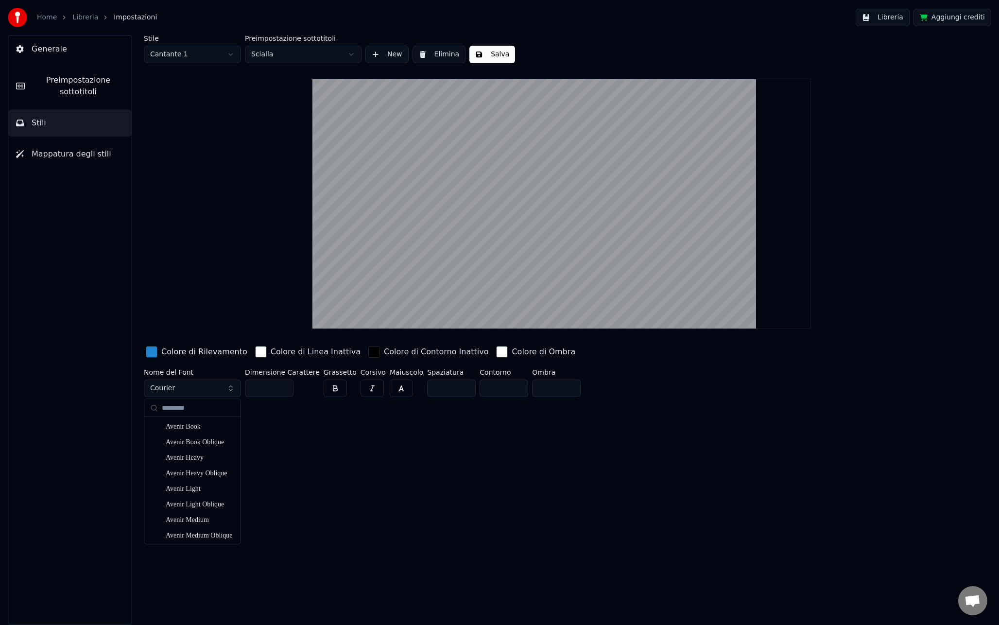
scroll to position [884, 0]
click at [197, 494] on div "Avenir Light" at bounding box center [200, 490] width 69 height 10
click at [228, 482] on div "Stile Cantante 1 Preimpostazione sottotitoli Scialla New Elimina Salva Colore d…" at bounding box center [561, 330] width 874 height 590
click at [497, 53] on button "Salva" at bounding box center [492, 54] width 46 height 17
click at [74, 68] on button "Preimpostazione sottotitoli" at bounding box center [69, 86] width 123 height 39
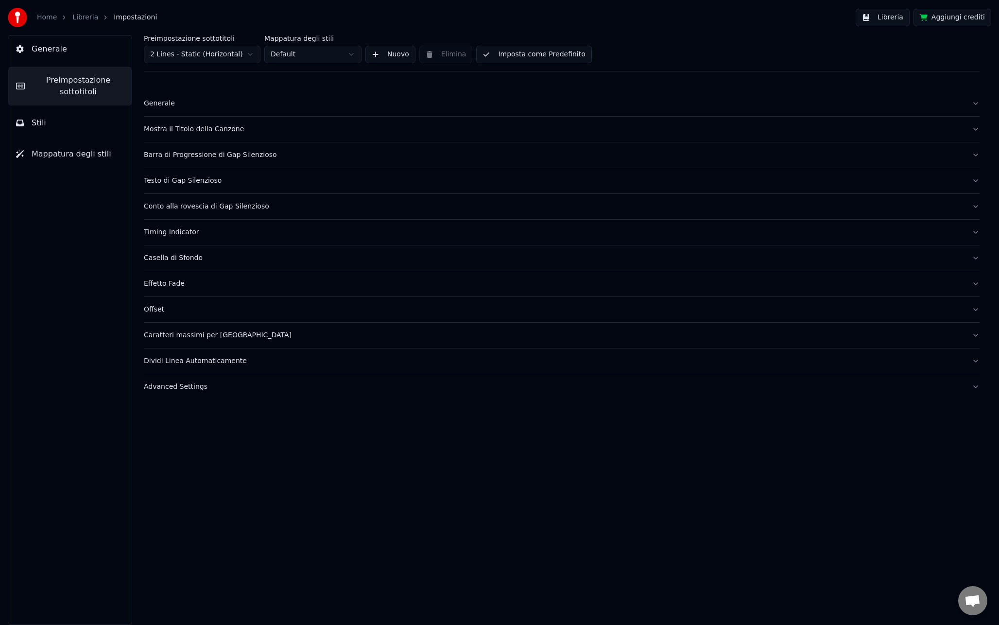
click at [193, 106] on div "Generale" at bounding box center [554, 104] width 820 height 10
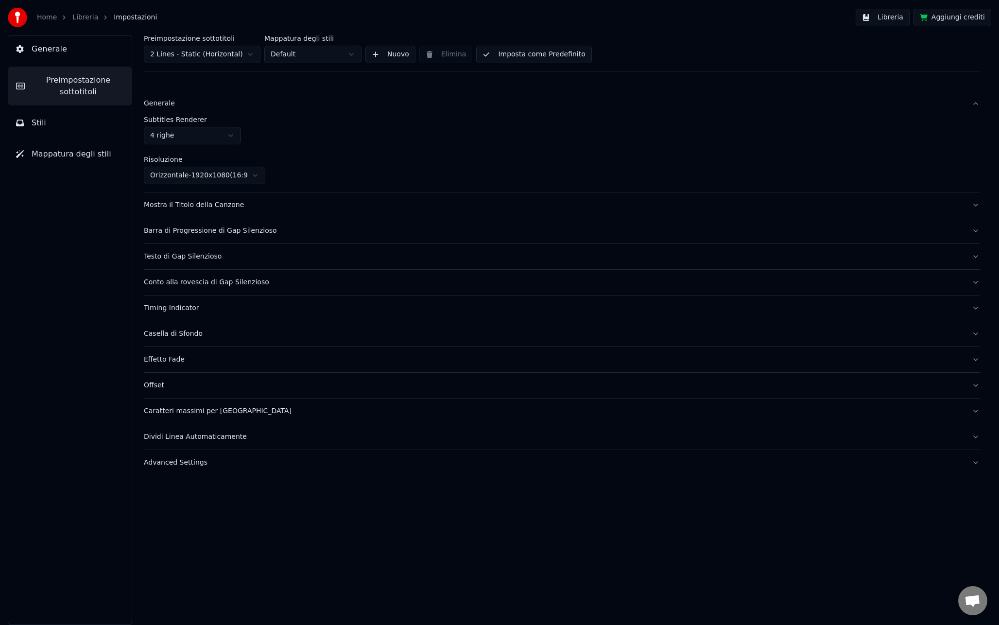
click at [179, 211] on button "Mostra il Titolo della Canzone" at bounding box center [562, 204] width 836 height 25
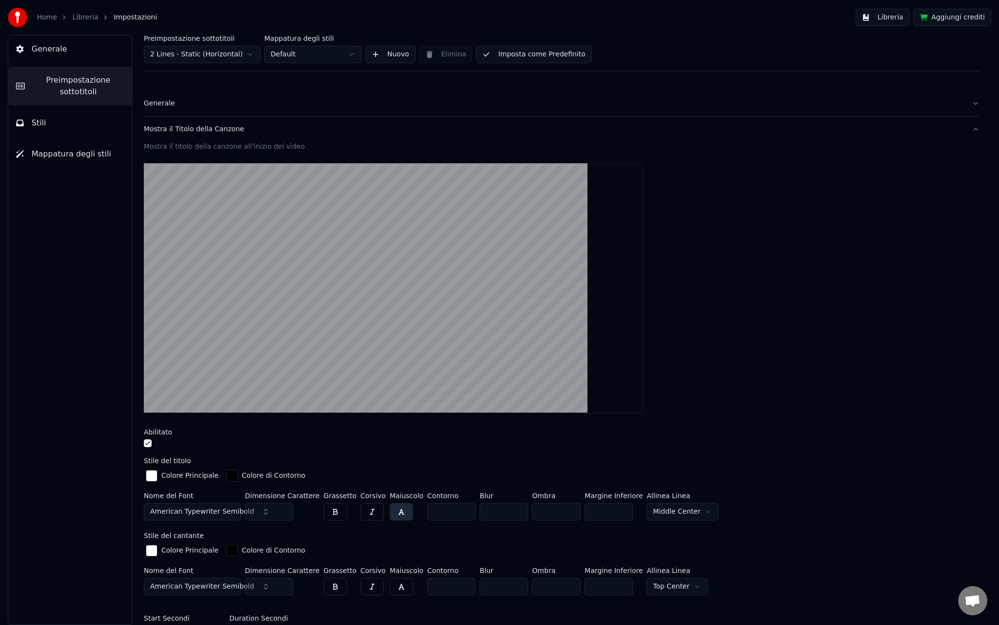
click at [218, 59] on html "Home Libreria Impostazioni Libreria Aggiungi crediti Generale Preimpostazione s…" at bounding box center [499, 312] width 999 height 625
type input "***"
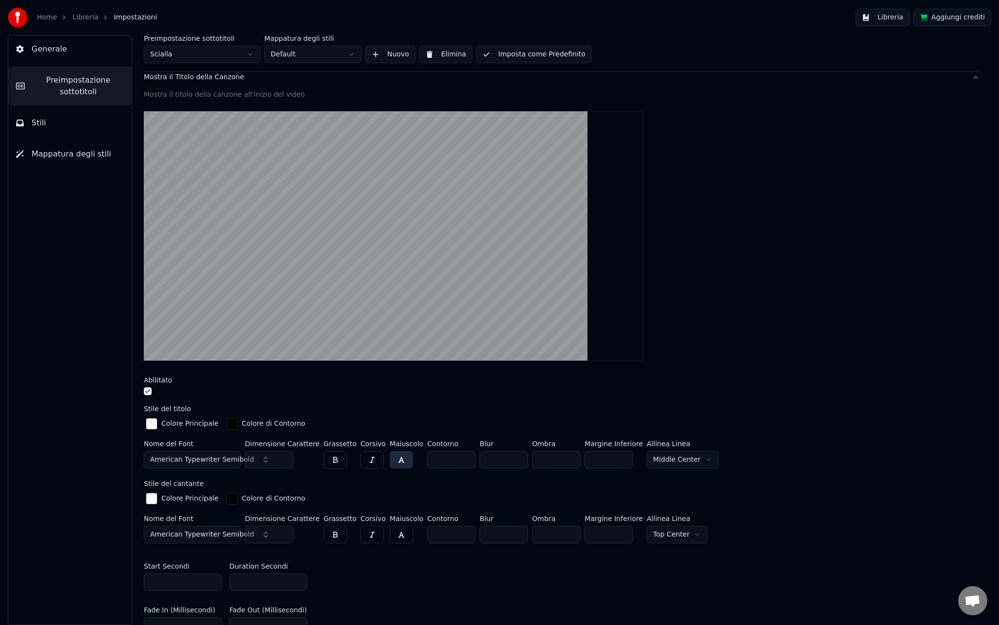
scroll to position [86, 0]
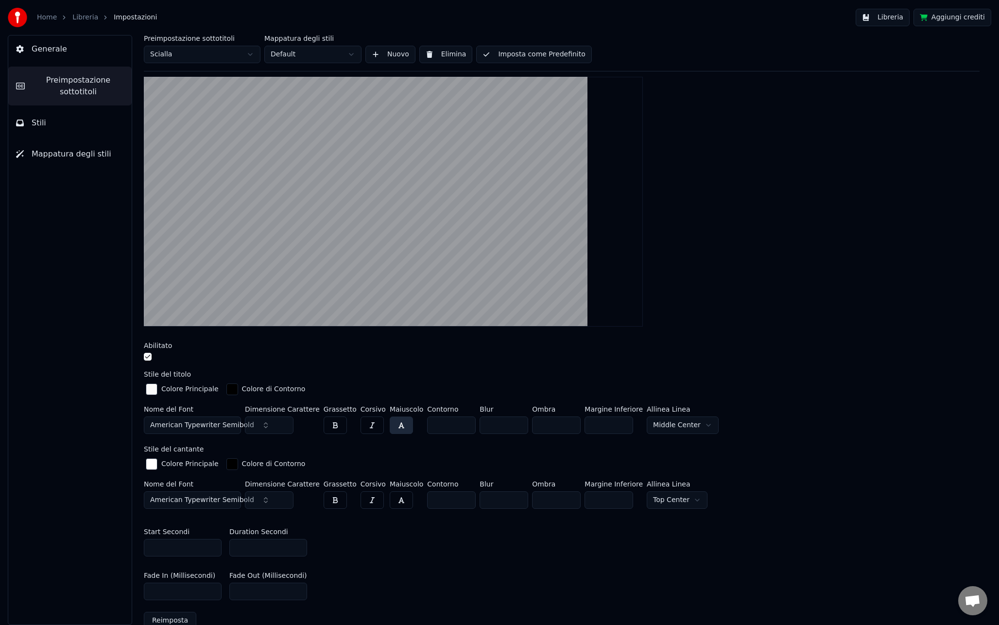
click at [202, 498] on span "American Typewriter Semibold" at bounding box center [202, 500] width 104 height 10
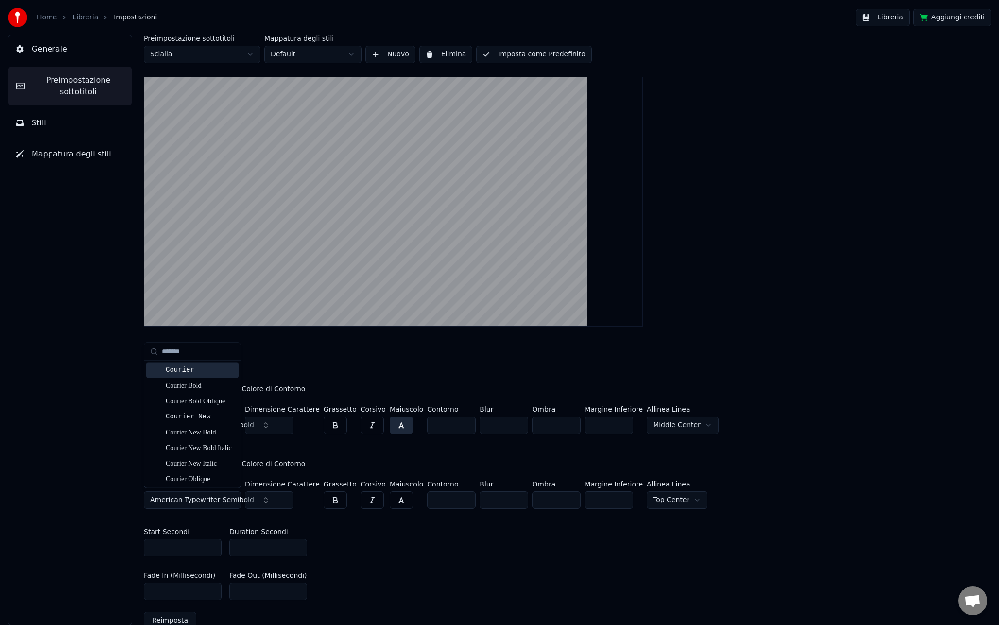
type input "*******"
click at [200, 375] on div "Courier" at bounding box center [192, 370] width 92 height 16
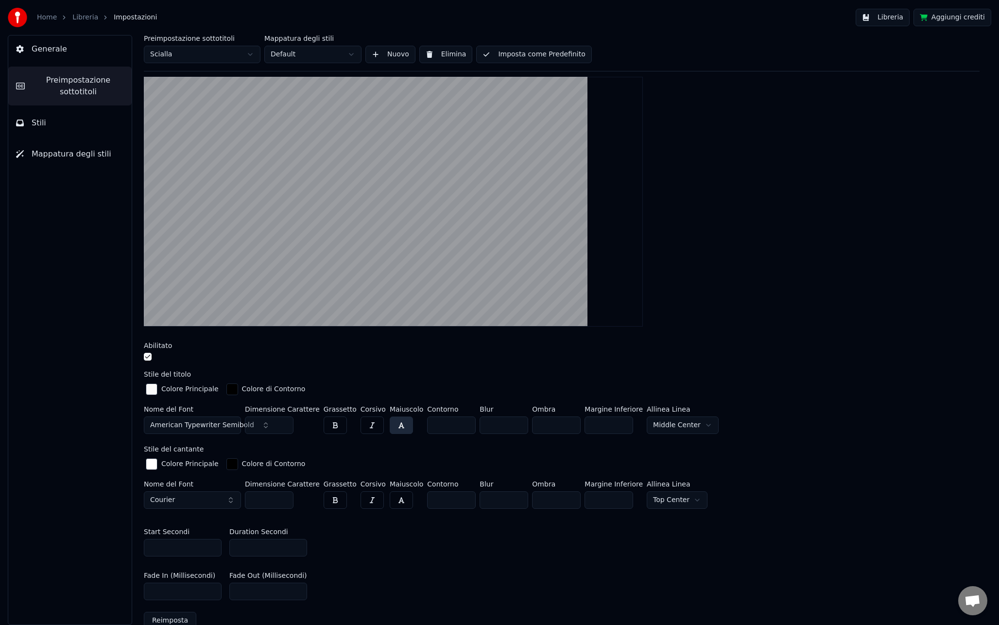
click at [195, 426] on span "American Typewriter Semibold" at bounding box center [202, 425] width 104 height 10
type input "*******"
click at [190, 463] on div "Courier" at bounding box center [200, 463] width 69 height 10
click at [418, 353] on div at bounding box center [562, 358] width 836 height 10
click at [894, 14] on button "Libreria" at bounding box center [882, 17] width 54 height 17
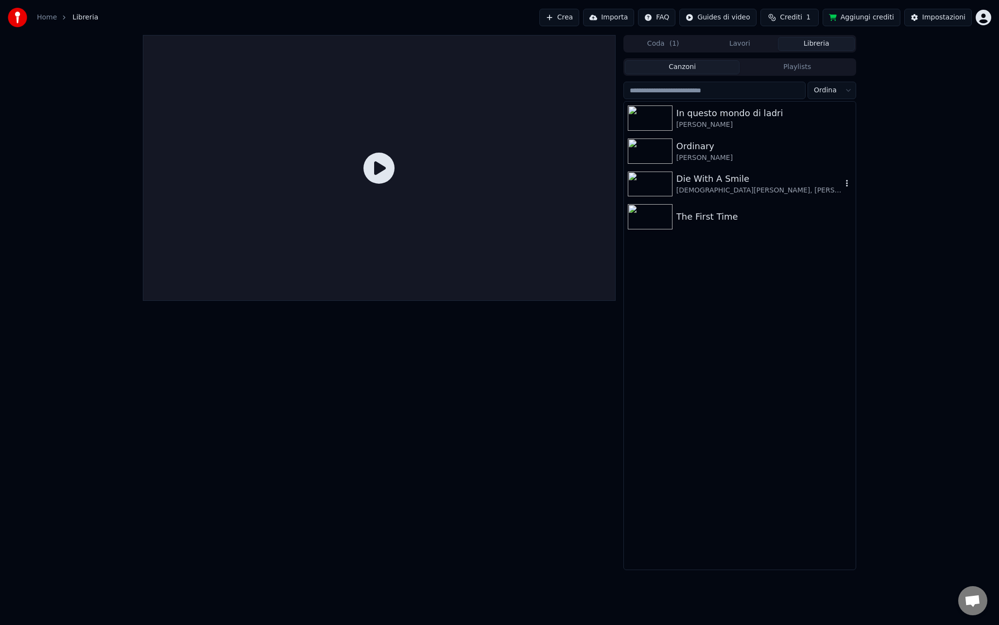
click at [742, 177] on div "Die With A Smile" at bounding box center [759, 179] width 166 height 14
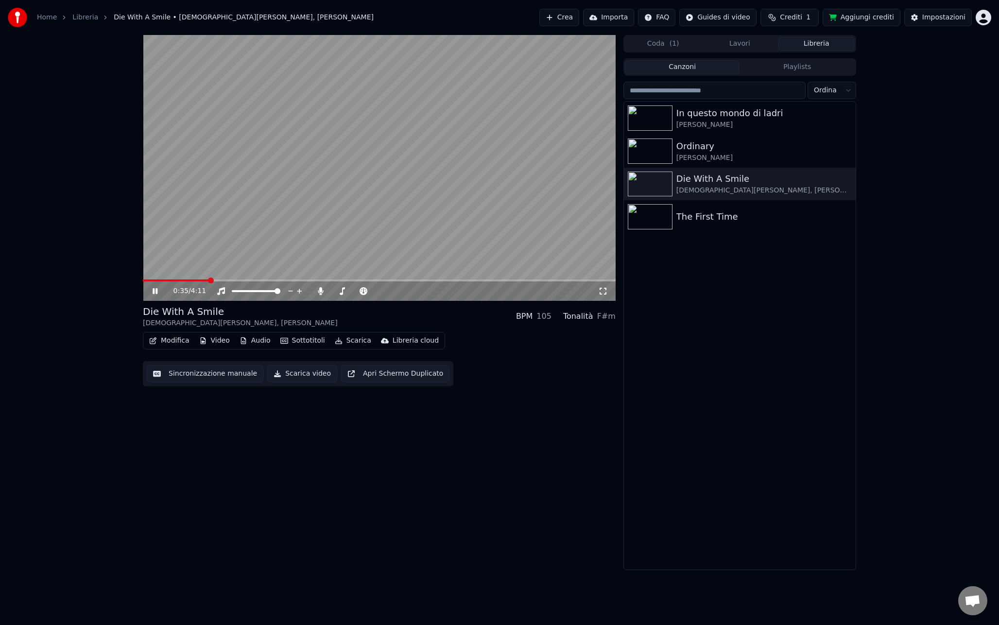
click at [207, 279] on span at bounding box center [379, 280] width 473 height 2
click at [188, 279] on span at bounding box center [165, 280] width 45 height 2
click at [249, 202] on video at bounding box center [379, 168] width 473 height 266
click at [940, 18] on div "Impostazioni" at bounding box center [943, 18] width 43 height 10
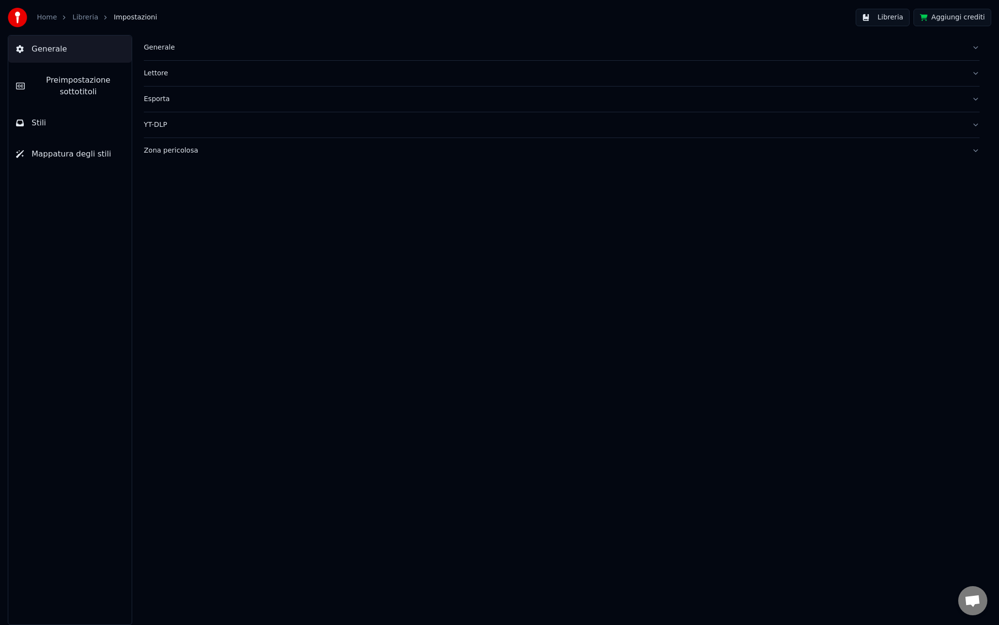
click at [75, 120] on button "Stili" at bounding box center [69, 122] width 123 height 27
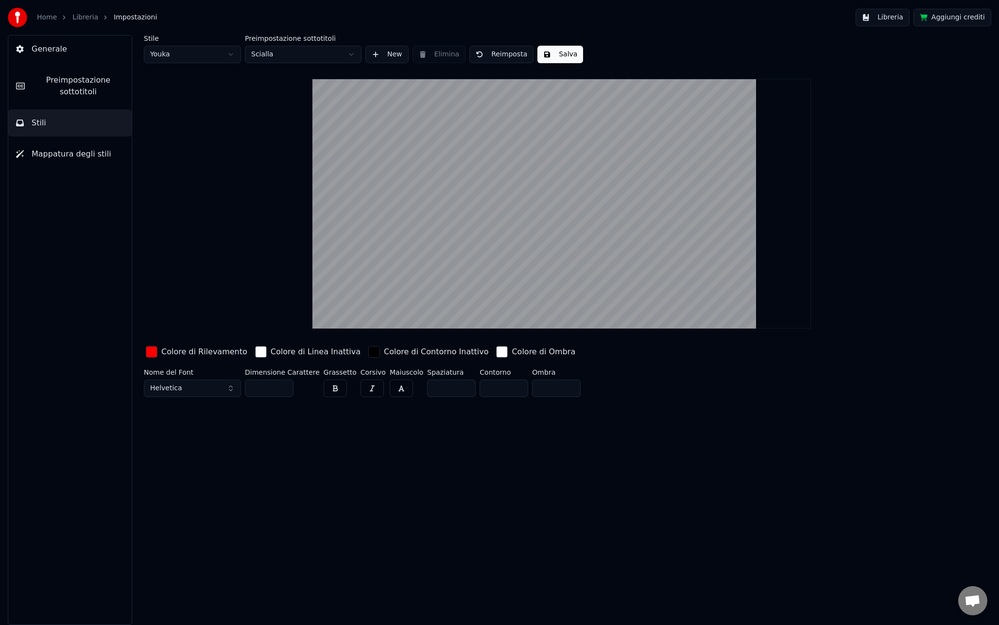
click at [179, 67] on div "Stile Youka Preimpostazione sottotitoli Scialla New Elimina Reimposta Salva Col…" at bounding box center [562, 218] width 836 height 366
click at [180, 56] on html "Home Libreria Impostazioni Libreria Aggiungi crediti Generale Preimpostazione s…" at bounding box center [499, 312] width 999 height 625
type input "**"
type input "*"
click at [191, 57] on html "Home Libreria Impostazioni Libreria Aggiungi crediti Generale Preimpostazione s…" at bounding box center [499, 312] width 999 height 625
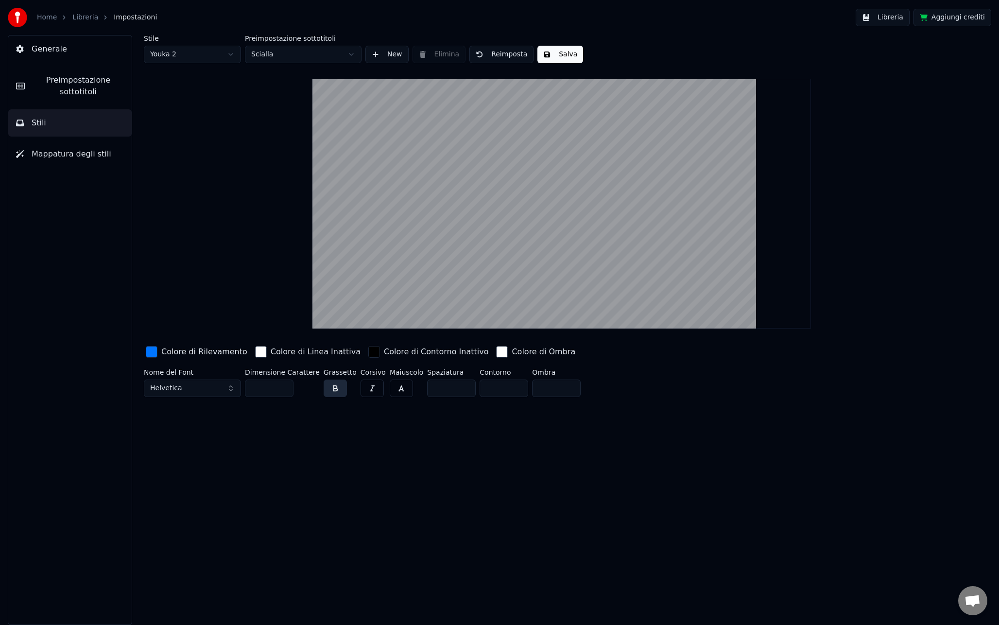
click at [170, 387] on span "Helvetica" at bounding box center [166, 388] width 32 height 10
click at [193, 52] on html "Home Libreria Impostazioni Libreria Aggiungi crediti Generale Preimpostazione s…" at bounding box center [499, 312] width 999 height 625
click at [186, 60] on html "Home Libreria Impostazioni Libreria Aggiungi crediti Generale Preimpostazione s…" at bounding box center [499, 312] width 999 height 625
click at [170, 383] on span "Helvetica" at bounding box center [166, 388] width 32 height 10
type input "**********"
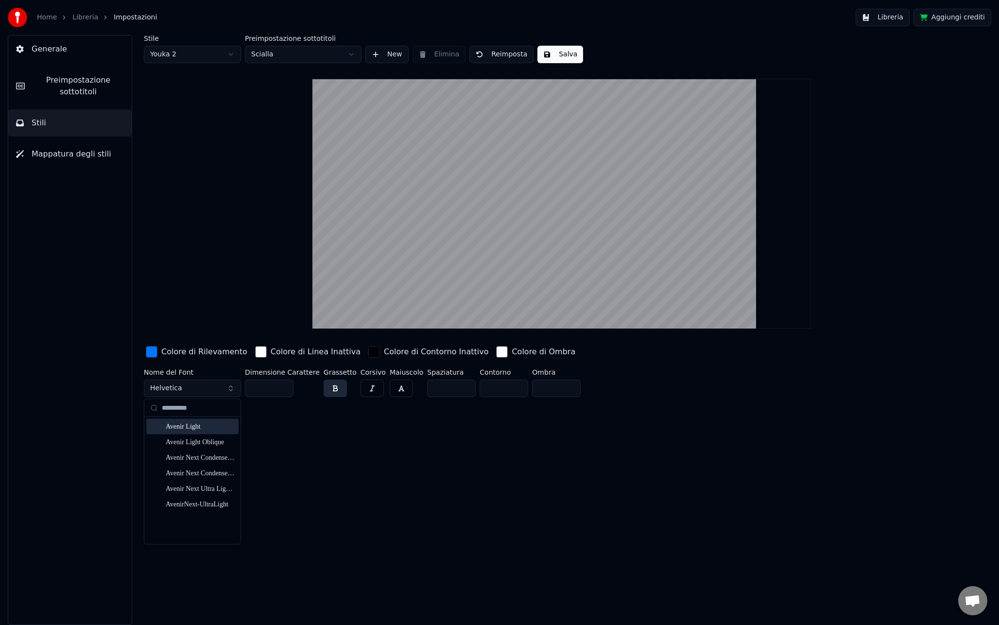
click at [185, 420] on div "Avenir Light" at bounding box center [192, 427] width 92 height 16
click at [317, 443] on div "Stile Youka 2 Preimpostazione sottotitoli Scialla New Elimina Reimposta Salva C…" at bounding box center [561, 330] width 874 height 590
click at [329, 391] on button "button" at bounding box center [335, 387] width 23 height 17
click at [339, 429] on div "Stile Youka 2 Preimpostazione sottotitoli Scialla New Elimina Reimposta Salva C…" at bounding box center [561, 330] width 874 height 590
click at [552, 61] on button "Salva" at bounding box center [560, 54] width 46 height 17
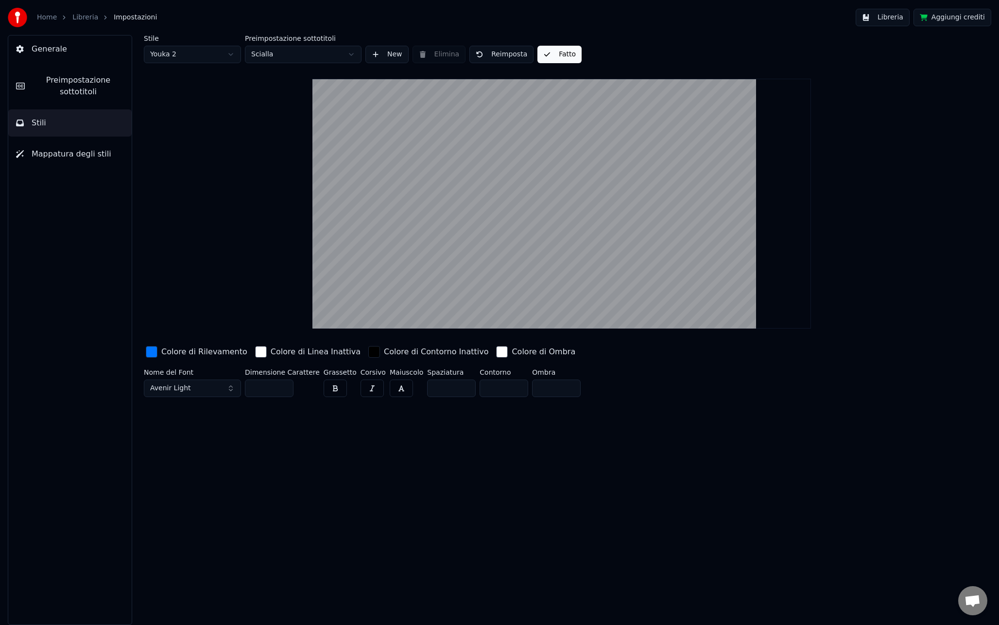
click at [91, 14] on link "Libreria" at bounding box center [85, 18] width 26 height 10
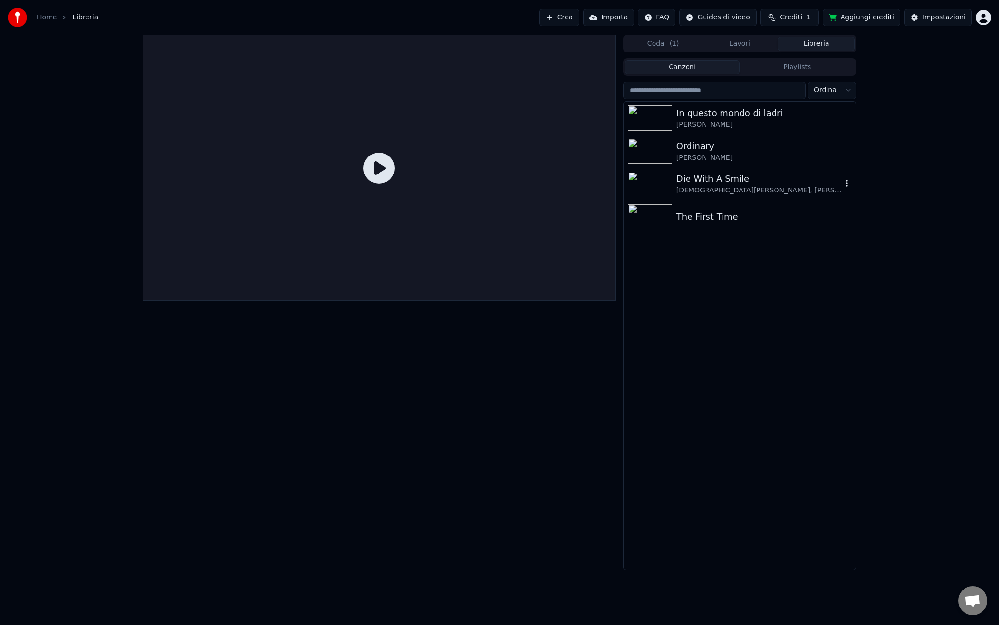
click at [676, 184] on div "Die With A Smile" at bounding box center [759, 179] width 166 height 14
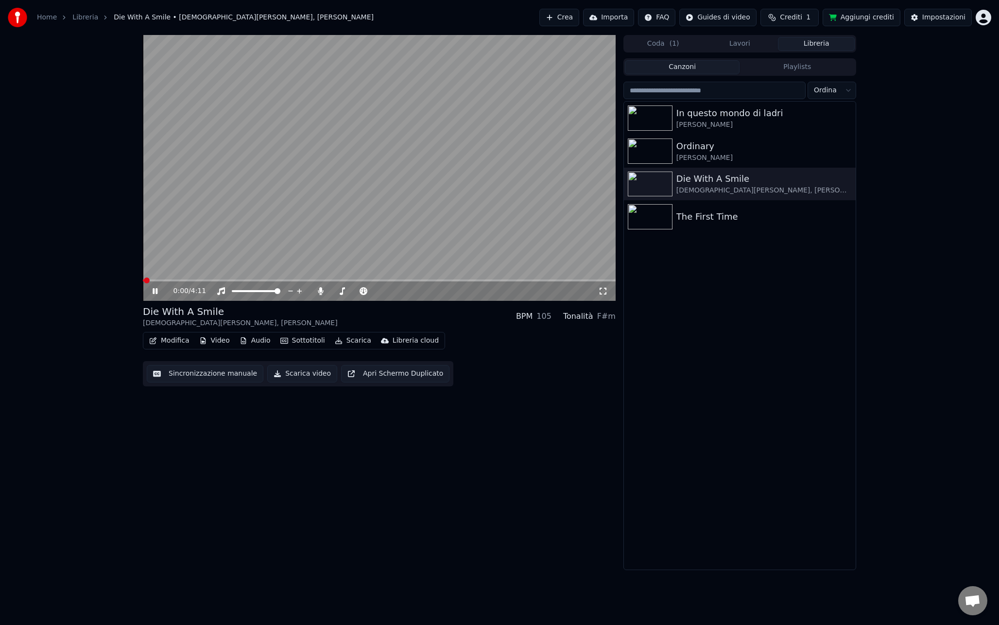
click at [205, 279] on video at bounding box center [379, 168] width 473 height 266
click at [202, 281] on span at bounding box center [379, 280] width 473 height 2
click at [203, 230] on video at bounding box center [379, 168] width 473 height 266
click at [270, 279] on span at bounding box center [379, 280] width 473 height 2
click at [290, 279] on span at bounding box center [379, 280] width 473 height 2
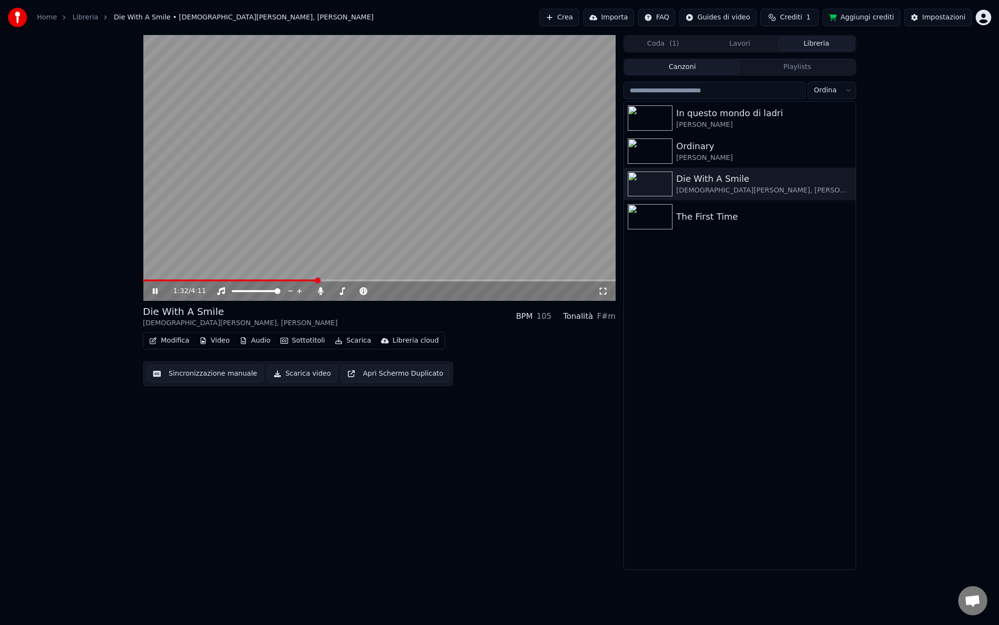
click at [212, 281] on span at bounding box center [230, 280] width 174 height 2
click at [226, 192] on video at bounding box center [379, 168] width 473 height 266
click at [936, 22] on button "Impostazioni" at bounding box center [938, 17] width 68 height 17
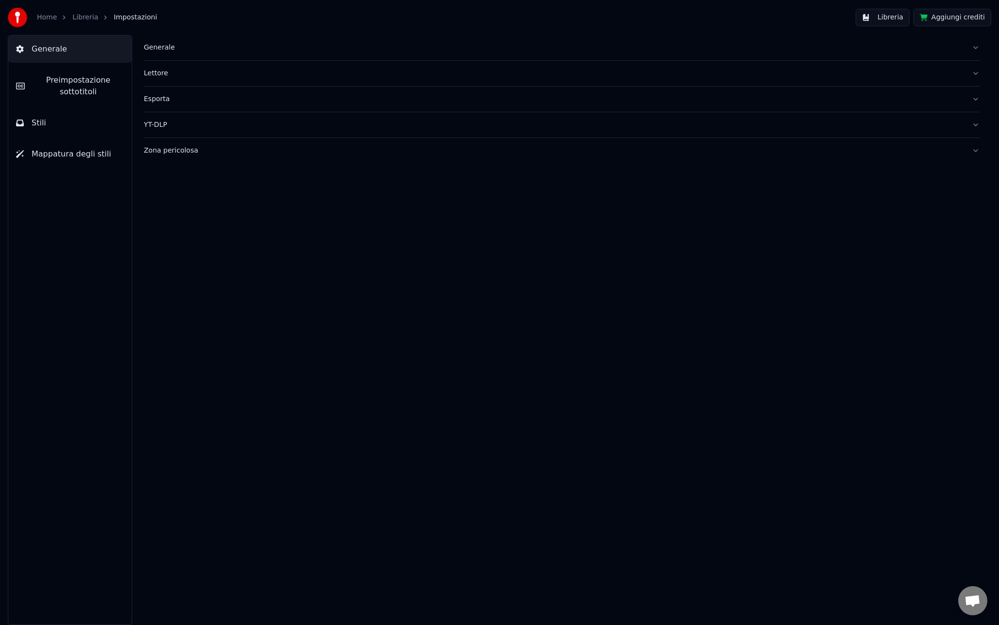
click at [93, 118] on button "Stili" at bounding box center [69, 122] width 123 height 27
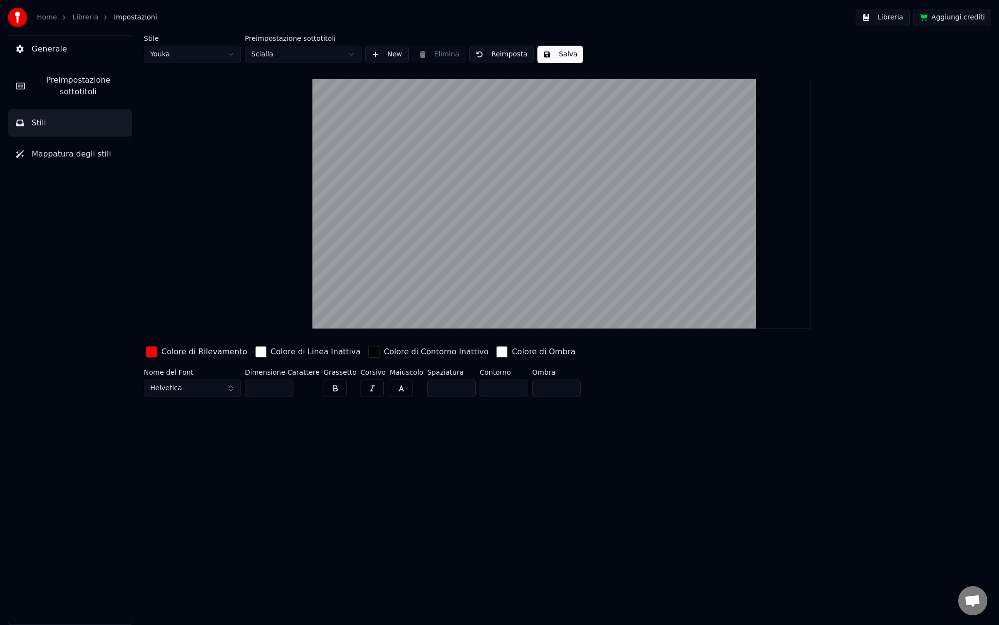
click at [187, 46] on html "Home Libreria Impostazioni Libreria Aggiungi crediti Generale Preimpostazione s…" at bounding box center [499, 312] width 999 height 625
type input "**"
type input "*"
click at [285, 386] on input "**" at bounding box center [269, 387] width 49 height 17
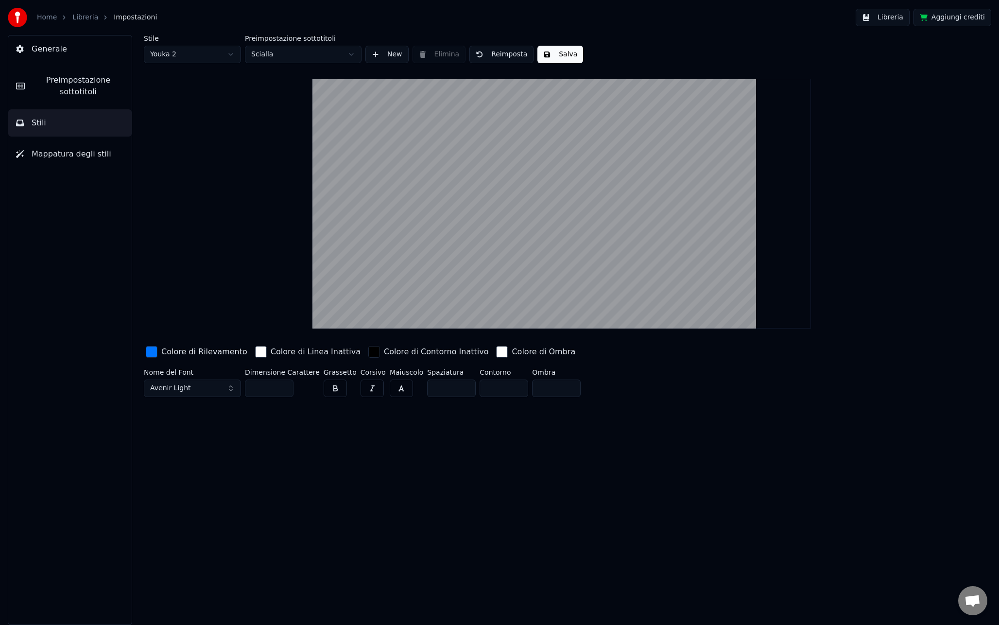
click at [285, 386] on input "**" at bounding box center [269, 387] width 49 height 17
click at [285, 386] on input "***" at bounding box center [269, 387] width 49 height 17
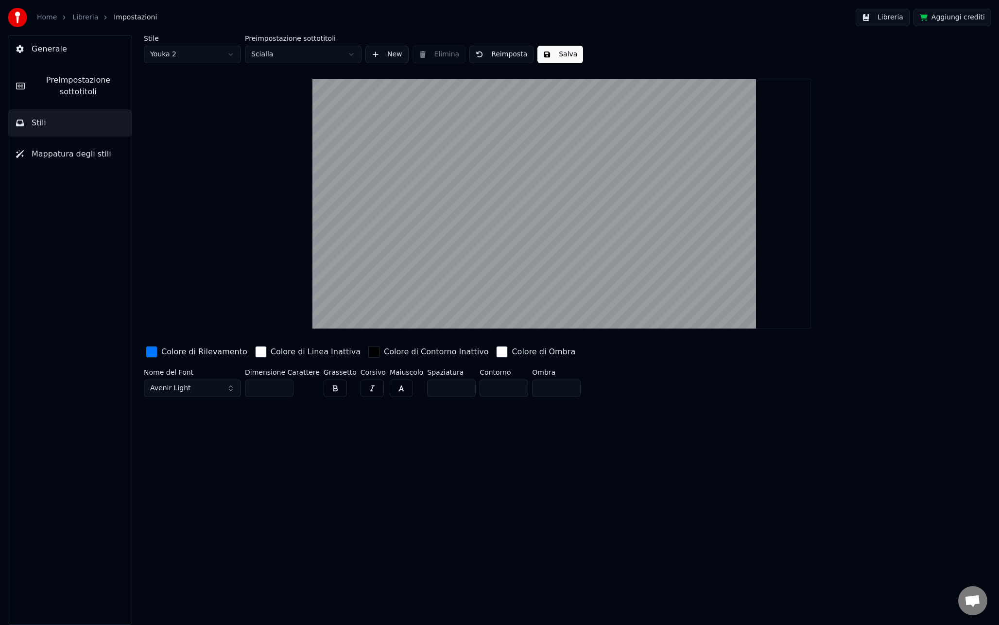
click at [285, 386] on input "***" at bounding box center [269, 387] width 49 height 17
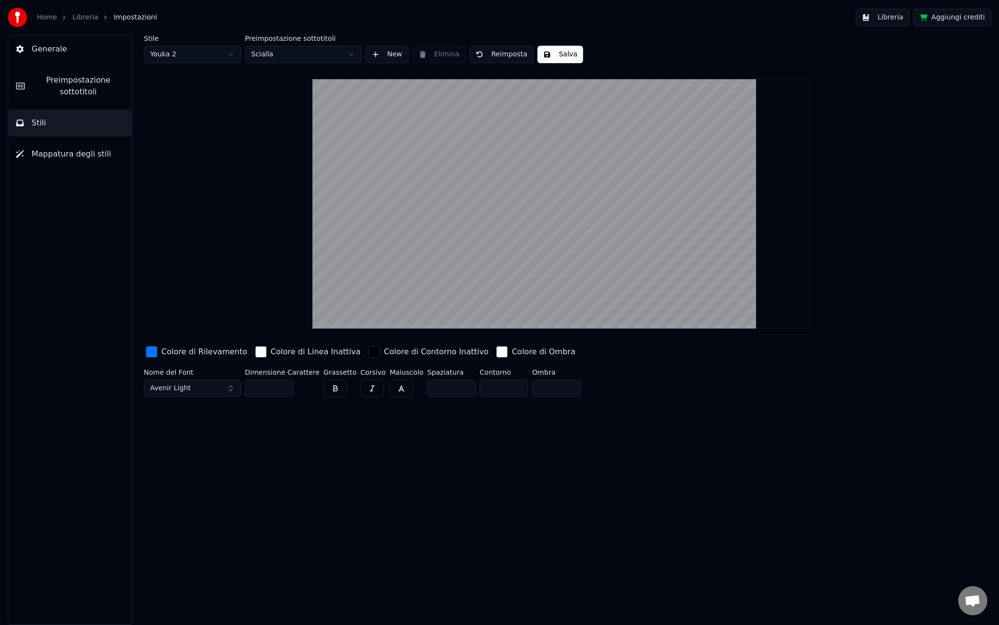
click at [285, 386] on input "***" at bounding box center [269, 387] width 49 height 17
type input "***"
click at [285, 386] on input "***" at bounding box center [269, 387] width 49 height 17
click at [291, 427] on div "Stile Youka 2 Preimpostazione sottotitoli Scialla New Elimina Reimposta Salva C…" at bounding box center [561, 330] width 874 height 590
click at [572, 57] on button "Salva" at bounding box center [560, 54] width 46 height 17
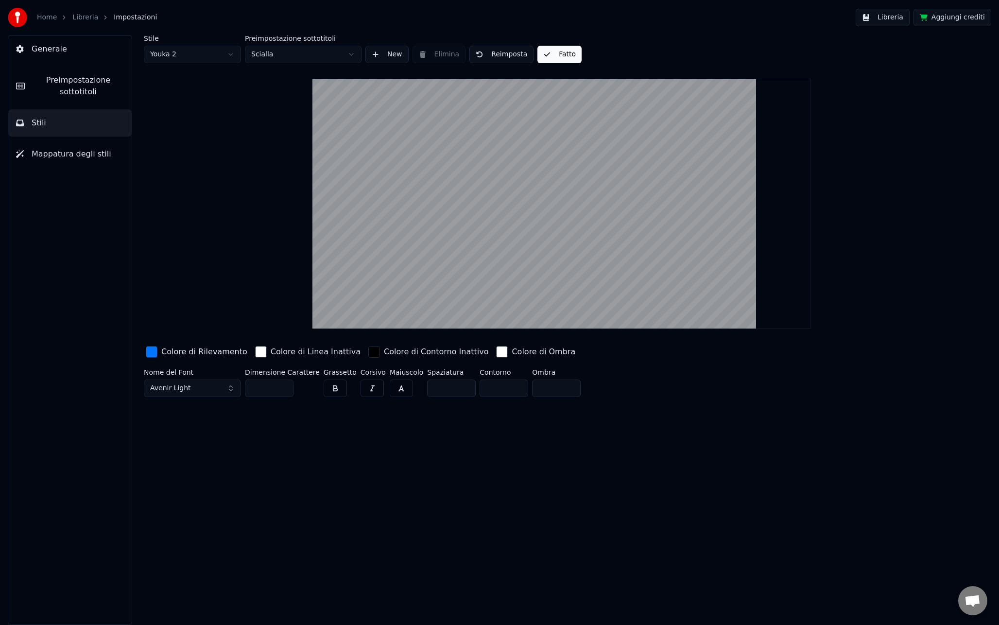
click at [861, 20] on button "Libreria" at bounding box center [882, 17] width 54 height 17
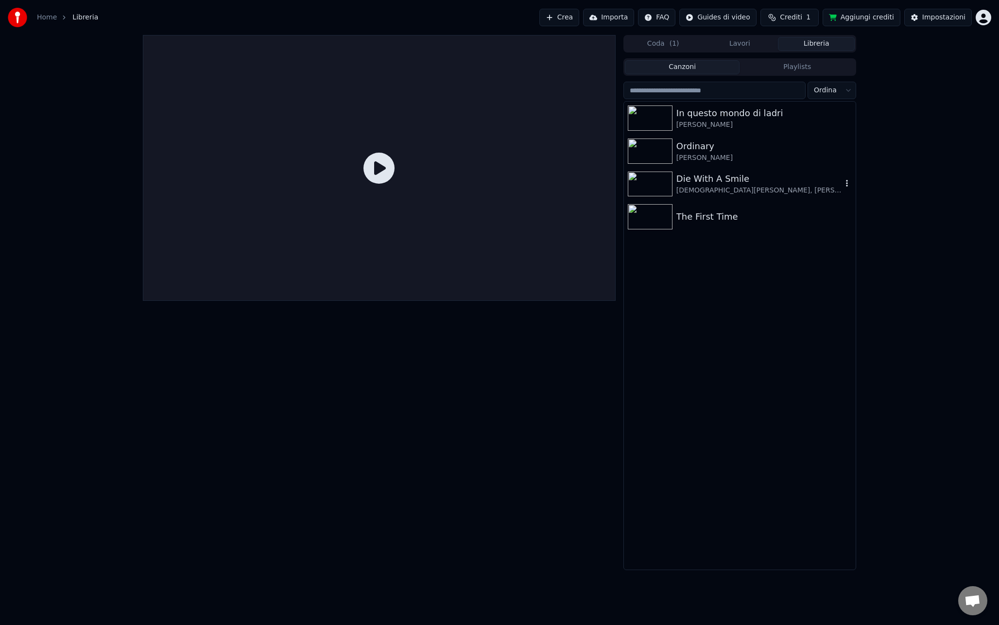
click at [711, 185] on div "Die With A Smile" at bounding box center [759, 179] width 166 height 14
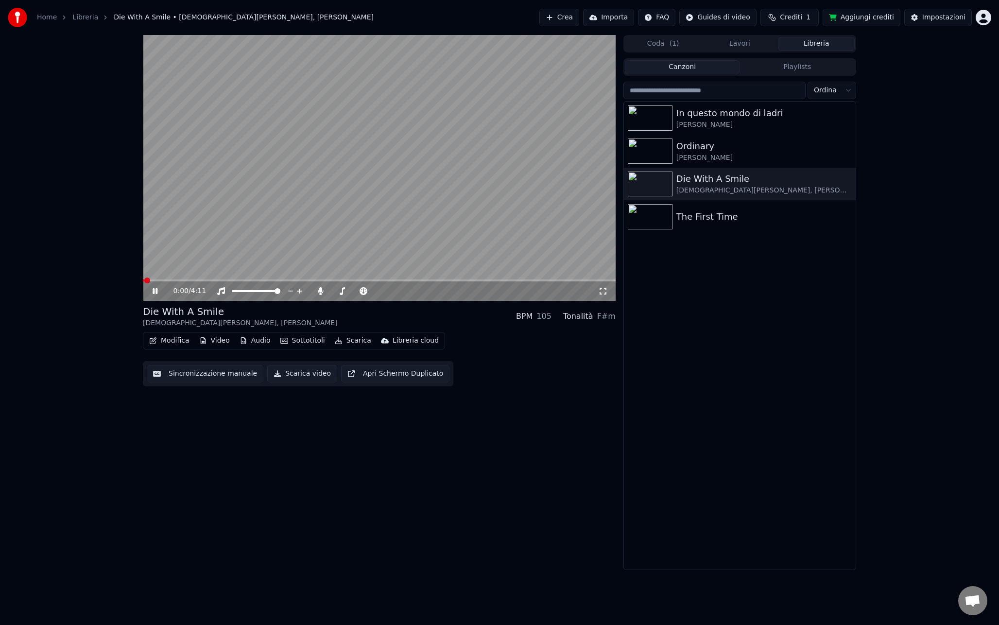
click at [228, 279] on span at bounding box center [379, 280] width 473 height 2
click at [308, 279] on span at bounding box center [379, 280] width 473 height 2
click at [299, 279] on span at bounding box center [226, 280] width 167 height 2
click at [291, 279] on span at bounding box center [217, 280] width 148 height 2
click at [401, 279] on video at bounding box center [379, 168] width 473 height 266
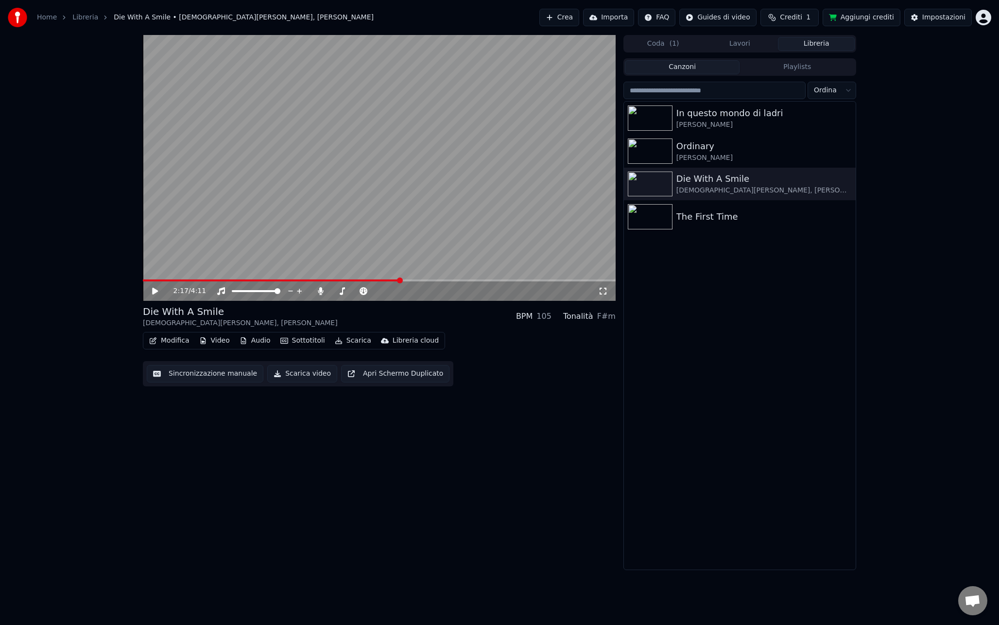
click at [401, 279] on span at bounding box center [379, 280] width 473 height 2
click at [416, 234] on video at bounding box center [379, 168] width 473 height 266
click at [504, 281] on span at bounding box center [379, 280] width 473 height 2
click at [521, 280] on span at bounding box center [379, 280] width 473 height 2
click at [539, 280] on span at bounding box center [379, 280] width 473 height 2
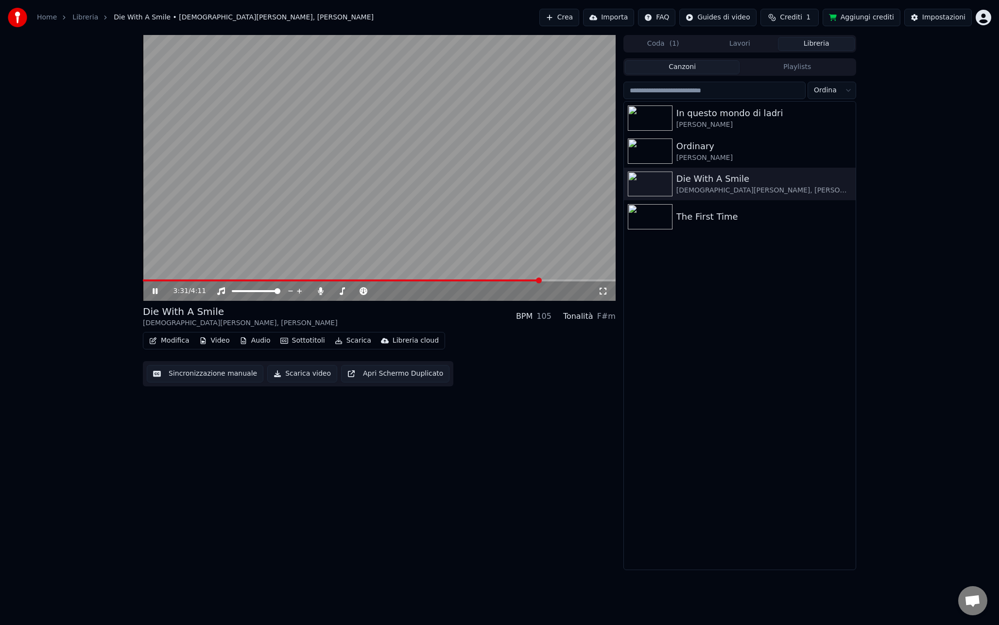
click at [558, 280] on span at bounding box center [379, 280] width 473 height 2
click at [415, 194] on video at bounding box center [379, 168] width 473 height 266
click at [717, 143] on div "Ordinary" at bounding box center [759, 146] width 166 height 14
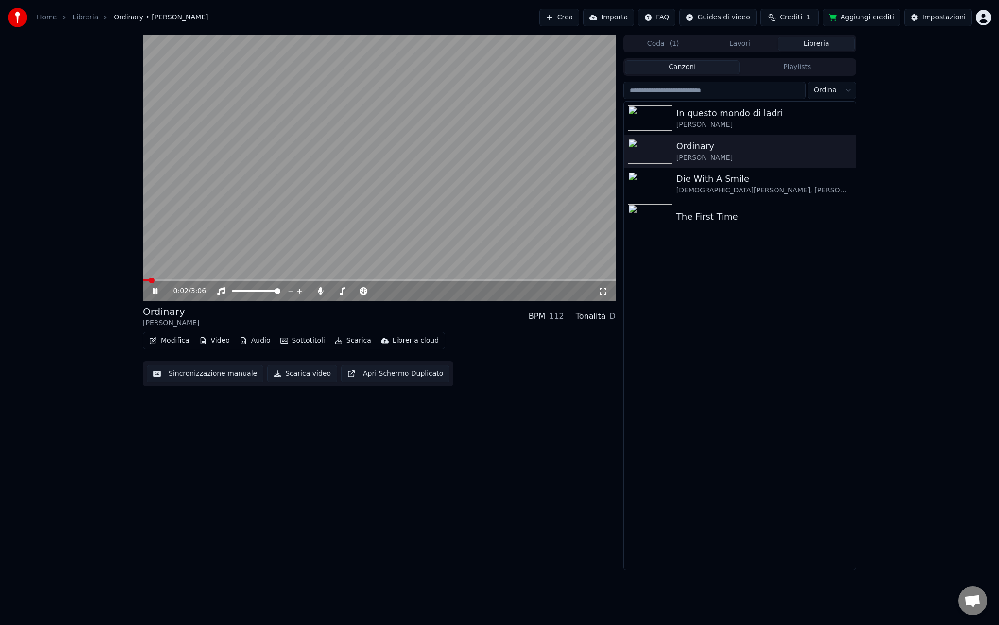
click at [229, 280] on span at bounding box center [379, 280] width 473 height 2
click at [336, 281] on span at bounding box center [379, 280] width 473 height 2
click at [262, 342] on button "Audio" at bounding box center [255, 341] width 39 height 14
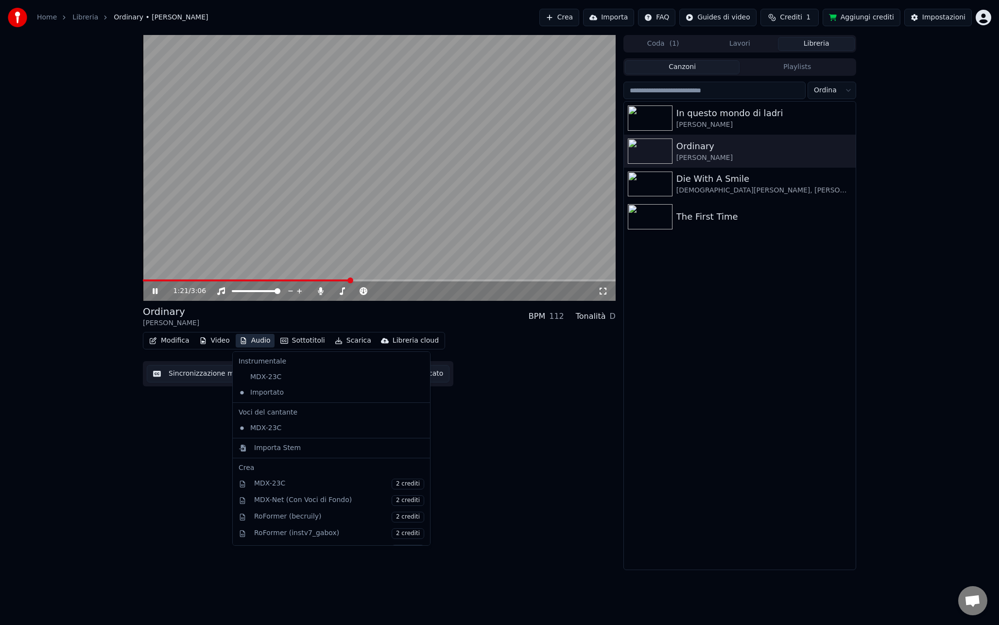
click at [262, 342] on button "Audio" at bounding box center [255, 341] width 39 height 14
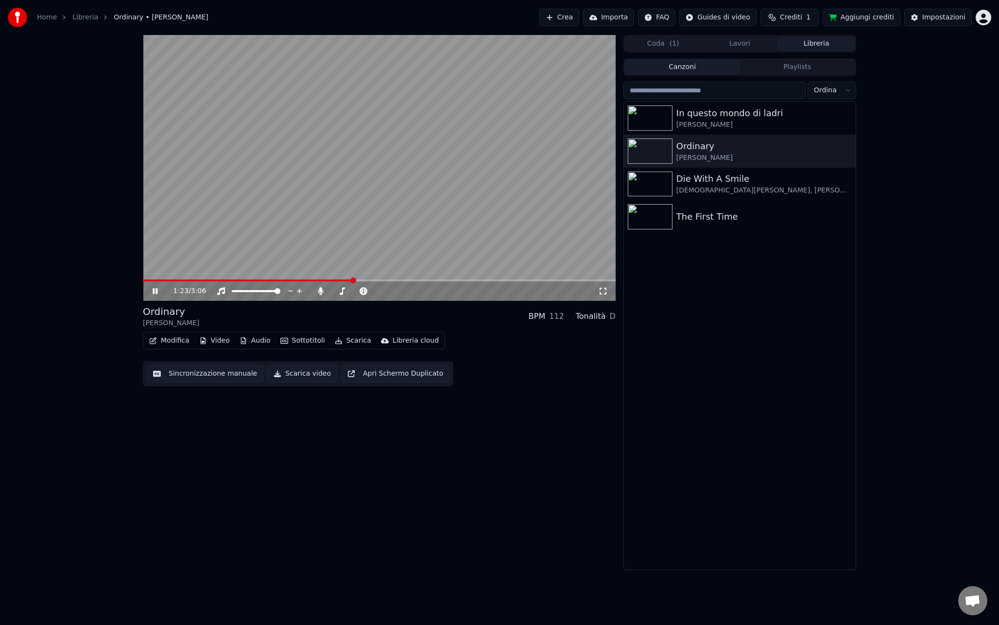
click at [485, 142] on video at bounding box center [379, 168] width 473 height 266
click at [348, 341] on button "Scarica" at bounding box center [353, 341] width 44 height 14
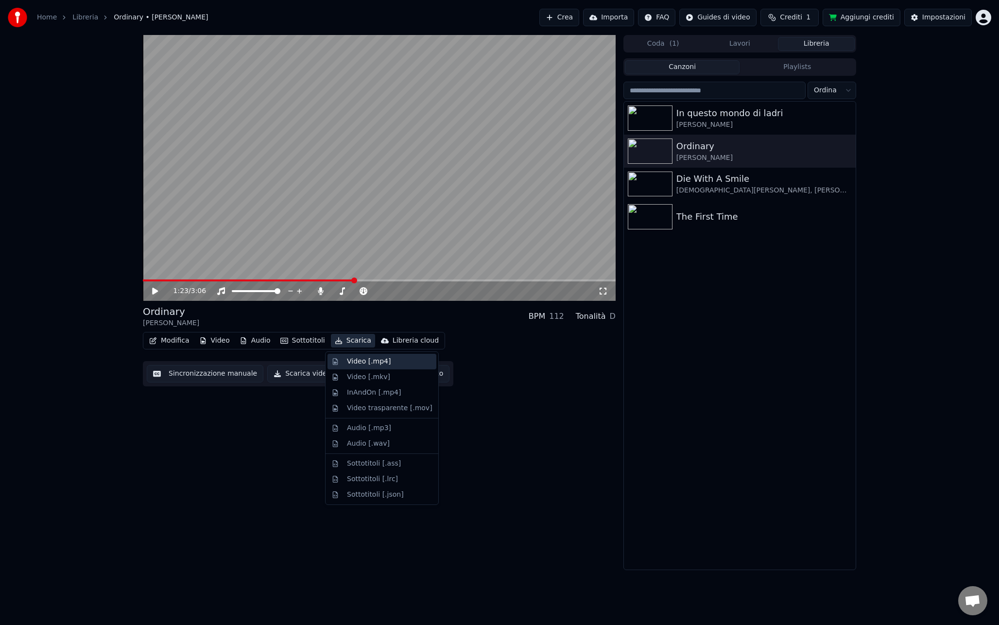
click at [366, 359] on div "Video [.mp4]" at bounding box center [369, 362] width 44 height 10
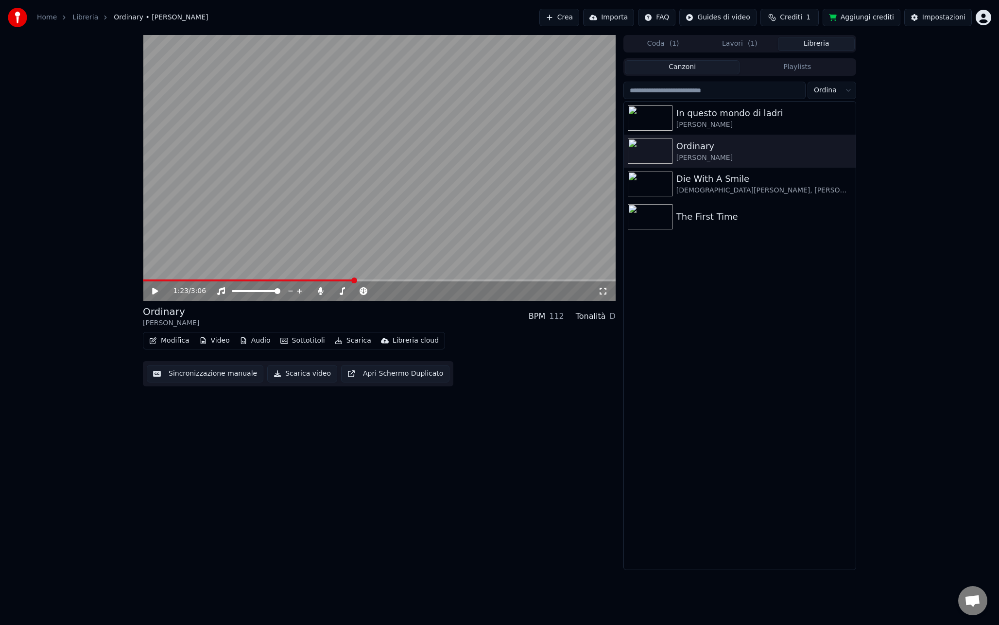
click at [806, 43] on button "Libreria" at bounding box center [816, 44] width 77 height 14
click at [717, 118] on div "In questo mondo di ladri" at bounding box center [759, 113] width 166 height 14
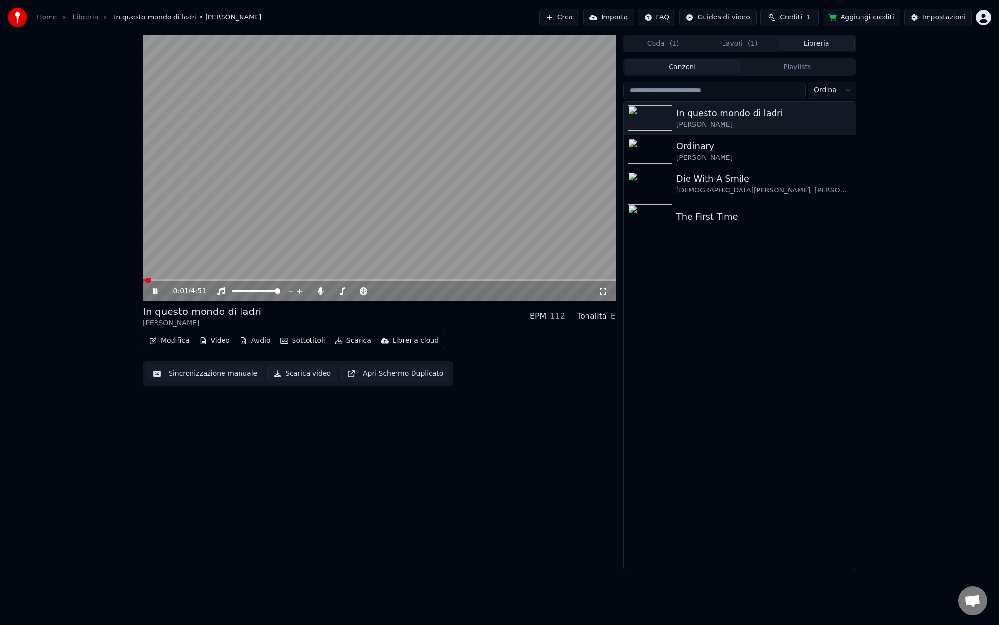
click at [755, 41] on span "( 1 )" at bounding box center [753, 44] width 10 height 10
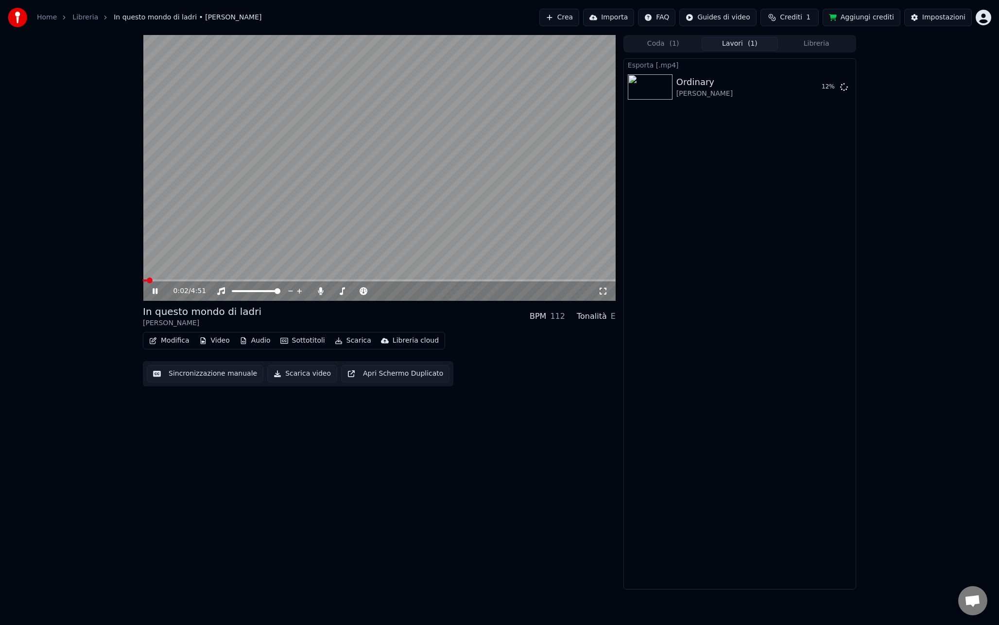
click at [813, 43] on button "Libreria" at bounding box center [816, 44] width 77 height 14
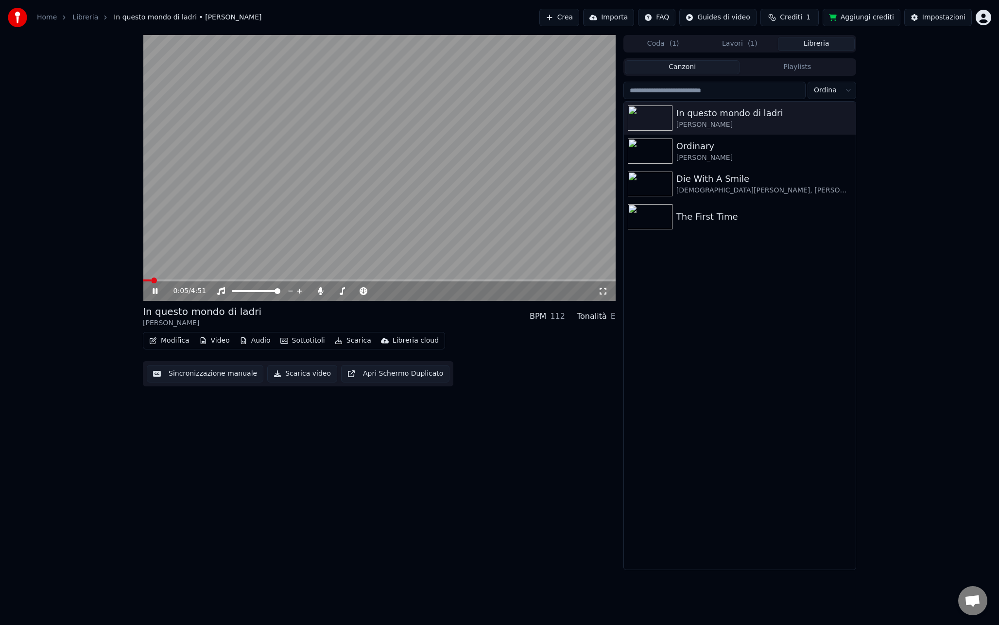
click at [282, 280] on span at bounding box center [379, 280] width 473 height 2
click at [323, 279] on span at bounding box center [379, 280] width 473 height 2
click at [328, 249] on video at bounding box center [379, 168] width 473 height 266
click at [689, 143] on div "Ordinary" at bounding box center [759, 146] width 166 height 14
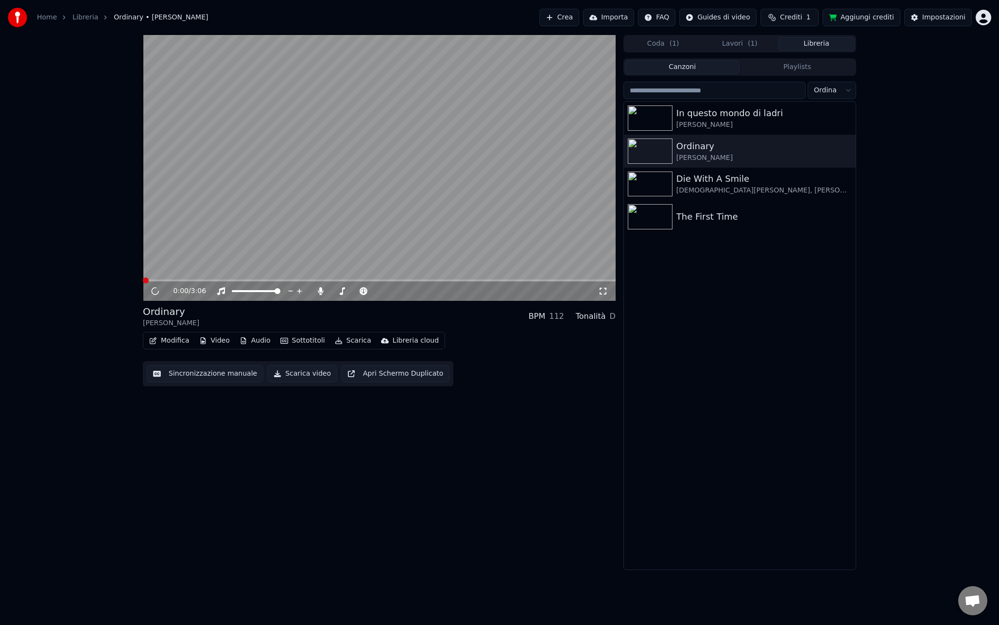
click at [440, 194] on video at bounding box center [379, 168] width 473 height 266
click at [252, 279] on span at bounding box center [379, 280] width 473 height 2
click at [310, 236] on video at bounding box center [379, 168] width 473 height 266
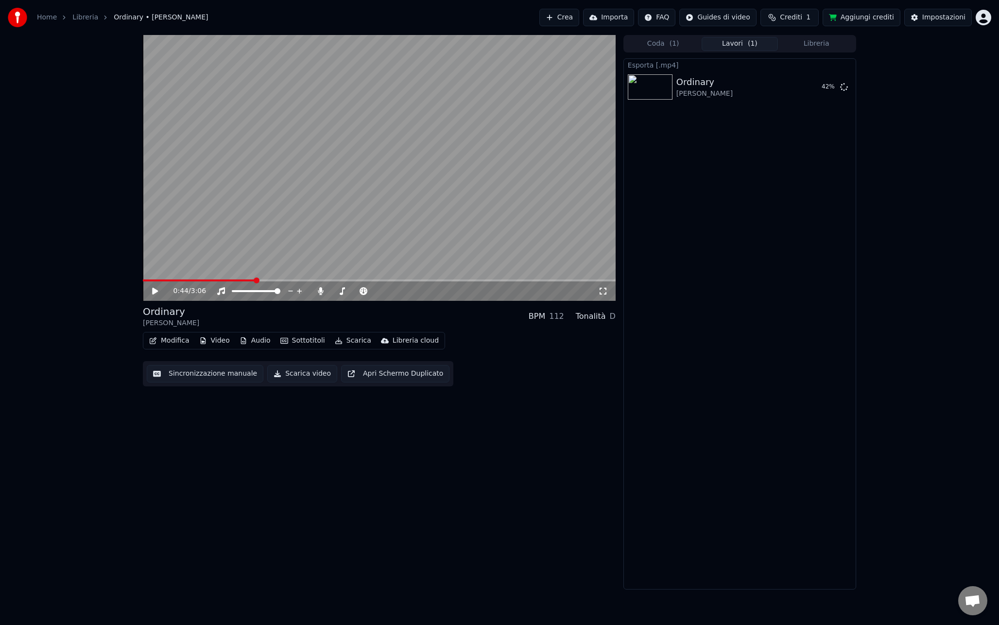
click at [738, 42] on button "Lavori ( 1 )" at bounding box center [739, 44] width 77 height 14
click at [844, 86] on icon at bounding box center [844, 87] width 8 height 8
click at [845, 86] on icon at bounding box center [844, 87] width 8 height 8
click at [797, 49] on button "Libreria" at bounding box center [816, 44] width 77 height 14
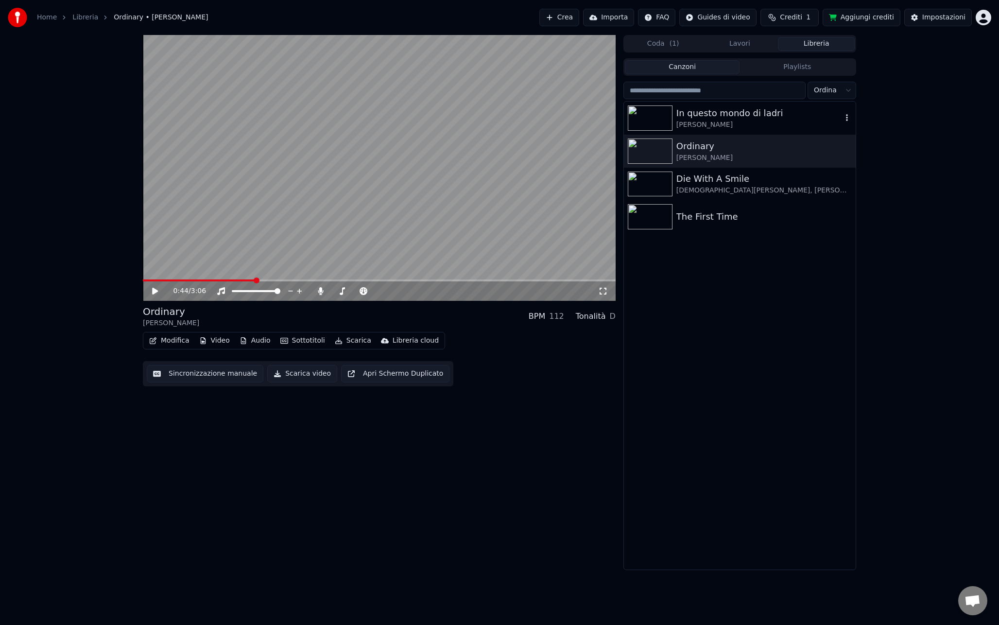
click at [699, 110] on div "In questo mondo di ladri" at bounding box center [759, 113] width 166 height 14
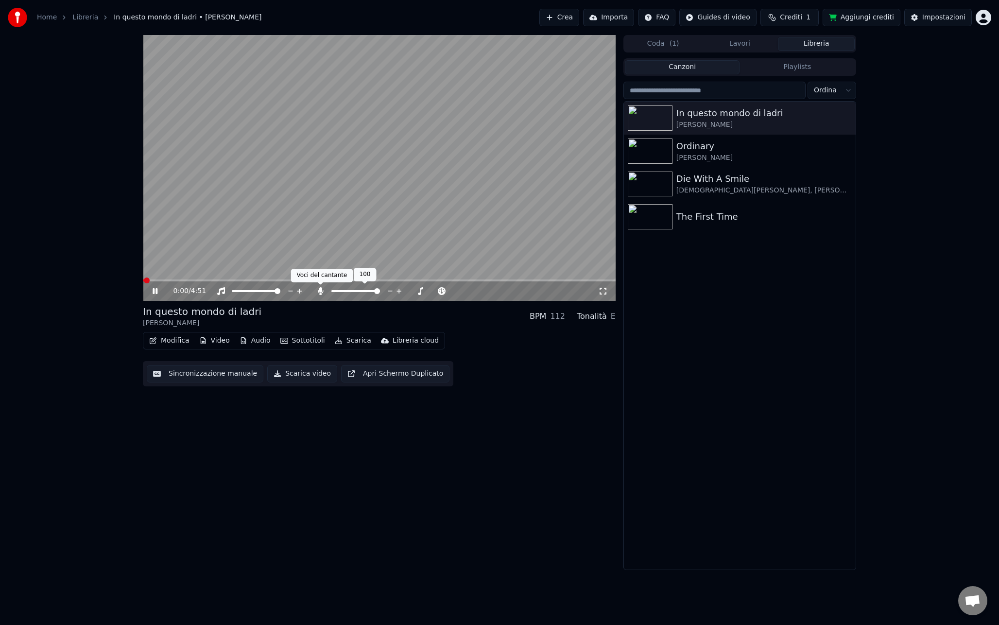
click at [322, 290] on icon at bounding box center [320, 291] width 5 height 8
click at [331, 194] on video at bounding box center [379, 168] width 473 height 266
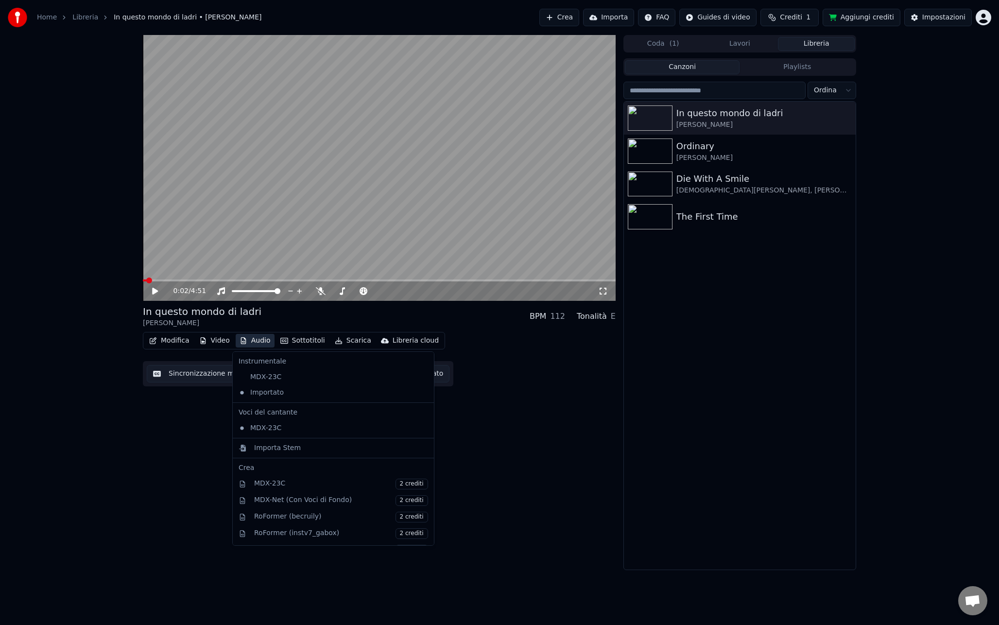
click at [258, 337] on button "Audio" at bounding box center [255, 341] width 39 height 14
click at [258, 338] on button "Audio" at bounding box center [255, 341] width 39 height 14
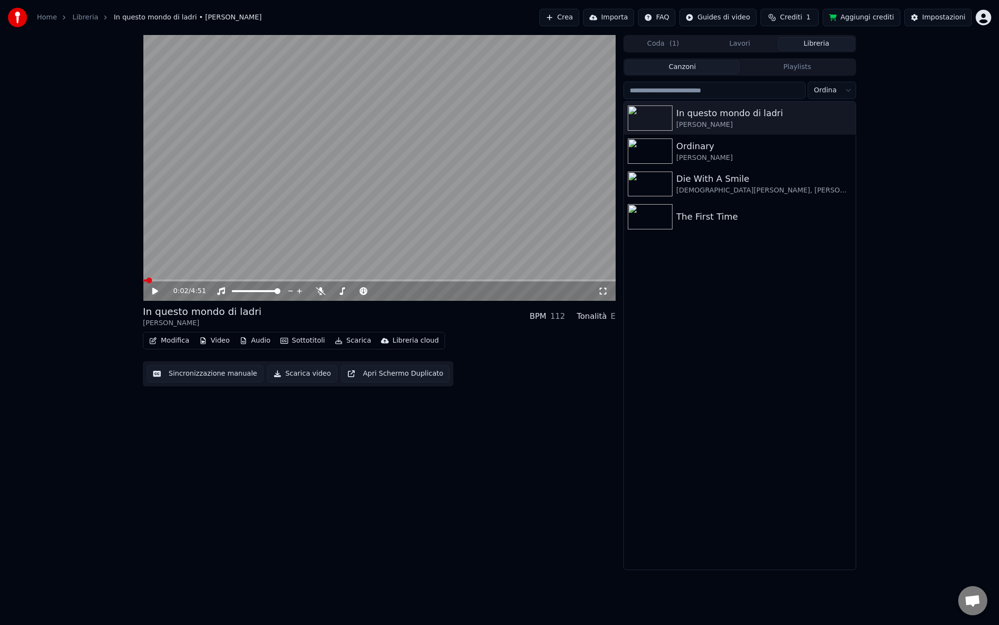
click at [348, 341] on button "Scarica" at bounding box center [353, 341] width 44 height 14
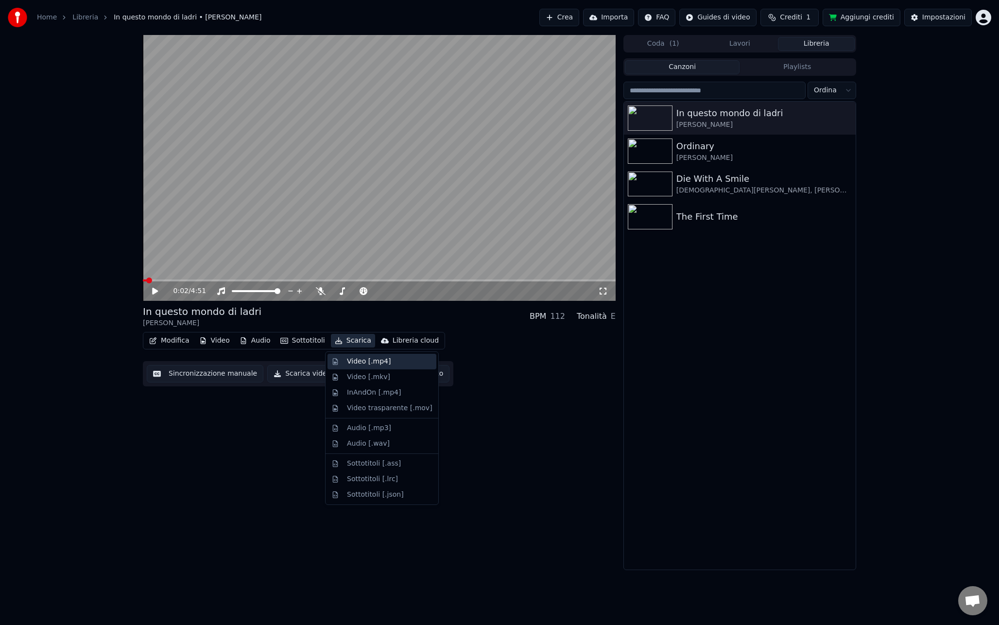
click at [356, 363] on div "Video [.mp4]" at bounding box center [369, 362] width 44 height 10
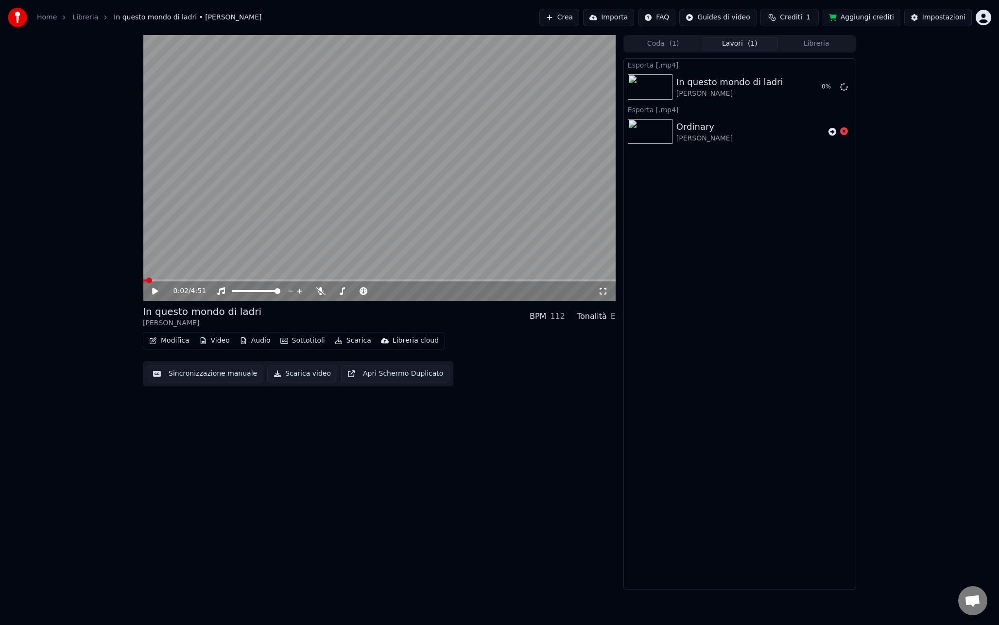
click at [798, 44] on button "Libreria" at bounding box center [816, 44] width 77 height 14
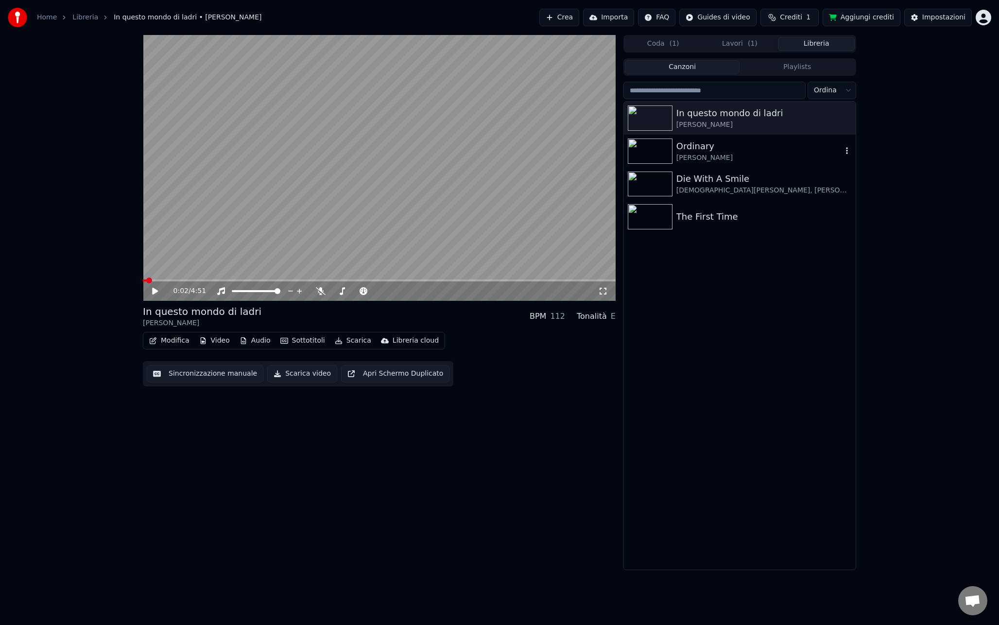
click at [725, 140] on div "Ordinary" at bounding box center [759, 146] width 166 height 14
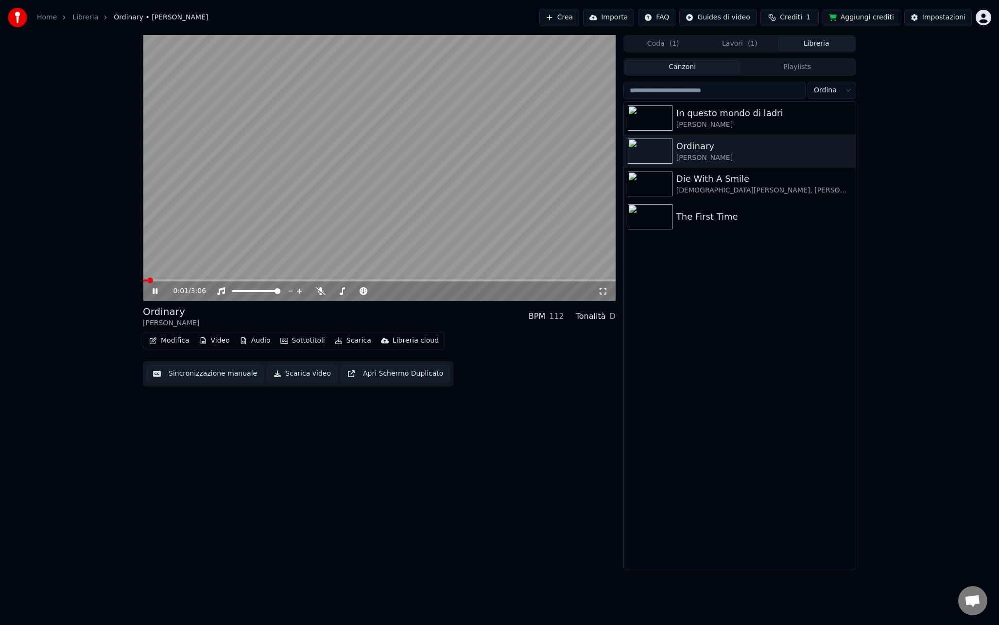
click at [297, 241] on video at bounding box center [379, 168] width 473 height 266
click at [343, 340] on button "Scarica" at bounding box center [353, 341] width 44 height 14
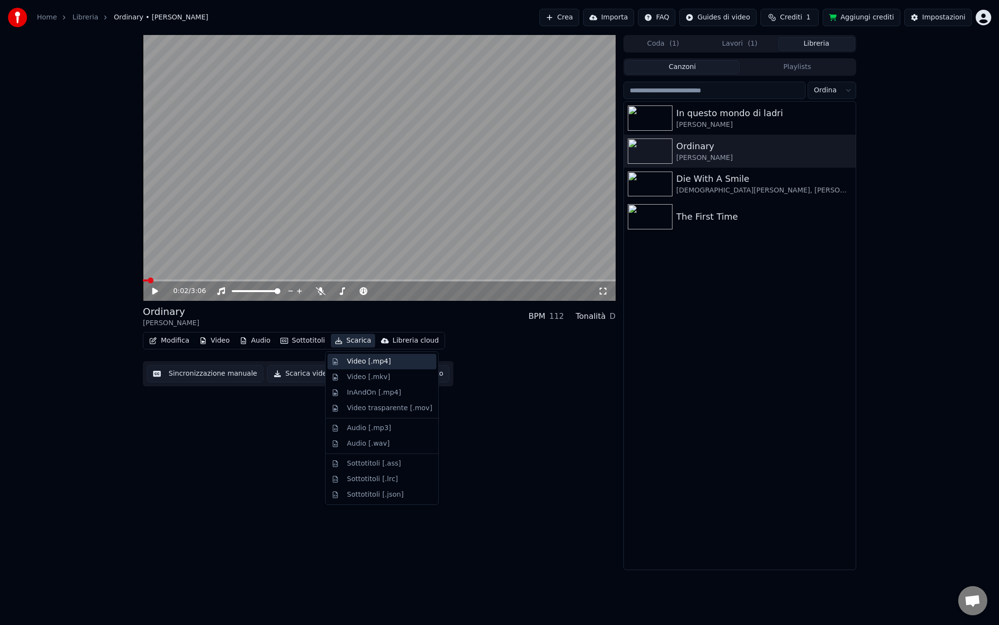
click at [359, 365] on div "Video [.mp4]" at bounding box center [369, 362] width 44 height 10
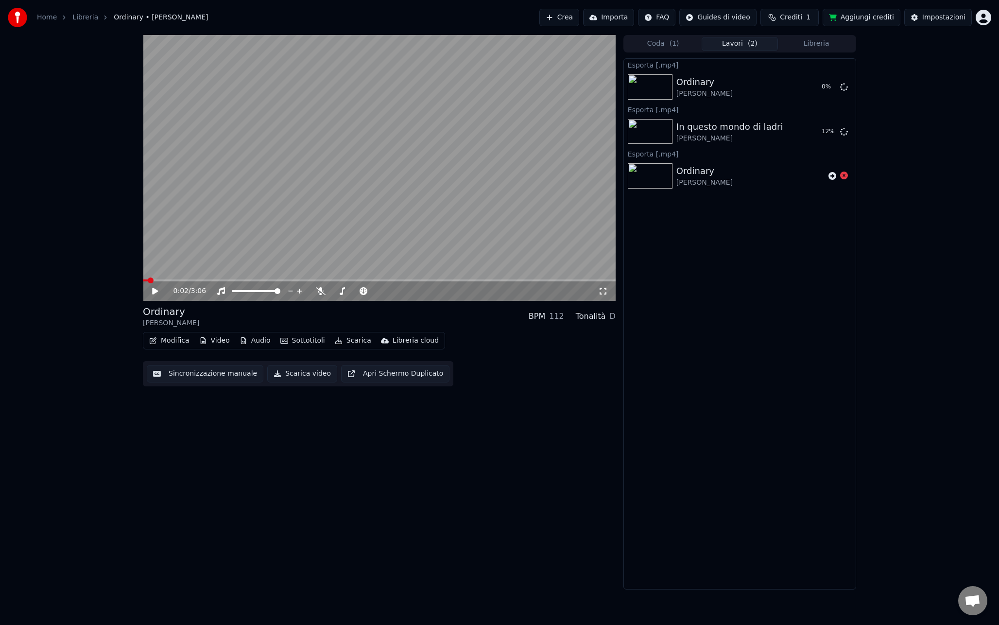
click at [791, 43] on button "Libreria" at bounding box center [816, 44] width 77 height 14
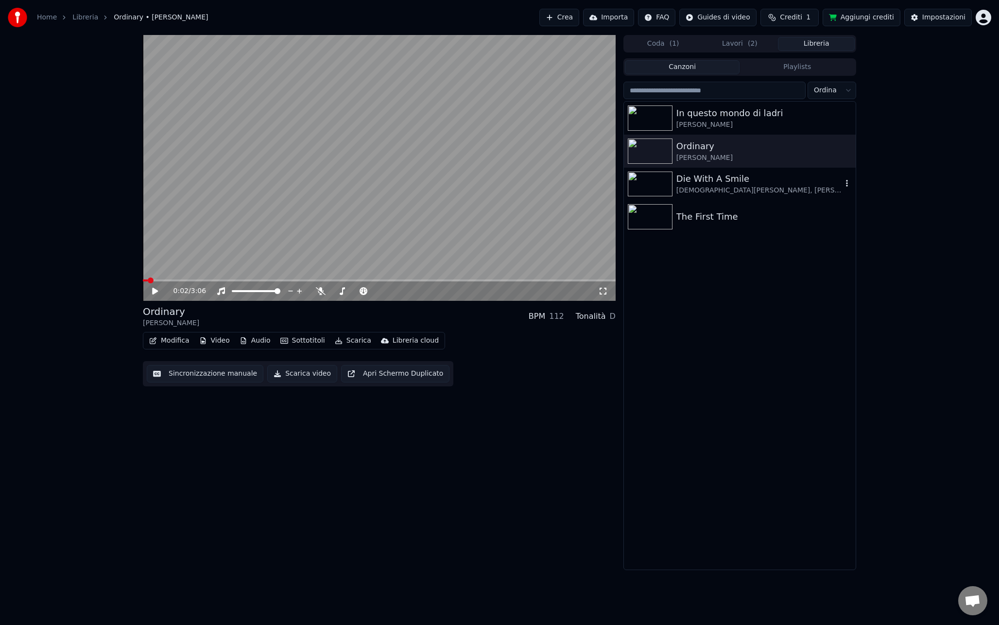
click at [713, 176] on div "Die With A Smile" at bounding box center [759, 179] width 166 height 14
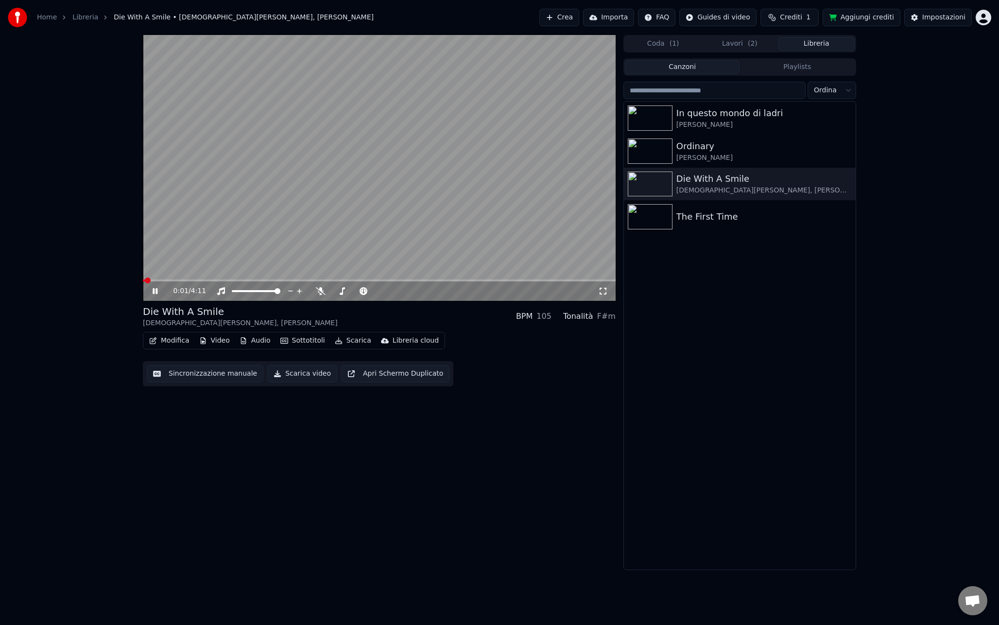
click at [226, 280] on span at bounding box center [379, 280] width 473 height 2
click at [319, 289] on icon at bounding box center [321, 291] width 10 height 8
click at [319, 292] on icon at bounding box center [320, 291] width 5 height 8
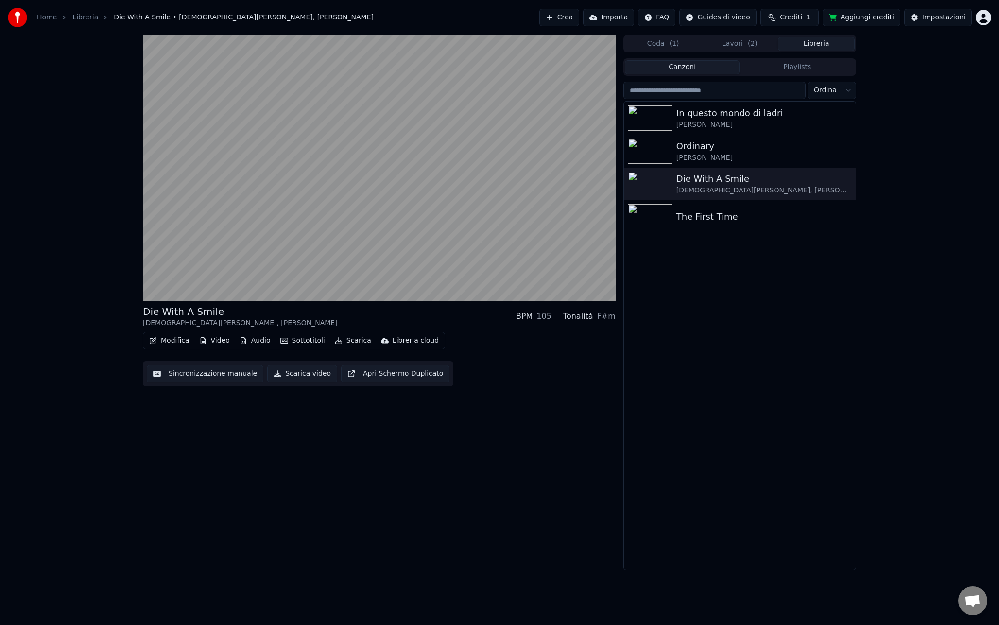
click at [332, 200] on video at bounding box center [379, 168] width 473 height 266
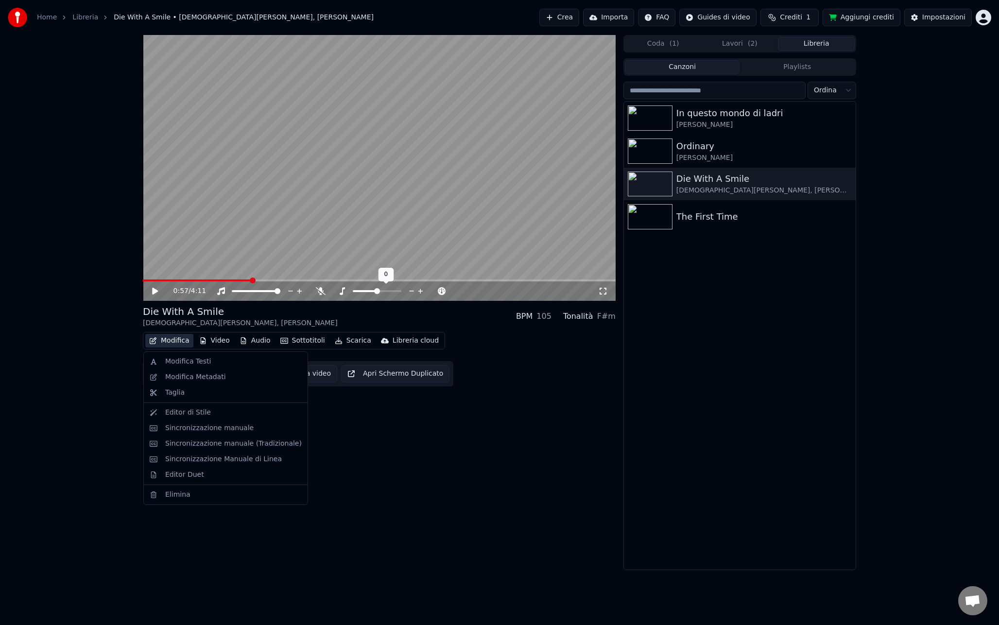
click at [152, 341] on icon "button" at bounding box center [153, 340] width 7 height 7
click at [188, 380] on div "Modifica Metadati" at bounding box center [195, 377] width 61 height 10
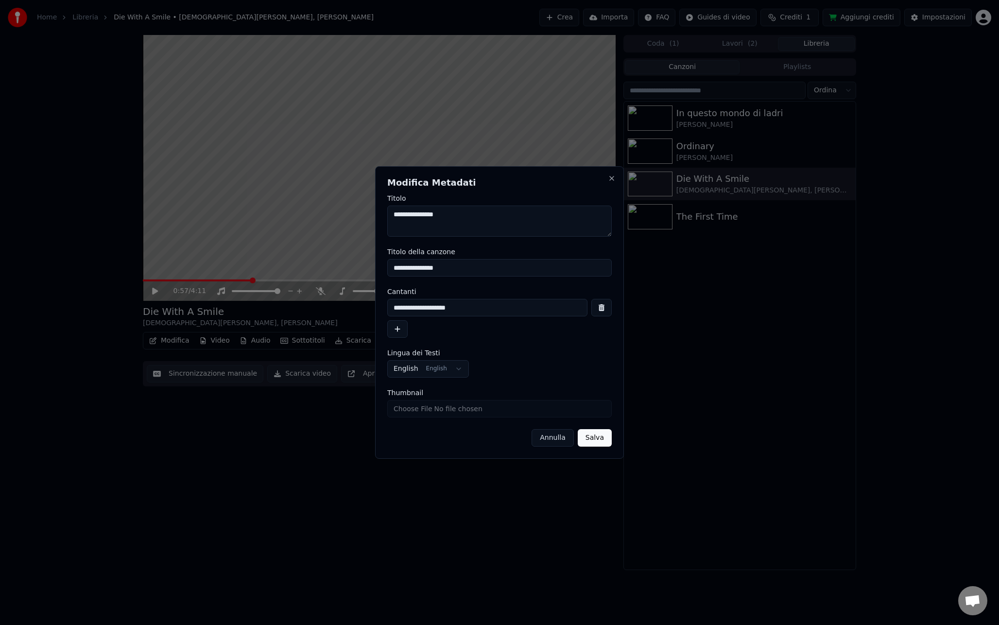
click at [476, 217] on textarea "**********" at bounding box center [499, 220] width 224 height 31
click at [393, 226] on textarea "**********" at bounding box center [499, 220] width 224 height 31
click at [392, 226] on textarea "**********" at bounding box center [499, 220] width 224 height 31
type textarea "**********"
click at [594, 434] on button "Salva" at bounding box center [595, 437] width 34 height 17
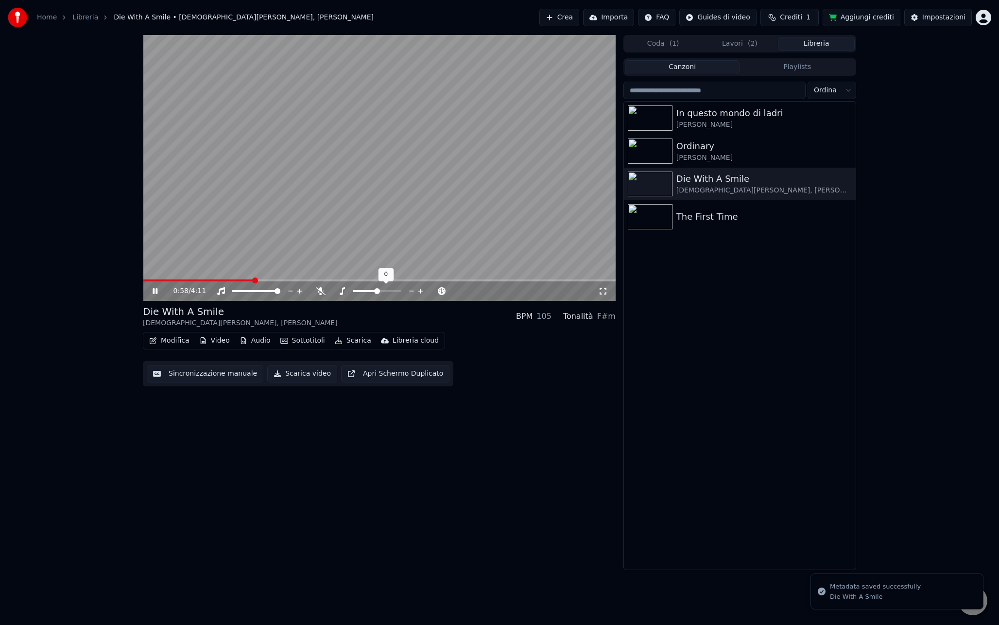
click at [148, 279] on span at bounding box center [198, 280] width 111 height 2
click at [143, 279] on span at bounding box center [146, 280] width 6 height 2
click at [320, 215] on video at bounding box center [379, 168] width 473 height 266
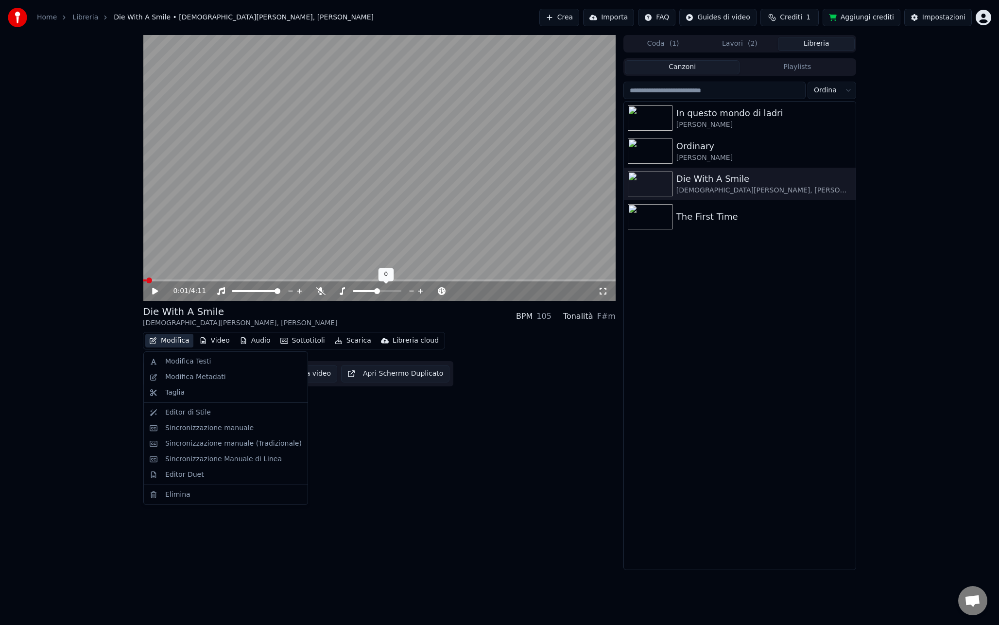
click at [176, 338] on button "Modifica" at bounding box center [169, 341] width 48 height 14
click at [173, 375] on div "Modifica Metadati" at bounding box center [195, 377] width 61 height 10
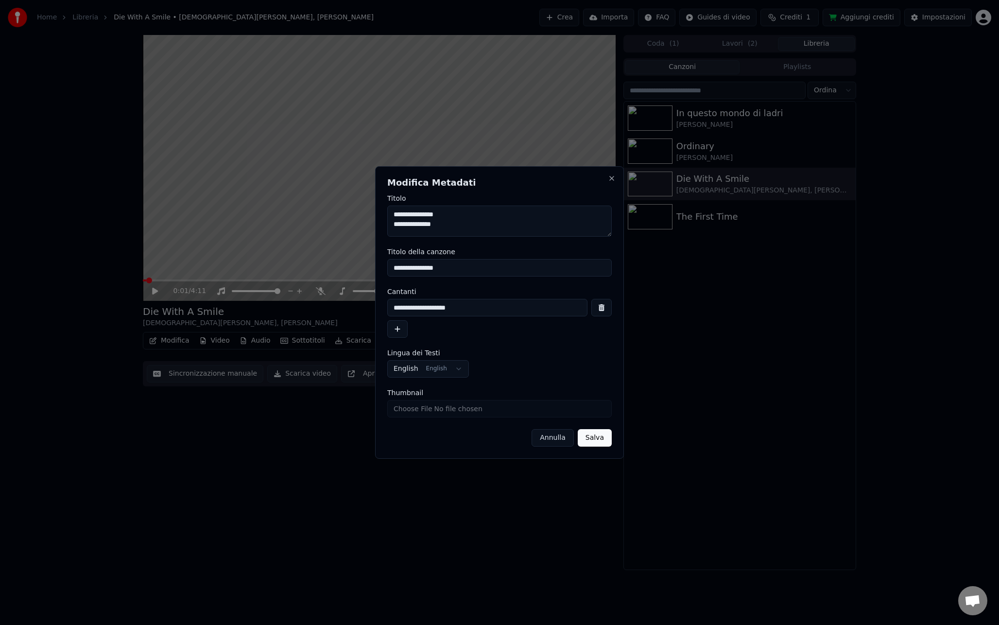
click at [450, 268] on input "**********" at bounding box center [499, 267] width 224 height 17
click at [578, 429] on button "Salva" at bounding box center [595, 437] width 34 height 17
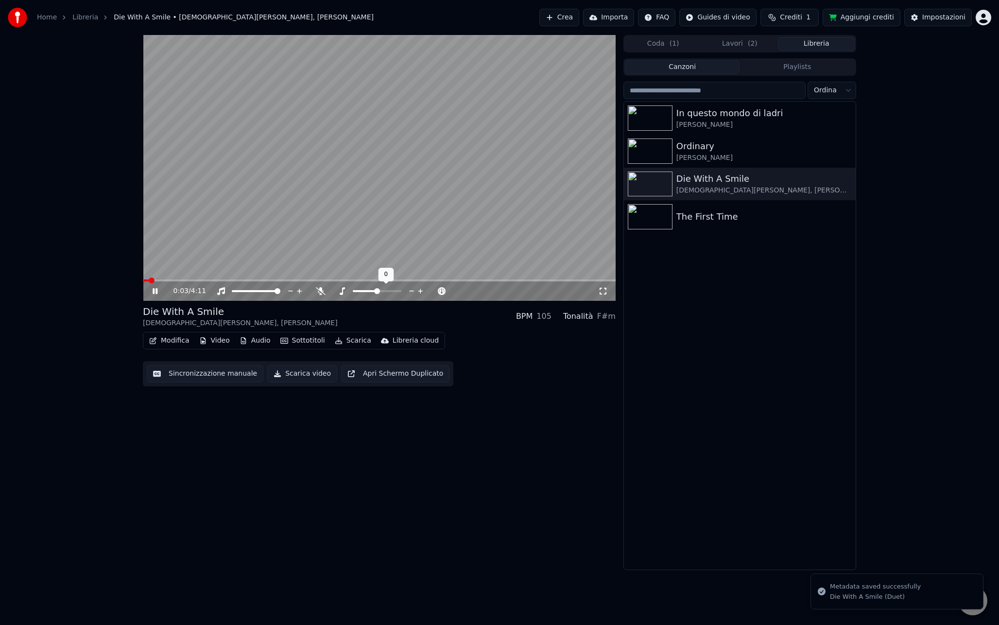
click at [402, 197] on video at bounding box center [379, 168] width 473 height 266
click at [171, 342] on button "Modifica" at bounding box center [169, 341] width 48 height 14
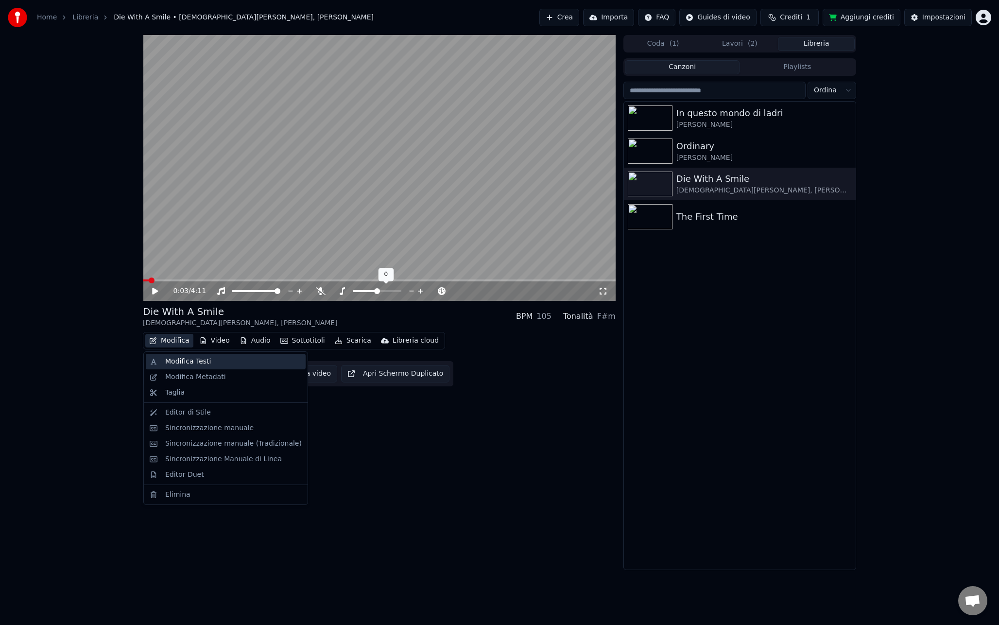
click at [179, 365] on div "Modifica Testi" at bounding box center [188, 362] width 46 height 10
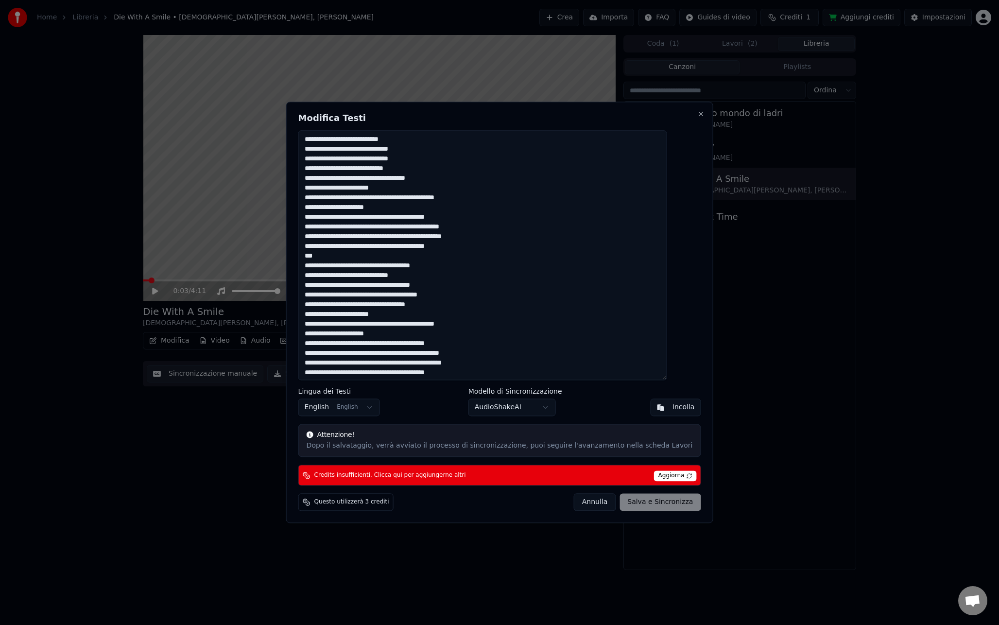
click at [574, 499] on button "Annulla" at bounding box center [595, 502] width 42 height 17
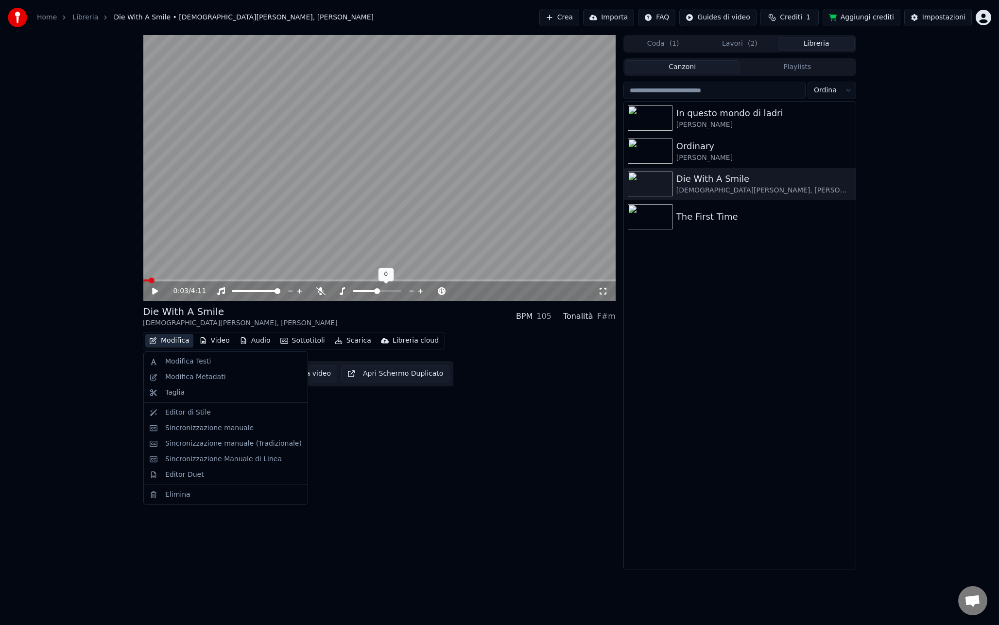
click at [165, 337] on button "Modifica" at bounding box center [169, 341] width 48 height 14
click at [166, 378] on div "Modifica Metadati" at bounding box center [195, 377] width 61 height 10
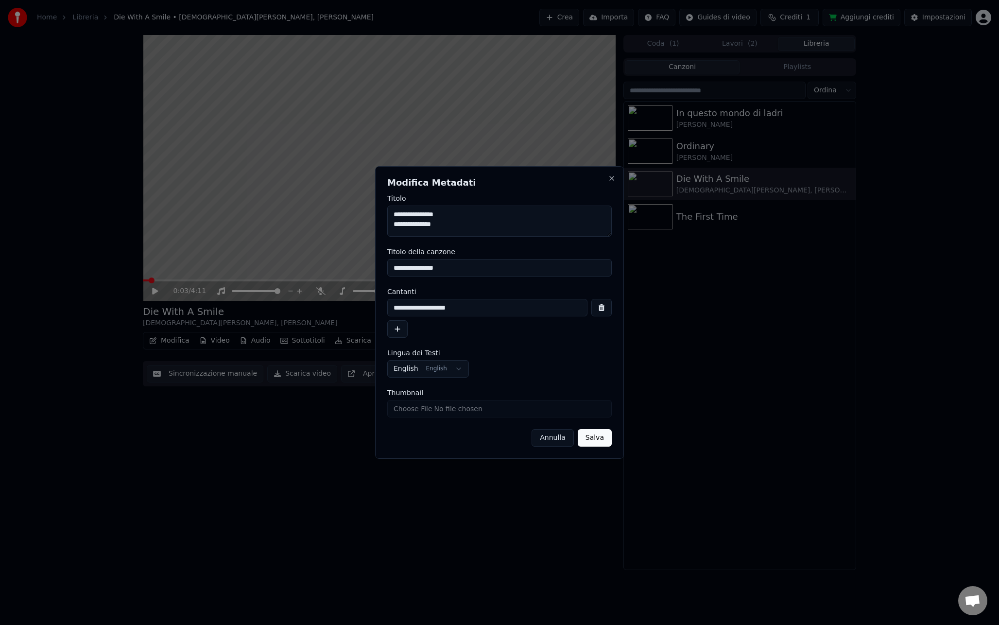
click at [465, 266] on input "**********" at bounding box center [499, 267] width 224 height 17
drag, startPoint x: 443, startPoint y: 221, endPoint x: 377, endPoint y: 209, distance: 66.6
click at [377, 209] on div "**********" at bounding box center [499, 312] width 249 height 292
drag, startPoint x: 451, startPoint y: 266, endPoint x: 388, endPoint y: 261, distance: 63.8
click at [388, 261] on input "**********" at bounding box center [499, 267] width 224 height 17
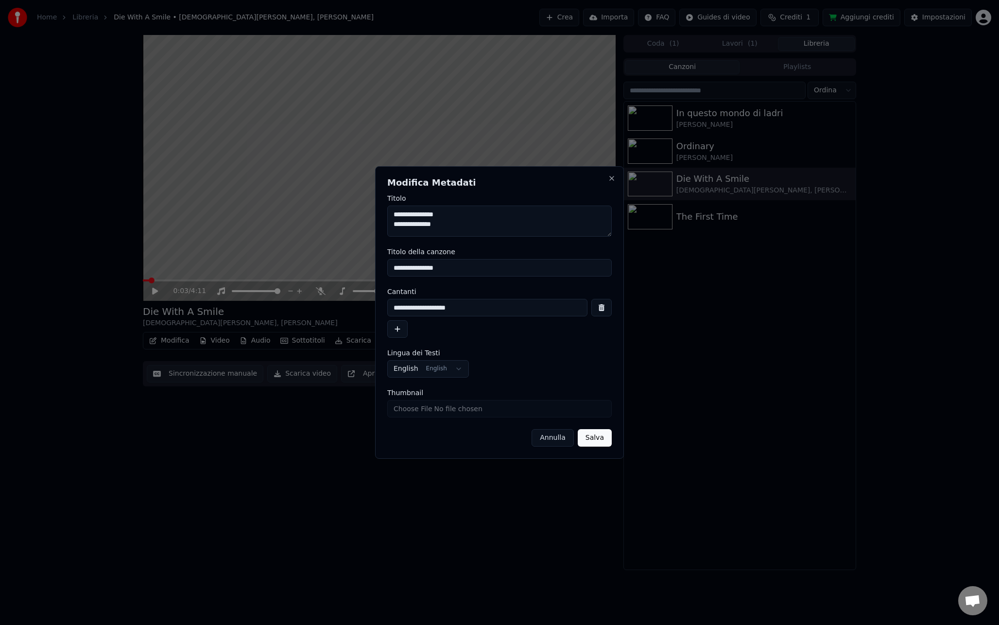
paste input "**********"
type input "**********"
click at [568, 359] on div "**********" at bounding box center [499, 363] width 224 height 28
click at [583, 437] on button "Salva" at bounding box center [595, 437] width 34 height 17
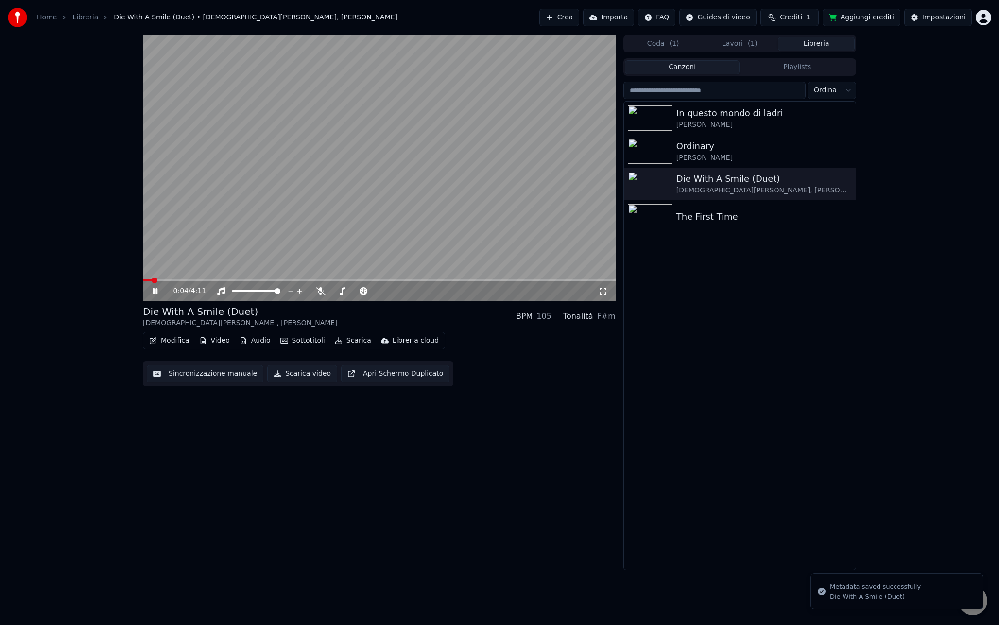
click at [356, 176] on video at bounding box center [379, 168] width 473 height 266
click at [147, 280] on span at bounding box center [147, 280] width 9 height 2
click at [159, 341] on button "Modifica" at bounding box center [169, 341] width 48 height 14
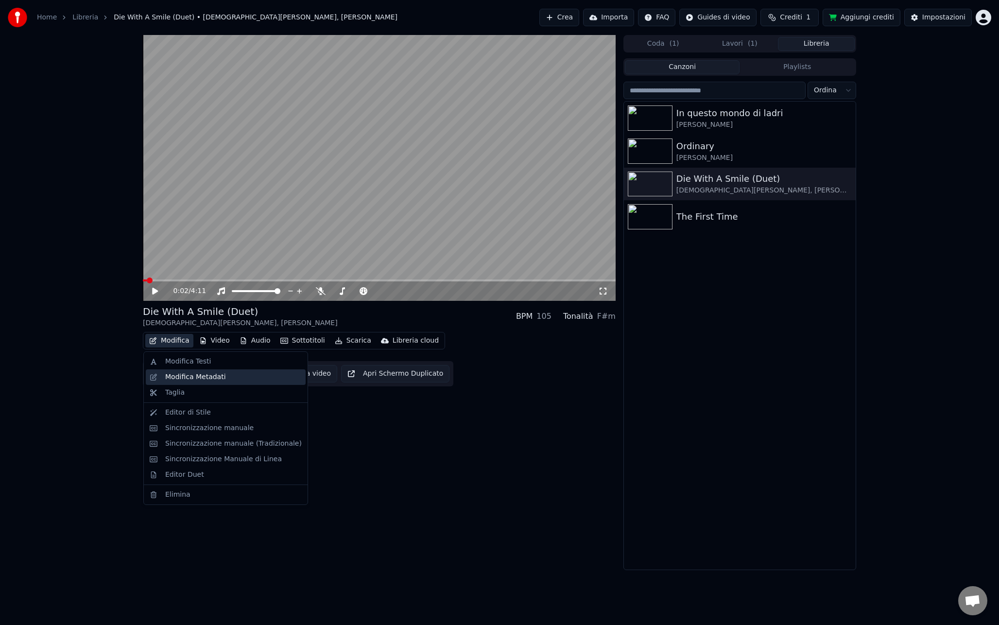
click at [192, 381] on div "Modifica Metadati" at bounding box center [195, 377] width 61 height 10
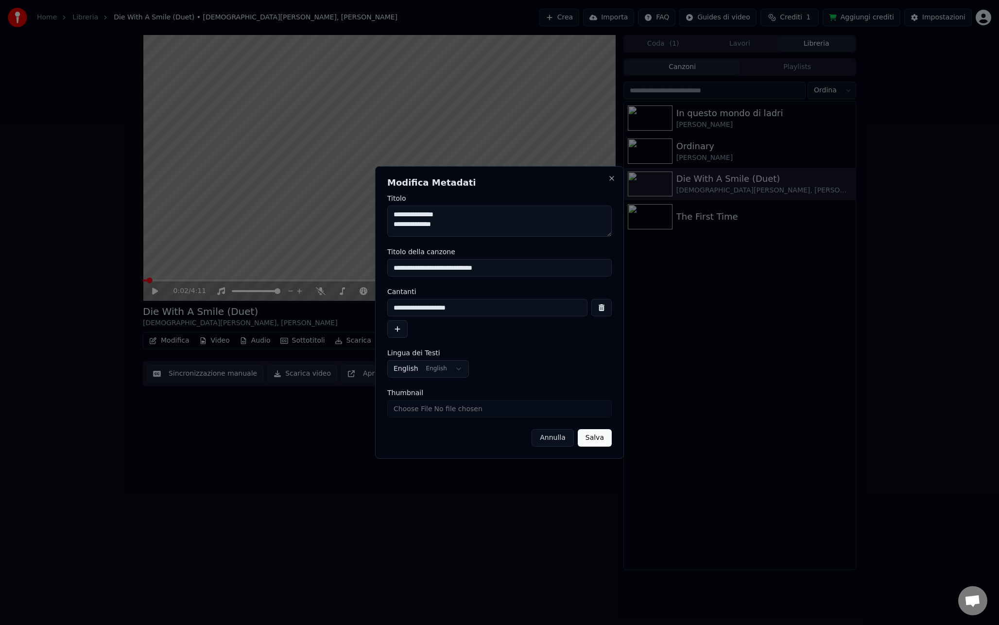
click at [463, 269] on input "**********" at bounding box center [499, 267] width 224 height 17
type input "**********"
click at [604, 443] on button "Salva" at bounding box center [595, 437] width 34 height 17
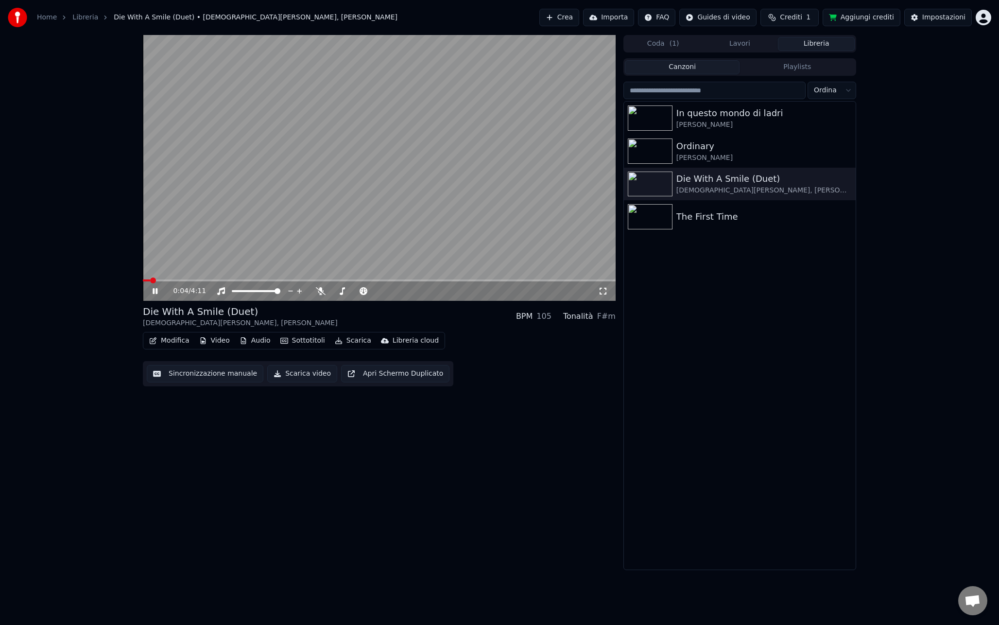
click at [150, 280] on span at bounding box center [146, 280] width 7 height 2
click at [143, 281] on span at bounding box center [143, 280] width 0 height 2
click at [342, 206] on video at bounding box center [379, 168] width 473 height 266
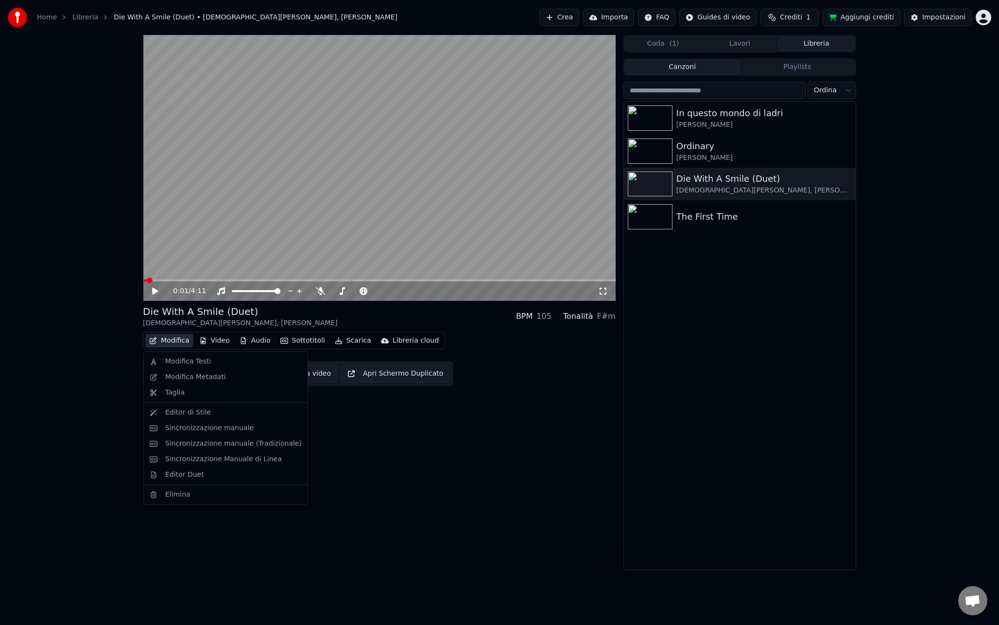
click at [177, 340] on button "Modifica" at bounding box center [169, 341] width 48 height 14
click at [192, 378] on div "Modifica Metadati" at bounding box center [195, 377] width 61 height 10
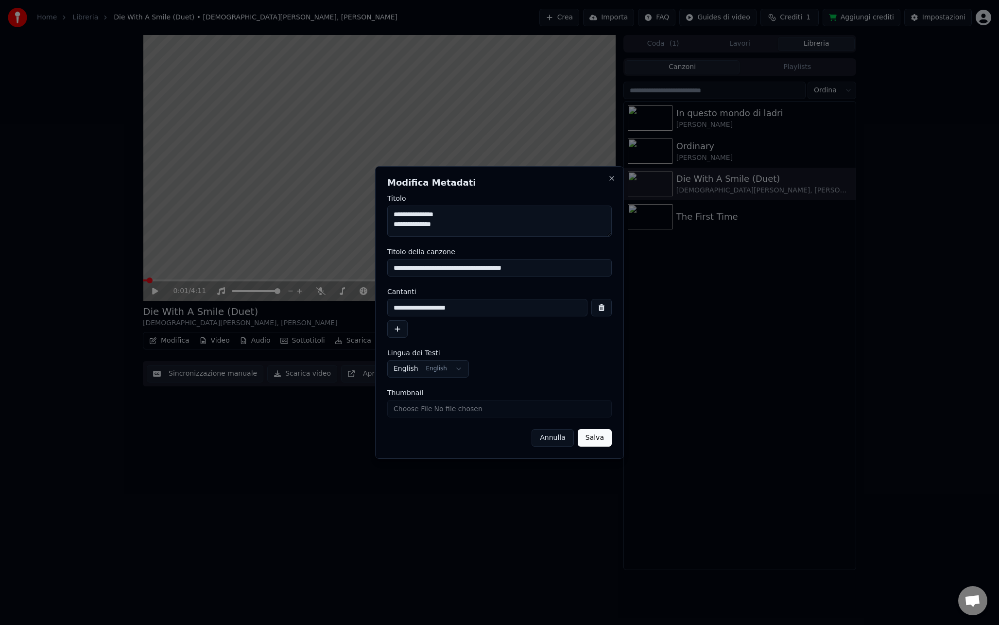
drag, startPoint x: 485, startPoint y: 269, endPoint x: 448, endPoint y: 269, distance: 37.4
click at [448, 269] on input "**********" at bounding box center [499, 267] width 224 height 17
click at [454, 266] on input "**********" at bounding box center [499, 267] width 224 height 17
type input "**********"
click at [487, 282] on form "**********" at bounding box center [499, 321] width 224 height 252
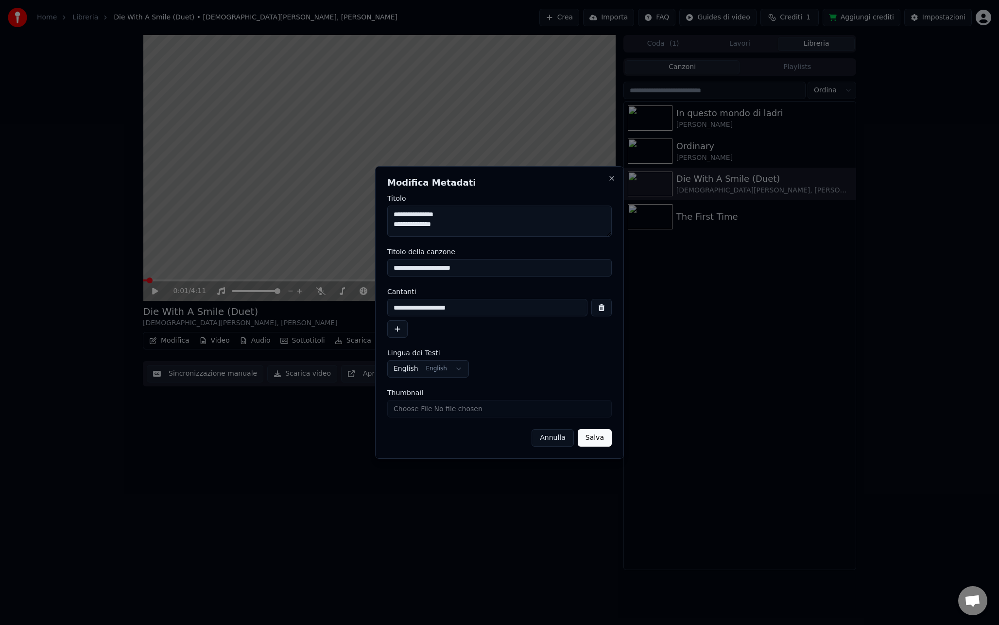
click at [601, 441] on button "Salva" at bounding box center [595, 437] width 34 height 17
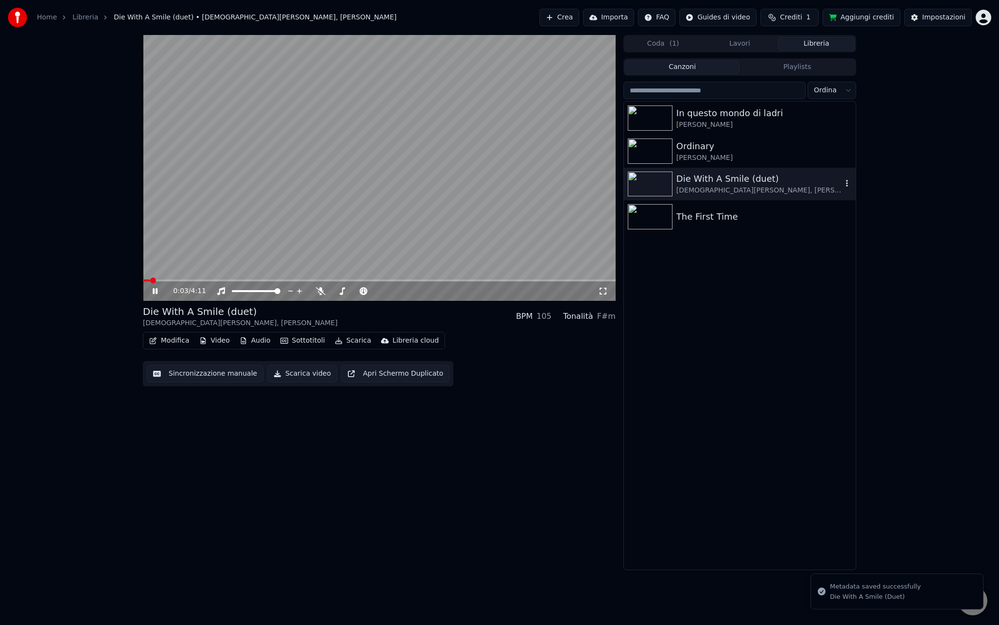
click at [704, 150] on div "Ordinary" at bounding box center [763, 146] width 175 height 14
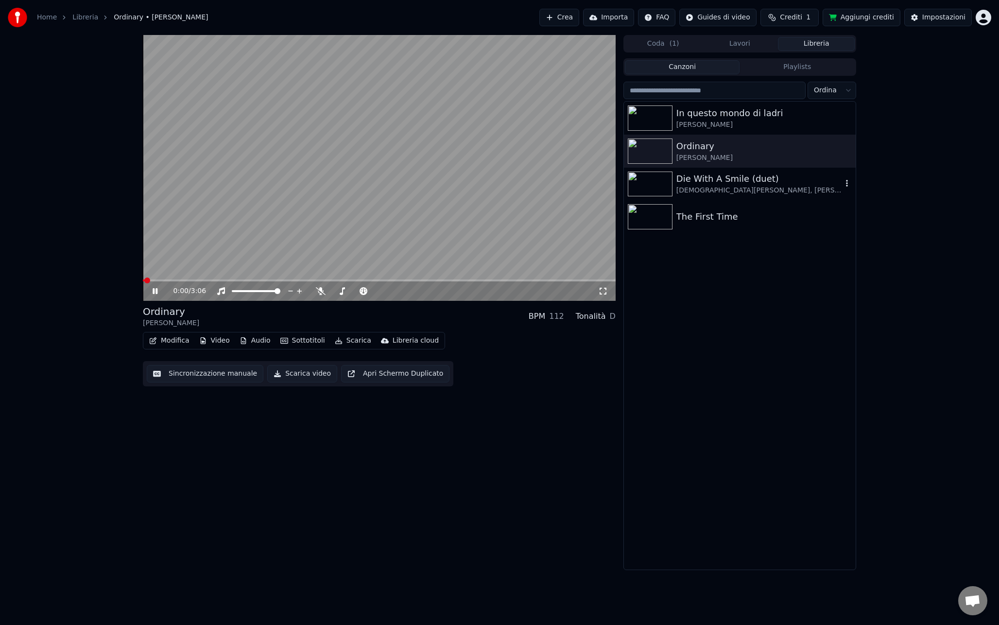
click at [752, 182] on div "Die With A Smile (duet)" at bounding box center [759, 179] width 166 height 14
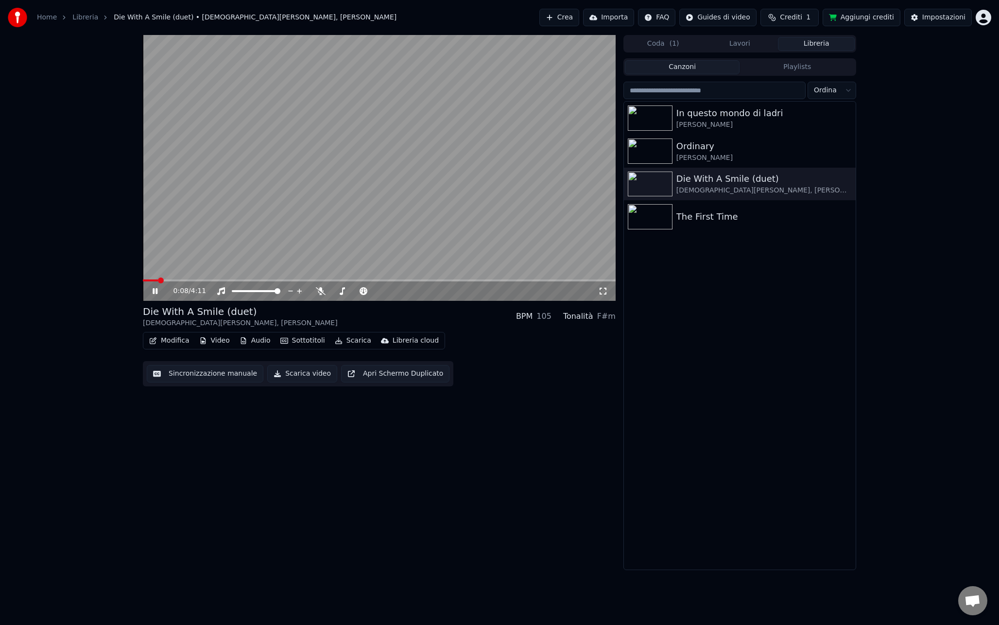
click at [326, 241] on video at bounding box center [379, 168] width 473 height 266
click at [162, 344] on button "Modifica" at bounding box center [169, 341] width 48 height 14
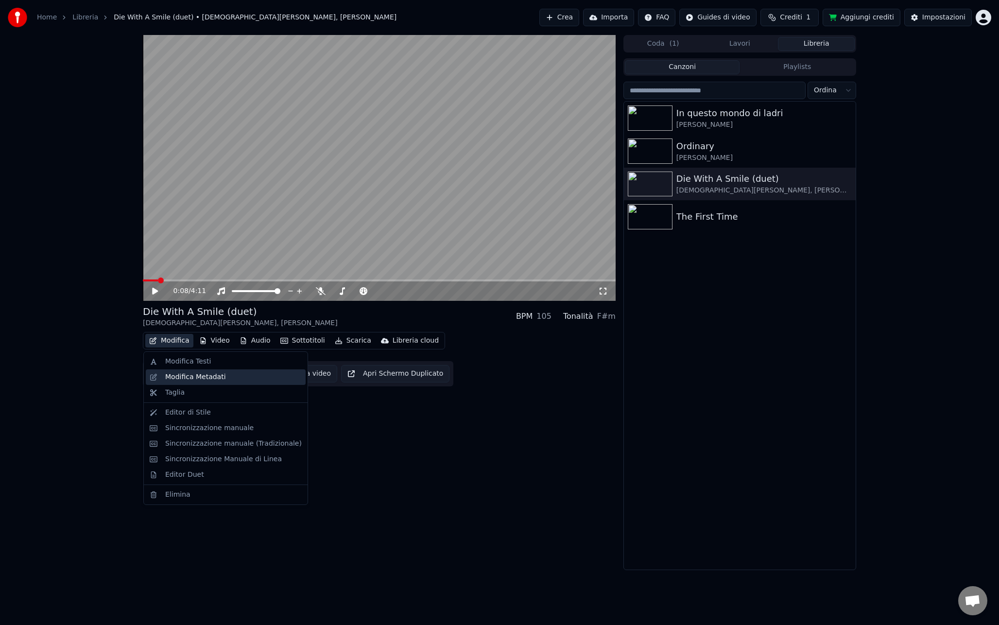
click at [191, 373] on div "Modifica Metadati" at bounding box center [195, 377] width 61 height 10
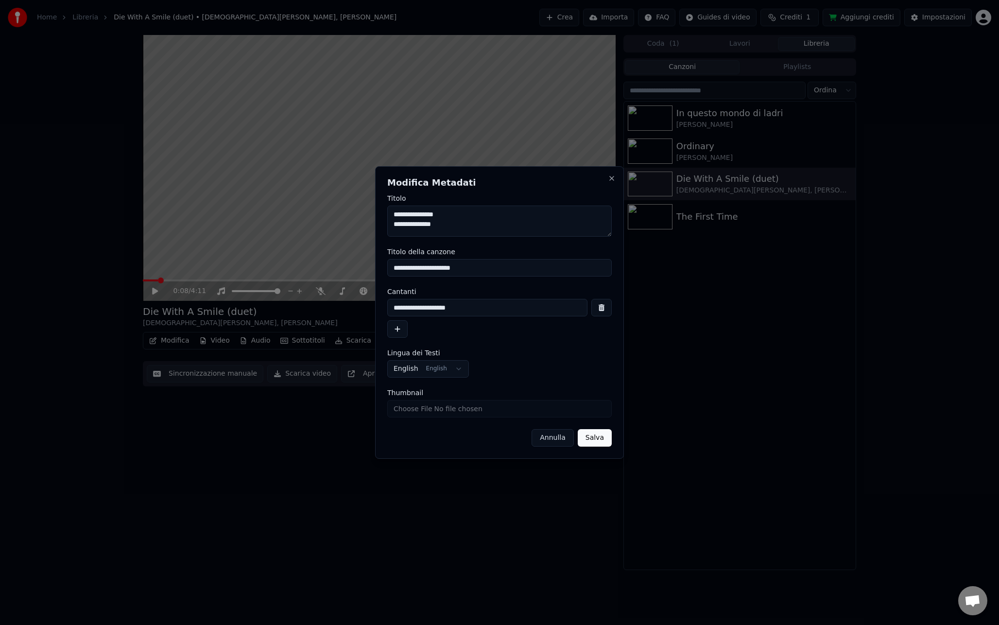
drag, startPoint x: 474, startPoint y: 268, endPoint x: 448, endPoint y: 269, distance: 26.2
click at [448, 269] on input "**********" at bounding box center [499, 267] width 224 height 17
type input "**********"
drag, startPoint x: 436, startPoint y: 226, endPoint x: 390, endPoint y: 225, distance: 45.7
click at [390, 225] on textarea "**********" at bounding box center [499, 220] width 224 height 31
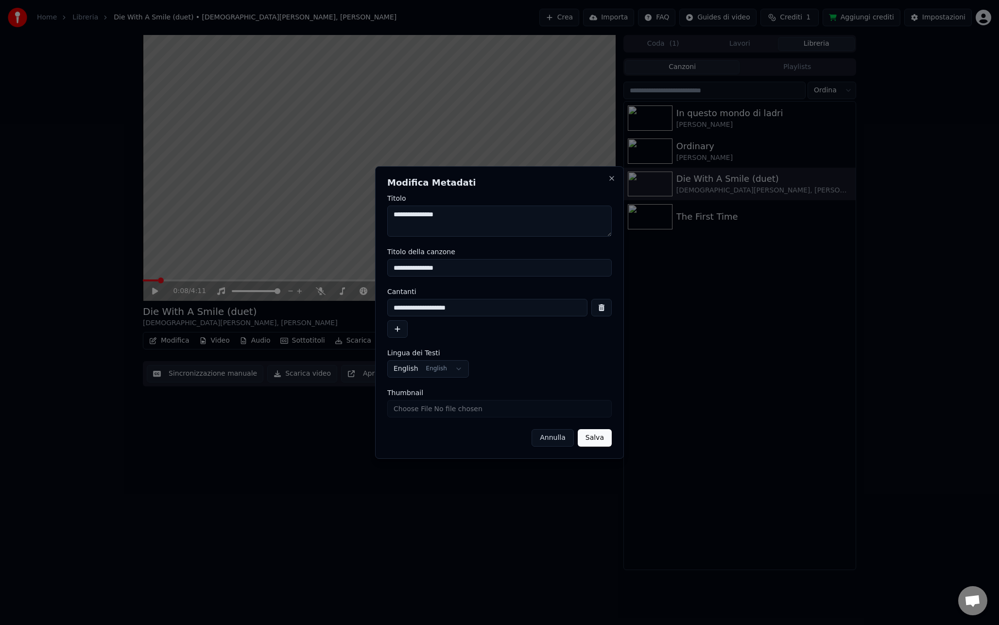
type textarea "**********"
click at [516, 254] on label "Titolo della canzone" at bounding box center [499, 251] width 224 height 7
click at [516, 259] on input "**********" at bounding box center [499, 267] width 224 height 17
click at [598, 440] on button "Salva" at bounding box center [595, 437] width 34 height 17
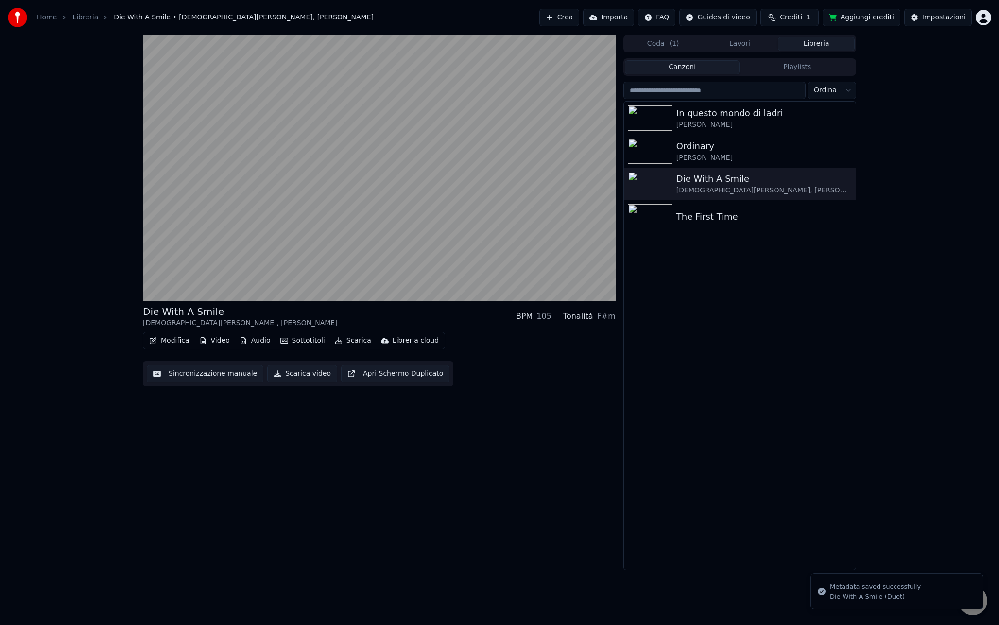
click at [568, 426] on div "Die With A Smile Lady Gaga, Bruno Mars BPM 105 Tonalità F#m Modifica Video Audi…" at bounding box center [379, 302] width 473 height 535
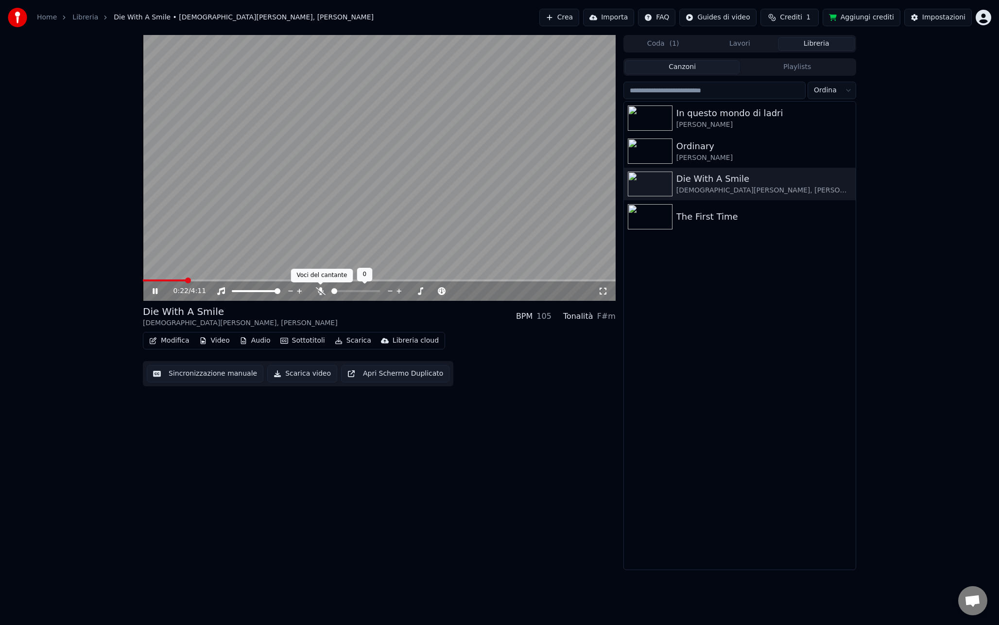
click at [323, 290] on icon at bounding box center [321, 291] width 10 height 8
click at [323, 290] on icon at bounding box center [320, 291] width 5 height 8
click at [949, 20] on div "Impostazioni" at bounding box center [943, 18] width 43 height 10
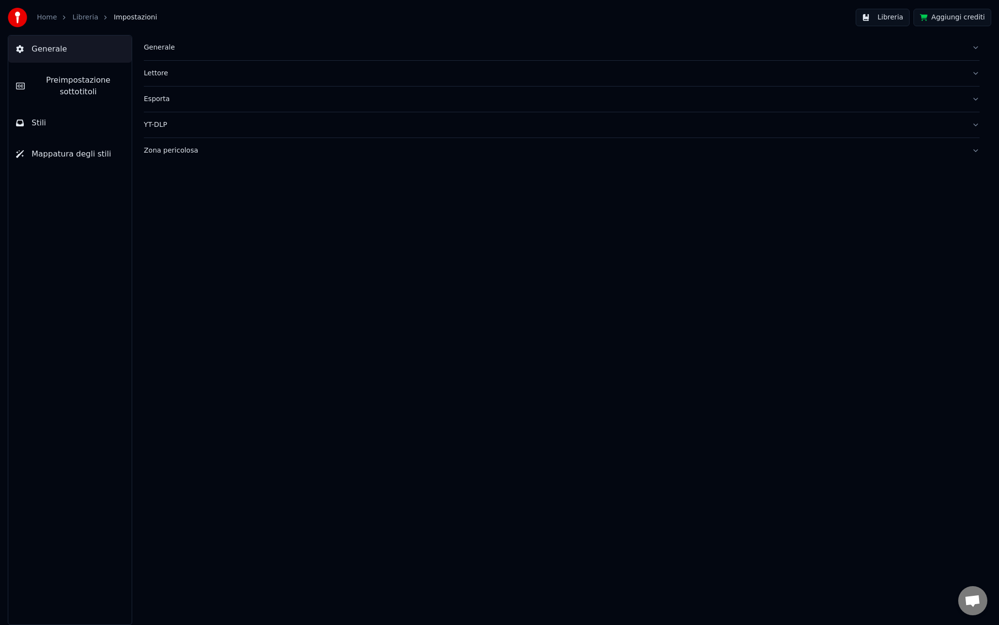
click at [80, 114] on button "Stili" at bounding box center [69, 122] width 123 height 27
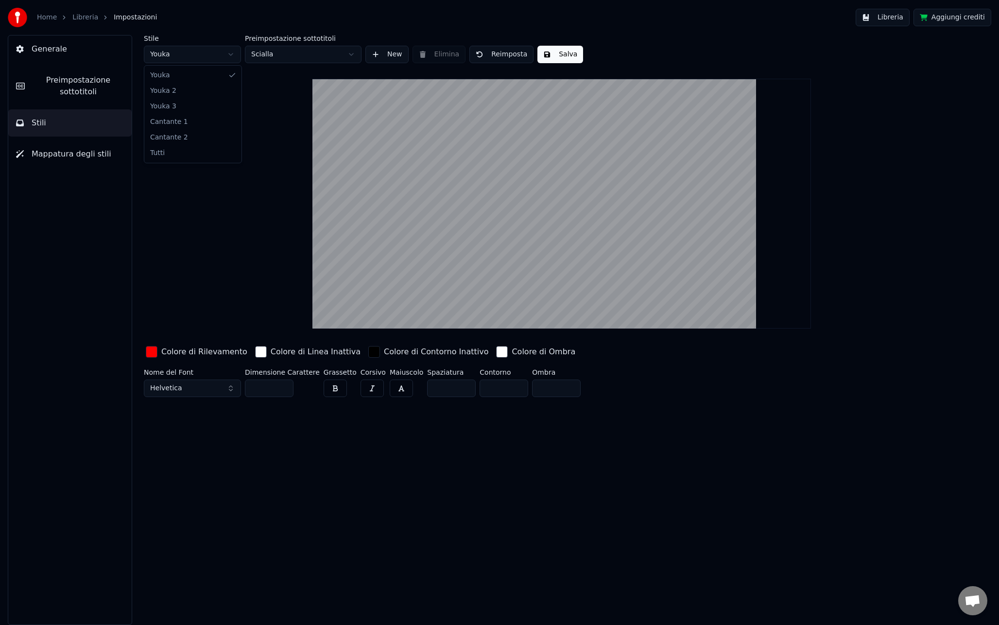
click at [172, 54] on html "Home Libreria Impostazioni Libreria Aggiungi crediti Generale Preimpostazione s…" at bounding box center [499, 312] width 999 height 625
type input "**"
type input "*"
click at [189, 55] on html "Home Libreria Impostazioni Libreria Aggiungi crediti Generale Preimpostazione s…" at bounding box center [499, 312] width 999 height 625
type input "***"
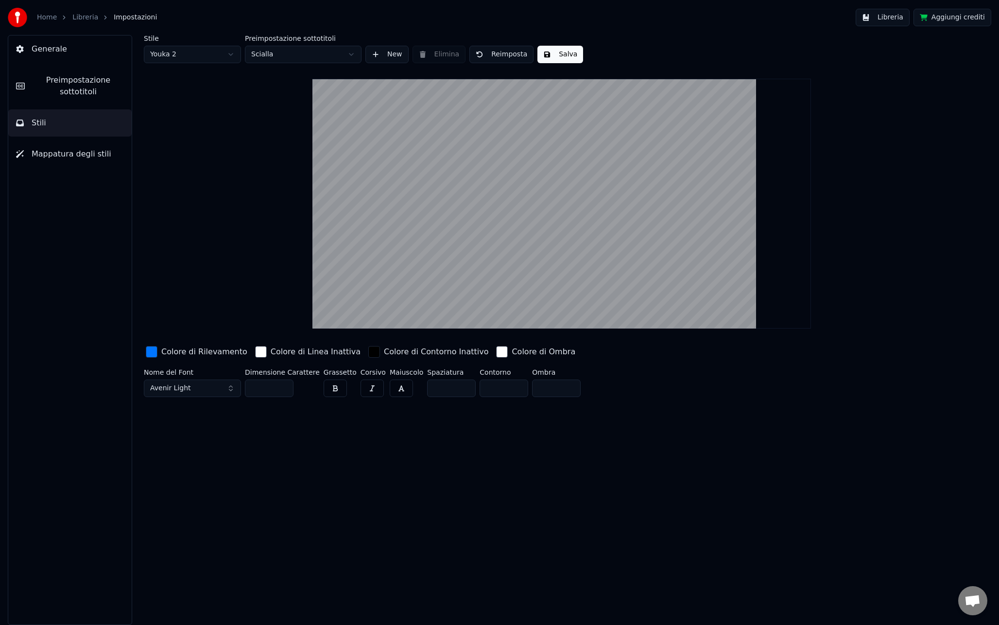
click at [152, 350] on div "button" at bounding box center [152, 352] width 12 height 12
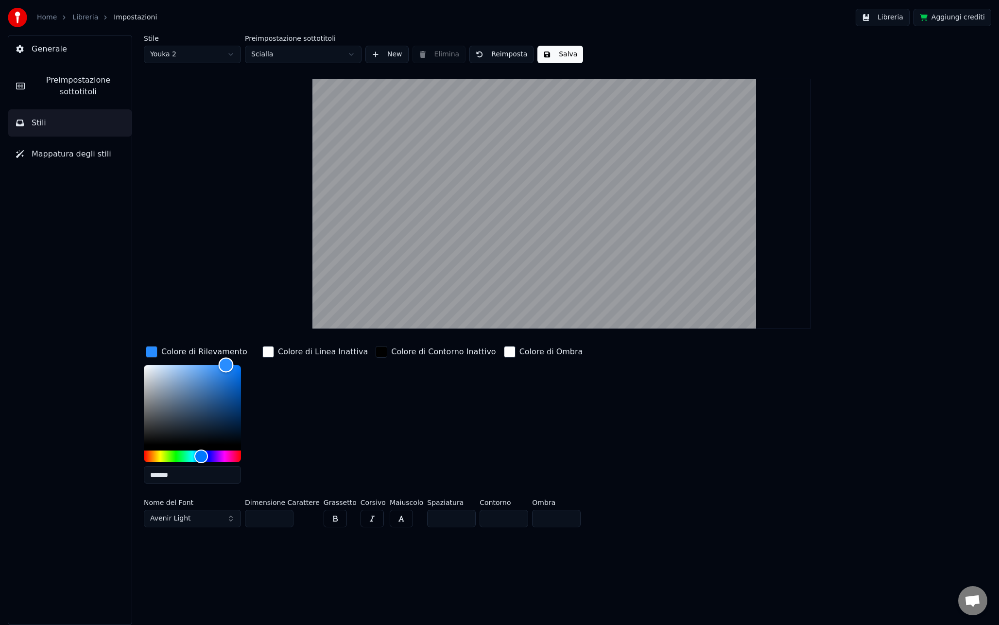
drag, startPoint x: 242, startPoint y: 364, endPoint x: 226, endPoint y: 363, distance: 16.0
click at [226, 363] on div "Color" at bounding box center [226, 365] width 15 height 15
drag, startPoint x: 229, startPoint y: 367, endPoint x: 192, endPoint y: 389, distance: 42.9
click at [221, 376] on div "Color" at bounding box center [228, 368] width 15 height 15
drag, startPoint x: 193, startPoint y: 391, endPoint x: 217, endPoint y: 359, distance: 39.5
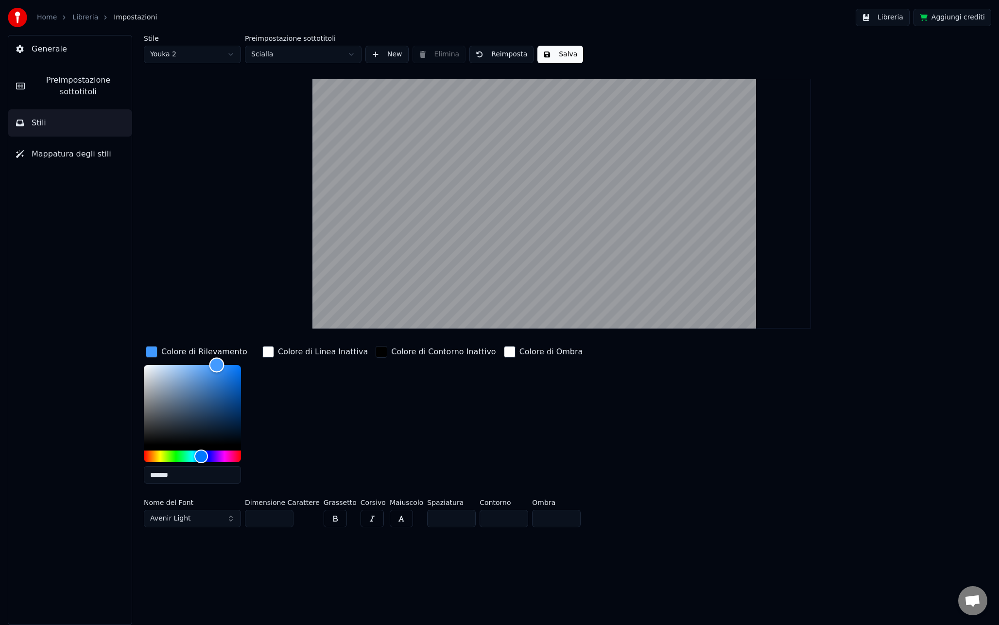
click at [217, 359] on div "Color" at bounding box center [216, 365] width 15 height 15
click at [199, 455] on div "Hue" at bounding box center [199, 456] width 15 height 15
type input "*******"
drag, startPoint x: 215, startPoint y: 366, endPoint x: 262, endPoint y: 353, distance: 49.0
click at [262, 353] on div "Colore di Rilevamento ******* Colore di Linea Inattiva Colore di Contorno Inatt…" at bounding box center [493, 417] width 699 height 147
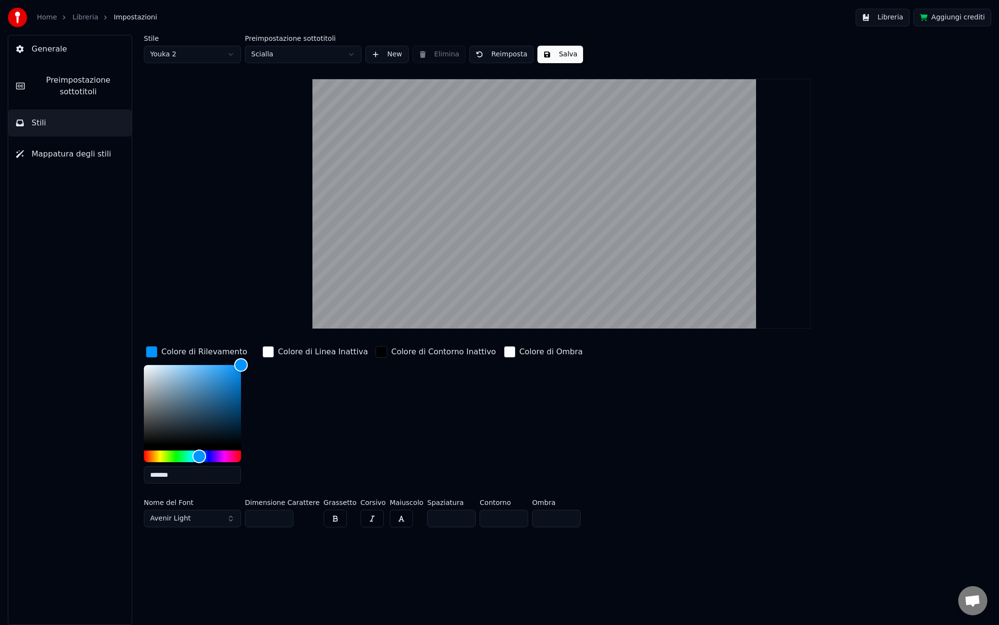
click at [574, 50] on button "Salva" at bounding box center [560, 54] width 46 height 17
click at [897, 21] on button "Libreria" at bounding box center [882, 17] width 54 height 17
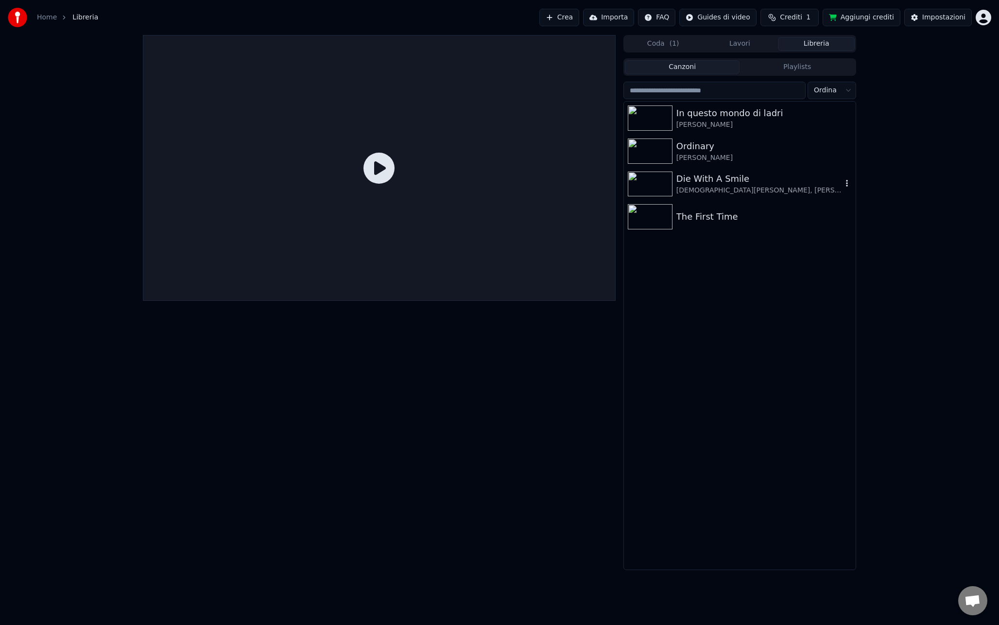
click at [710, 192] on div "[DEMOGRAPHIC_DATA][PERSON_NAME], [PERSON_NAME]" at bounding box center [759, 191] width 166 height 10
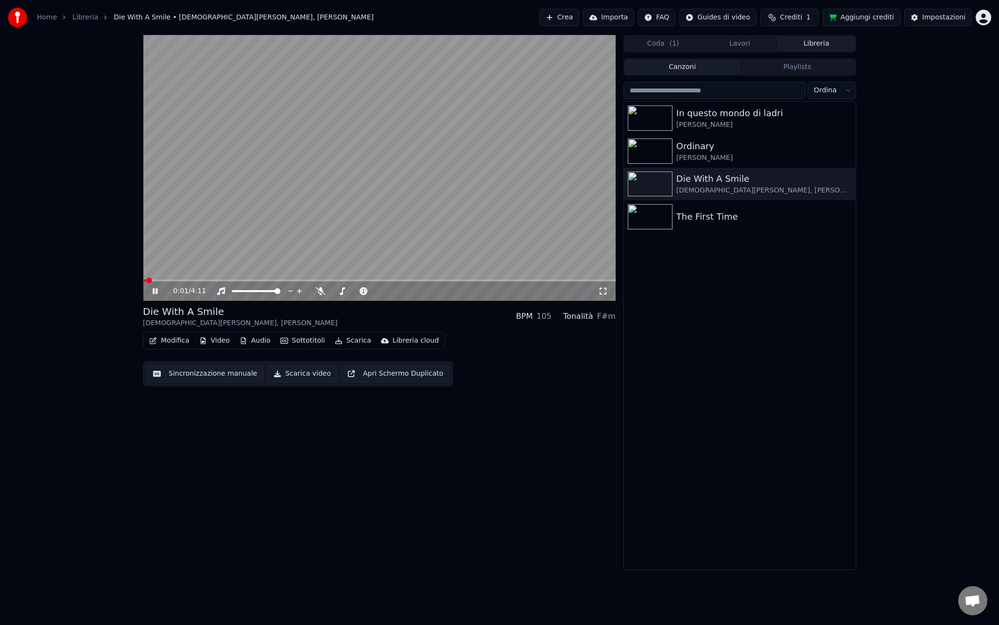
click at [214, 279] on video at bounding box center [379, 168] width 473 height 266
click at [209, 280] on span at bounding box center [379, 280] width 473 height 2
click at [263, 222] on video at bounding box center [379, 168] width 473 height 266
click at [393, 212] on video at bounding box center [379, 168] width 473 height 266
click at [347, 341] on button "Scarica" at bounding box center [353, 341] width 44 height 14
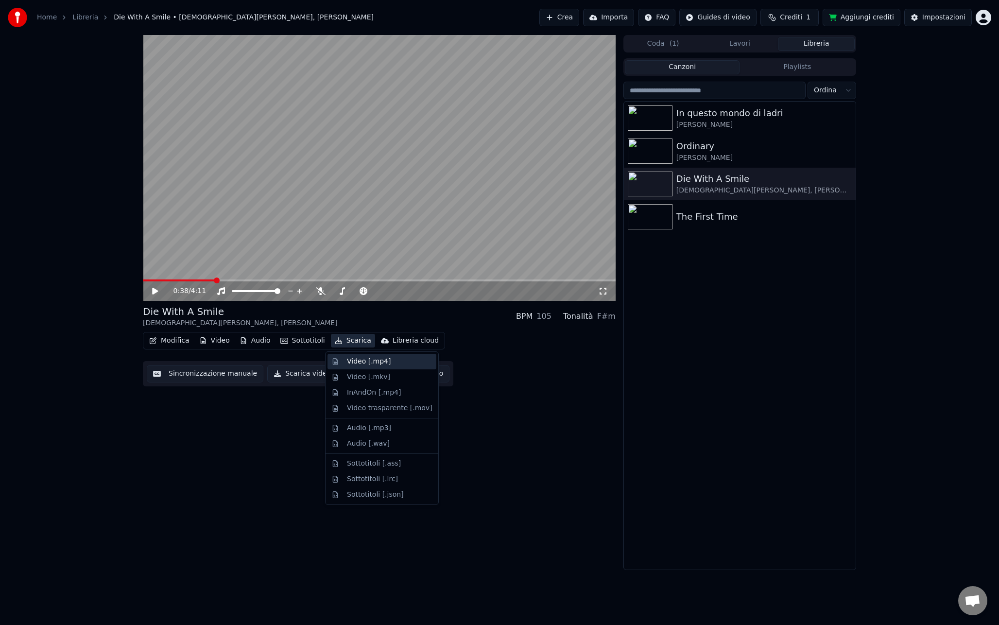
click at [360, 359] on div "Video [.mp4]" at bounding box center [369, 362] width 44 height 10
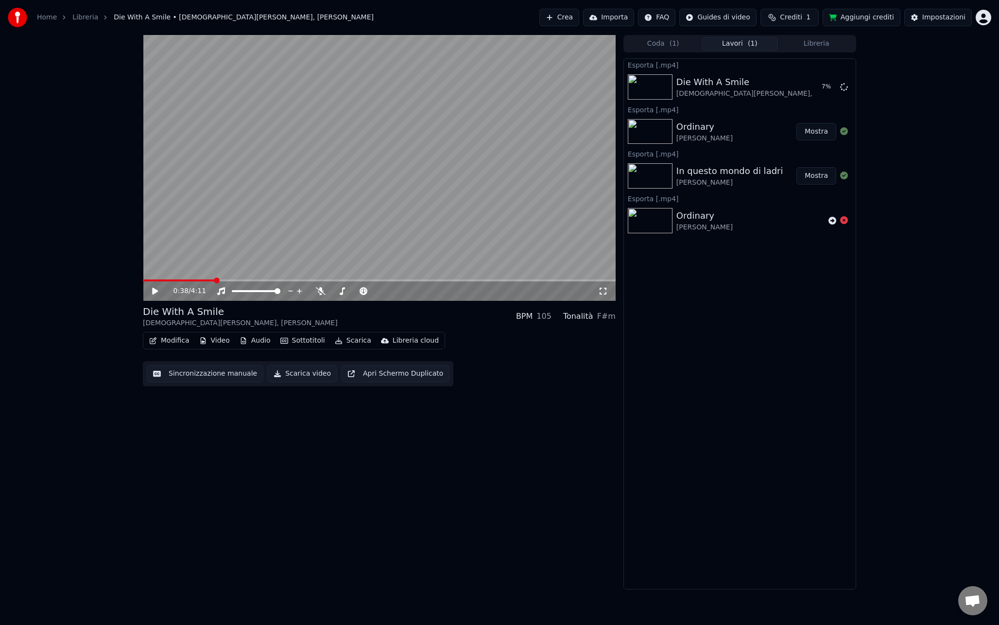
click at [817, 133] on button "Mostra" at bounding box center [816, 131] width 40 height 17
click at [381, 179] on video at bounding box center [379, 168] width 473 height 266
click at [927, 17] on div "Impostazioni" at bounding box center [943, 18] width 43 height 10
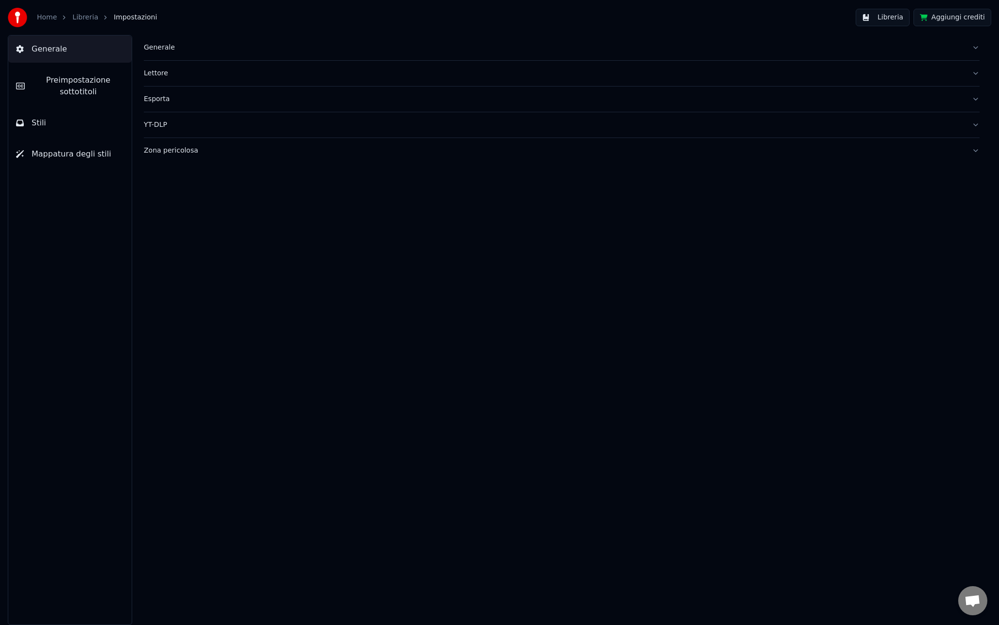
click at [100, 73] on button "Preimpostazione sottotitoli" at bounding box center [69, 86] width 123 height 39
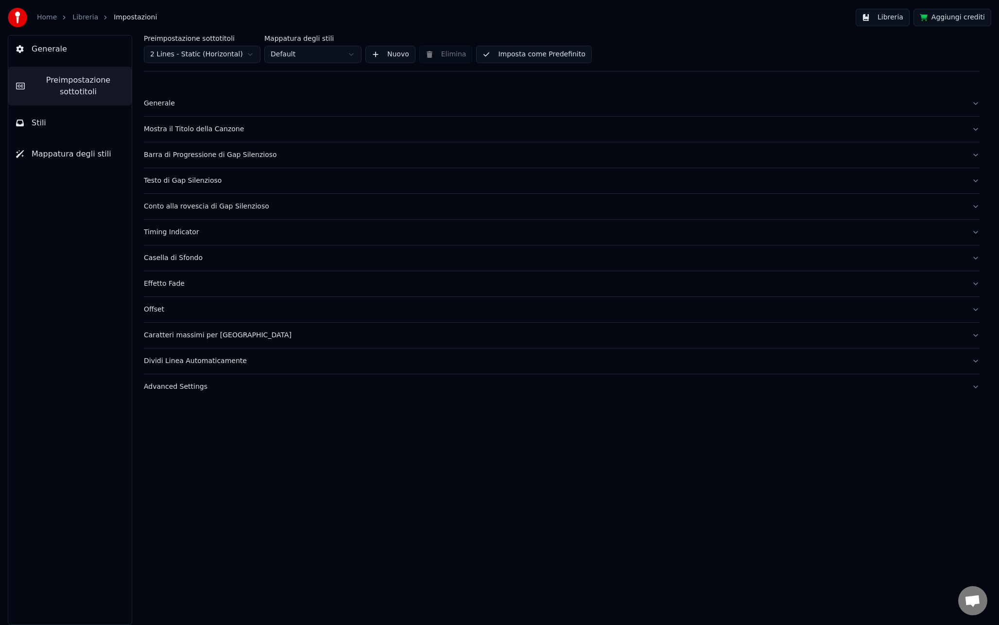
click at [174, 232] on div "Timing Indicator" at bounding box center [554, 232] width 820 height 10
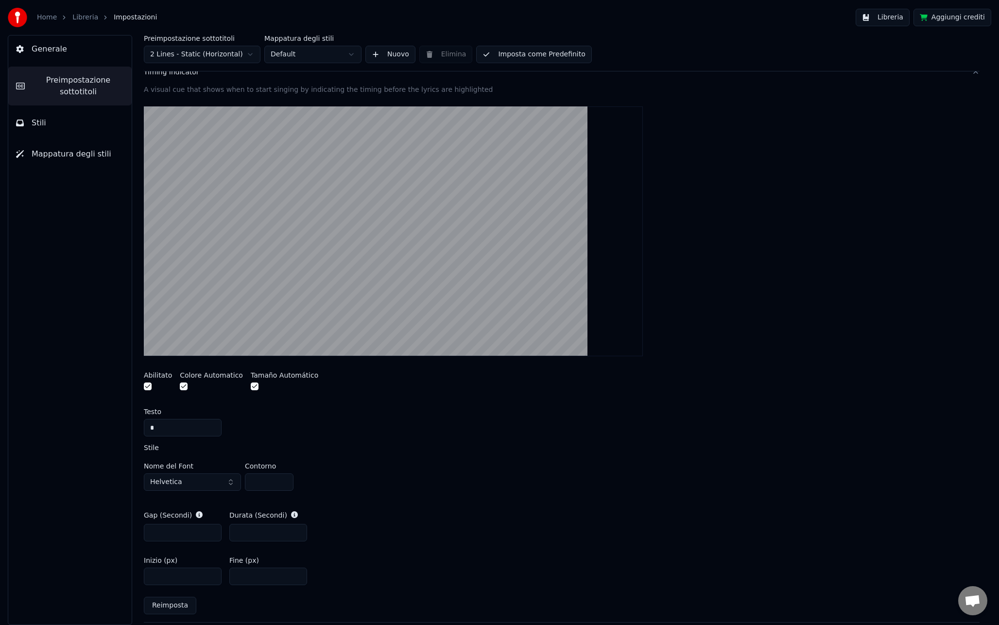
scroll to position [160, 0]
click at [251, 387] on button "button" at bounding box center [255, 386] width 8 height 8
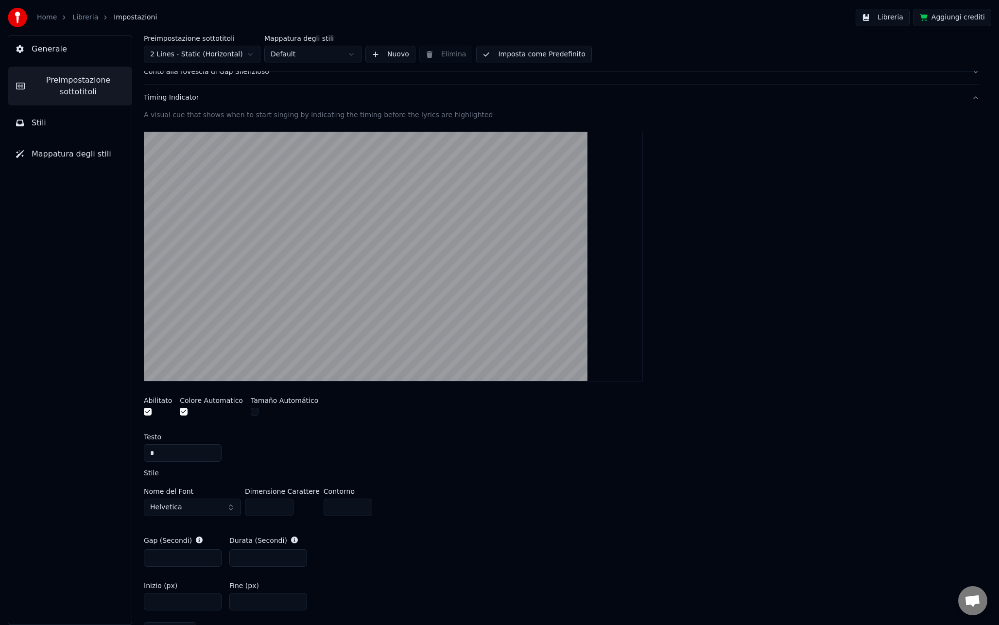
scroll to position [134, 0]
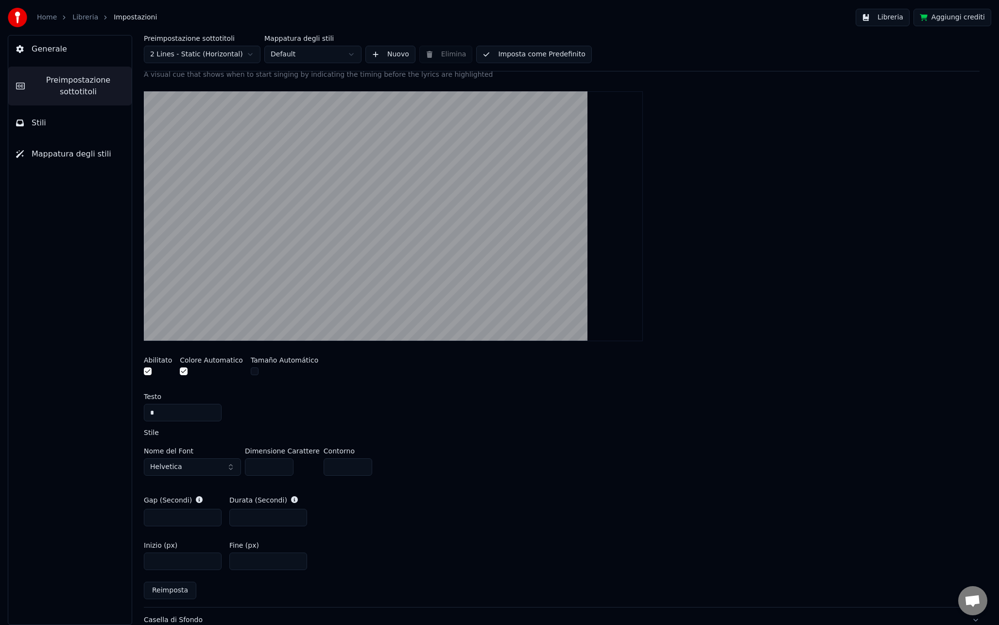
click at [149, 412] on input "*" at bounding box center [183, 412] width 78 height 17
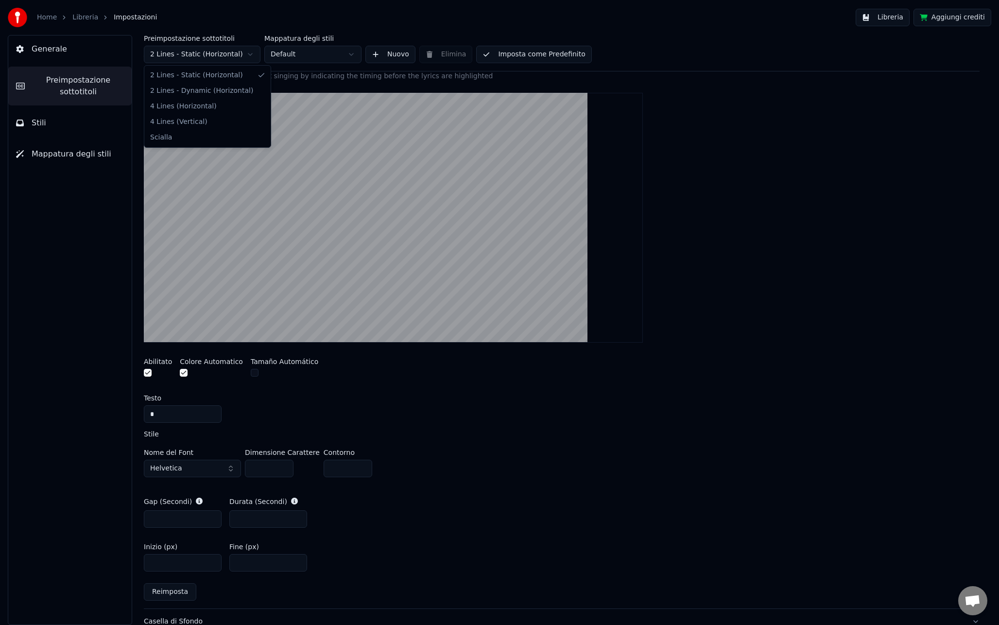
click at [175, 53] on html "Home Libreria Impostazioni Libreria Aggiungi crediti Generale Preimpostazione s…" at bounding box center [499, 312] width 999 height 625
type input "*"
type input "***"
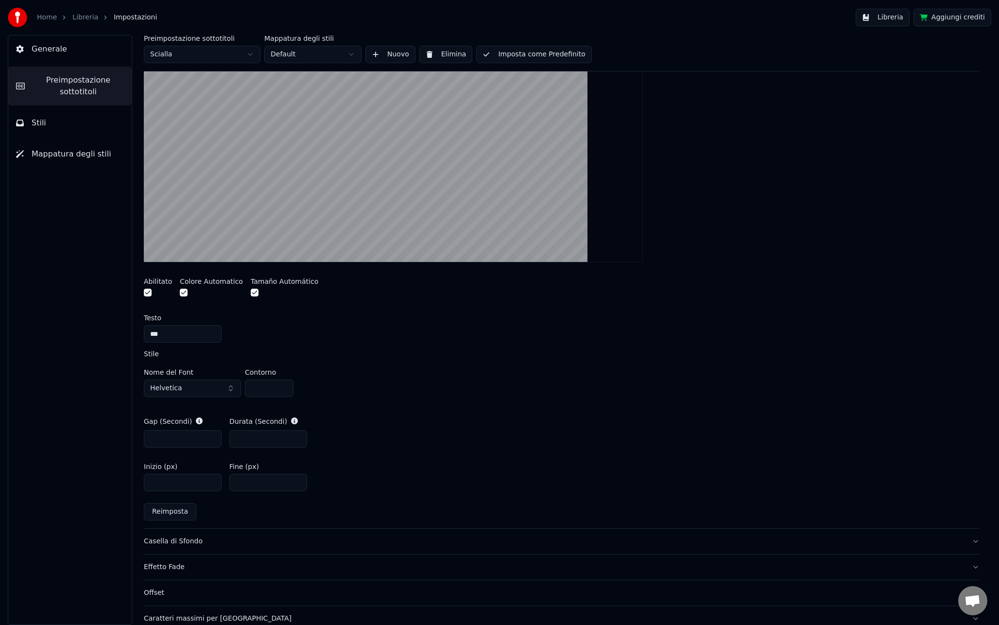
scroll to position [256, 0]
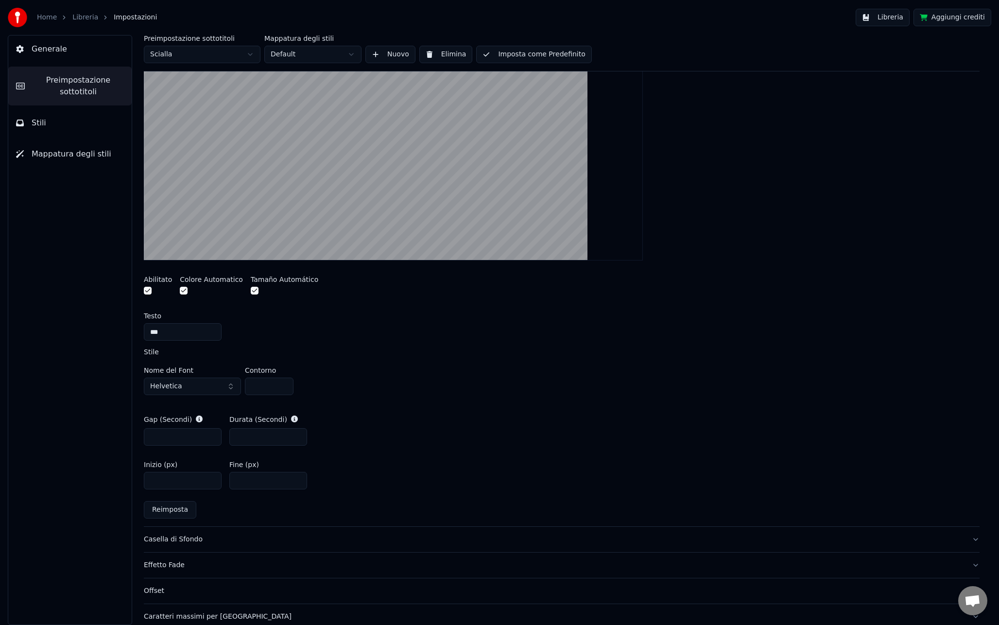
click at [153, 333] on input "*" at bounding box center [183, 331] width 78 height 17
type input "*"
click at [317, 315] on div "Testo" at bounding box center [562, 315] width 836 height 7
drag, startPoint x: 250, startPoint y: 433, endPoint x: 224, endPoint y: 434, distance: 25.8
click at [224, 434] on div "Gap (Secondi) * Durata (Secondi) ***" at bounding box center [562, 430] width 836 height 47
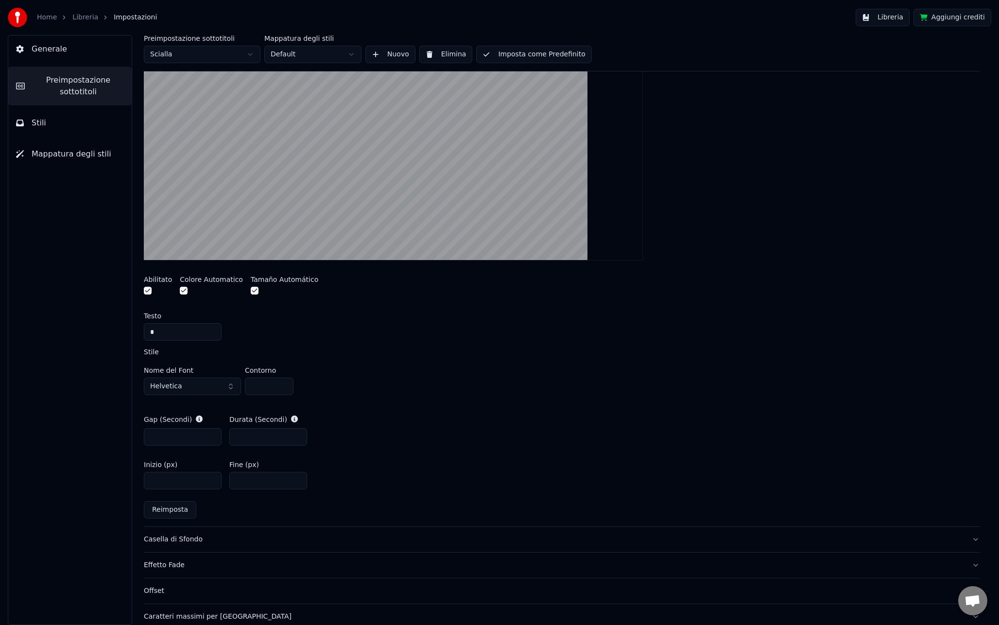
type input "*"
click at [372, 417] on div "Gap (Secondi) * Durata (Secondi) *" at bounding box center [562, 430] width 836 height 47
click at [884, 21] on button "Libreria" at bounding box center [882, 17] width 54 height 17
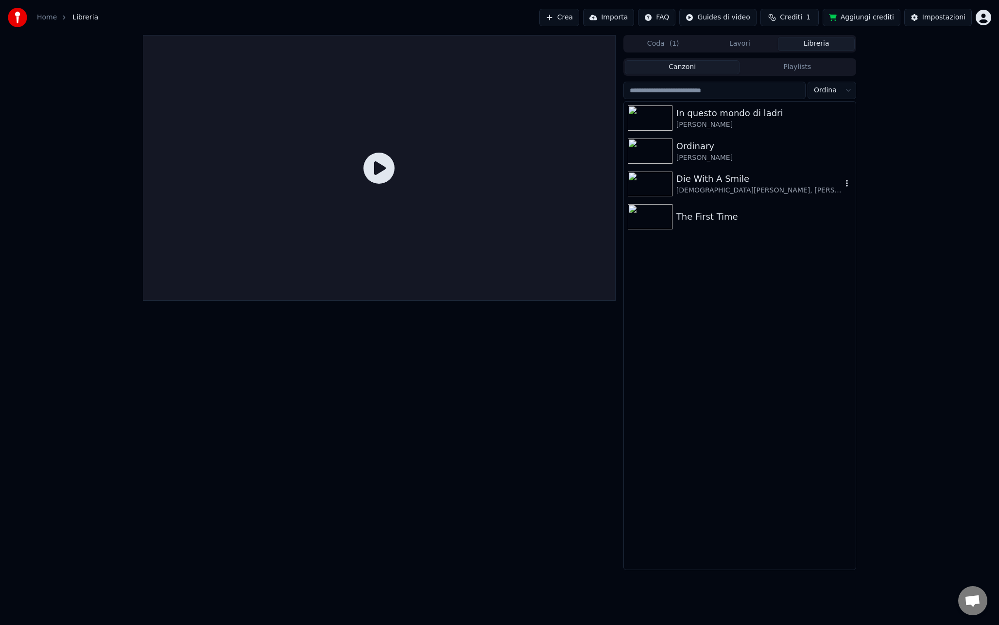
click at [704, 181] on div "Die With A Smile" at bounding box center [759, 179] width 166 height 14
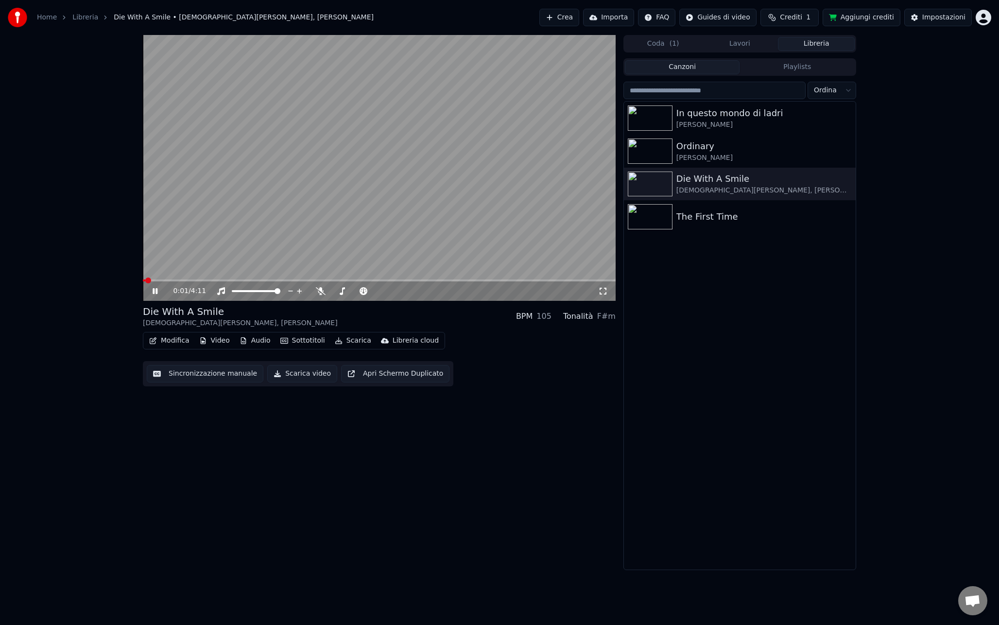
click at [212, 278] on video at bounding box center [379, 168] width 473 height 266
click at [210, 280] on span at bounding box center [379, 280] width 473 height 2
click at [315, 226] on video at bounding box center [379, 168] width 473 height 266
click at [308, 279] on span at bounding box center [379, 280] width 473 height 2
click at [318, 289] on icon at bounding box center [321, 291] width 10 height 8
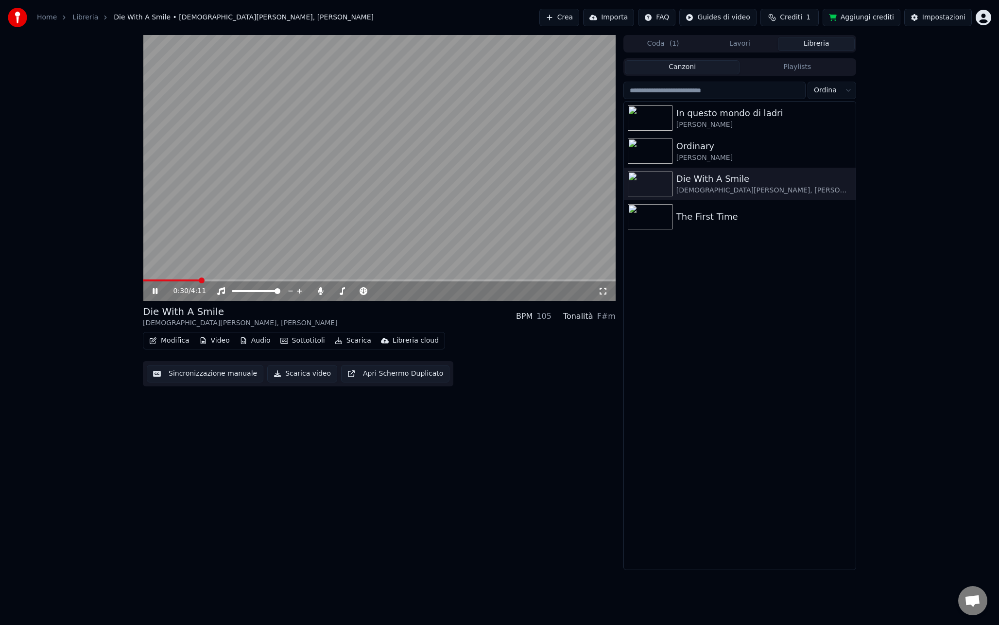
click at [199, 280] on span at bounding box center [171, 280] width 56 height 2
click at [174, 278] on video at bounding box center [379, 168] width 473 height 266
click at [160, 280] on span at bounding box center [172, 280] width 58 height 2
click at [184, 252] on video at bounding box center [379, 168] width 473 height 266
click at [379, 192] on video at bounding box center [379, 168] width 473 height 266
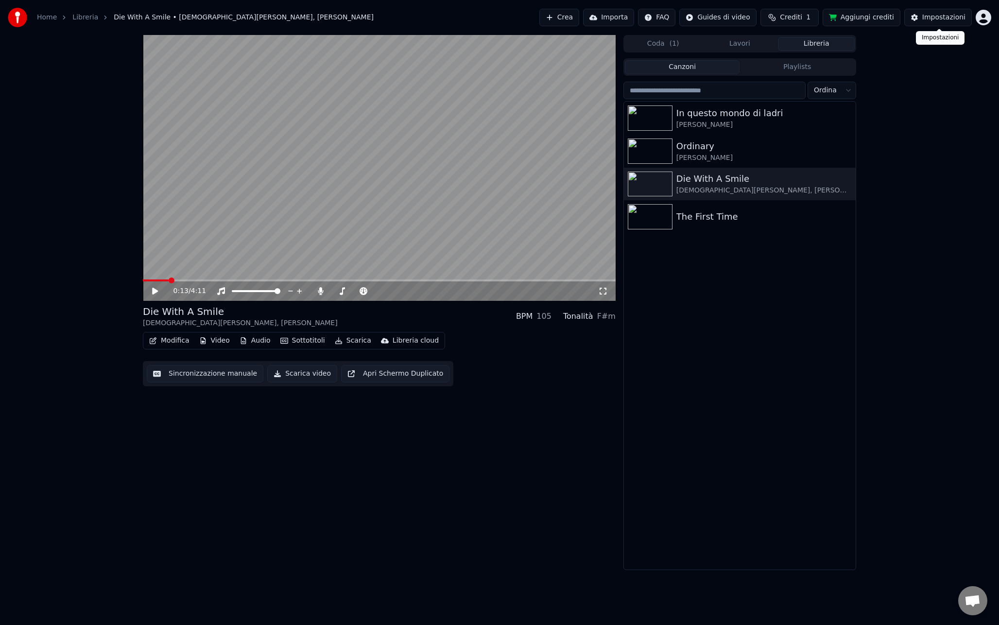
click at [942, 16] on div "Impostazioni" at bounding box center [943, 18] width 43 height 10
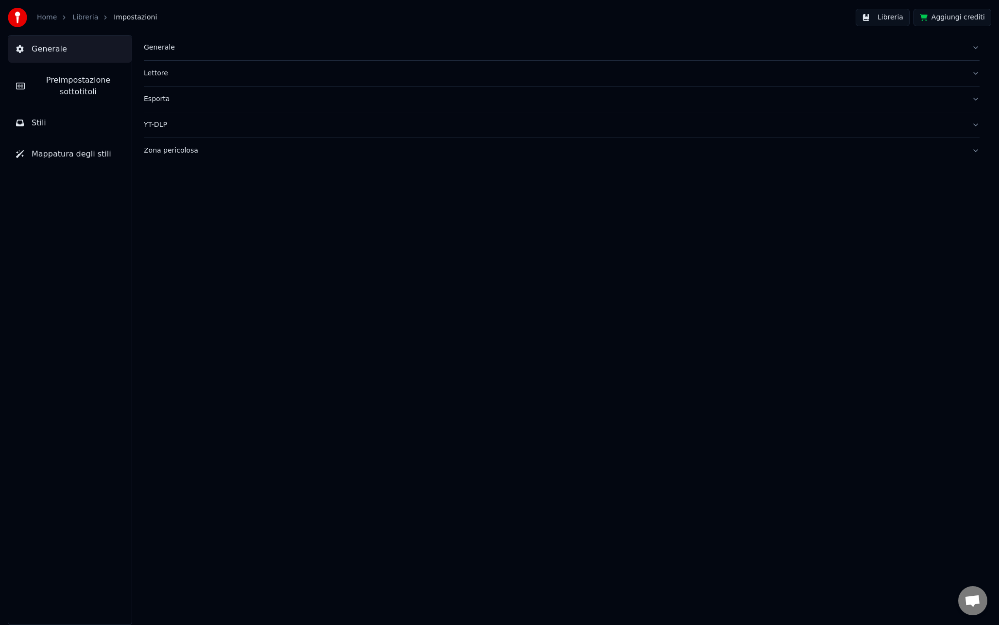
click at [59, 148] on span "Mappatura degli stili" at bounding box center [72, 154] width 80 height 12
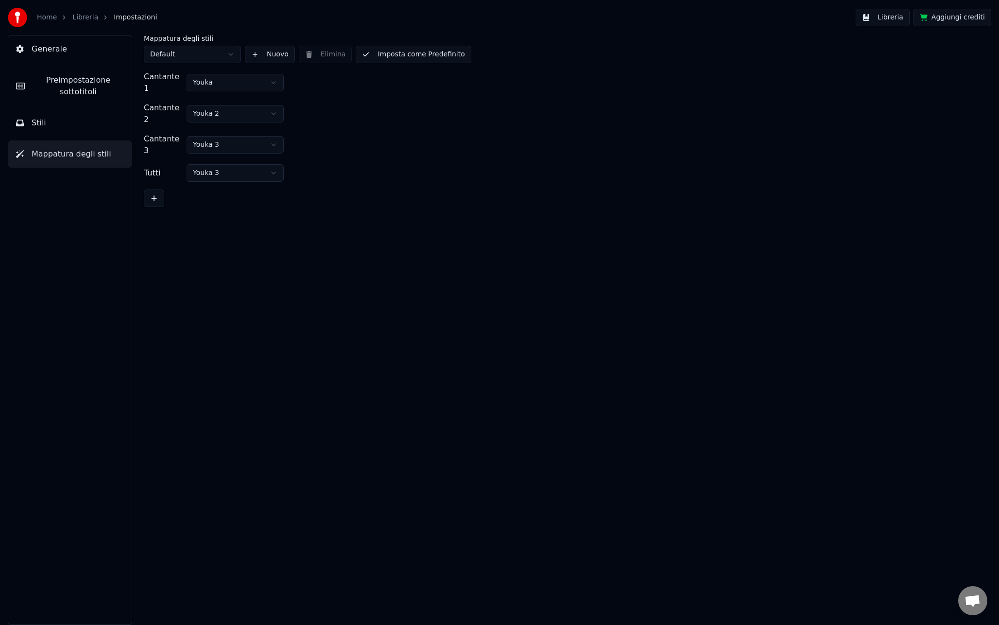
click at [67, 127] on button "Stili" at bounding box center [69, 122] width 123 height 27
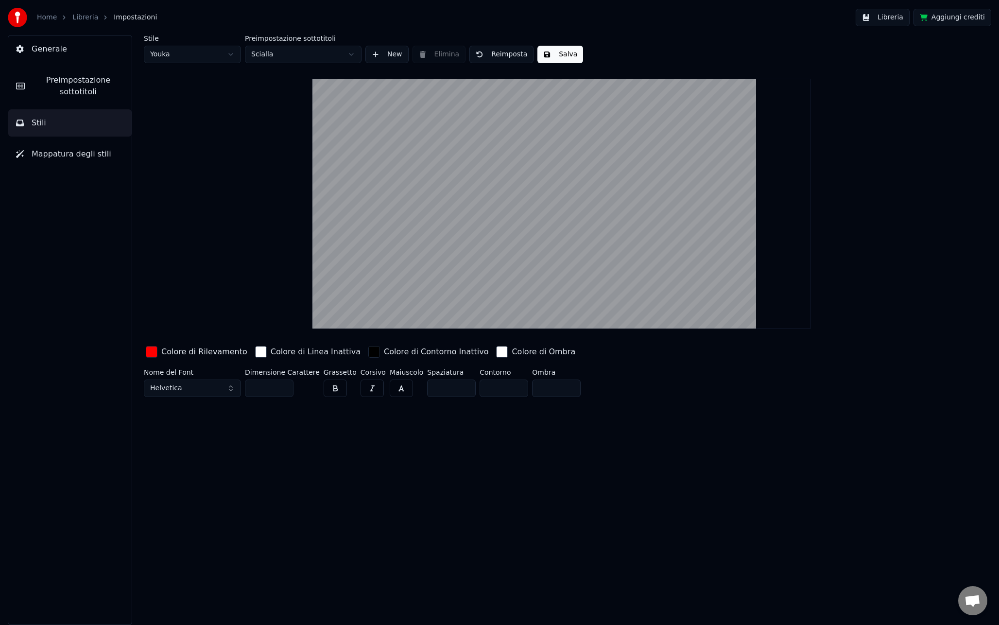
click at [80, 71] on button "Preimpostazione sottotitoli" at bounding box center [69, 86] width 123 height 39
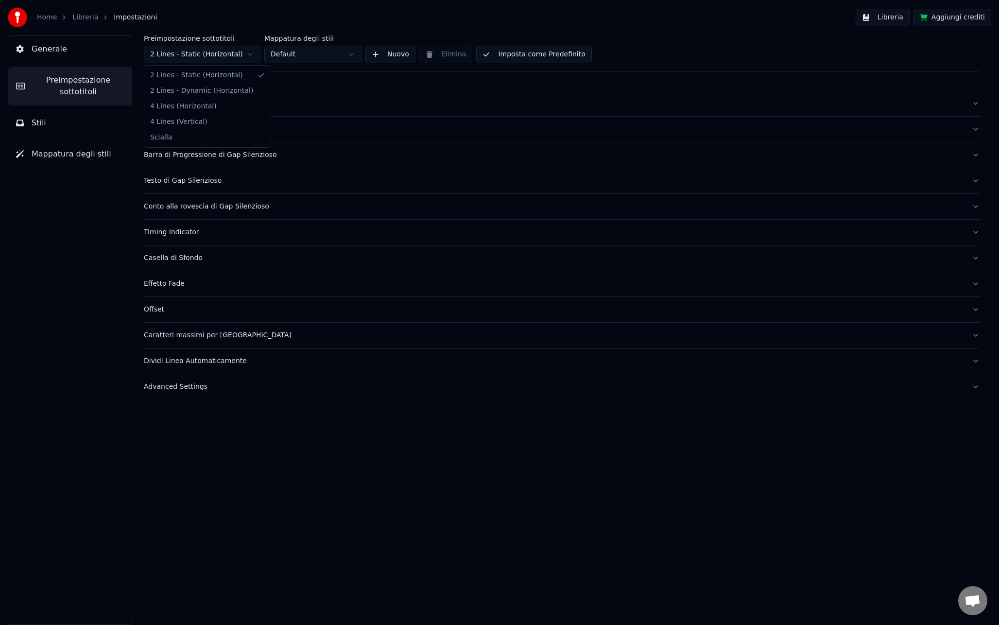
click at [211, 53] on html "Home Libreria Impostazioni Libreria Aggiungi crediti Generale Preimpostazione s…" at bounding box center [499, 312] width 999 height 625
click at [532, 54] on button "Imposta come Predefinito" at bounding box center [533, 54] width 115 height 17
click at [158, 232] on div "Timing Indicator" at bounding box center [554, 232] width 820 height 10
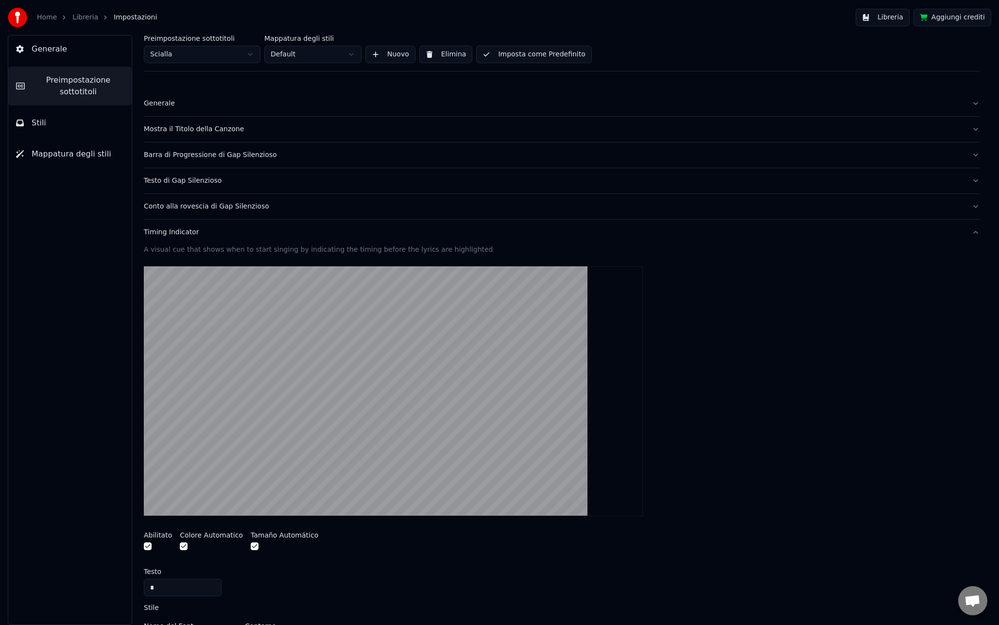
click at [148, 543] on button "button" at bounding box center [148, 546] width 8 height 8
click at [873, 21] on button "Libreria" at bounding box center [882, 17] width 54 height 17
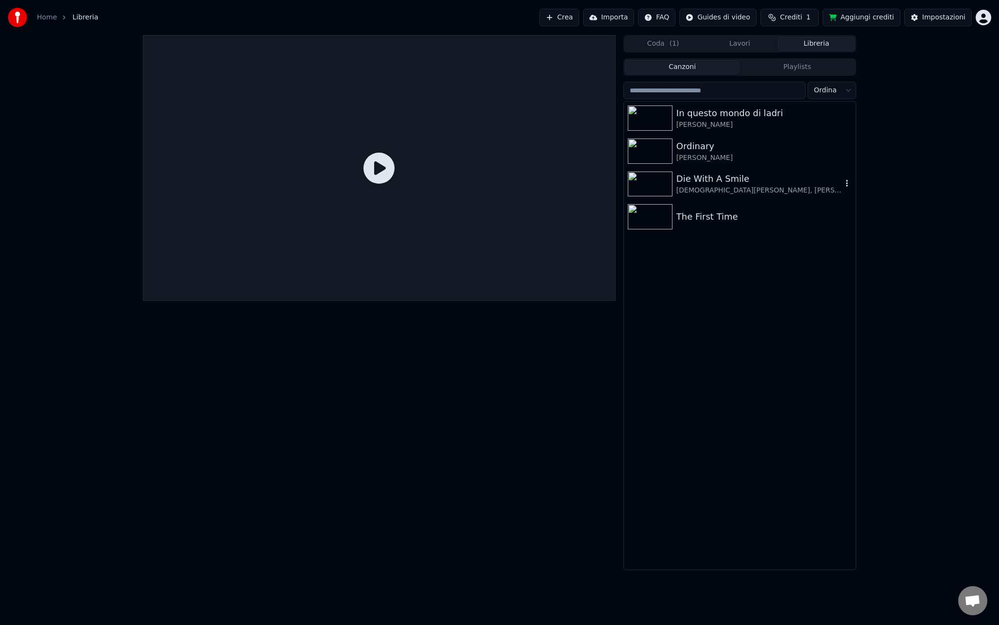
click at [710, 180] on div "Die With A Smile" at bounding box center [759, 179] width 166 height 14
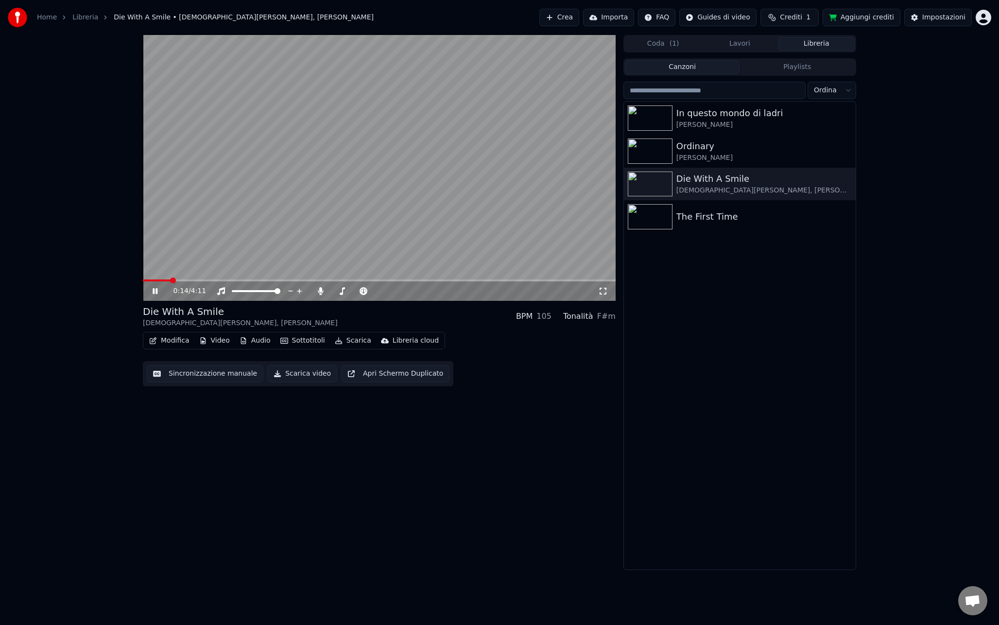
click at [517, 185] on video at bounding box center [379, 168] width 473 height 266
click at [348, 342] on button "Scarica" at bounding box center [353, 341] width 44 height 14
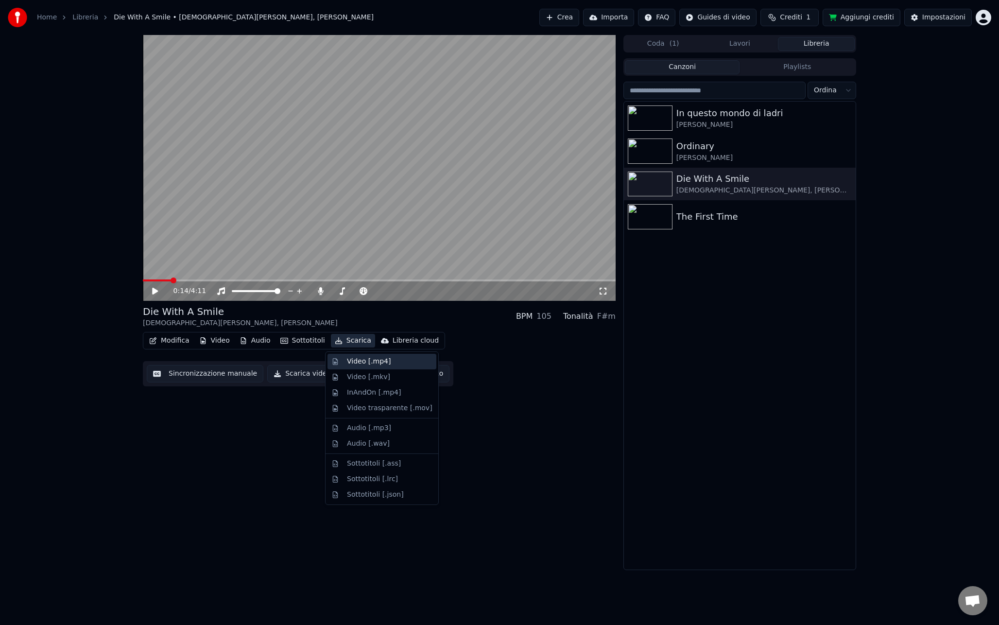
click at [370, 359] on div "Video [.mp4]" at bounding box center [369, 362] width 44 height 10
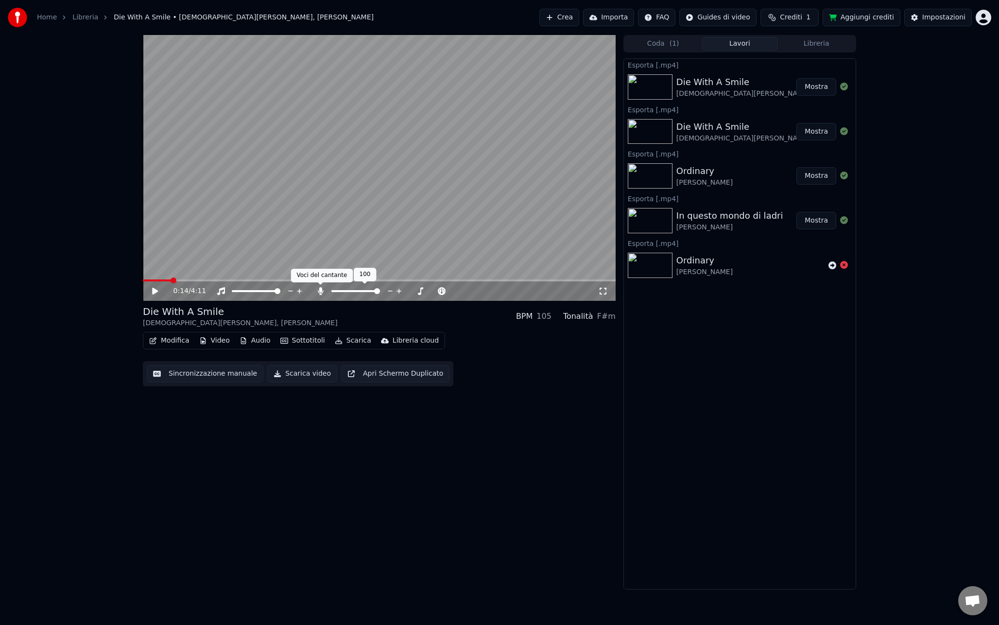
click at [323, 293] on icon at bounding box center [321, 291] width 10 height 8
click at [530, 390] on div "0:14 / 4:11 Die With A Smile Lady Gaga, Bruno Mars BPM 105 Tonalità F#m Modific…" at bounding box center [379, 312] width 473 height 554
click at [312, 372] on button "Scarica video" at bounding box center [302, 373] width 70 height 17
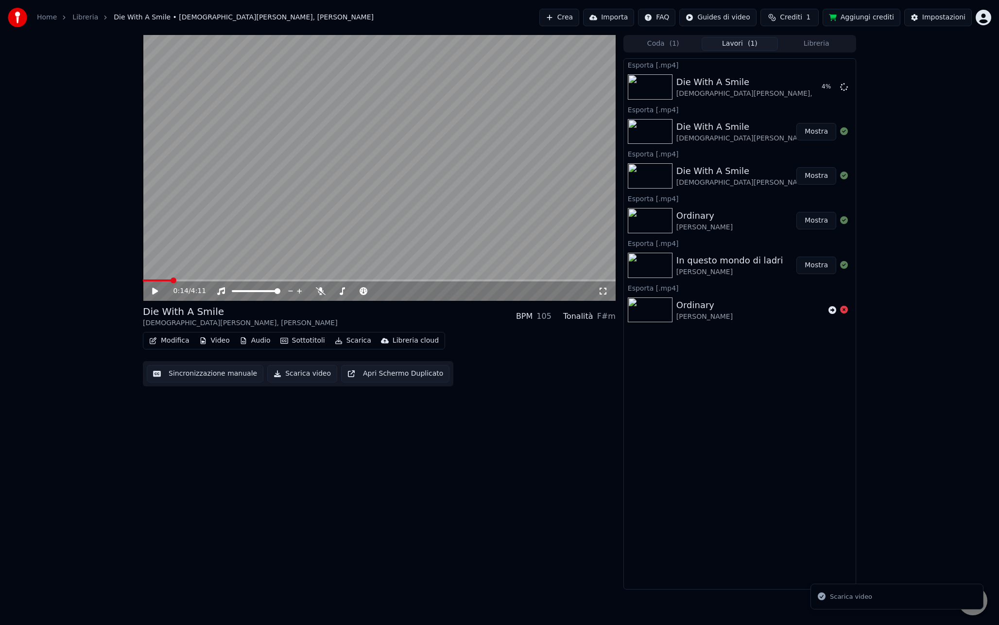
click at [293, 376] on button "Scarica video" at bounding box center [302, 373] width 70 height 17
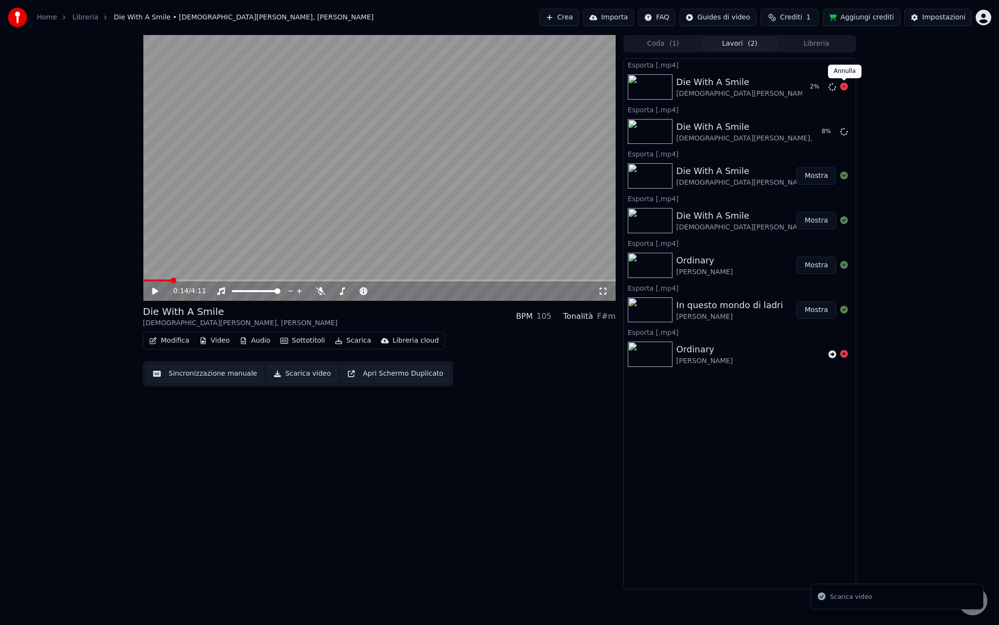
click at [845, 87] on icon at bounding box center [844, 87] width 8 height 8
click at [840, 86] on icon at bounding box center [844, 87] width 8 height 8
click at [844, 87] on icon at bounding box center [844, 87] width 8 height 8
click at [845, 133] on icon at bounding box center [844, 131] width 8 height 8
click at [357, 341] on button "Scarica" at bounding box center [353, 341] width 44 height 14
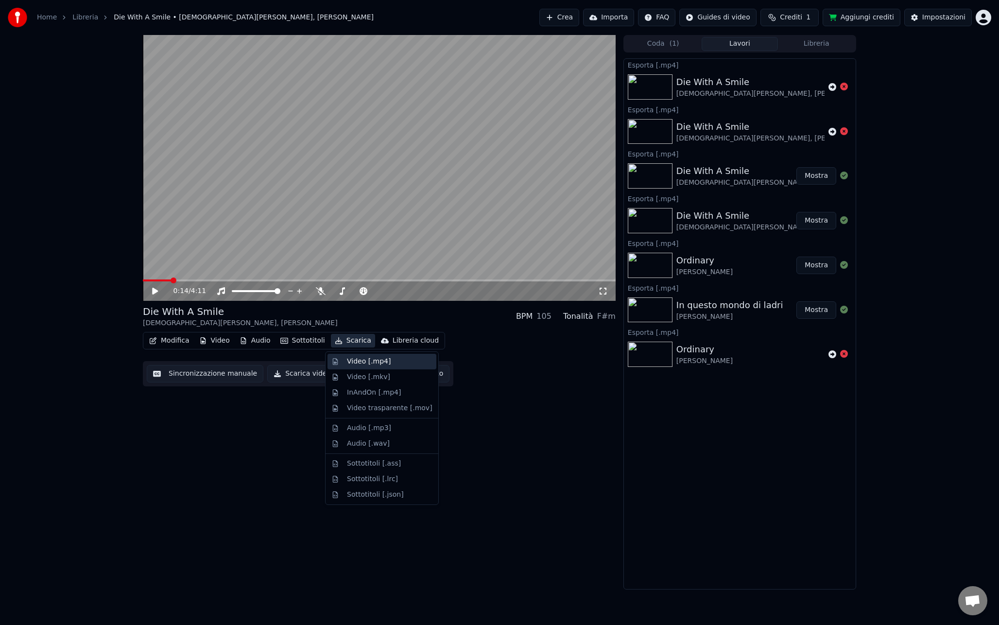
click at [374, 365] on div "Video [.mp4]" at bounding box center [369, 362] width 44 height 10
